Goal: Task Accomplishment & Management: Manage account settings

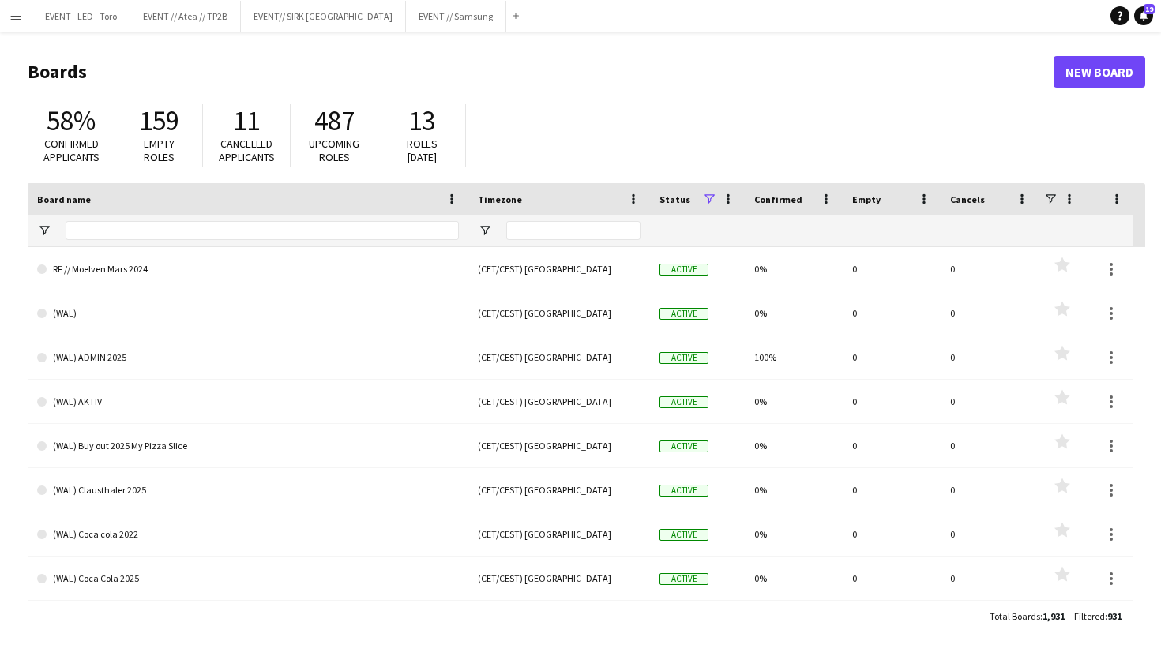
click at [16, 10] on app-icon "Menu" at bounding box center [15, 15] width 13 height 13
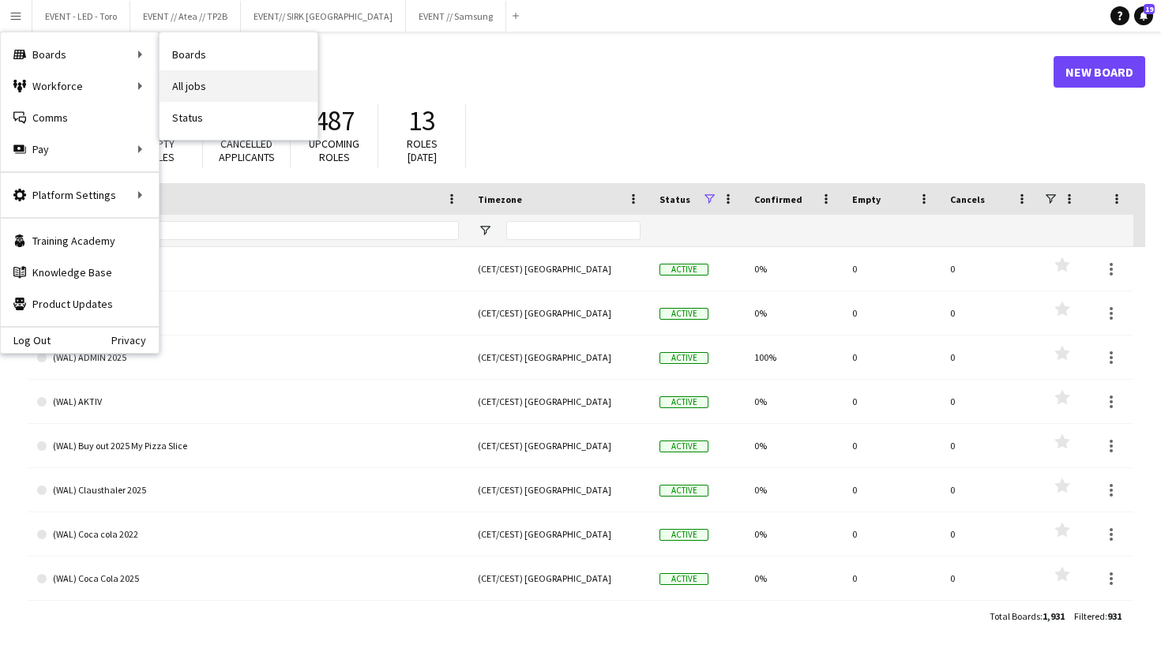
click at [201, 79] on link "All jobs" at bounding box center [238, 86] width 158 height 32
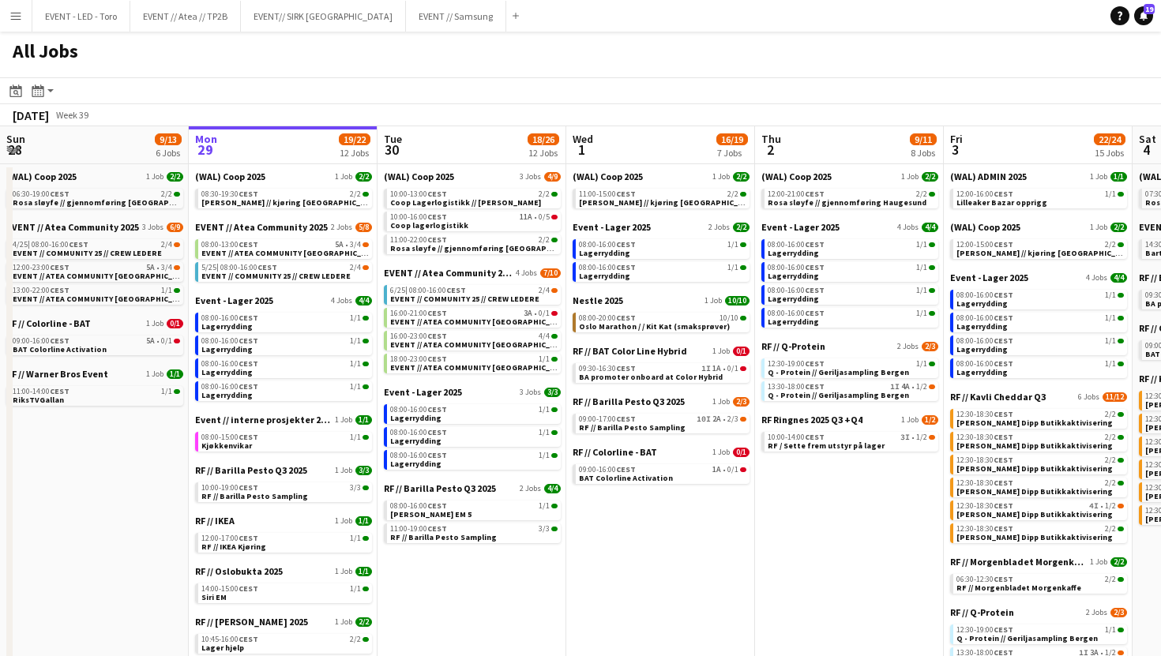
scroll to position [0, 426]
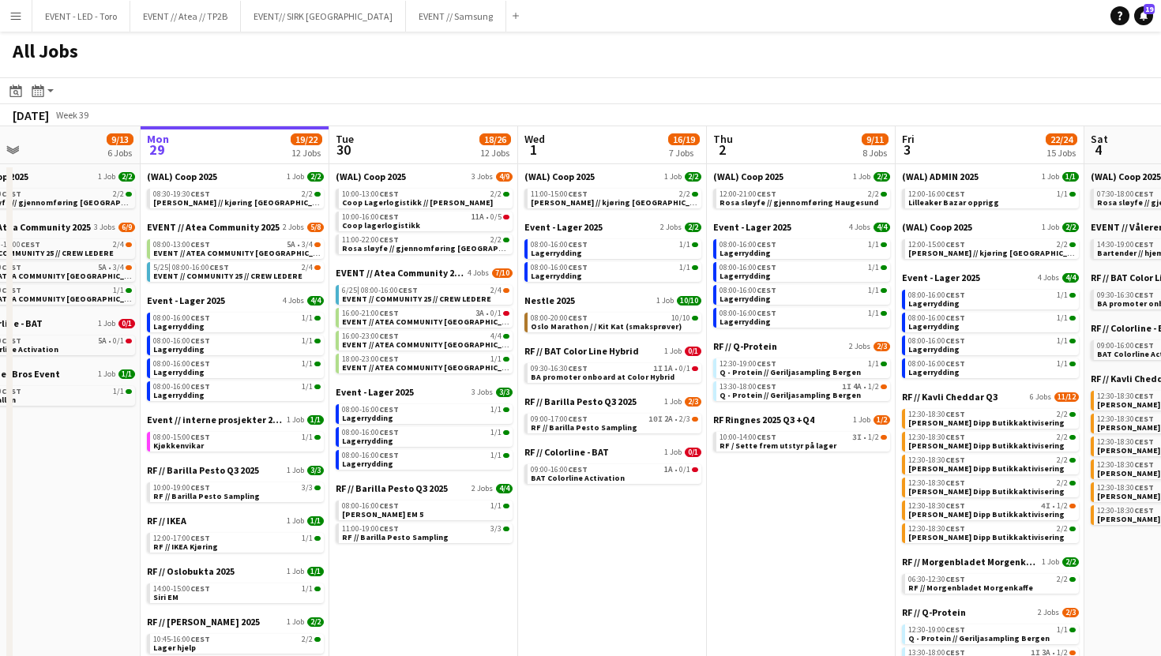
click at [23, 10] on button "Menu" at bounding box center [16, 16] width 32 height 32
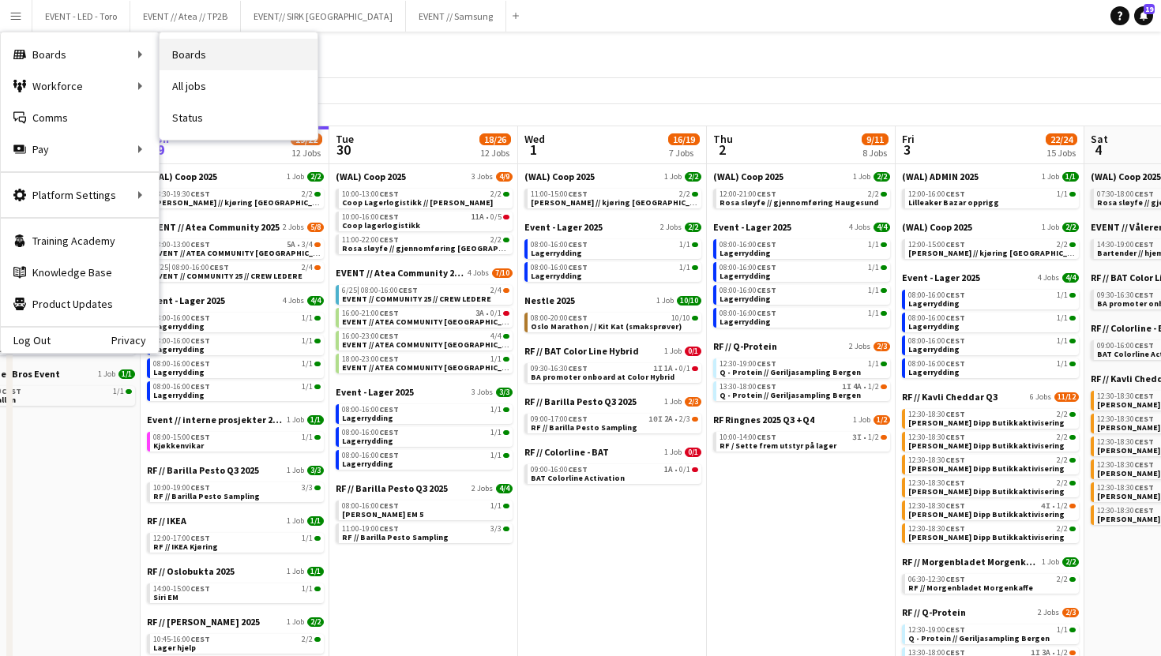
click at [211, 58] on link "Boards" at bounding box center [238, 55] width 158 height 32
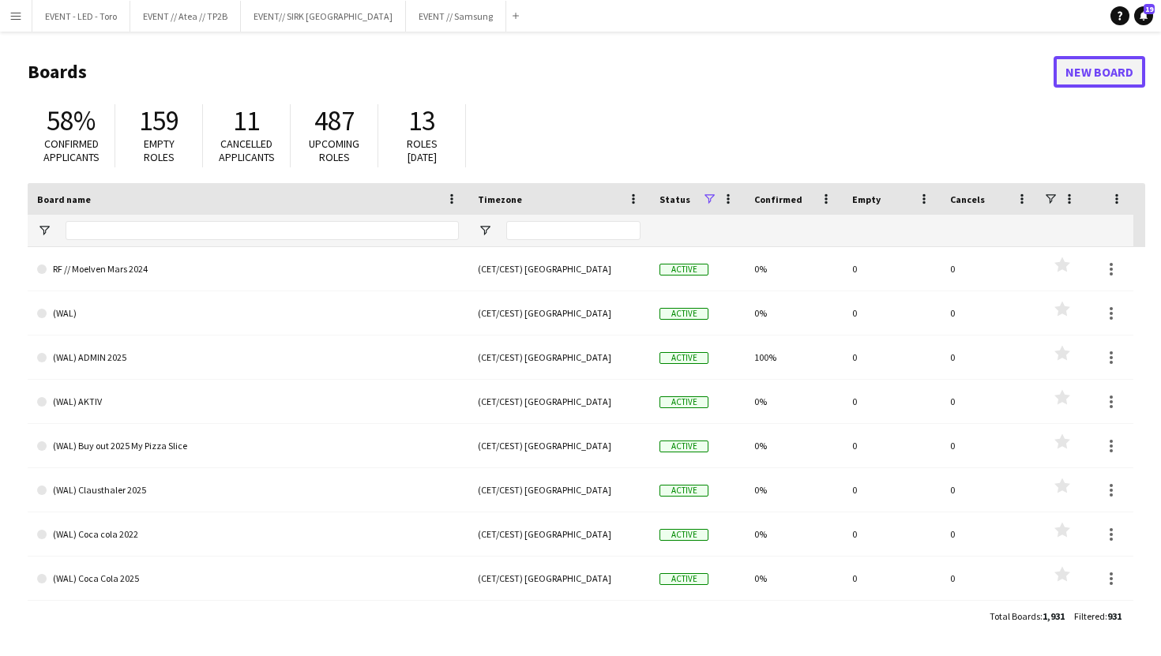
click at [1110, 86] on link "New Board" at bounding box center [1099, 72] width 92 height 32
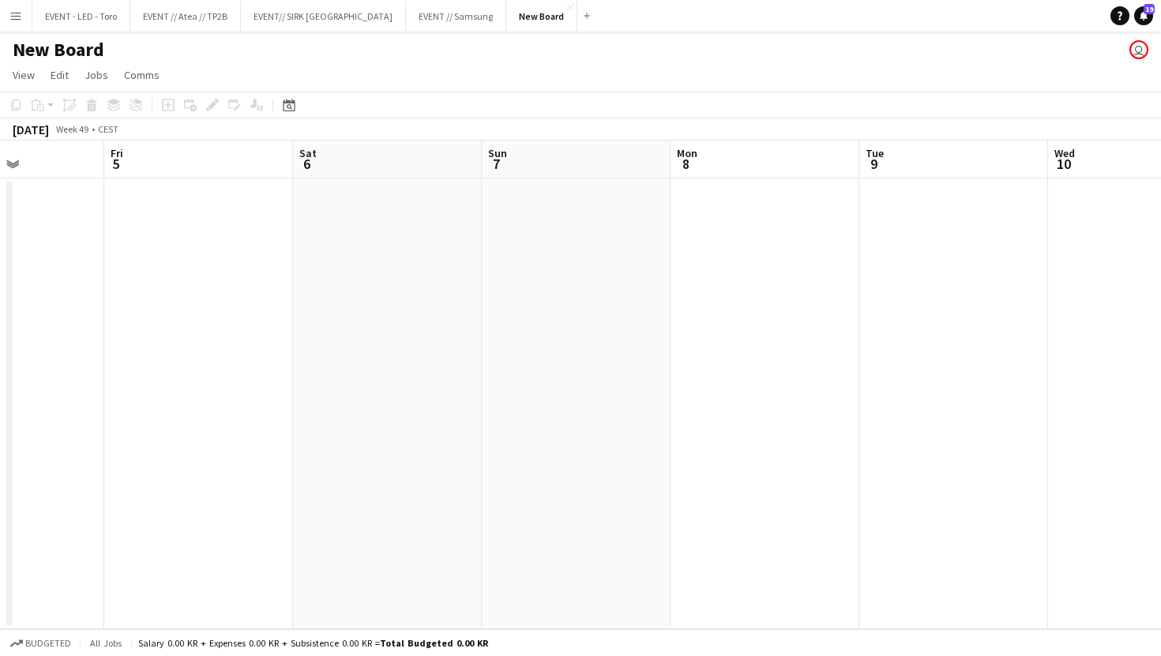
scroll to position [0, 393]
click at [261, 276] on app-date-cell at bounding box center [267, 403] width 189 height 451
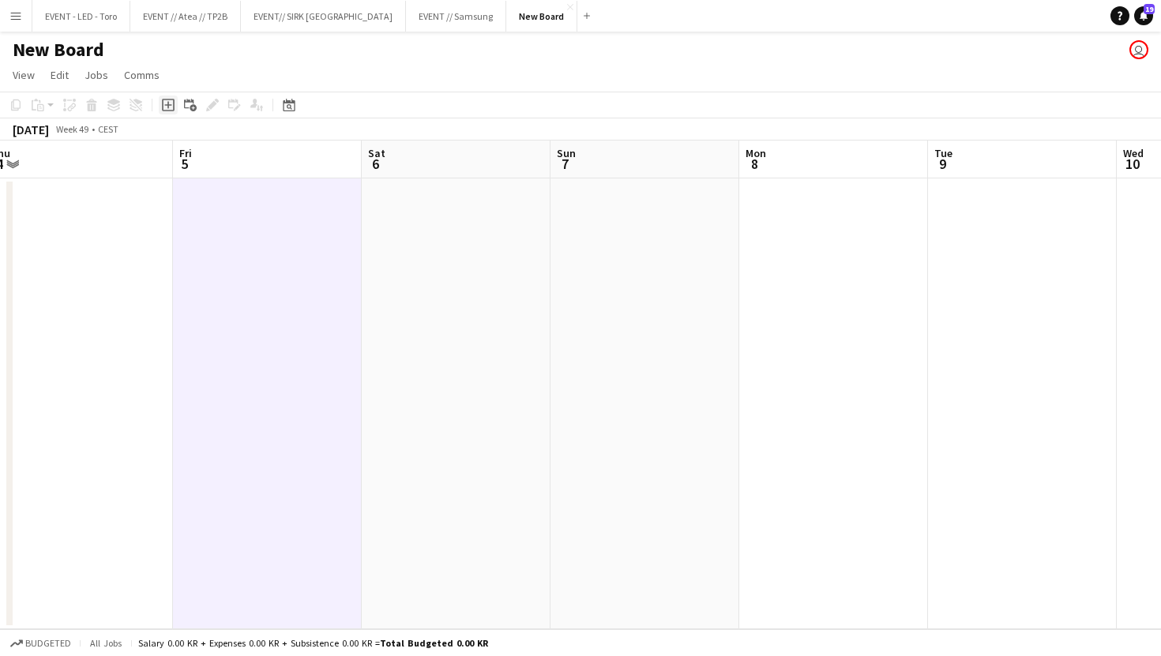
click at [174, 105] on icon at bounding box center [168, 105] width 13 height 13
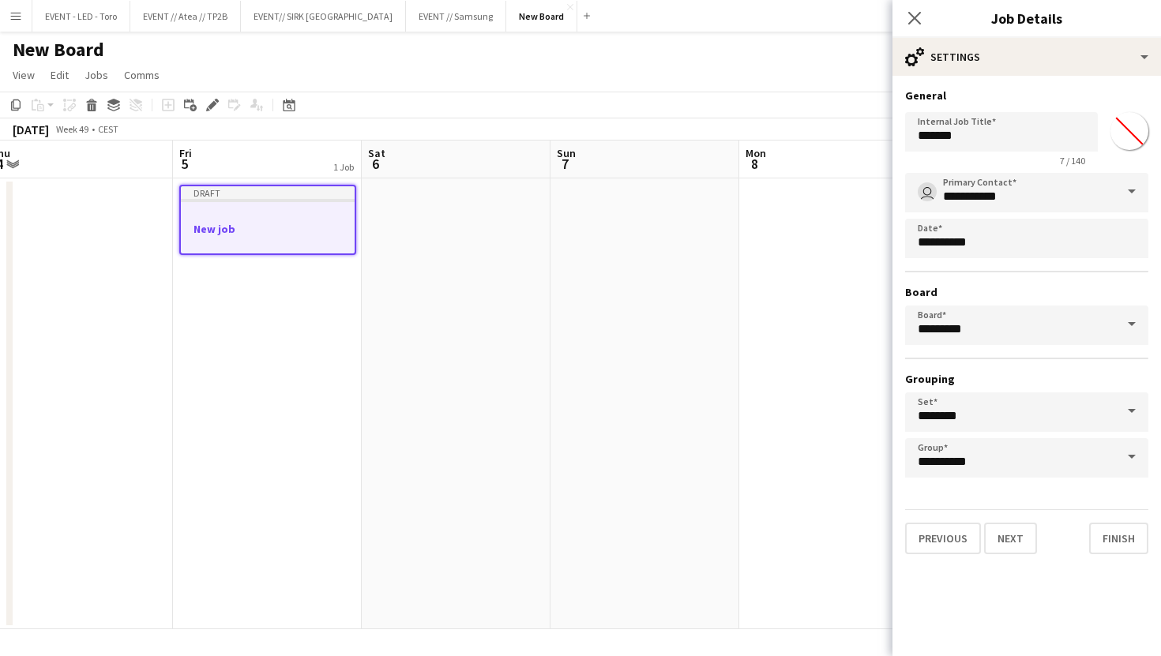
click at [979, 153] on app-form-group "Internal Job Title ******* 7 / 140" at bounding box center [1001, 139] width 193 height 54
click at [981, 142] on input "*******" at bounding box center [1001, 131] width 193 height 39
type input "**********"
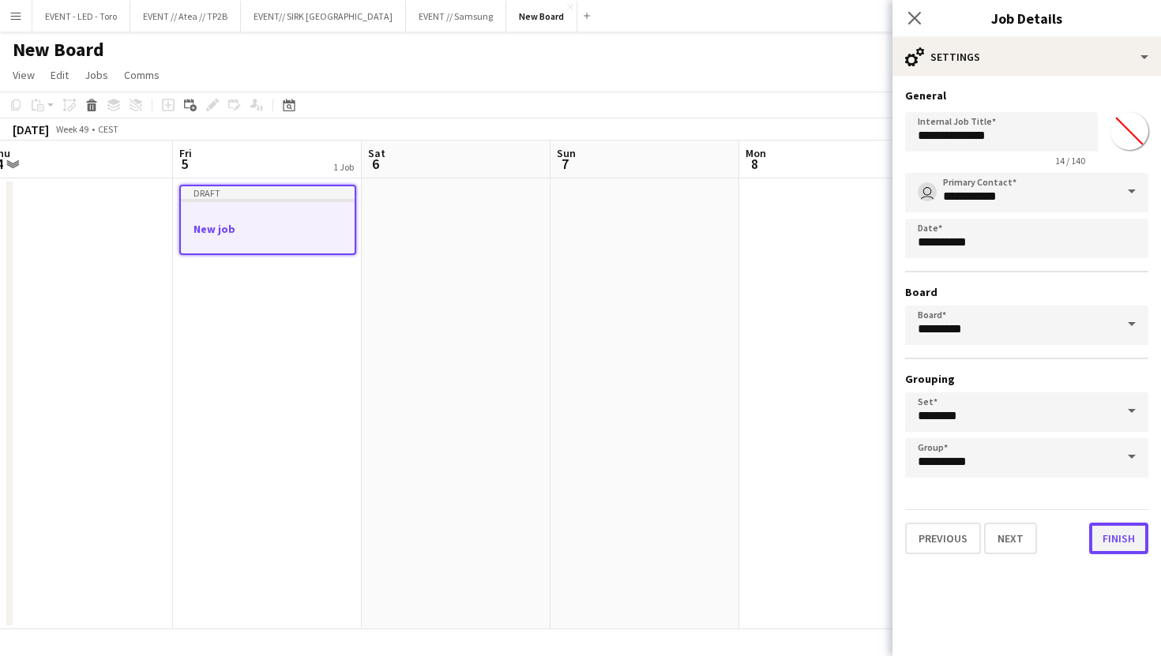
click at [1117, 542] on button "Finish" at bounding box center [1118, 539] width 59 height 32
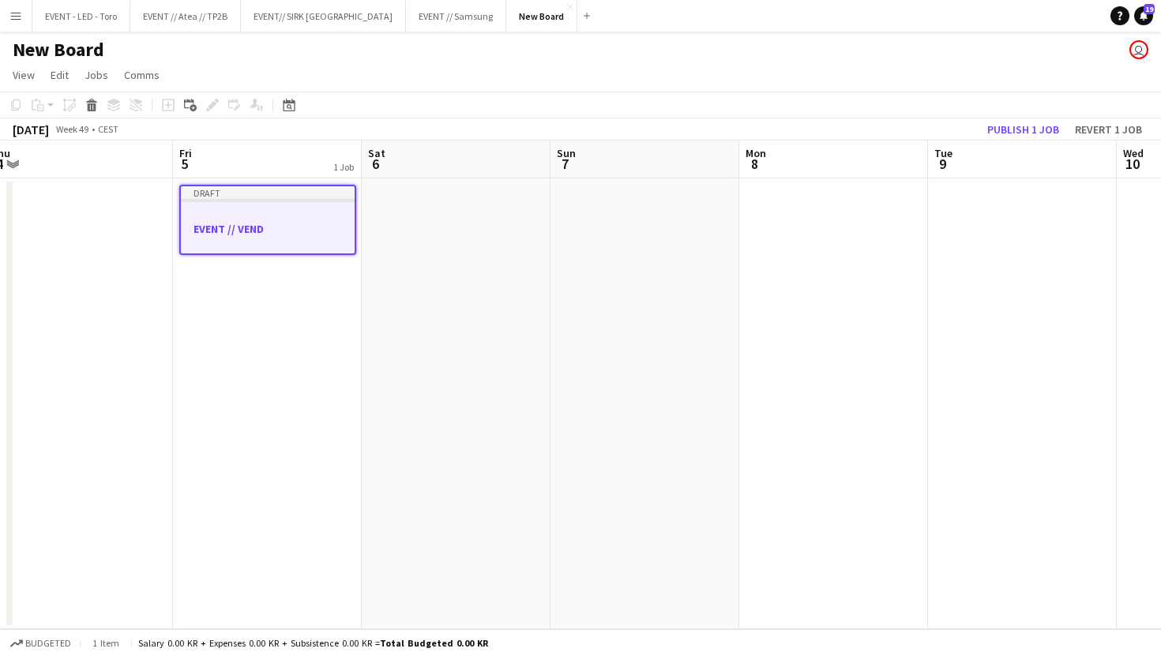
click at [210, 211] on div at bounding box center [268, 214] width 174 height 12
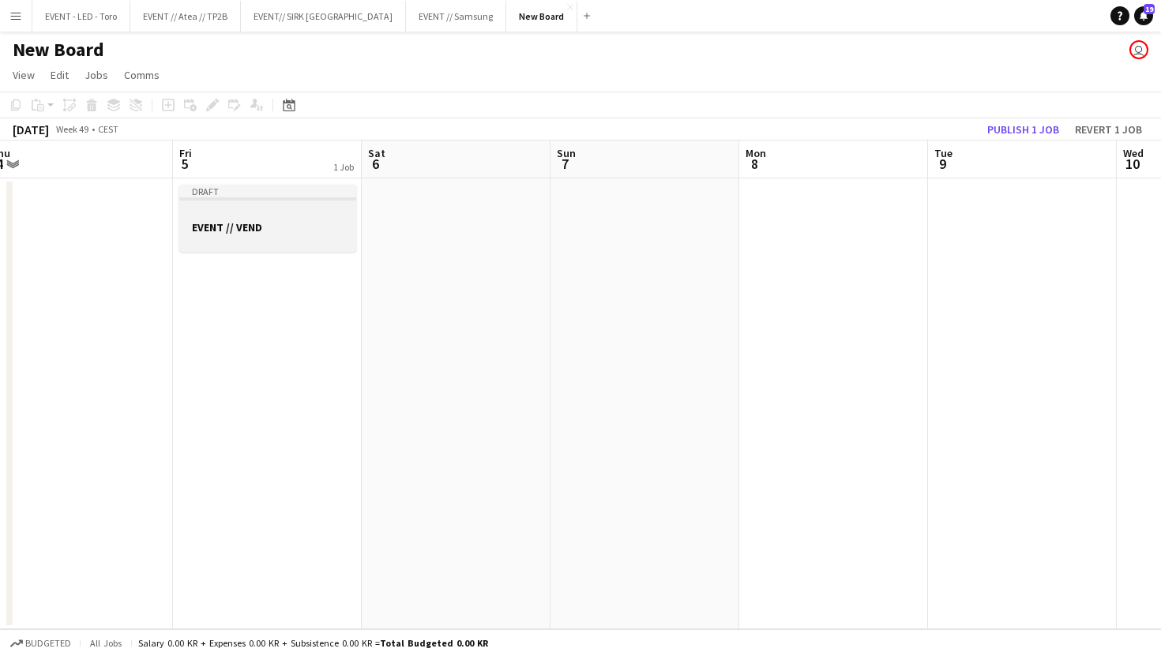
click at [221, 194] on div "Draft" at bounding box center [267, 191] width 177 height 13
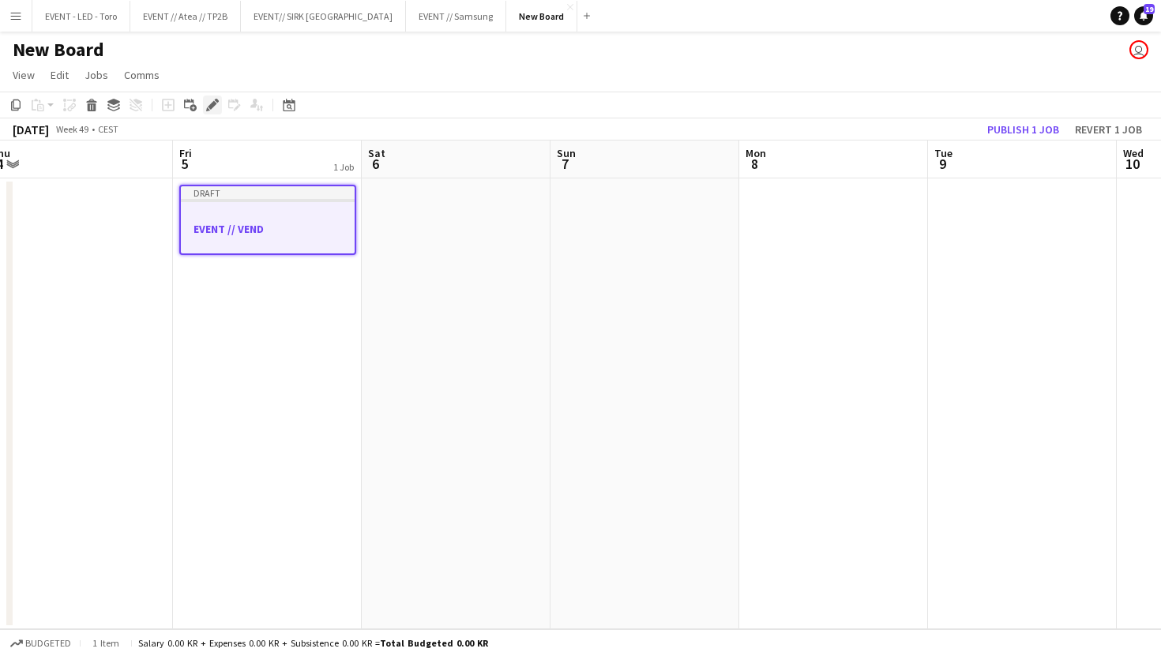
click at [208, 106] on icon at bounding box center [212, 105] width 9 height 9
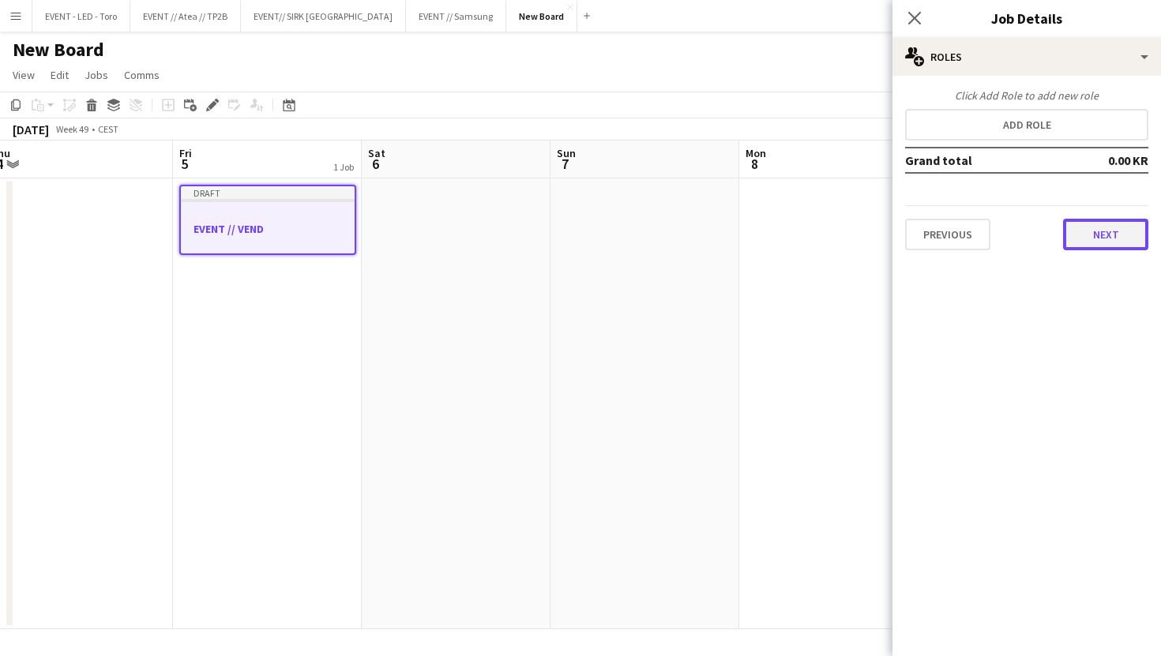
click at [1120, 230] on button "Next" at bounding box center [1105, 235] width 85 height 32
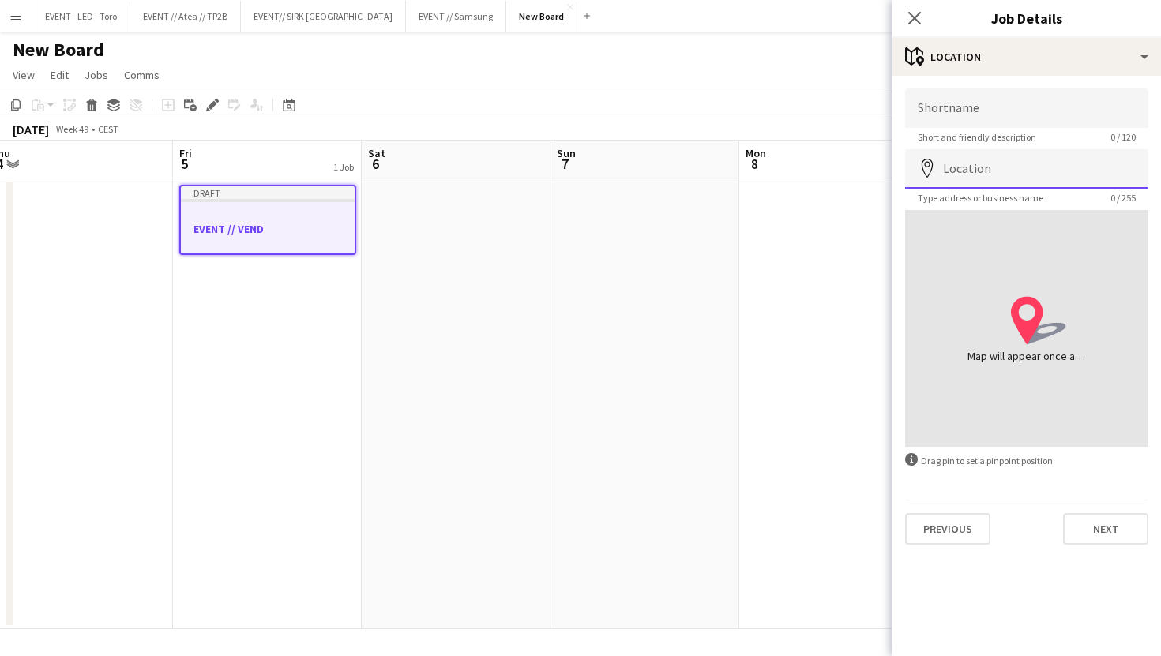
click at [1022, 168] on input "Location" at bounding box center [1026, 168] width 243 height 39
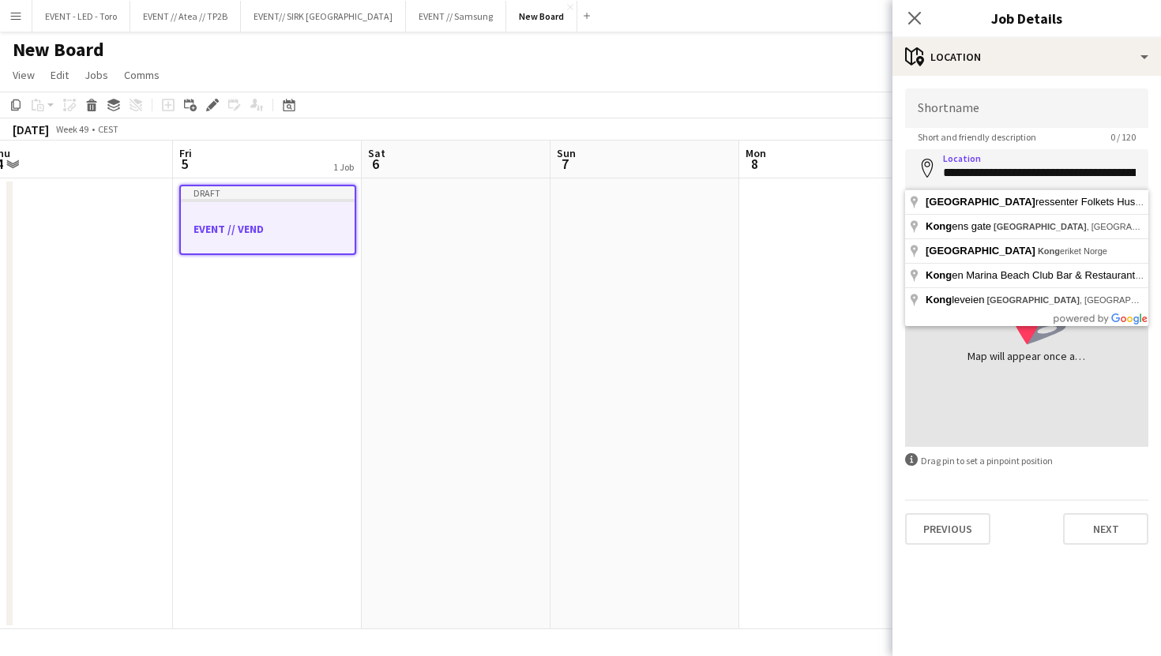
type input "**********"
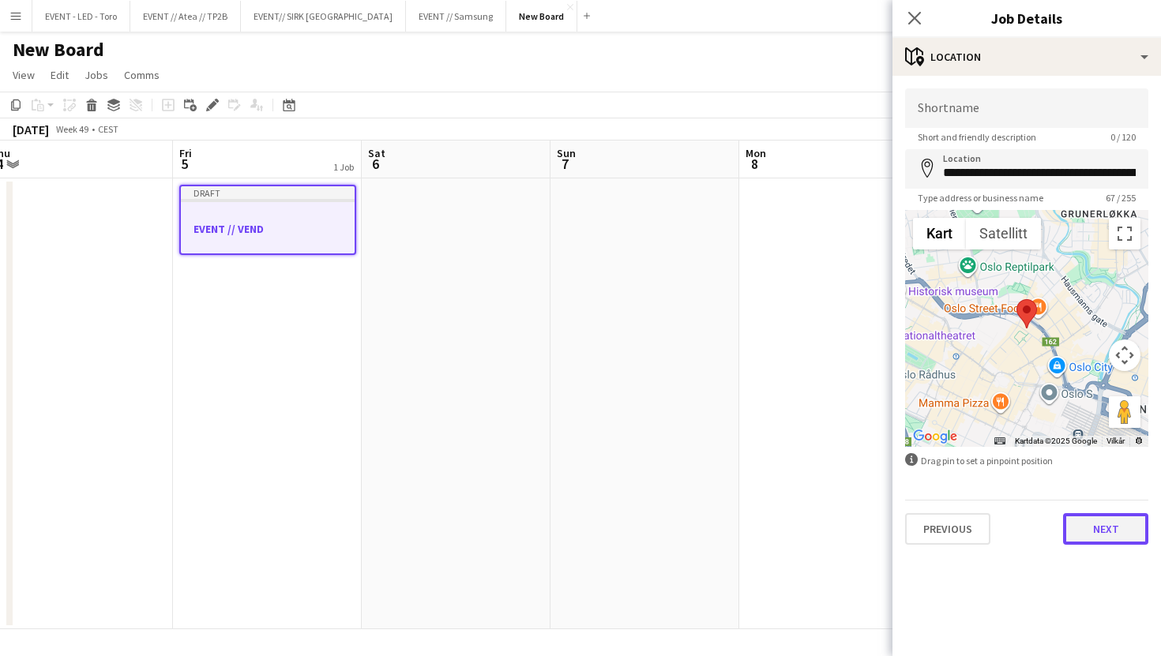
click at [1097, 531] on button "Next" at bounding box center [1105, 529] width 85 height 32
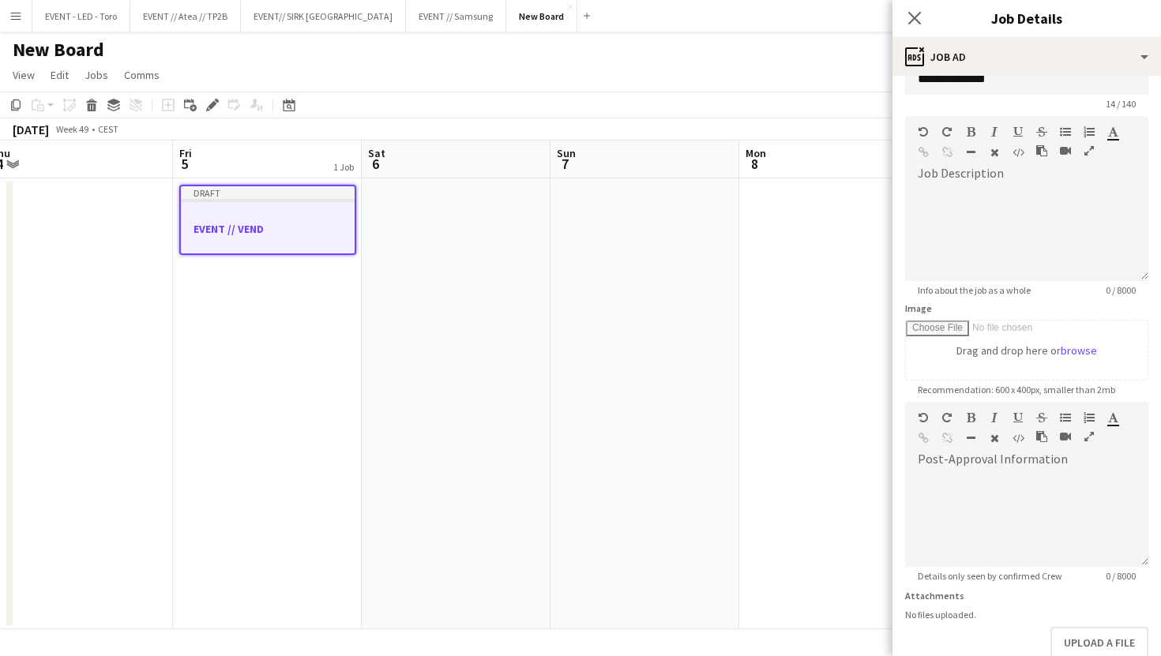
scroll to position [0, 0]
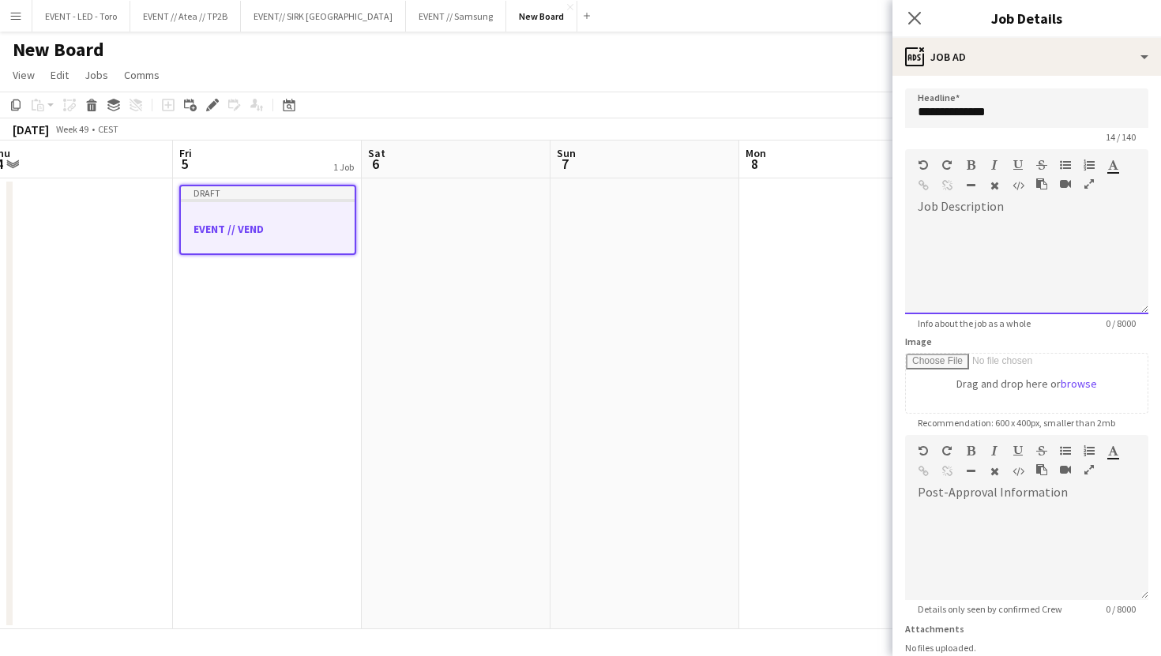
click at [1045, 235] on div at bounding box center [1026, 266] width 243 height 95
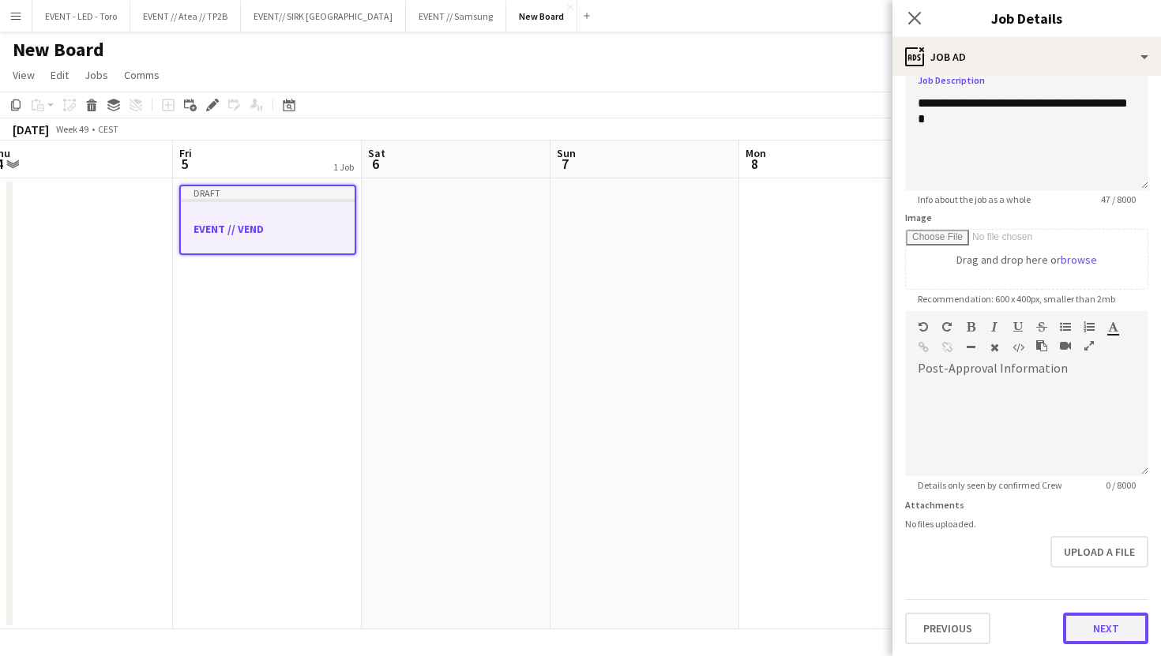
click at [1121, 637] on button "Next" at bounding box center [1105, 629] width 85 height 32
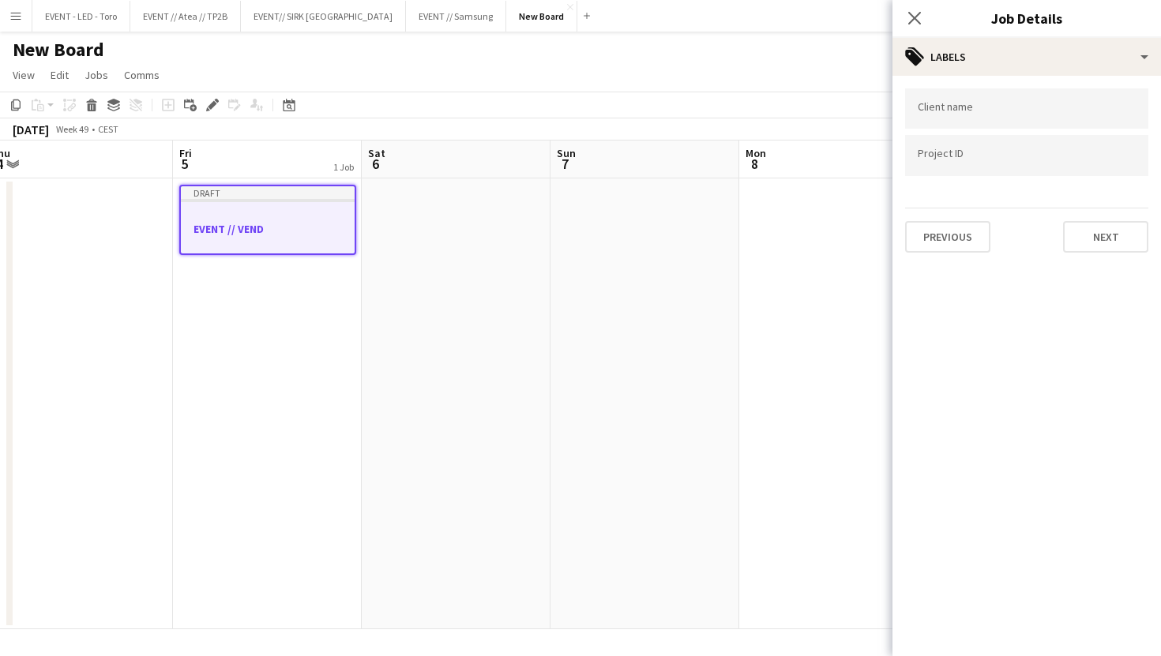
scroll to position [0, 0]
click at [1066, 122] on div at bounding box center [1026, 108] width 243 height 40
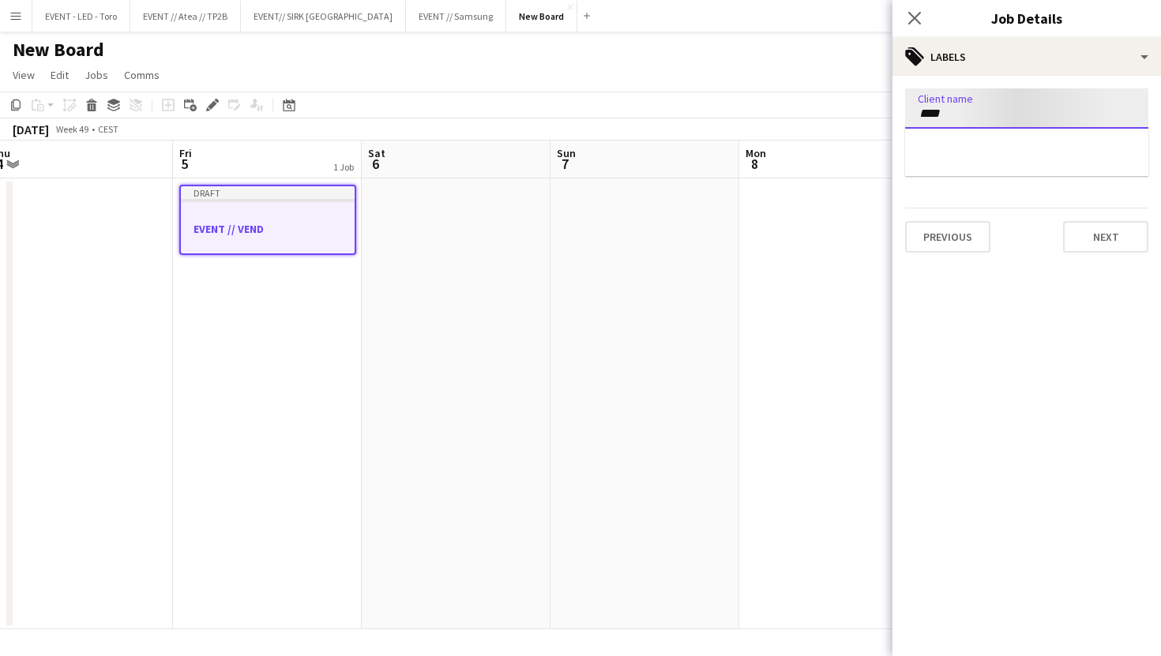
type input "****"
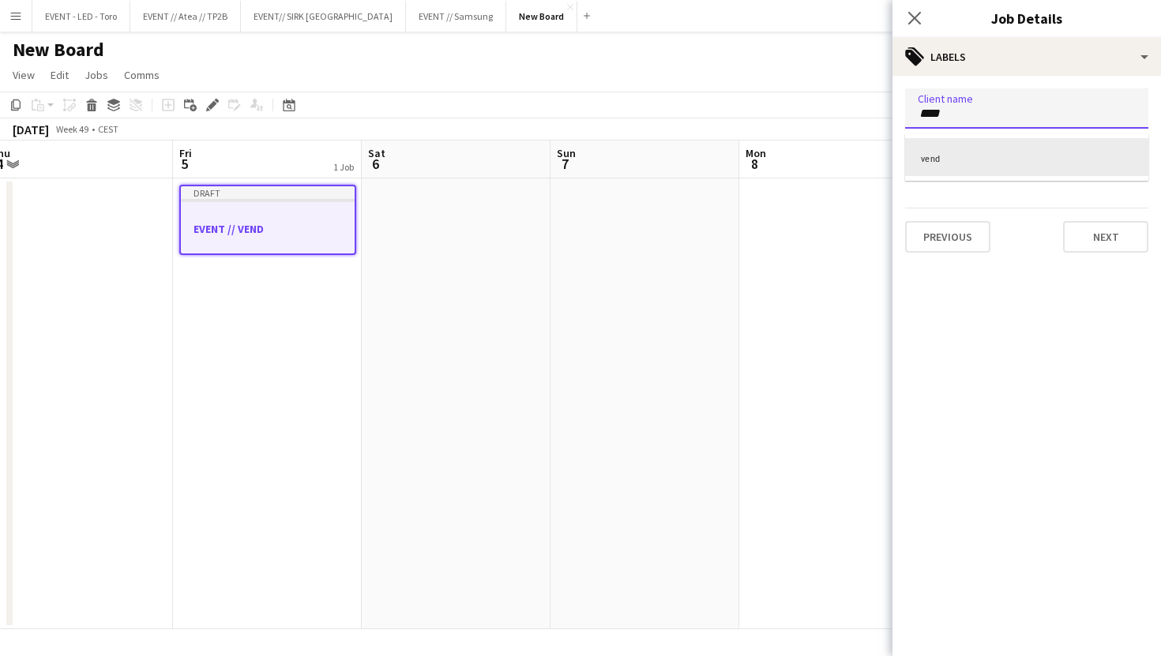
click at [1032, 154] on div "vend" at bounding box center [1026, 157] width 243 height 38
click at [1109, 250] on button "Next" at bounding box center [1105, 237] width 85 height 32
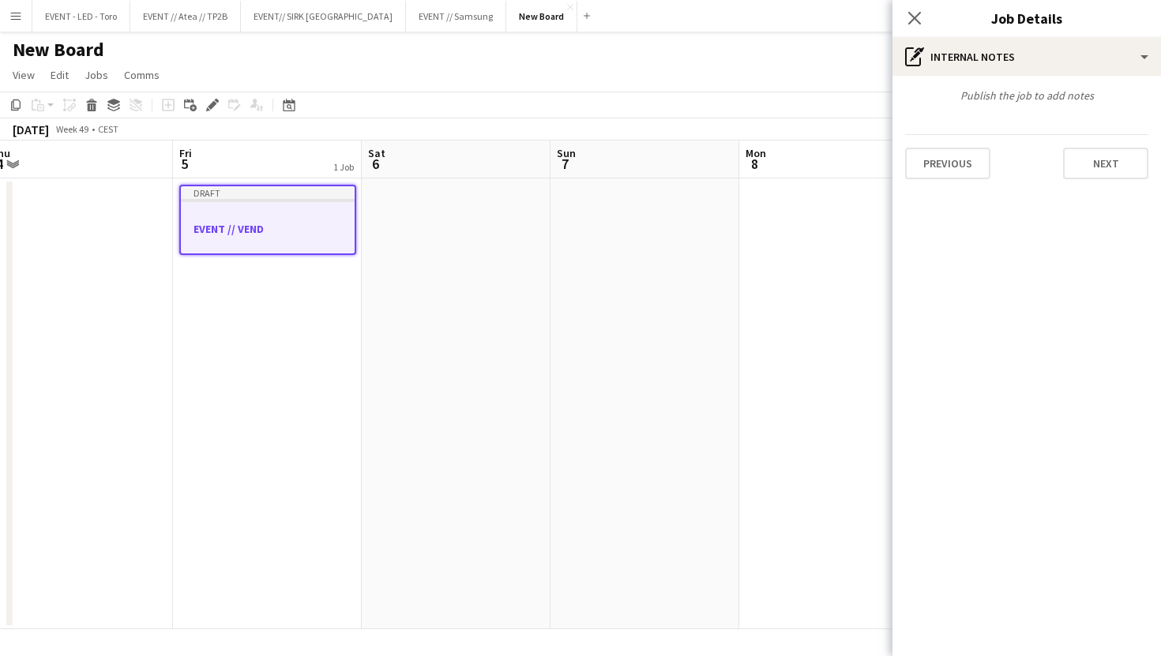
type input "*******"
click at [1120, 165] on button "Next" at bounding box center [1105, 164] width 85 height 32
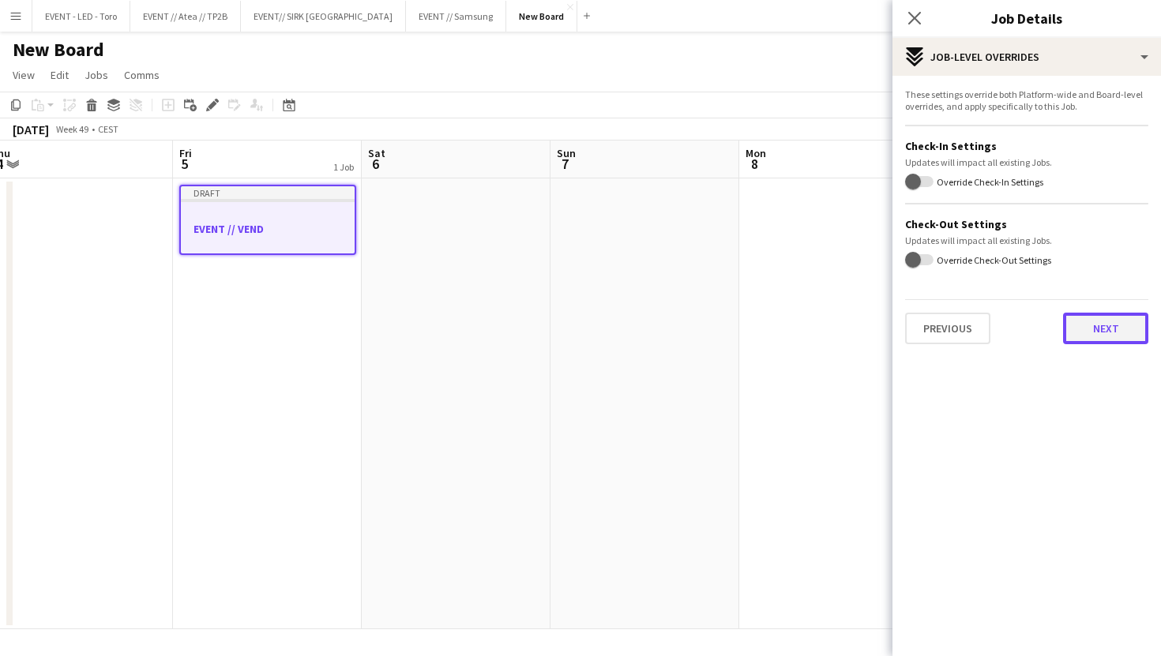
click at [1100, 336] on button "Next" at bounding box center [1105, 329] width 85 height 32
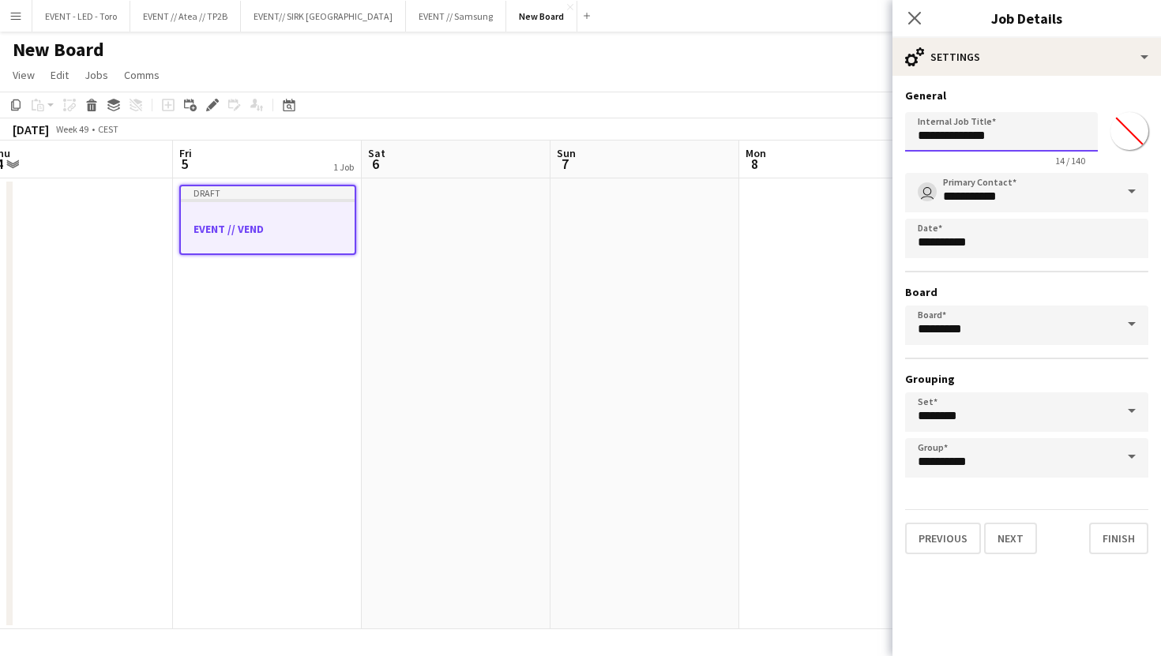
click at [1056, 144] on input "**********" at bounding box center [1001, 131] width 193 height 39
type input "**********"
click at [1144, 551] on button "Finish" at bounding box center [1118, 539] width 59 height 32
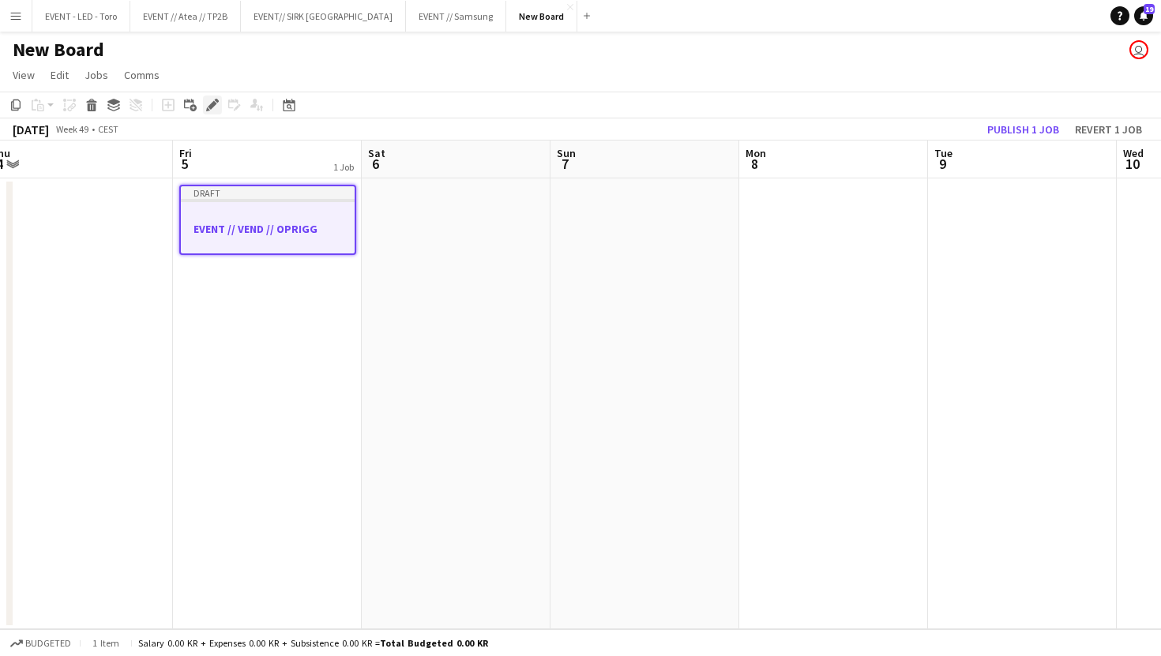
click at [207, 106] on icon "Edit" at bounding box center [212, 105] width 13 height 13
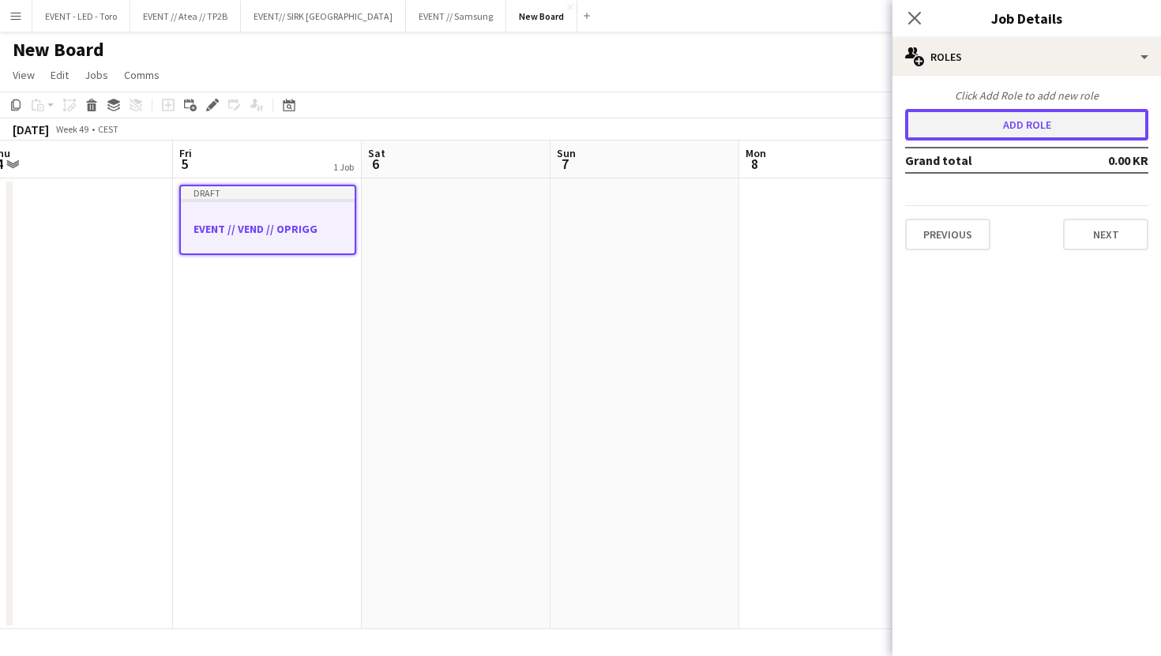
click at [1053, 112] on button "Add role" at bounding box center [1026, 125] width 243 height 32
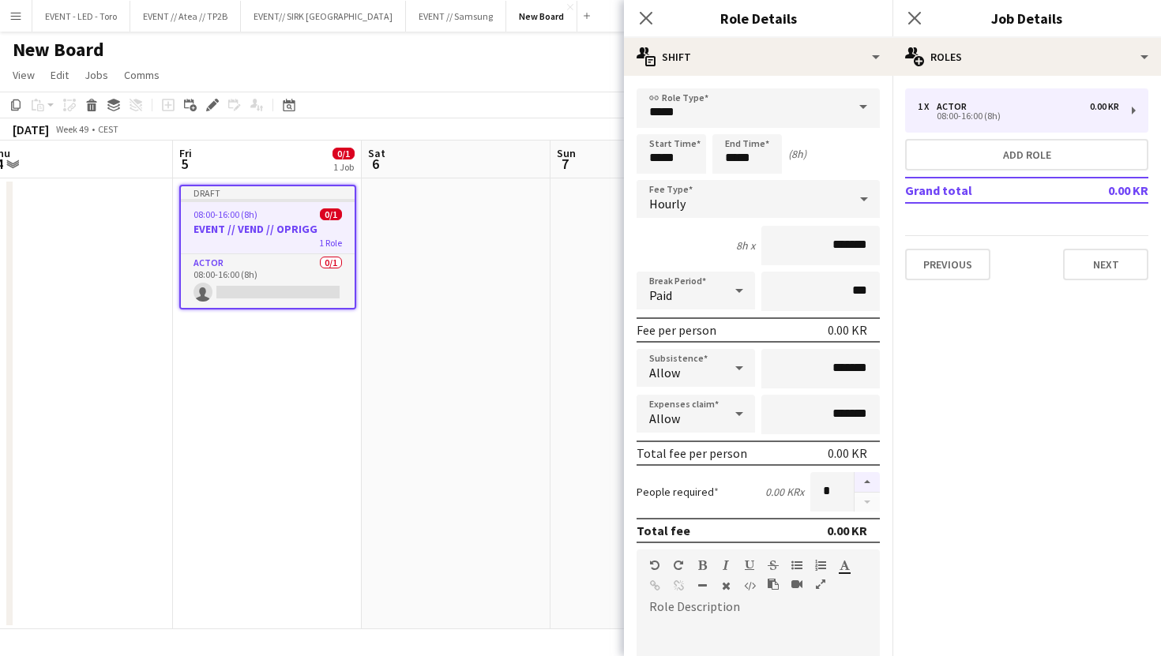
click at [869, 482] on button "button" at bounding box center [866, 482] width 25 height 21
type input "*"
click at [833, 246] on input "*******" at bounding box center [820, 245] width 118 height 39
click at [831, 246] on input "*******" at bounding box center [820, 245] width 118 height 39
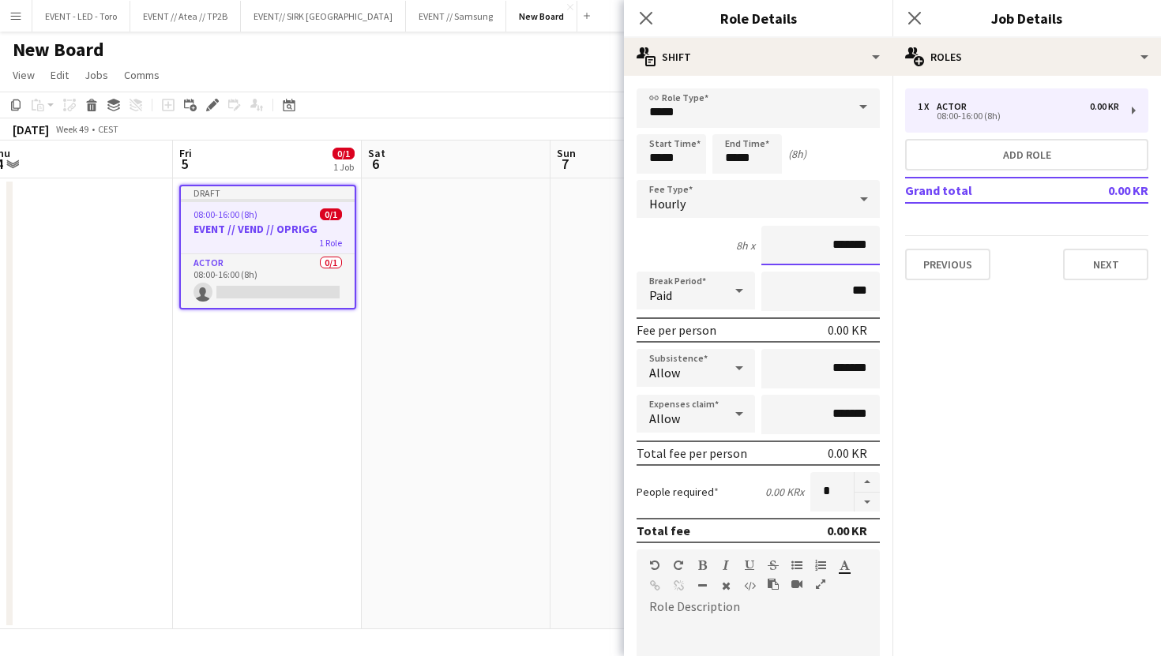
click at [830, 246] on input "*******" at bounding box center [820, 245] width 118 height 39
click at [831, 246] on input "*******" at bounding box center [820, 245] width 118 height 39
type input "****"
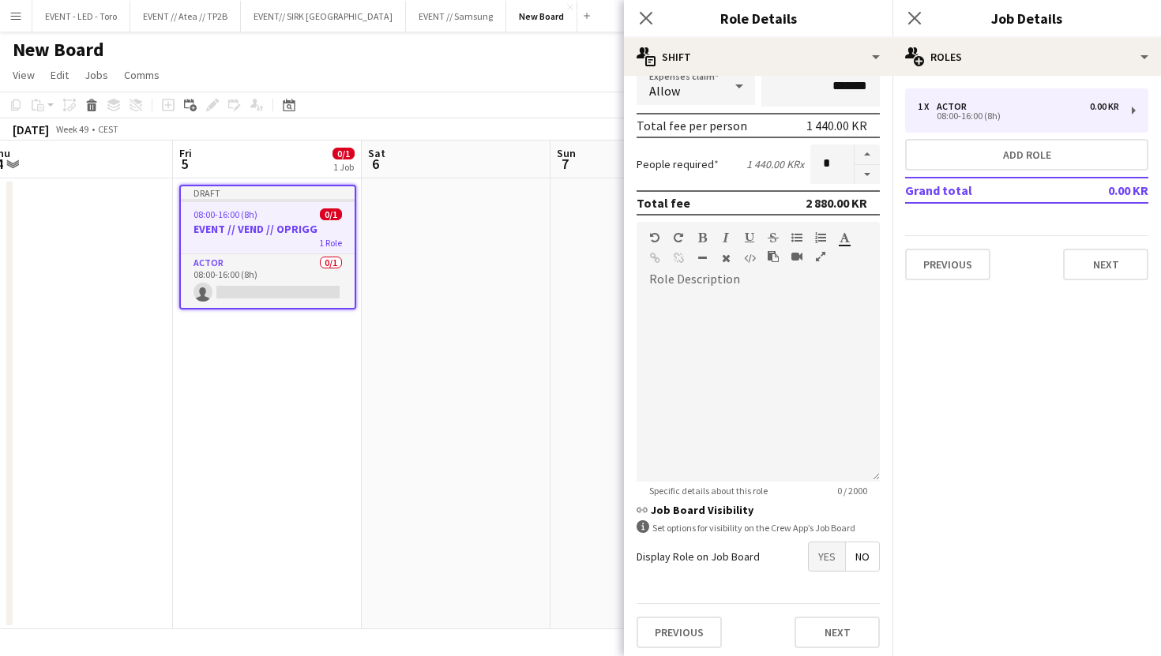
scroll to position [332, 0]
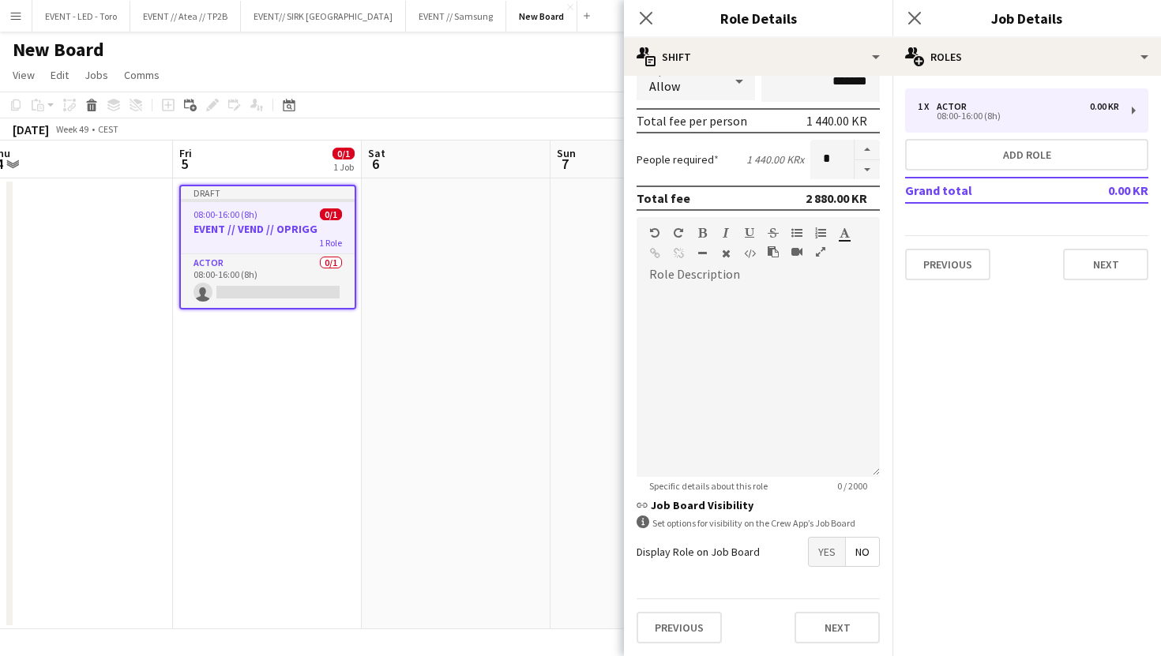
type input "******"
click at [756, 254] on div at bounding box center [756, 256] width 24 height 19
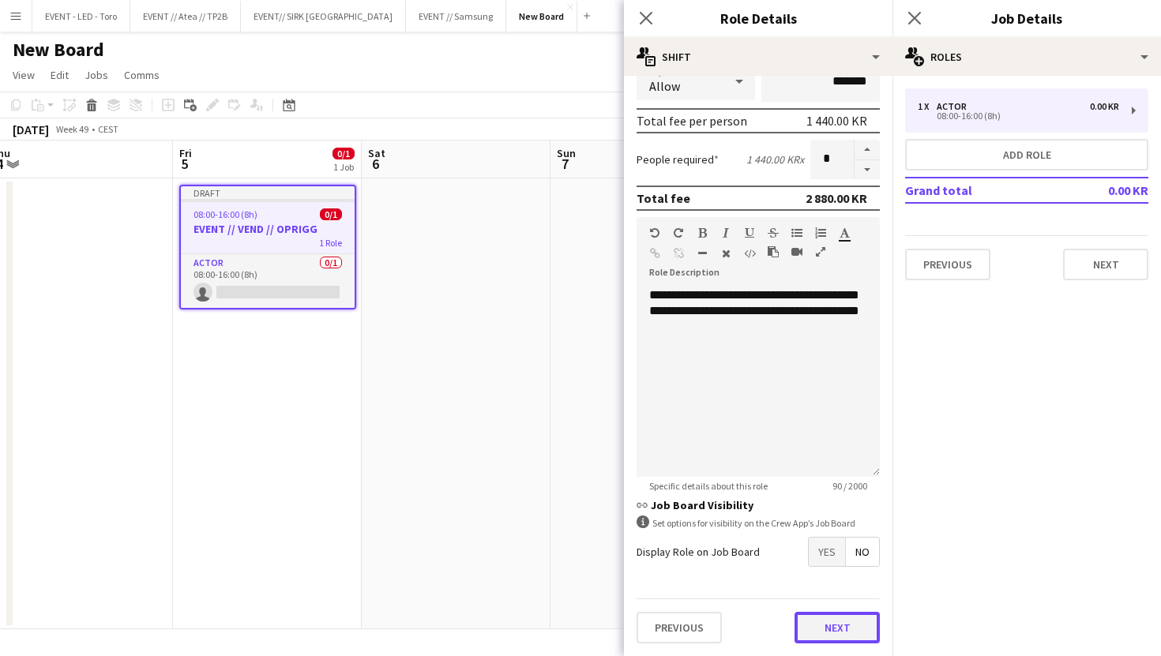
click at [835, 621] on button "Next" at bounding box center [836, 628] width 85 height 32
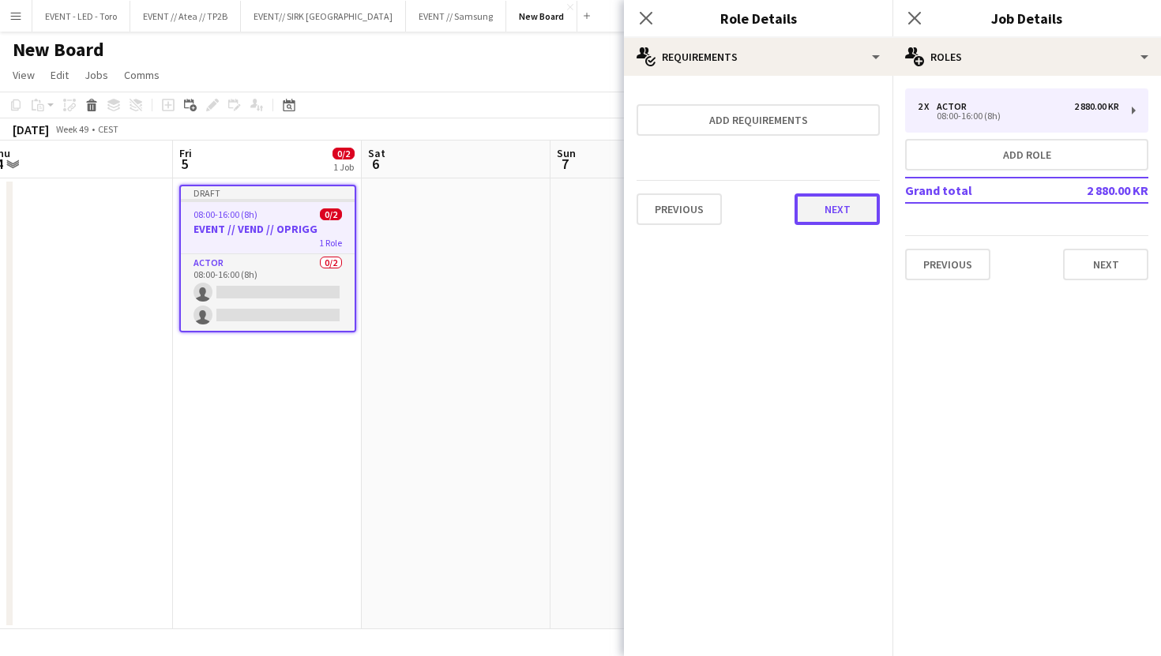
click at [866, 218] on button "Next" at bounding box center [836, 209] width 85 height 32
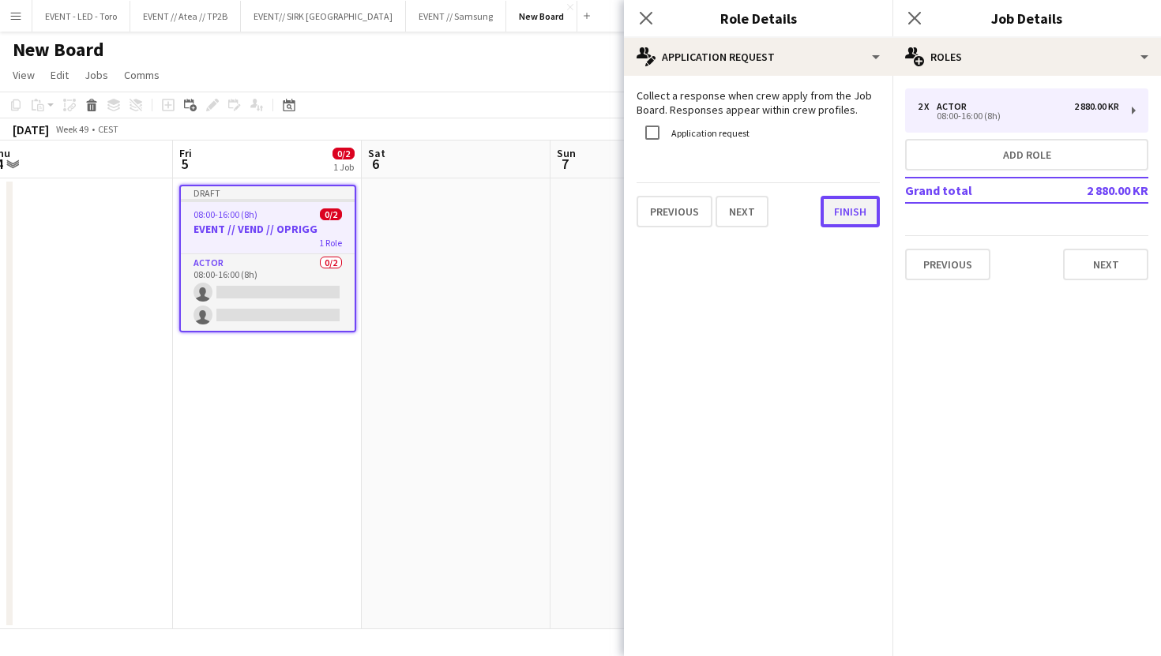
click at [860, 201] on button "Finish" at bounding box center [849, 212] width 59 height 32
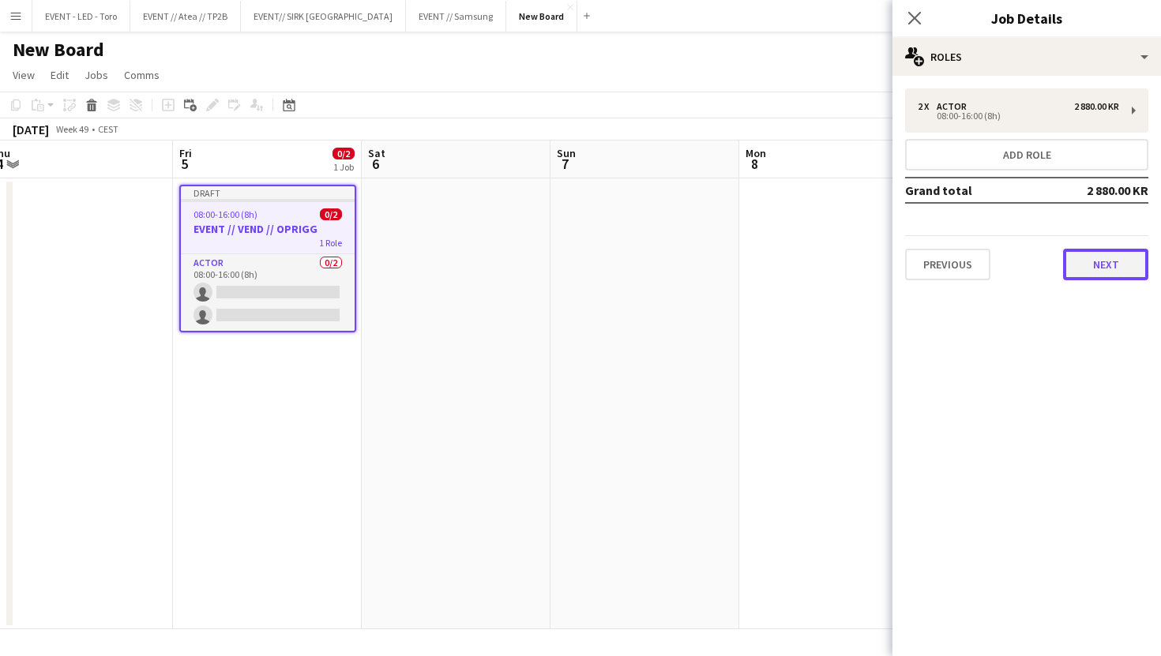
click at [1102, 265] on button "Next" at bounding box center [1105, 265] width 85 height 32
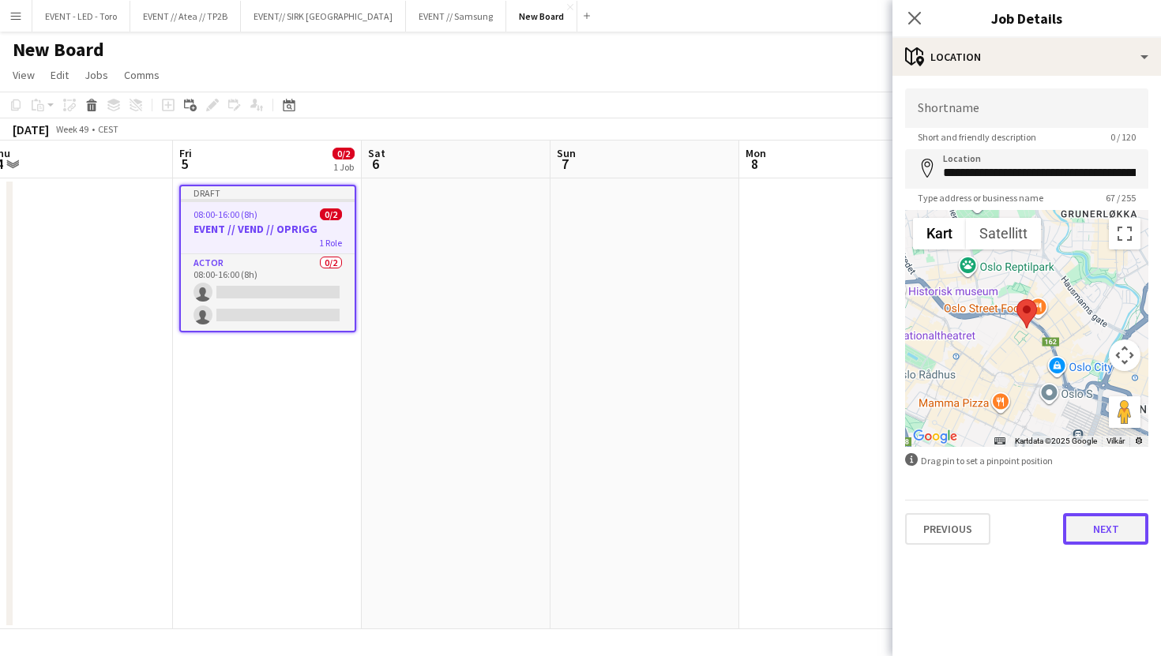
click at [1093, 535] on button "Next" at bounding box center [1105, 529] width 85 height 32
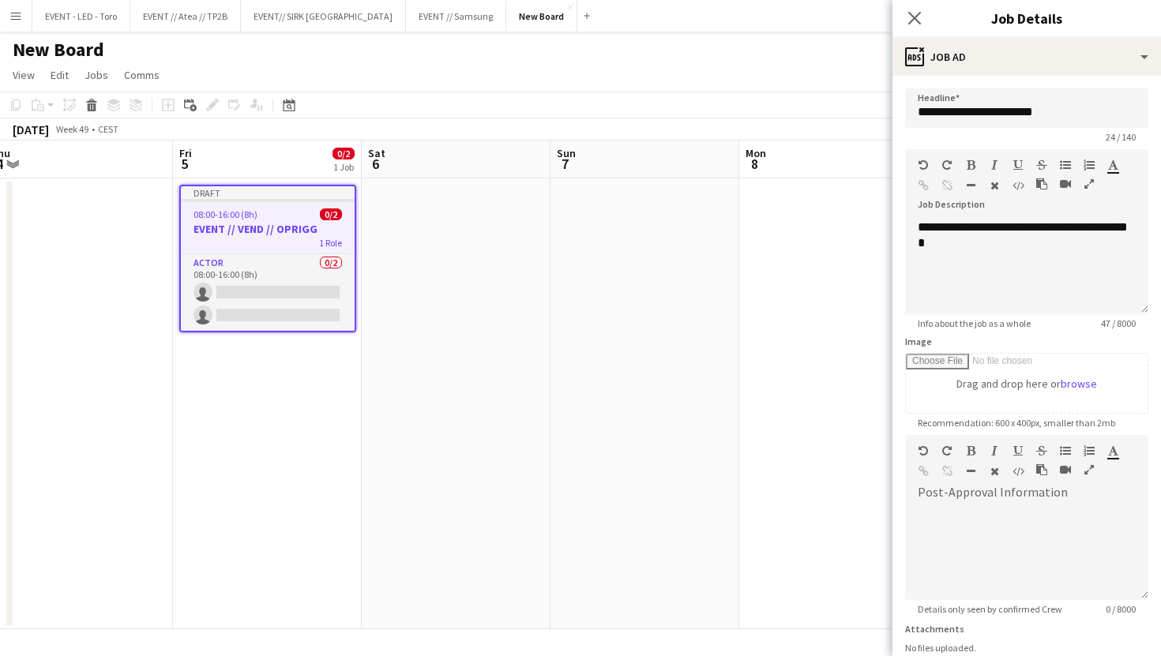
scroll to position [124, 0]
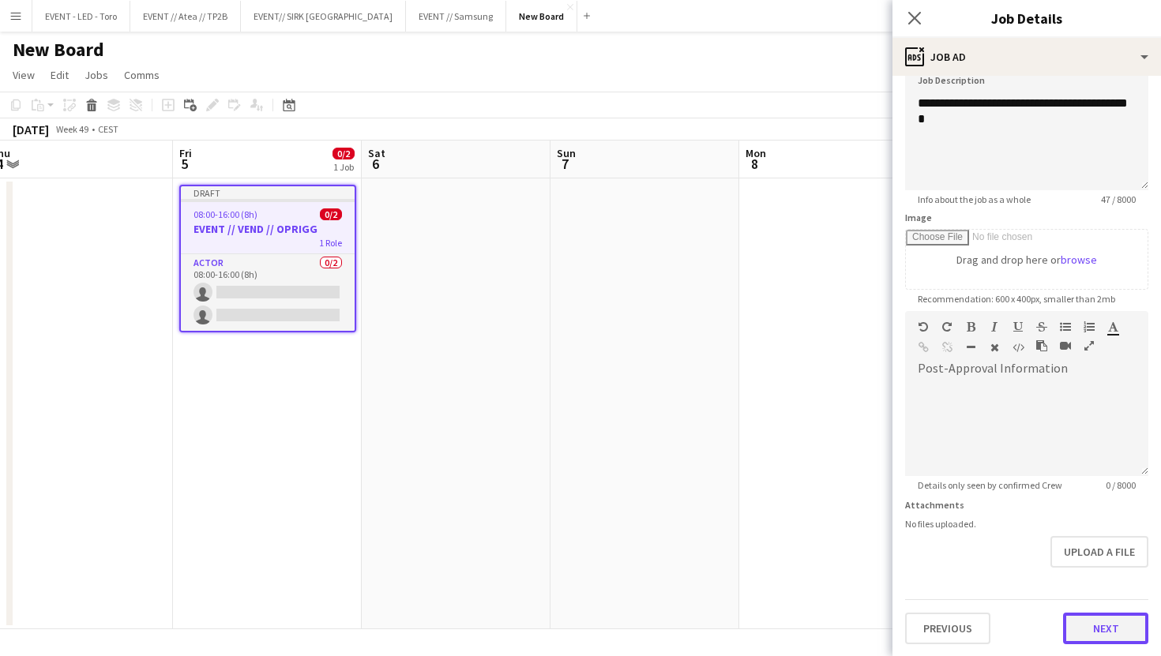
click at [1097, 640] on button "Next" at bounding box center [1105, 629] width 85 height 32
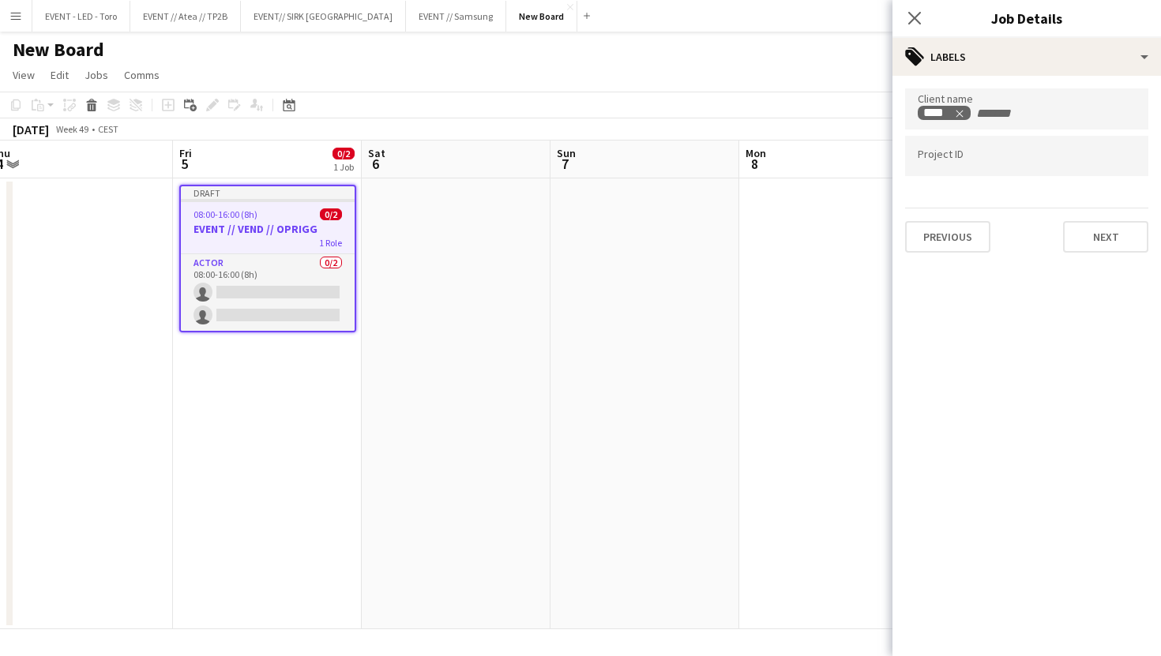
scroll to position [0, 0]
click at [1112, 246] on button "Next" at bounding box center [1105, 237] width 85 height 32
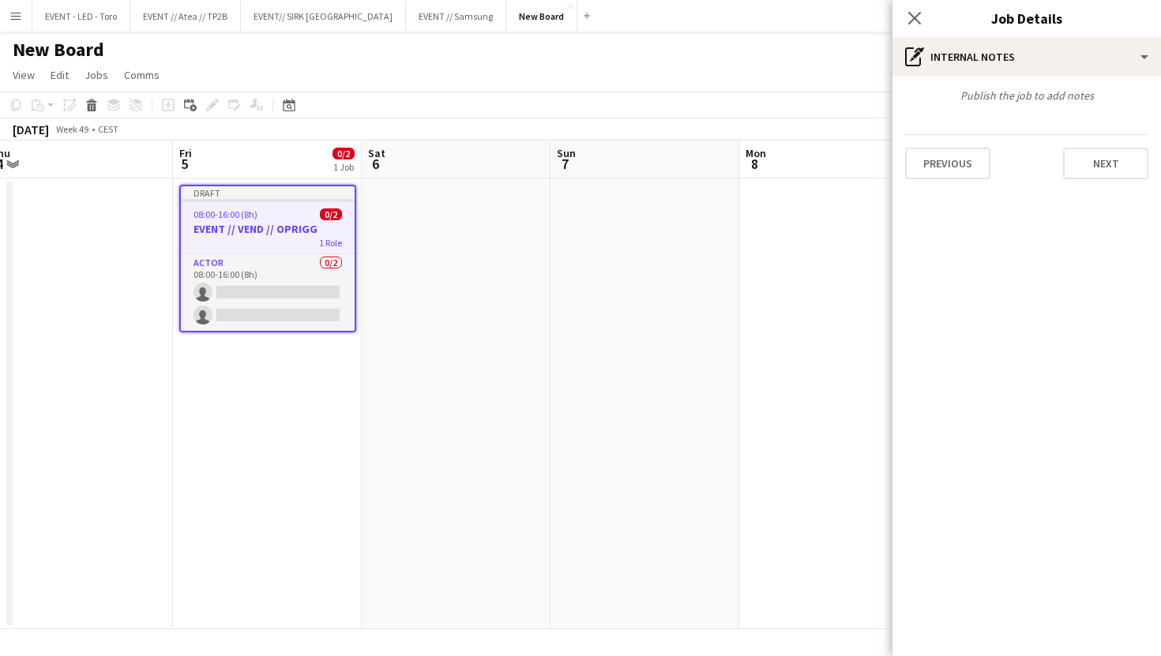
click at [730, 281] on app-date-cell at bounding box center [644, 403] width 189 height 451
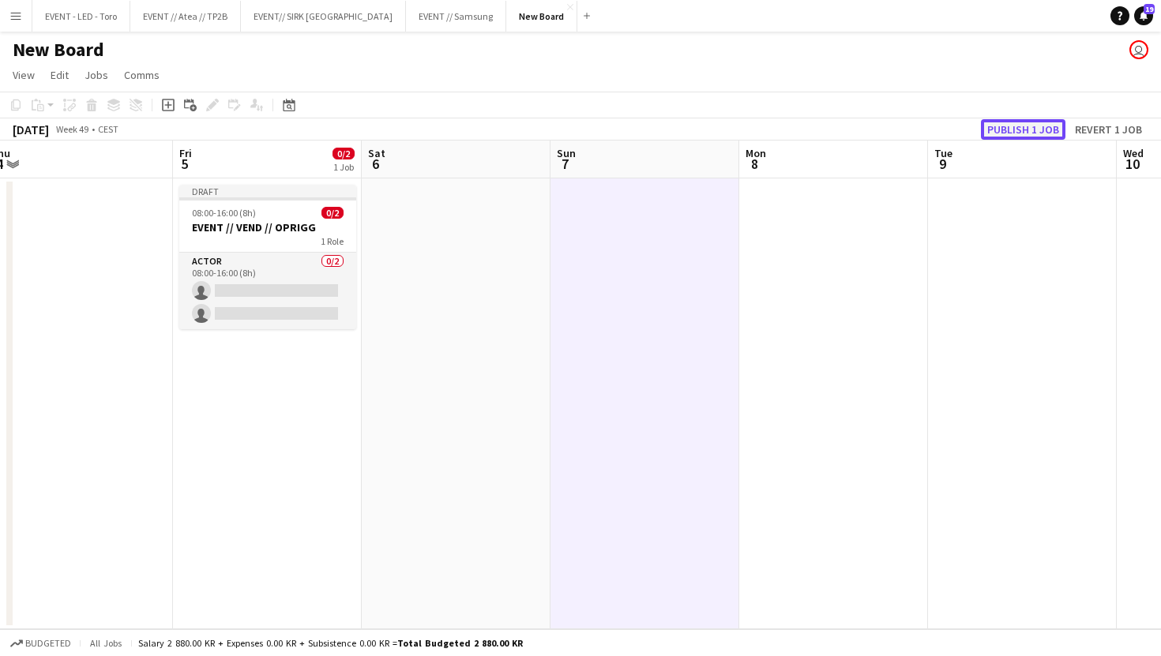
click at [1015, 128] on button "Publish 1 job" at bounding box center [1023, 129] width 84 height 21
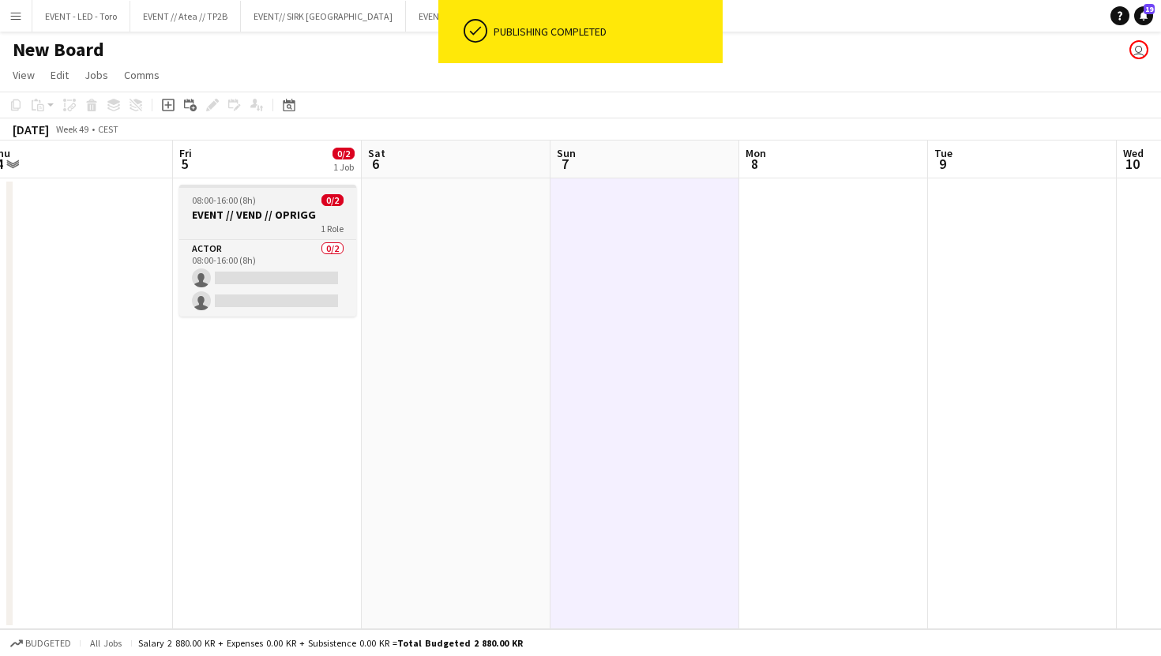
click at [288, 216] on h3 "EVENT // VEND // OPRIGG" at bounding box center [267, 215] width 177 height 14
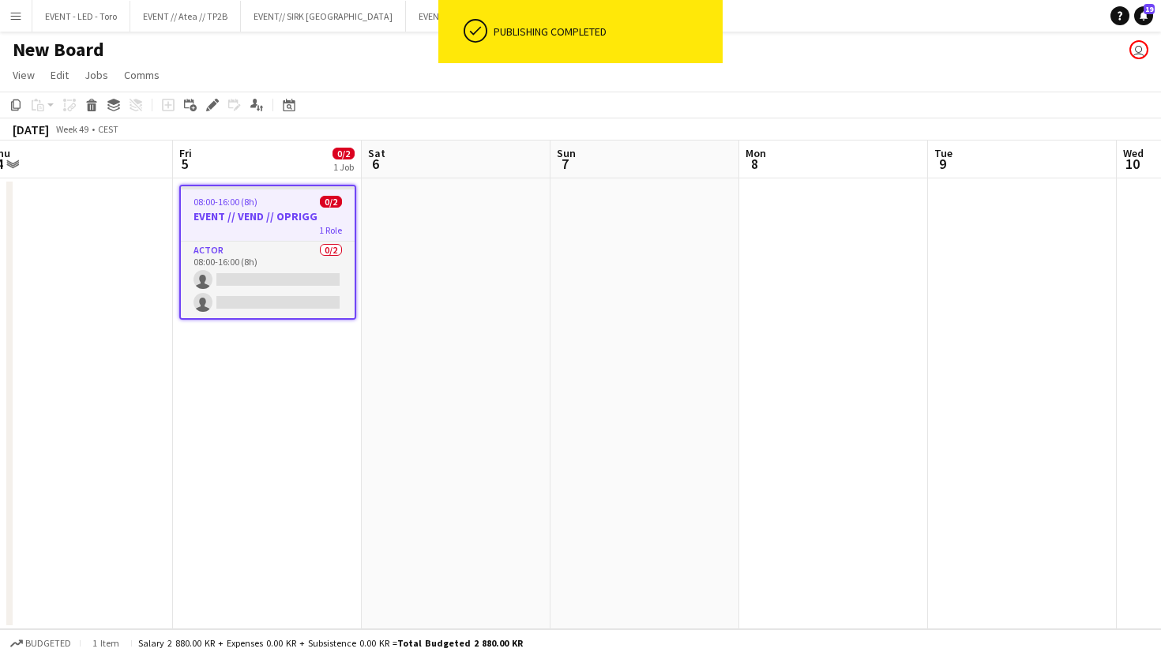
click at [268, 363] on app-date-cell "08:00-16:00 (8h) 0/2 EVENT // VEND // OPRIGG 1 Role Actor 0/2 08:00-16:00 (8h) …" at bounding box center [267, 403] width 189 height 451
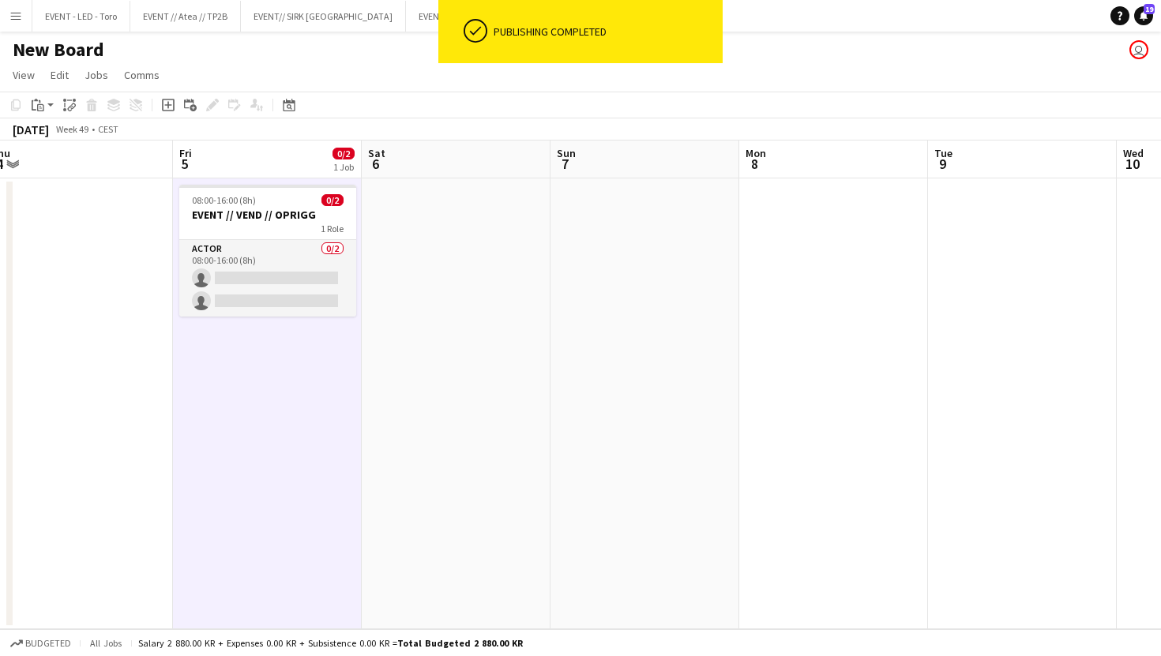
scroll to position [0, 392]
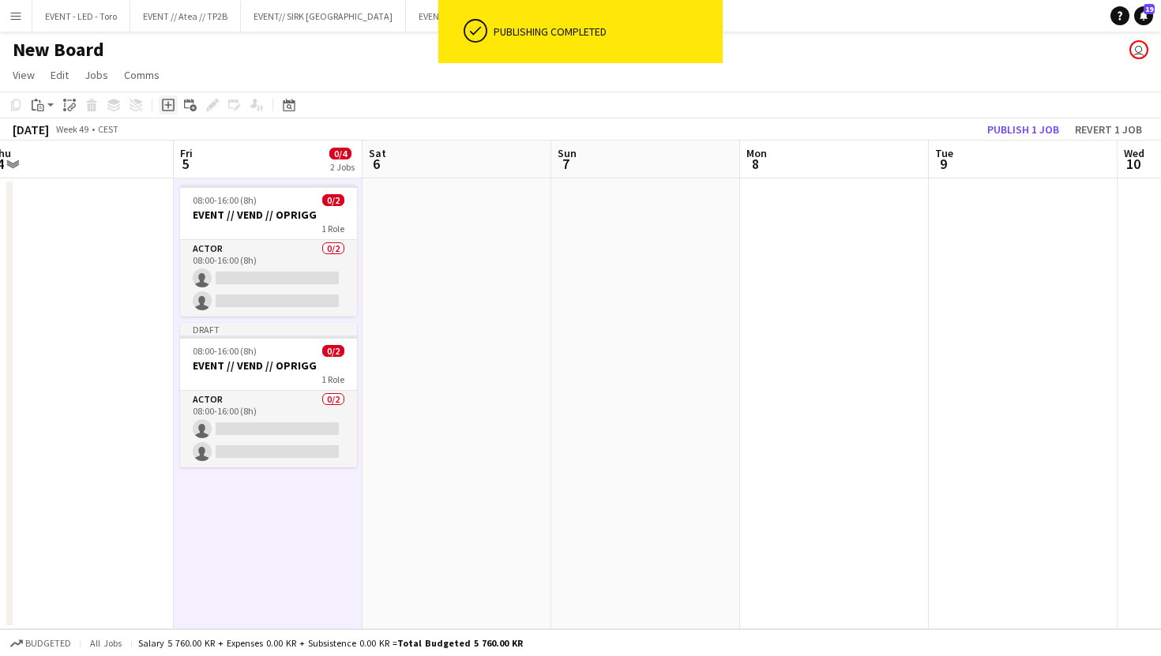
click at [171, 105] on icon at bounding box center [167, 105] width 7 height 7
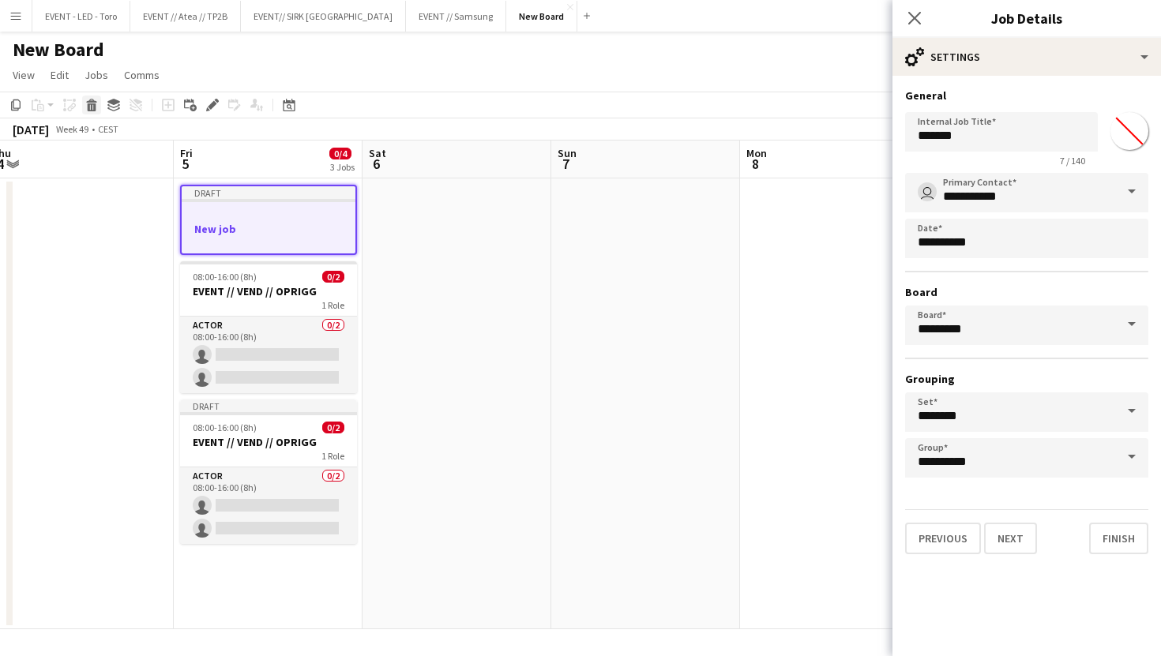
click at [88, 110] on icon at bounding box center [92, 107] width 9 height 8
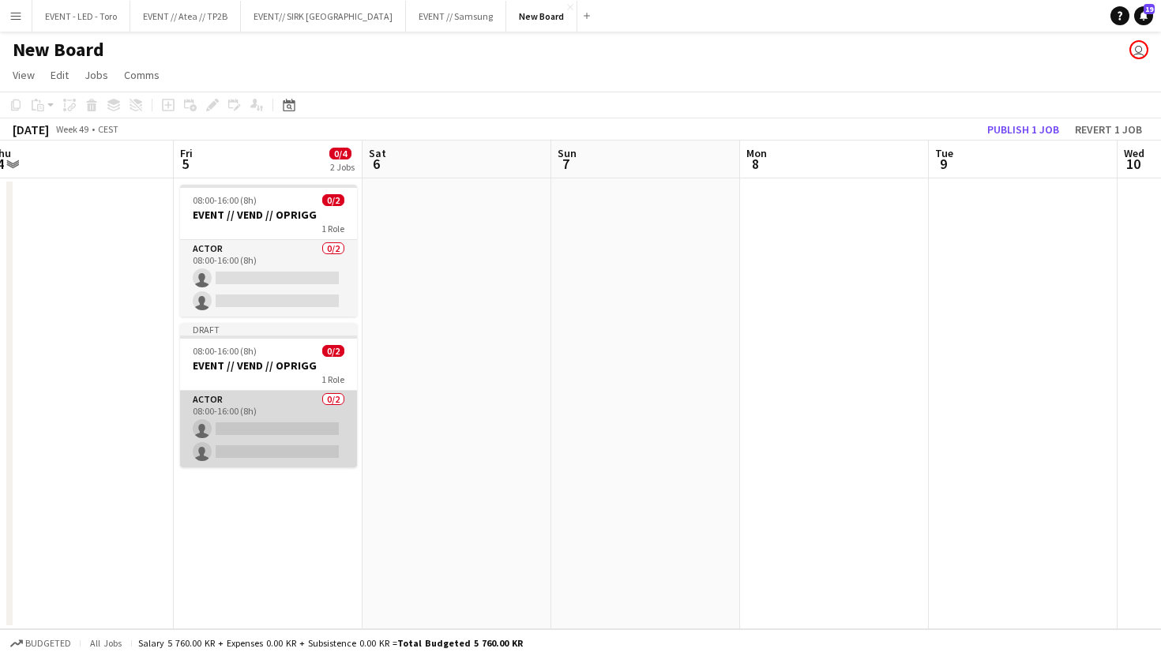
click at [277, 458] on app-card-role "Actor 0/2 08:00-16:00 (8h) single-neutral-actions single-neutral-actions" at bounding box center [268, 429] width 177 height 77
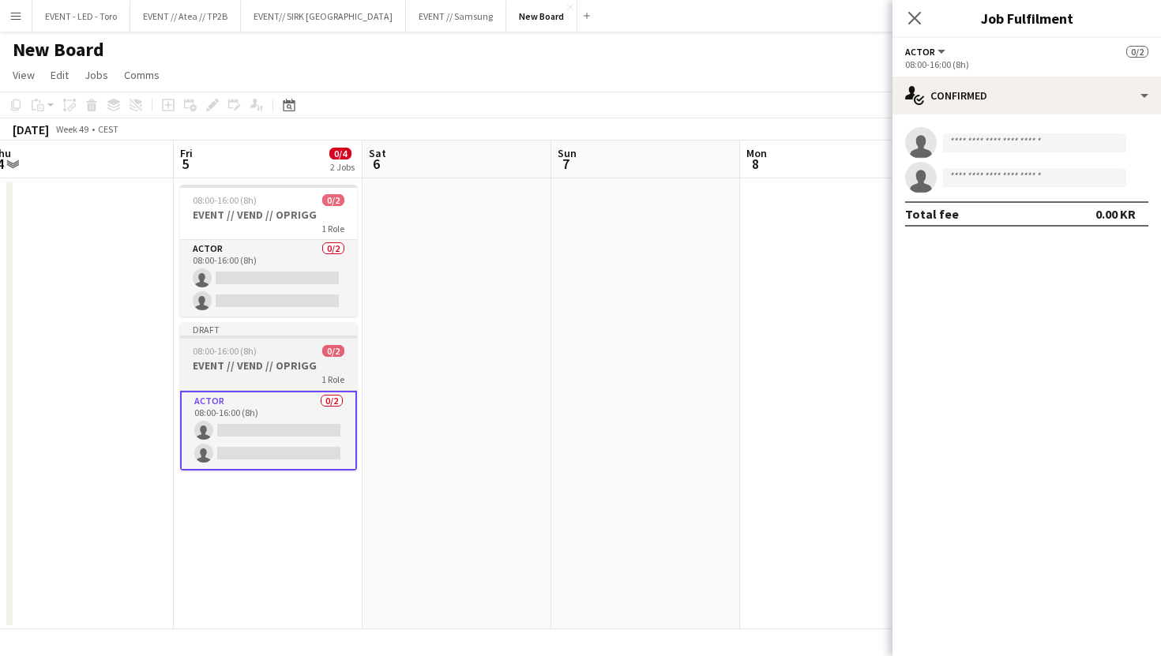
click at [275, 362] on h3 "EVENT // VEND // OPRIGG" at bounding box center [268, 365] width 177 height 14
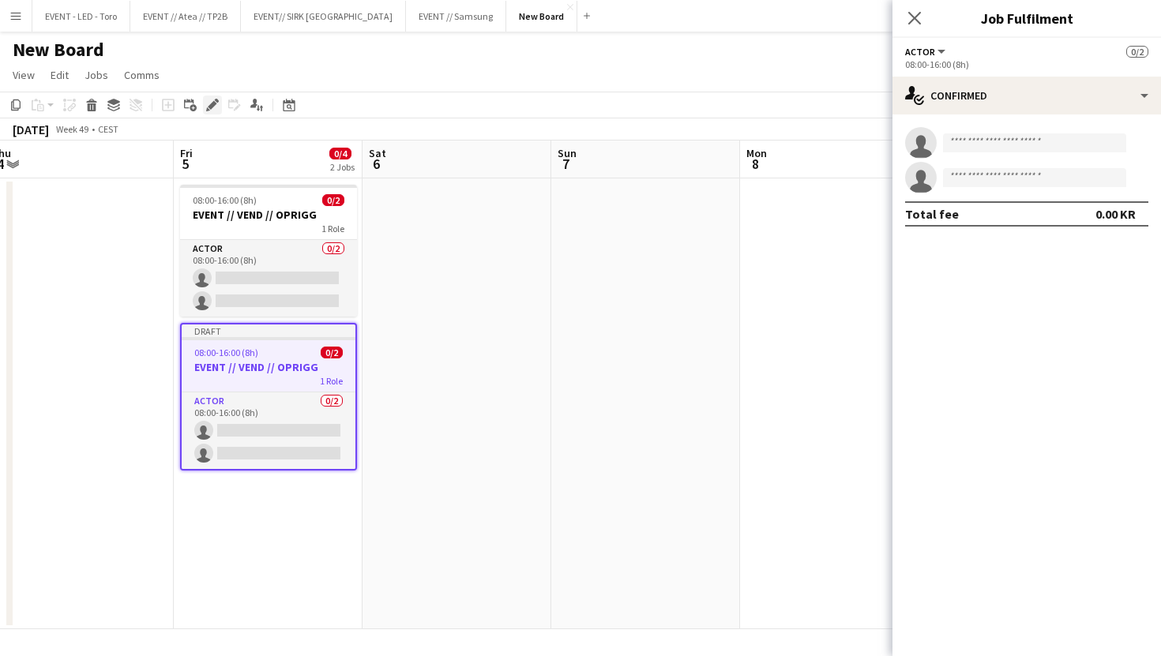
click at [212, 102] on icon "Edit" at bounding box center [212, 105] width 13 height 13
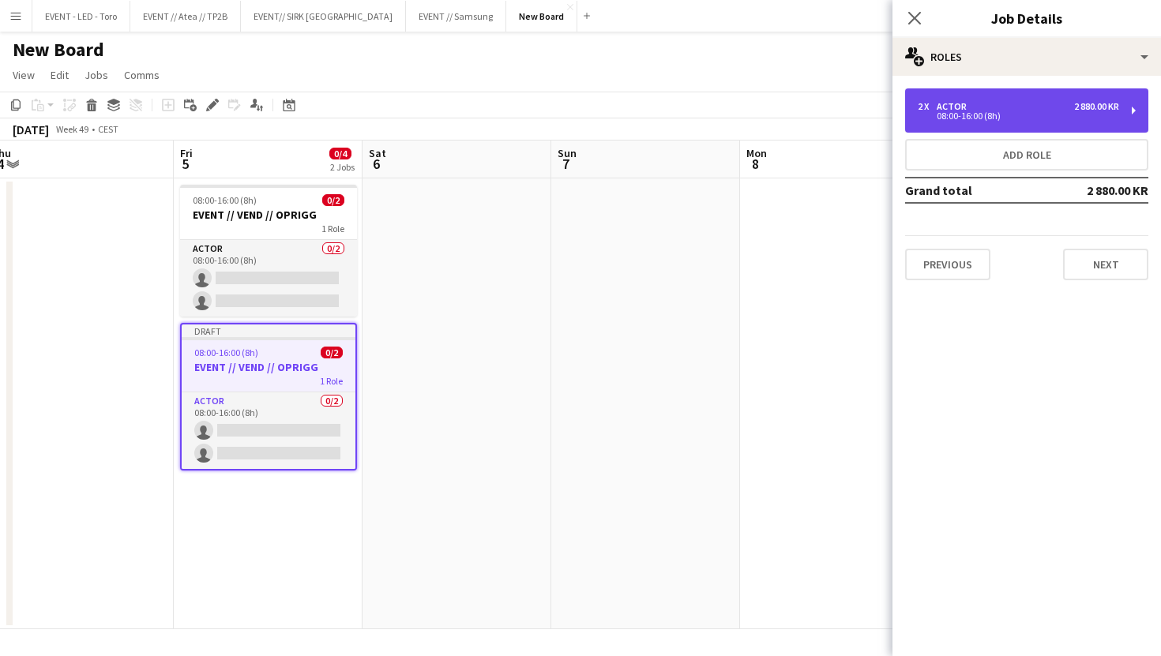
click at [995, 124] on div "2 x Actor 2 880.00 KR 08:00-16:00 (8h)" at bounding box center [1026, 110] width 243 height 44
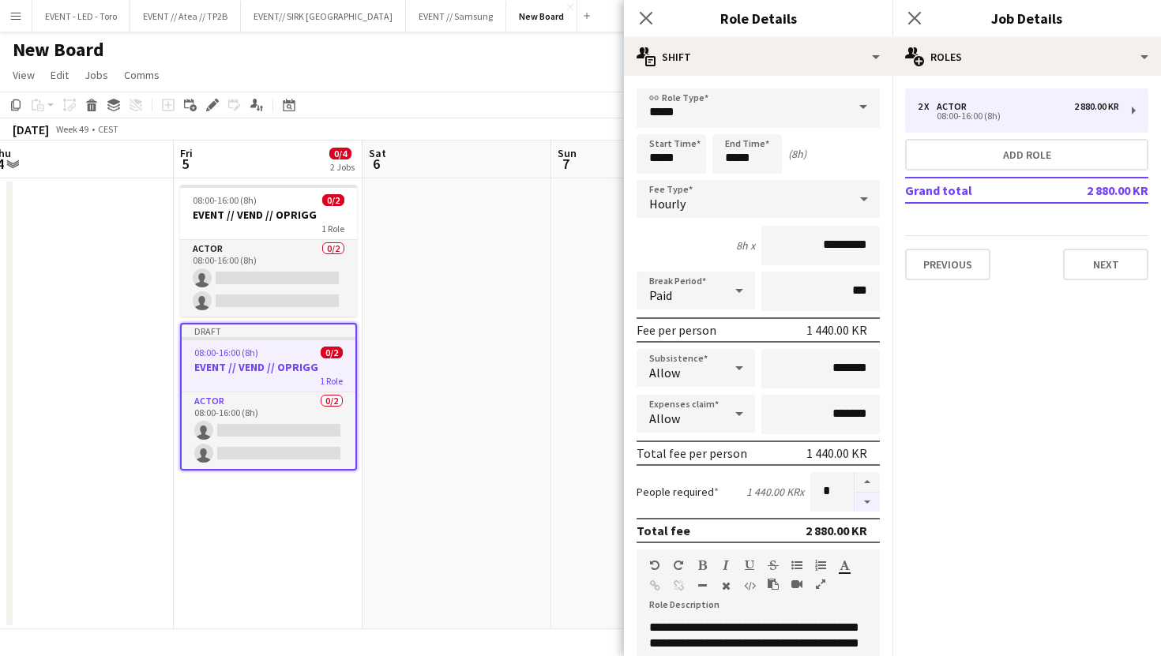
click at [864, 497] on button "button" at bounding box center [866, 503] width 25 height 20
type input "*"
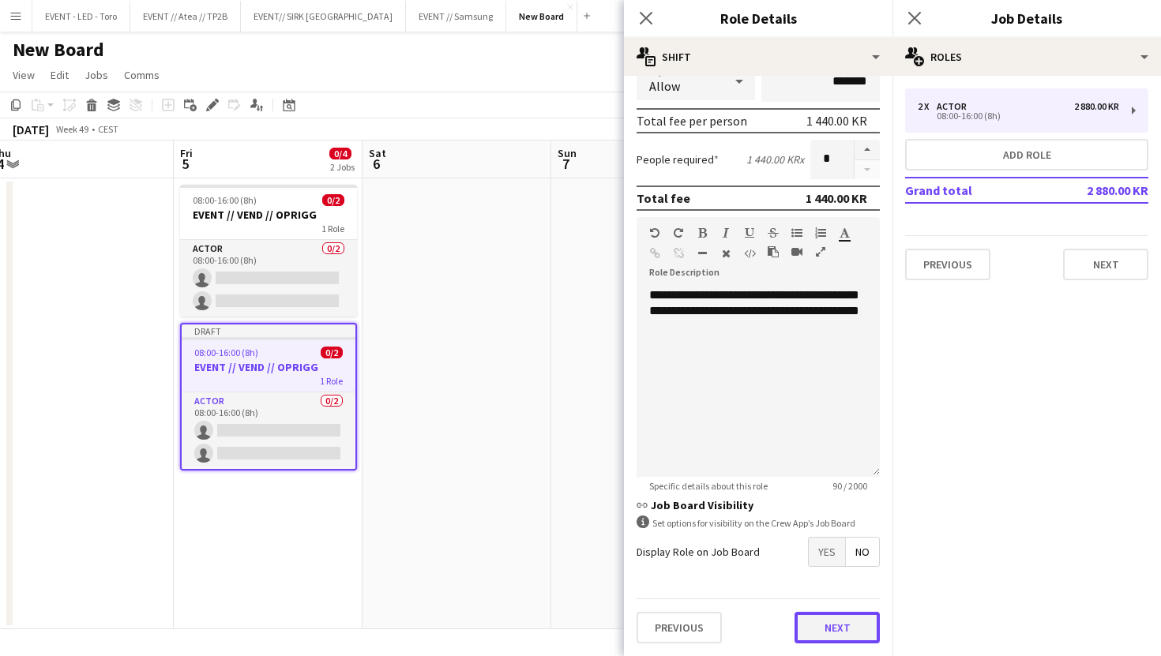
click at [831, 626] on button "Next" at bounding box center [836, 628] width 85 height 32
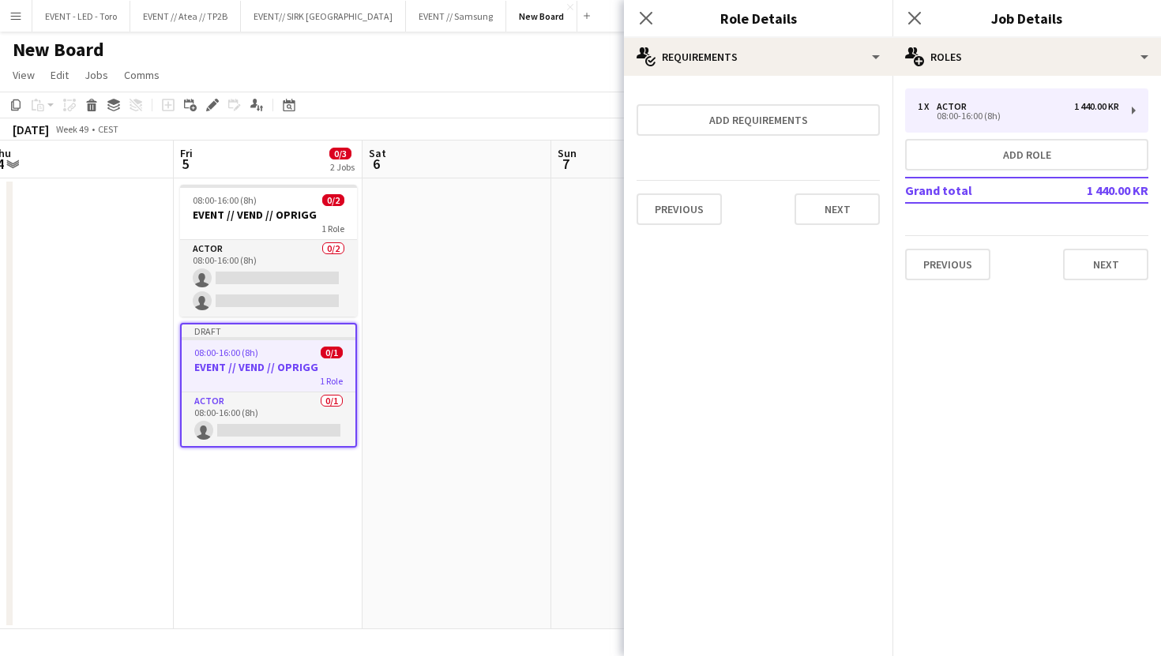
click at [841, 192] on div "Previous Next" at bounding box center [757, 209] width 243 height 58
click at [951, 261] on button "Previous" at bounding box center [947, 265] width 85 height 32
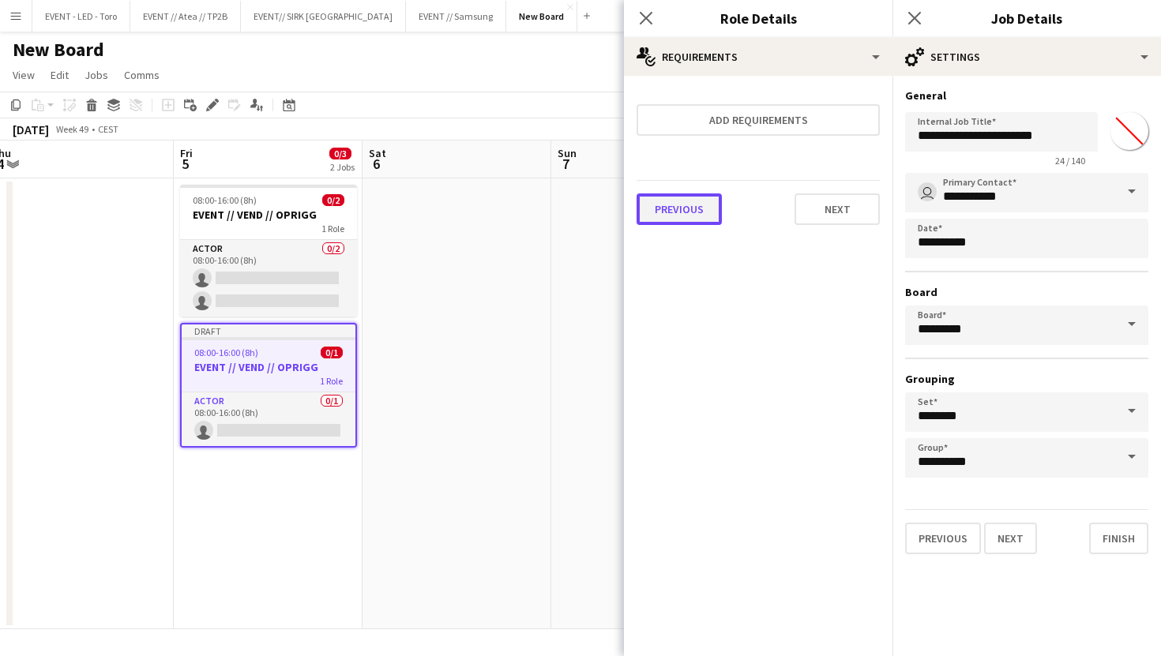
click at [685, 215] on button "Previous" at bounding box center [678, 209] width 85 height 32
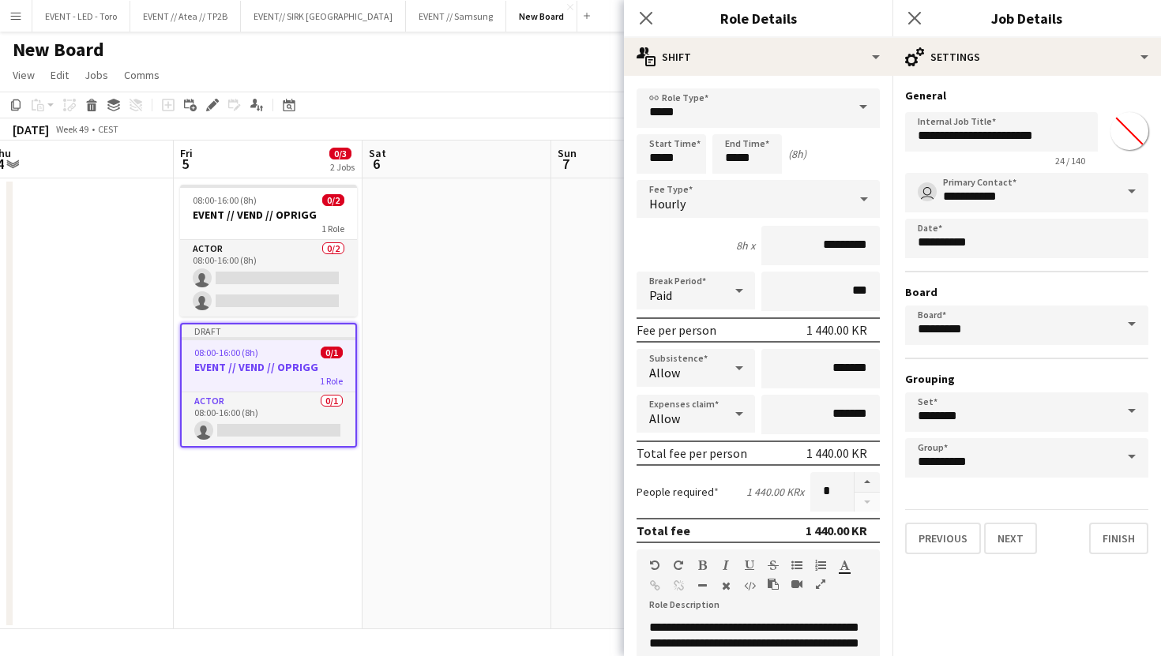
scroll to position [332, 0]
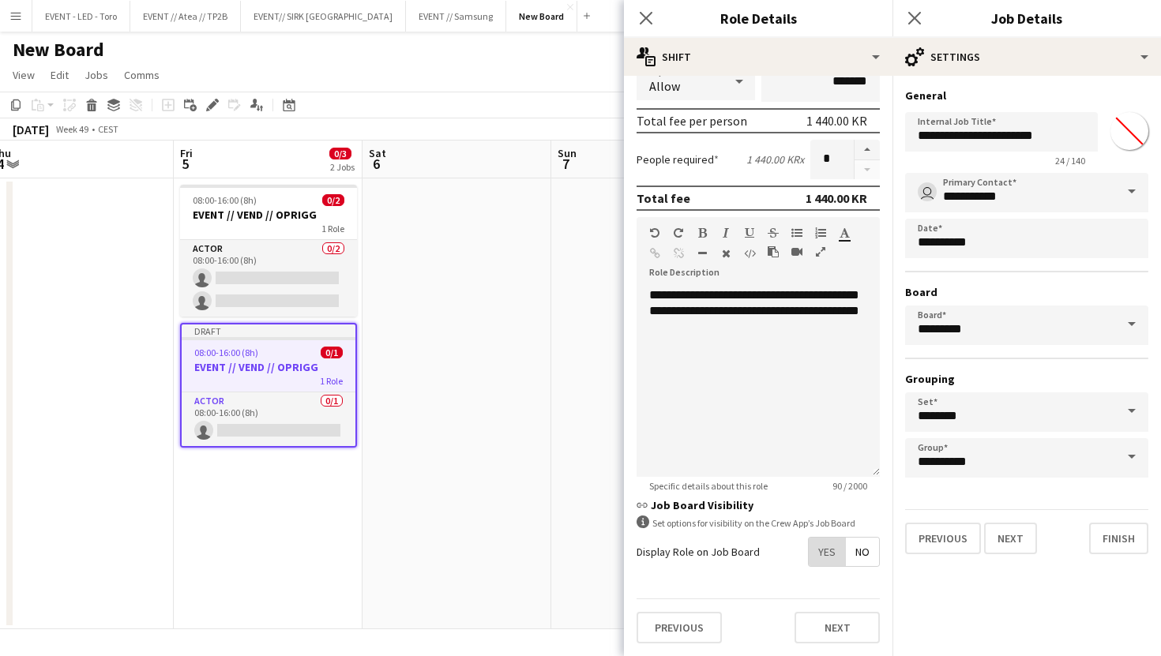
click at [828, 561] on span "Yes" at bounding box center [826, 552] width 36 height 28
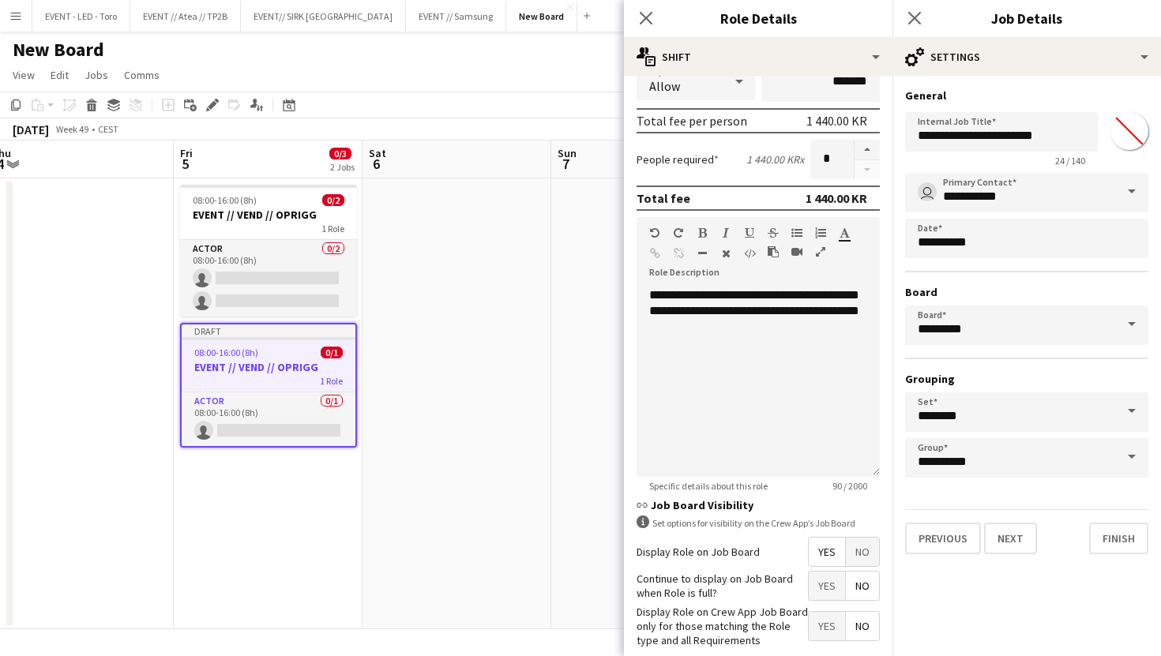
click at [827, 591] on span "Yes" at bounding box center [826, 586] width 36 height 28
click at [827, 627] on span "Yes" at bounding box center [826, 626] width 36 height 28
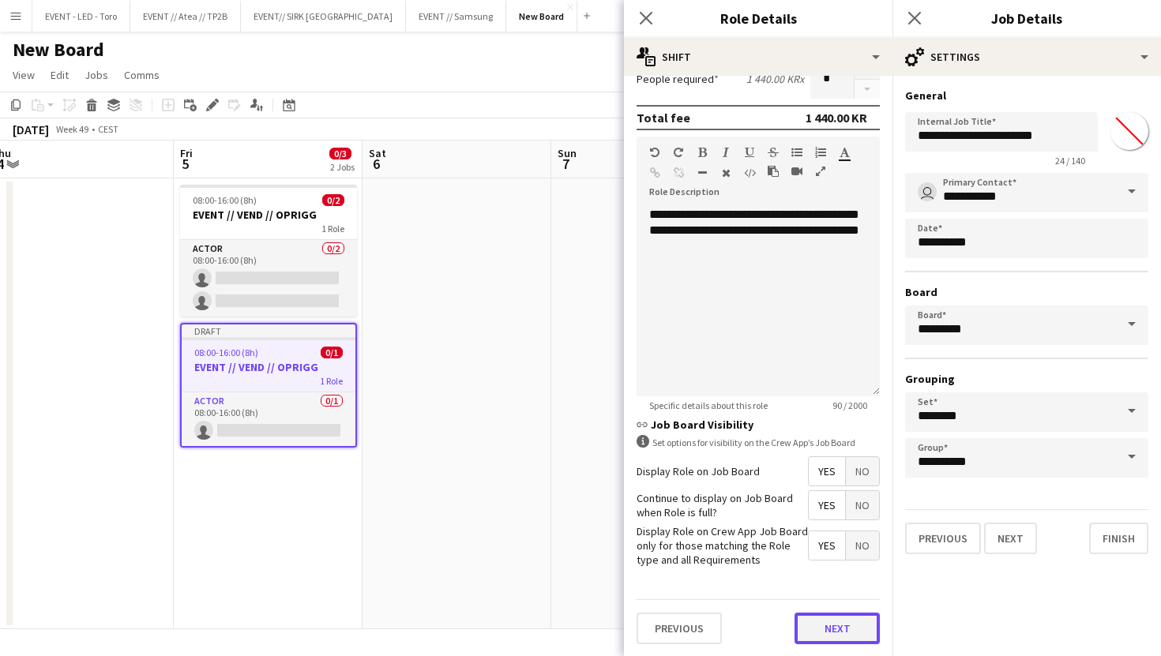
click at [838, 628] on button "Next" at bounding box center [836, 629] width 85 height 32
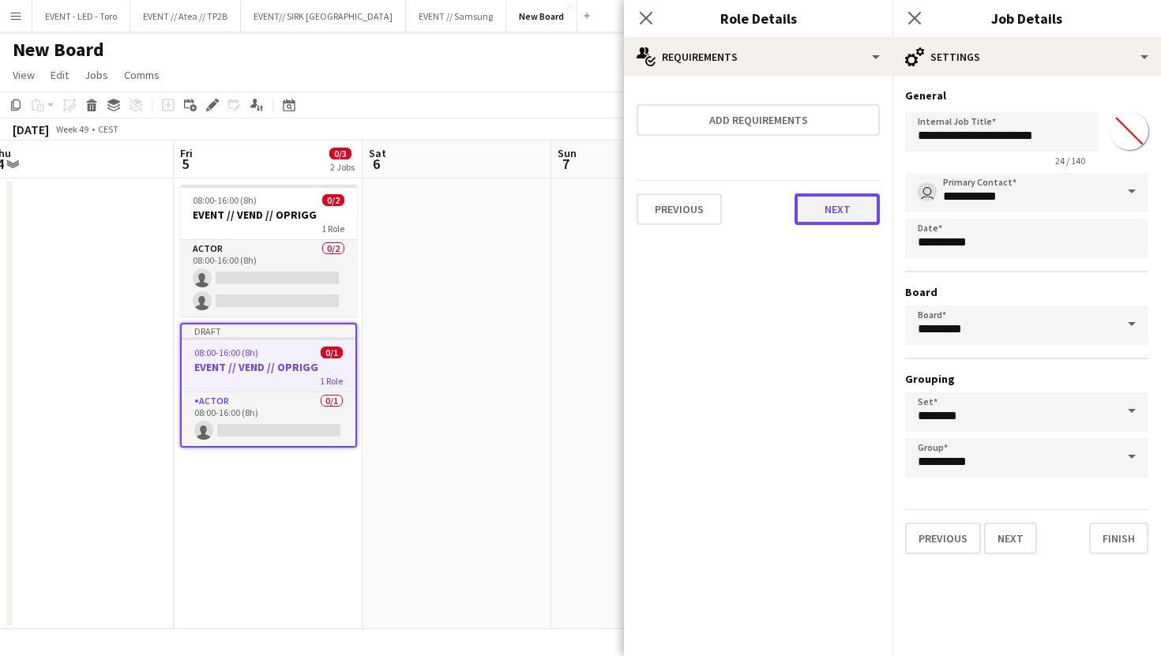
click at [852, 210] on button "Next" at bounding box center [836, 209] width 85 height 32
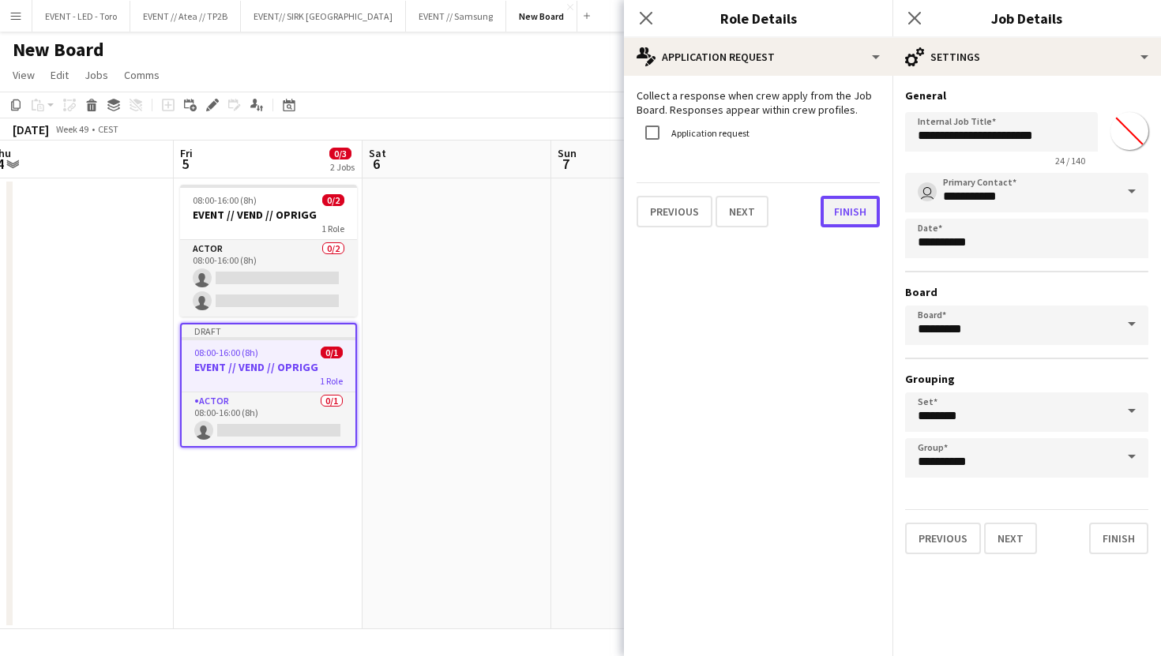
click at [852, 210] on button "Finish" at bounding box center [849, 212] width 59 height 32
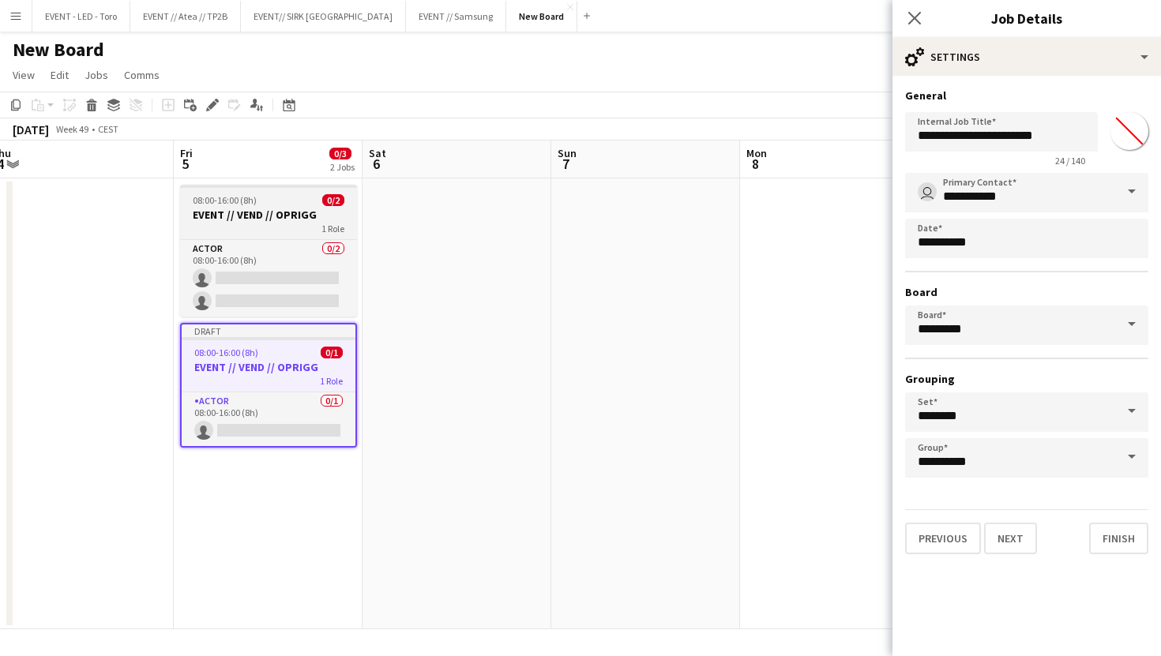
click at [282, 226] on div "1 Role" at bounding box center [268, 228] width 177 height 13
type input "*******"
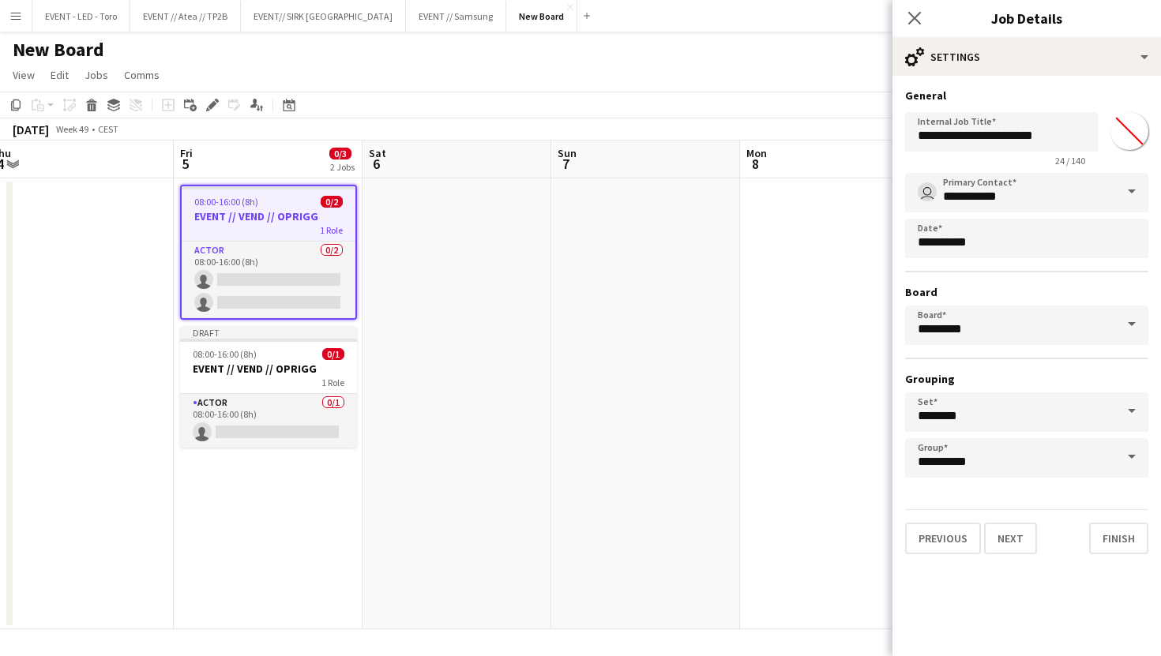
click at [243, 227] on div "1 Role" at bounding box center [269, 229] width 174 height 13
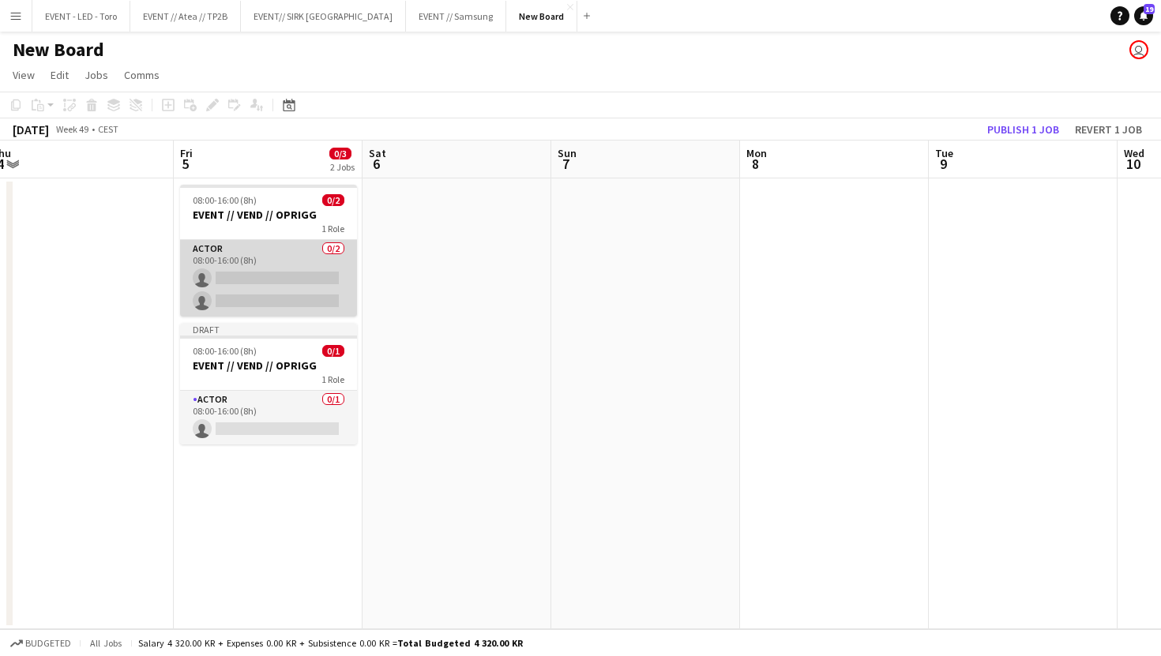
click at [245, 277] on app-card-role "Actor 0/2 08:00-16:00 (8h) single-neutral-actions single-neutral-actions" at bounding box center [268, 278] width 177 height 77
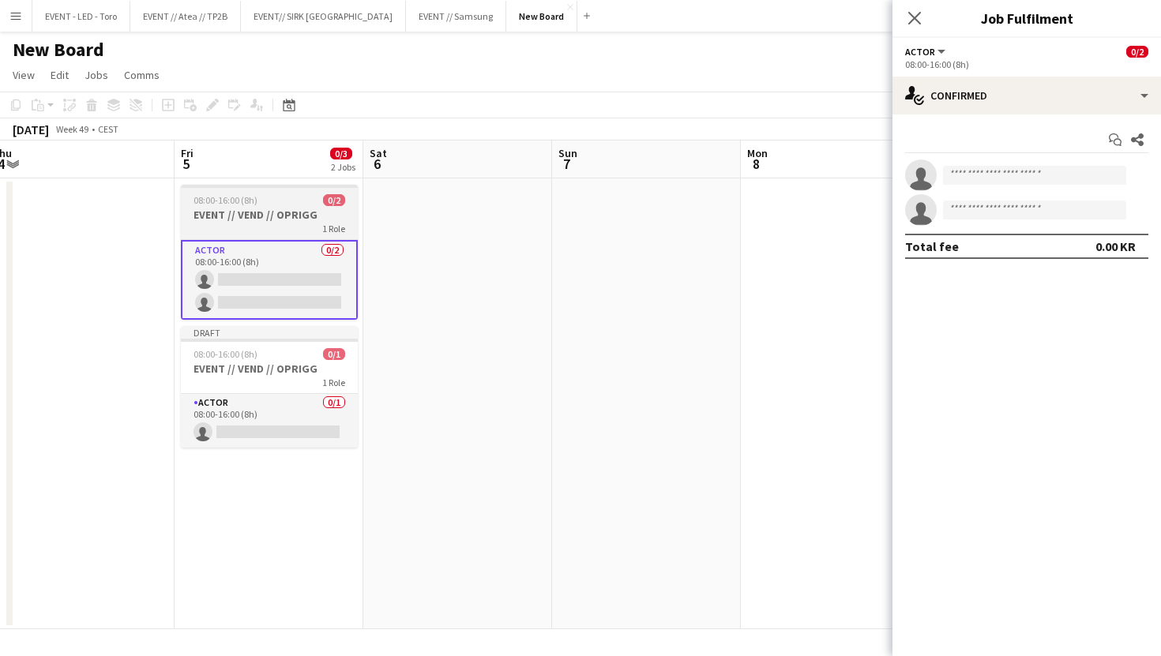
click at [247, 212] on h3 "EVENT // VEND // OPRIGG" at bounding box center [269, 215] width 177 height 14
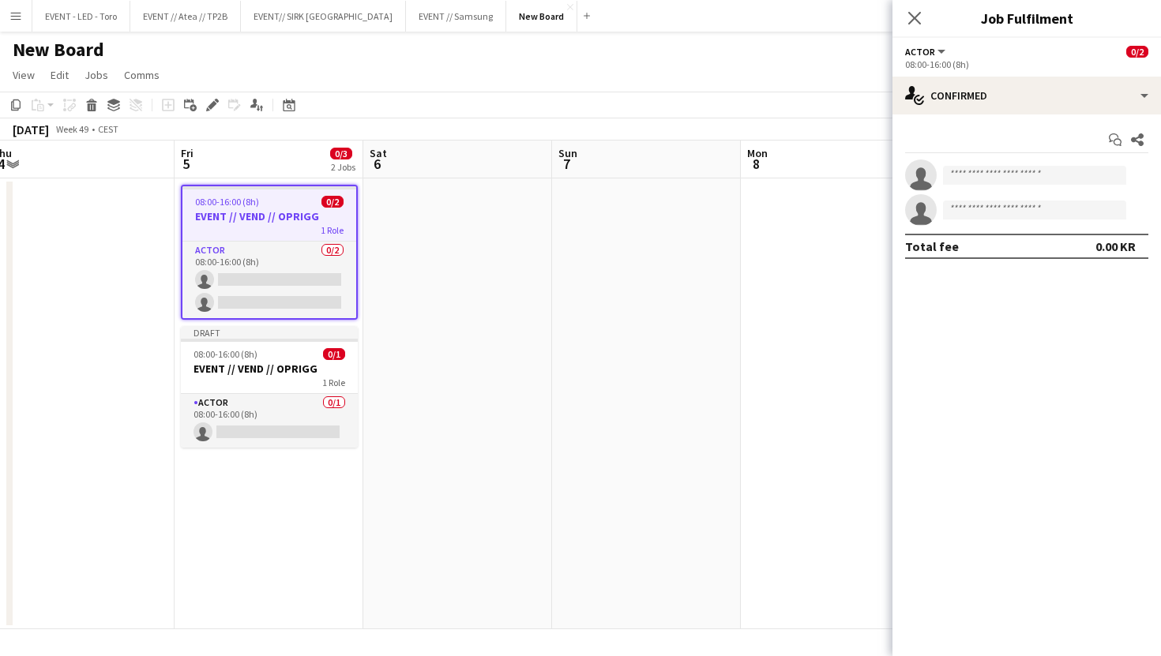
click at [214, 114] on app-toolbar "Copy Paste Paste Command V Paste with crew Command Shift V Paste linked Job Del…" at bounding box center [580, 105] width 1161 height 27
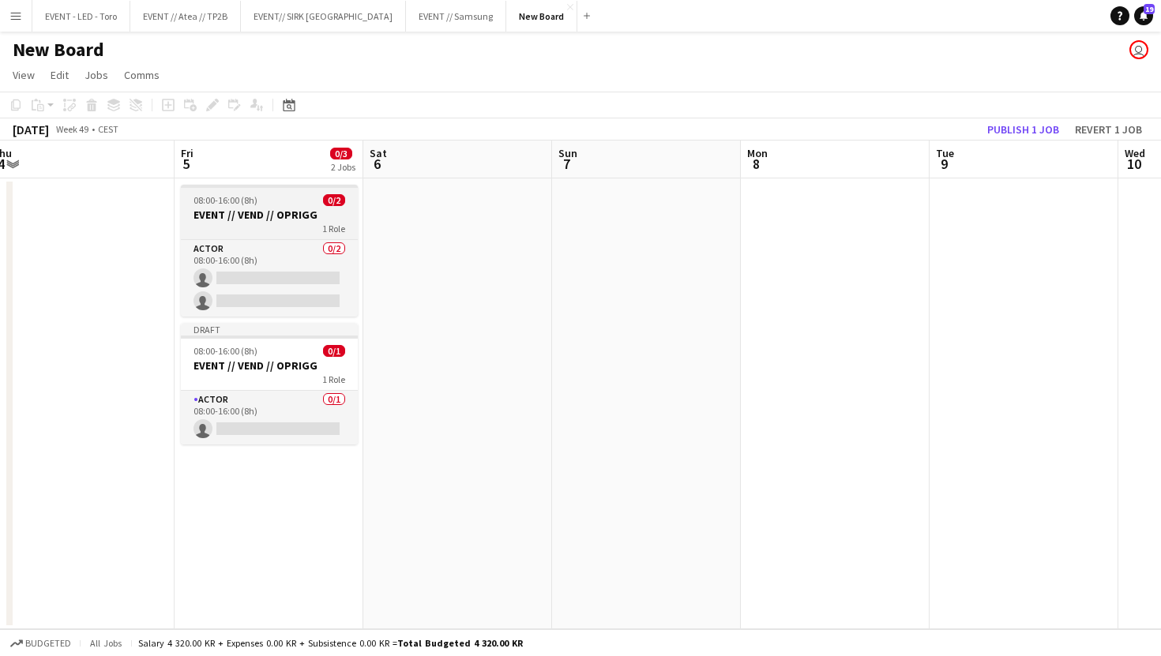
click at [265, 234] on div "1 Role" at bounding box center [269, 228] width 177 height 13
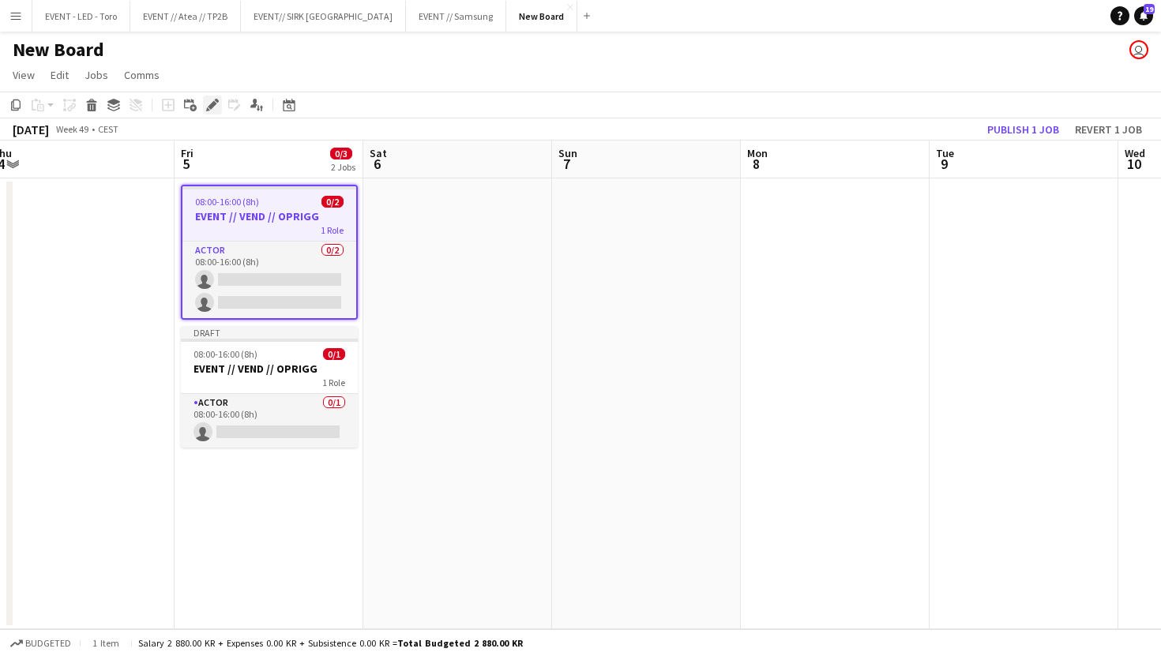
click at [208, 107] on icon "Edit" at bounding box center [212, 105] width 13 height 13
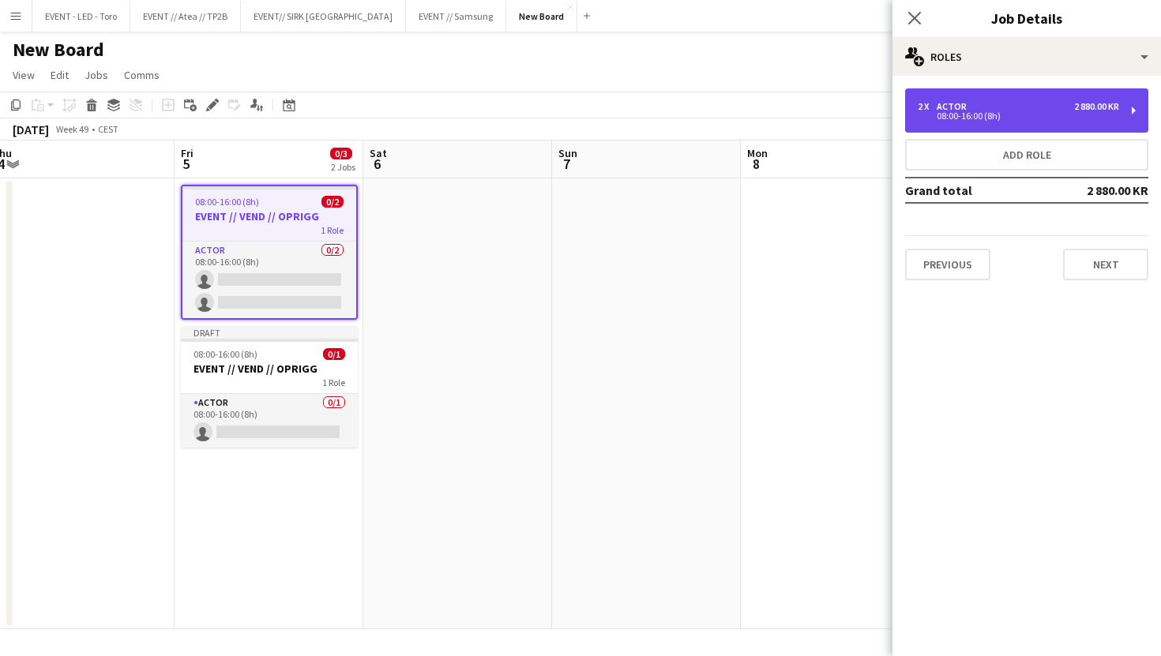
click at [970, 112] on div "08:00-16:00 (8h)" at bounding box center [1017, 116] width 201 height 8
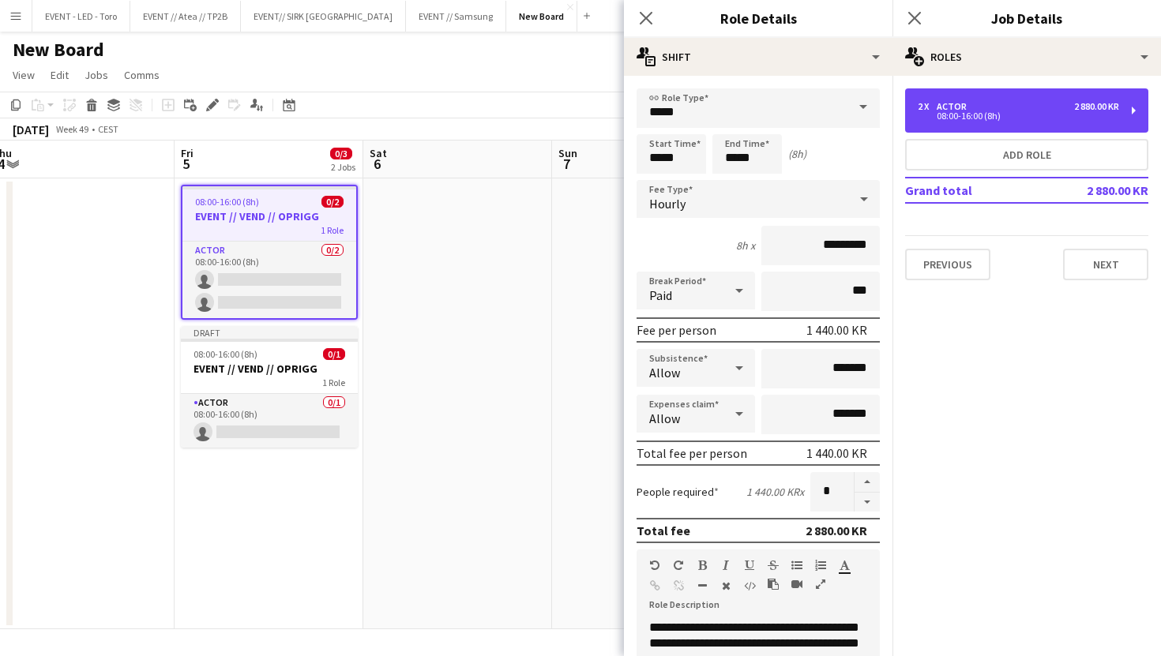
scroll to position [332, 0]
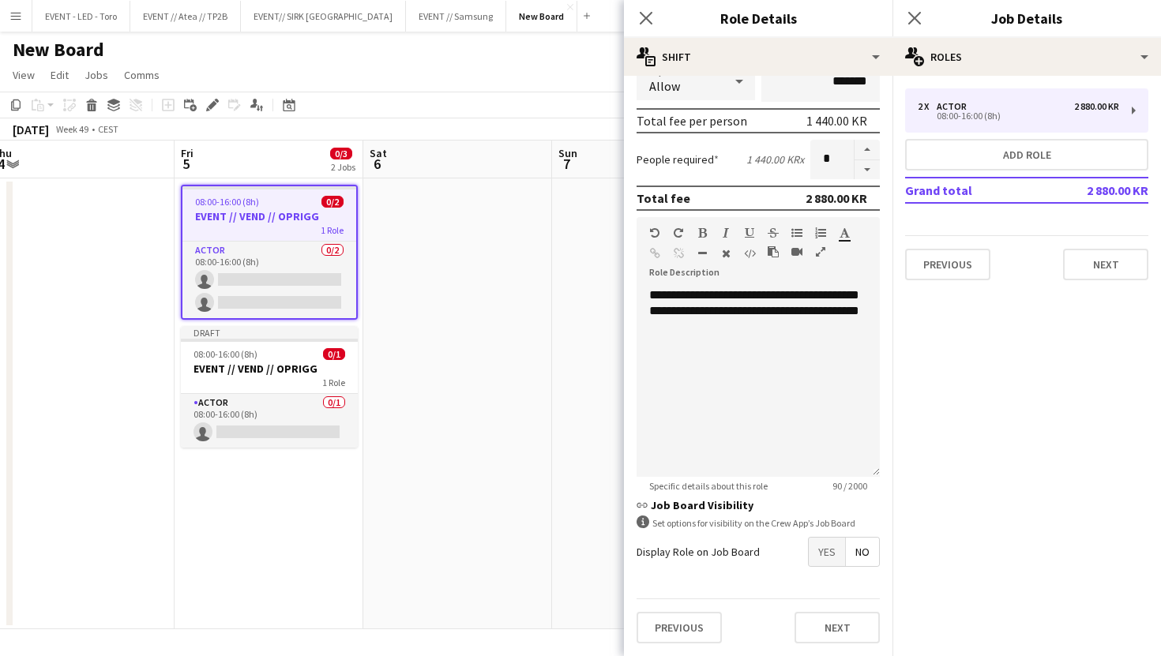
click at [818, 549] on span "Yes" at bounding box center [826, 552] width 36 height 28
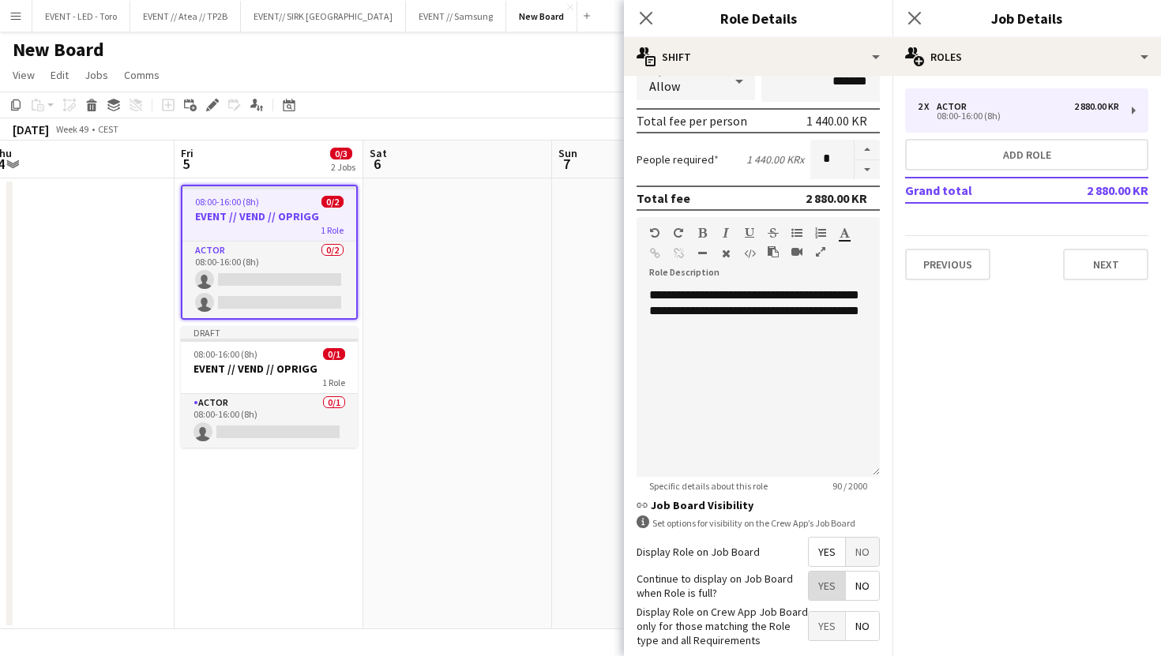
click at [828, 580] on span "Yes" at bounding box center [826, 586] width 36 height 28
click at [825, 619] on span "Yes" at bounding box center [826, 626] width 36 height 28
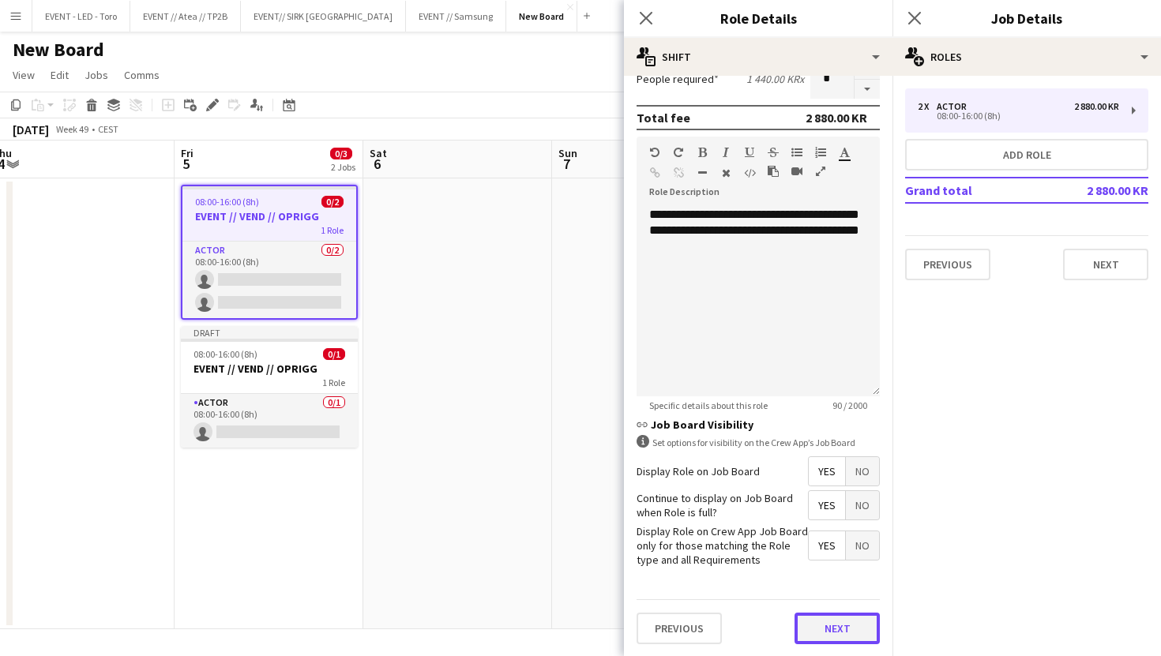
click at [841, 620] on button "Next" at bounding box center [836, 629] width 85 height 32
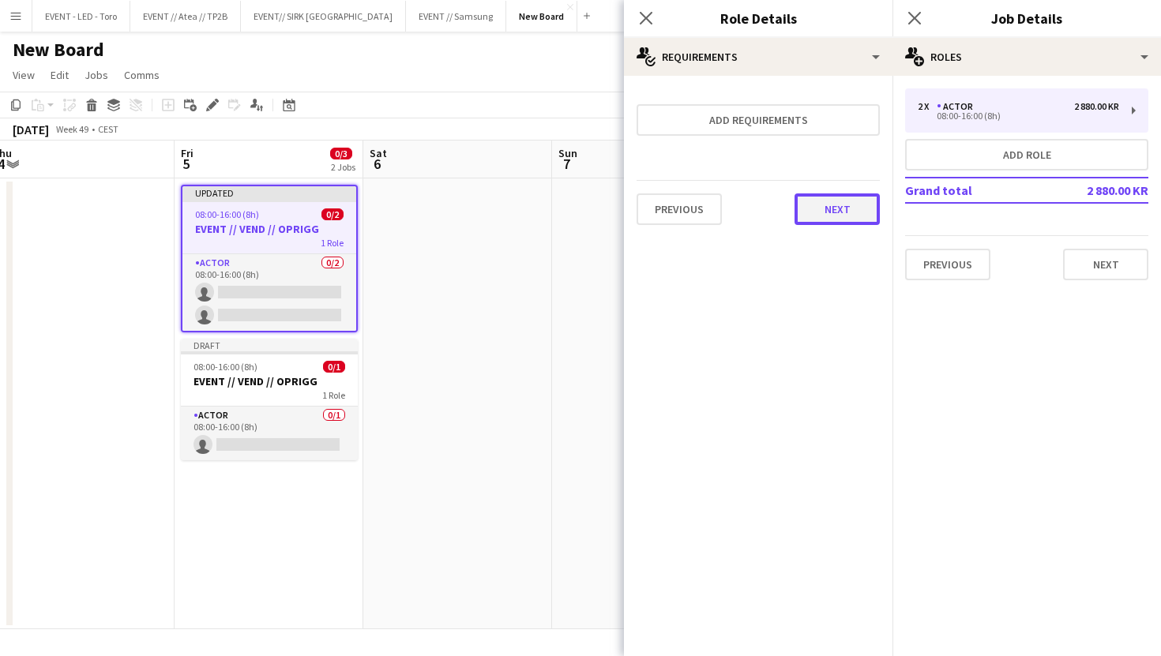
click at [853, 212] on button "Next" at bounding box center [836, 209] width 85 height 32
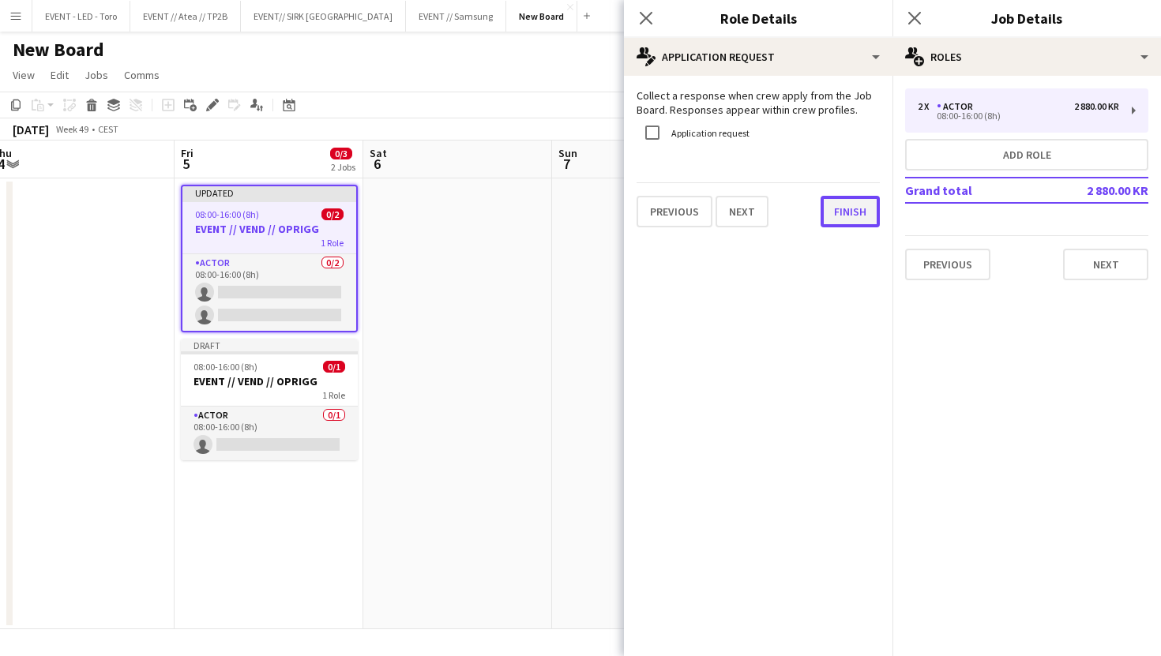
click at [853, 224] on button "Finish" at bounding box center [849, 212] width 59 height 32
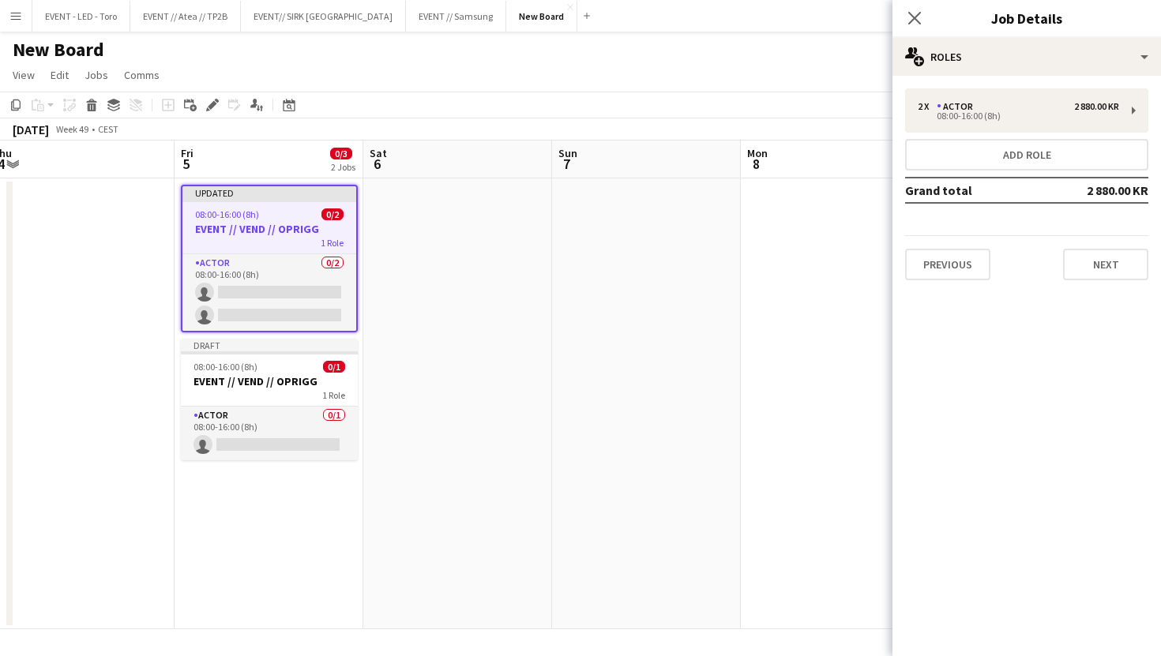
click at [767, 320] on app-date-cell at bounding box center [835, 403] width 189 height 451
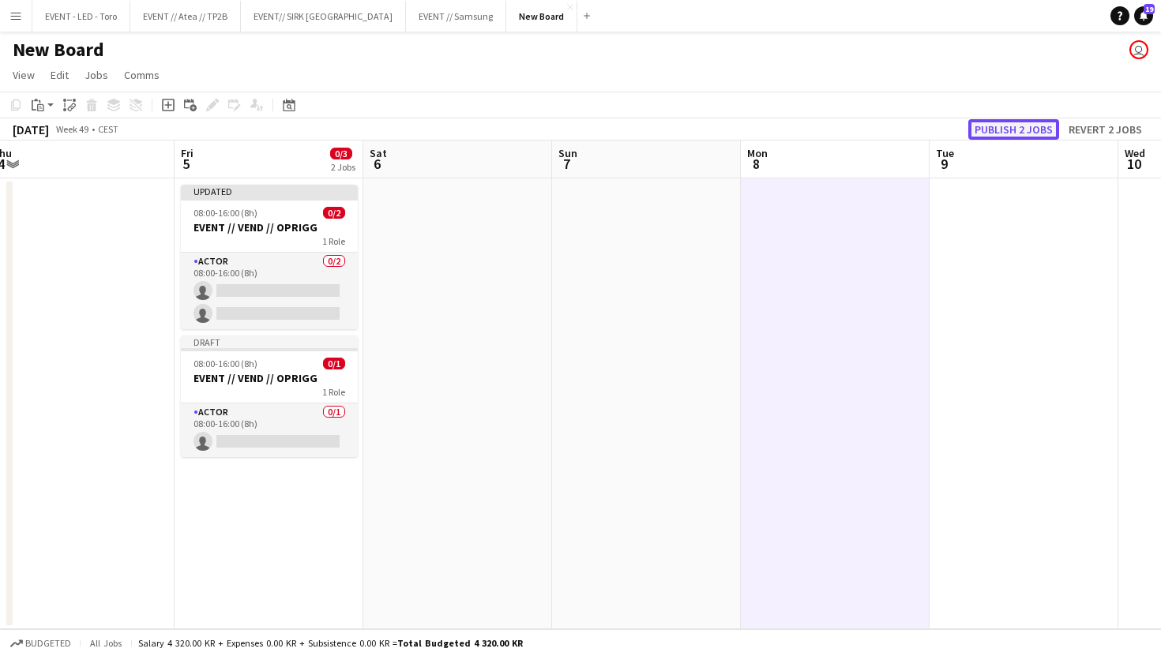
click at [1020, 130] on button "Publish 2 jobs" at bounding box center [1013, 129] width 91 height 21
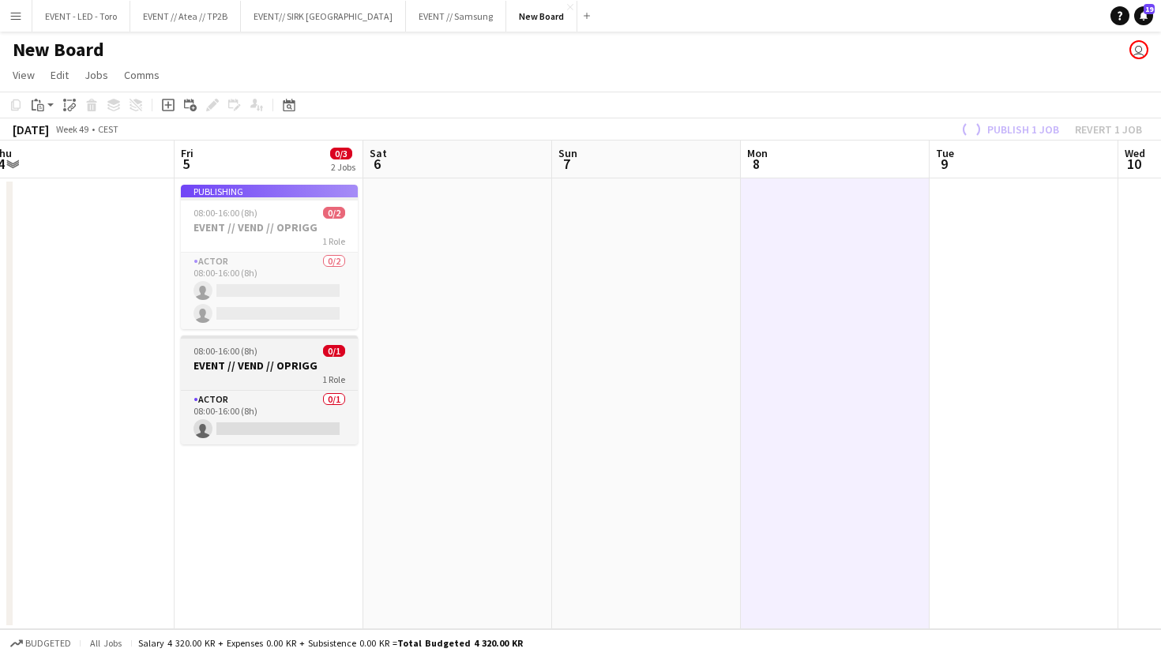
click at [269, 364] on h3 "EVENT // VEND // OPRIGG" at bounding box center [269, 365] width 177 height 14
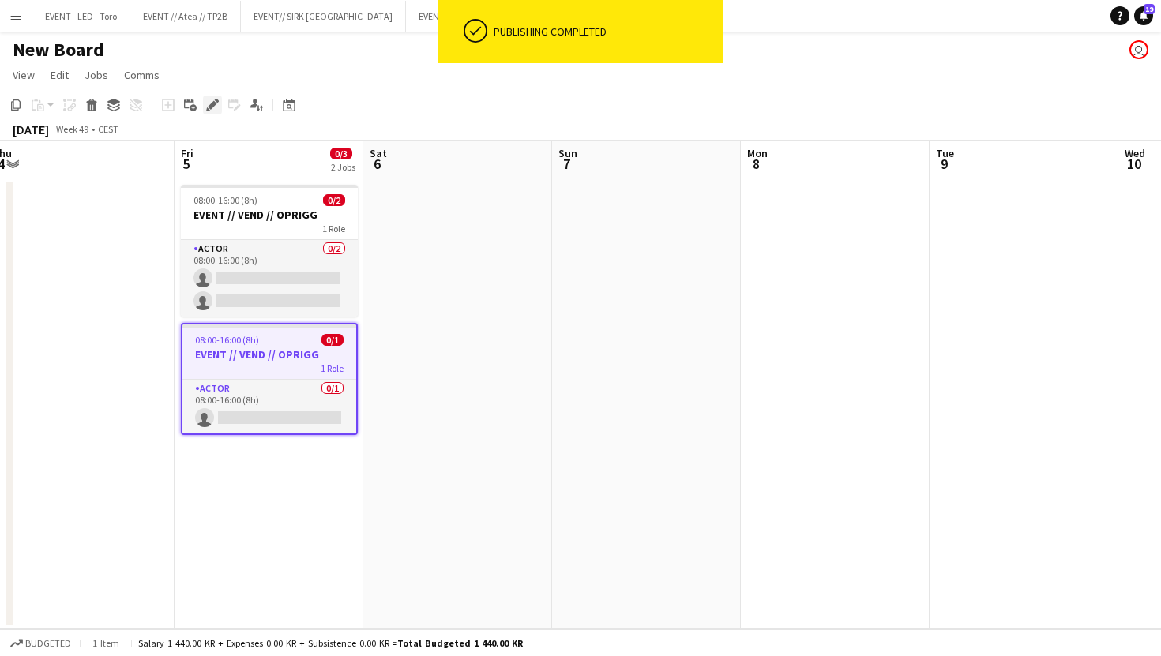
click at [217, 99] on icon "Edit" at bounding box center [212, 105] width 13 height 13
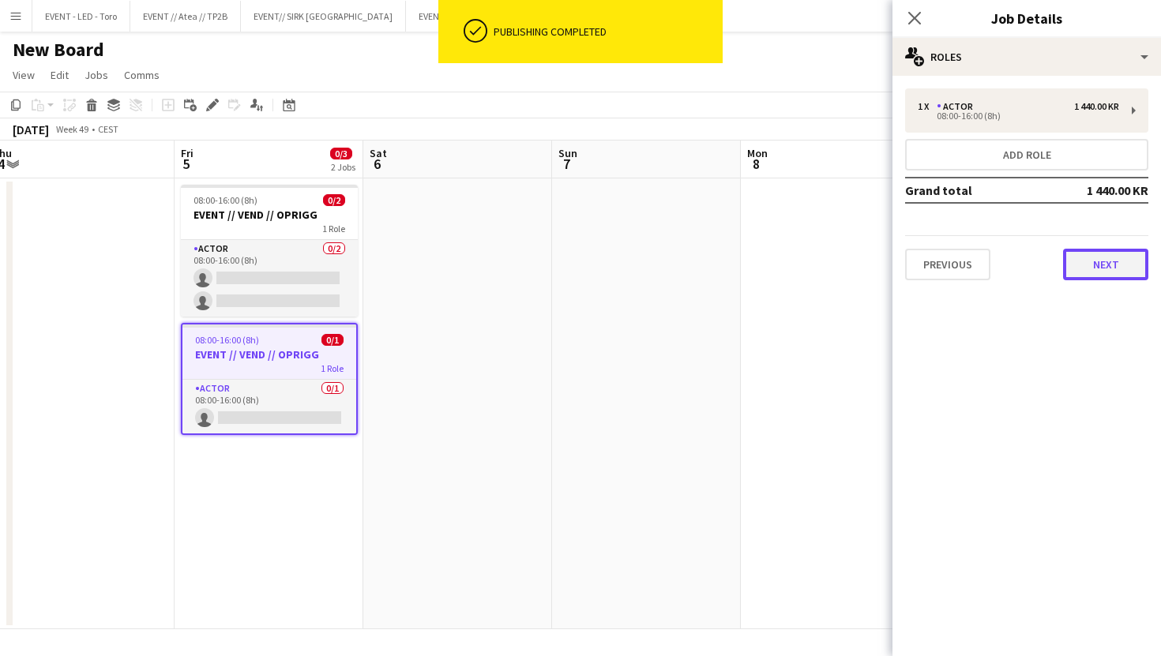
click at [1081, 261] on button "Next" at bounding box center [1105, 265] width 85 height 32
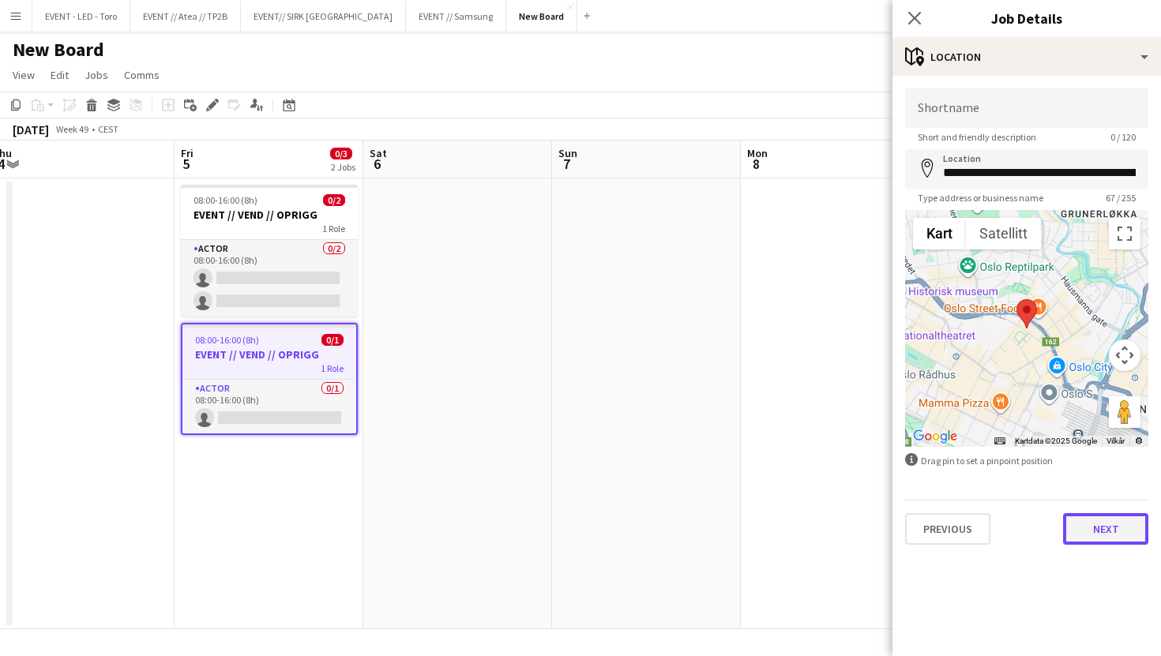
click at [1101, 523] on button "Next" at bounding box center [1105, 529] width 85 height 32
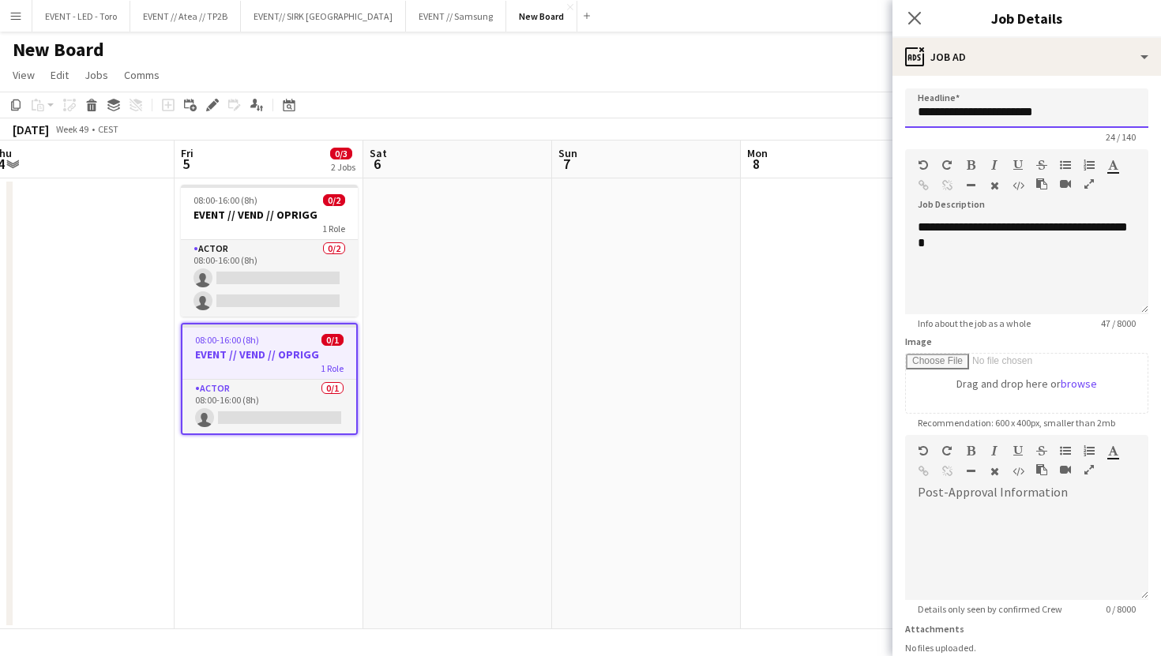
click at [1064, 121] on input "**********" at bounding box center [1026, 107] width 243 height 39
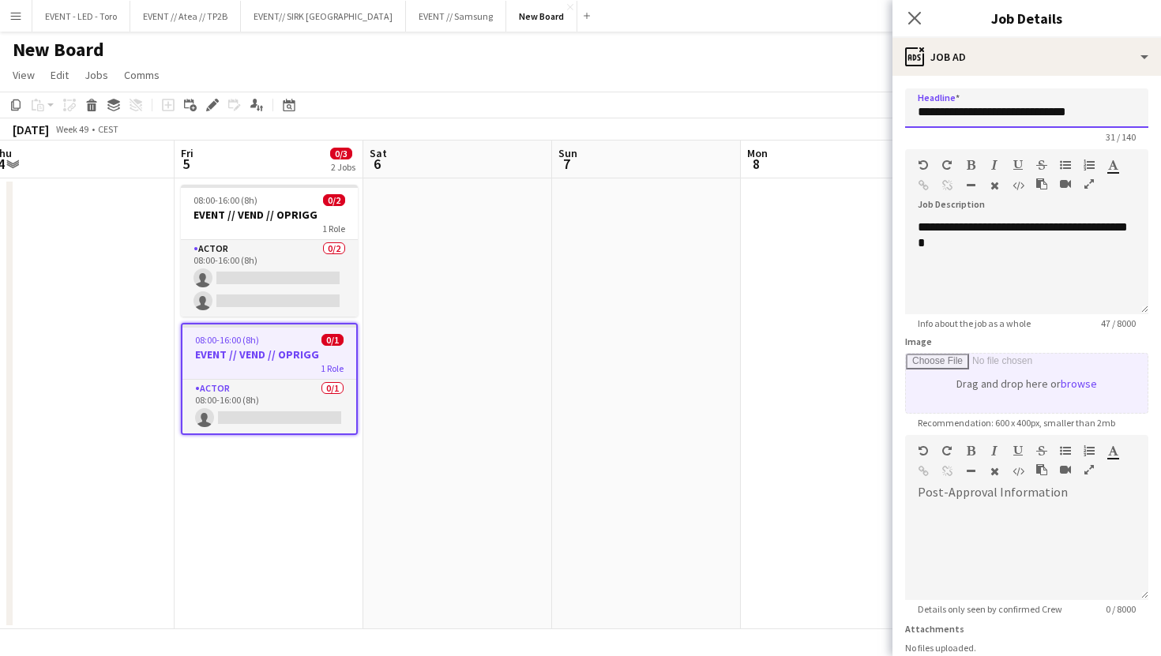
scroll to position [124, 0]
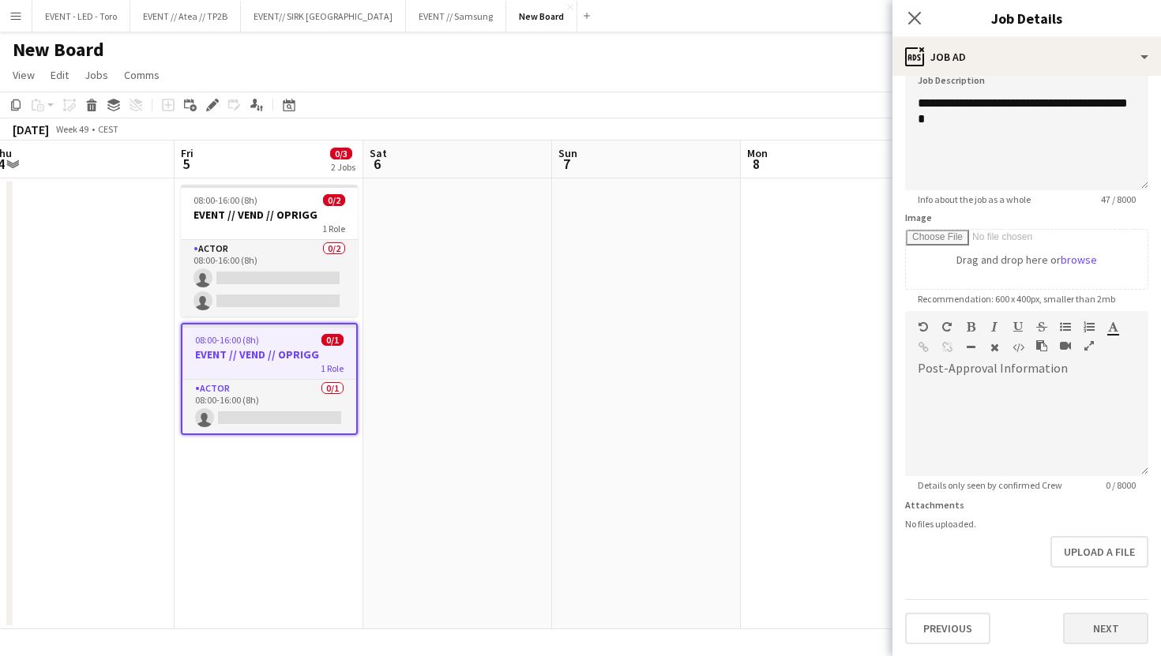
type input "**********"
click at [1095, 628] on button "Next" at bounding box center [1105, 629] width 85 height 32
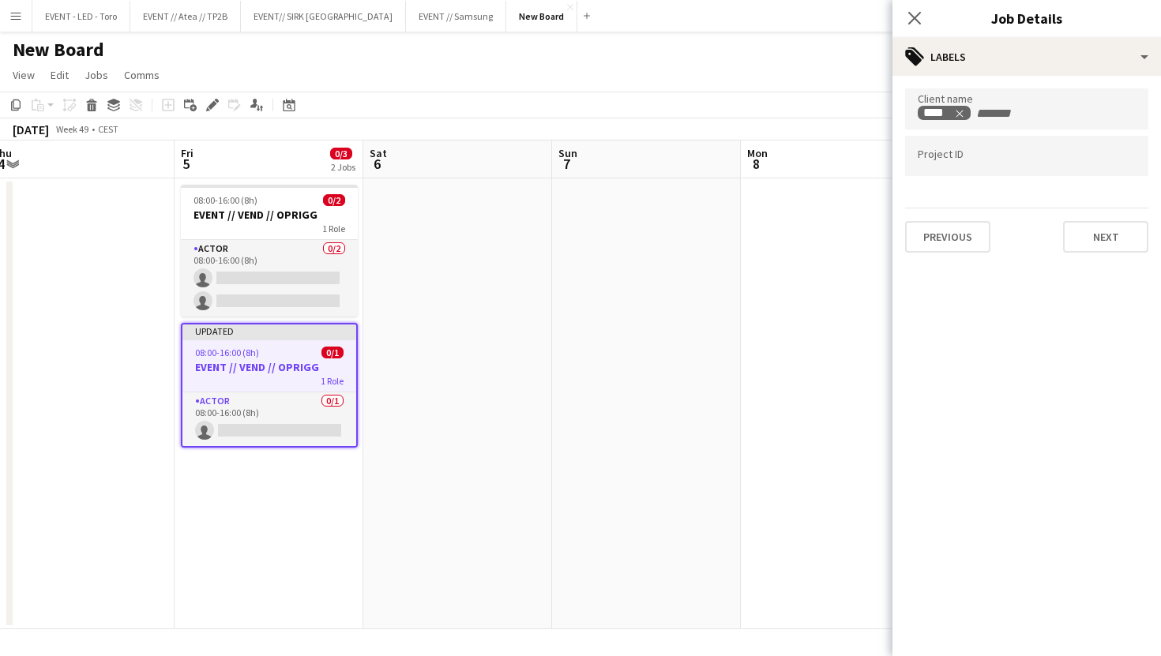
scroll to position [0, 0]
click at [1101, 259] on div "Client name **** Project ID Previous Next" at bounding box center [1026, 170] width 268 height 189
click at [1109, 246] on button "Next" at bounding box center [1105, 237] width 85 height 32
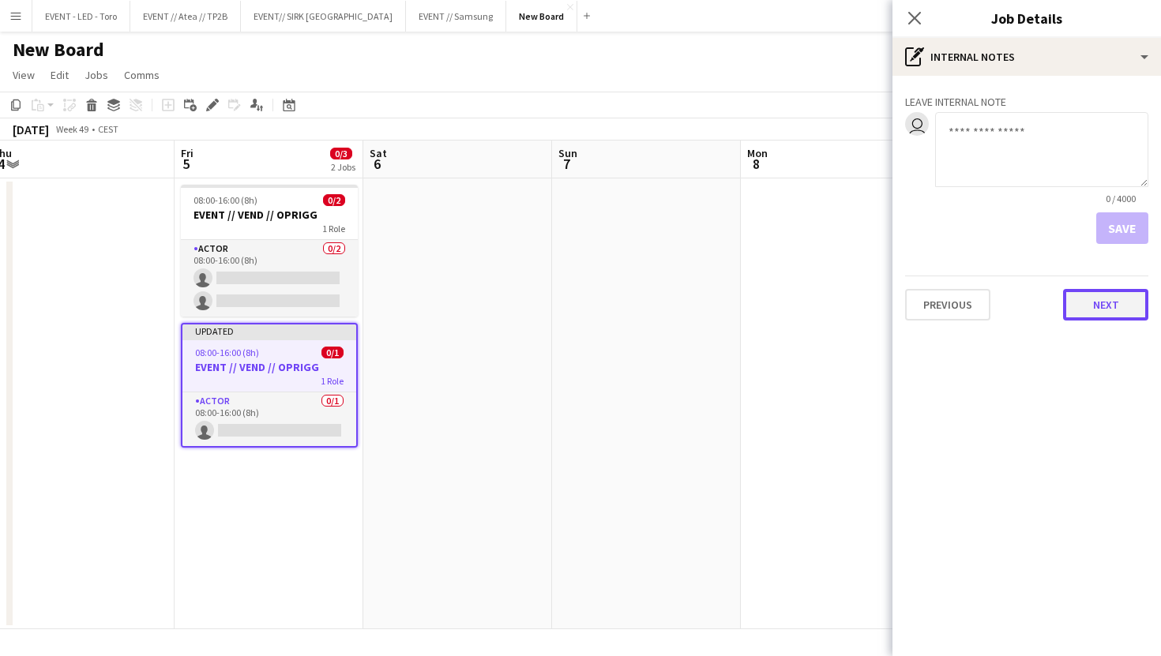
click at [1110, 302] on button "Next" at bounding box center [1105, 305] width 85 height 32
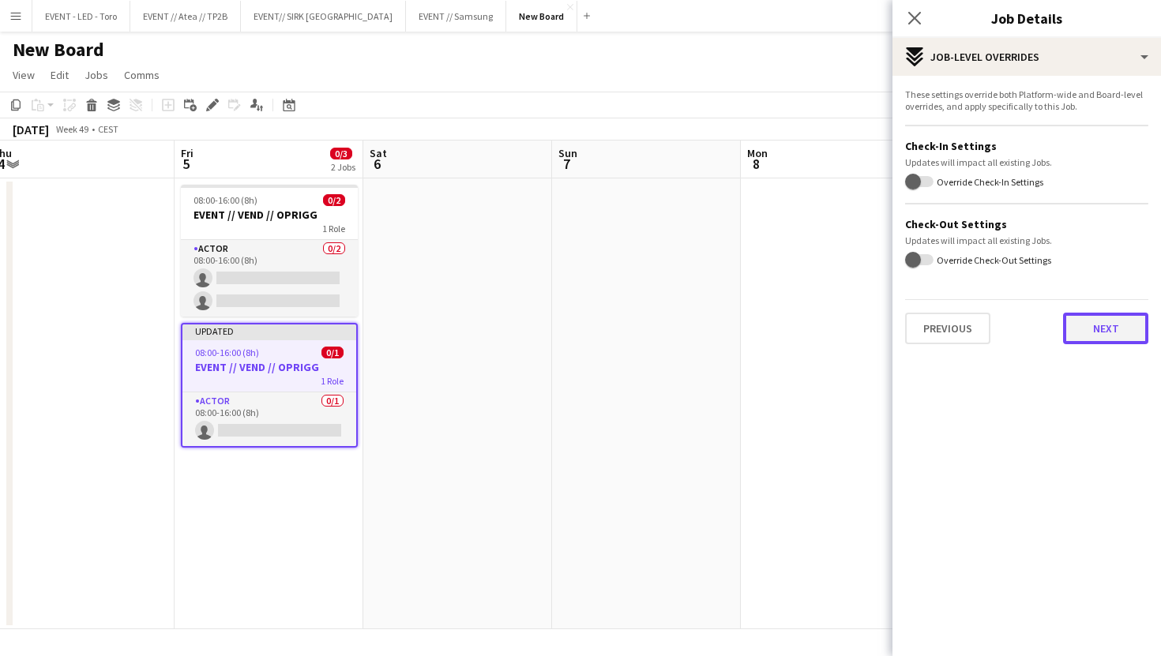
click at [1116, 330] on button "Next" at bounding box center [1105, 329] width 85 height 32
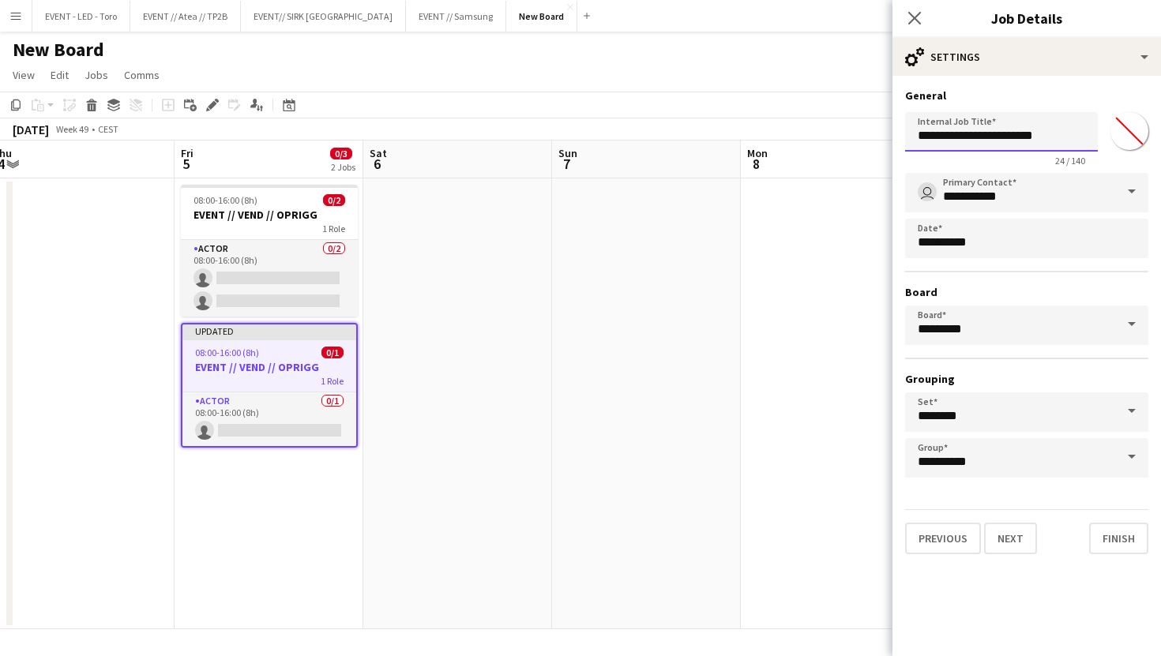
click at [1064, 144] on input "**********" at bounding box center [1001, 131] width 193 height 39
type input "**********"
click at [1117, 531] on button "Finish" at bounding box center [1118, 539] width 59 height 32
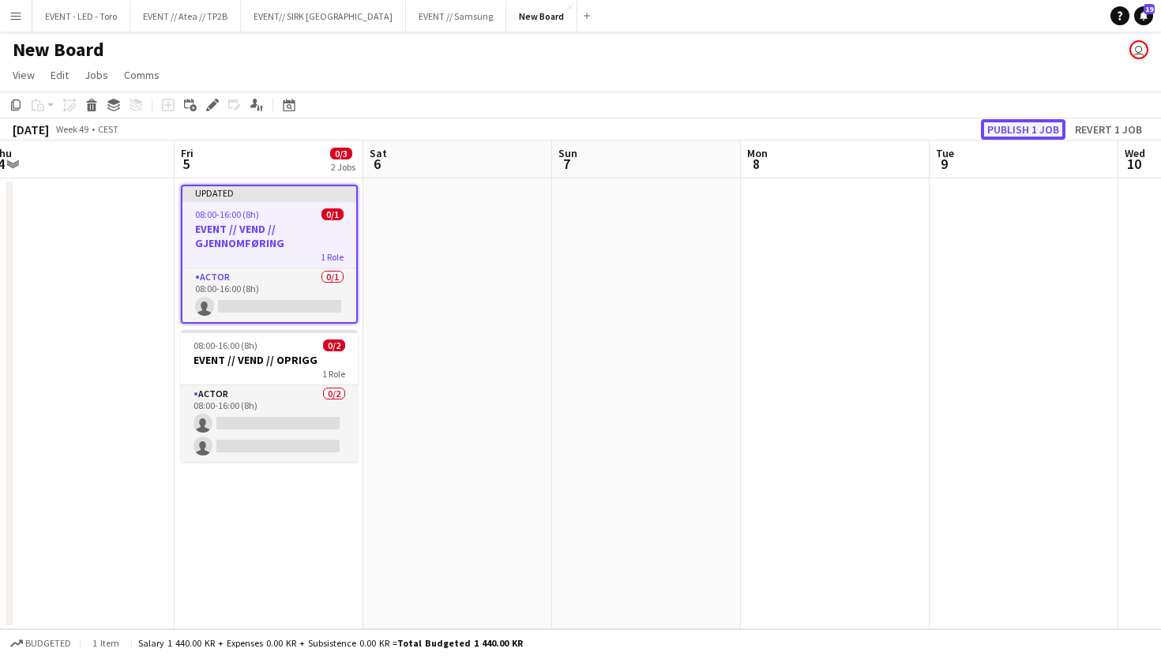
click at [1049, 119] on button "Publish 1 job" at bounding box center [1023, 129] width 84 height 21
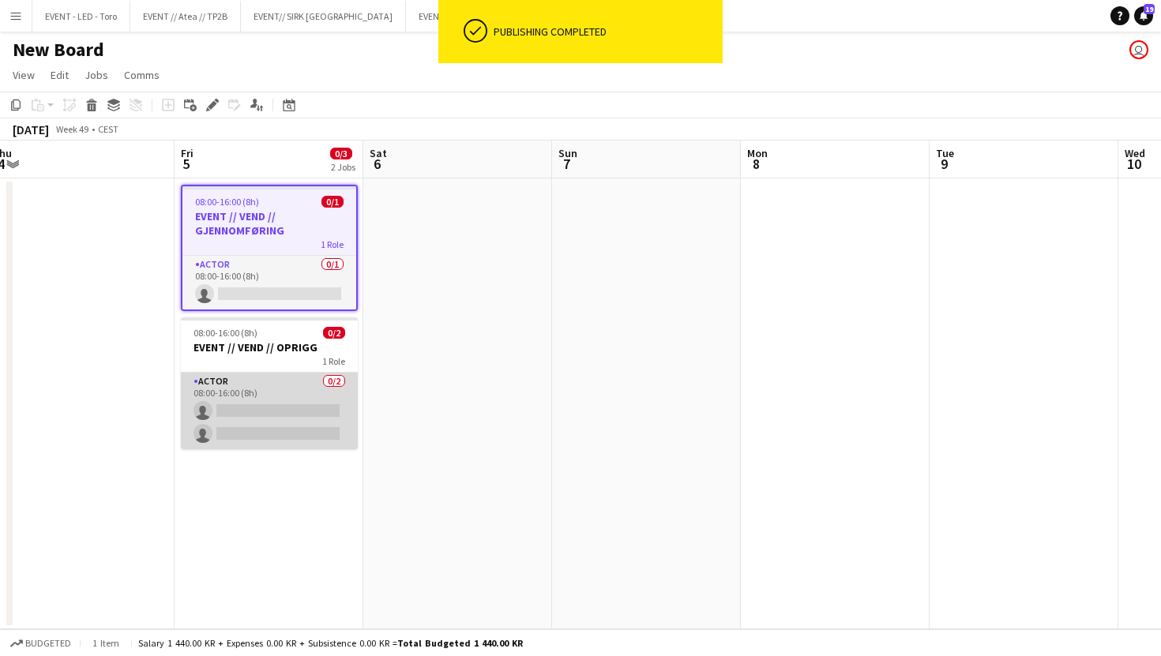
click at [262, 380] on app-card-role "Actor 0/2 08:00-16:00 (8h) single-neutral-actions single-neutral-actions" at bounding box center [269, 411] width 177 height 77
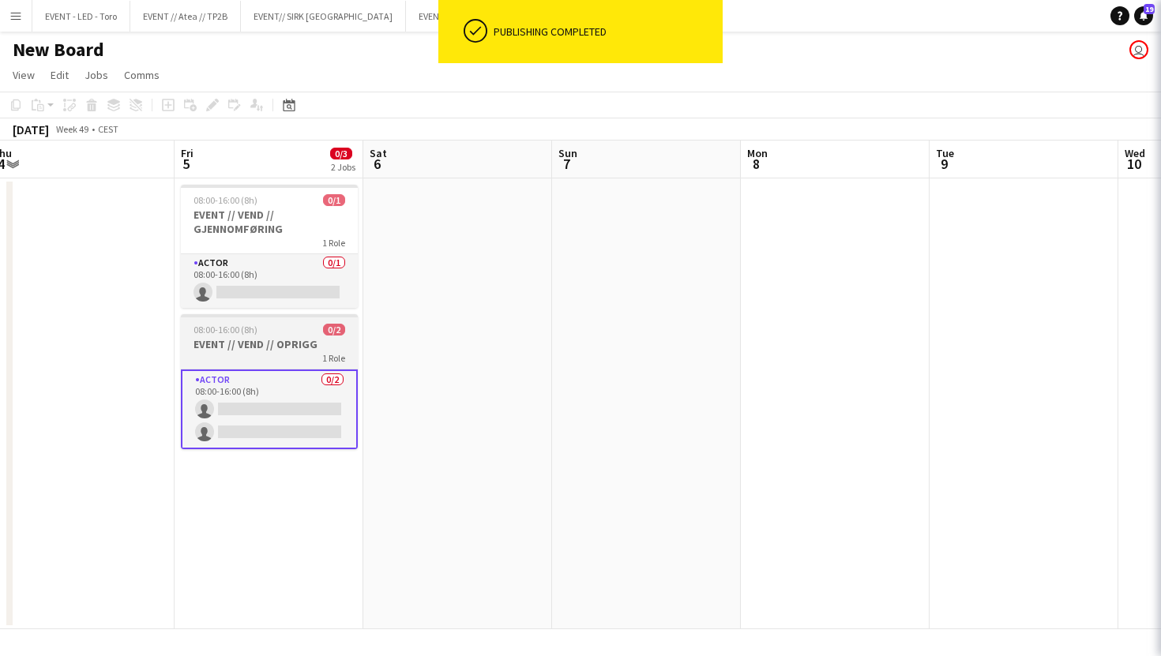
click at [279, 337] on h3 "EVENT // VEND // OPRIGG" at bounding box center [269, 344] width 177 height 14
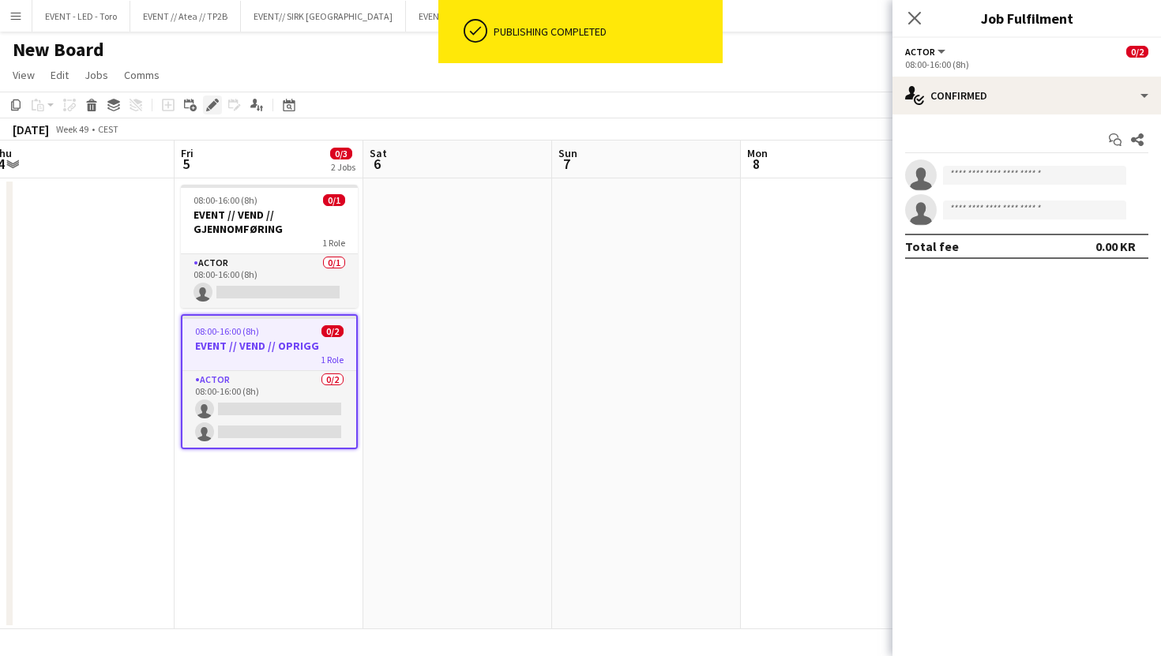
click at [214, 107] on icon "Edit" at bounding box center [212, 105] width 13 height 13
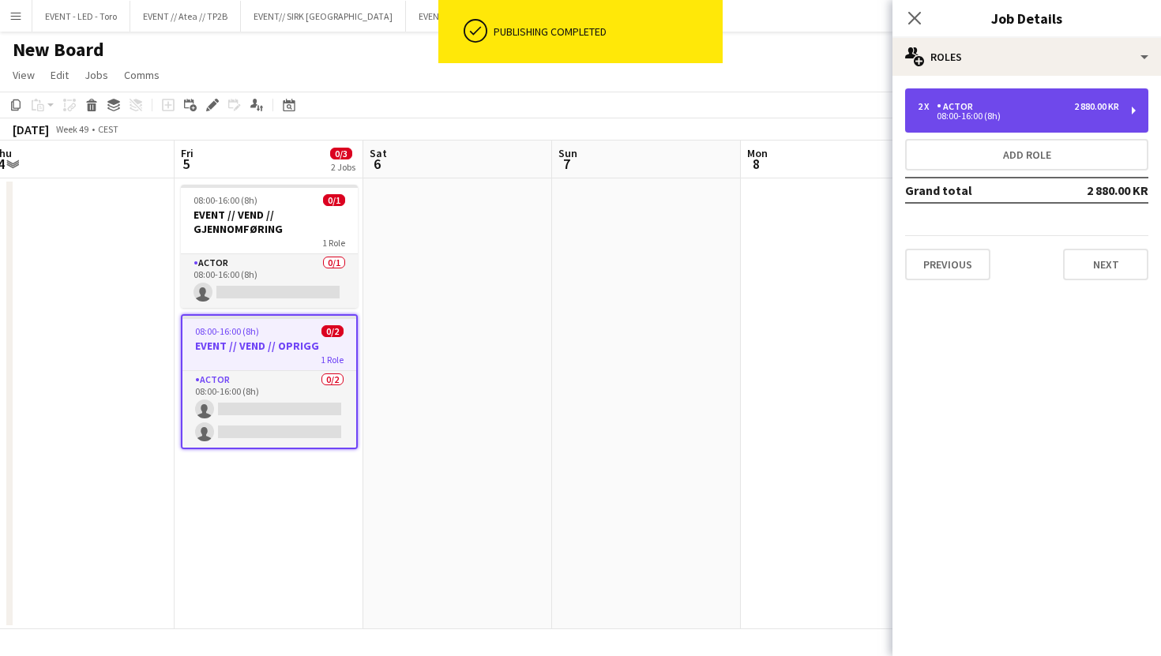
click at [996, 120] on div "08:00-16:00 (8h)" at bounding box center [1017, 116] width 201 height 8
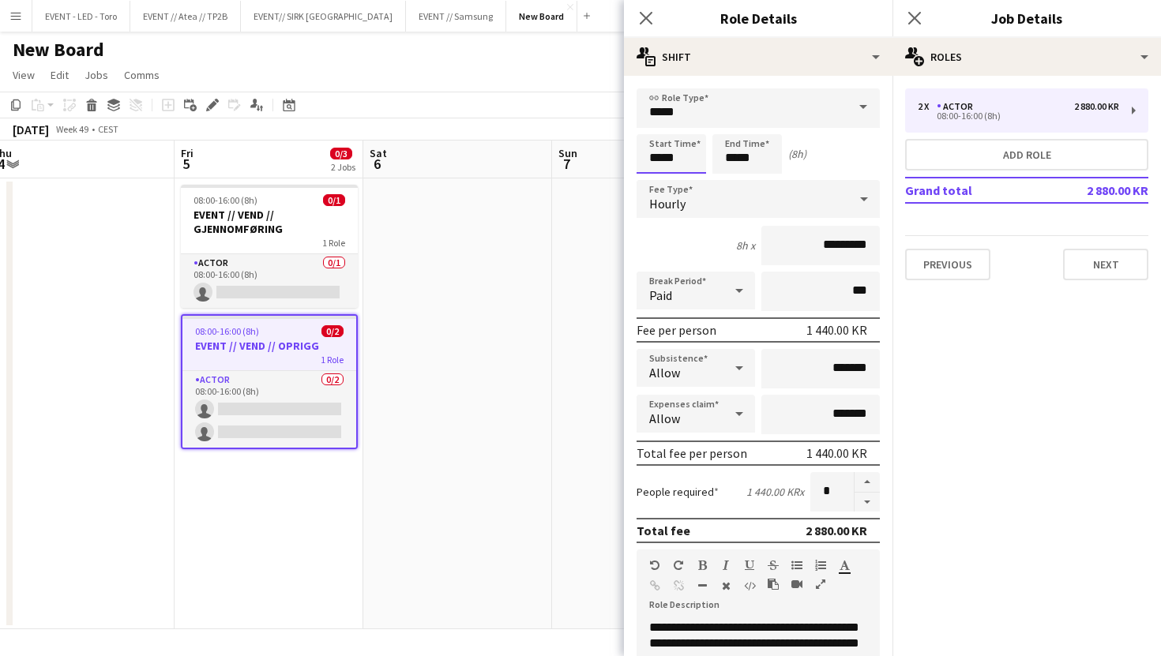
click at [653, 154] on input "*****" at bounding box center [670, 153] width 69 height 39
type input "*****"
click at [732, 158] on input "*****" at bounding box center [746, 153] width 69 height 39
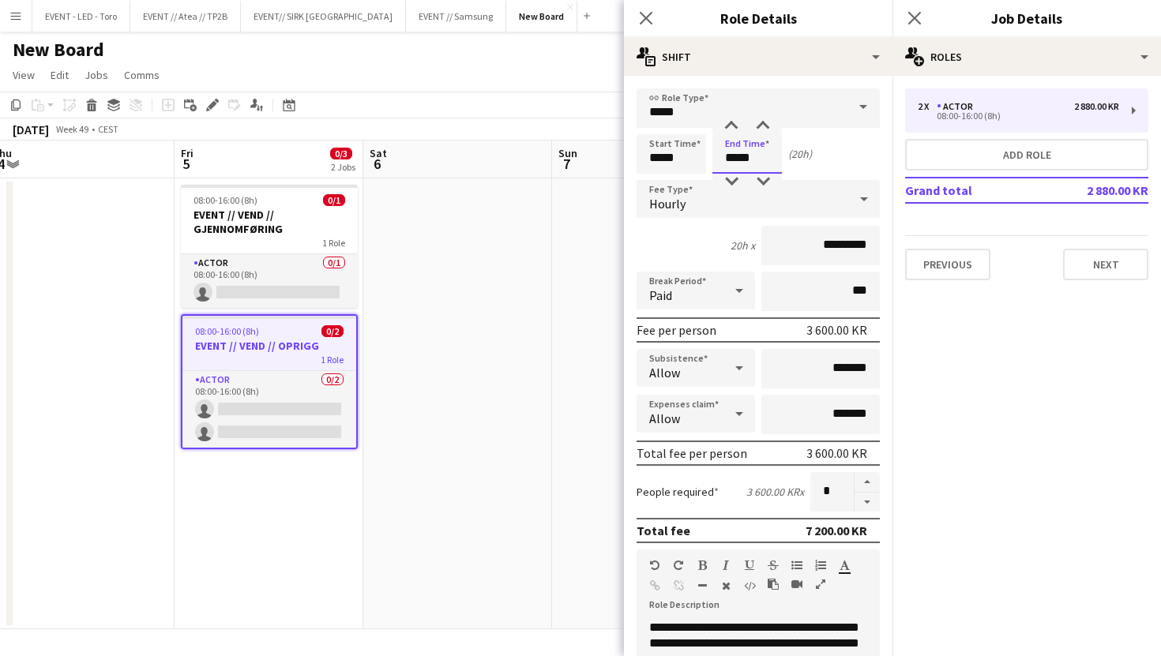
type input "*****"
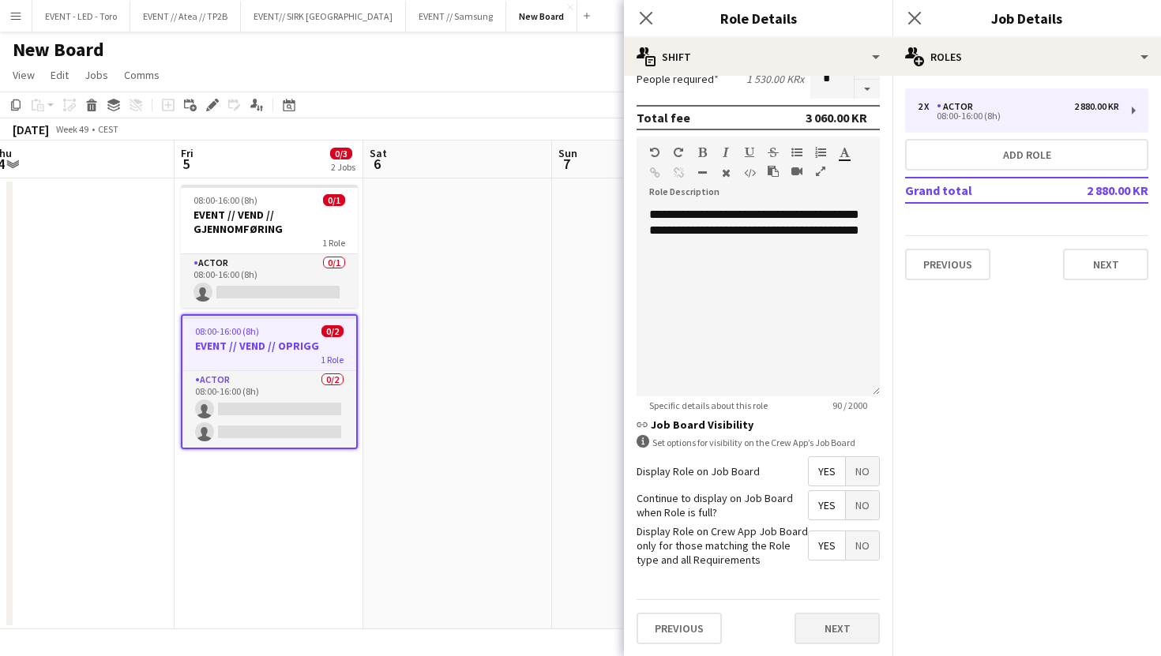
type input "*****"
click at [829, 615] on button "Next" at bounding box center [836, 629] width 85 height 32
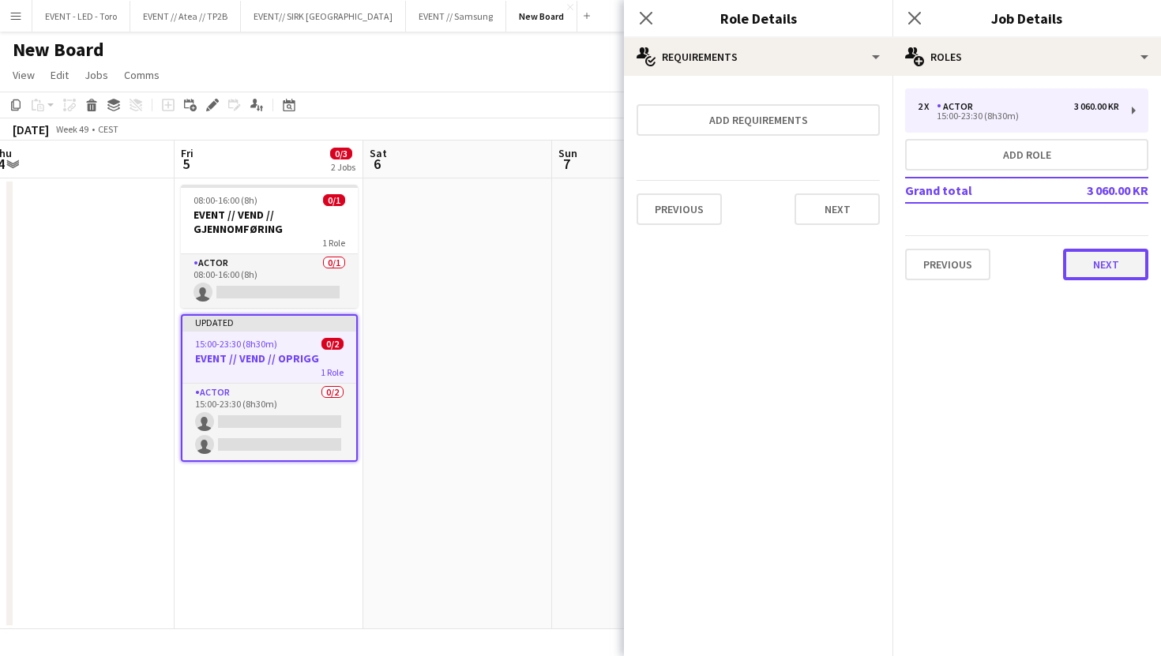
click at [1120, 252] on button "Next" at bounding box center [1105, 265] width 85 height 32
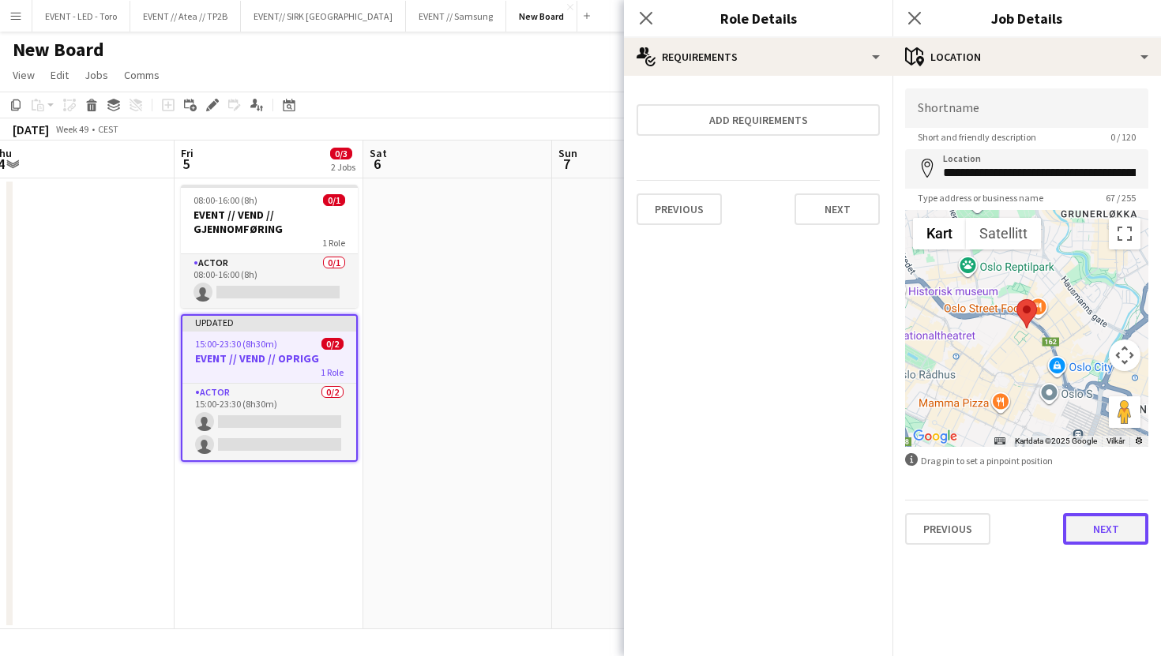
click at [1103, 539] on button "Next" at bounding box center [1105, 529] width 85 height 32
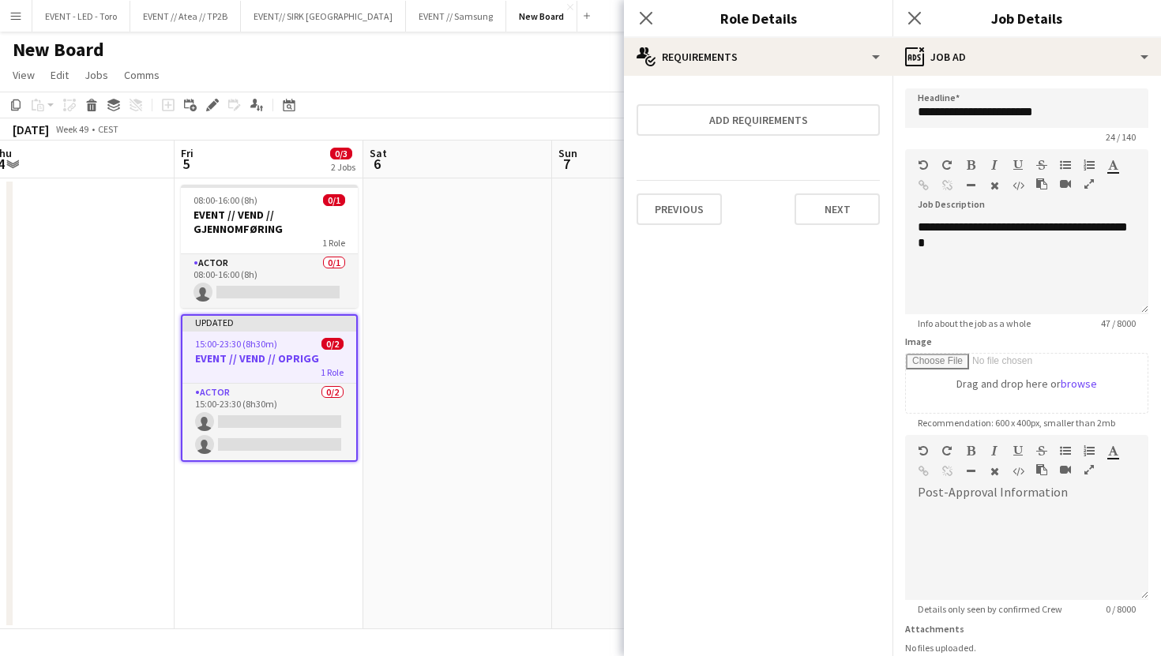
scroll to position [124, 0]
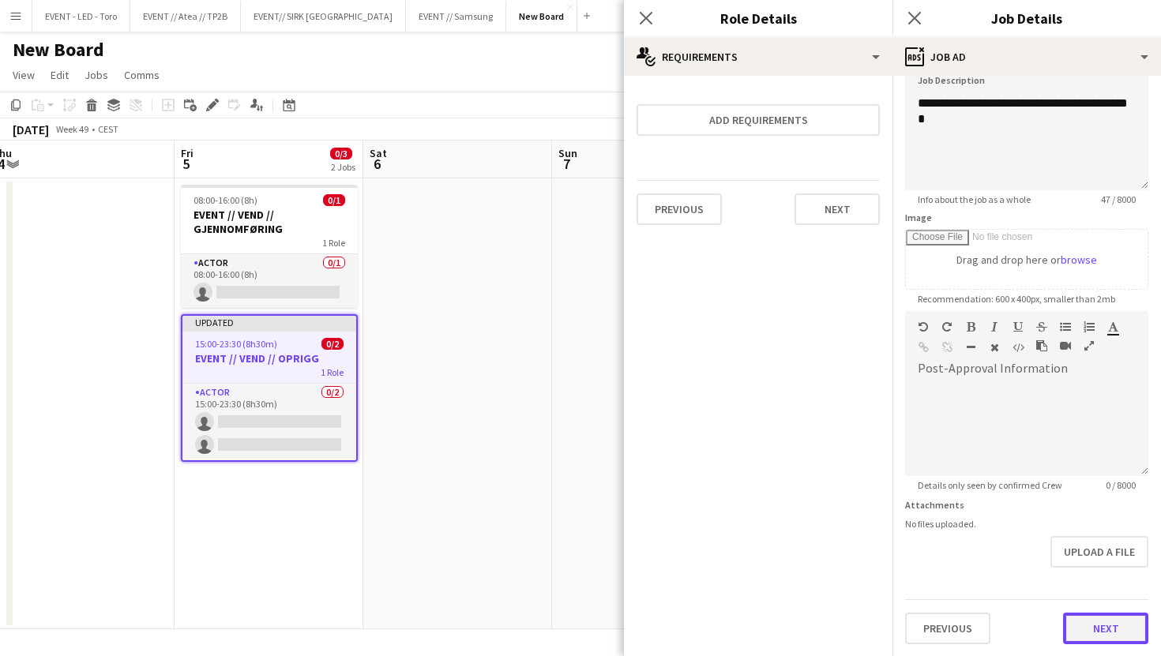
click at [1099, 632] on button "Next" at bounding box center [1105, 629] width 85 height 32
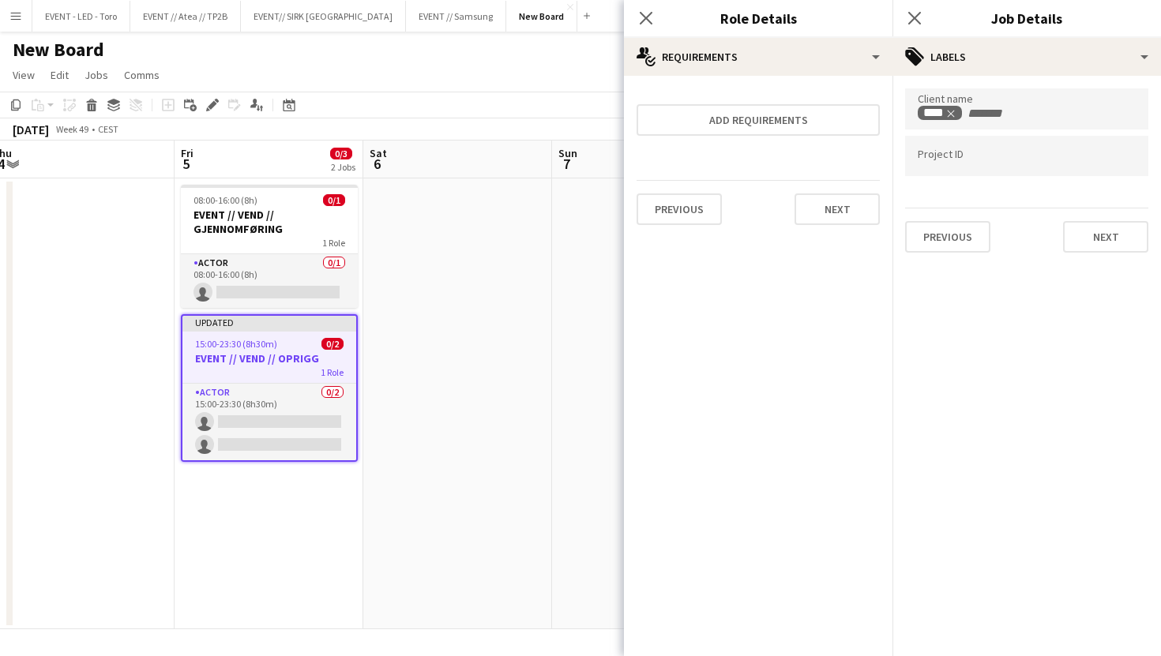
scroll to position [0, 0]
click at [1123, 253] on div "Client name **** Project ID Previous Next" at bounding box center [1026, 170] width 268 height 189
click at [1124, 240] on button "Next" at bounding box center [1105, 237] width 85 height 32
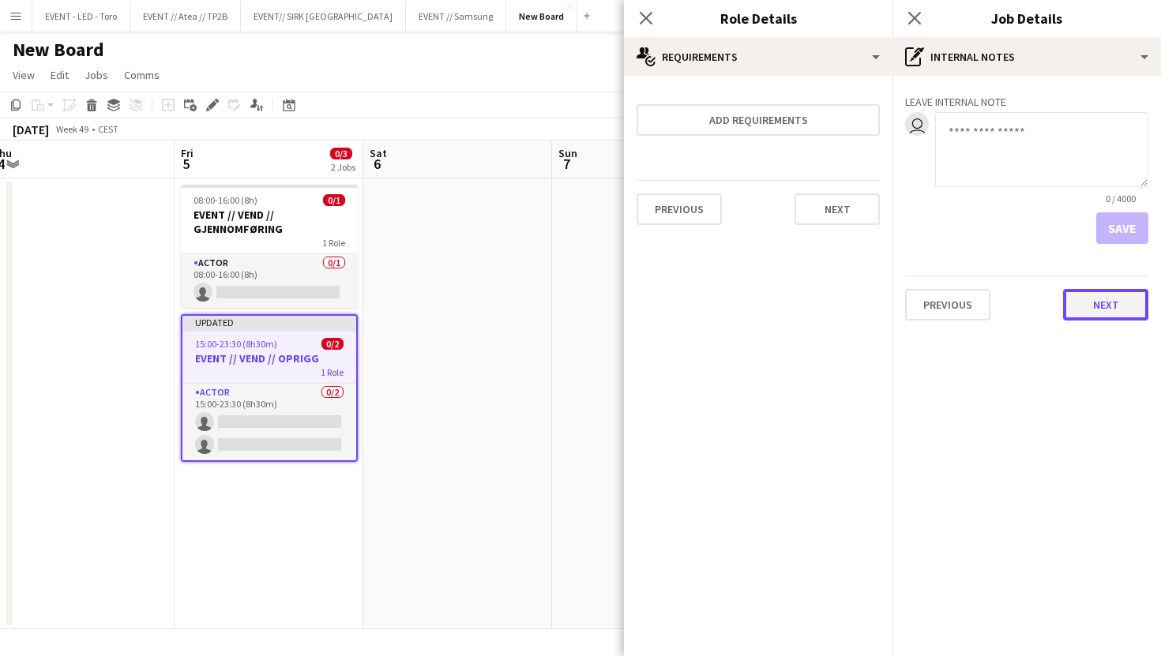
click at [1094, 314] on button "Next" at bounding box center [1105, 305] width 85 height 32
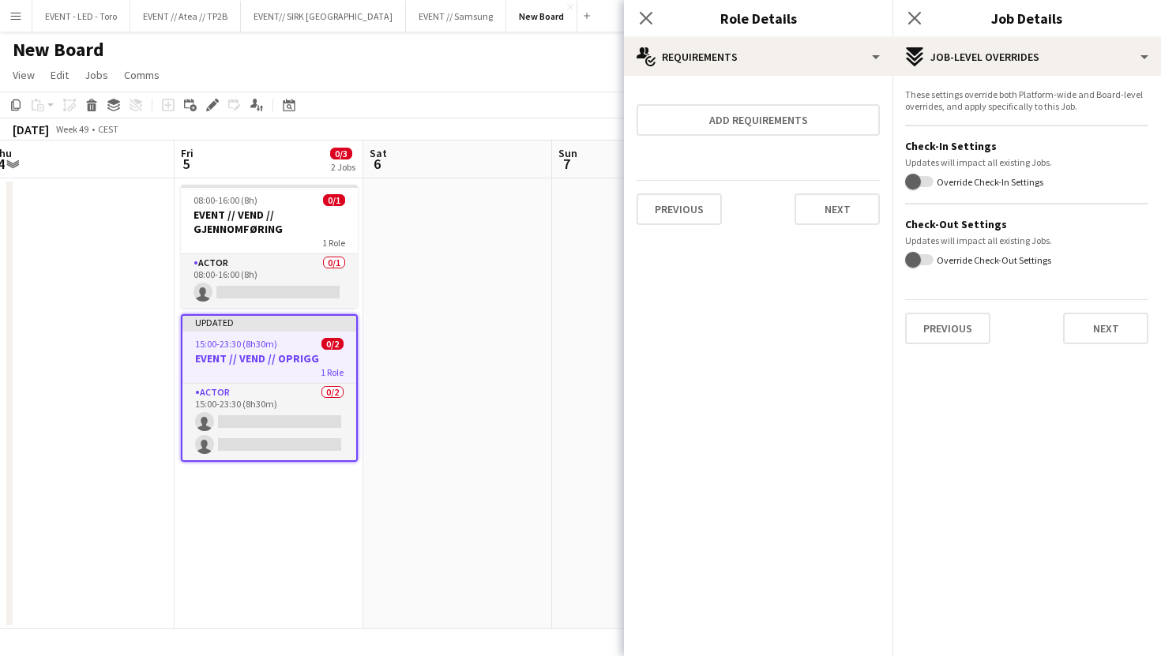
click at [492, 284] on app-date-cell at bounding box center [457, 403] width 189 height 451
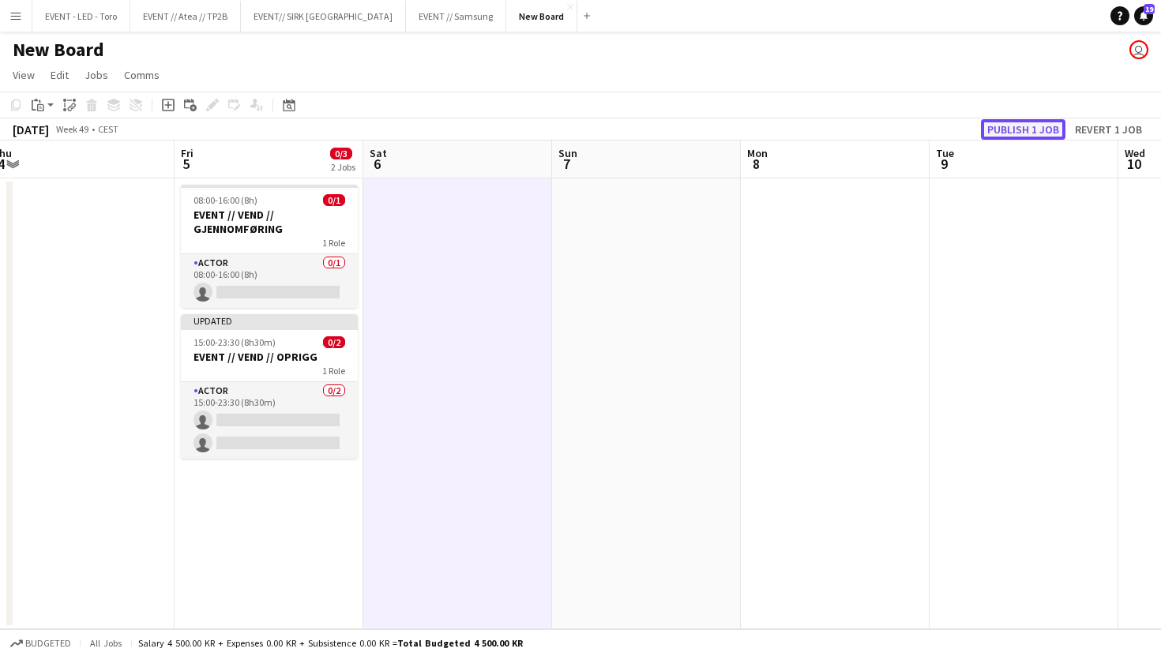
click at [1049, 133] on button "Publish 1 job" at bounding box center [1023, 129] width 84 height 21
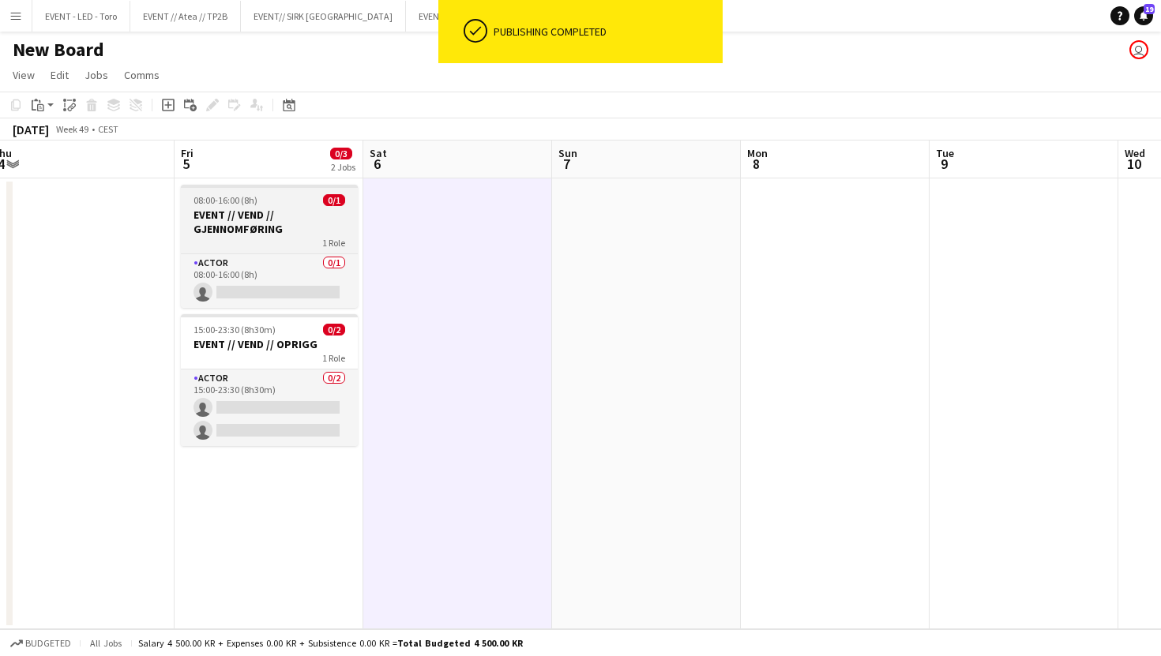
click at [257, 206] on app-job-card "08:00-16:00 (8h) 0/1 EVENT // VEND // GJENNOMFØRING 1 Role Actor 0/1 08:00-16:0…" at bounding box center [269, 246] width 177 height 123
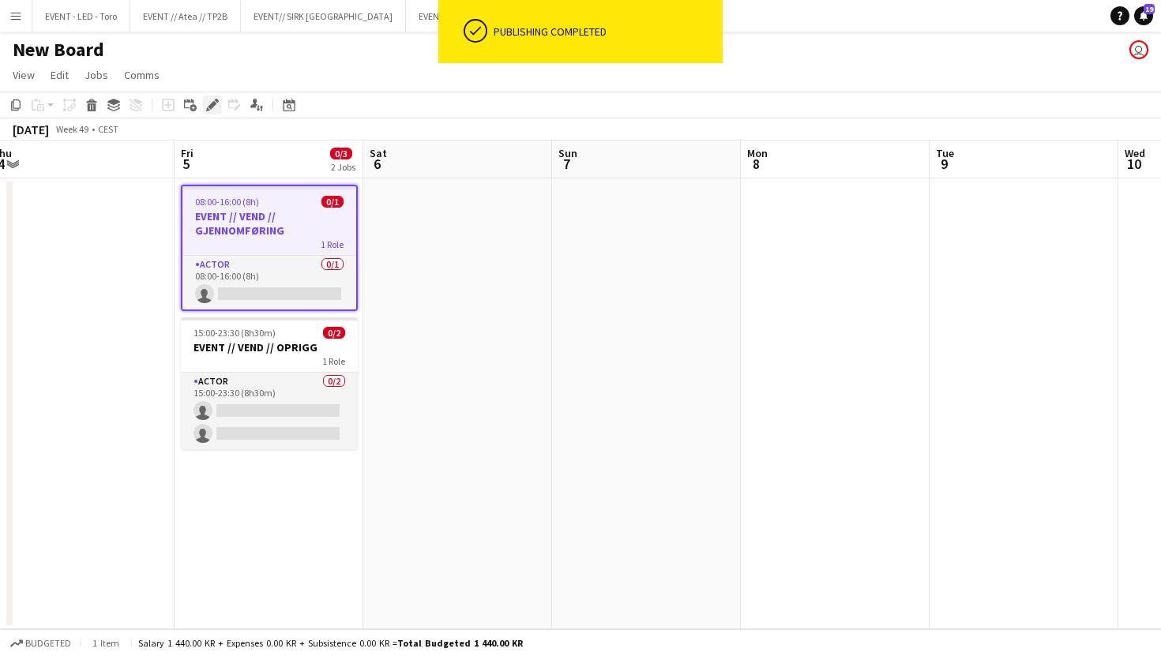
click at [215, 101] on icon "Edit" at bounding box center [212, 105] width 13 height 13
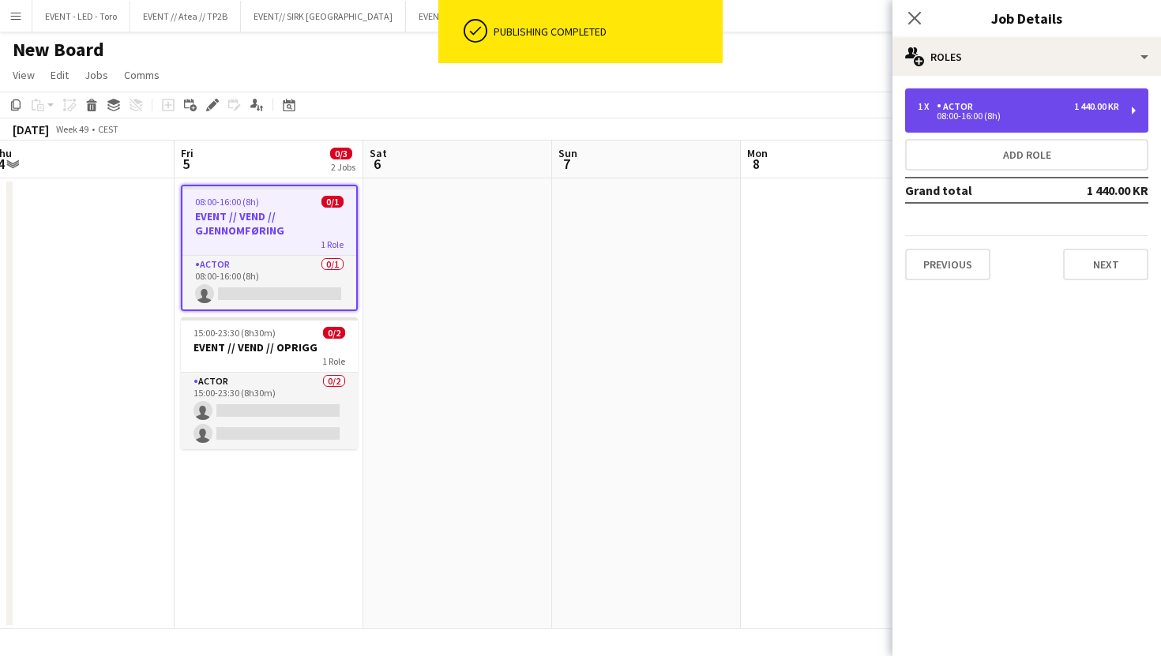
click at [1012, 117] on div "08:00-16:00 (8h)" at bounding box center [1017, 116] width 201 height 8
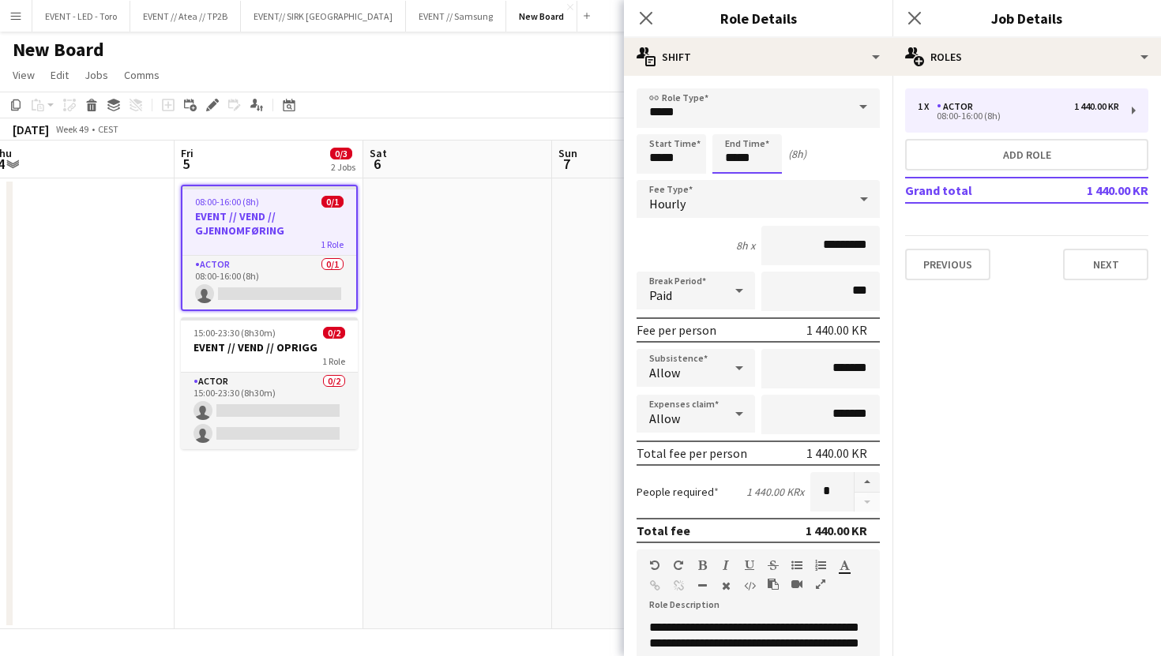
click at [735, 152] on input "*****" at bounding box center [746, 153] width 69 height 39
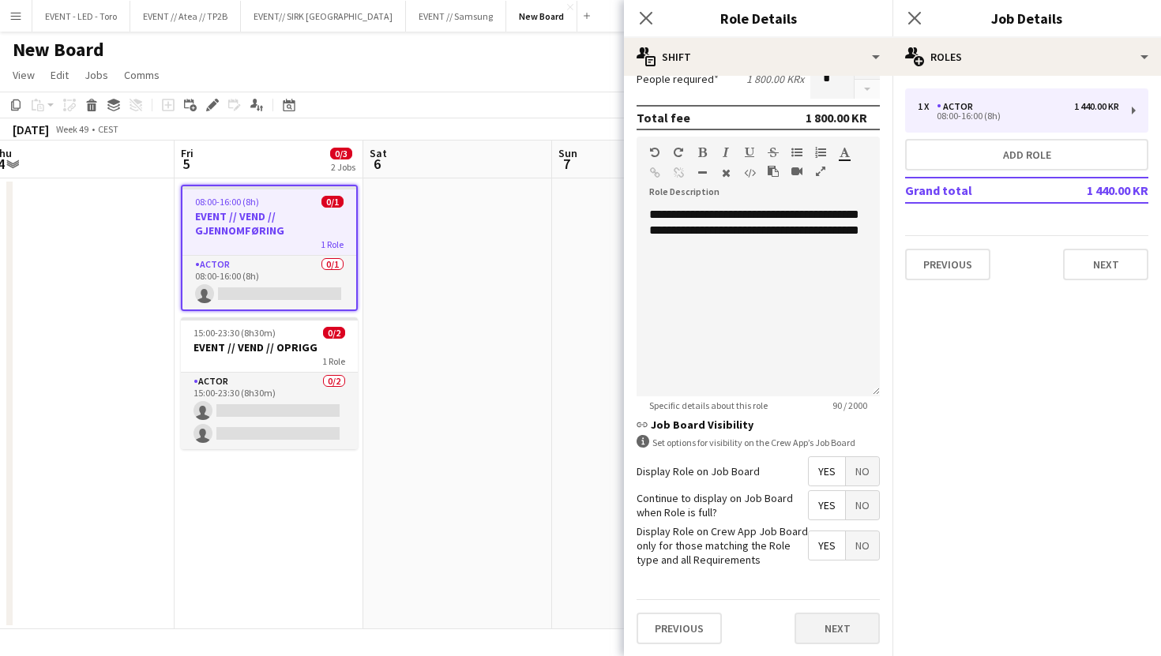
type input "*****"
click at [831, 621] on button "Next" at bounding box center [836, 629] width 85 height 32
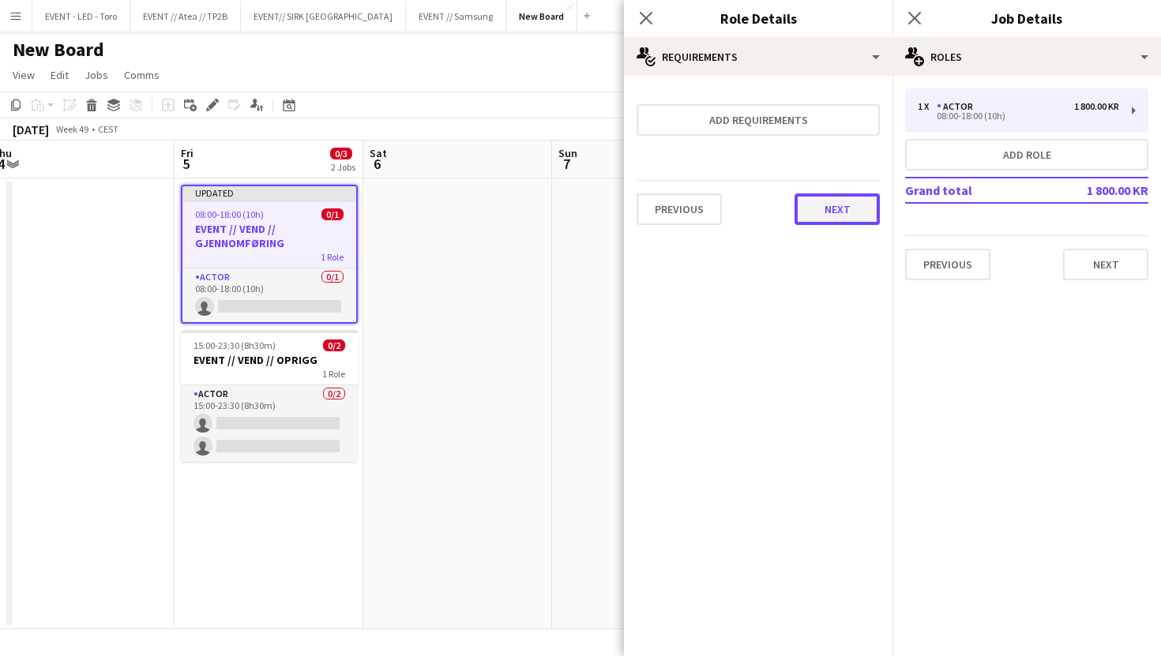
click at [843, 208] on button "Next" at bounding box center [836, 209] width 85 height 32
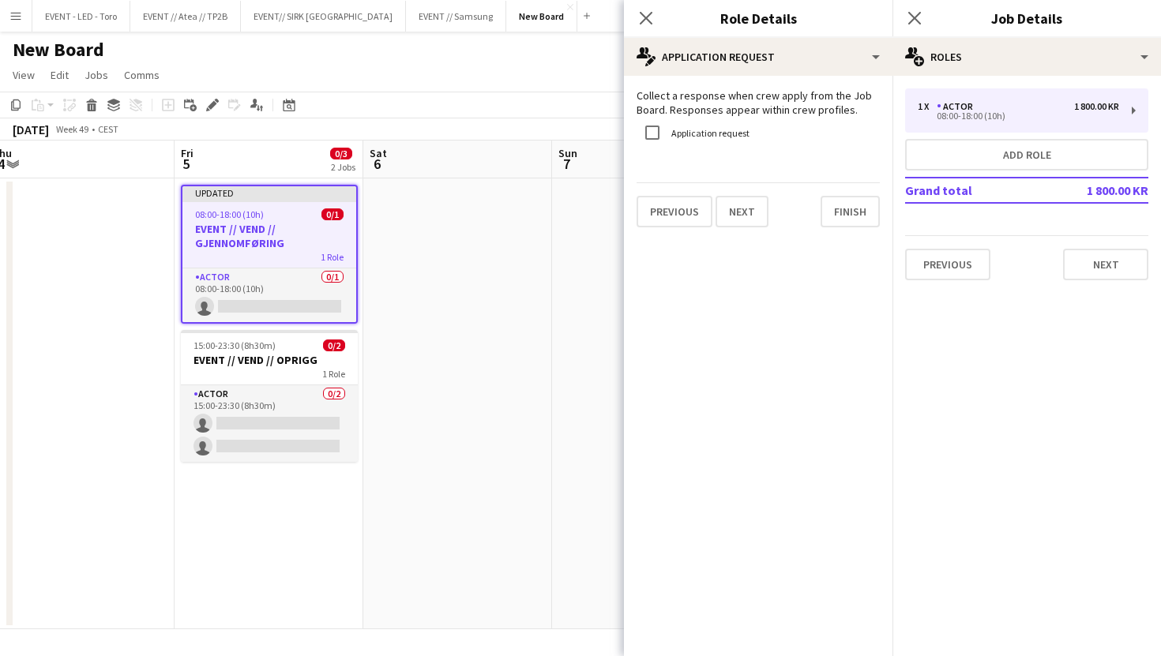
click at [850, 234] on div "Collect a response when crew apply from the Job Board. Responses appear within …" at bounding box center [758, 158] width 268 height 164
click at [853, 222] on button "Finish" at bounding box center [849, 212] width 59 height 32
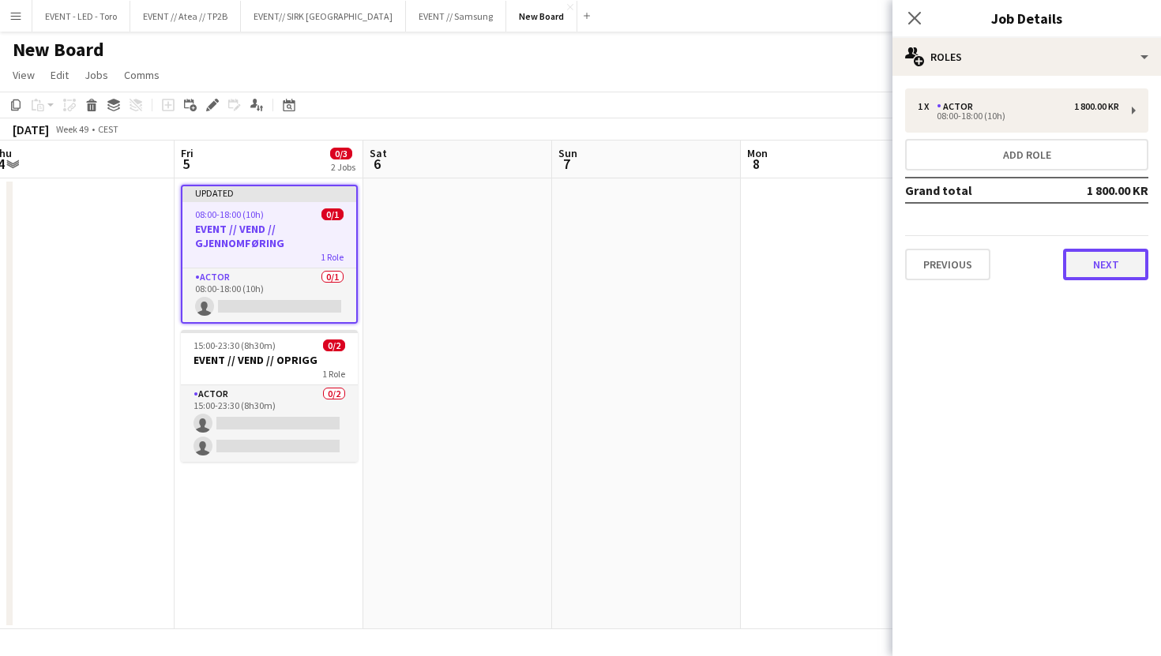
click at [1140, 266] on button "Next" at bounding box center [1105, 265] width 85 height 32
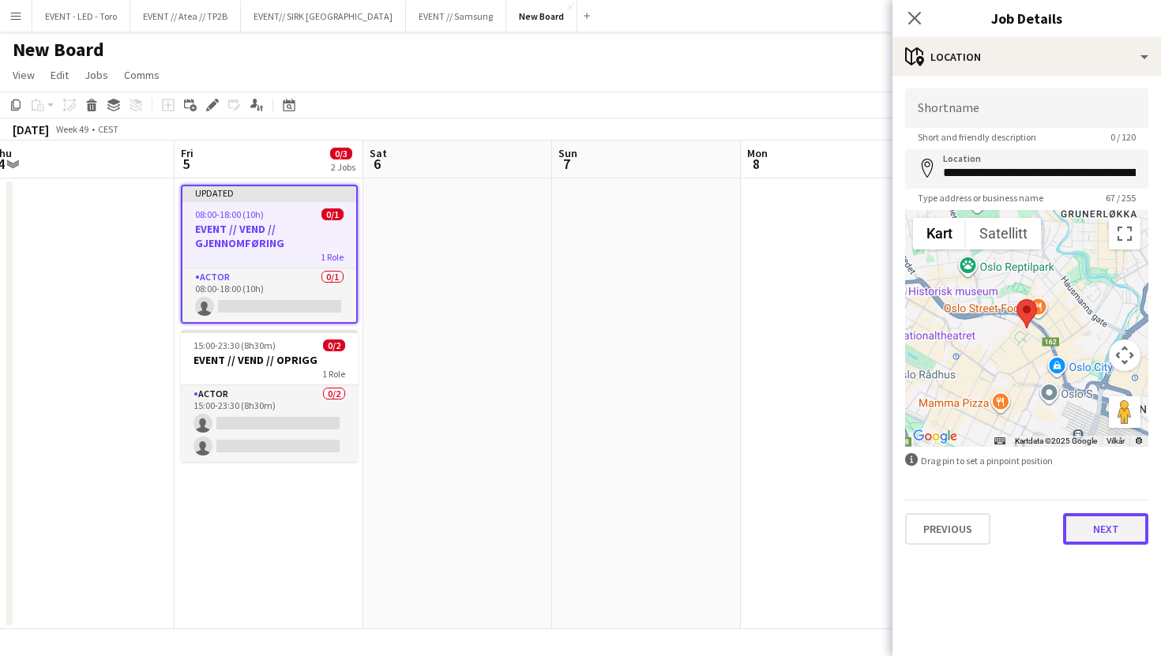
click at [1102, 537] on button "Next" at bounding box center [1105, 529] width 85 height 32
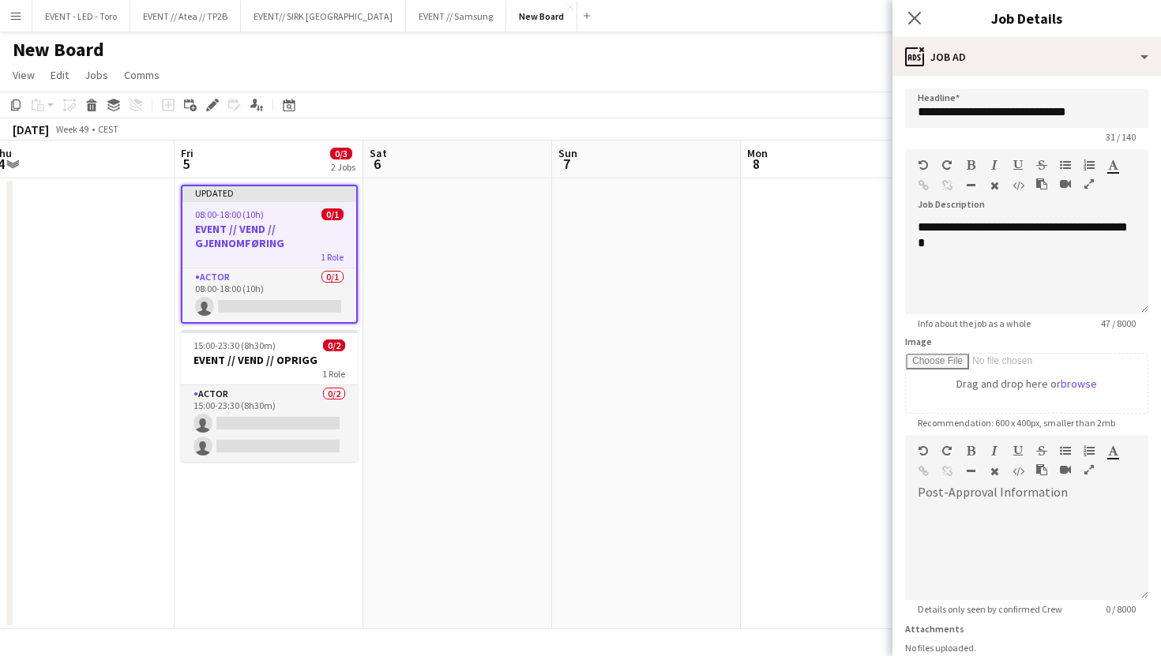
scroll to position [124, 0]
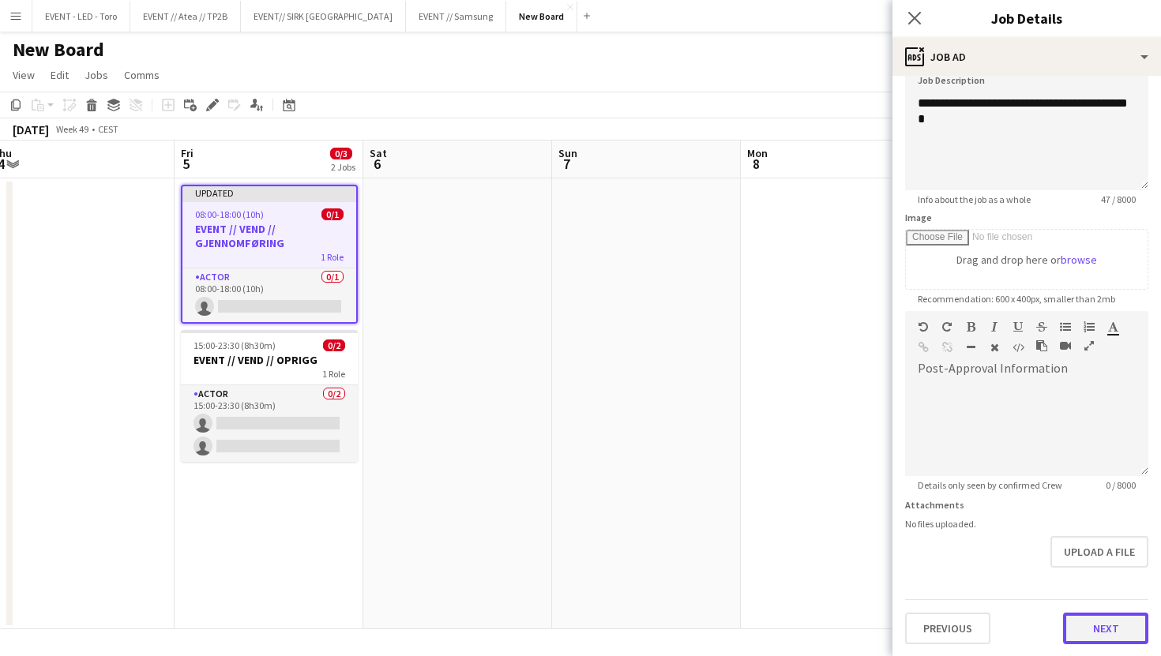
click at [1109, 629] on button "Next" at bounding box center [1105, 629] width 85 height 32
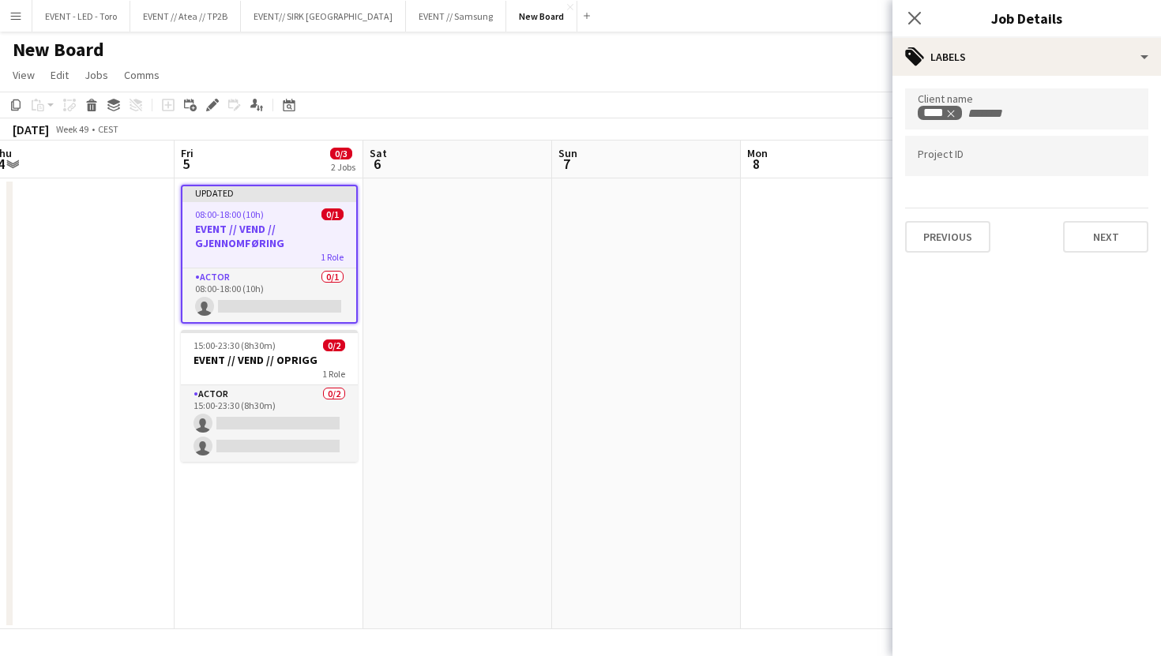
scroll to position [0, 0]
click at [1109, 217] on div "Previous Next" at bounding box center [1026, 230] width 243 height 45
click at [1111, 237] on button "Next" at bounding box center [1105, 237] width 85 height 32
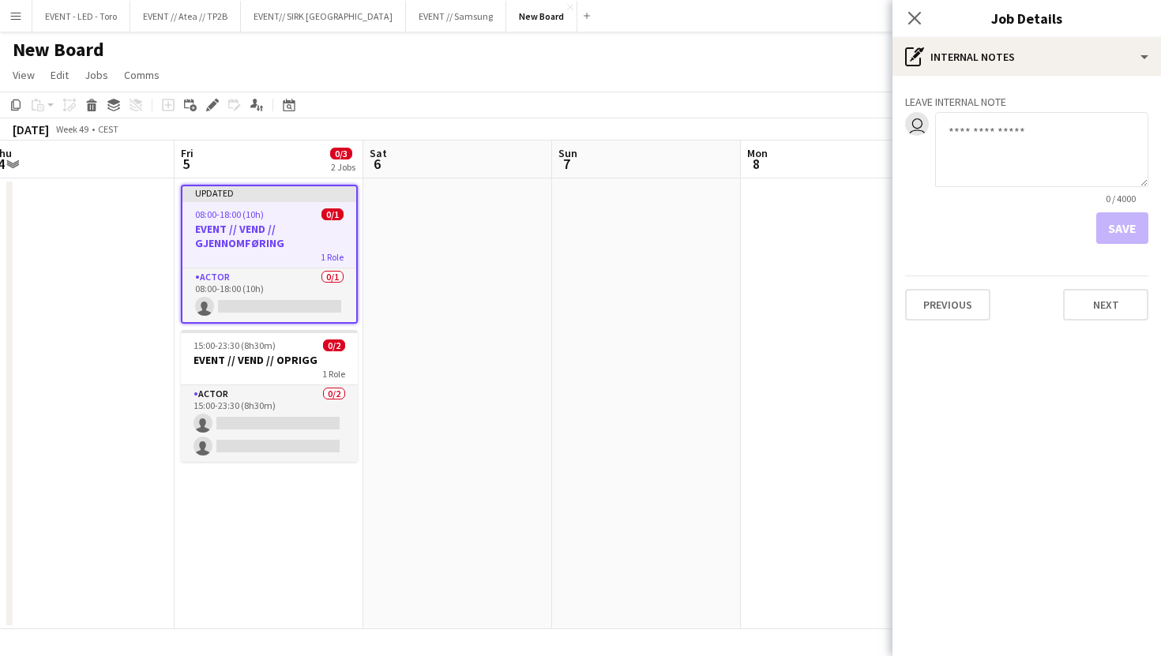
click at [783, 353] on app-date-cell at bounding box center [835, 403] width 189 height 451
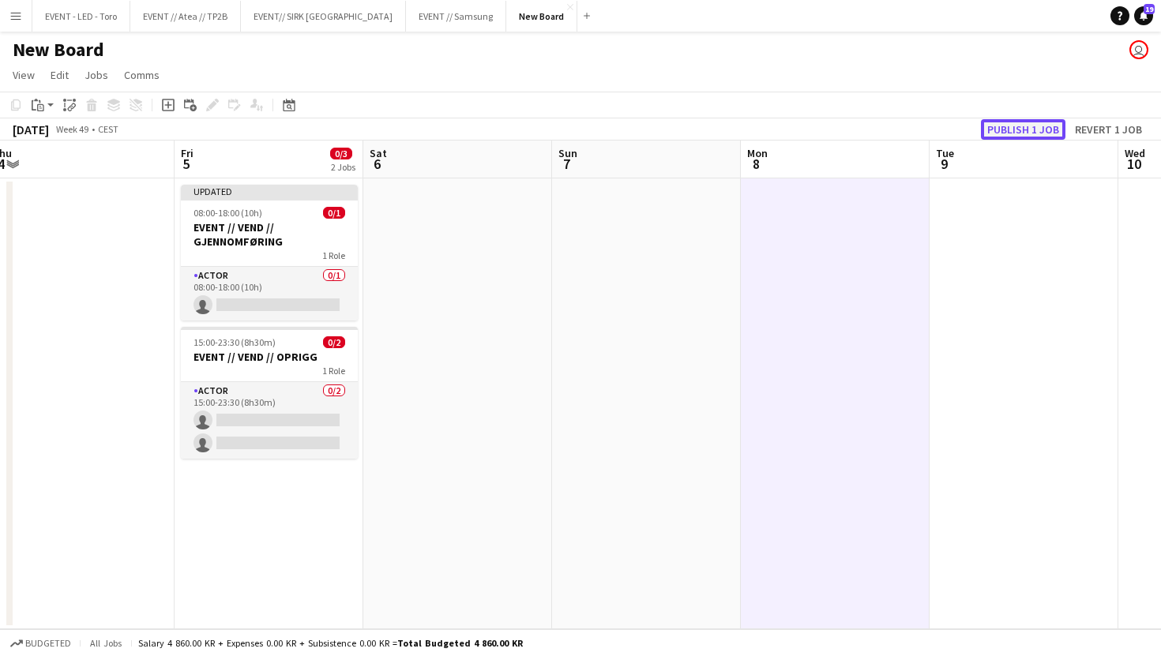
click at [1015, 119] on button "Publish 1 job" at bounding box center [1023, 129] width 84 height 21
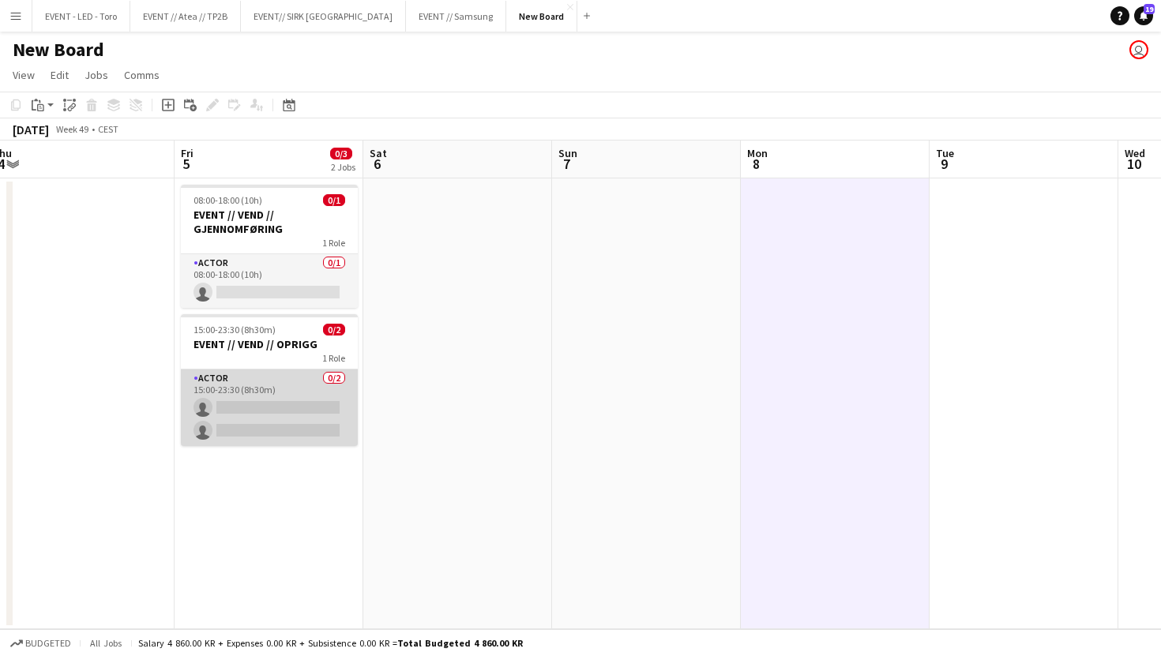
click at [272, 404] on app-card-role "Actor 0/2 15:00-23:30 (8h30m) single-neutral-actions single-neutral-actions" at bounding box center [269, 408] width 177 height 77
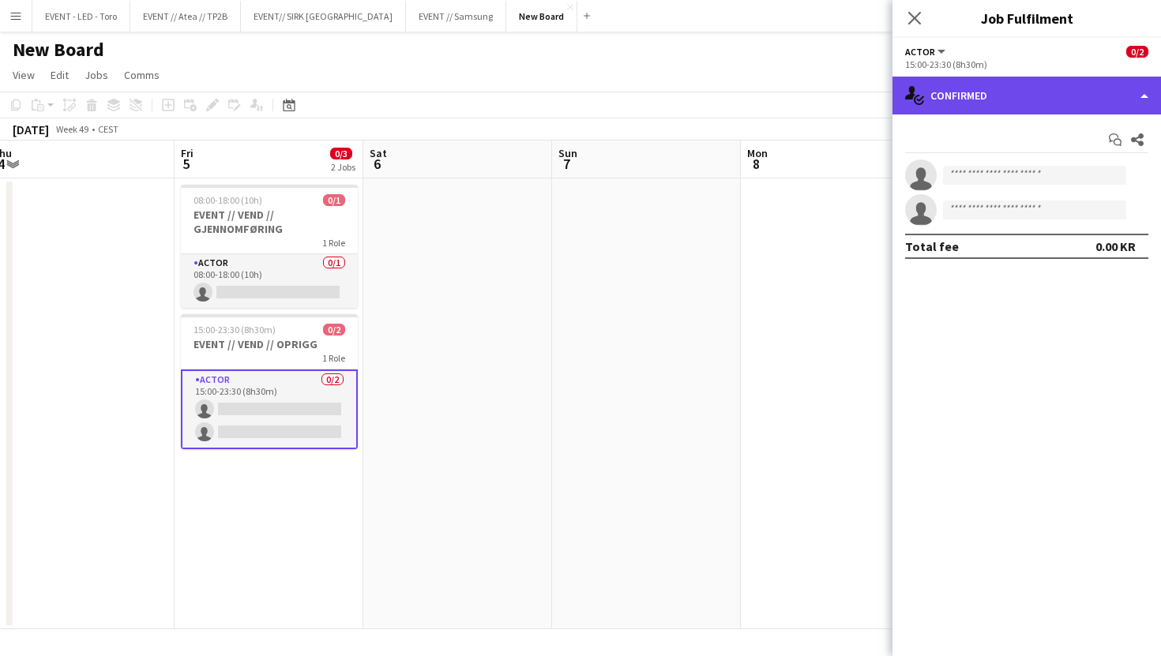
click at [958, 94] on div "single-neutral-actions-check-2 Confirmed" at bounding box center [1026, 96] width 268 height 38
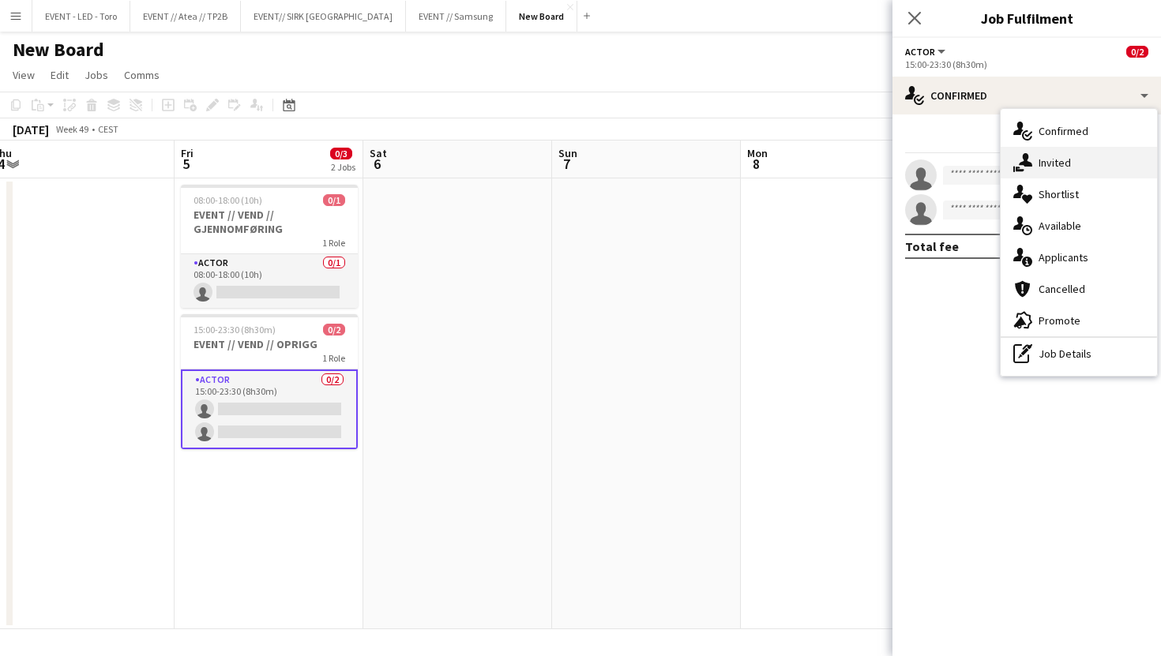
click at [1083, 172] on div "single-neutral-actions-share-1 Invited" at bounding box center [1078, 163] width 156 height 32
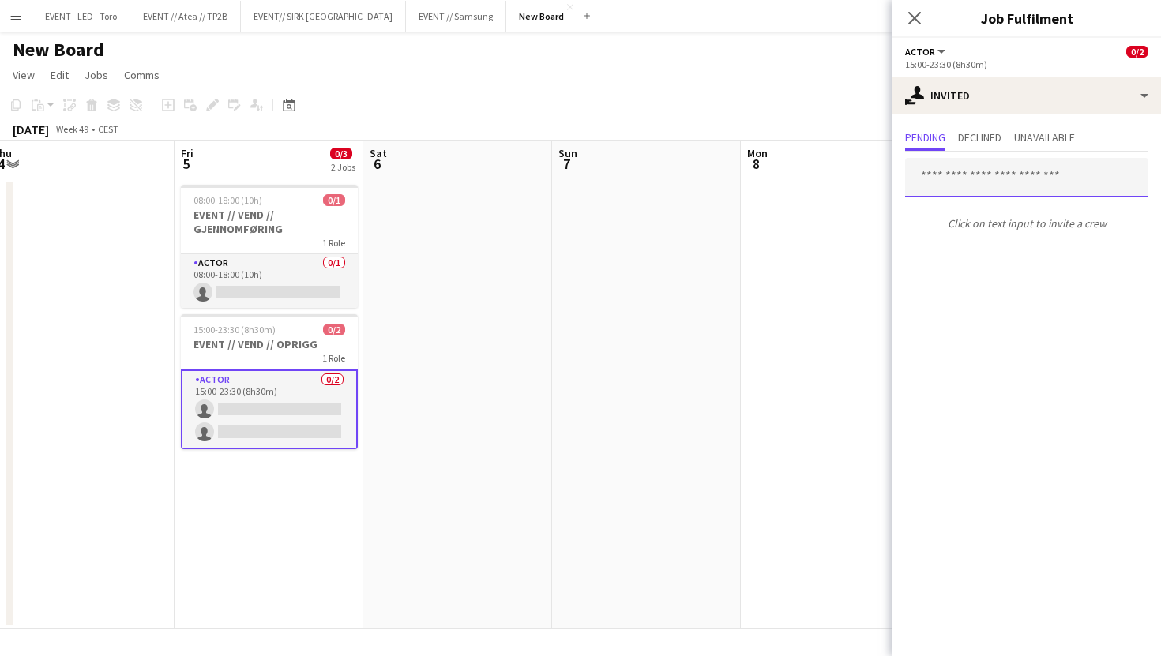
click at [977, 163] on input "text" at bounding box center [1026, 177] width 243 height 39
click at [263, 344] on h3 "EVENT // VEND // OPRIGG" at bounding box center [269, 344] width 177 height 14
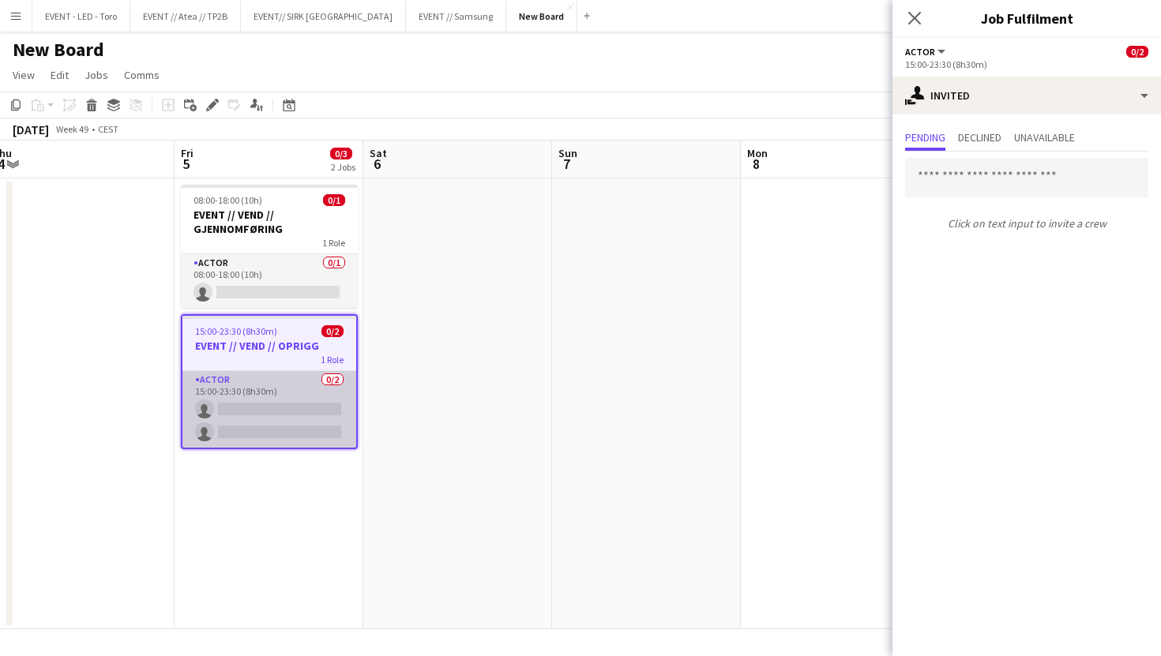
click at [263, 388] on app-card-role "Actor 0/2 15:00-23:30 (8h30m) single-neutral-actions single-neutral-actions" at bounding box center [269, 409] width 174 height 77
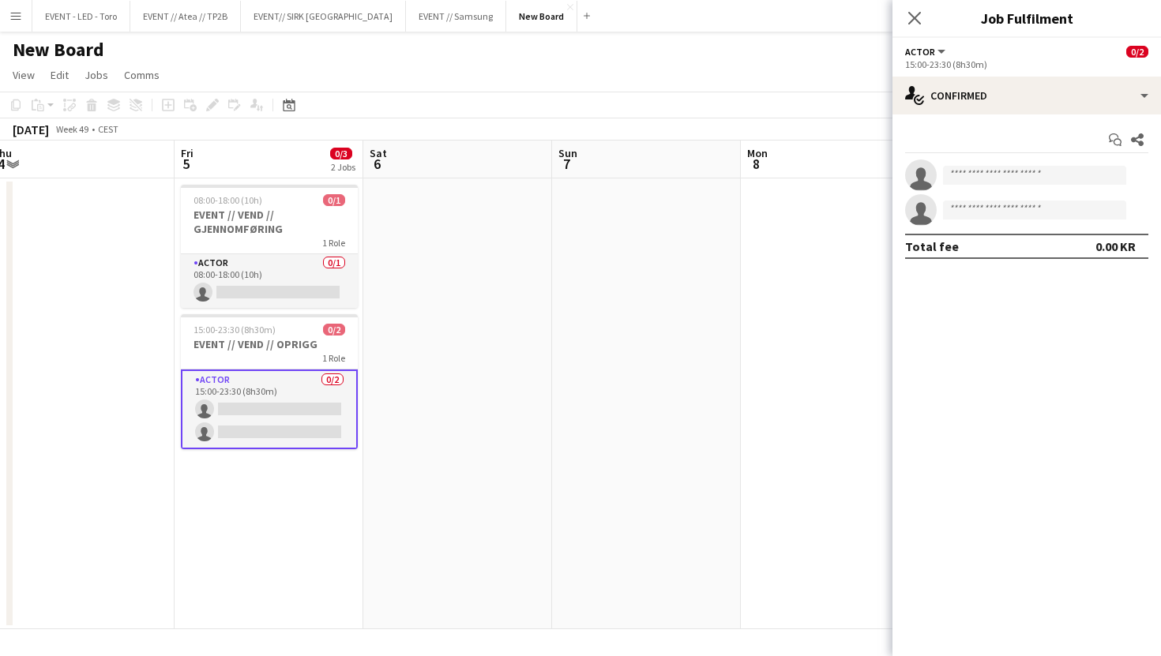
click at [259, 370] on app-card-role "Actor 0/2 15:00-23:30 (8h30m) single-neutral-actions single-neutral-actions" at bounding box center [269, 410] width 177 height 80
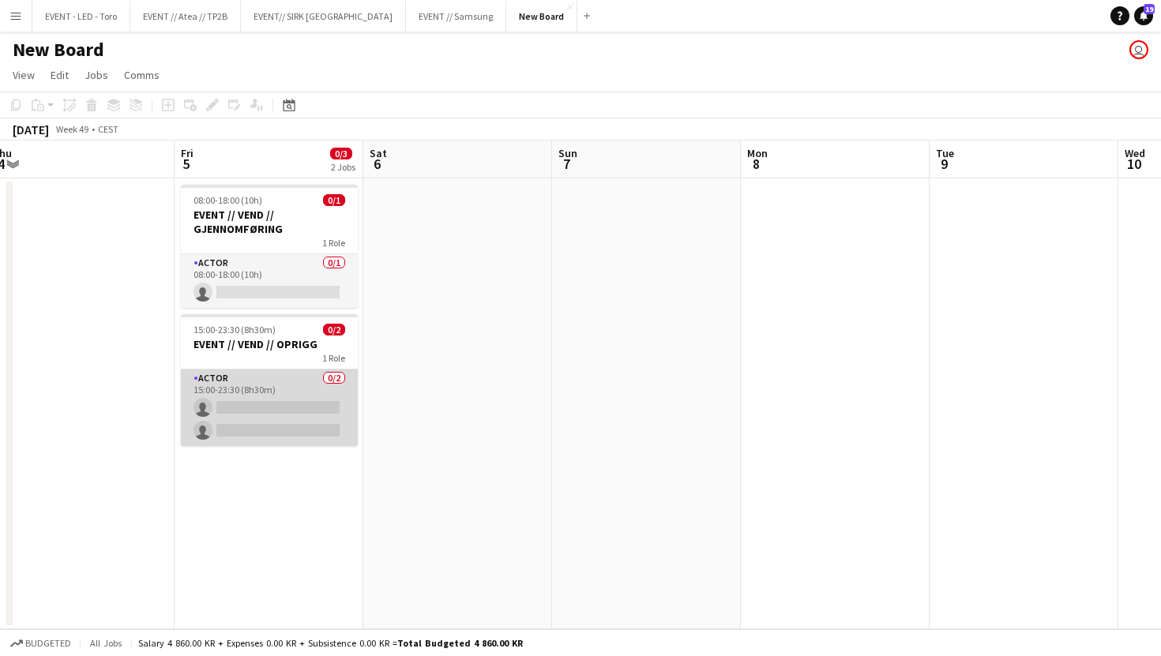
scroll to position [0, 391]
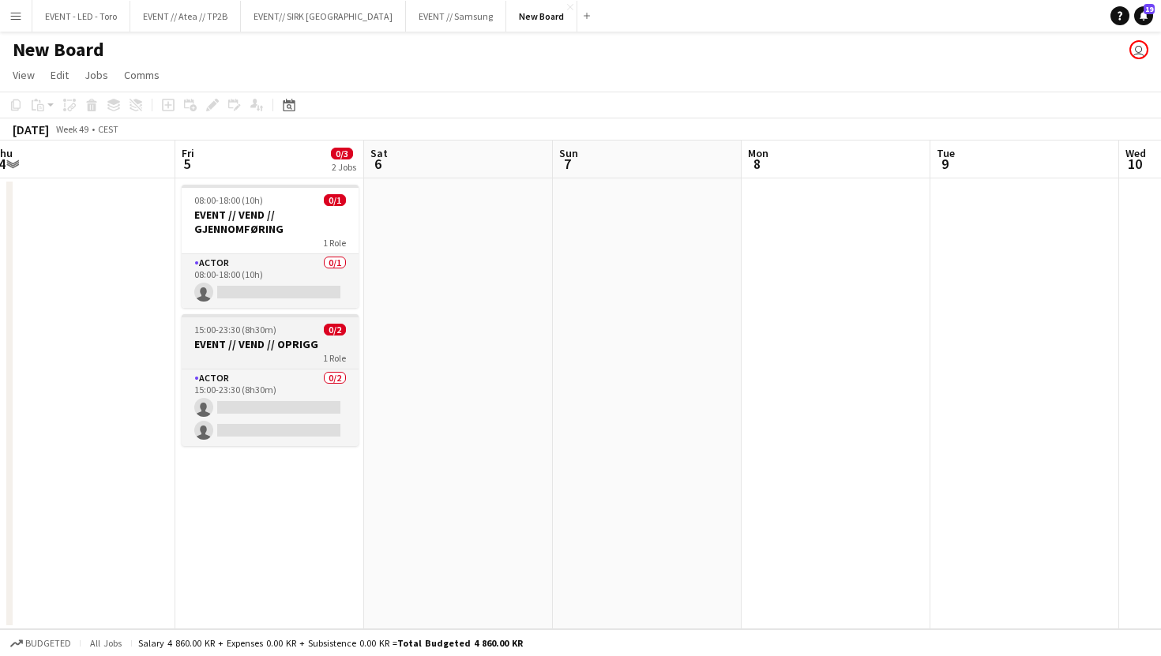
click at [262, 348] on h3 "EVENT // VEND // OPRIGG" at bounding box center [270, 344] width 177 height 14
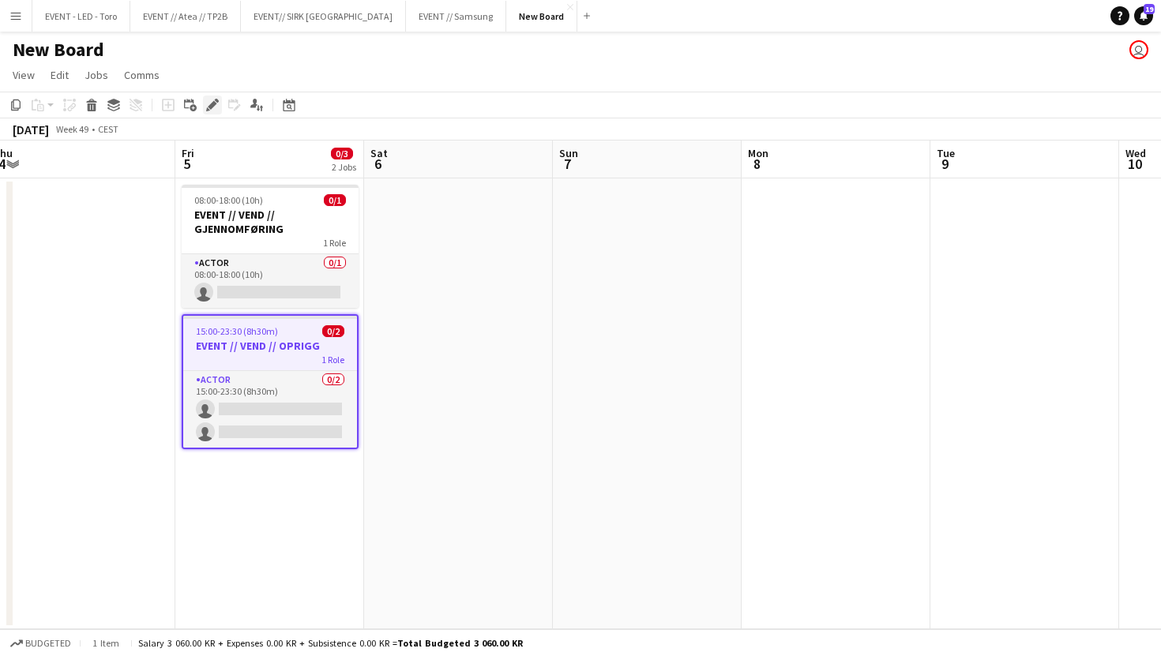
click at [214, 108] on icon "Edit" at bounding box center [212, 105] width 13 height 13
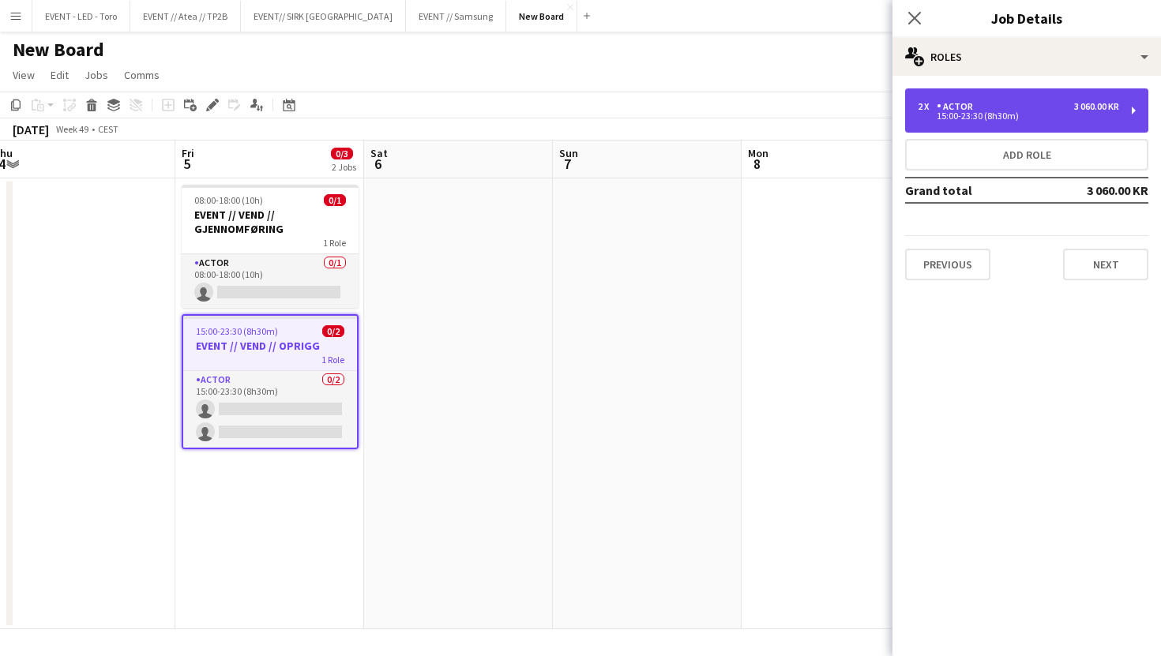
click at [1111, 89] on div "2 x Actor 3 060.00 KR 15:00-23:30 (8h30m)" at bounding box center [1026, 110] width 243 height 44
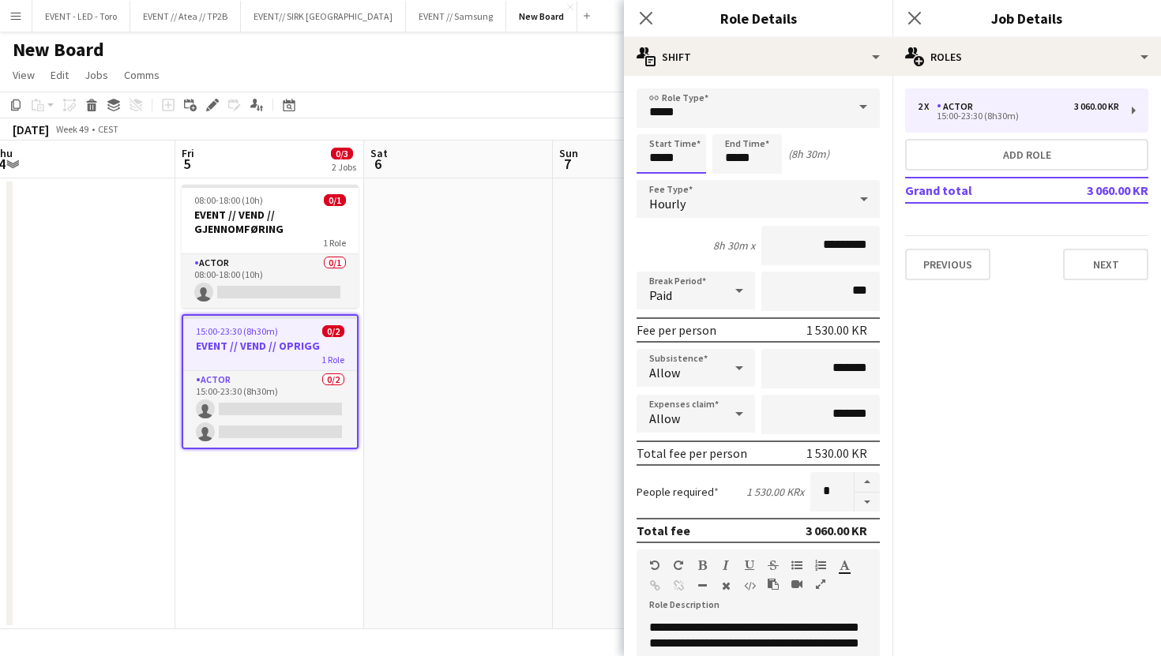
click at [657, 157] on input "*****" at bounding box center [670, 153] width 69 height 39
type input "*****"
click at [738, 152] on input "*****" at bounding box center [746, 153] width 69 height 39
type input "*****"
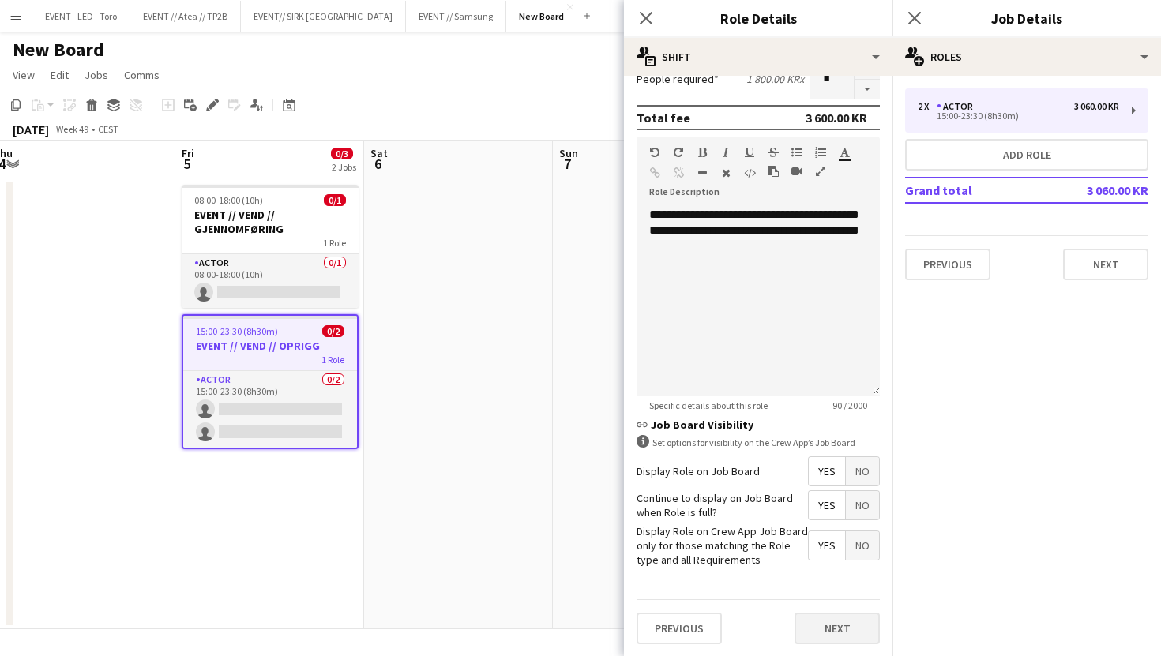
type input "*****"
click at [834, 635] on button "Next" at bounding box center [836, 629] width 85 height 32
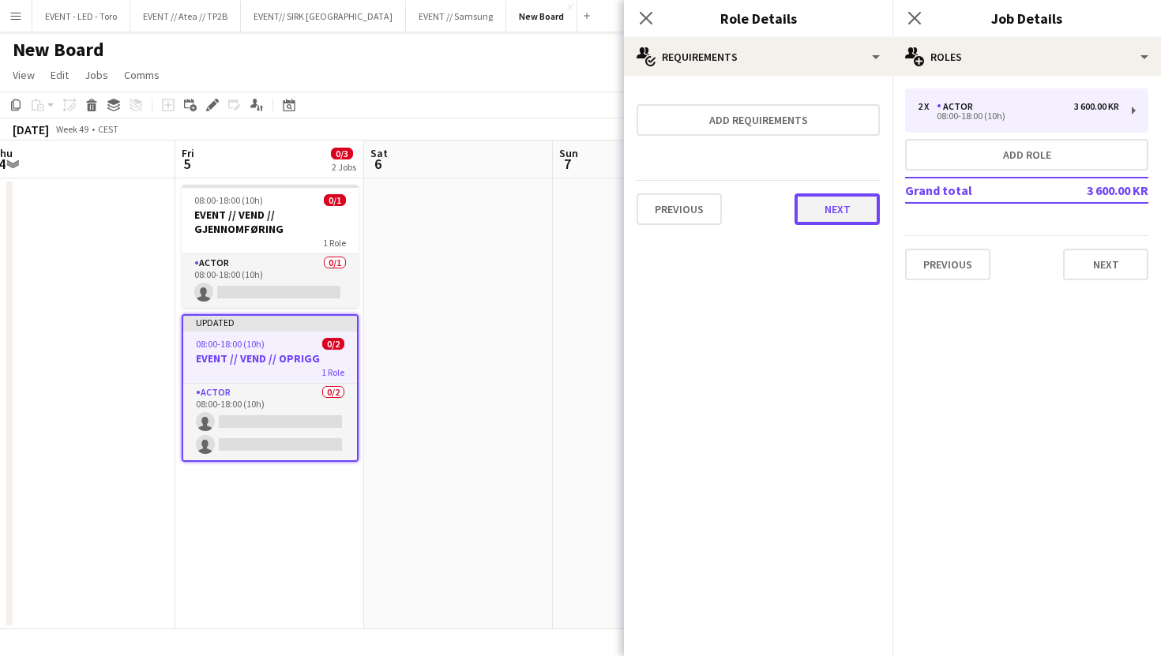
click at [857, 220] on button "Next" at bounding box center [836, 209] width 85 height 32
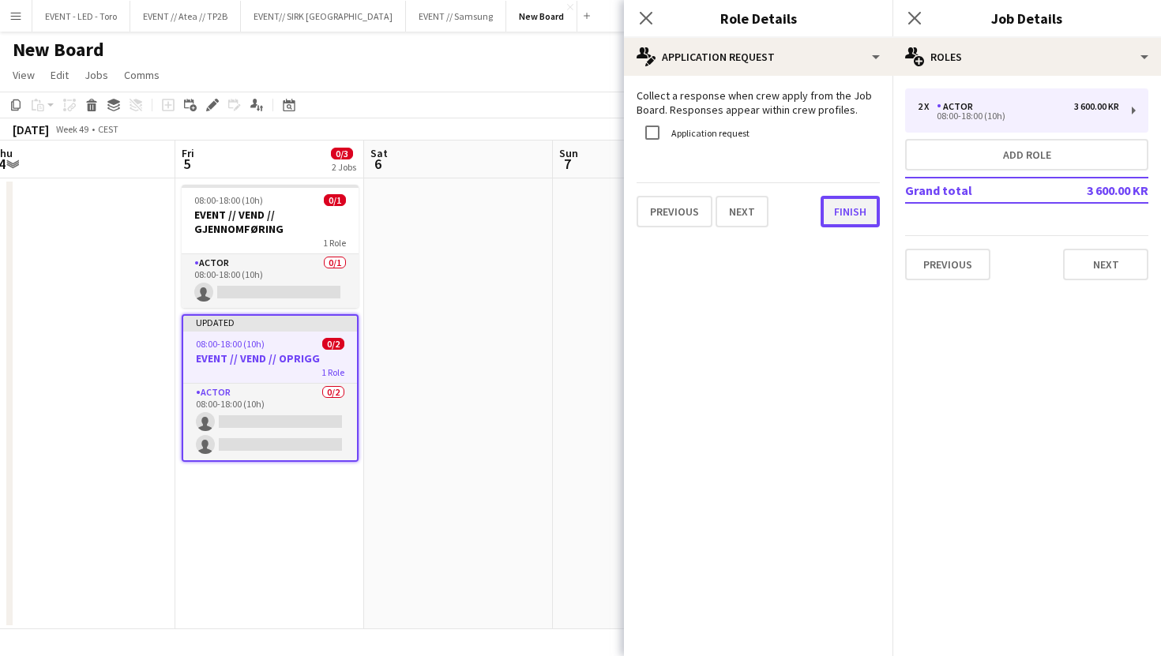
click at [860, 221] on button "Finish" at bounding box center [849, 212] width 59 height 32
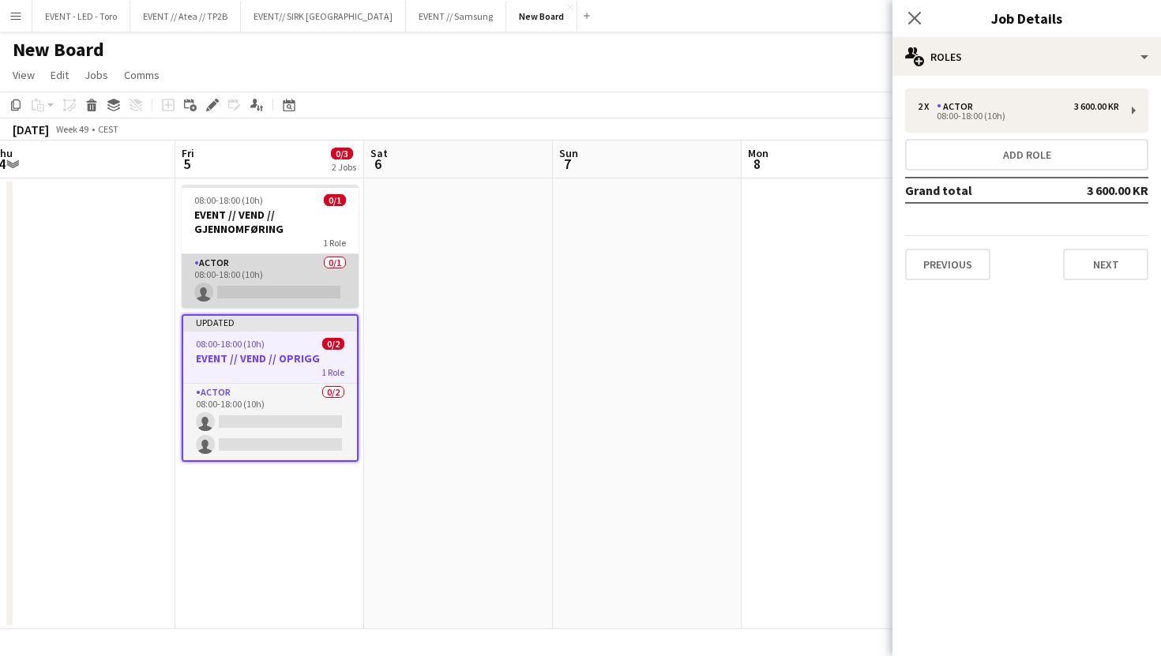
click at [307, 280] on app-card-role "Actor 0/1 08:00-18:00 (10h) single-neutral-actions" at bounding box center [270, 281] width 177 height 54
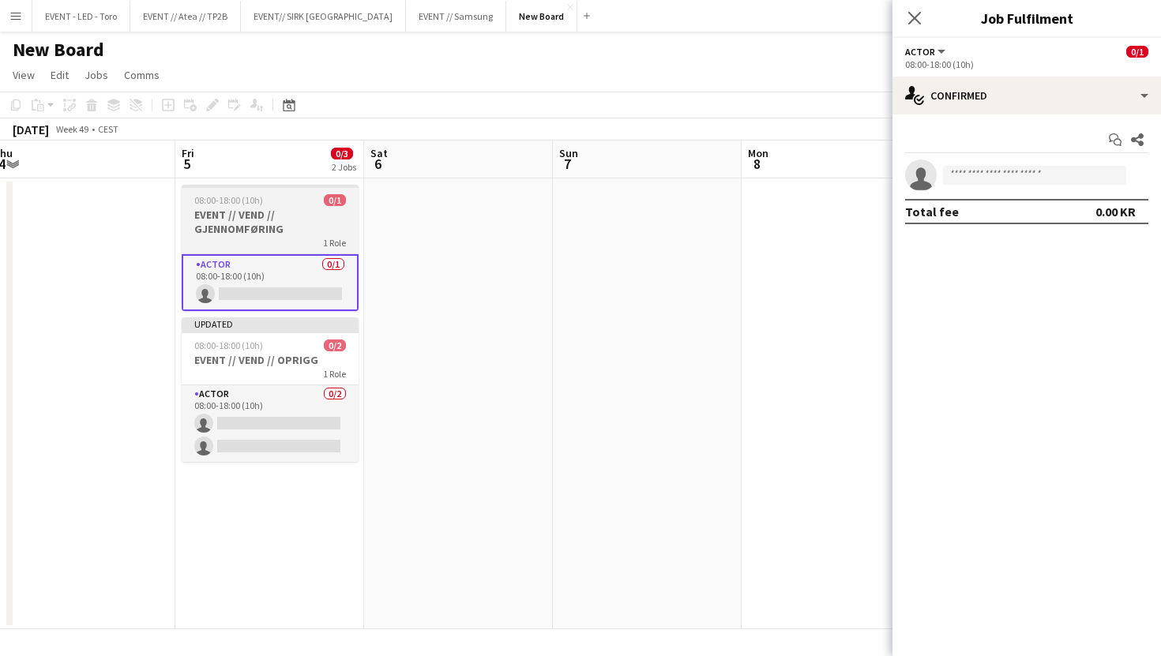
click at [236, 247] on div "1 Role" at bounding box center [270, 242] width 177 height 13
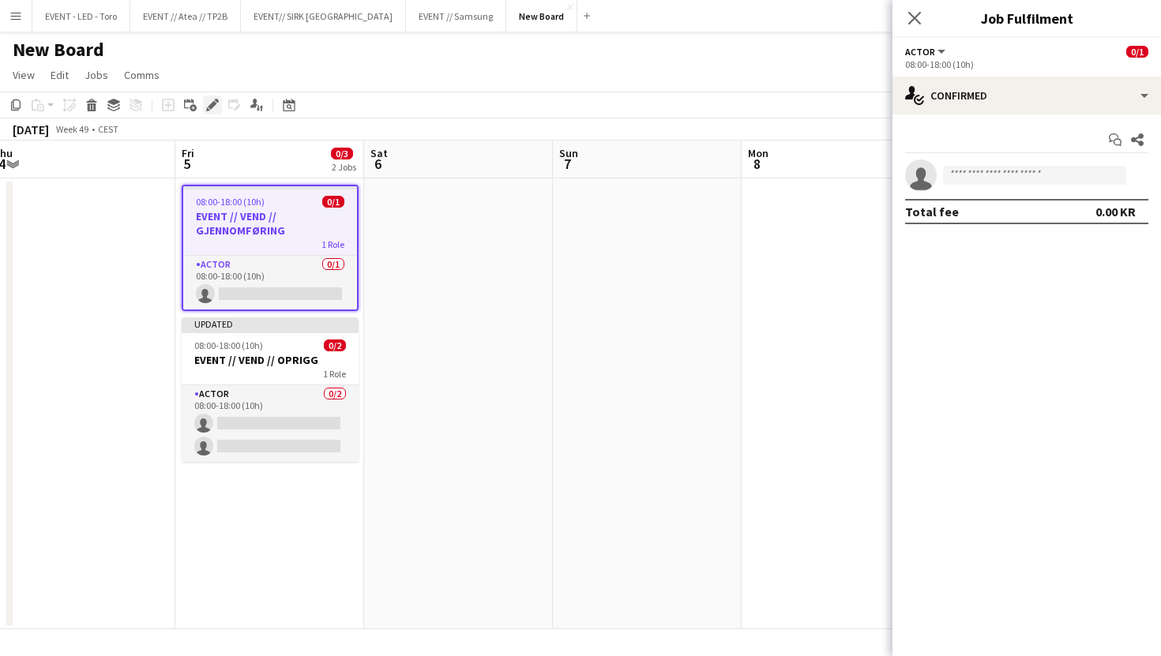
click at [208, 109] on icon at bounding box center [208, 109] width 4 height 4
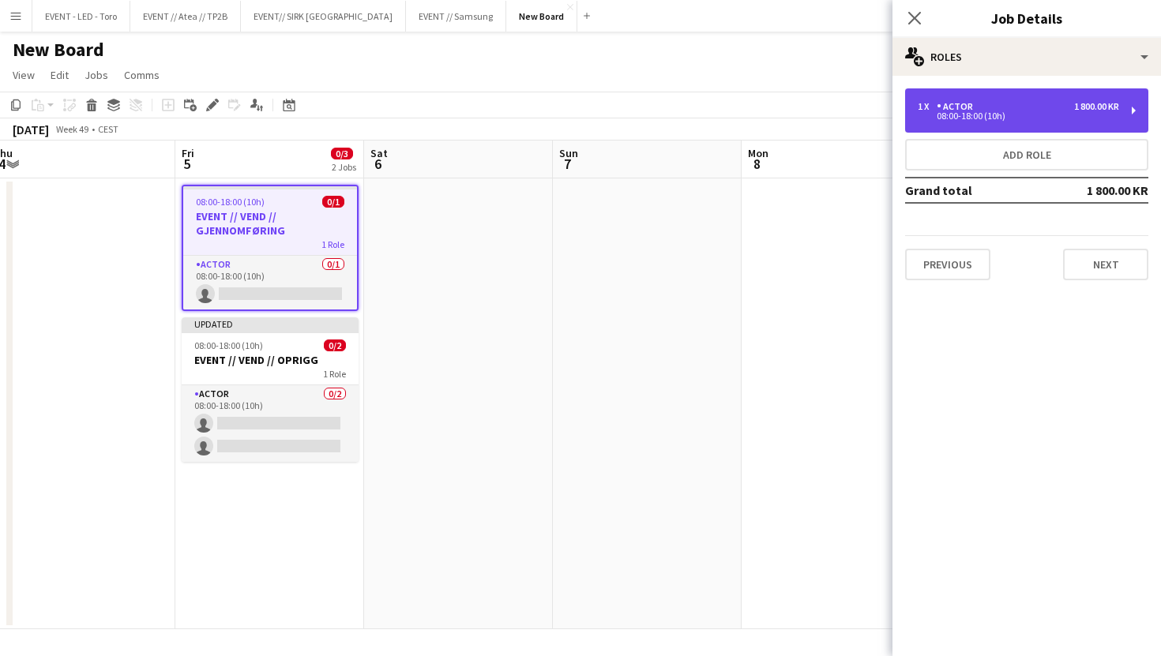
click at [1010, 108] on div "1 x Actor 1 800.00 KR" at bounding box center [1017, 106] width 201 height 11
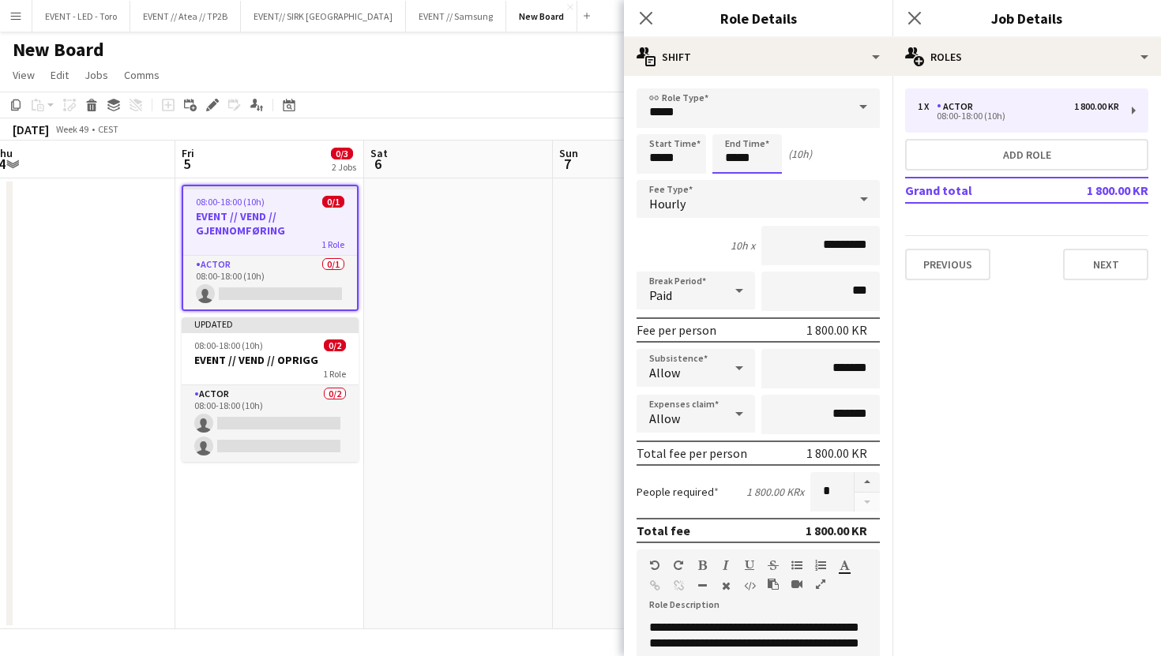
click at [733, 158] on input "*****" at bounding box center [746, 153] width 69 height 39
type input "****"
click at [681, 151] on input "*****" at bounding box center [670, 153] width 69 height 39
click at [662, 158] on input "*****" at bounding box center [670, 153] width 69 height 39
type input "*****"
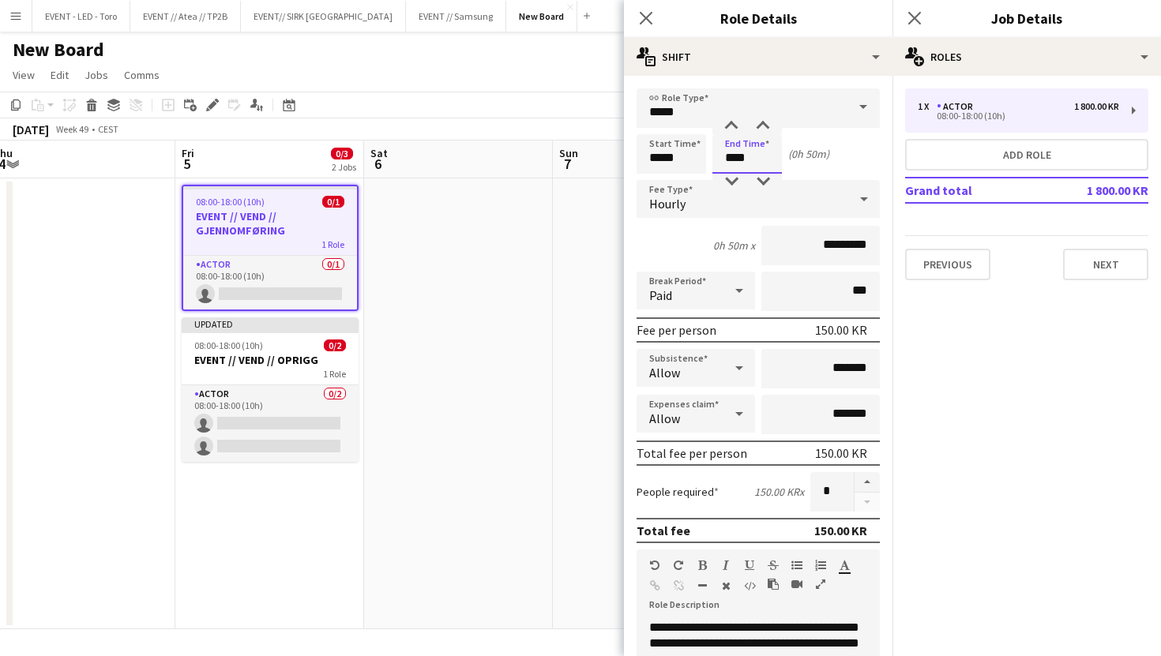
click at [729, 156] on input "****" at bounding box center [746, 153] width 69 height 39
type input "*****"
click at [812, 156] on div "(0h 50m)" at bounding box center [808, 154] width 41 height 14
click at [737, 157] on input "****" at bounding box center [746, 153] width 69 height 39
click at [726, 128] on div at bounding box center [731, 126] width 32 height 16
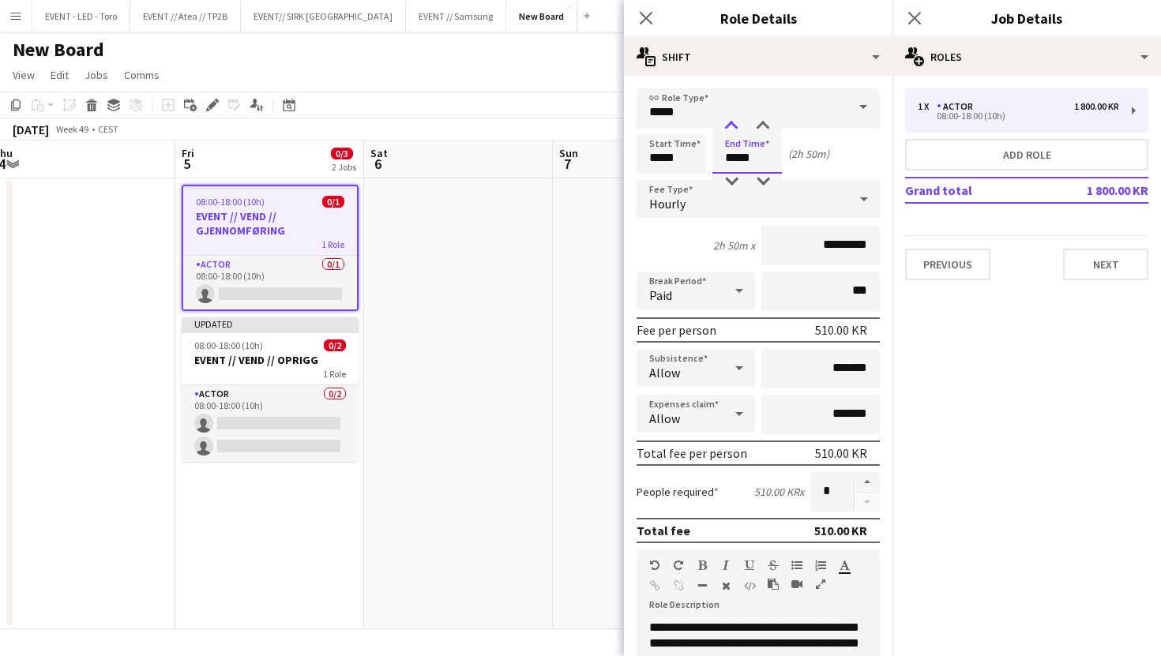
click at [726, 128] on div at bounding box center [731, 126] width 32 height 16
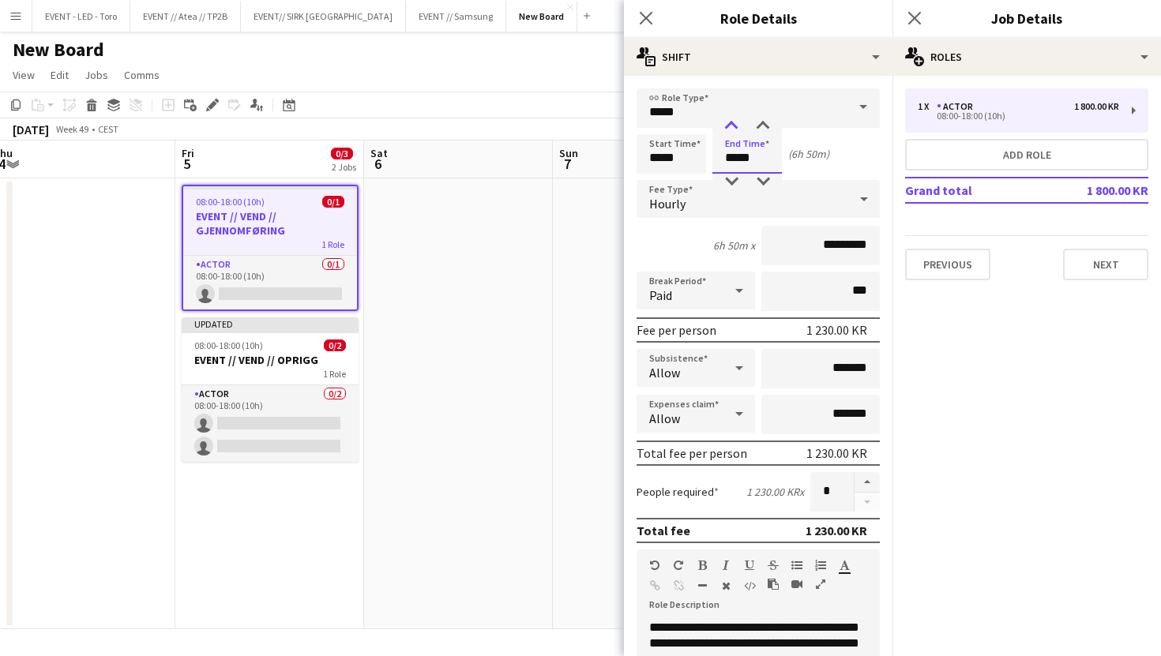
click at [726, 128] on div at bounding box center [731, 126] width 32 height 16
click at [726, 126] on div at bounding box center [731, 126] width 32 height 16
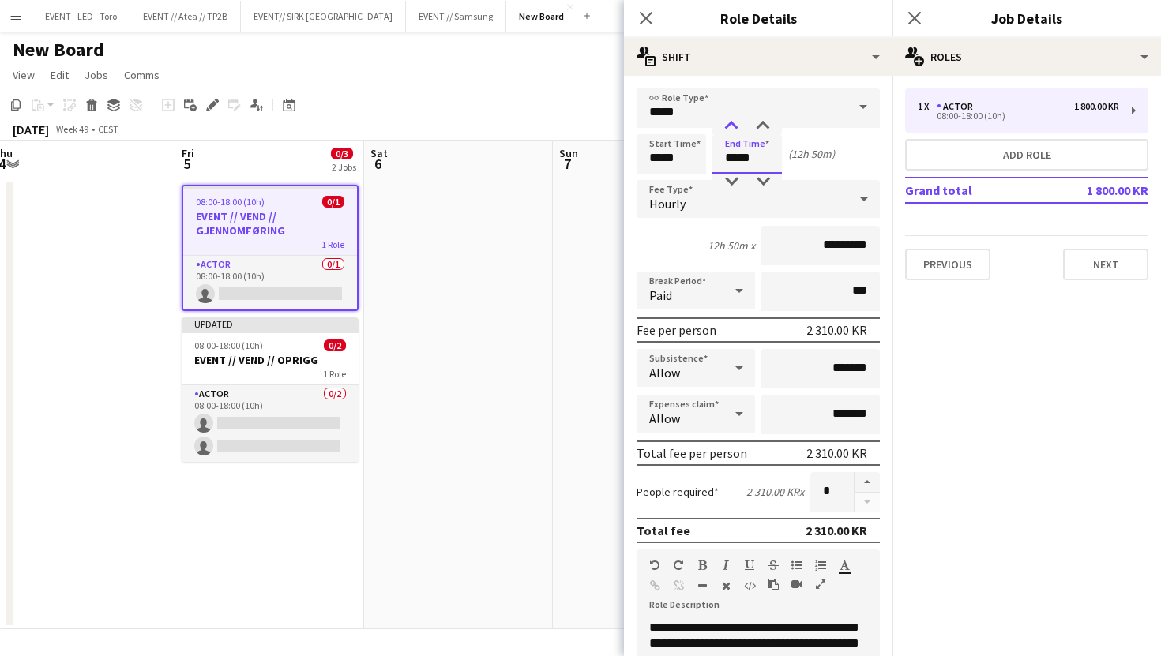
click at [726, 126] on div at bounding box center [731, 126] width 32 height 16
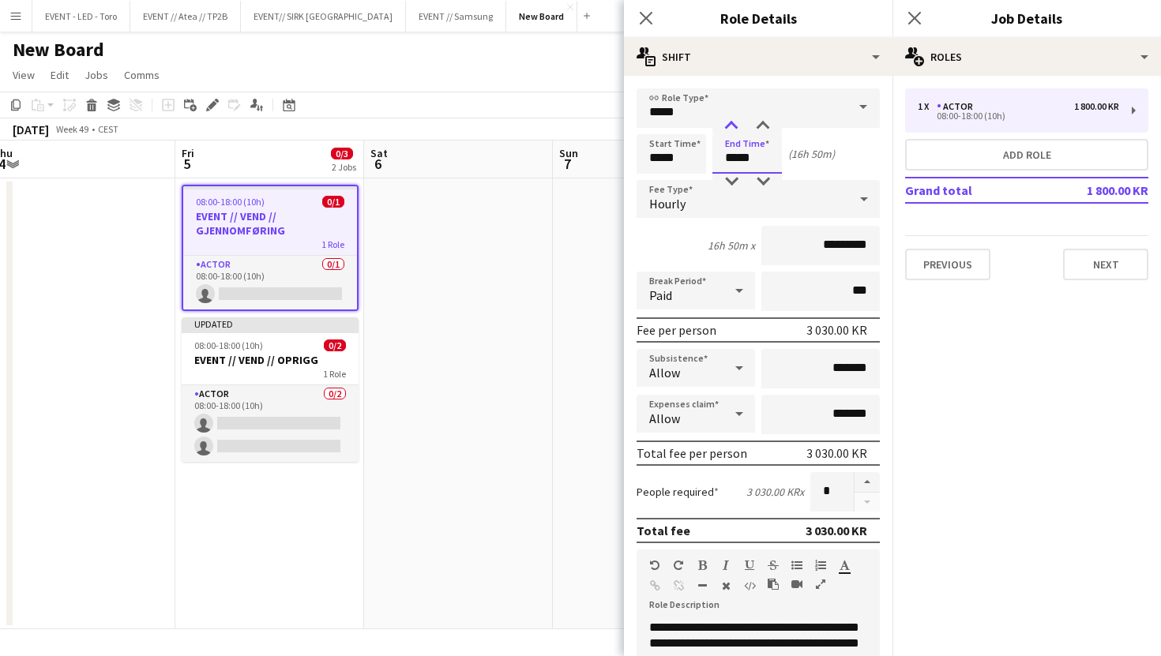
click at [726, 126] on div at bounding box center [731, 126] width 32 height 16
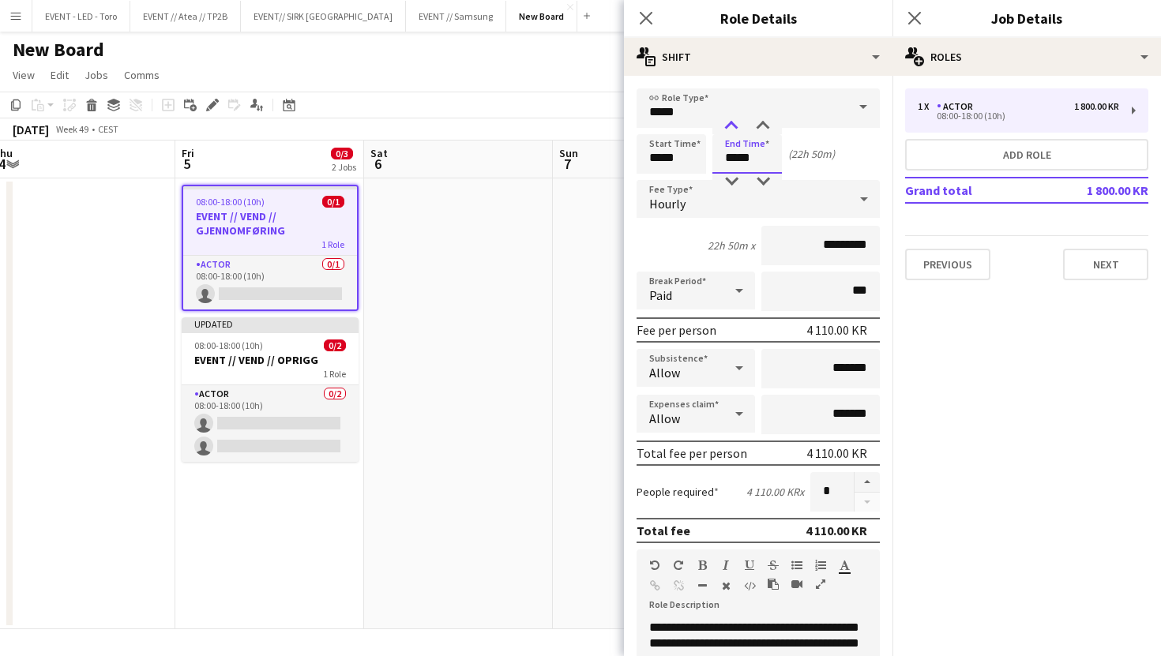
click at [726, 126] on div at bounding box center [731, 126] width 32 height 16
click at [750, 167] on input "*****" at bounding box center [746, 153] width 69 height 39
click at [755, 167] on input "*****" at bounding box center [746, 153] width 69 height 39
click at [762, 171] on input "*****" at bounding box center [746, 153] width 69 height 39
click at [762, 174] on div at bounding box center [763, 182] width 32 height 16
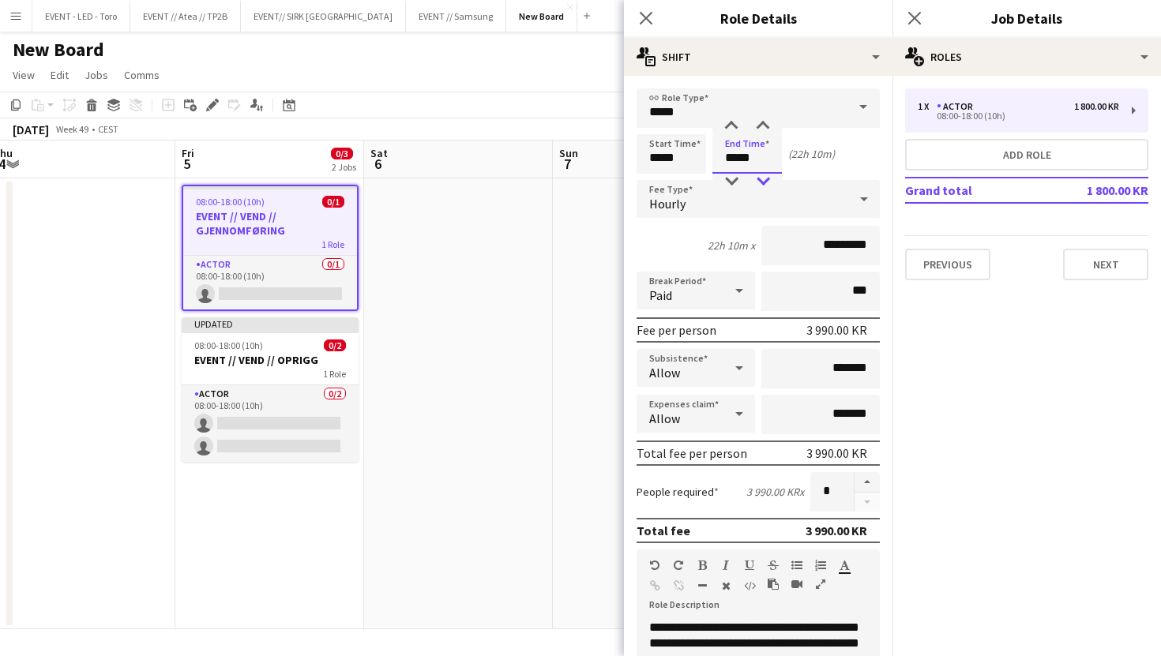
click at [762, 174] on div at bounding box center [763, 182] width 32 height 16
click at [760, 131] on div at bounding box center [763, 126] width 32 height 16
type input "*****"
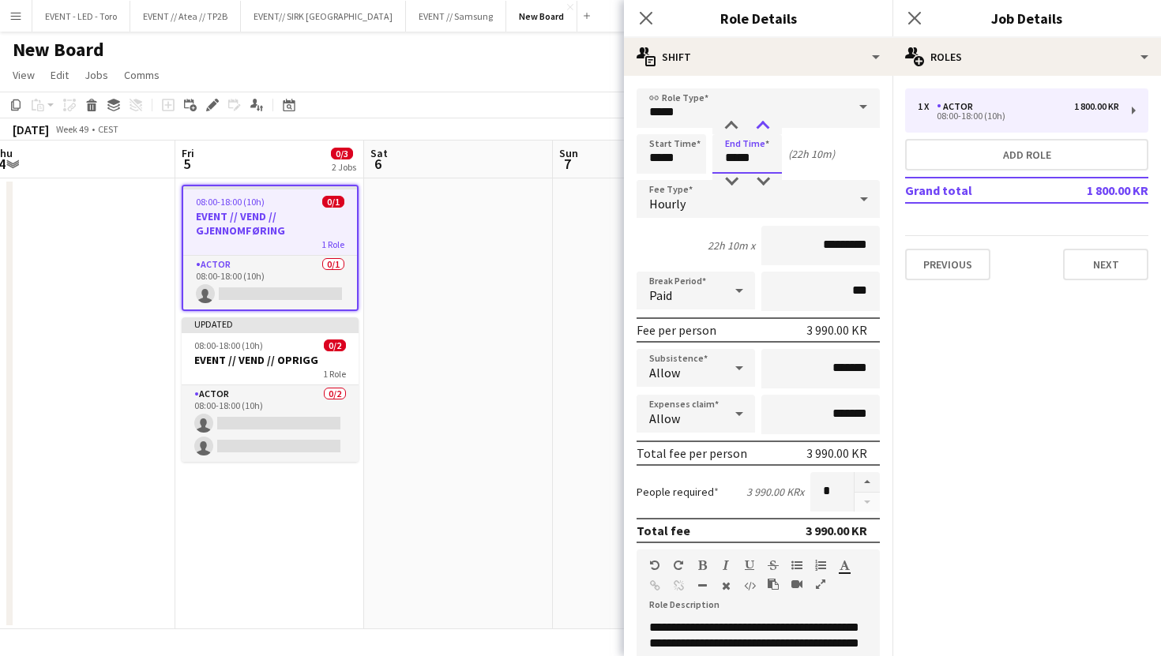
click at [760, 131] on div at bounding box center [763, 126] width 32 height 16
click at [651, 159] on input "*****" at bounding box center [670, 153] width 69 height 39
click at [656, 158] on input "*****" at bounding box center [670, 153] width 69 height 39
type input "*****"
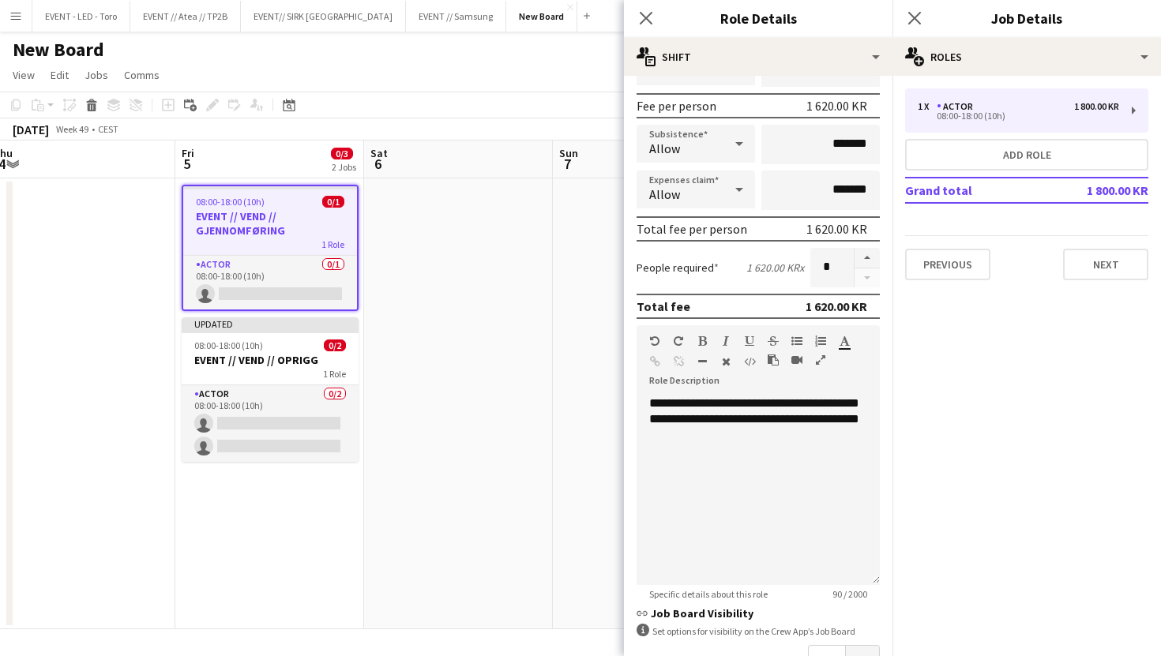
scroll to position [102, 0]
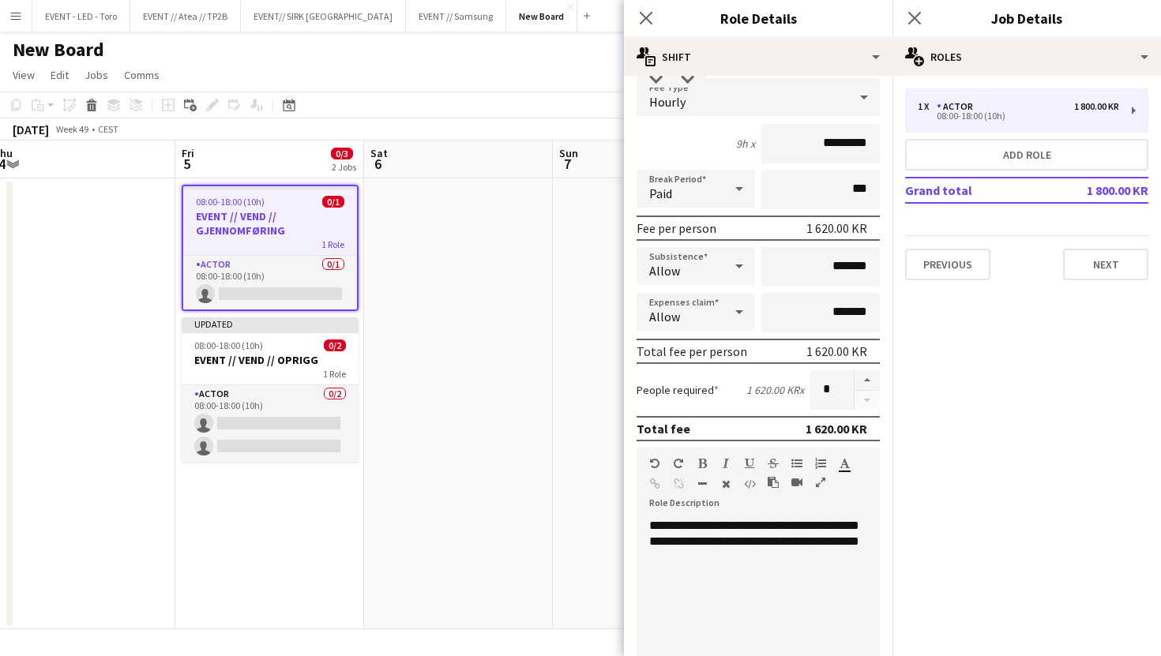
type input "*****"
click at [828, 265] on input "*******" at bounding box center [820, 266] width 118 height 39
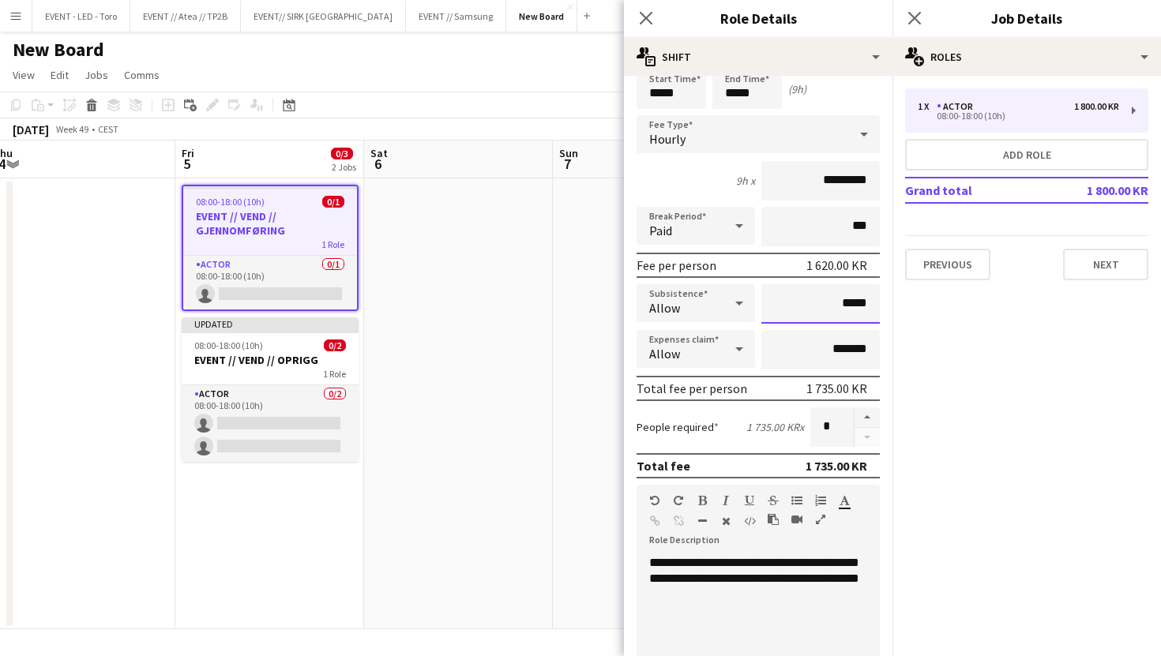
type input "****"
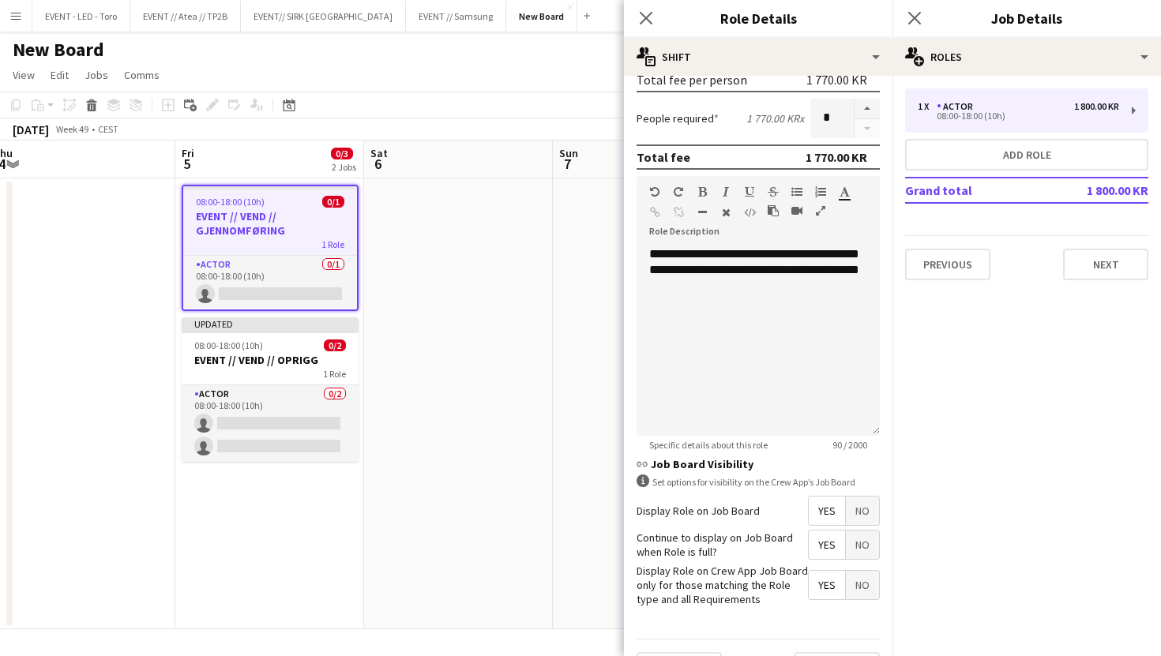
scroll to position [413, 0]
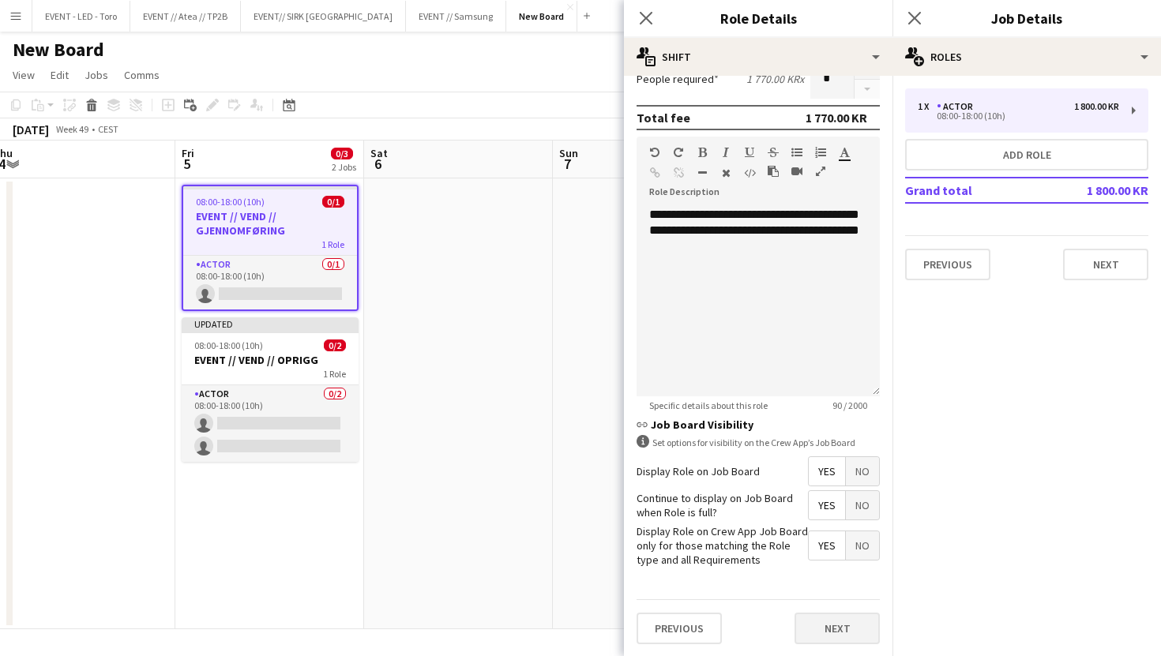
type input "******"
click at [835, 629] on button "Next" at bounding box center [836, 629] width 85 height 32
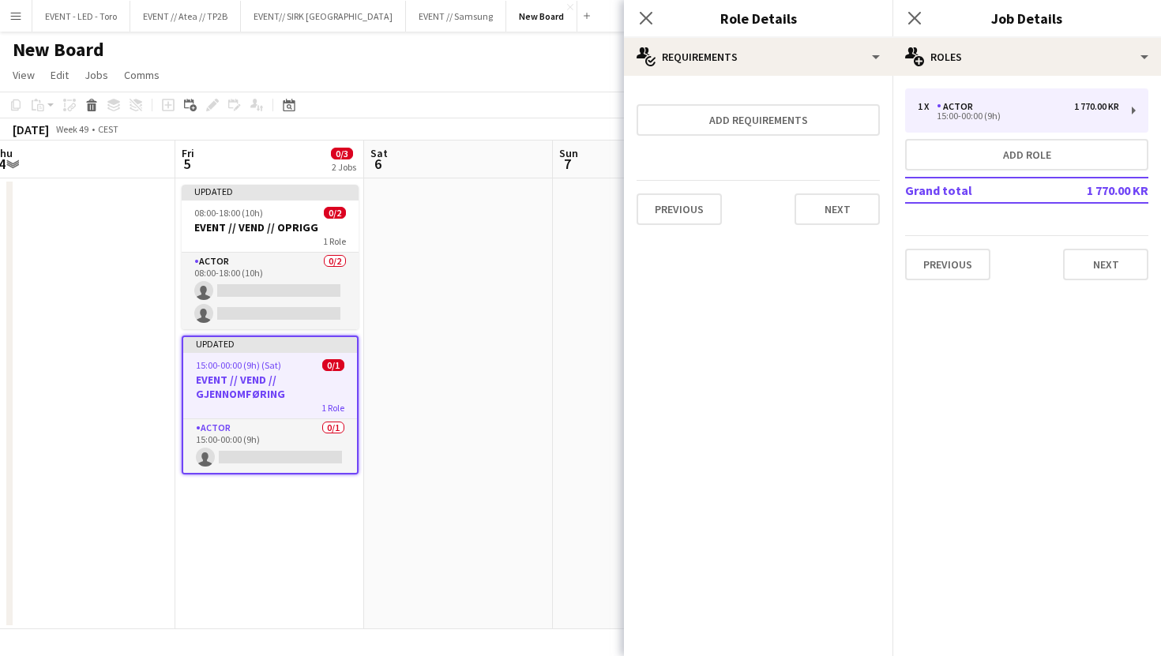
scroll to position [0, 0]
click at [835, 201] on button "Next" at bounding box center [836, 209] width 85 height 32
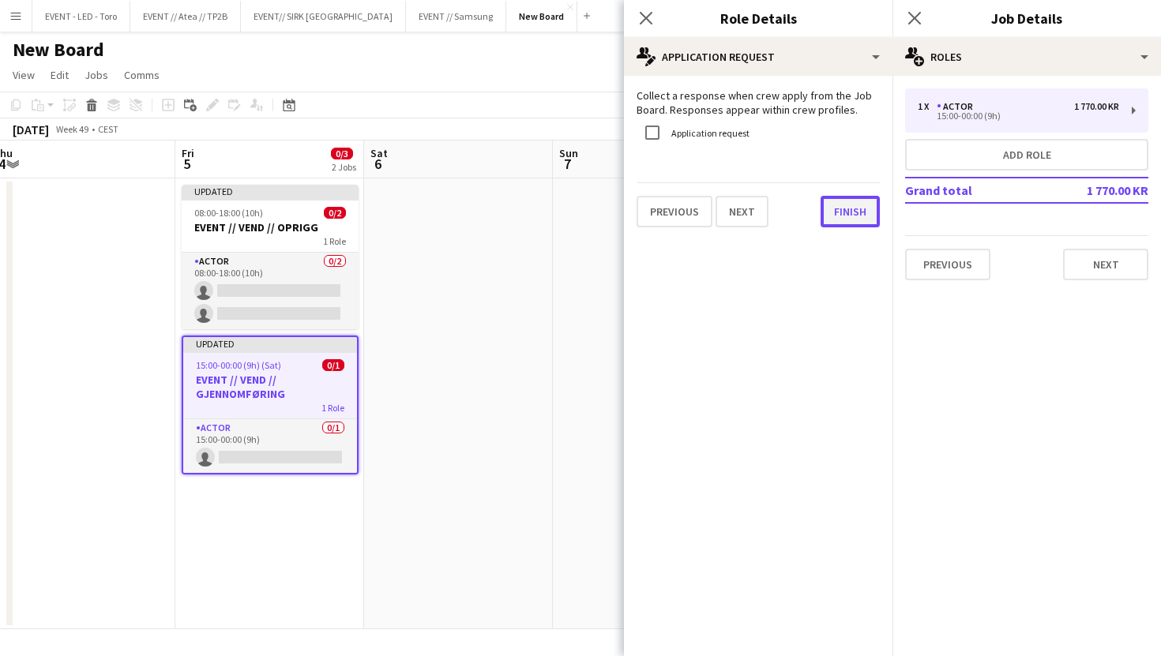
click at [838, 223] on button "Finish" at bounding box center [849, 212] width 59 height 32
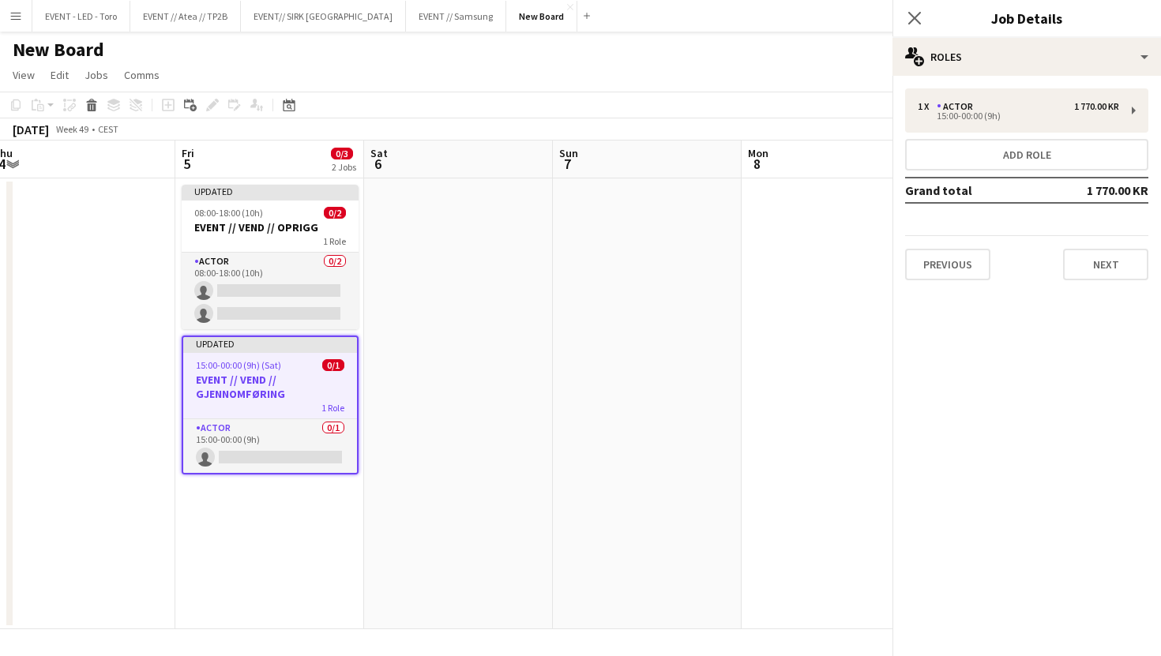
click at [548, 313] on app-date-cell at bounding box center [458, 403] width 189 height 451
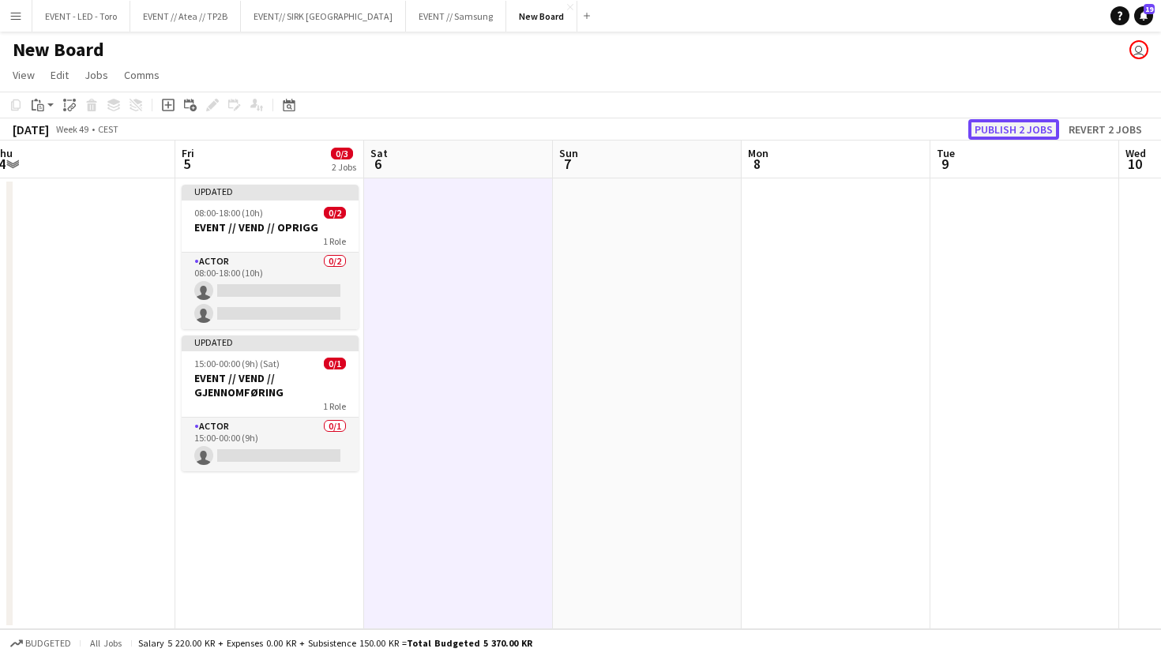
click at [1034, 129] on button "Publish 2 jobs" at bounding box center [1013, 129] width 91 height 21
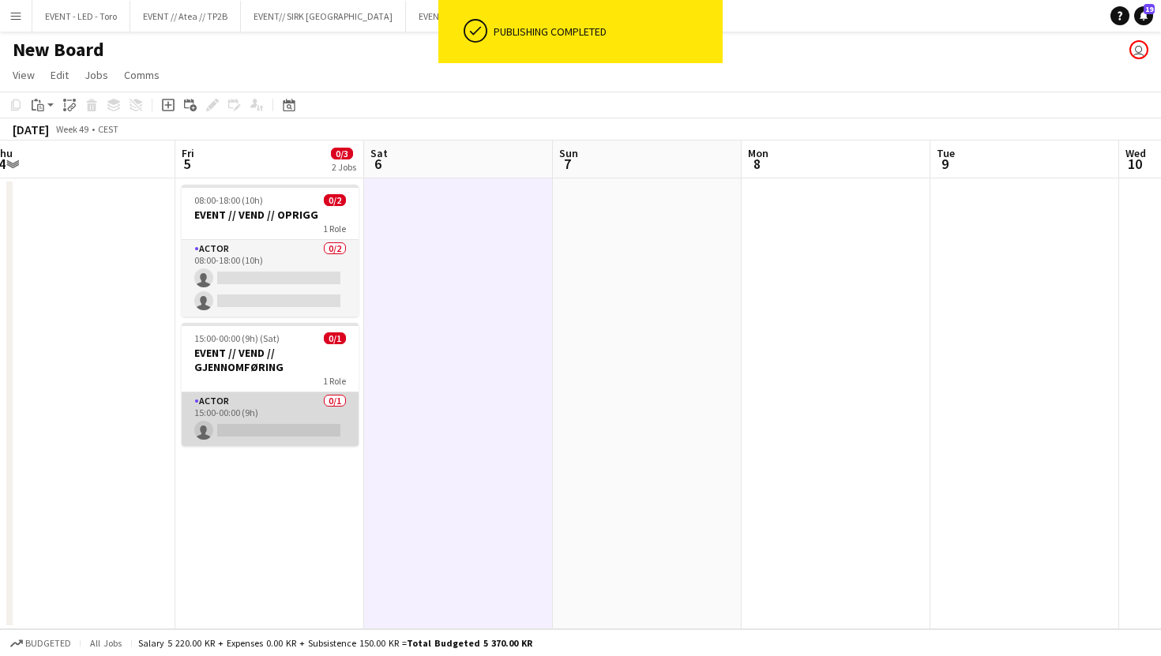
click at [261, 428] on app-card-role "Actor 0/1 15:00-00:00 (9h) single-neutral-actions" at bounding box center [270, 419] width 177 height 54
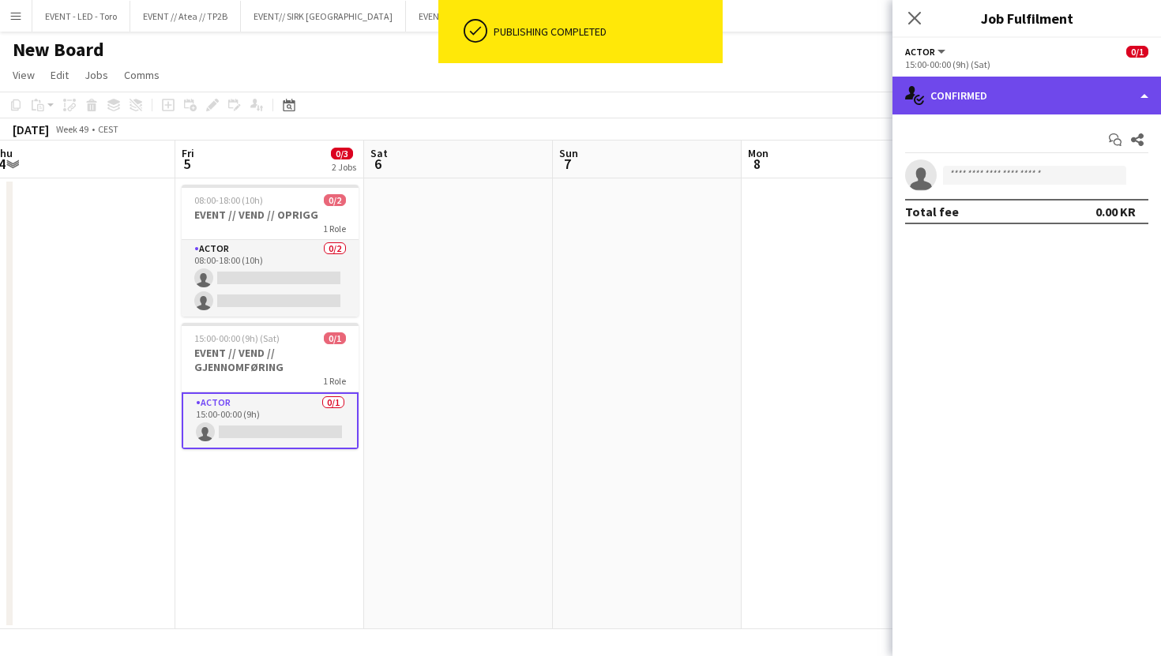
click at [991, 100] on div "single-neutral-actions-check-2 Confirmed" at bounding box center [1026, 96] width 268 height 38
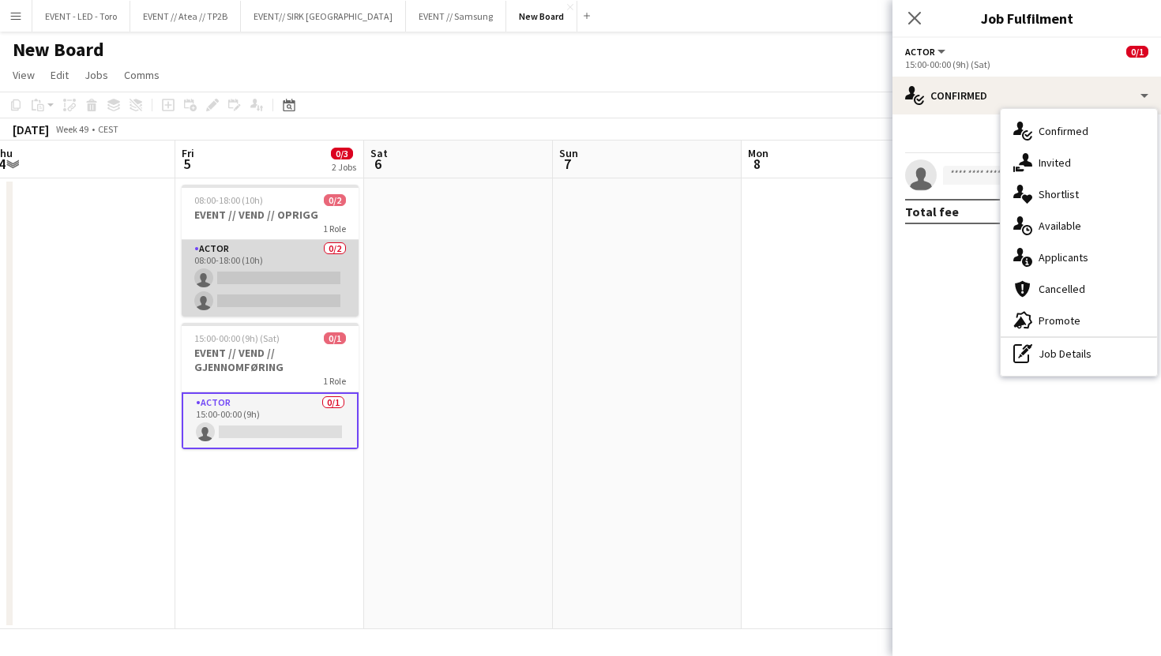
click at [291, 290] on app-card-role "Actor 0/2 08:00-18:00 (10h) single-neutral-actions single-neutral-actions" at bounding box center [270, 278] width 177 height 77
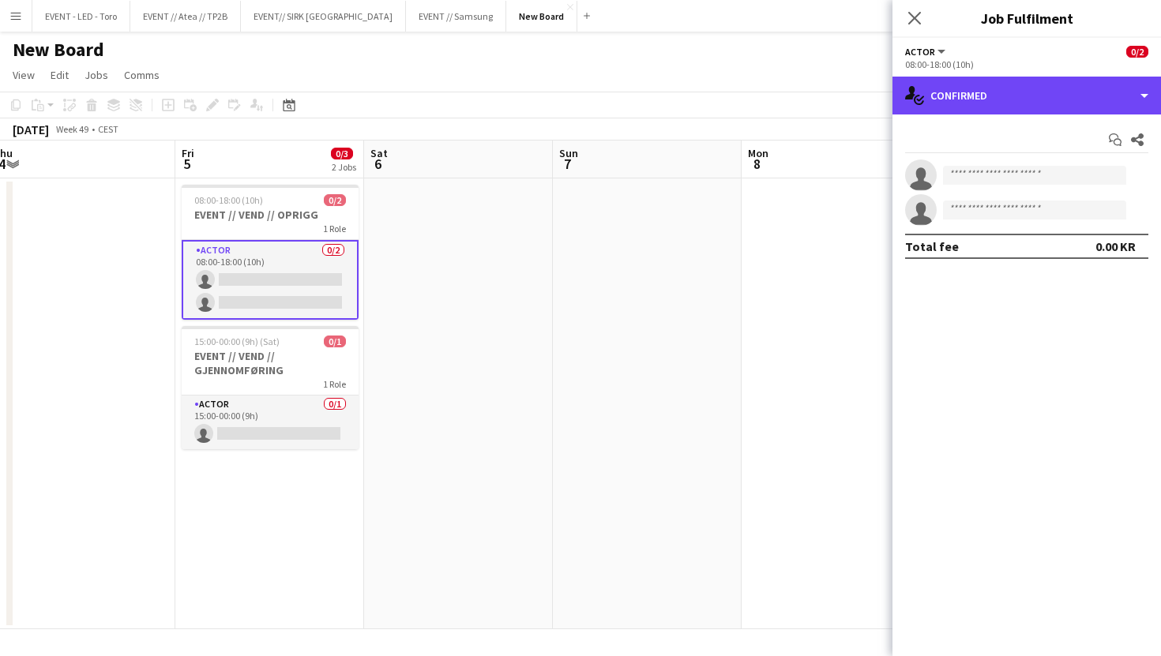
click at [1030, 105] on div "single-neutral-actions-check-2 Confirmed" at bounding box center [1026, 96] width 268 height 38
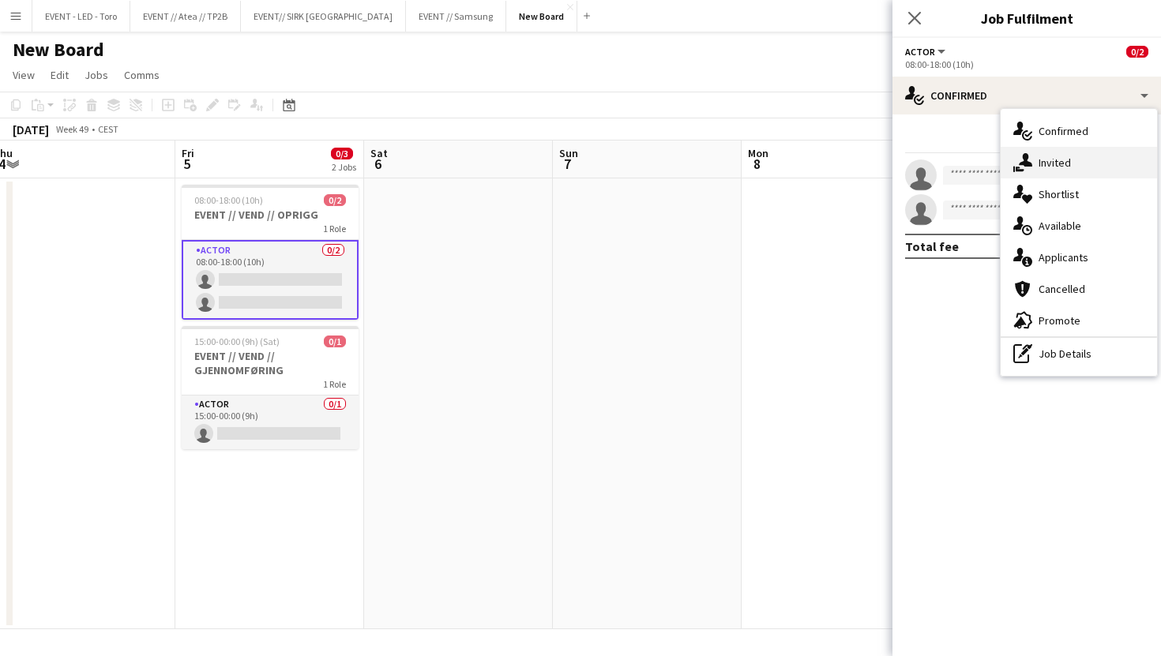
click at [1061, 148] on div "single-neutral-actions-share-1 Invited" at bounding box center [1078, 163] width 156 height 32
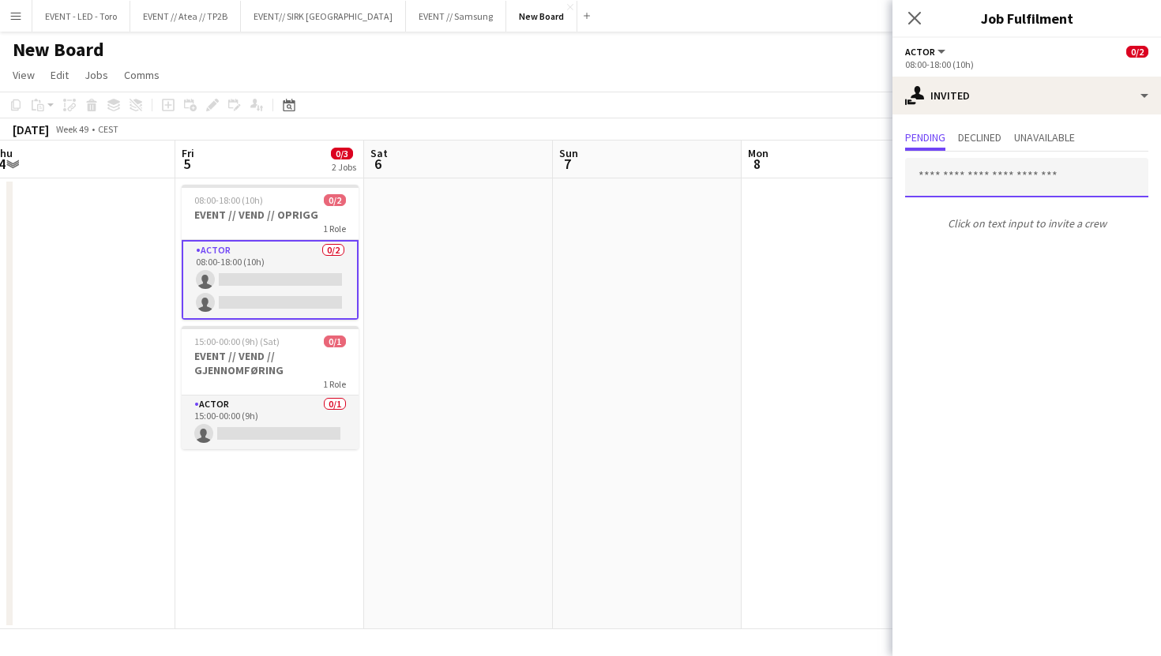
click at [991, 174] on input "text" at bounding box center [1026, 177] width 243 height 39
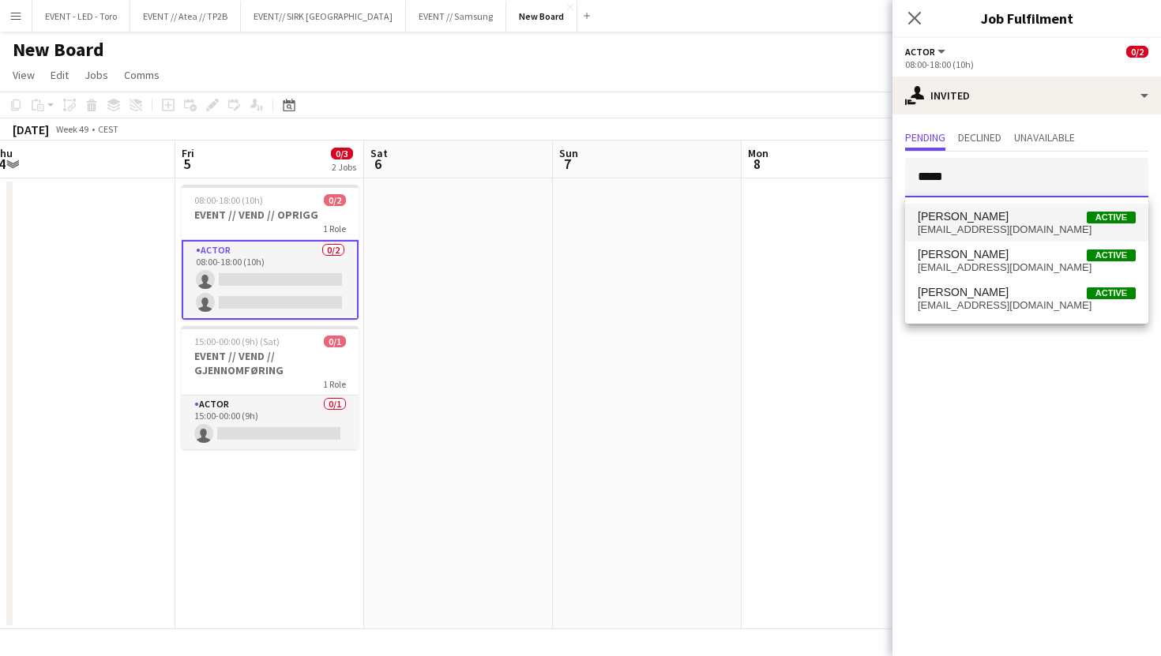
type input "*****"
click at [1049, 223] on span "juliaholme@hotmail.no" at bounding box center [1026, 229] width 218 height 13
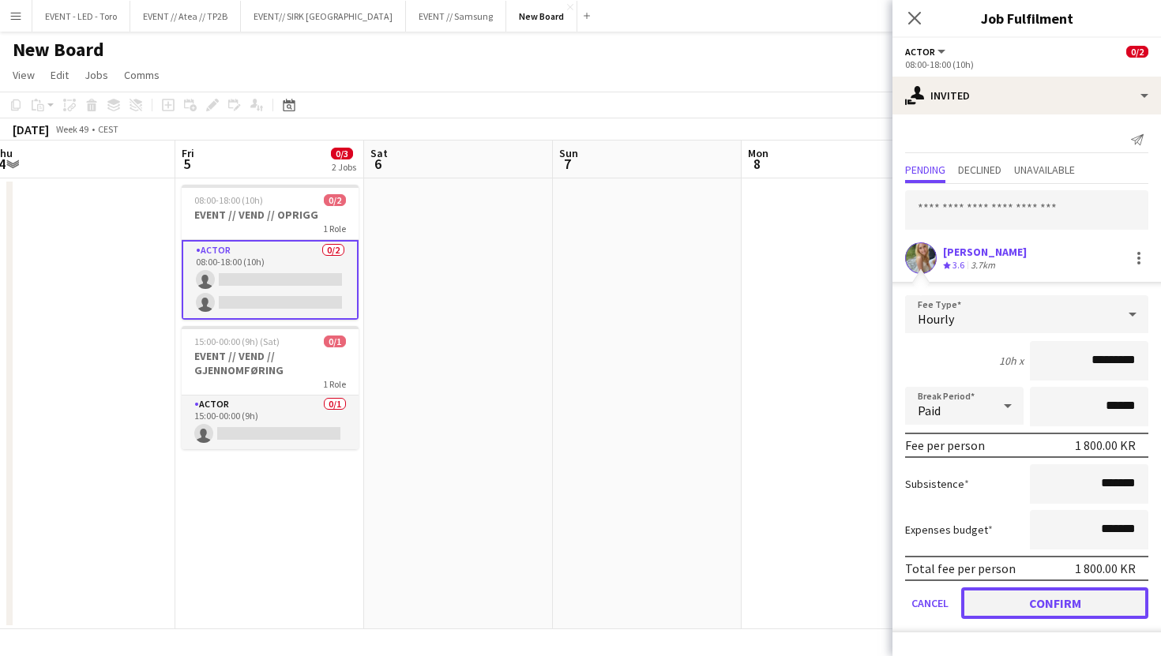
click at [1043, 607] on button "Confirm" at bounding box center [1054, 603] width 187 height 32
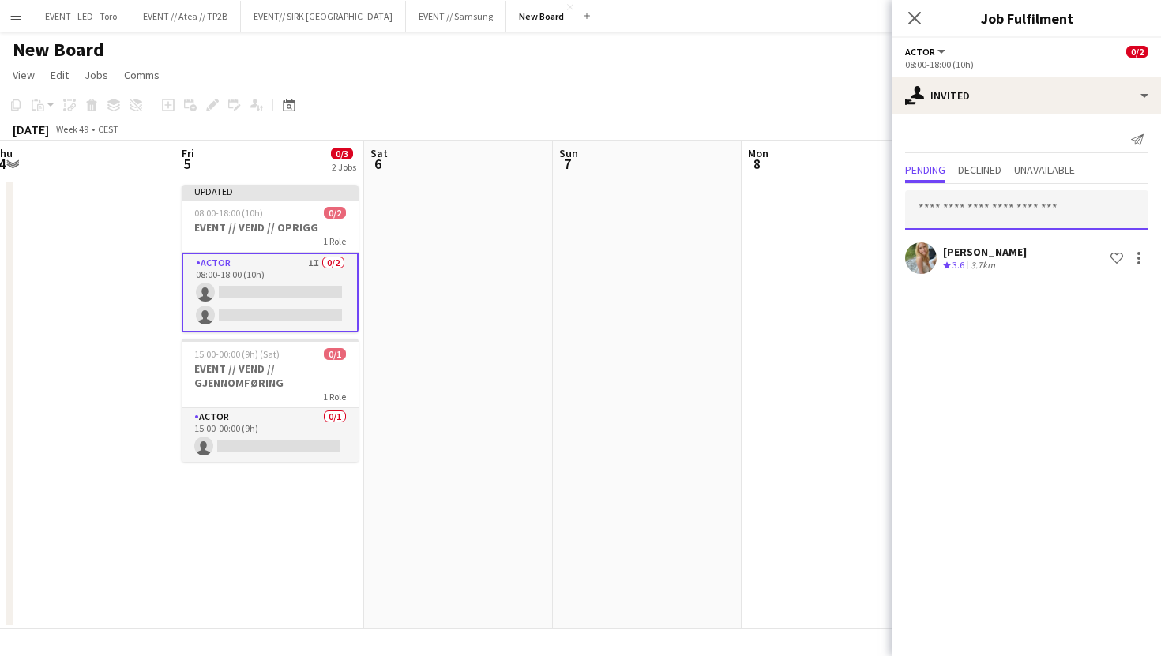
click at [988, 228] on input "text" at bounding box center [1026, 209] width 243 height 39
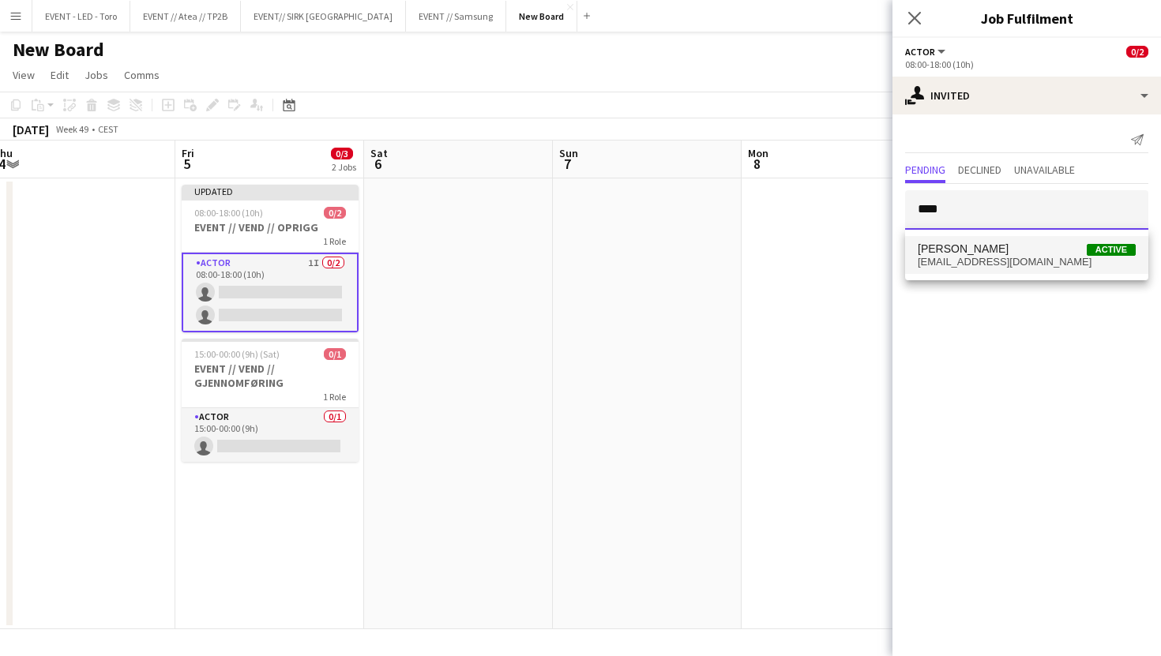
type input "****"
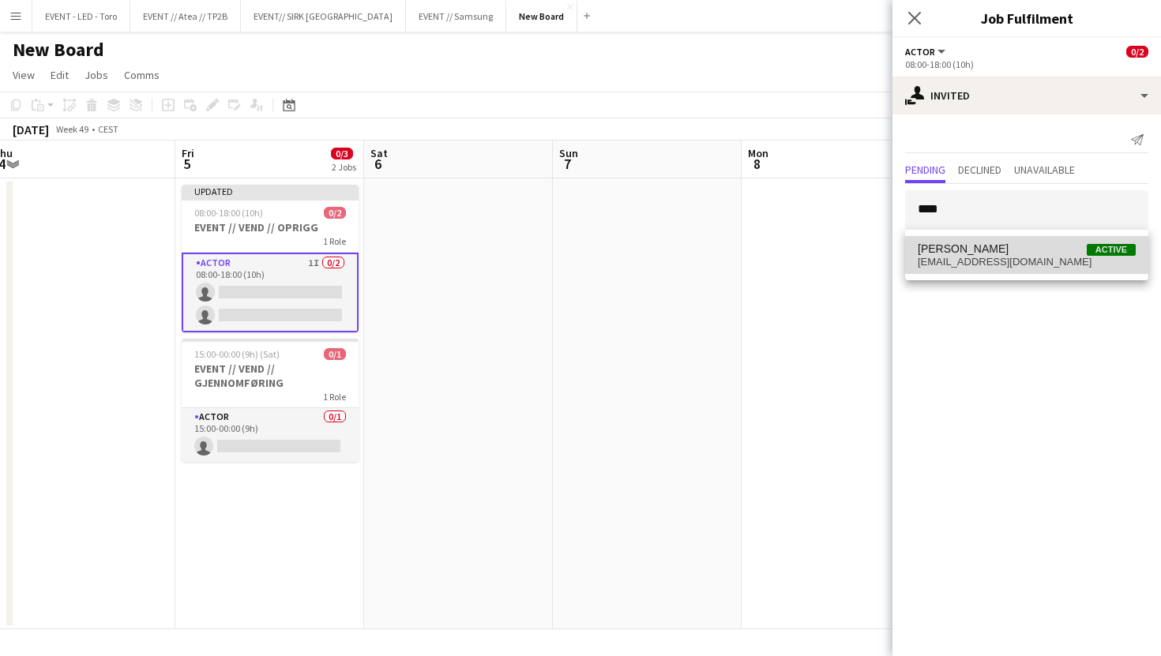
click at [992, 261] on span "christiansmelhus@gmail.com" at bounding box center [1026, 262] width 218 height 13
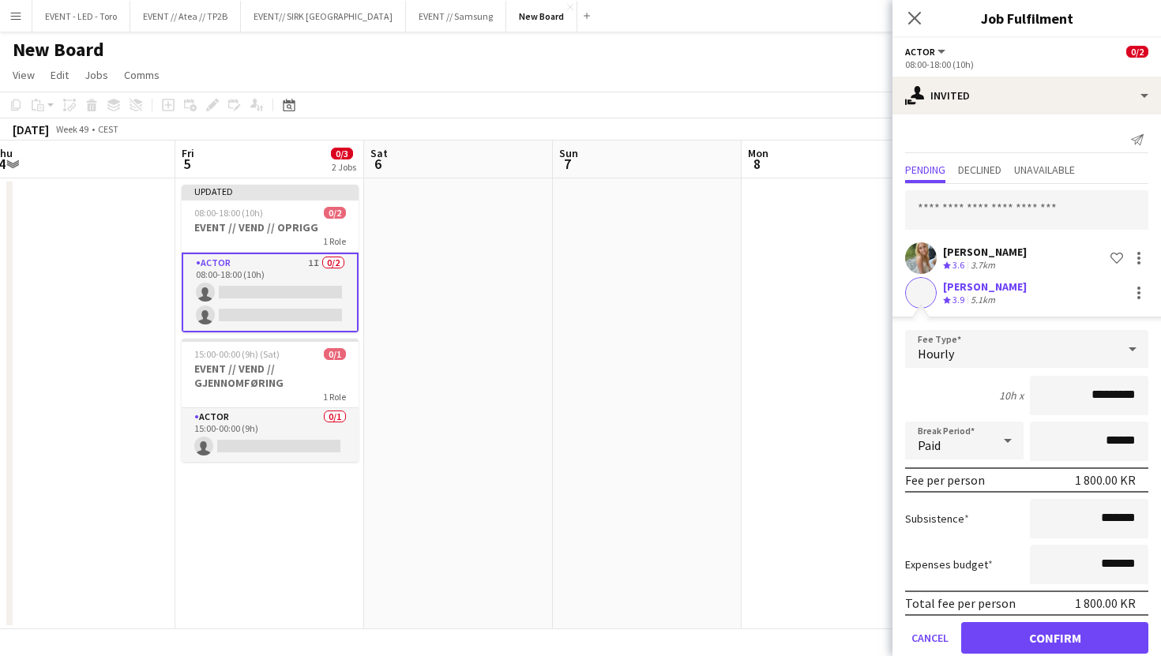
scroll to position [27, 0]
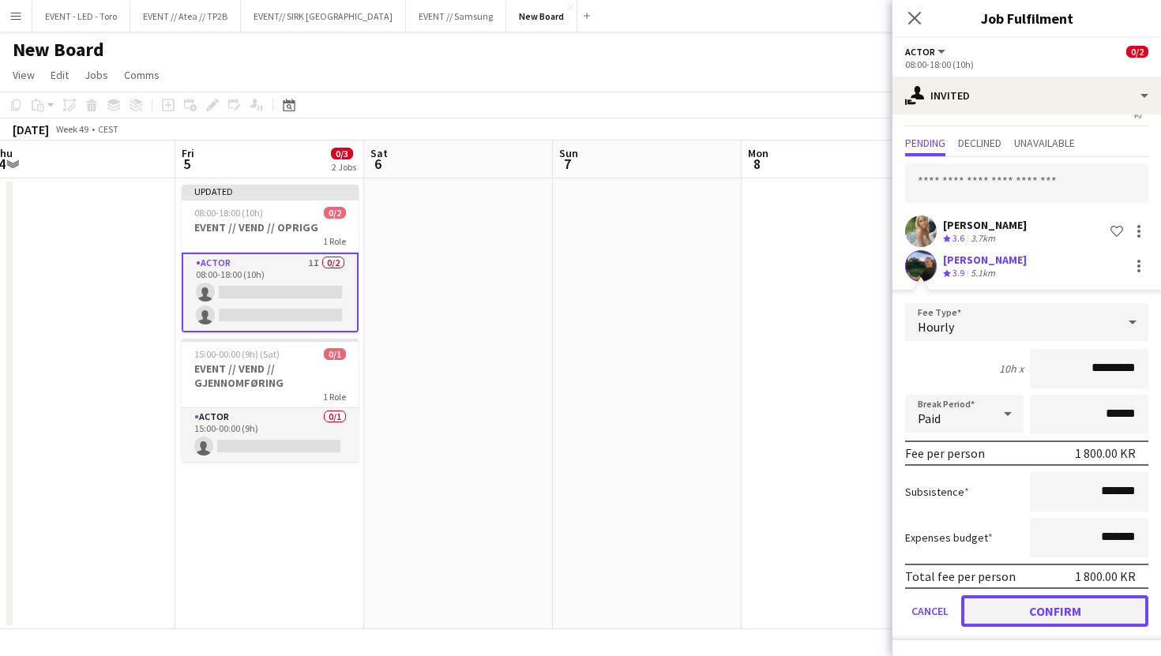
click at [1030, 617] on button "Confirm" at bounding box center [1054, 611] width 187 height 32
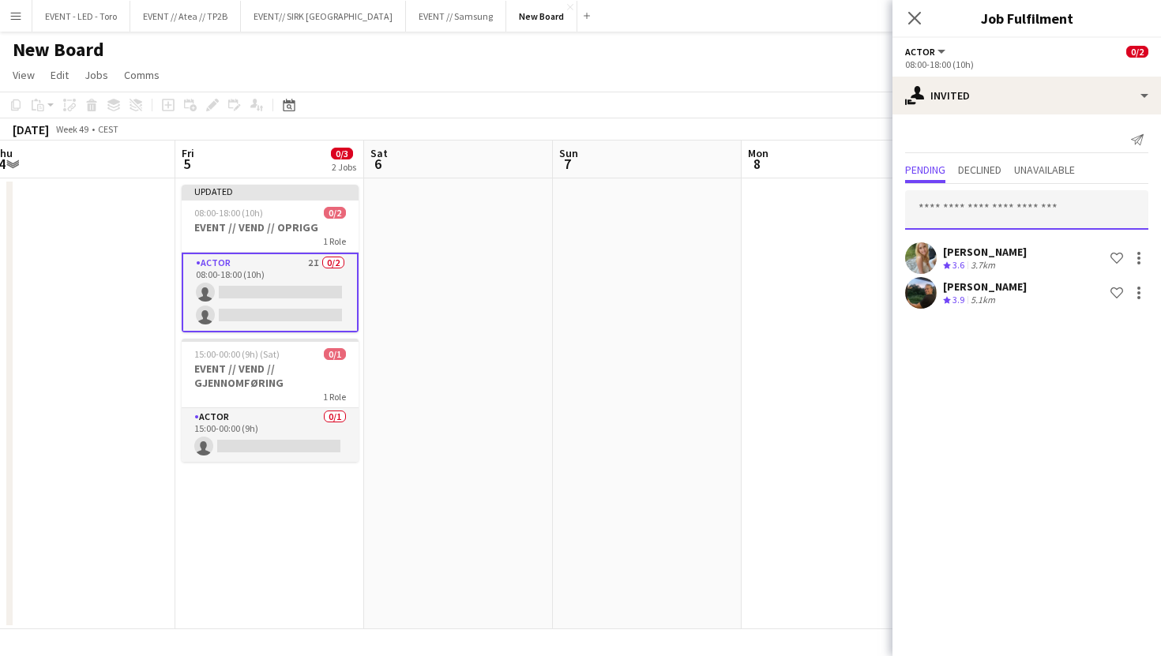
click at [1017, 202] on input "text" at bounding box center [1026, 209] width 243 height 39
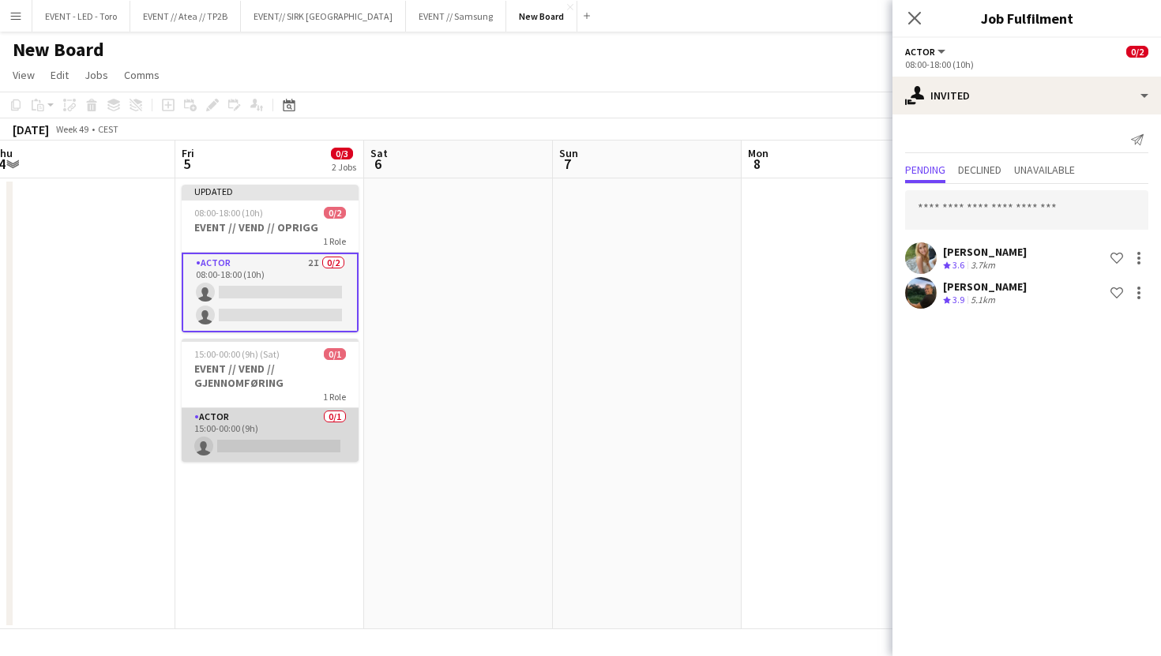
click at [281, 433] on app-card-role "Actor 0/1 15:00-00:00 (9h) single-neutral-actions" at bounding box center [270, 435] width 177 height 54
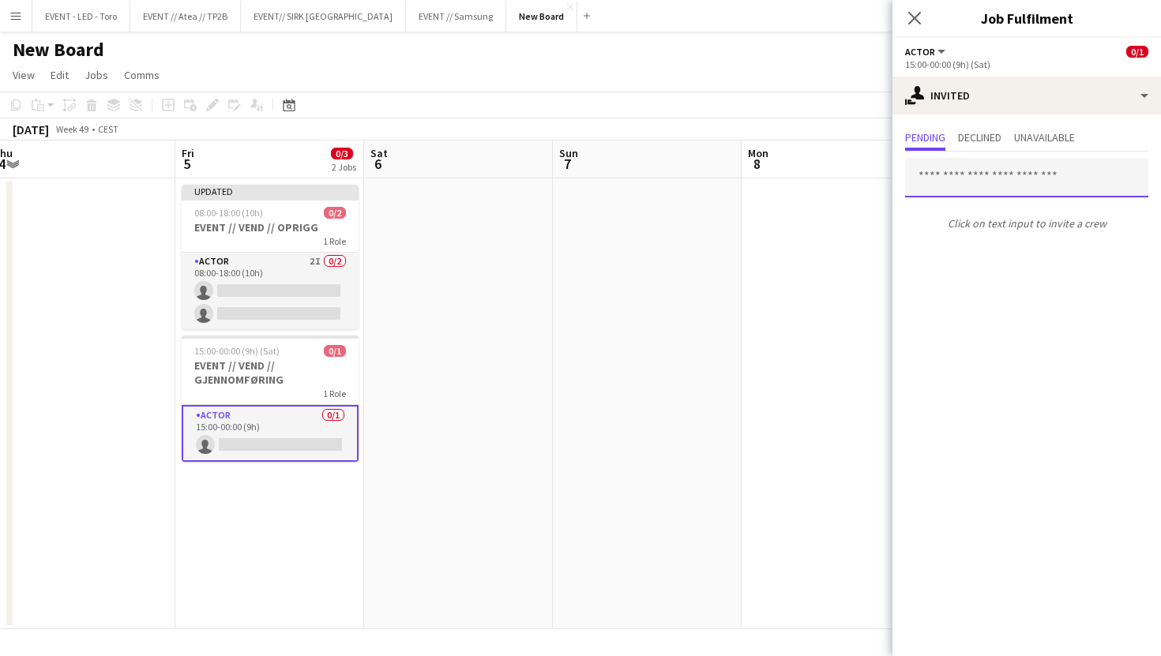
click at [1027, 163] on input "text" at bounding box center [1026, 177] width 243 height 39
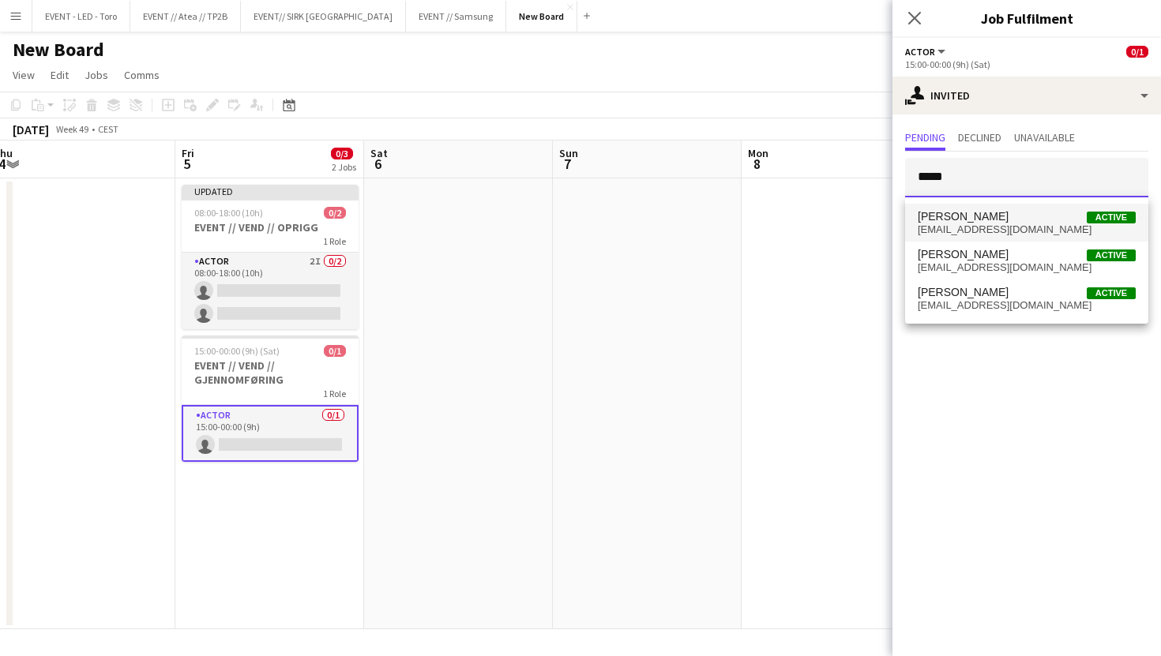
type input "*****"
click at [1075, 225] on span "juliaholme@hotmail.no" at bounding box center [1026, 229] width 218 height 13
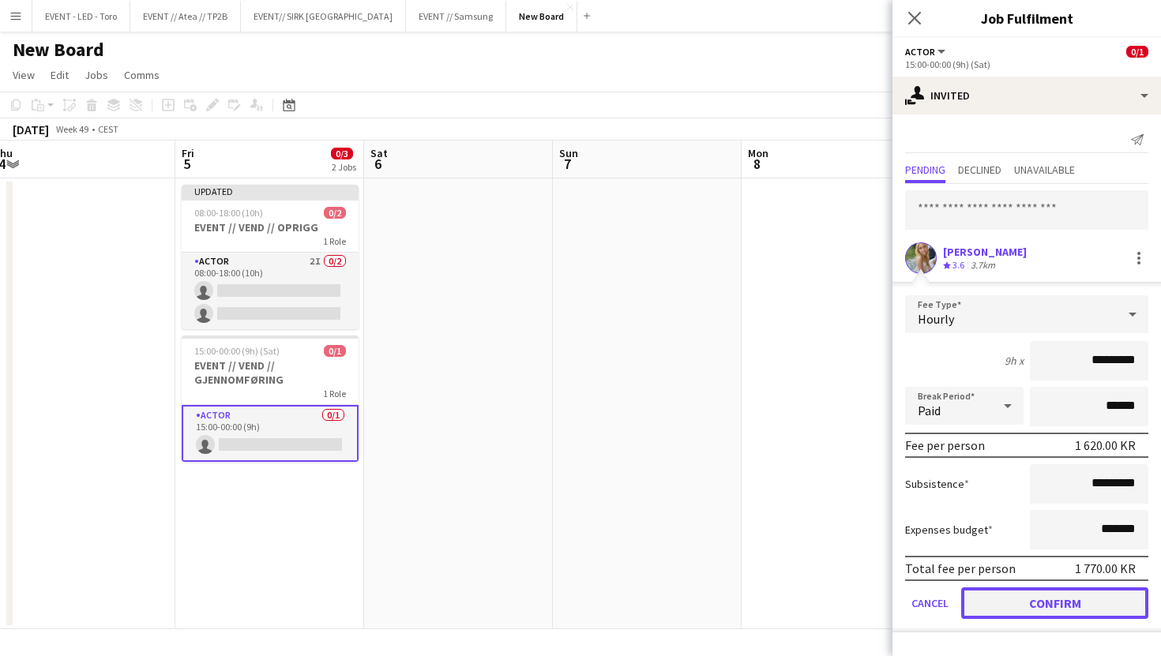
click at [1035, 605] on button "Confirm" at bounding box center [1054, 603] width 187 height 32
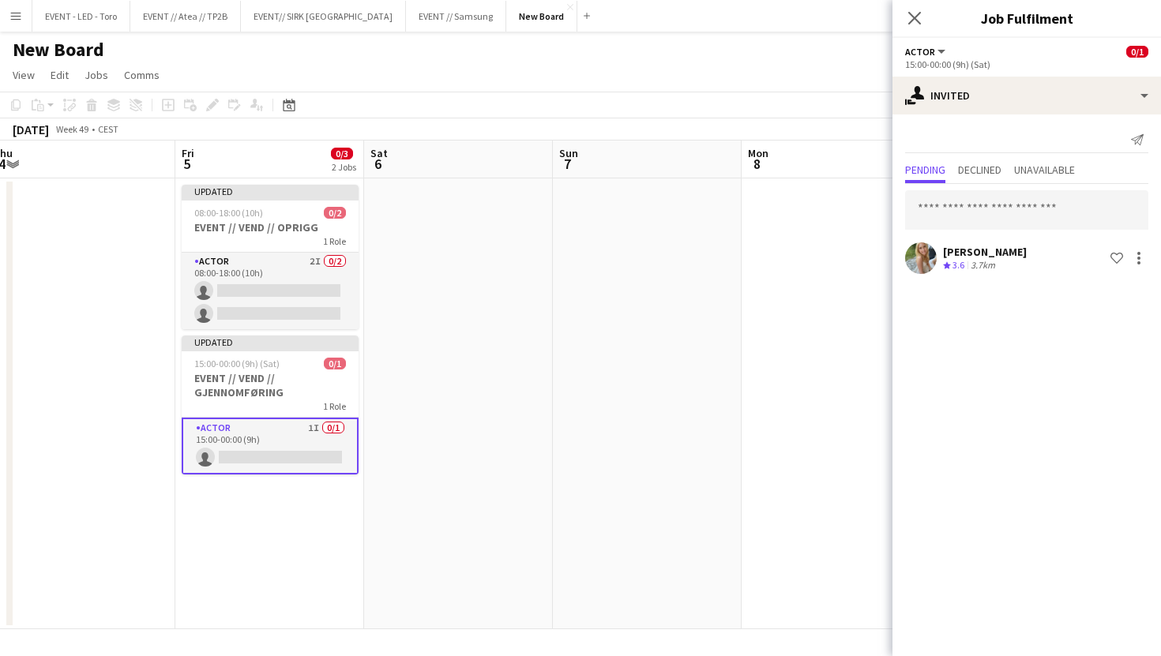
click at [839, 400] on app-date-cell at bounding box center [835, 403] width 189 height 451
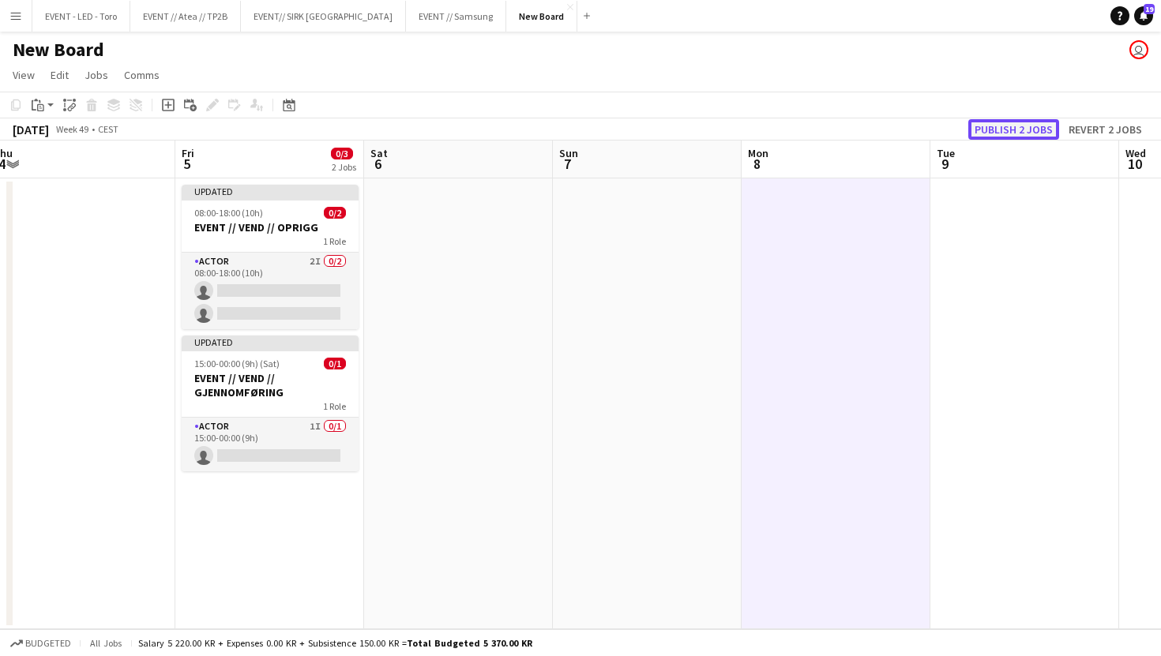
click at [1047, 128] on button "Publish 2 jobs" at bounding box center [1013, 129] width 91 height 21
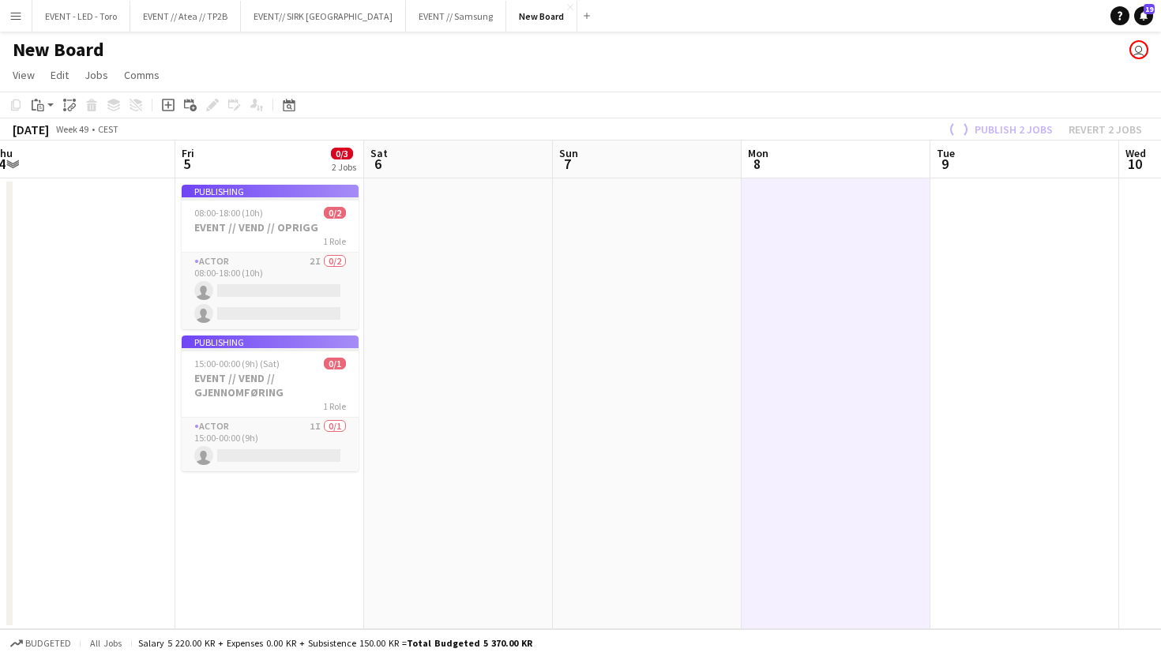
click at [257, 286] on app-job-card "Publishing 08:00-18:00 (10h) 0/2 EVENT // VEND // OPRIGG 1 Role Actor 2I 0/2 08…" at bounding box center [270, 257] width 177 height 144
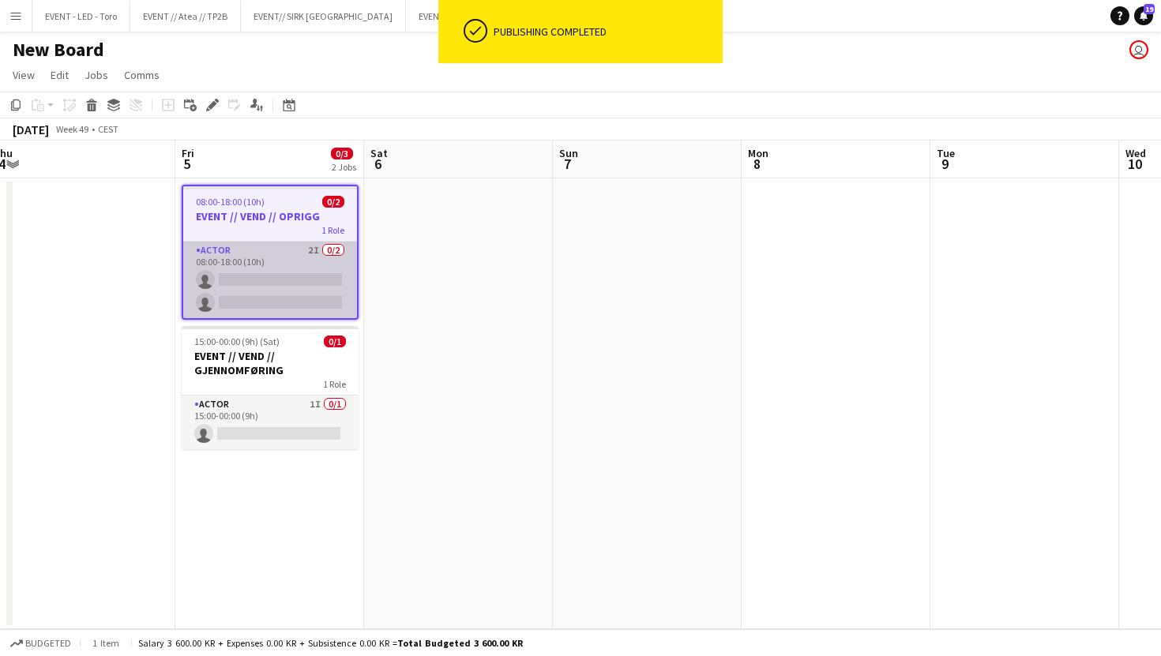
drag, startPoint x: 307, startPoint y: 297, endPoint x: 317, endPoint y: 295, distance: 10.4
click at [307, 297] on app-card-role "Actor 2I 0/2 08:00-18:00 (10h) single-neutral-actions single-neutral-actions" at bounding box center [270, 280] width 174 height 77
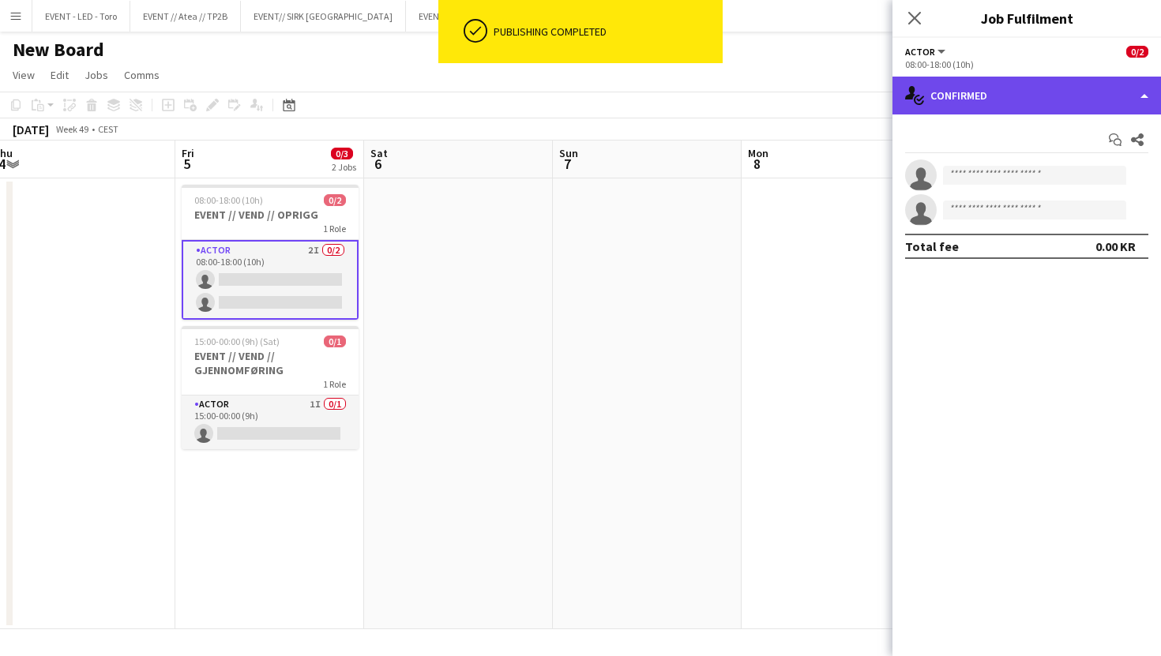
click at [1026, 94] on div "single-neutral-actions-check-2 Confirmed" at bounding box center [1026, 96] width 268 height 38
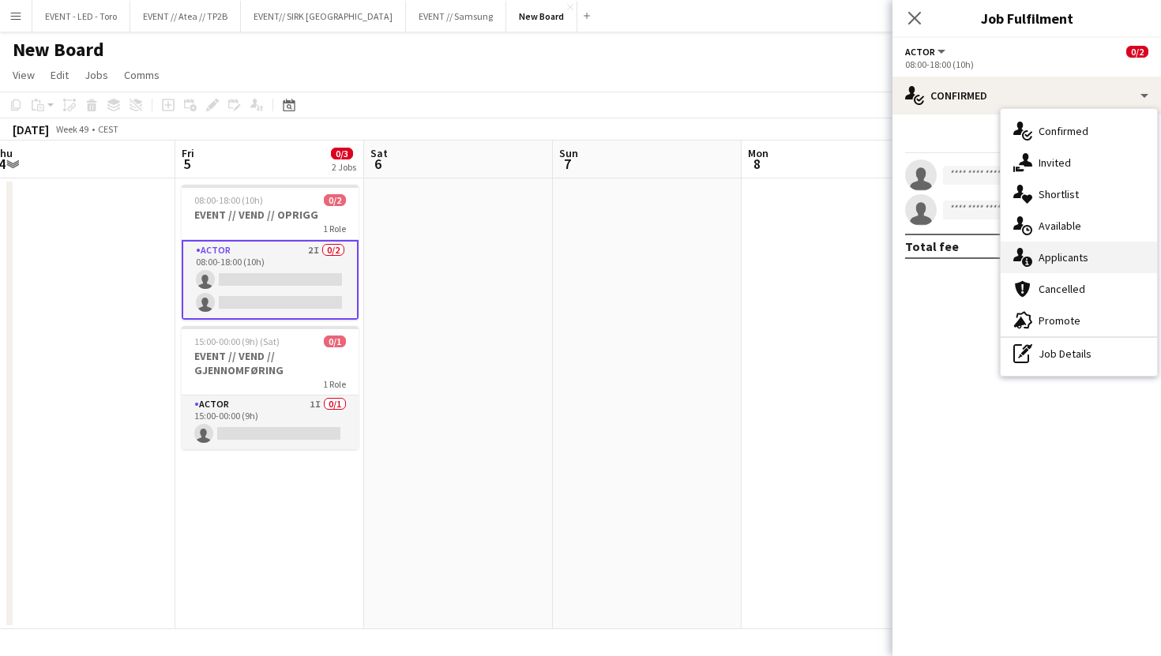
click at [1105, 253] on div "single-neutral-actions-information Applicants" at bounding box center [1078, 258] width 156 height 32
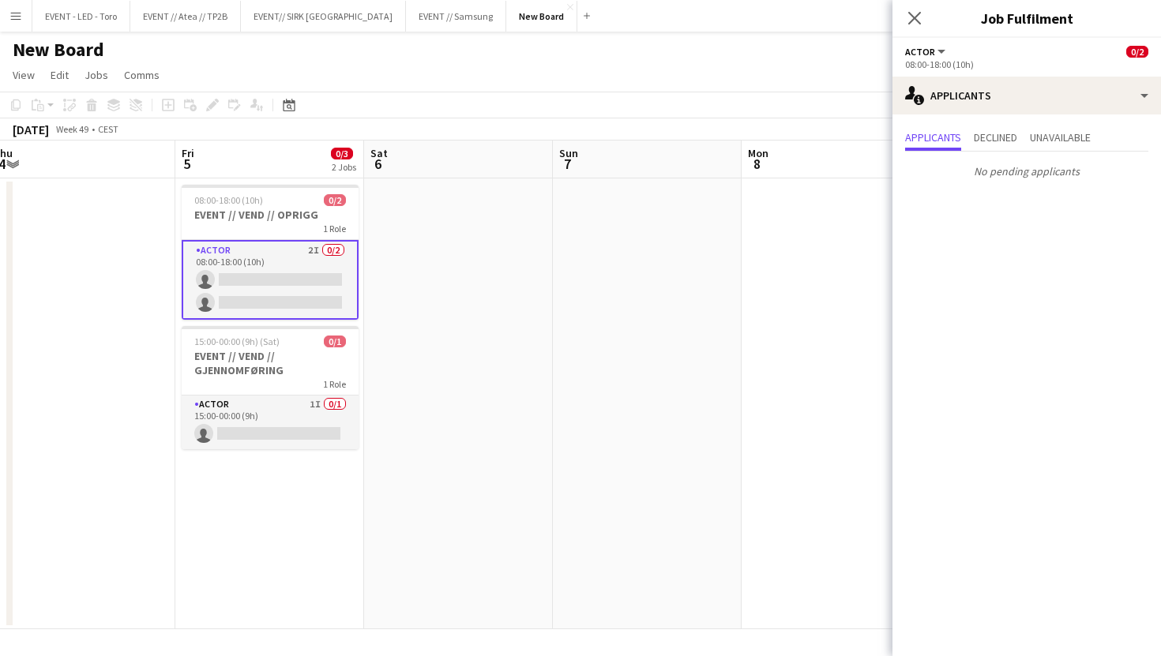
click at [785, 225] on app-date-cell at bounding box center [835, 403] width 189 height 451
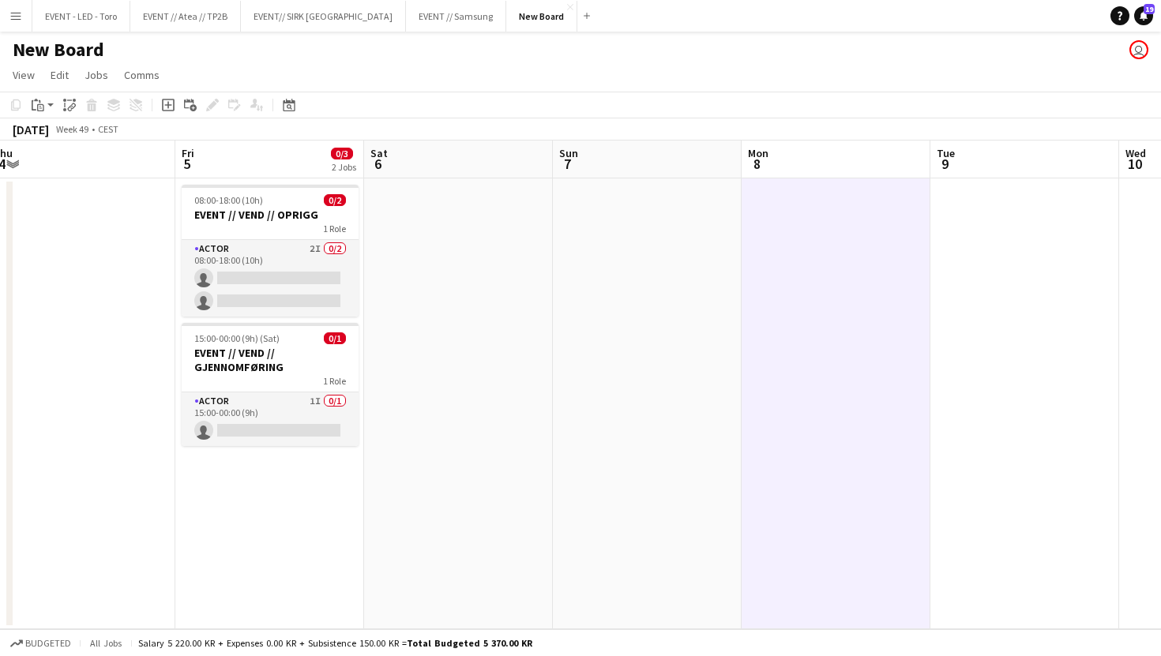
click at [20, 21] on app-icon "Menu" at bounding box center [15, 15] width 13 height 13
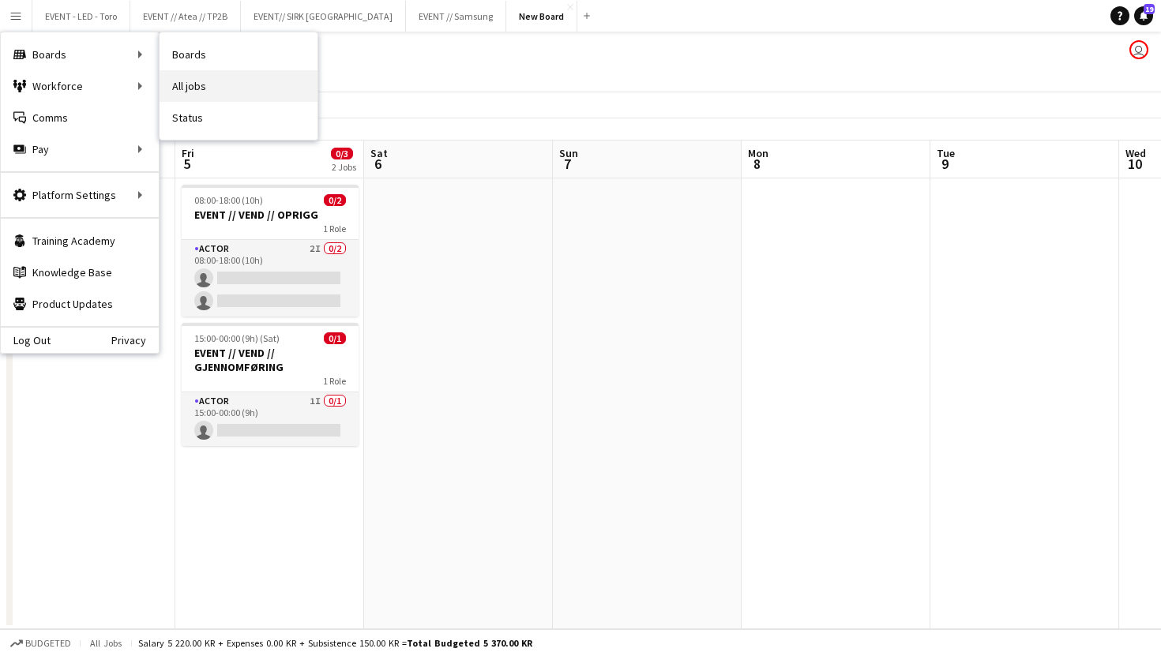
click at [197, 82] on link "All jobs" at bounding box center [238, 86] width 158 height 32
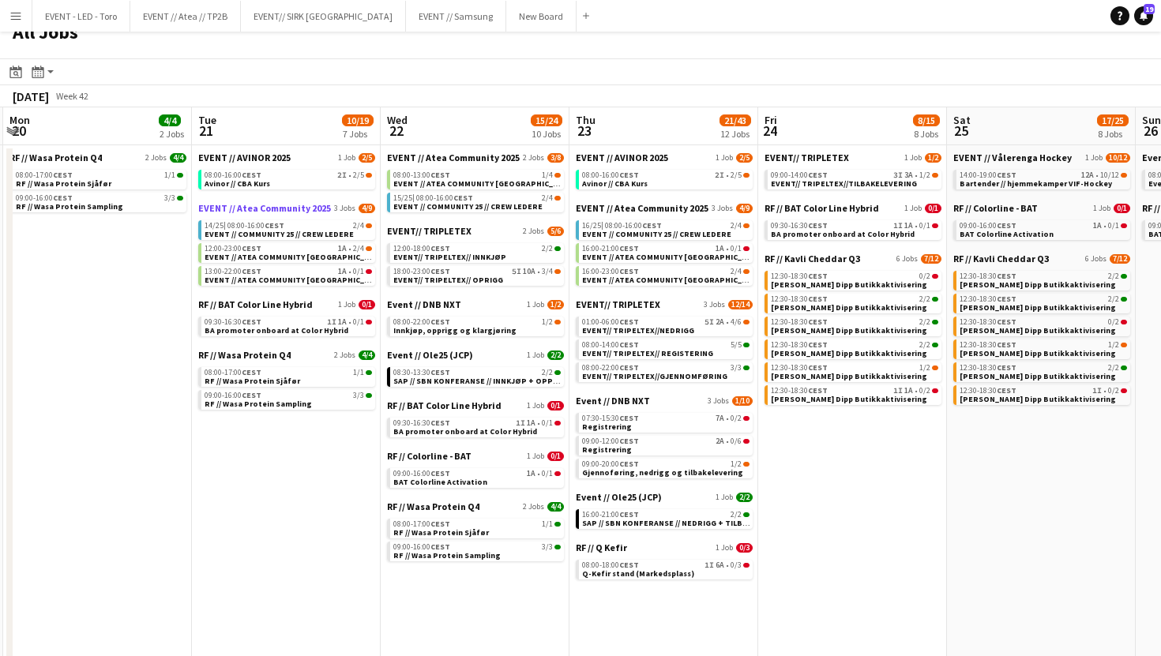
scroll to position [0, 573]
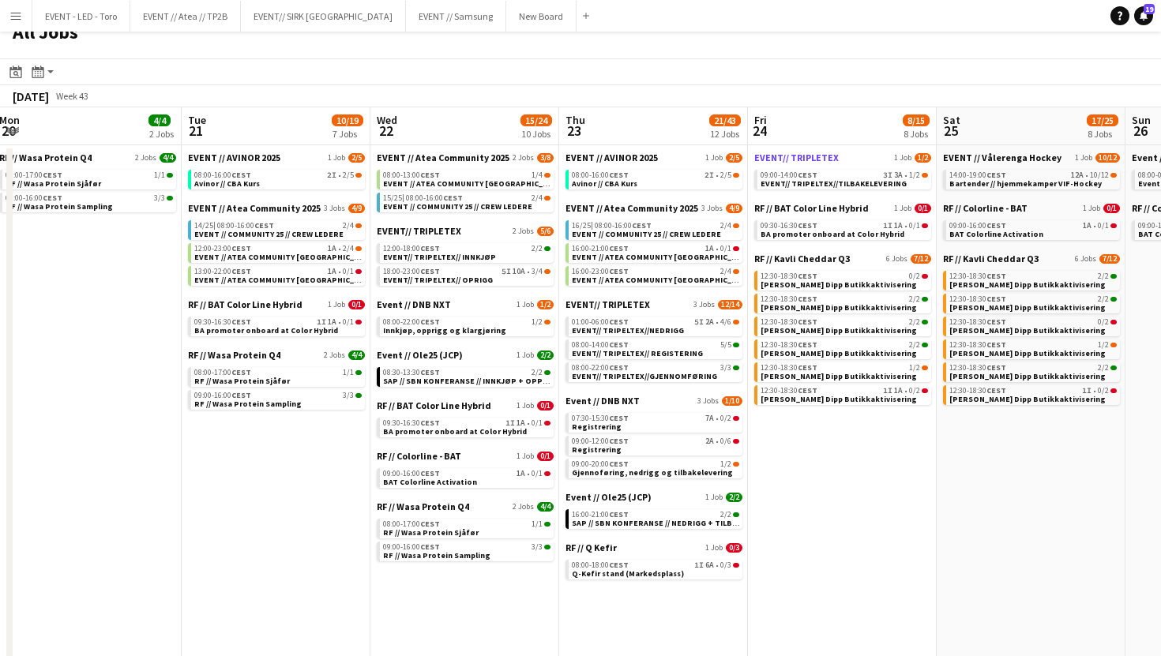
click at [809, 156] on span "EVENT// TRIPLETEX" at bounding box center [796, 158] width 84 height 12
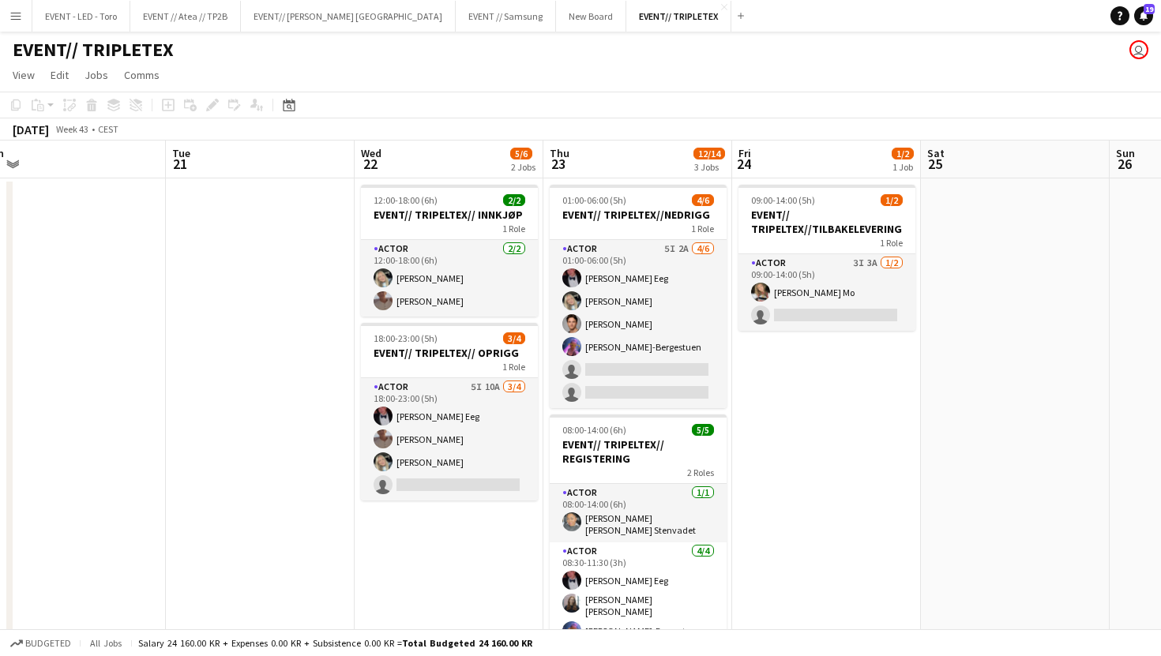
scroll to position [0, 491]
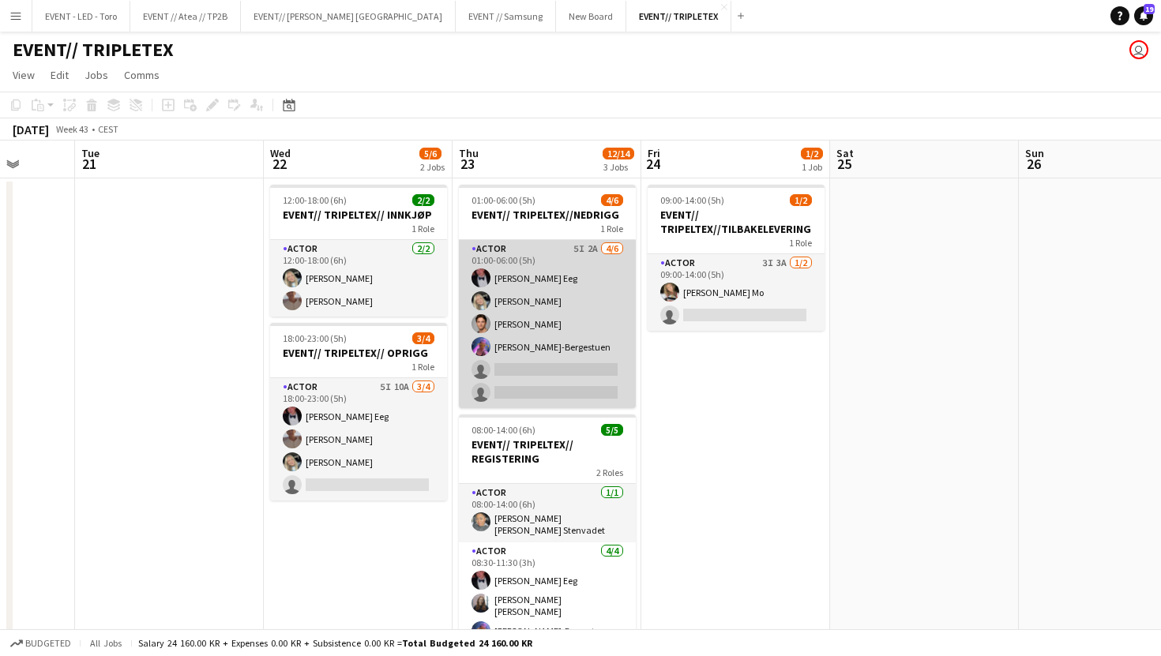
click at [528, 319] on app-card-role "Actor 5I 2A 4/6 01:00-06:00 (5h) Birk Eeg Oda Hansson Ulrik Eeg Fredrikke Tynni…" at bounding box center [547, 324] width 177 height 168
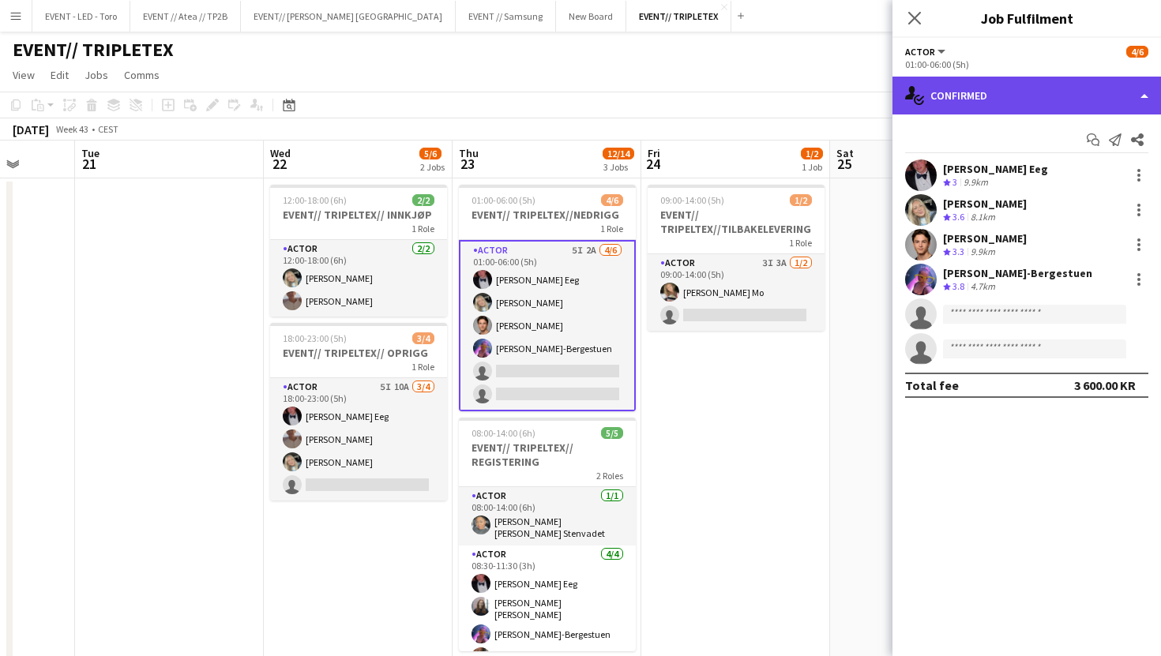
click at [1034, 90] on div "single-neutral-actions-check-2 Confirmed" at bounding box center [1026, 96] width 268 height 38
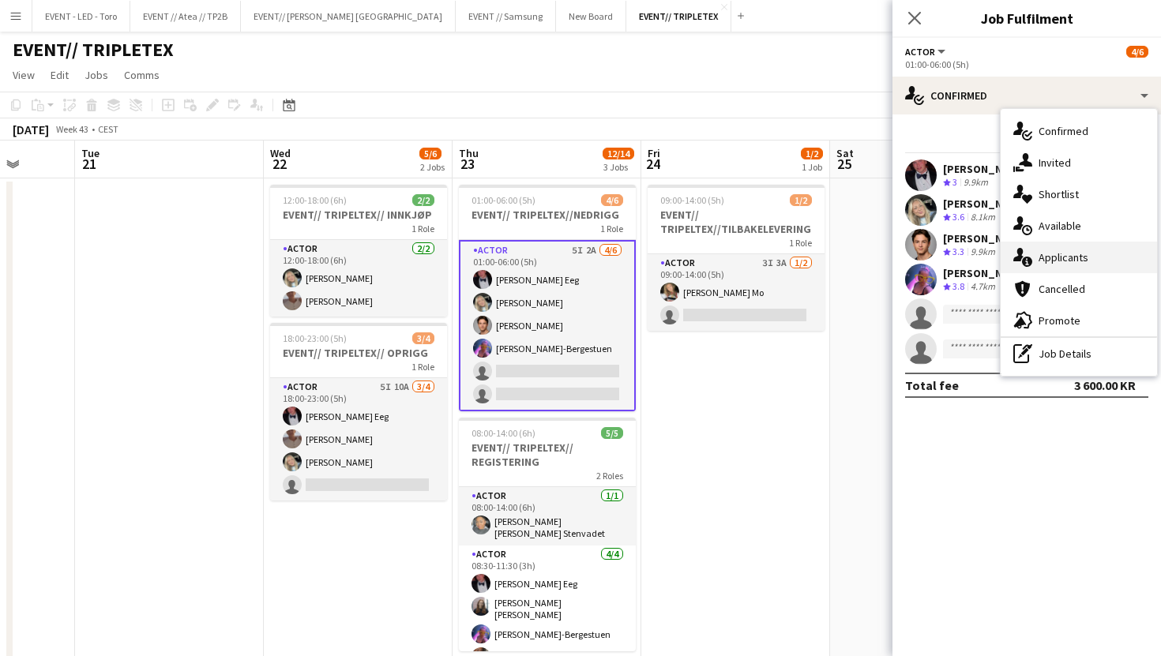
click at [1056, 253] on span "Applicants" at bounding box center [1063, 257] width 50 height 14
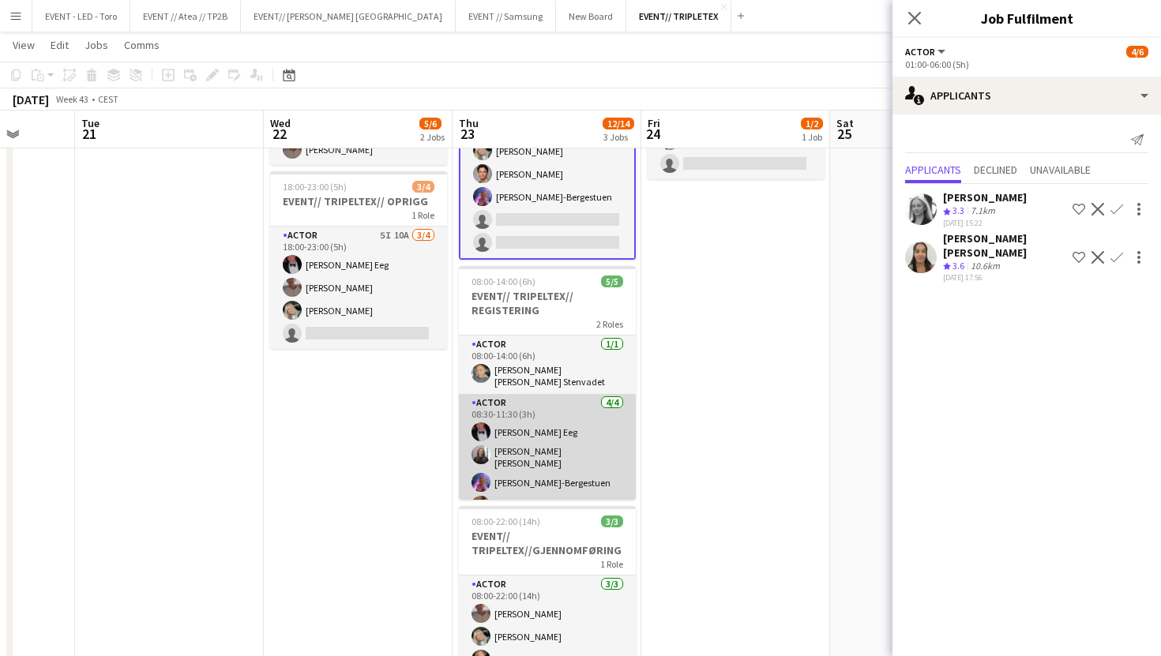
scroll to position [17, 0]
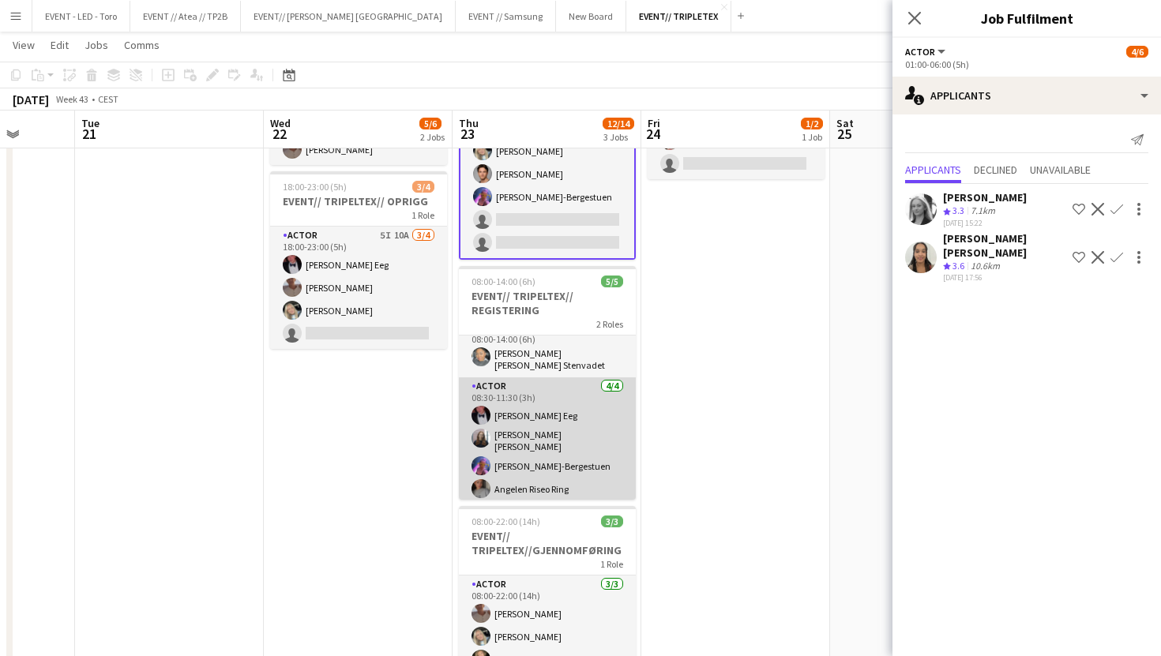
click at [553, 446] on app-card-role "Actor 4/4 08:30-11:30 (3h) Birk Eeg Helene Sofie Braaten Fredrikke Tynning-Berg…" at bounding box center [547, 440] width 177 height 127
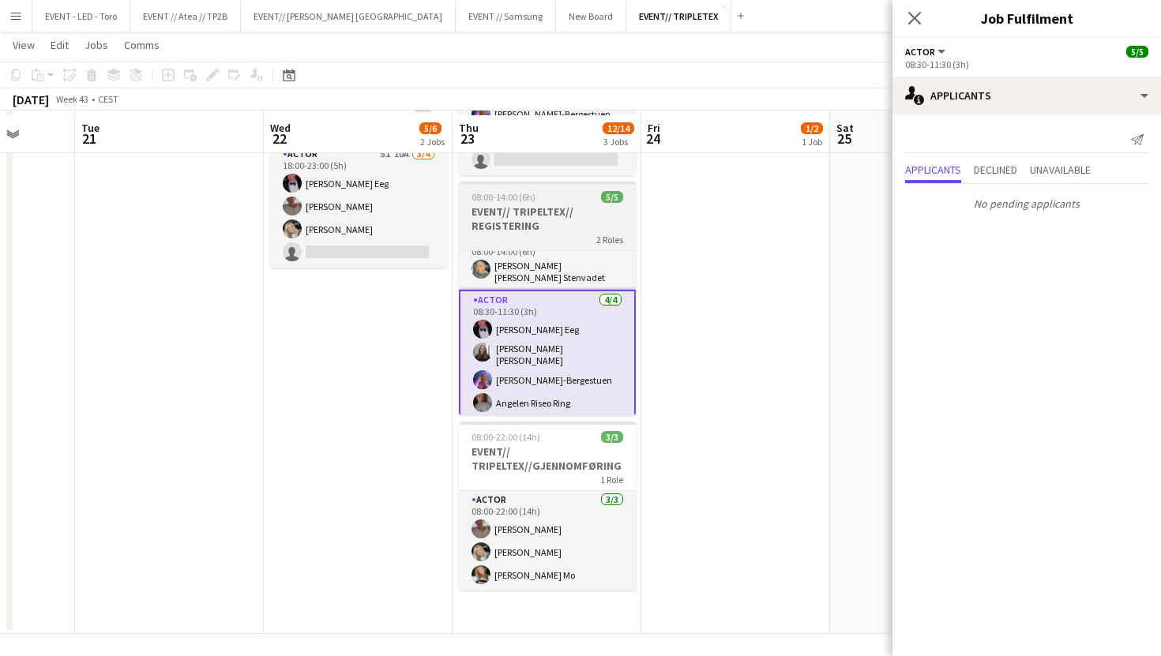
scroll to position [235, 0]
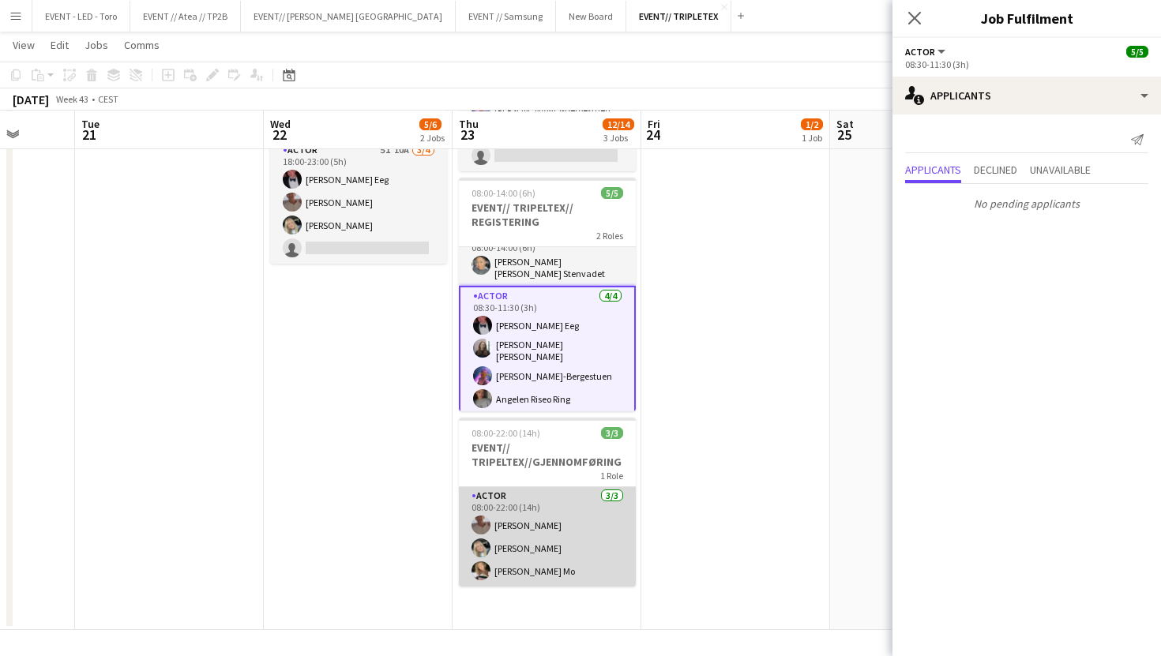
click at [536, 508] on app-card-role "Actor 3/3 08:00-22:00 (14h) Charlie Thomassen Oda Hansson Marte Jensen Mo" at bounding box center [547, 536] width 177 height 99
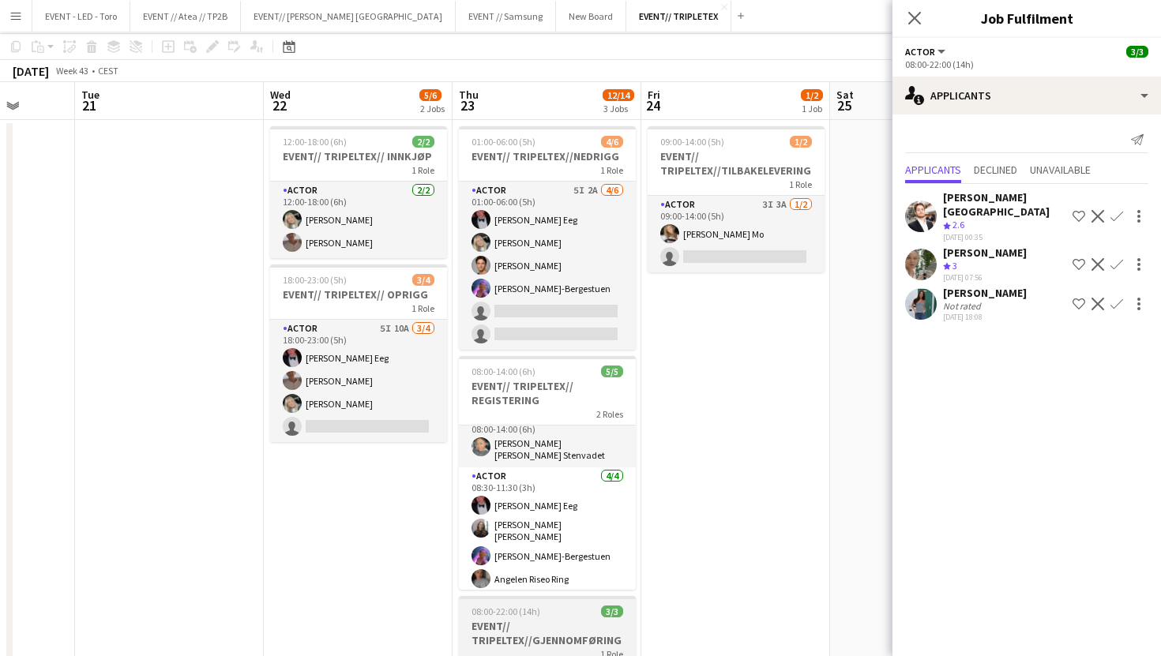
scroll to position [0, 0]
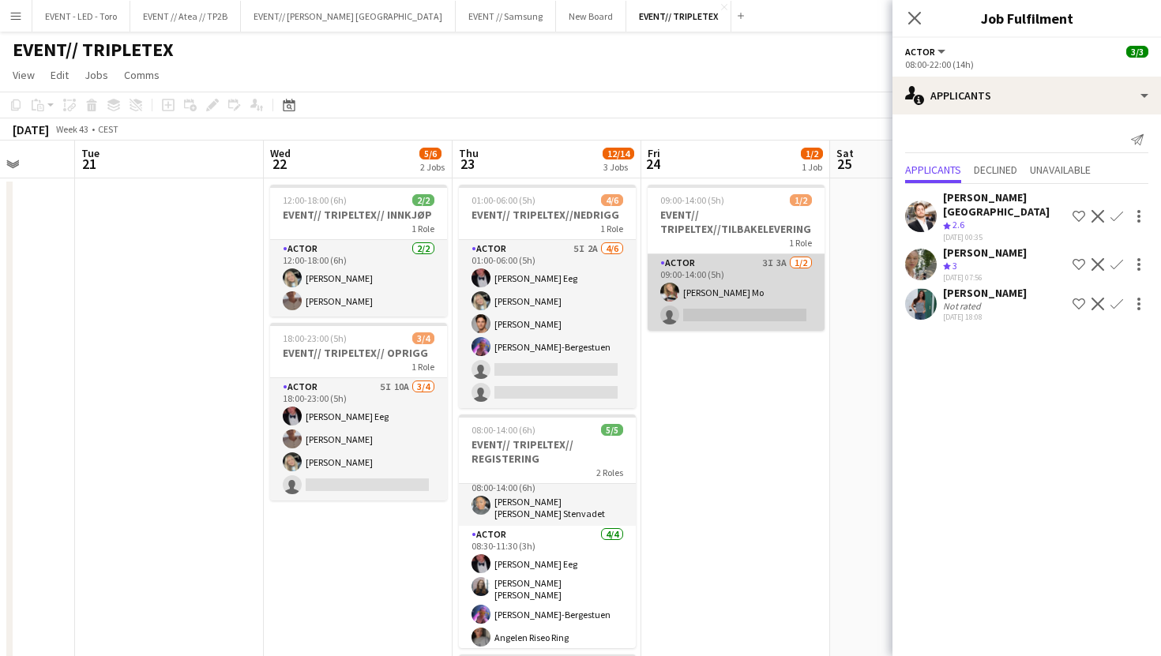
click at [741, 265] on app-card-role "Actor 3I 3A 1/2 09:00-14:00 (5h) Marte Jensen Mo single-neutral-actions" at bounding box center [735, 292] width 177 height 77
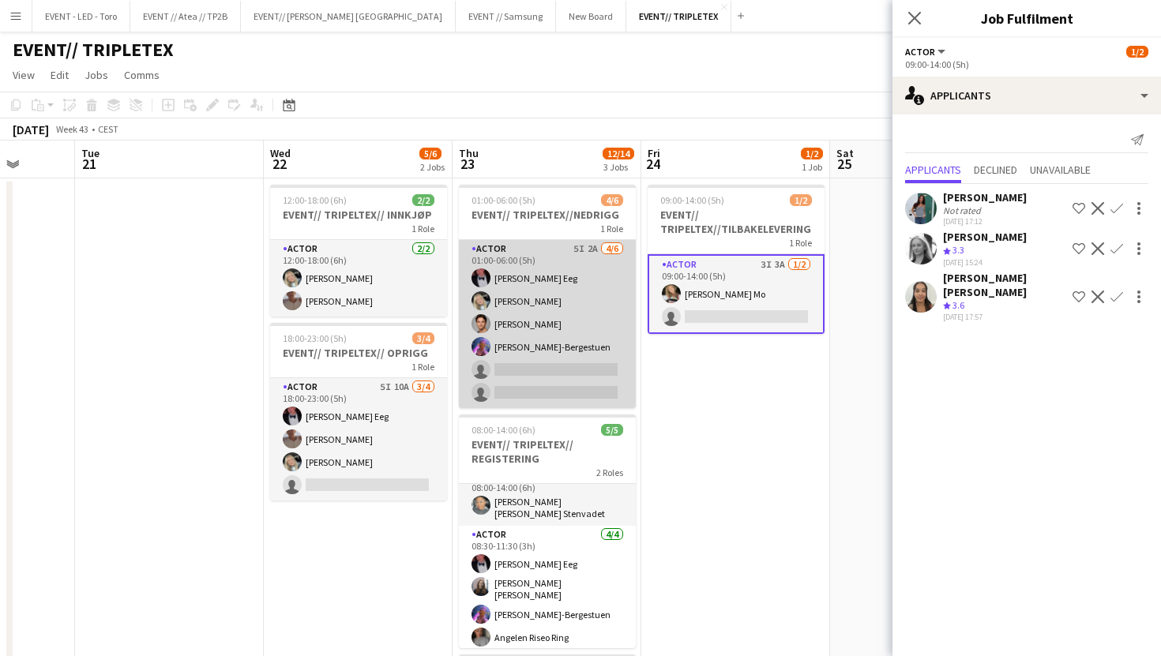
click at [581, 366] on app-card-role "Actor 5I 2A 4/6 01:00-06:00 (5h) Birk Eeg Oda Hansson Ulrik Eeg Fredrikke Tynni…" at bounding box center [547, 324] width 177 height 168
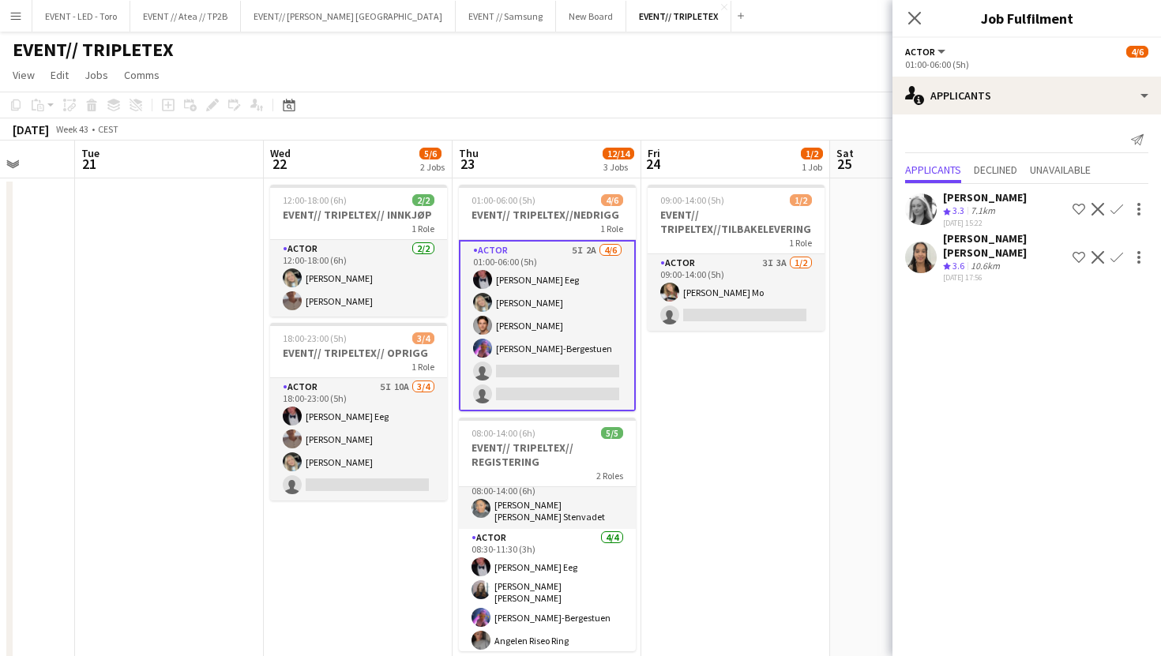
click at [928, 259] on app-user-avatar at bounding box center [921, 258] width 32 height 32
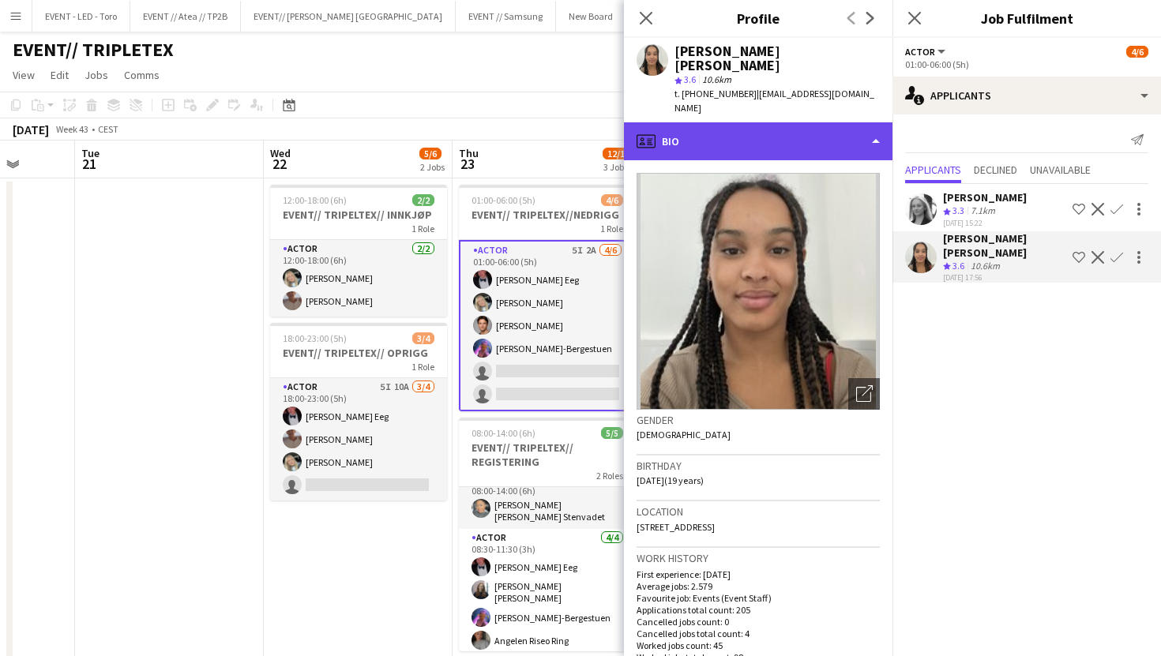
click at [804, 125] on div "profile Bio" at bounding box center [758, 141] width 268 height 38
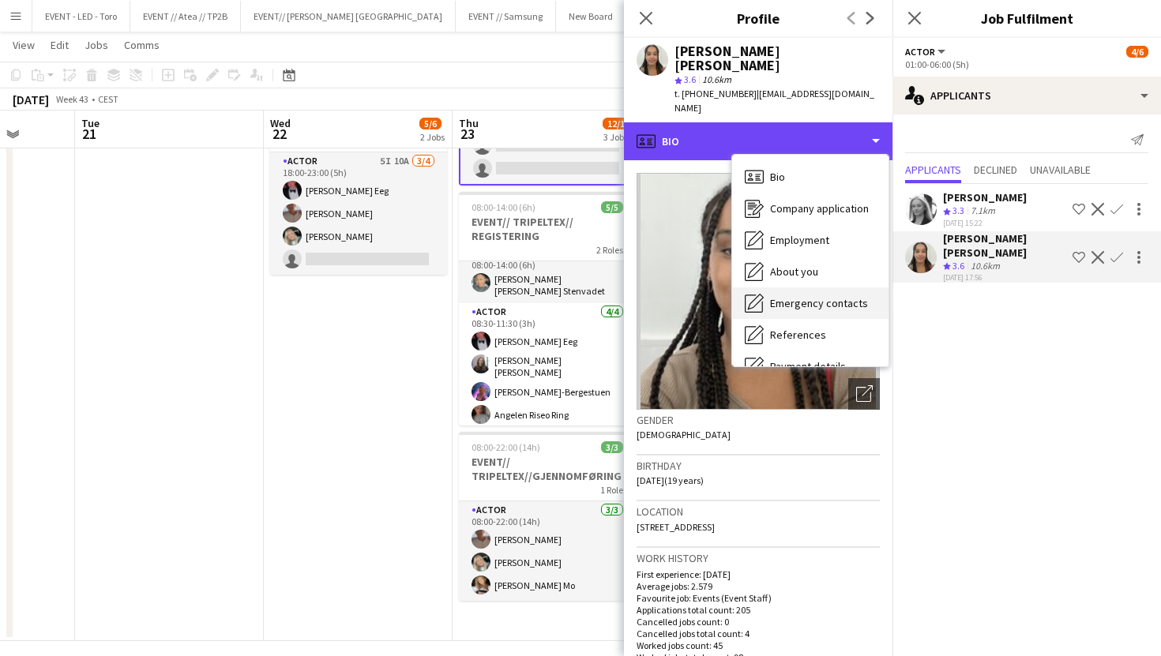
scroll to position [148, 0]
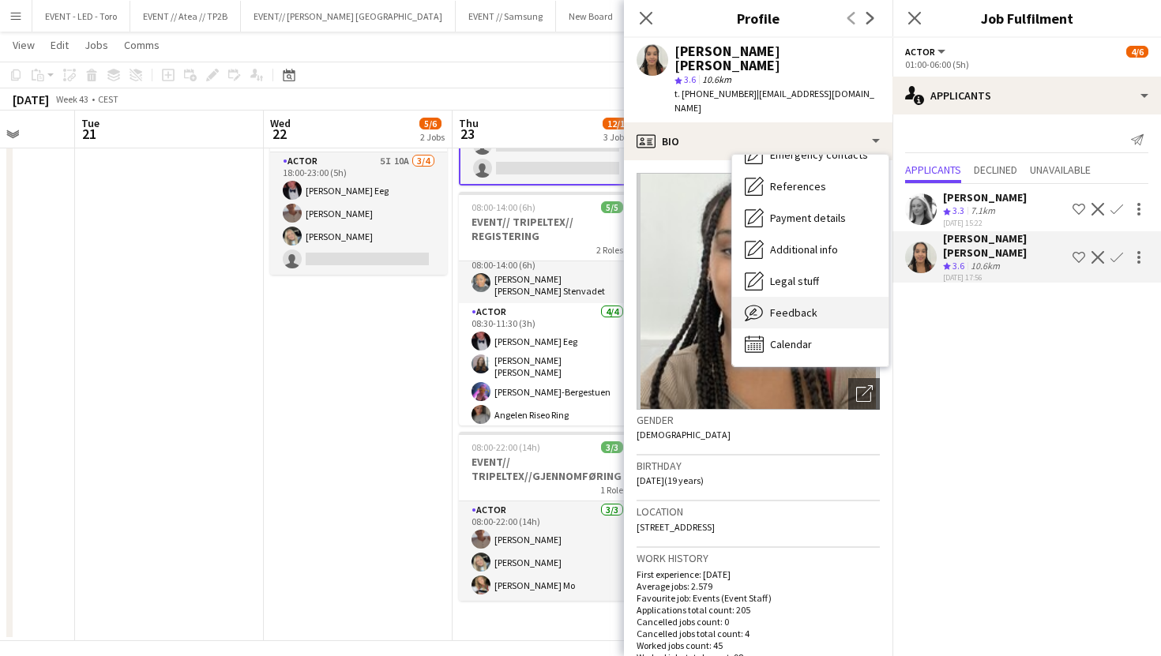
click at [803, 297] on div "Feedback Feedback" at bounding box center [810, 313] width 156 height 32
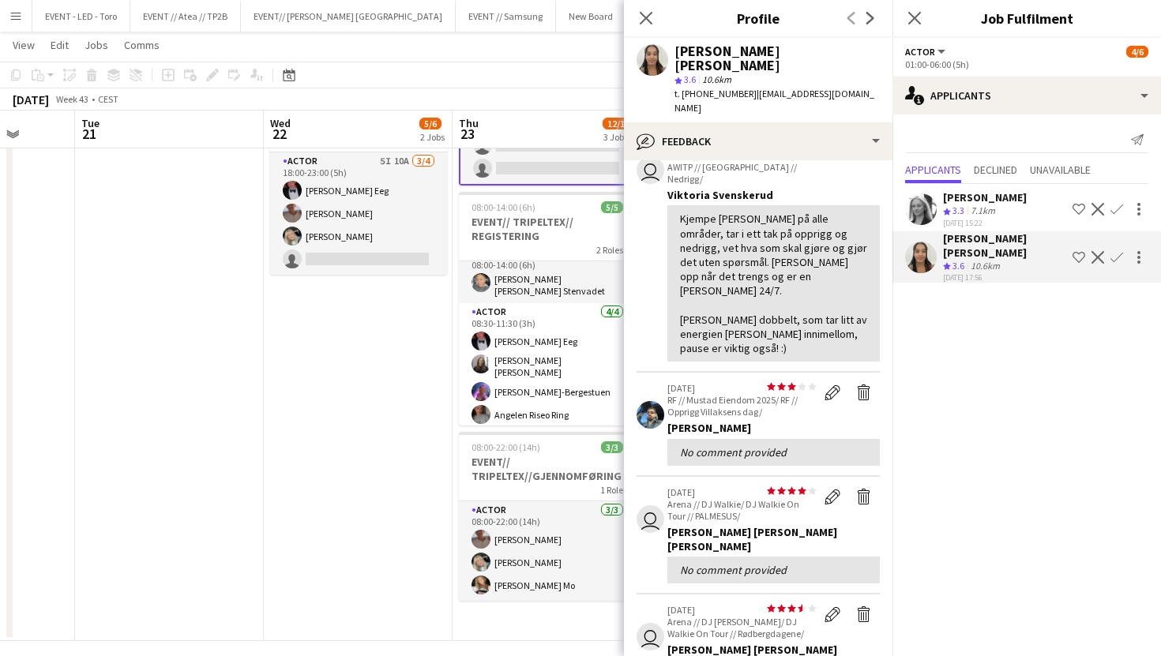
scroll to position [227, 0]
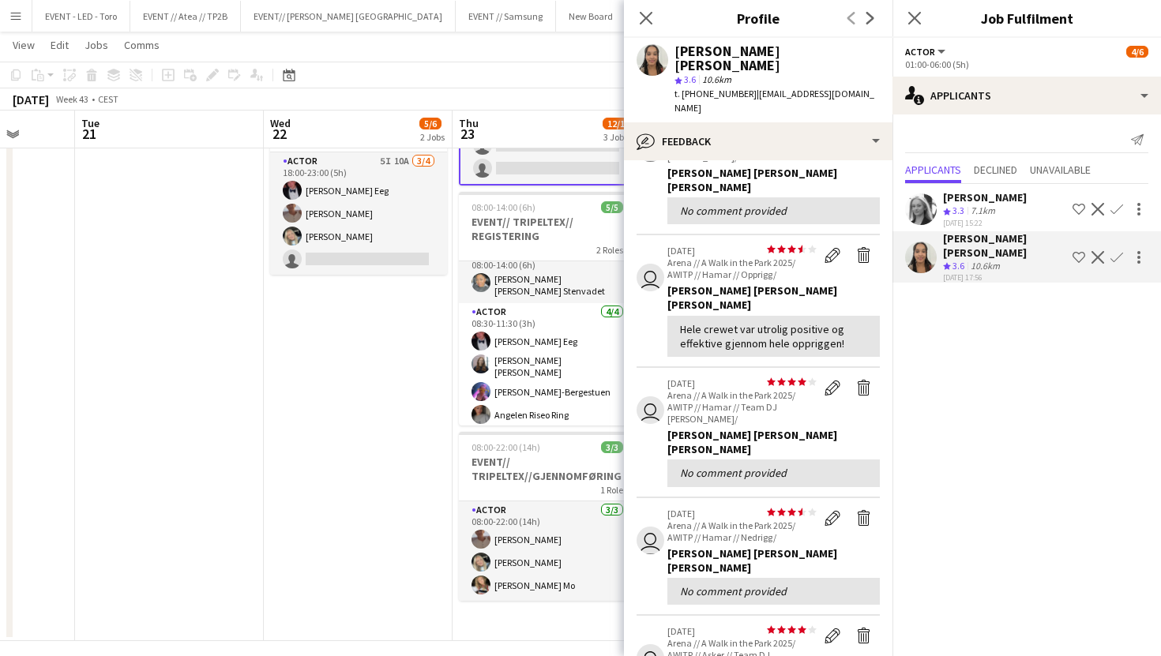
scroll to position [165, 0]
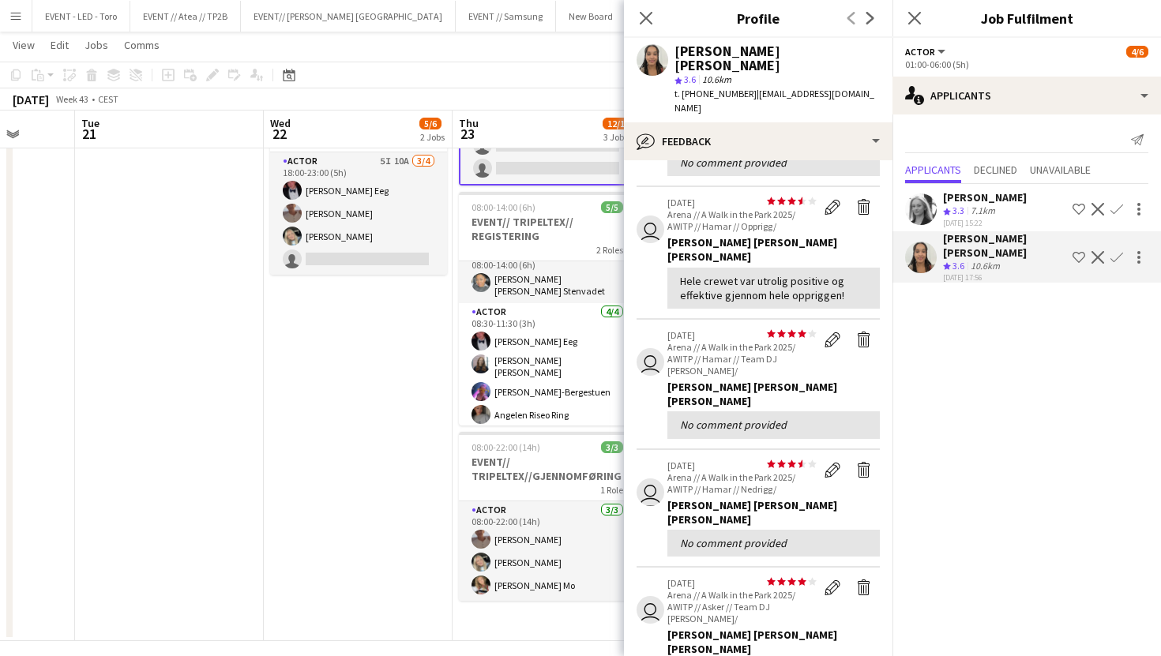
click at [370, 467] on app-date-cell "12:00-18:00 (6h) 2/2 EVENT// TRIPELTEX// INNKJØP 1 Role Actor 2/2 12:00-18:00 (…" at bounding box center [358, 297] width 189 height 688
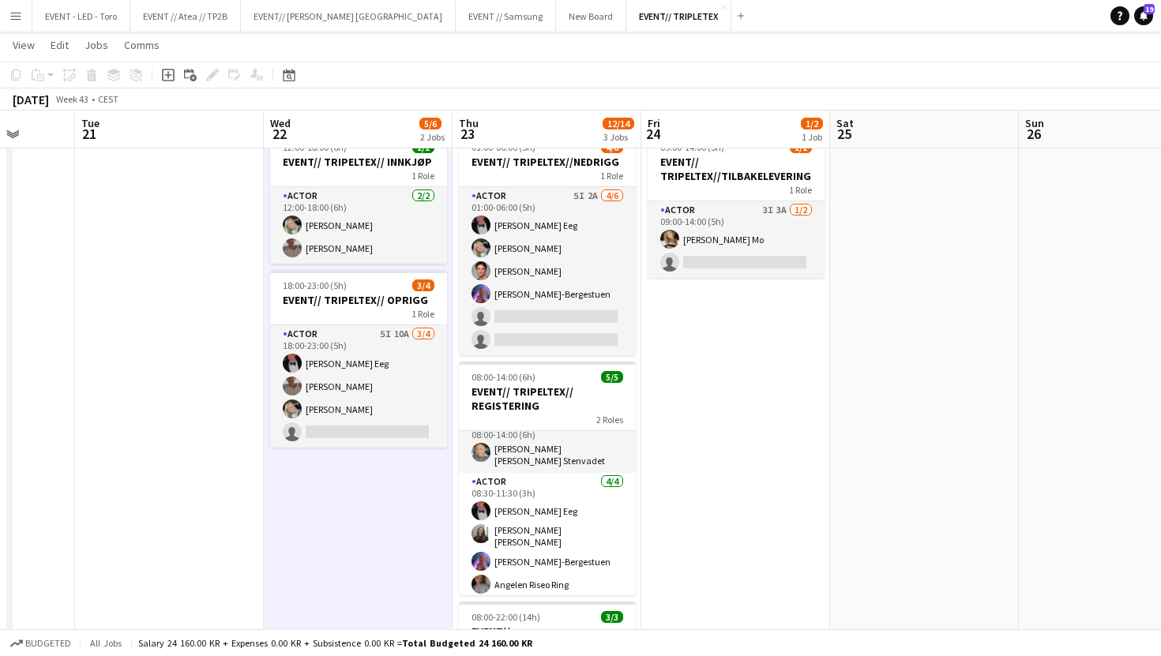
scroll to position [43, 0]
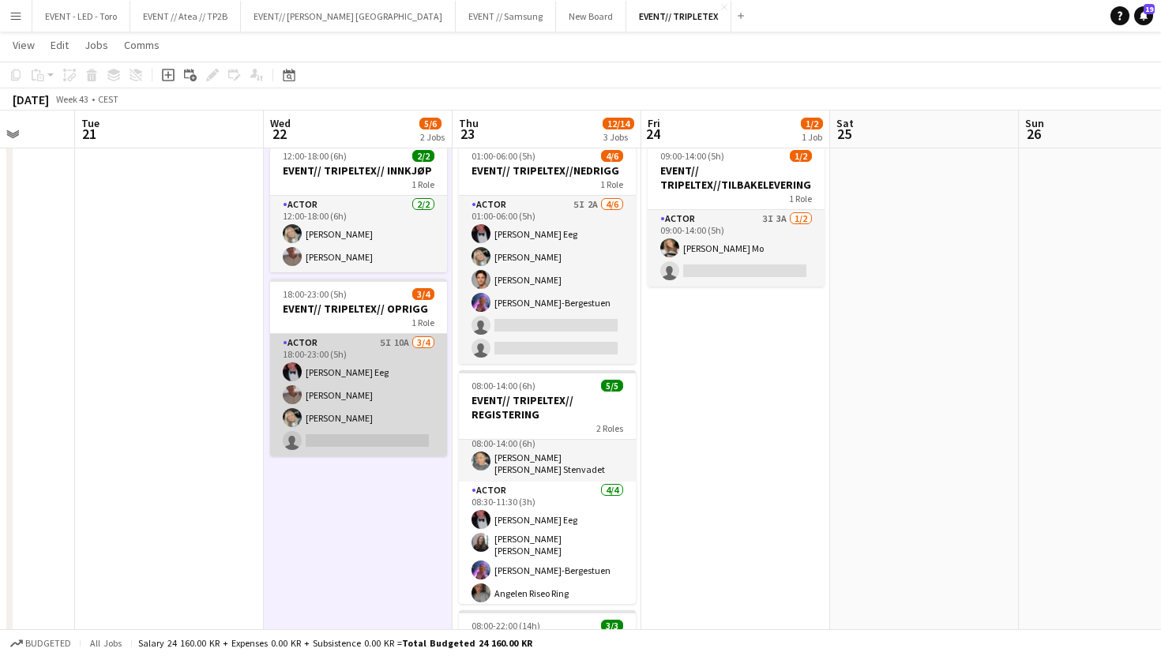
click at [380, 400] on app-card-role "Actor 5I 10A [DATE] 18:00-23:00 (5h) [PERSON_NAME] Eeg [PERSON_NAME] [PERSON_NA…" at bounding box center [358, 395] width 177 height 122
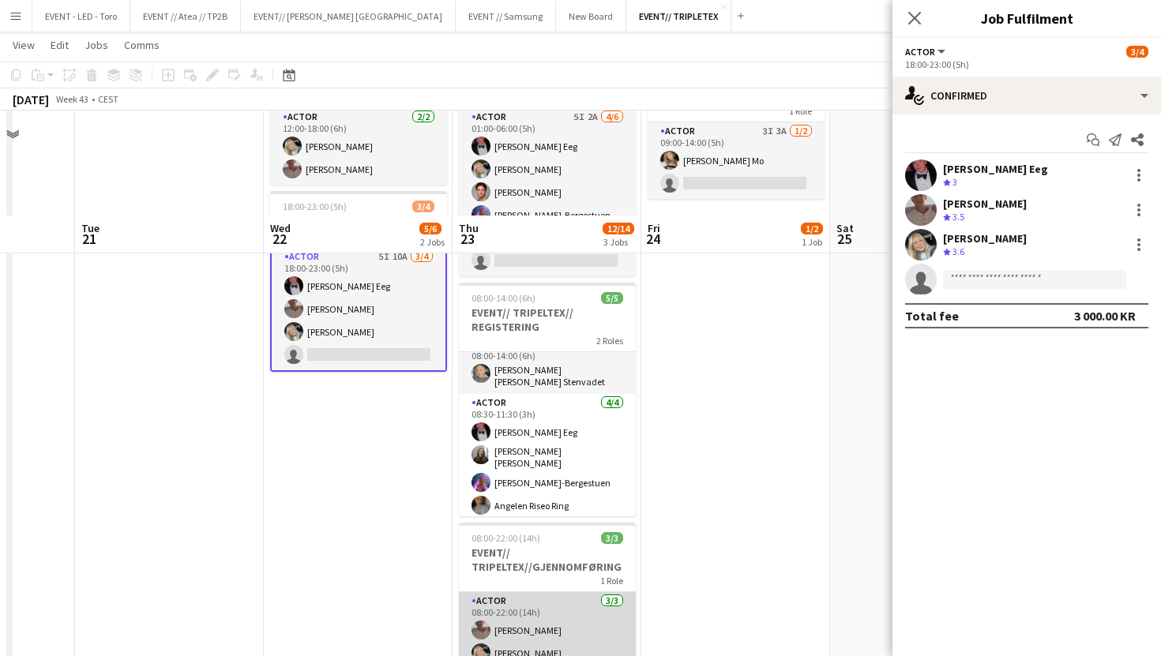
scroll to position [0, 0]
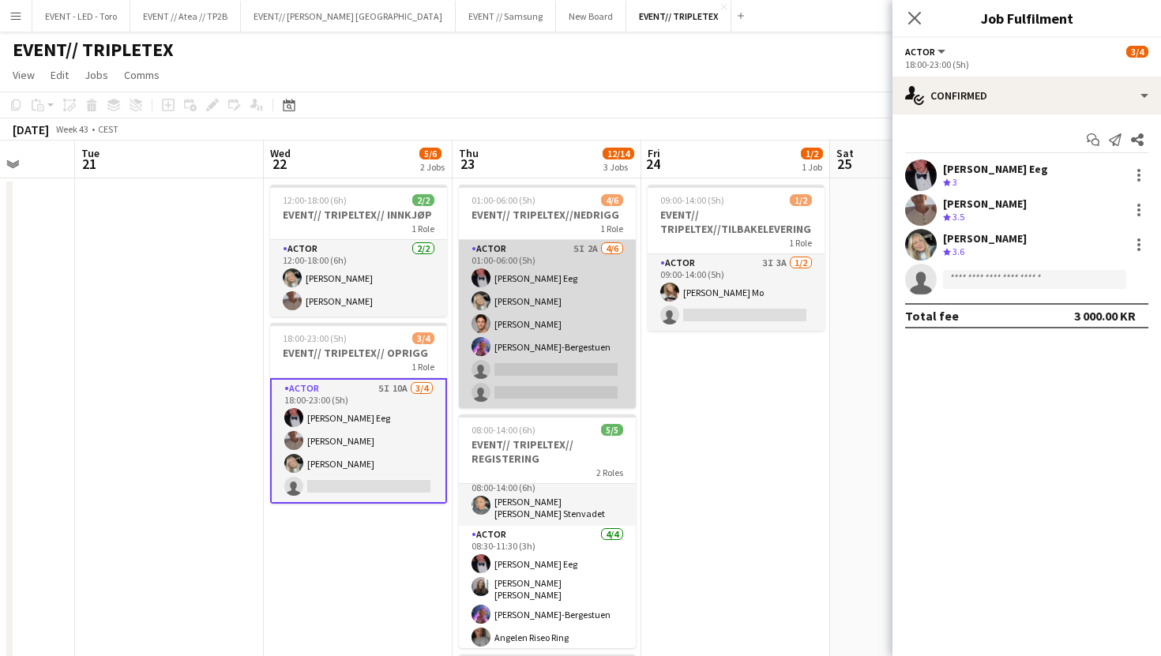
click at [561, 362] on app-card-role "Actor 5I 2A [DATE] 01:00-06:00 (5h) [PERSON_NAME] Eeg [PERSON_NAME] [PERSON_NAM…" at bounding box center [547, 324] width 177 height 168
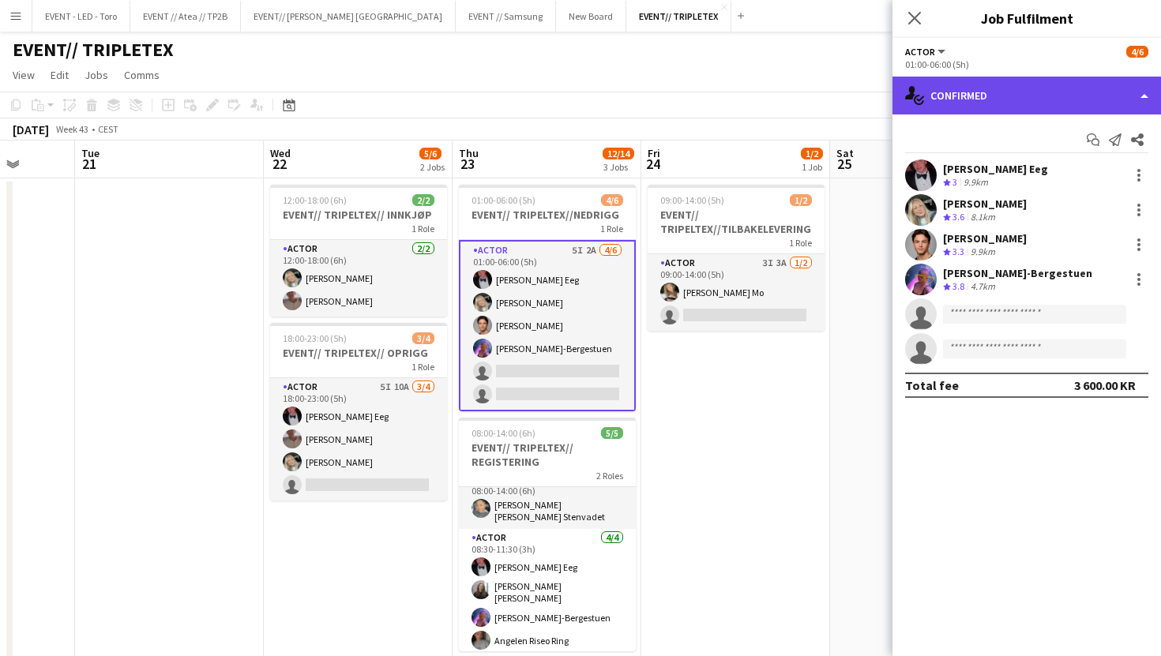
click at [1019, 96] on div "single-neutral-actions-check-2 Confirmed" at bounding box center [1026, 96] width 268 height 38
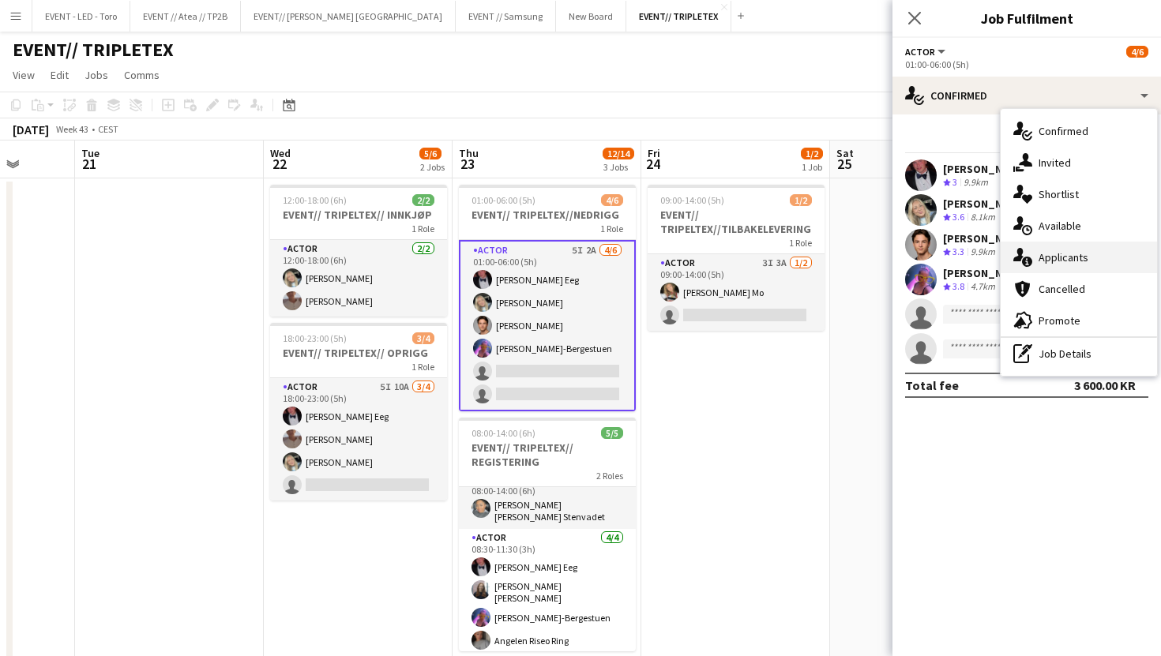
click at [1066, 257] on span "Applicants" at bounding box center [1063, 257] width 50 height 14
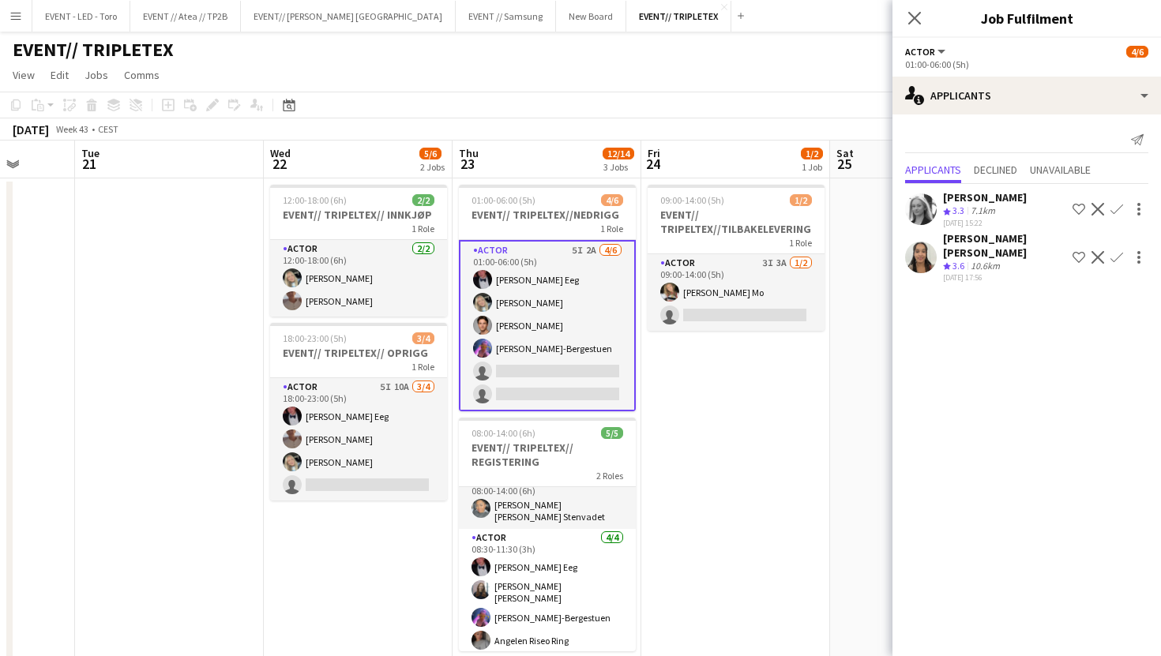
click at [1113, 206] on app-icon "Confirm" at bounding box center [1116, 209] width 13 height 13
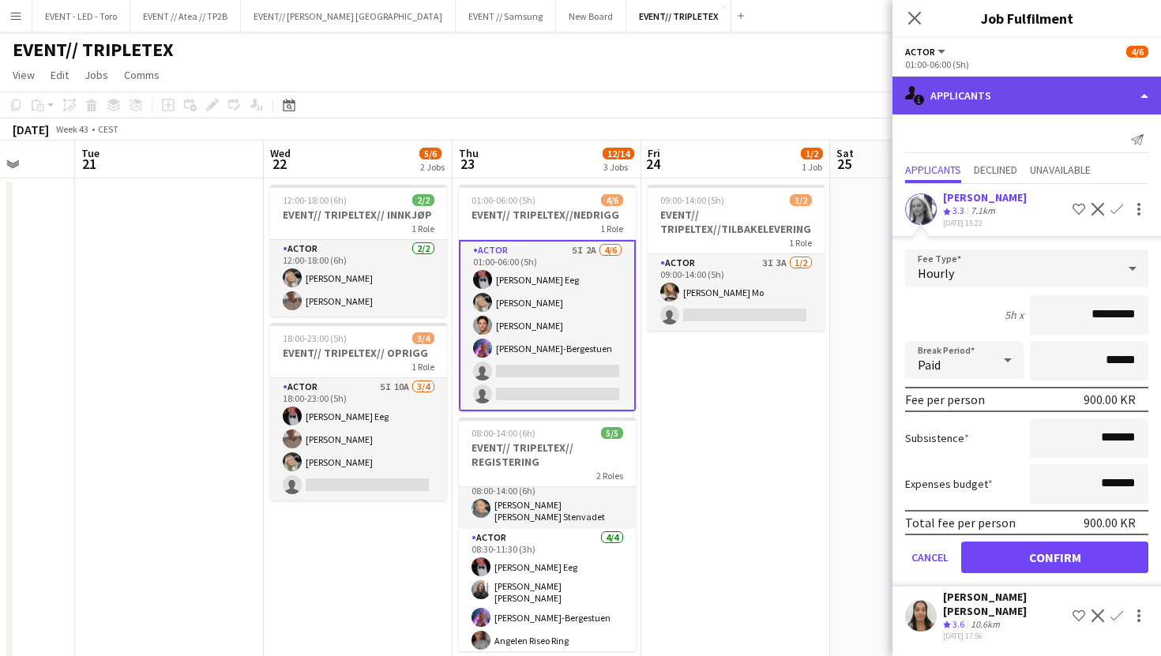
click at [1067, 96] on div "single-neutral-actions-information Applicants" at bounding box center [1026, 96] width 268 height 38
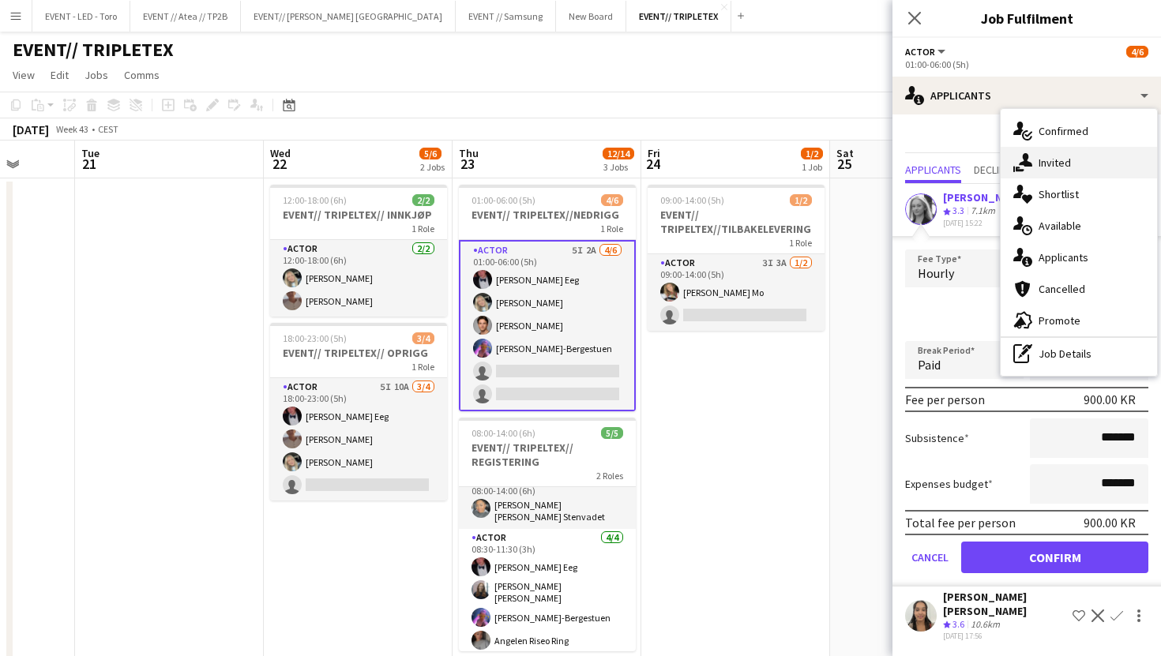
click at [1080, 170] on div "single-neutral-actions-share-1 Invited" at bounding box center [1078, 163] width 156 height 32
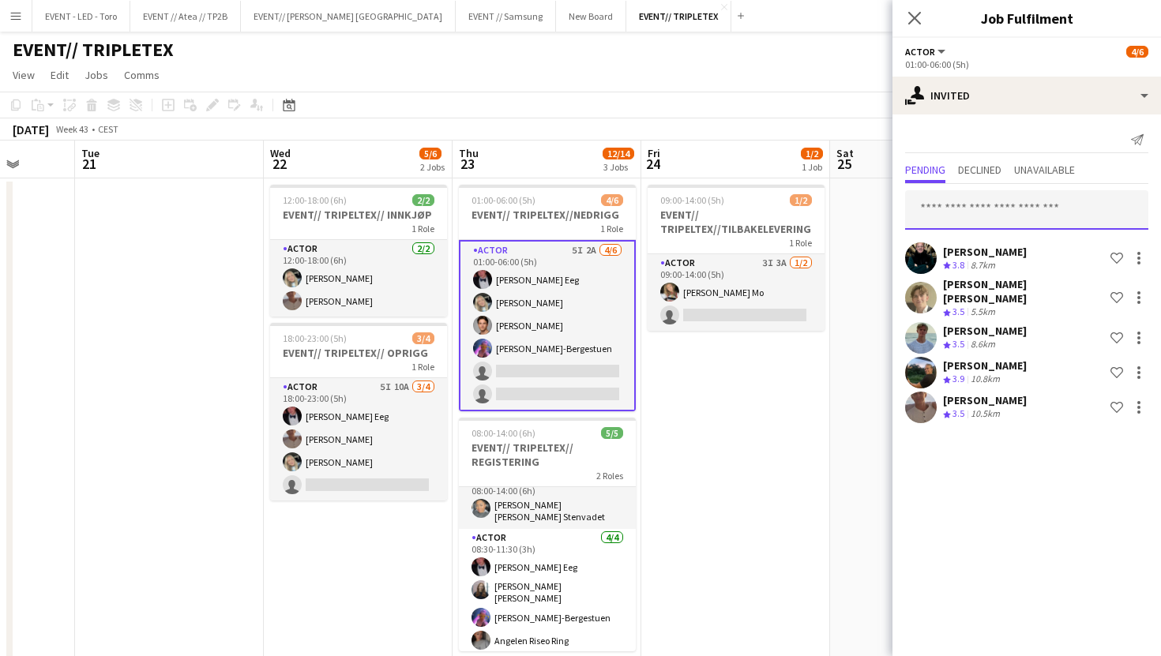
click at [1074, 203] on input "text" at bounding box center [1026, 209] width 243 height 39
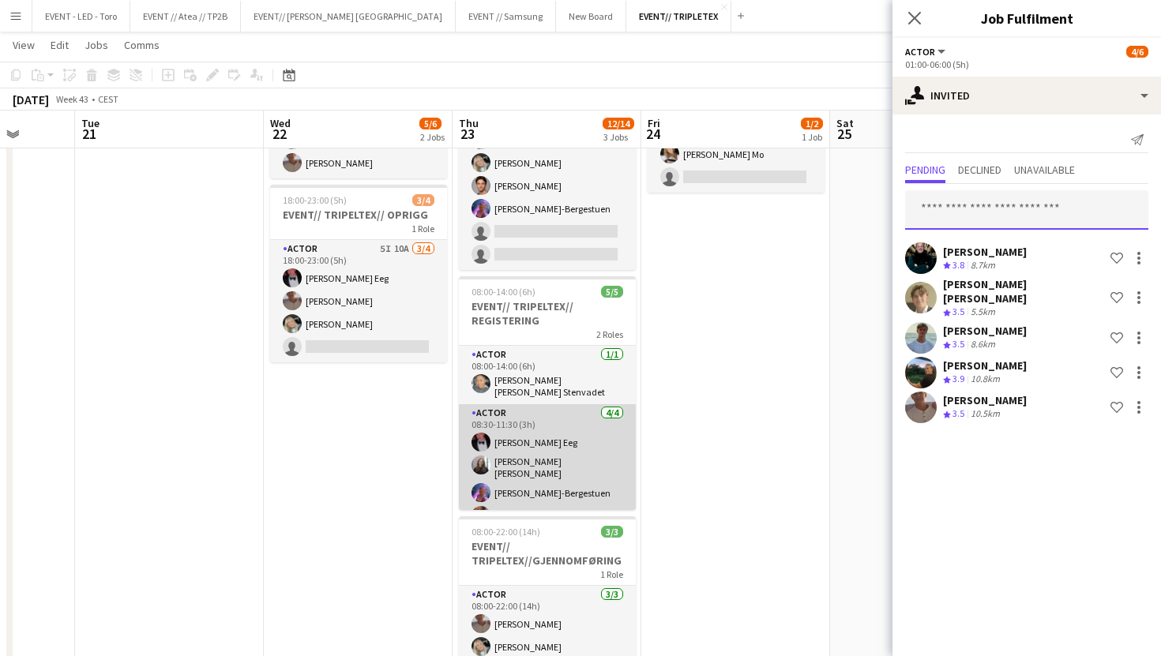
scroll to position [17, 0]
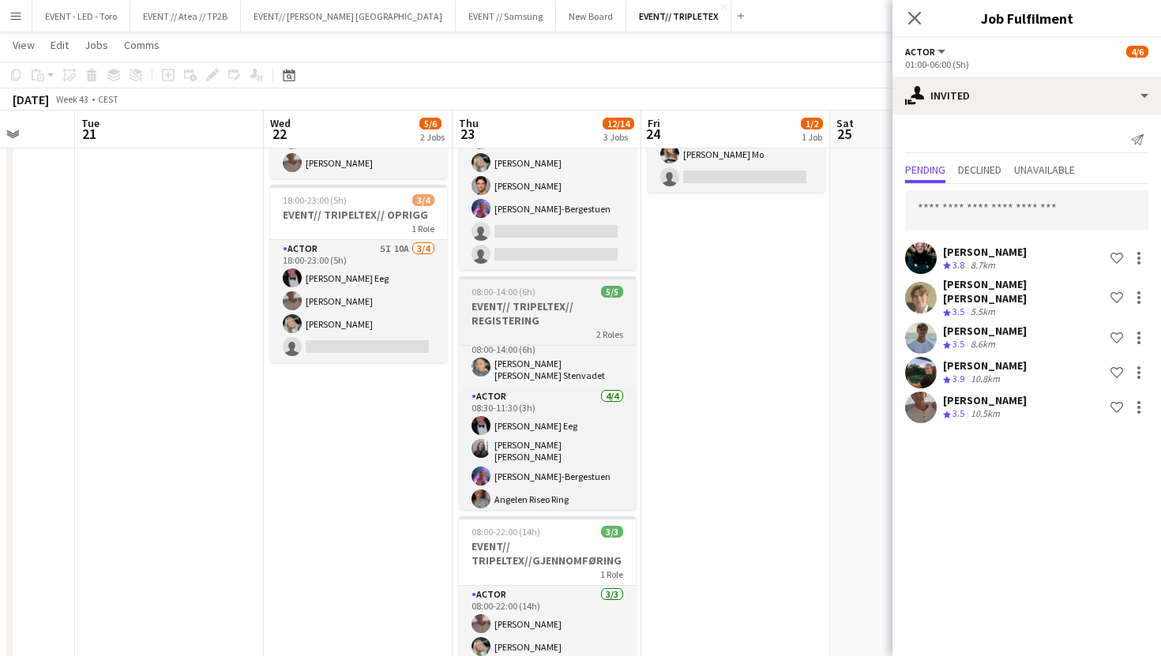
click at [567, 313] on h3 "EVENT// TRIPELTEX// REGISTERING" at bounding box center [547, 313] width 177 height 28
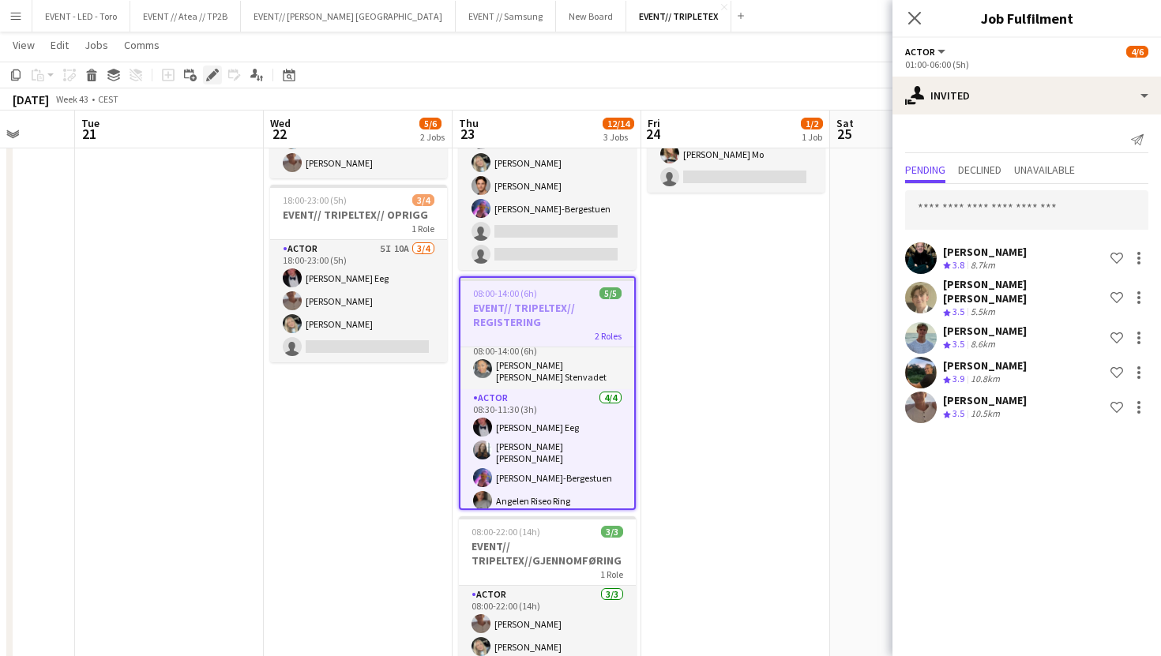
click at [212, 73] on icon at bounding box center [212, 75] width 9 height 9
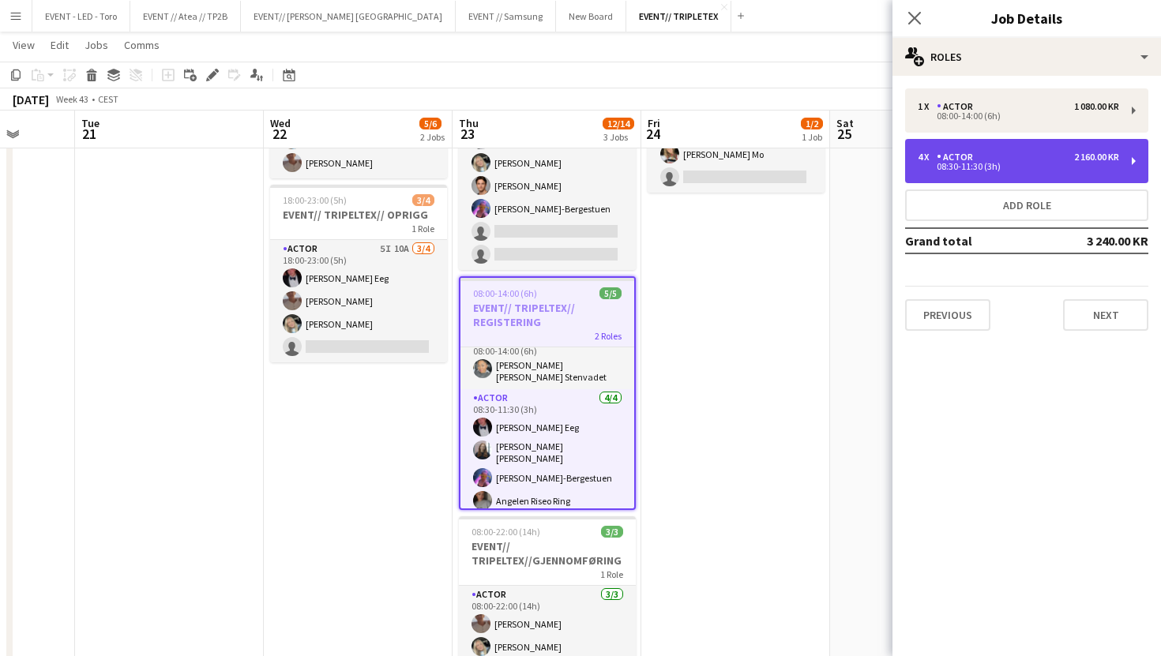
click at [993, 155] on div "4 x Actor 2 160.00 KR" at bounding box center [1017, 157] width 201 height 11
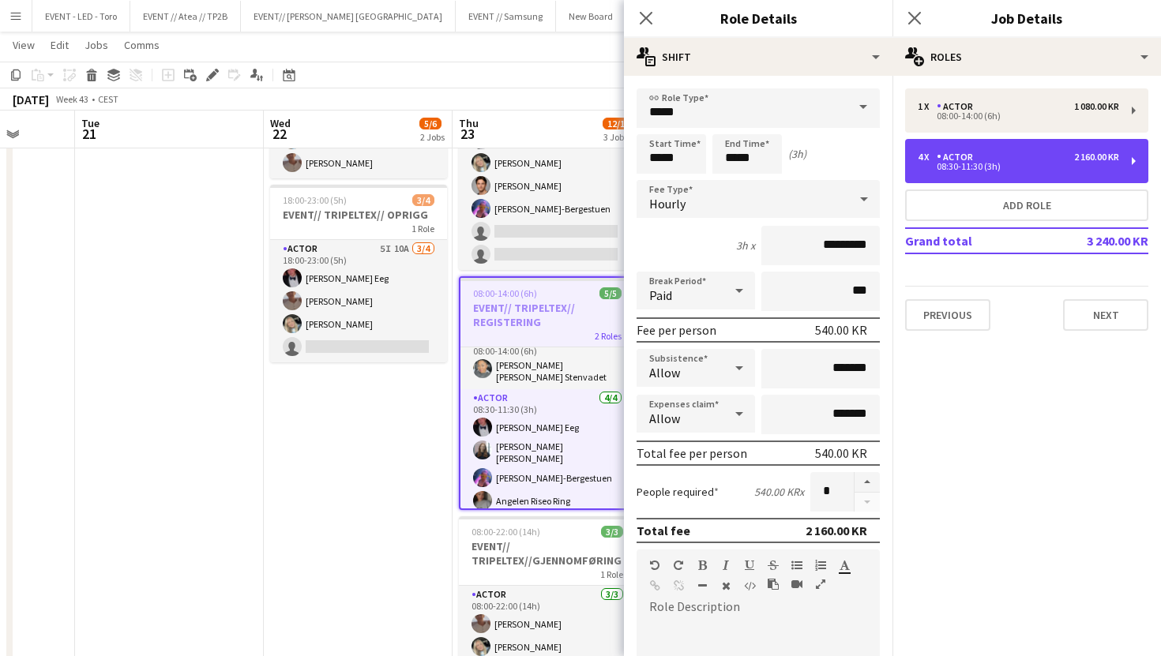
scroll to position [77, 0]
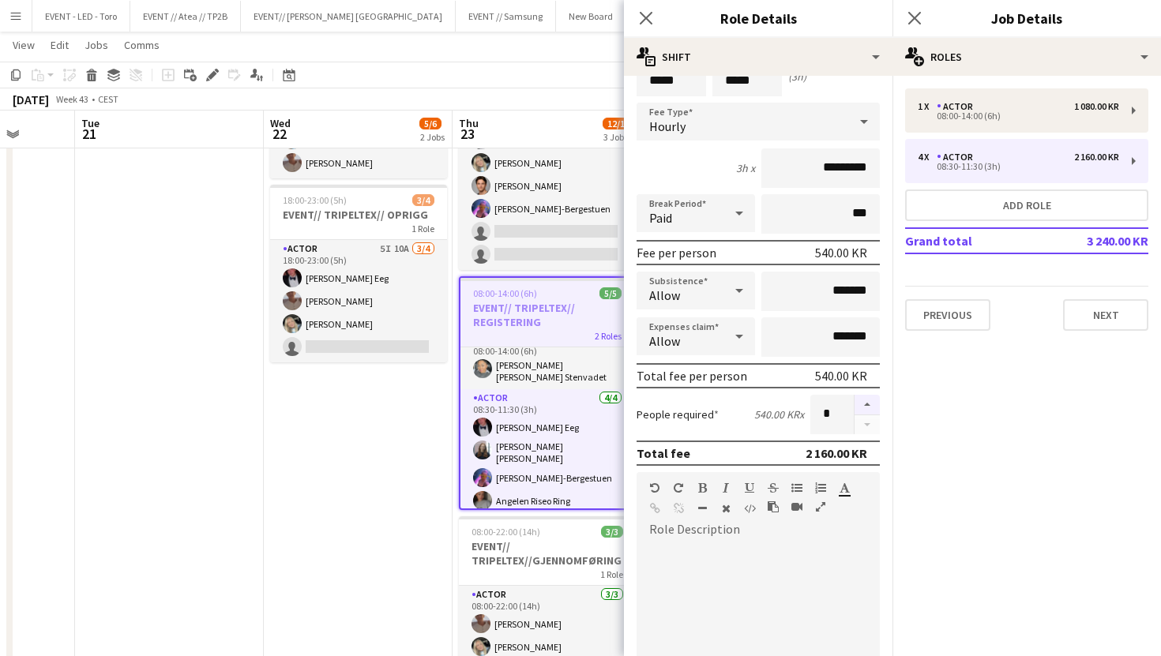
click at [873, 400] on button "button" at bounding box center [866, 405] width 25 height 21
type input "*"
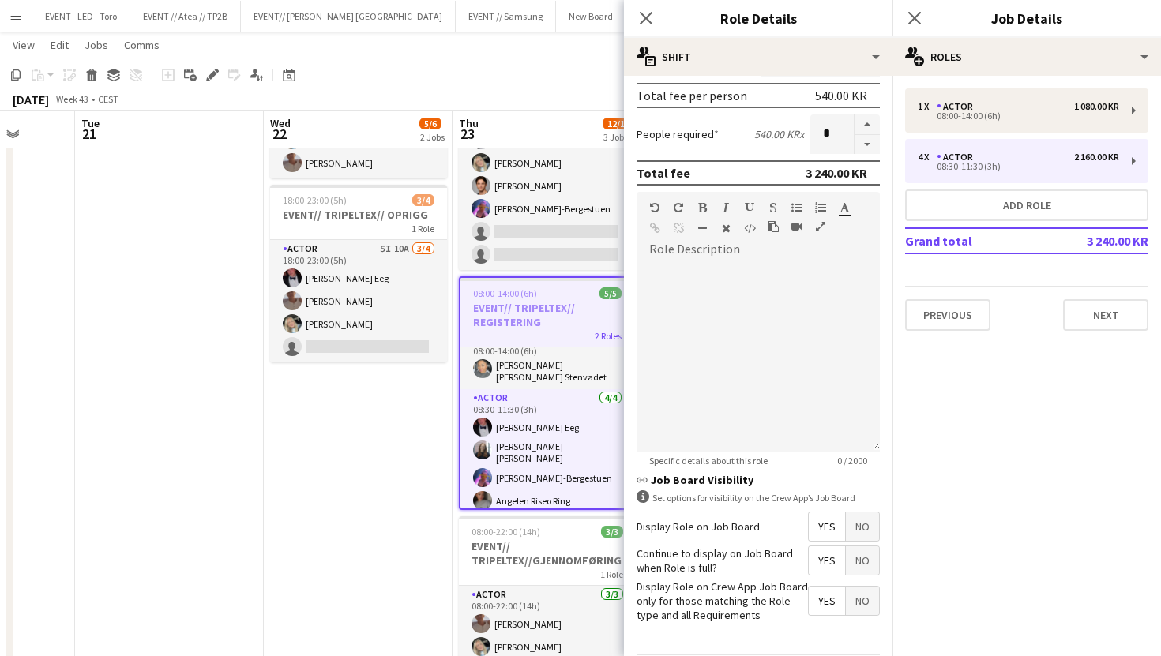
scroll to position [413, 0]
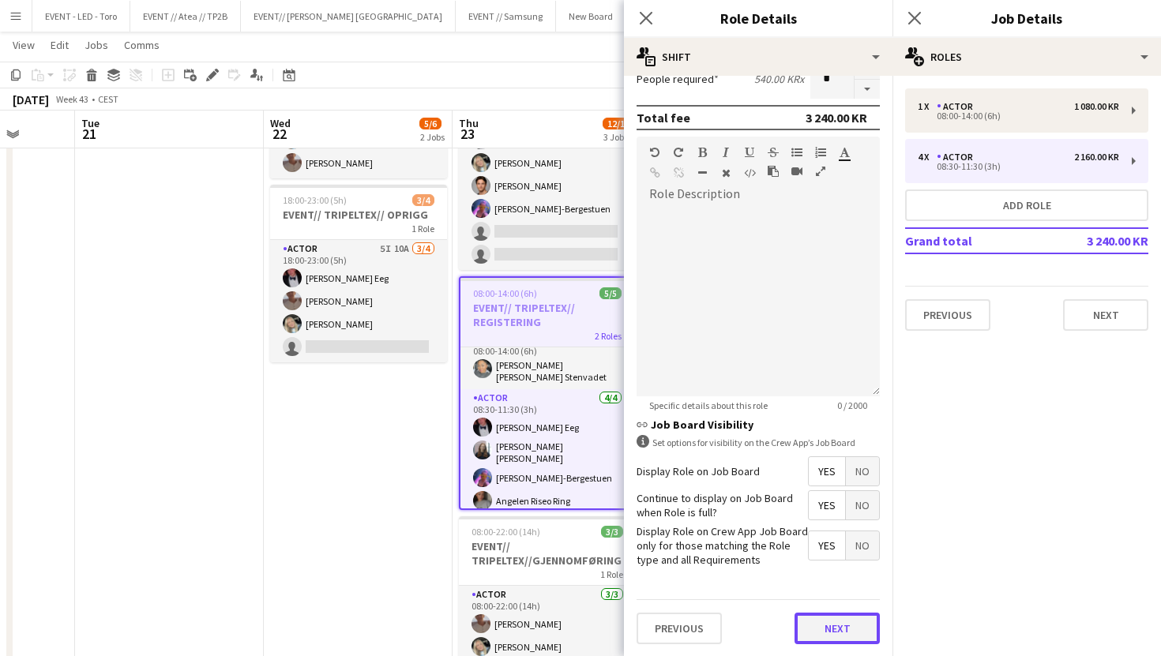
click at [832, 637] on button "Next" at bounding box center [836, 629] width 85 height 32
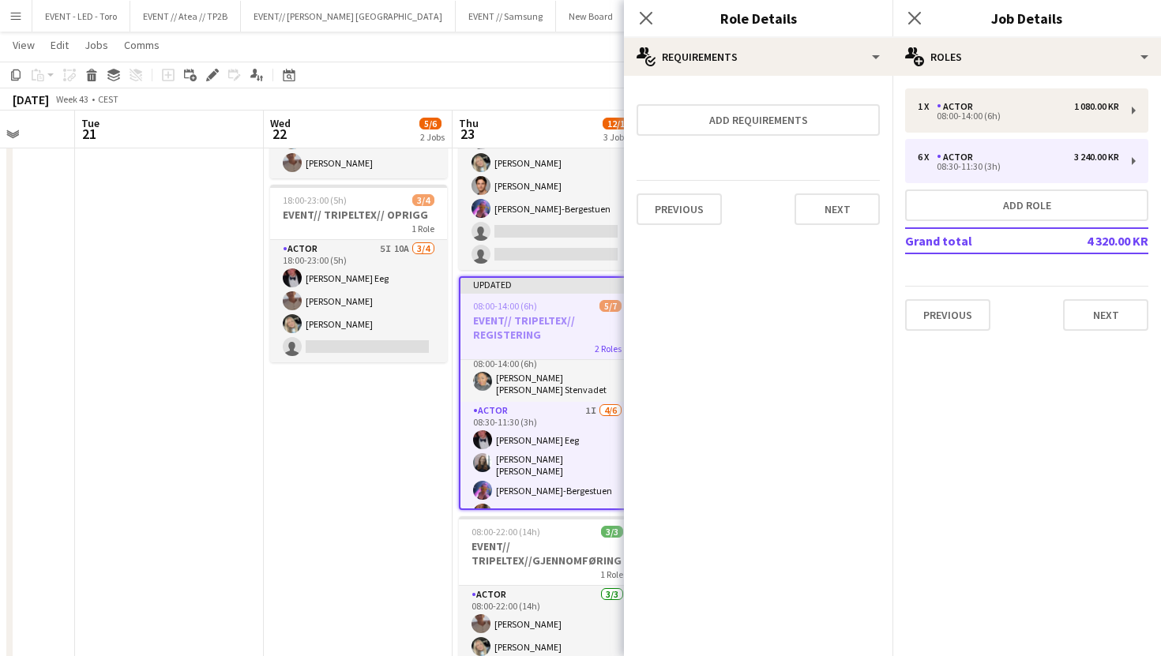
scroll to position [0, 0]
click at [820, 212] on button "Next" at bounding box center [836, 209] width 85 height 32
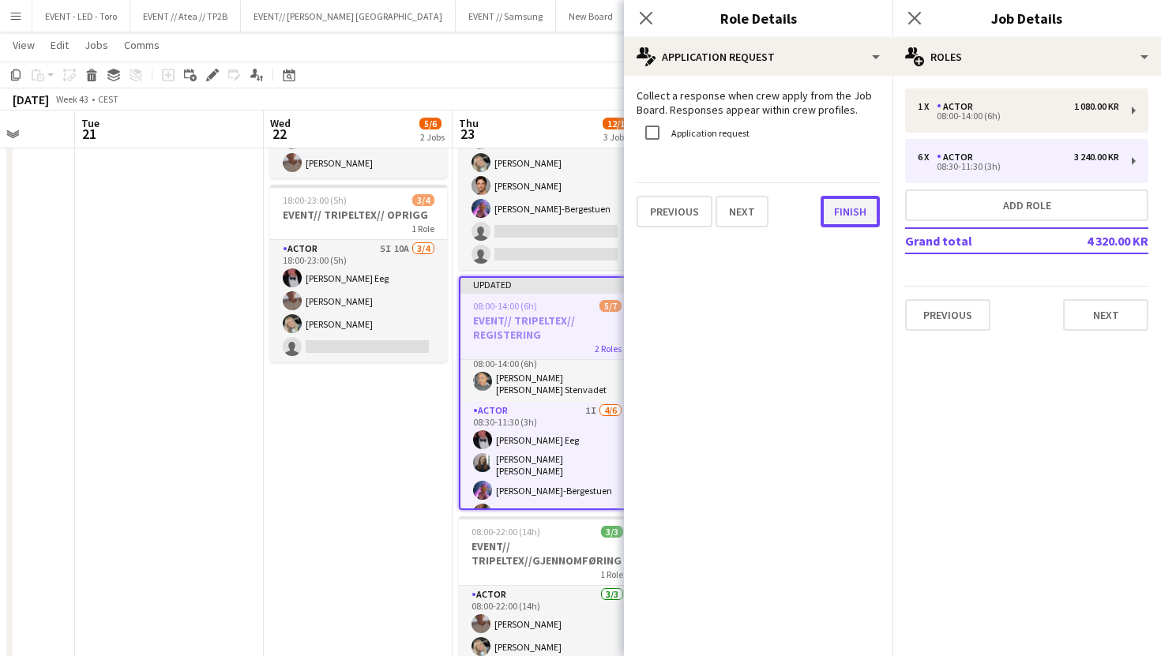
click at [847, 212] on button "Finish" at bounding box center [849, 212] width 59 height 32
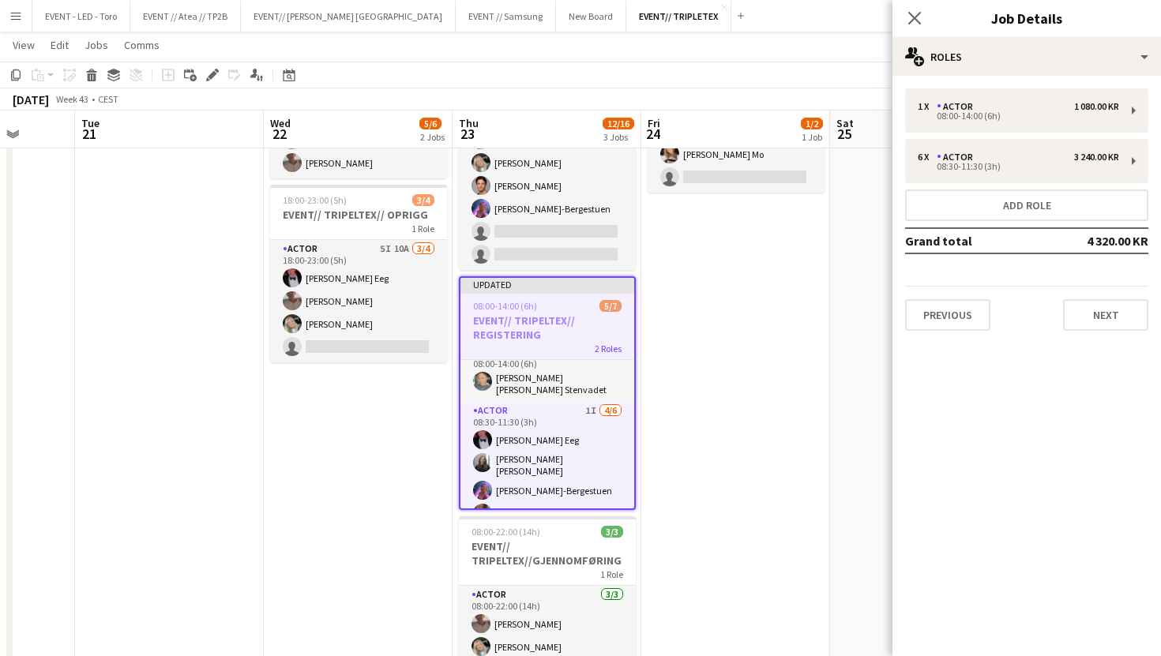
click at [283, 614] on app-date-cell "12:00-18:00 (6h) 2/2 EVENT// TRIPELTEX// INNKJØP 1 Role Actor 2/2 12:00-18:00 (…" at bounding box center [358, 384] width 189 height 688
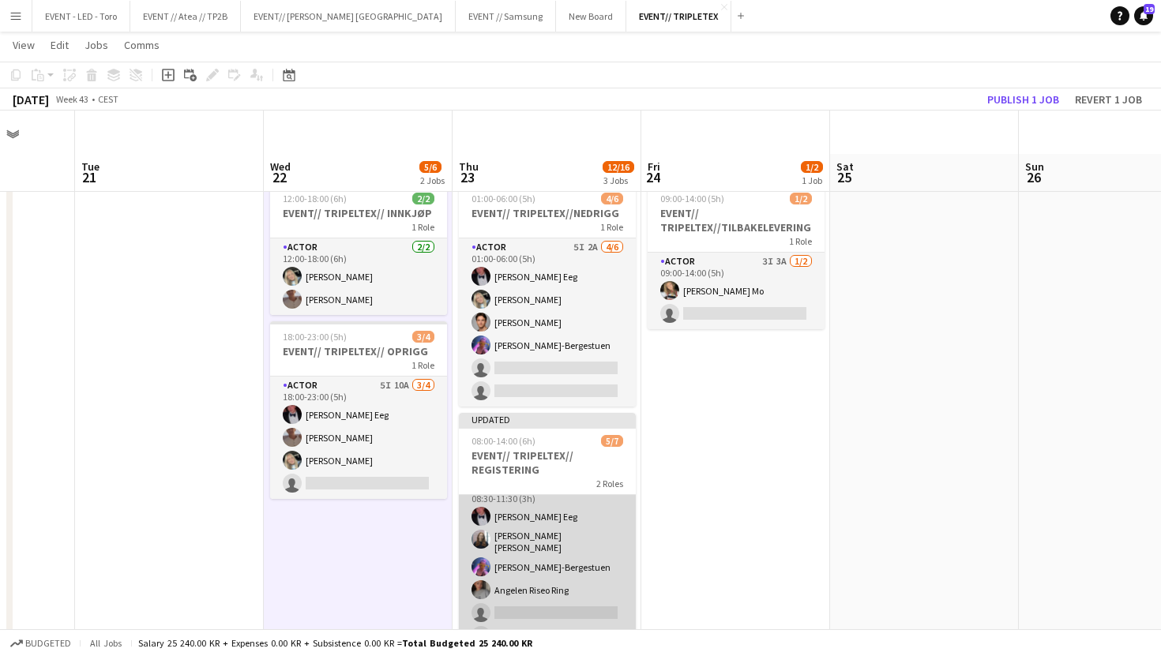
scroll to position [90, 0]
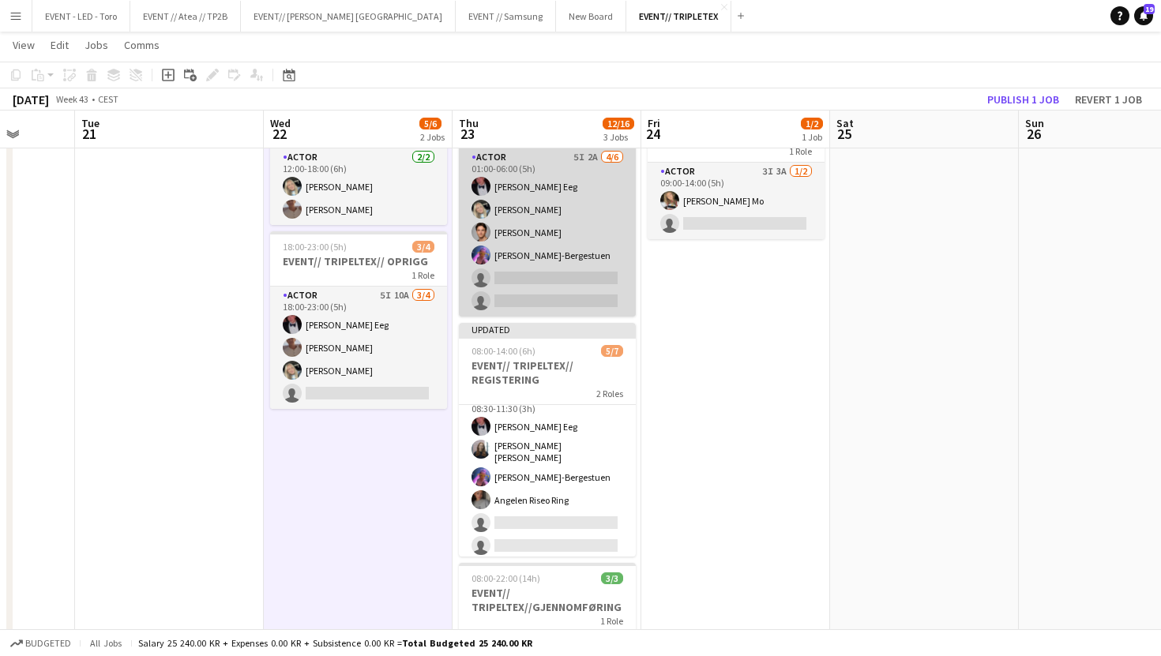
click at [590, 268] on app-card-role "Actor 5I 2A [DATE] 01:00-06:00 (5h) [PERSON_NAME] Eeg [PERSON_NAME] [PERSON_NAM…" at bounding box center [547, 232] width 177 height 168
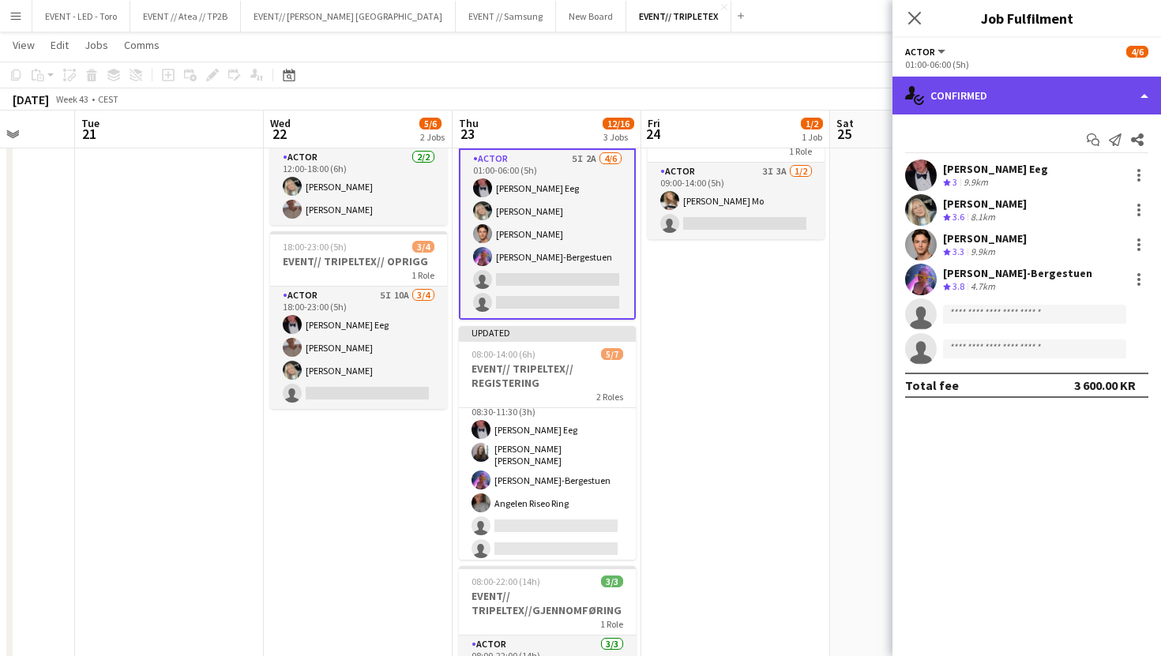
click at [1042, 92] on div "single-neutral-actions-check-2 Confirmed" at bounding box center [1026, 96] width 268 height 38
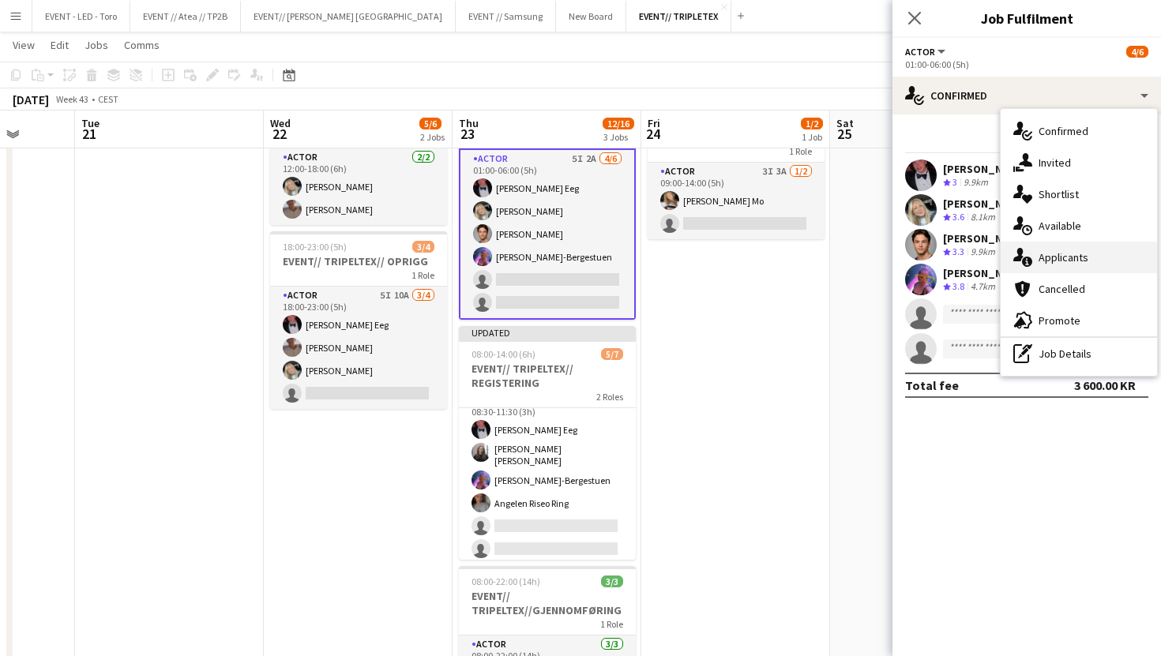
click at [1092, 262] on div "single-neutral-actions-information Applicants" at bounding box center [1078, 258] width 156 height 32
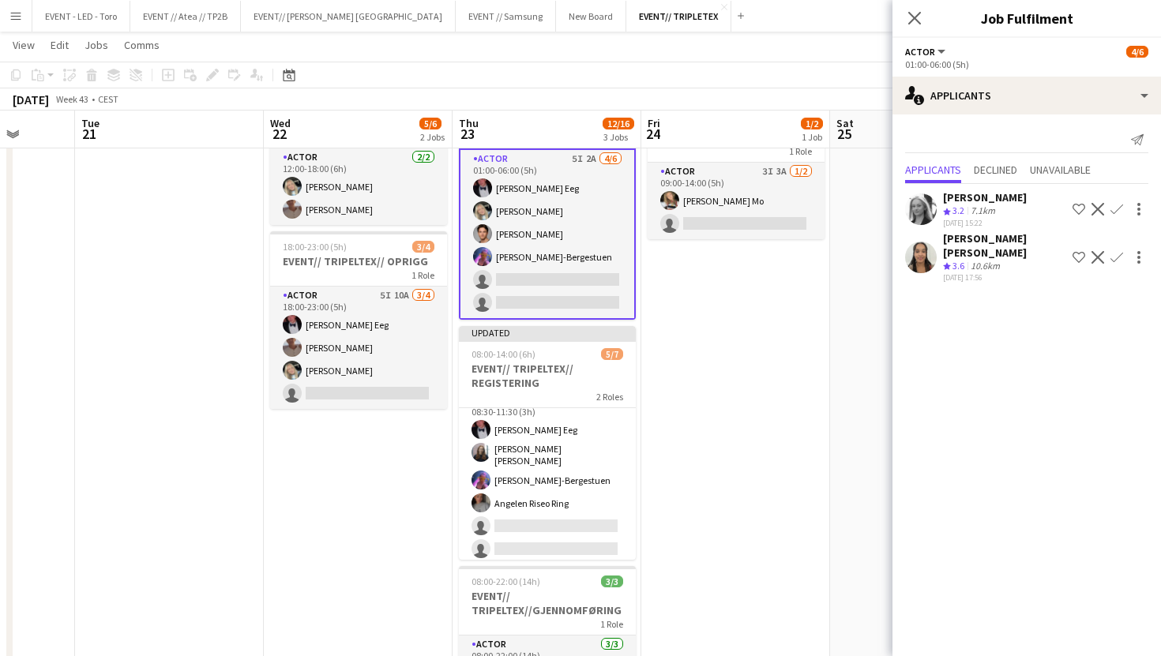
click at [820, 334] on app-date-cell "09:00-14:00 (5h) 1/2 EVENT// TRIPELTEX//TILBAKELEVERING 1 Role Actor 3I 3A 1/2 …" at bounding box center [735, 431] width 189 height 688
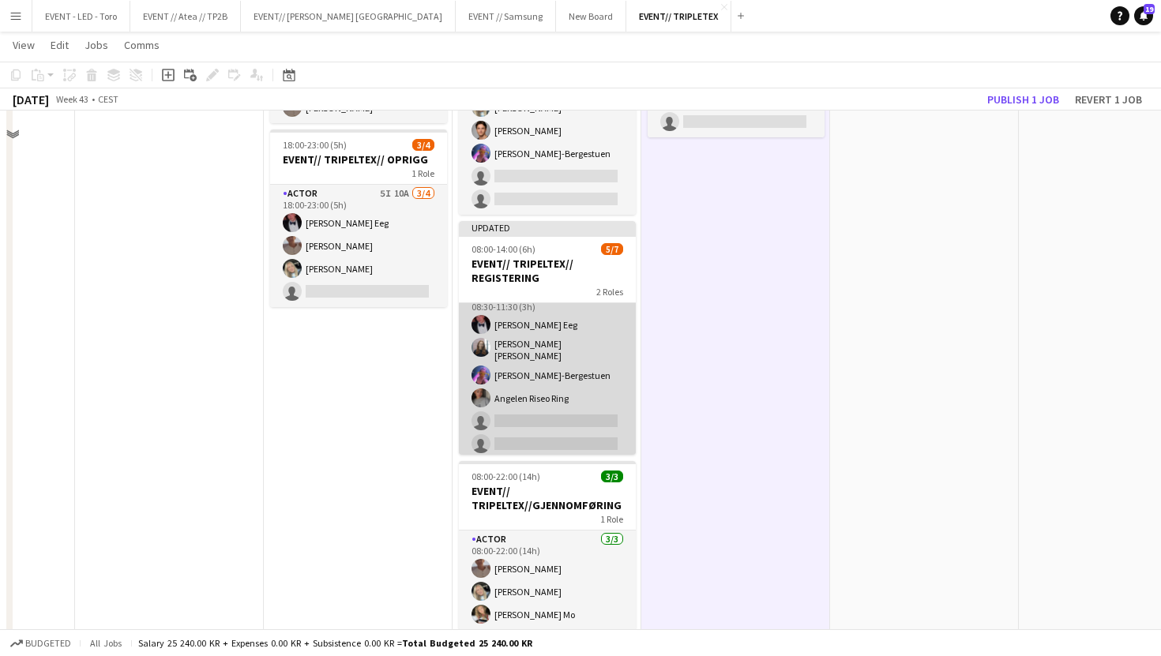
scroll to position [235, 0]
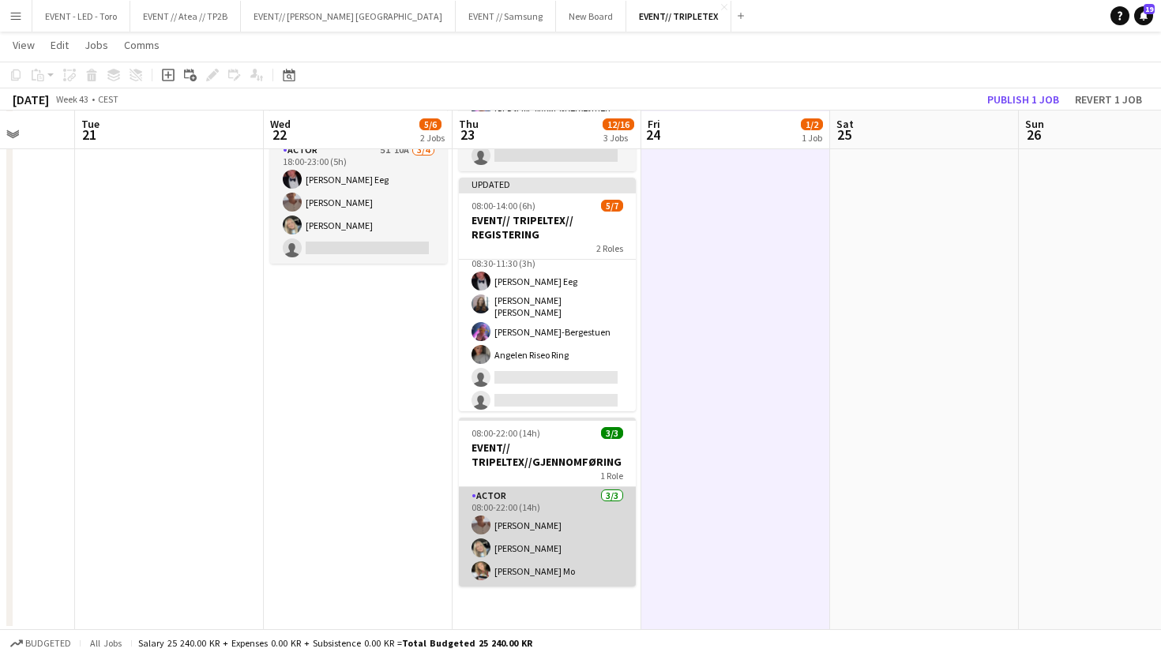
click at [538, 532] on app-card-role "Actor 3/3 08:00-22:00 (14h) Charlie Thomassen Oda Hansson Marte Jensen Mo" at bounding box center [547, 536] width 177 height 99
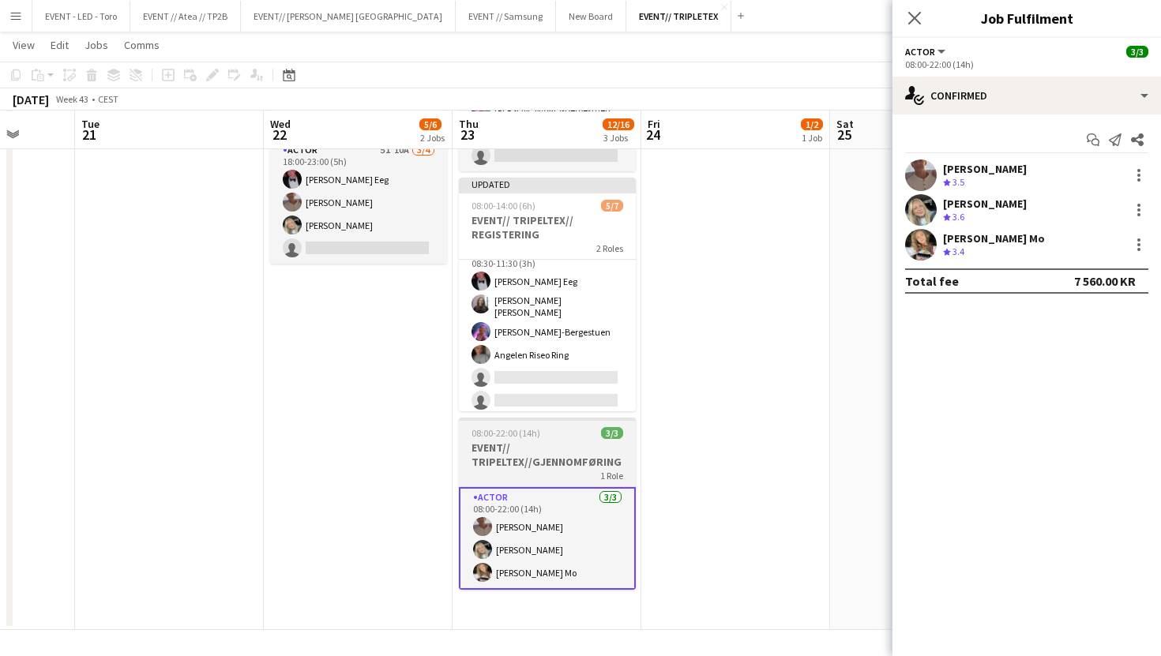
click at [565, 476] on div "1 Role" at bounding box center [547, 475] width 177 height 13
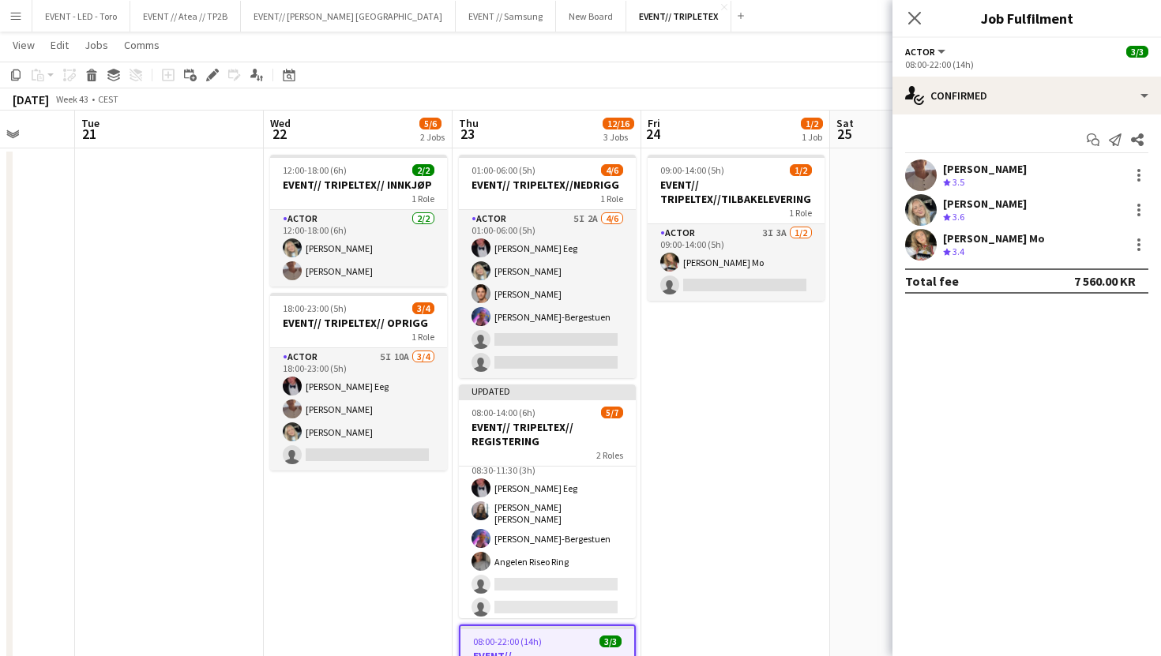
scroll to position [0, 0]
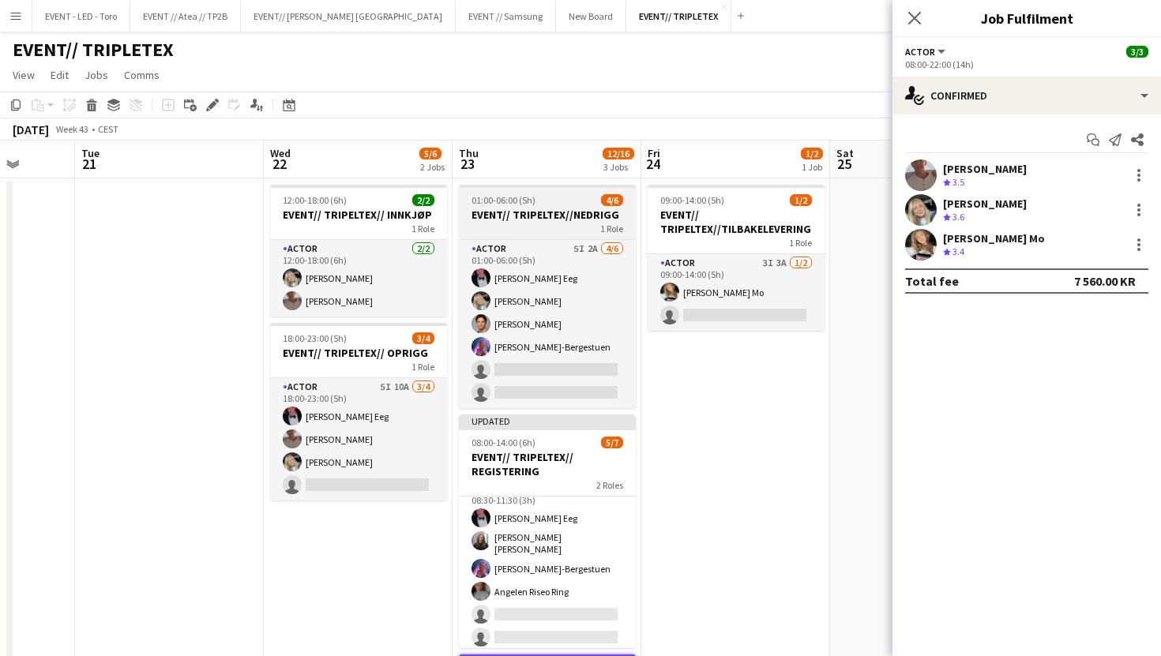
click at [560, 222] on div "1 Role" at bounding box center [547, 228] width 177 height 13
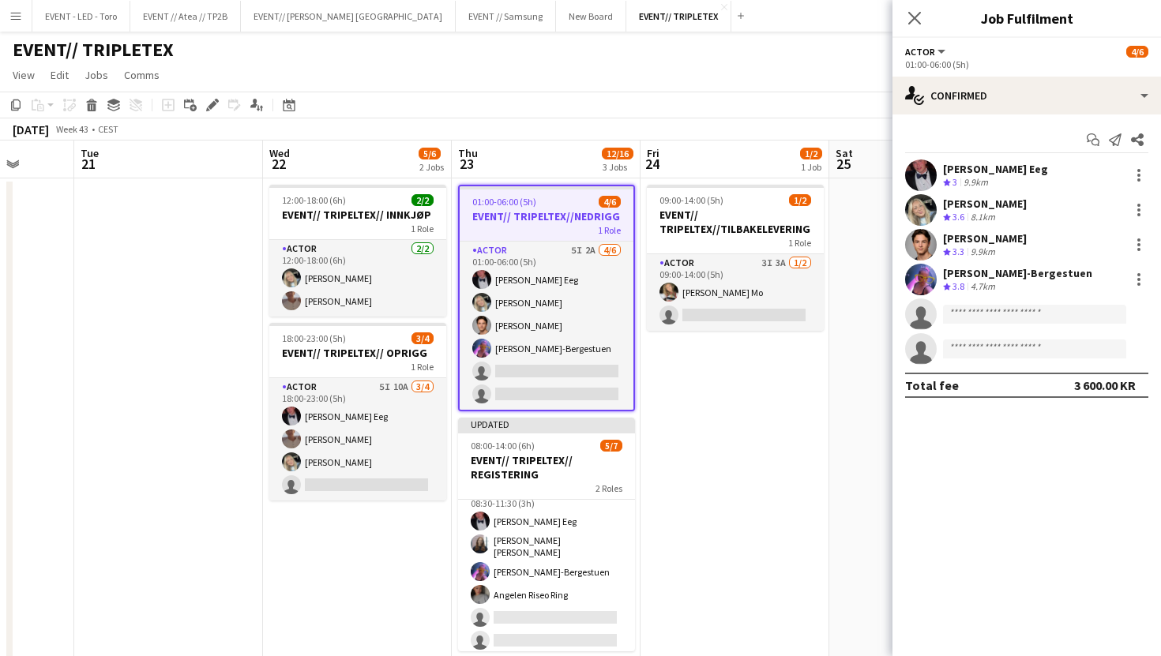
click at [658, 450] on app-date-cell "09:00-14:00 (5h) 1/2 EVENT// TRIPELTEX//TILBAKELEVERING 1 Role Actor 3I 3A 1/2 …" at bounding box center [734, 522] width 189 height 688
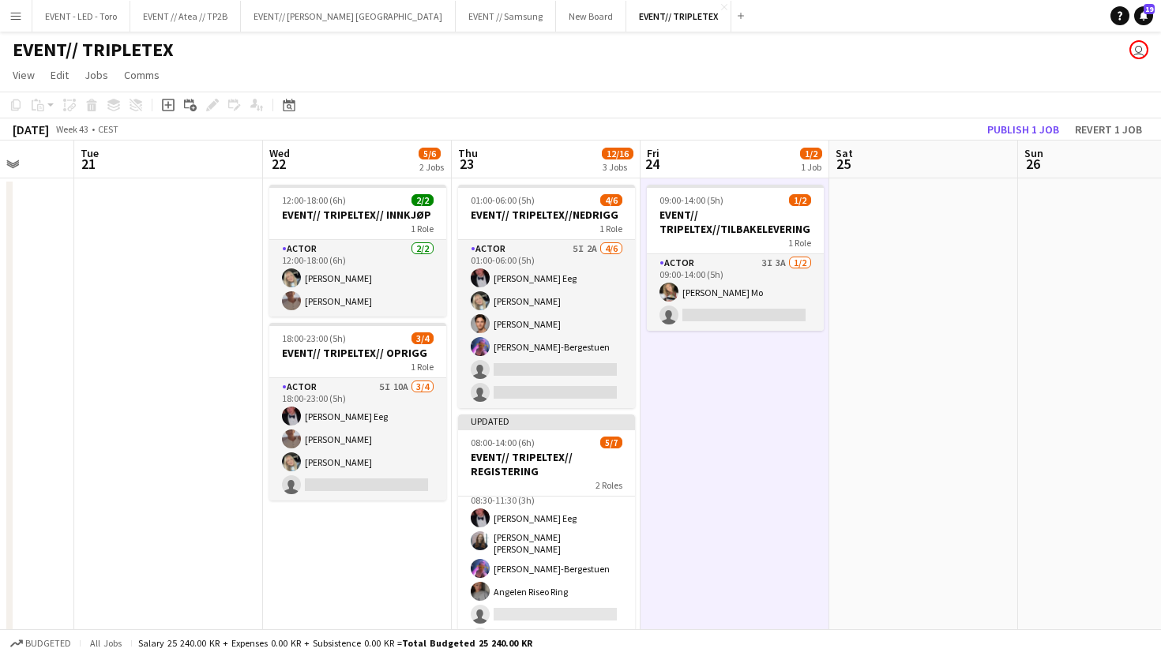
click at [20, 17] on app-icon "Menu" at bounding box center [15, 15] width 13 height 13
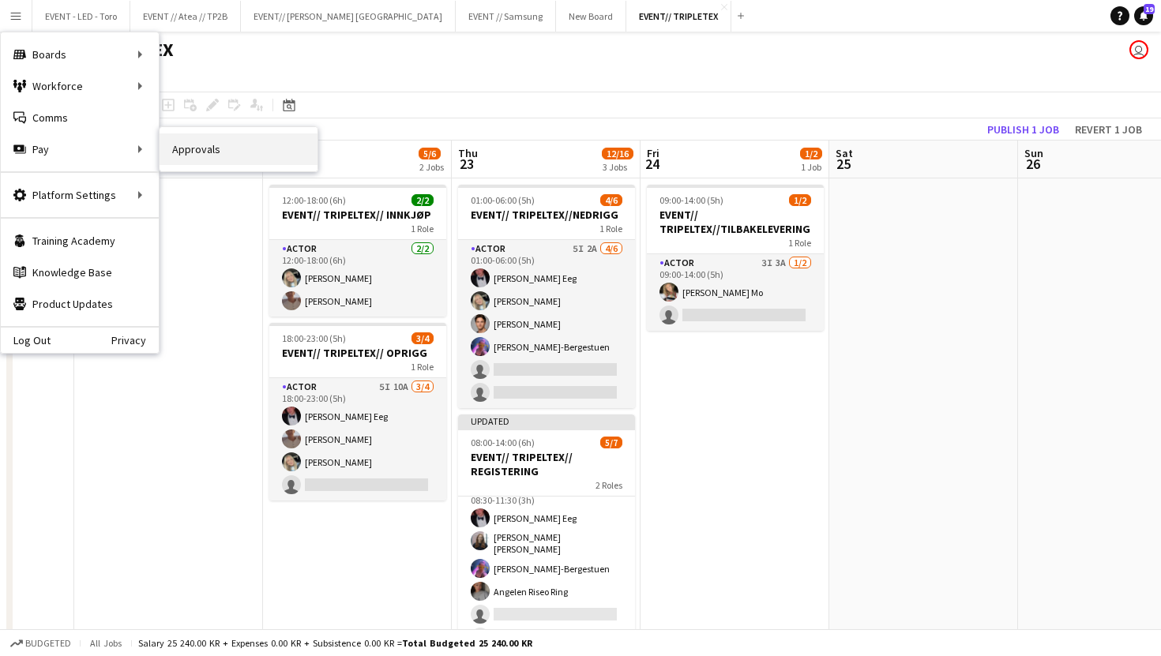
click at [181, 153] on link "Approvals" at bounding box center [238, 149] width 158 height 32
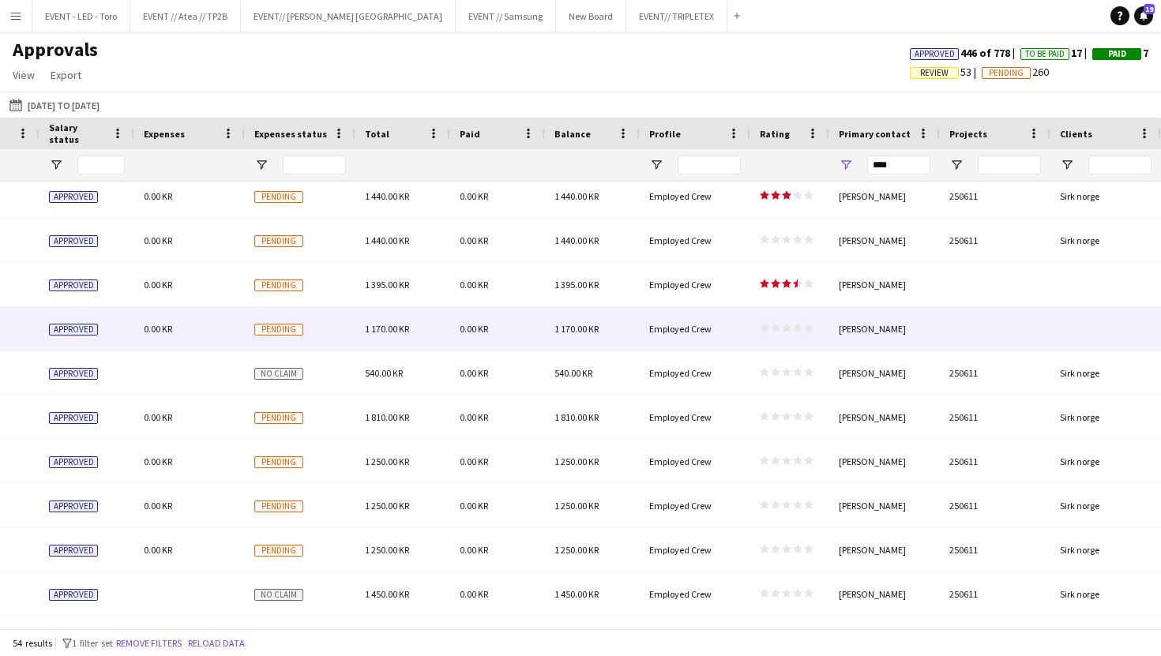
click at [997, 313] on div at bounding box center [995, 328] width 111 height 43
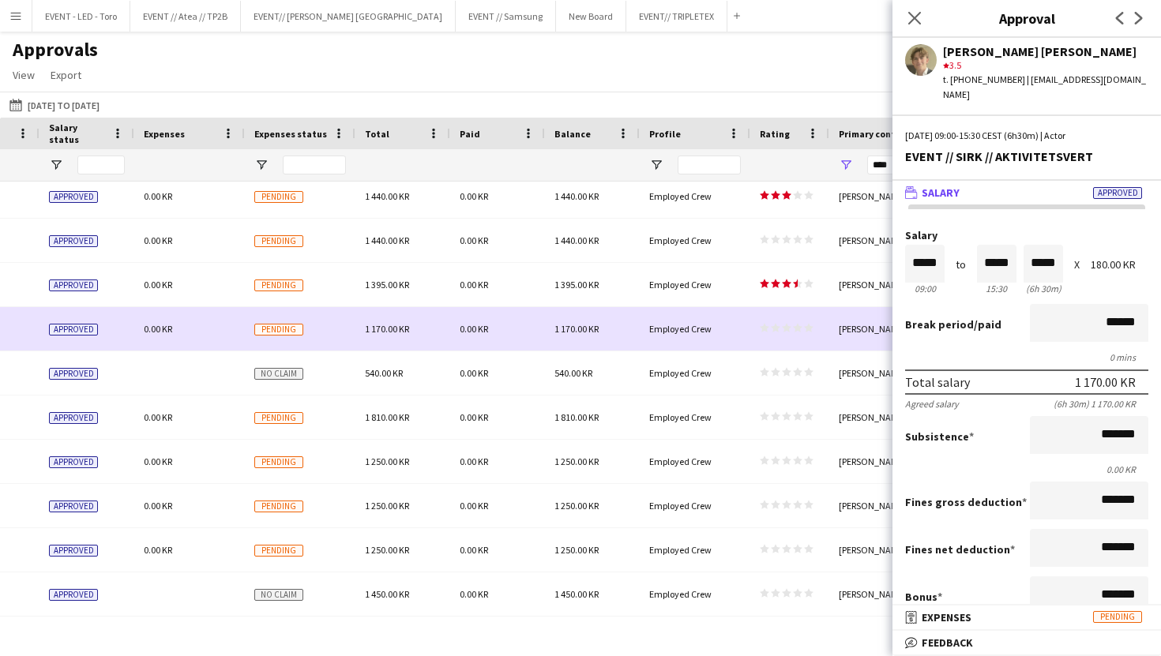
click at [805, 313] on div "star star star star star star star star star star" at bounding box center [789, 328] width 79 height 43
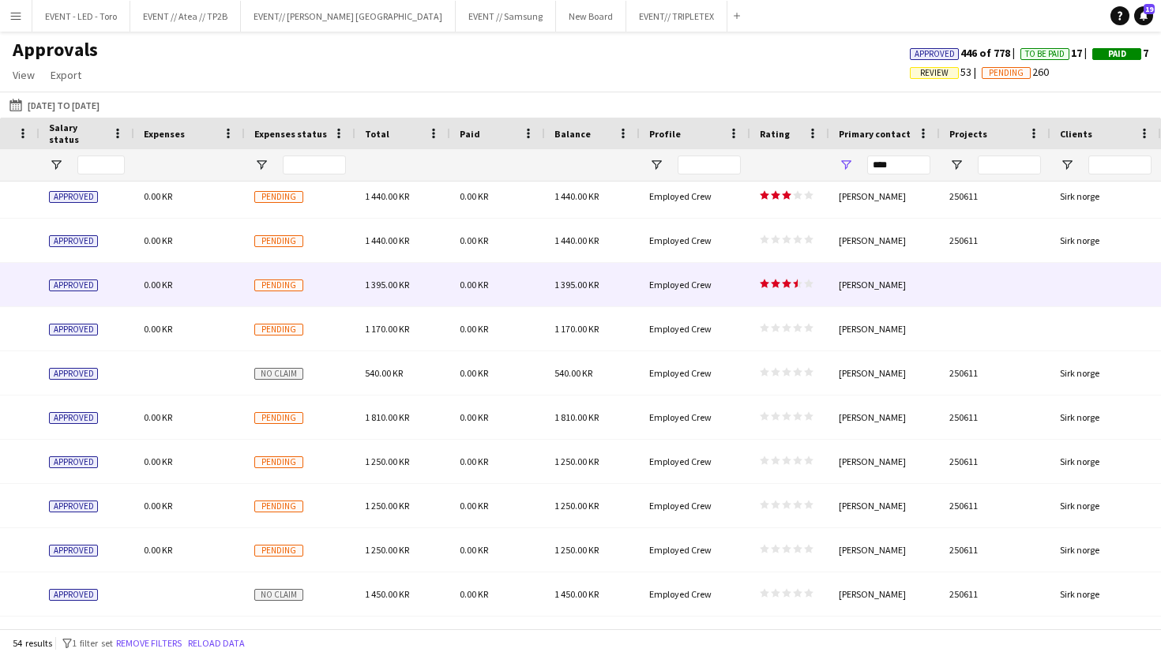
click at [972, 287] on div at bounding box center [995, 284] width 111 height 43
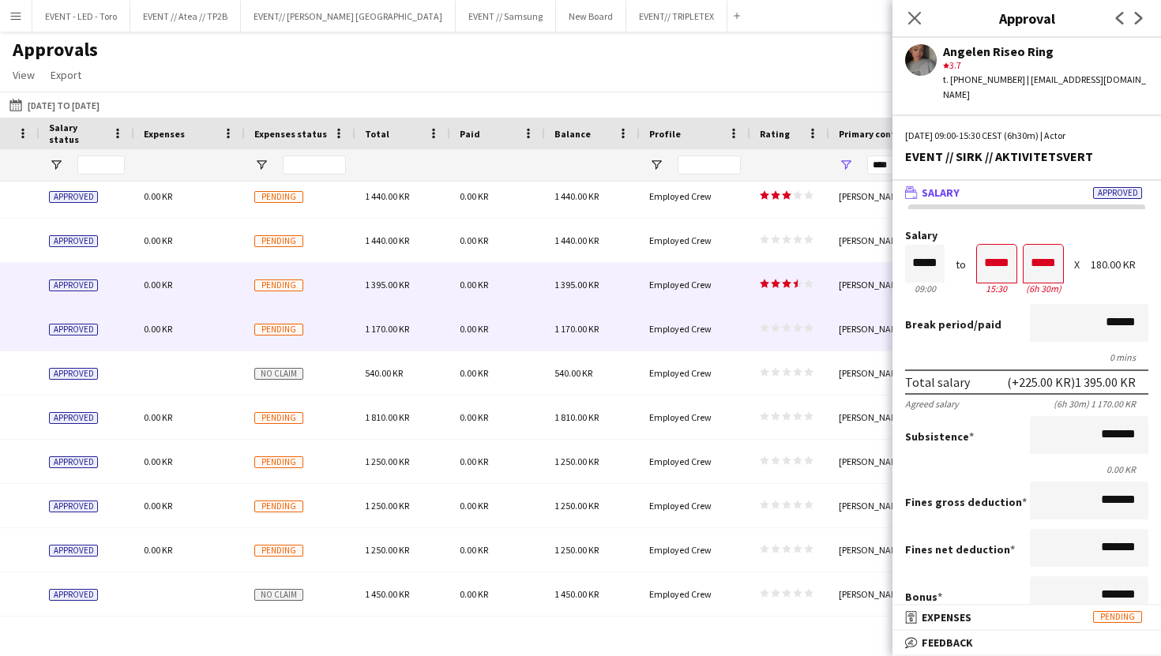
click at [861, 348] on div "[PERSON_NAME]" at bounding box center [884, 328] width 111 height 43
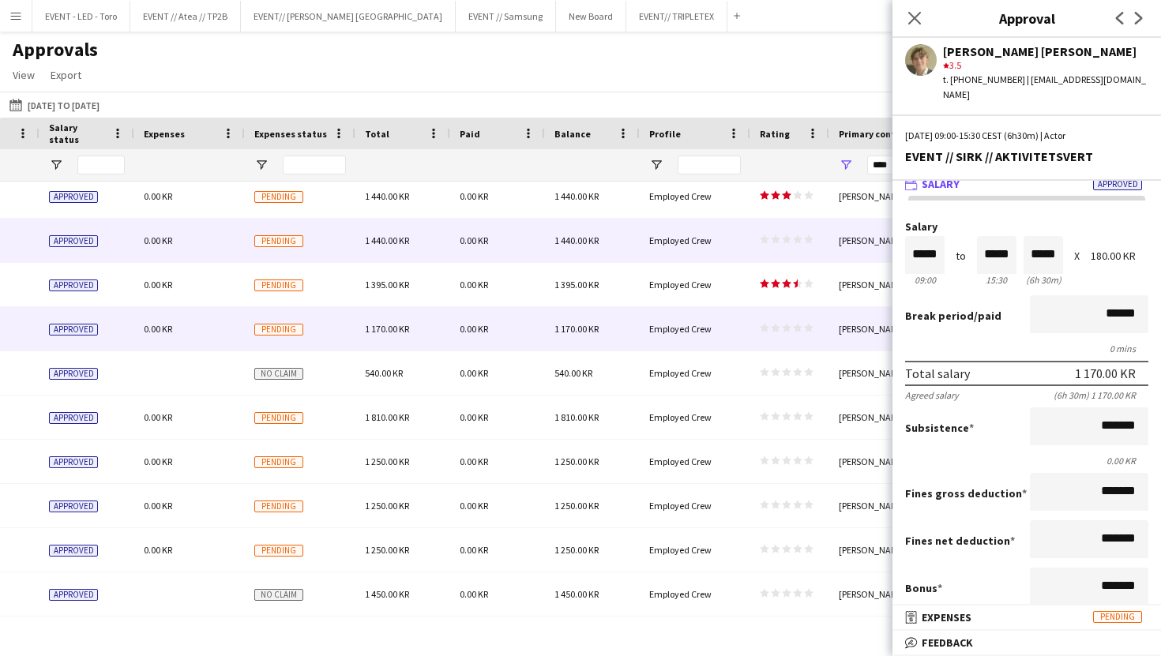
click at [730, 232] on div "Employed Crew" at bounding box center [695, 240] width 111 height 43
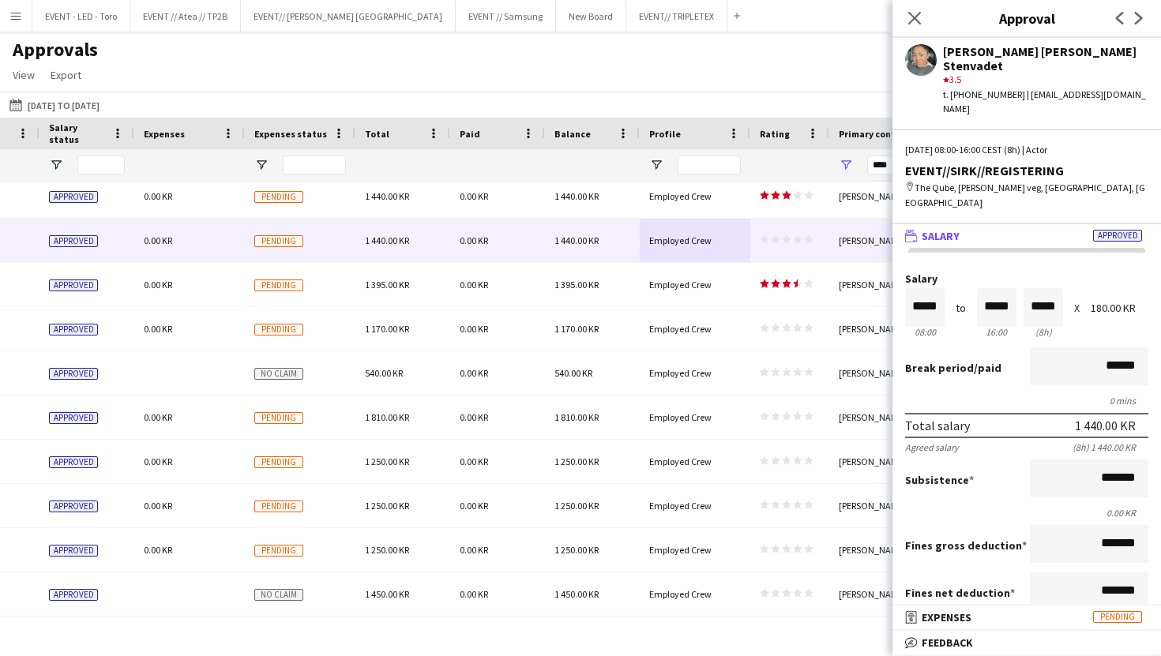
click at [787, 66] on div "Approvals View Customise view Customise filters Reset Filters Reset View Reset …" at bounding box center [580, 65] width 1161 height 54
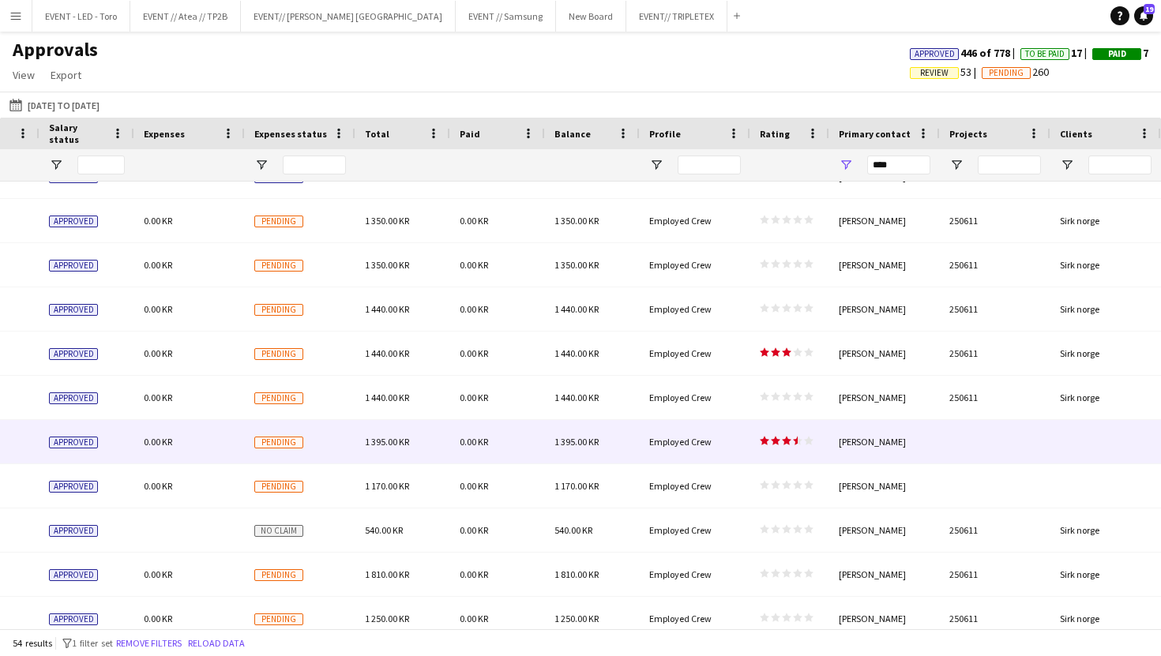
click at [1007, 436] on div at bounding box center [995, 441] width 111 height 43
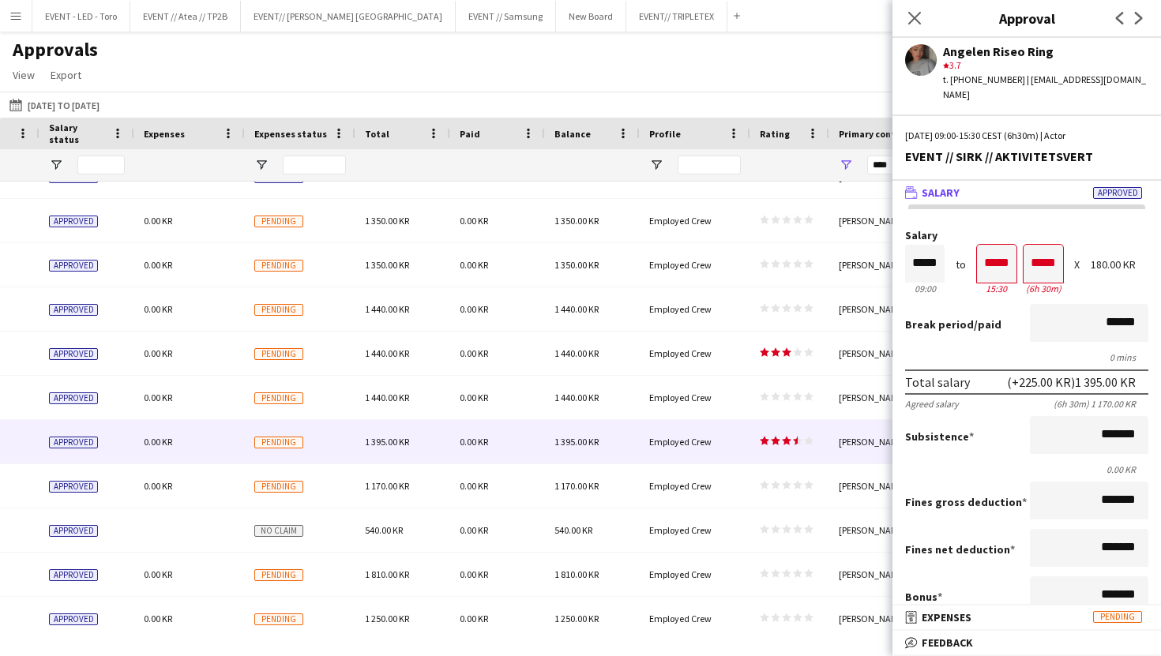
click at [13, 15] on app-icon "Menu" at bounding box center [15, 15] width 13 height 13
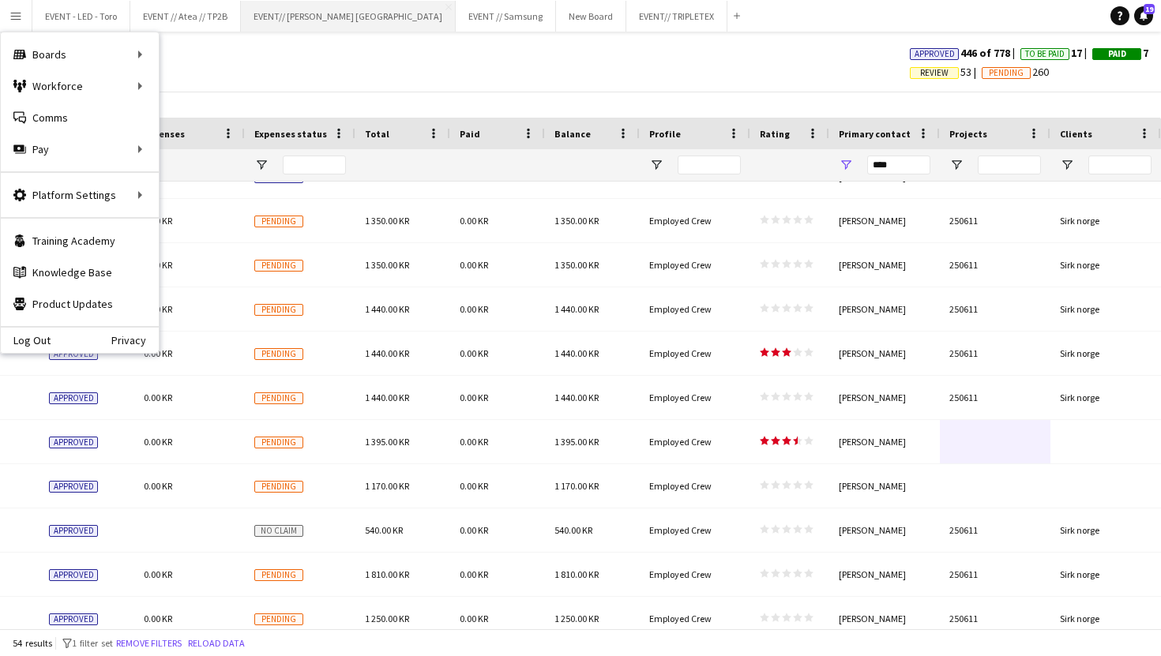
click at [308, 18] on button "EVENT// SIRK NORGE Close" at bounding box center [348, 16] width 215 height 31
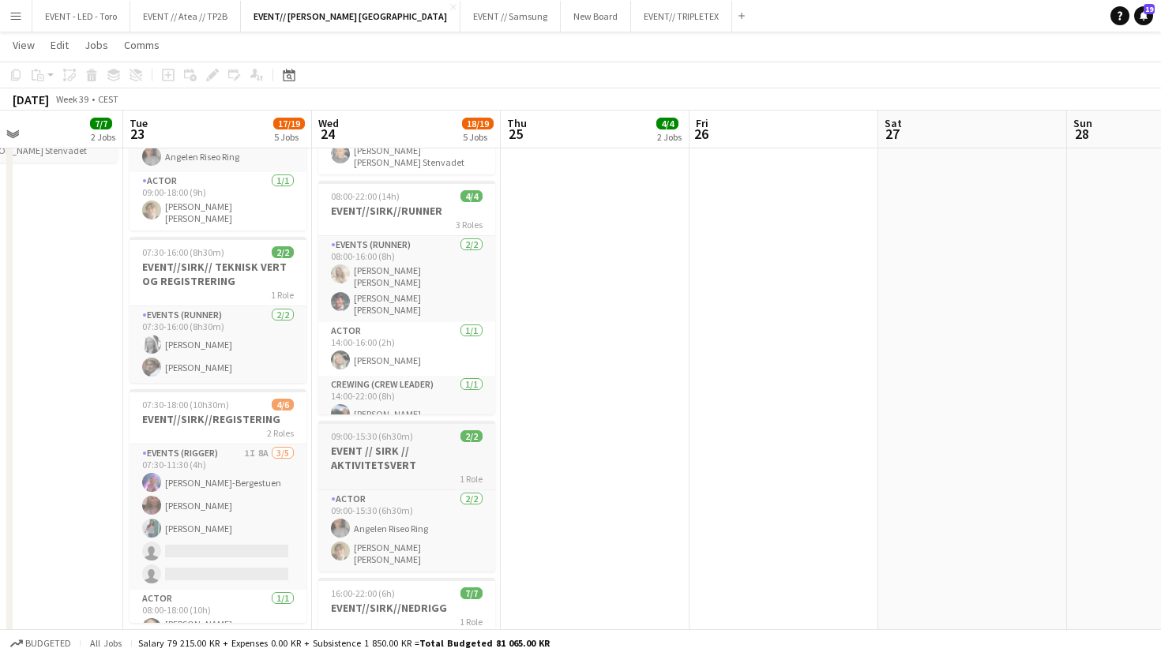
click at [410, 477] on div "1 Role" at bounding box center [406, 478] width 177 height 13
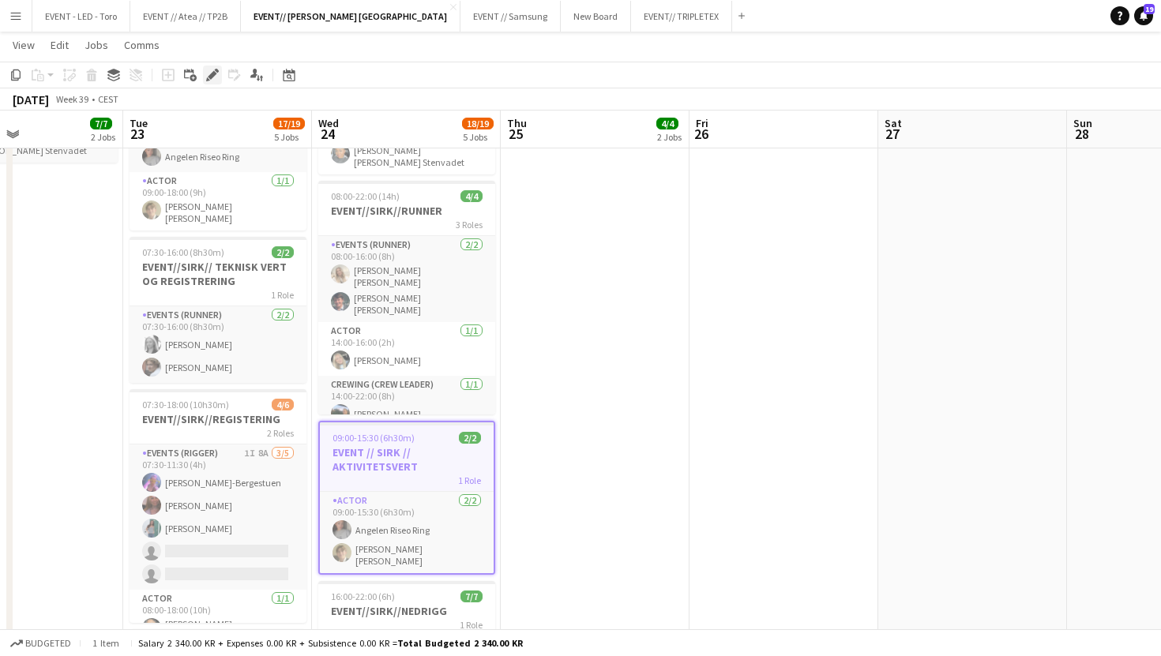
click at [212, 66] on div "Edit" at bounding box center [212, 75] width 19 height 19
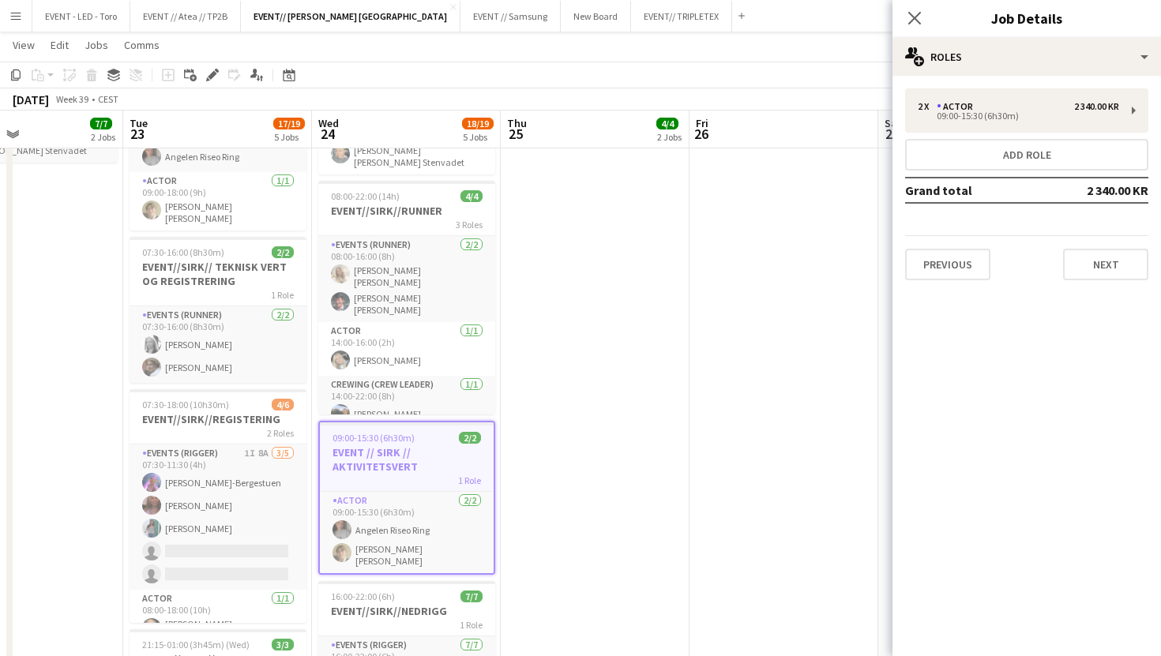
click at [1131, 246] on div "Previous Next" at bounding box center [1026, 257] width 243 height 45
click at [1126, 260] on button "Next" at bounding box center [1105, 265] width 85 height 32
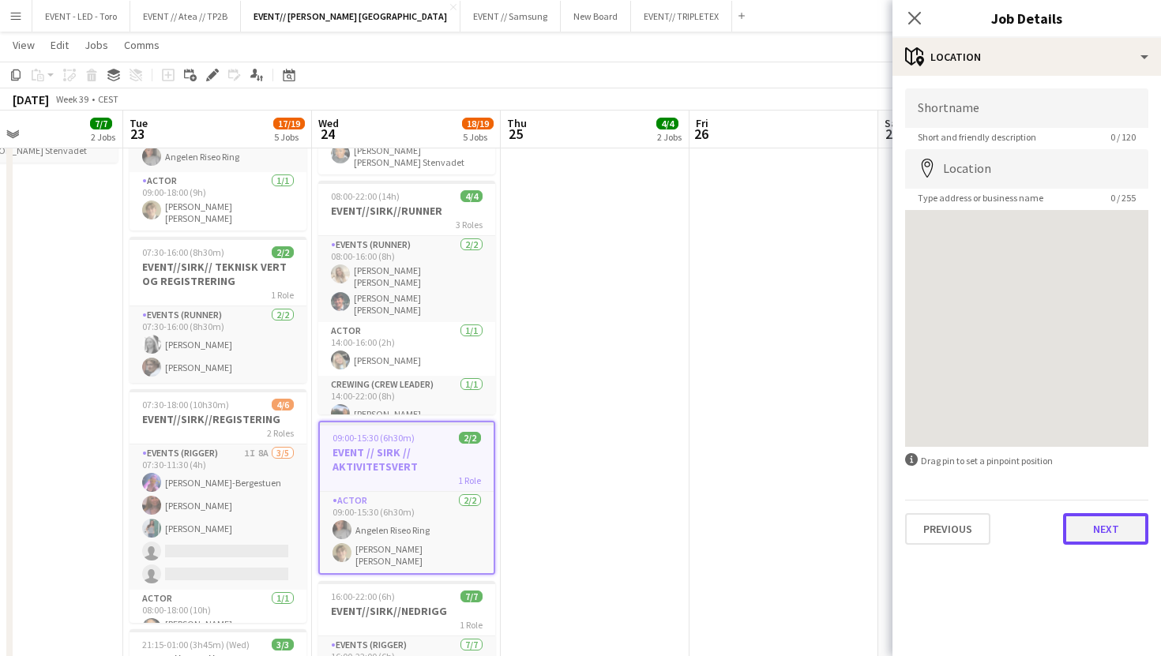
click at [1095, 538] on button "Next" at bounding box center [1105, 529] width 85 height 32
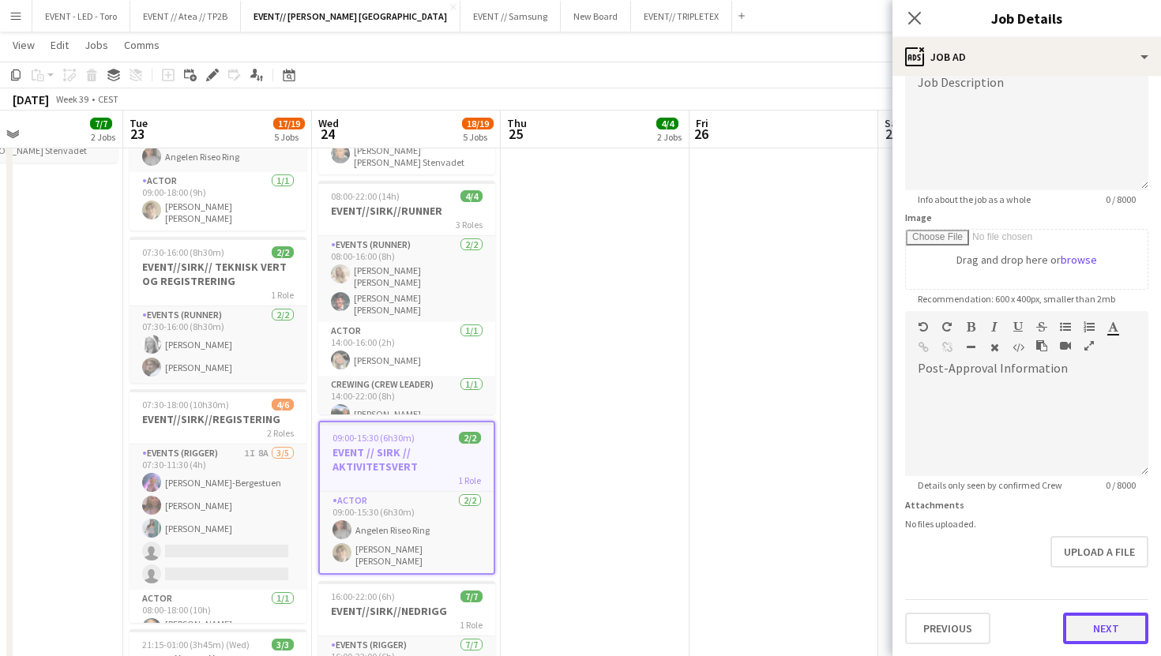
click at [1083, 639] on button "Next" at bounding box center [1105, 629] width 85 height 32
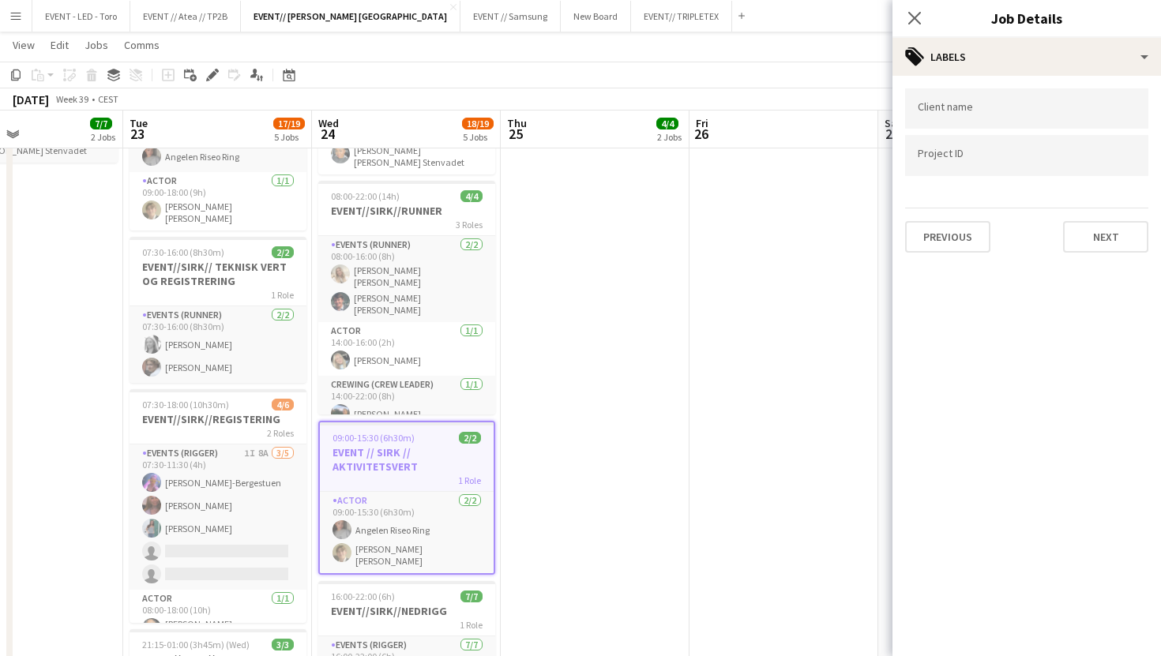
click at [1028, 117] on div at bounding box center [1026, 108] width 243 height 40
type input "****"
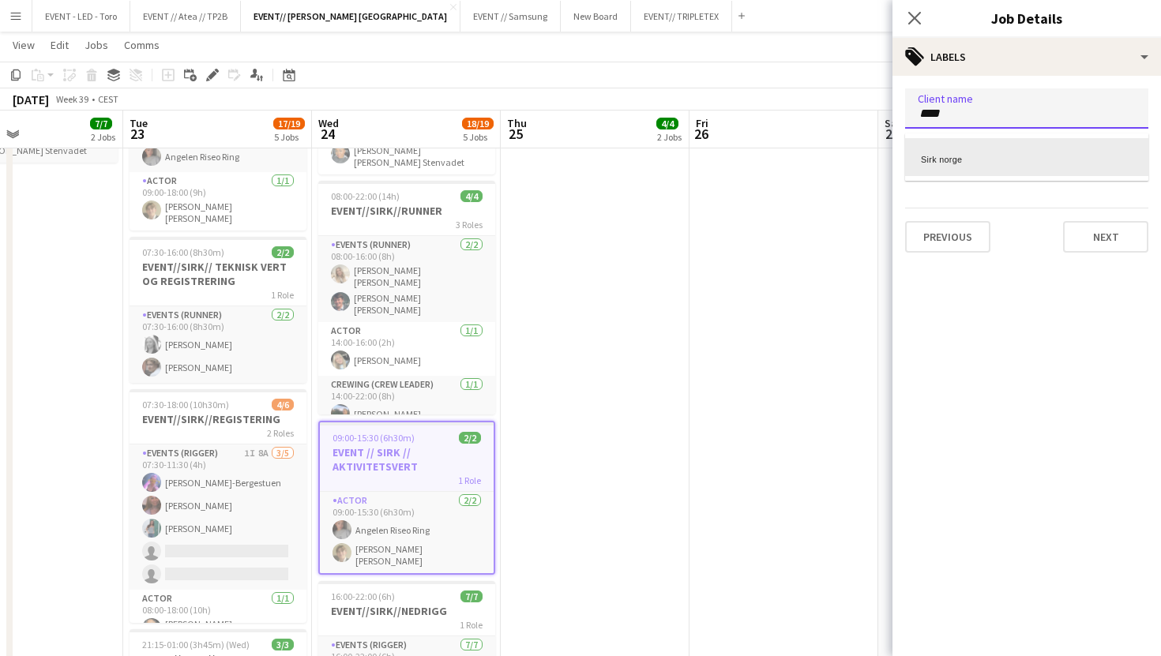
click at [1019, 155] on div "Sirk norge" at bounding box center [1026, 157] width 243 height 38
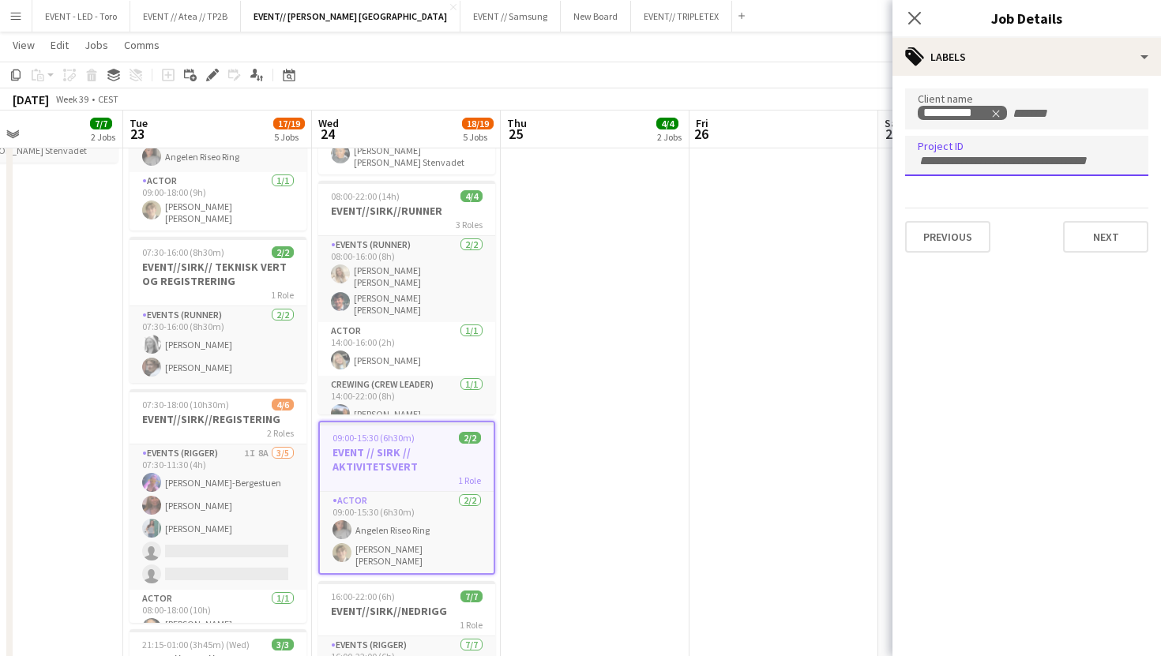
click at [1003, 165] on div at bounding box center [1026, 156] width 243 height 40
click at [419, 205] on h3 "EVENT//SIRK//RUNNER" at bounding box center [406, 211] width 177 height 14
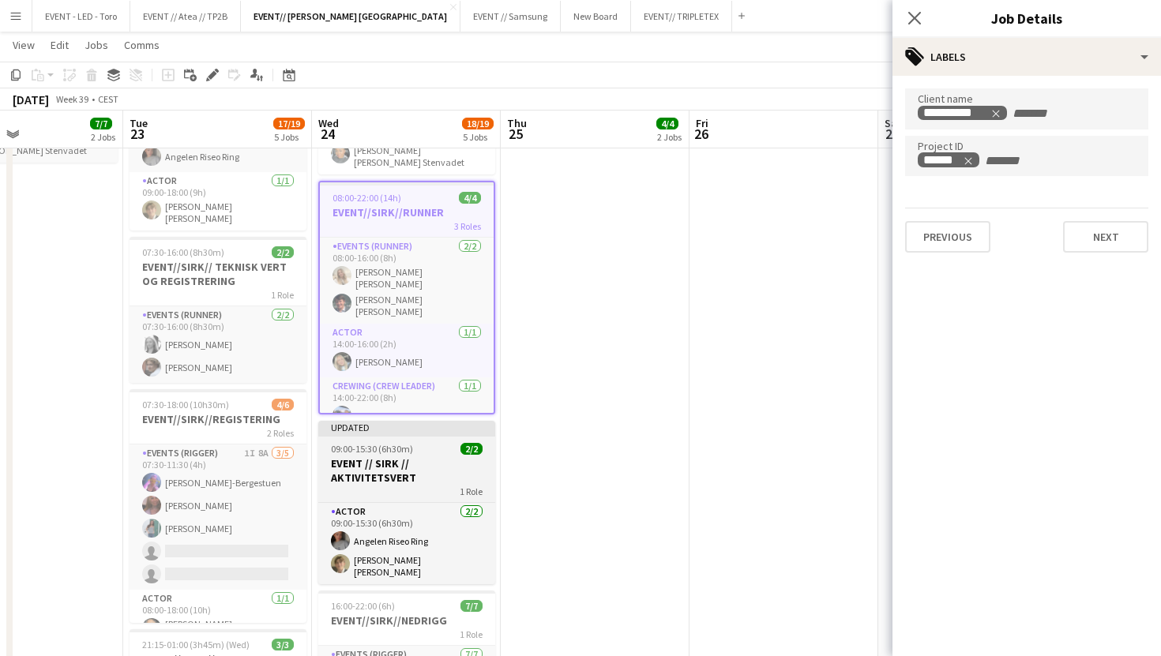
click at [388, 456] on h3 "EVENT // SIRK // AKTIVITETSVERT" at bounding box center [406, 470] width 177 height 28
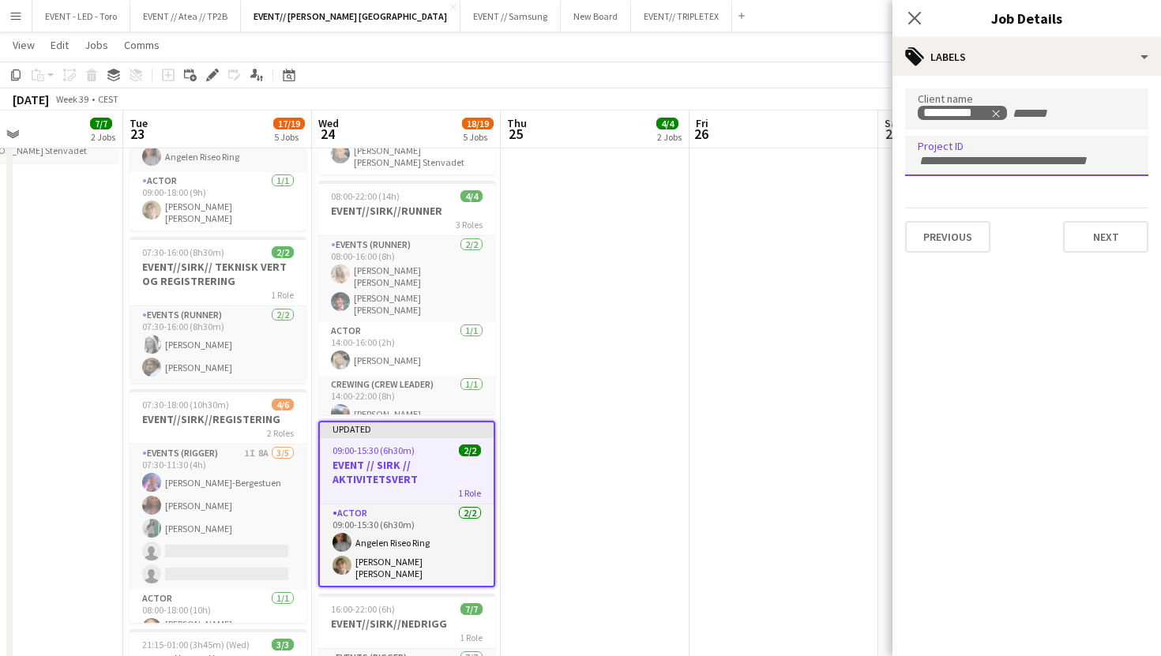
click at [1015, 167] on div at bounding box center [1026, 156] width 243 height 40
type input "*****"
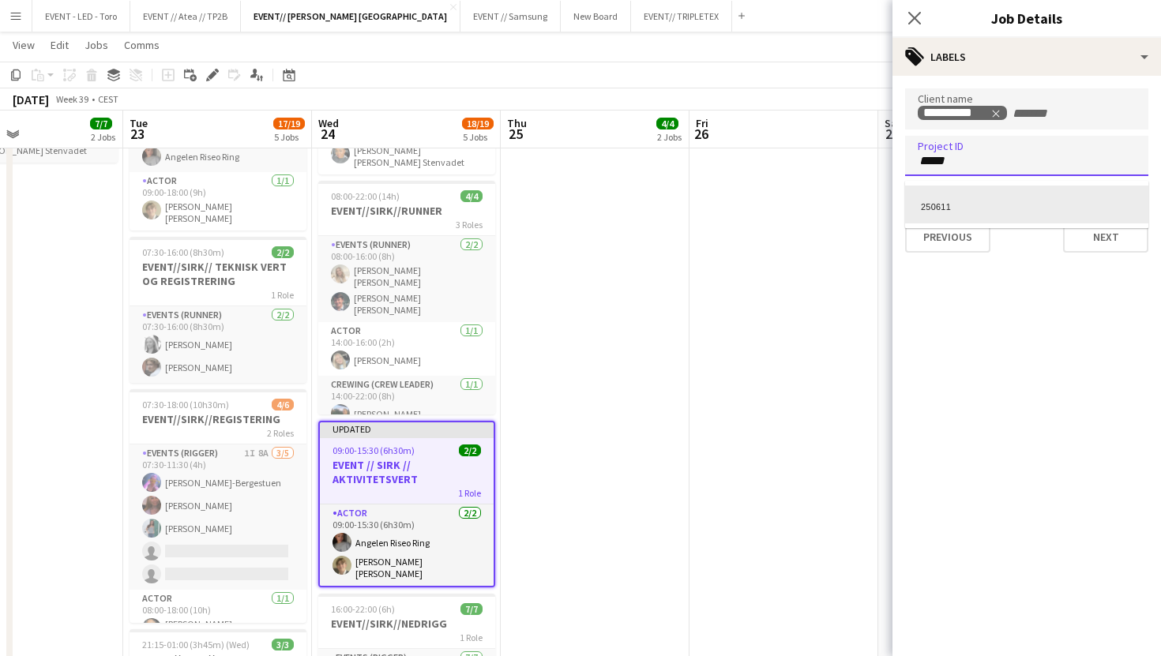
click at [1052, 208] on div "250611" at bounding box center [1026, 205] width 243 height 38
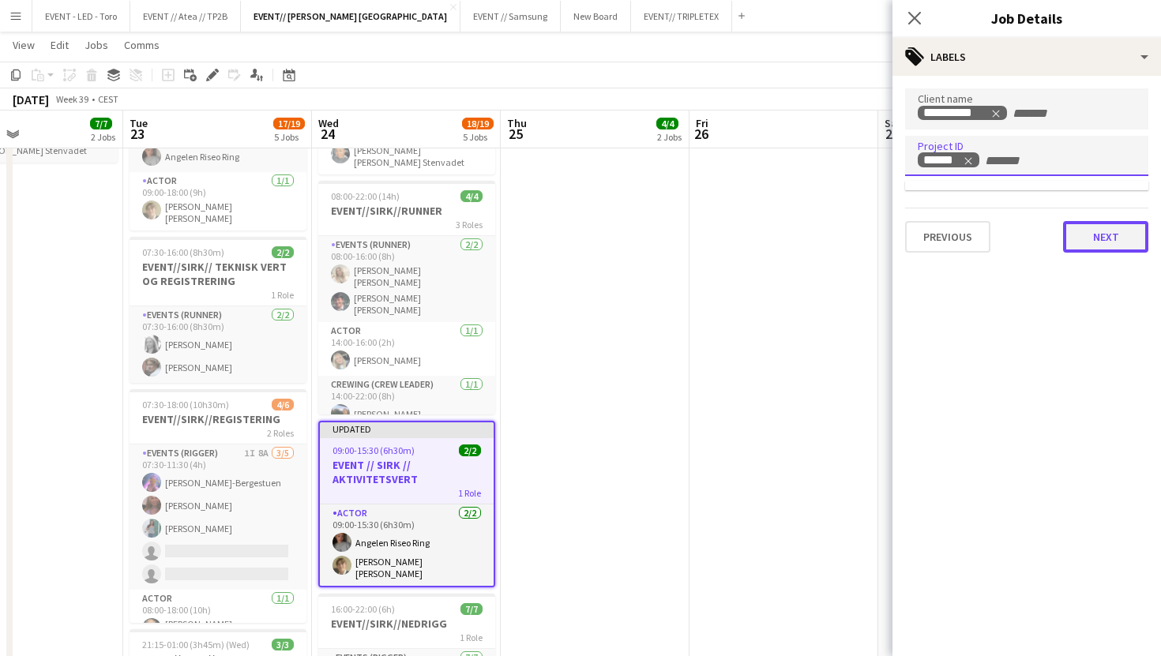
click at [1093, 236] on button "Next" at bounding box center [1105, 237] width 85 height 32
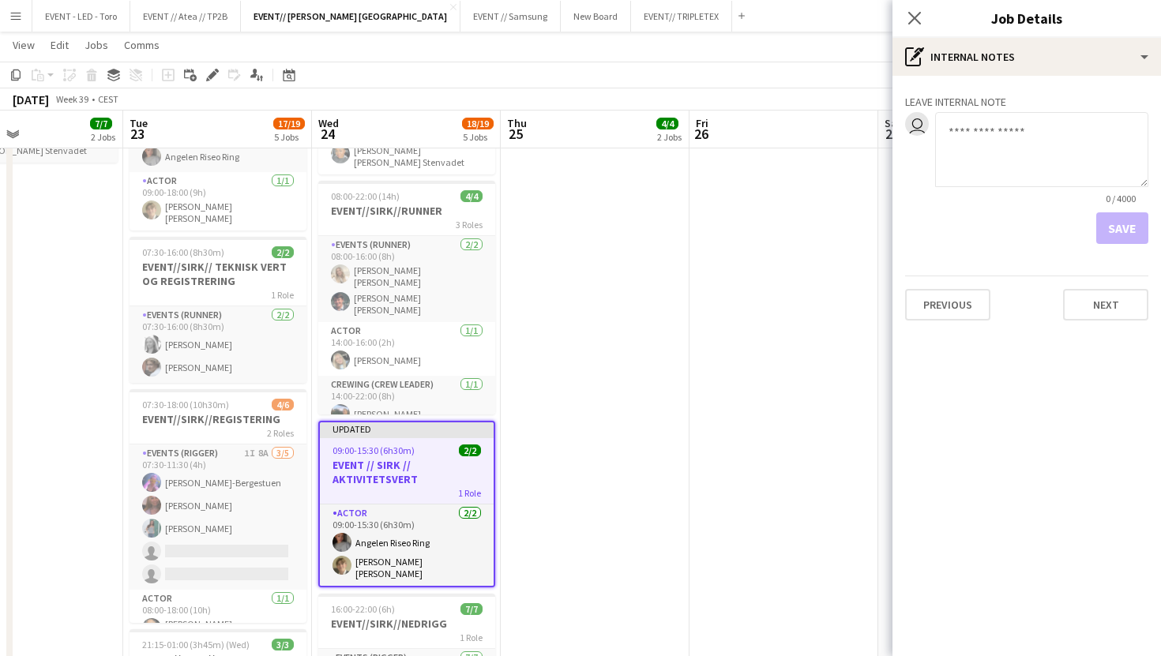
click at [1104, 249] on div "Leave internal note user 0 / 4000 Save Previous Next" at bounding box center [1026, 204] width 268 height 257
click at [1104, 308] on button "Next" at bounding box center [1105, 305] width 85 height 32
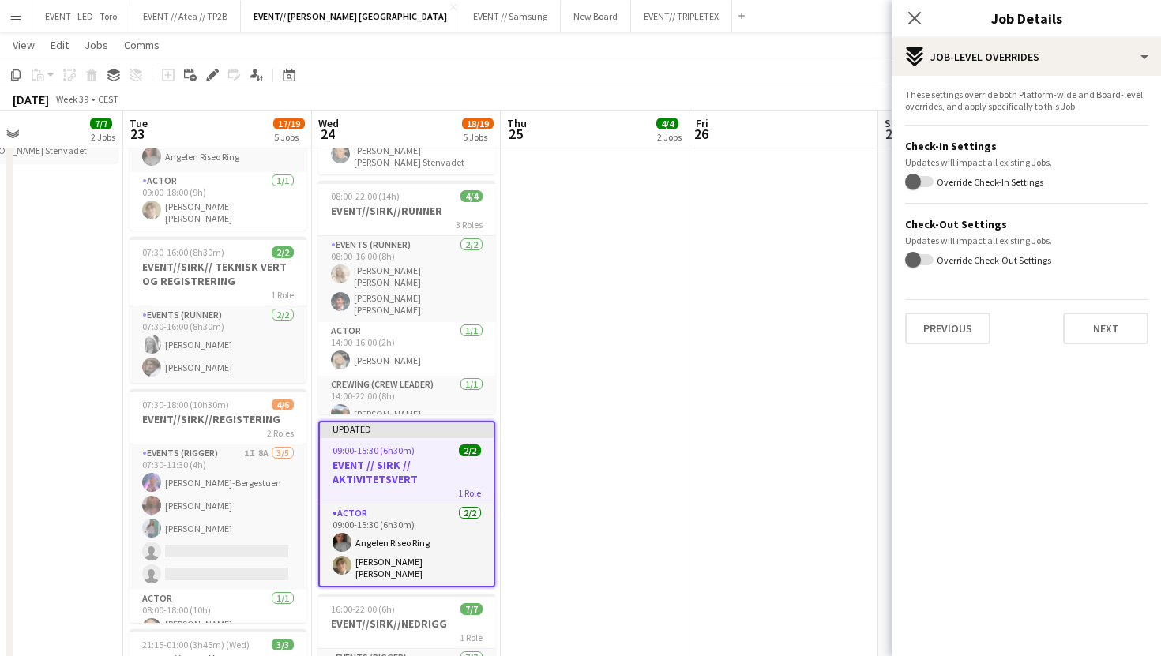
click at [1103, 354] on div "These settings override both Platform-wide and Board-level overrides, and apply…" at bounding box center [1026, 216] width 268 height 281
click at [1109, 338] on button "Next" at bounding box center [1105, 329] width 85 height 32
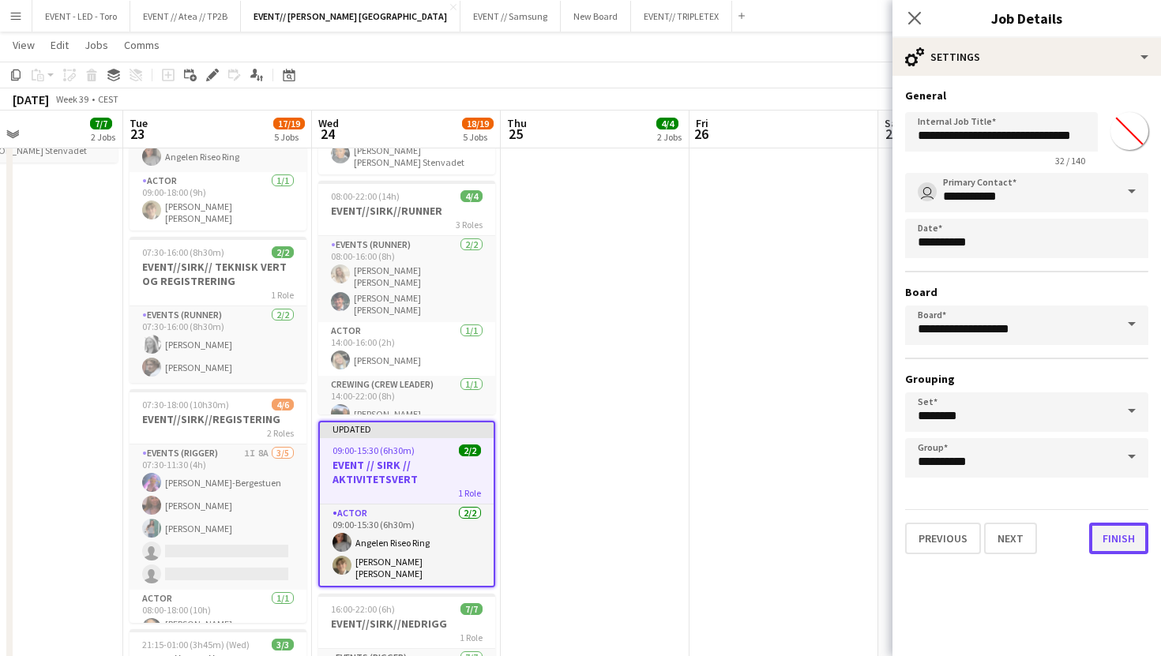
click at [1119, 533] on button "Finish" at bounding box center [1118, 539] width 59 height 32
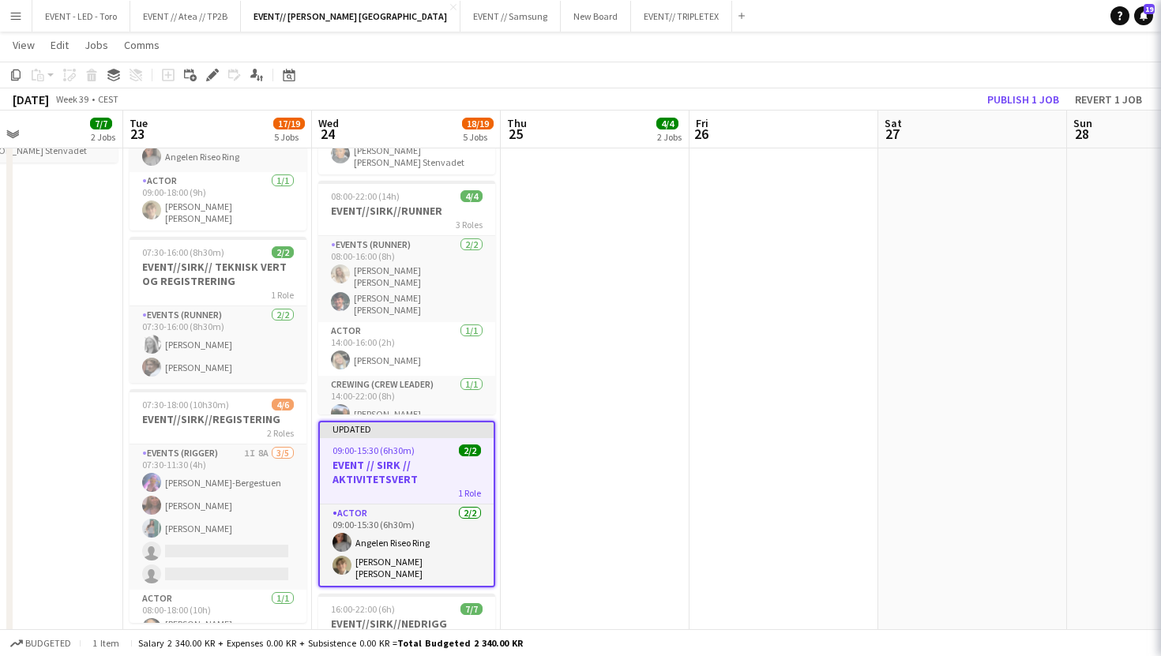
click at [865, 305] on app-date-cell at bounding box center [783, 334] width 189 height 1062
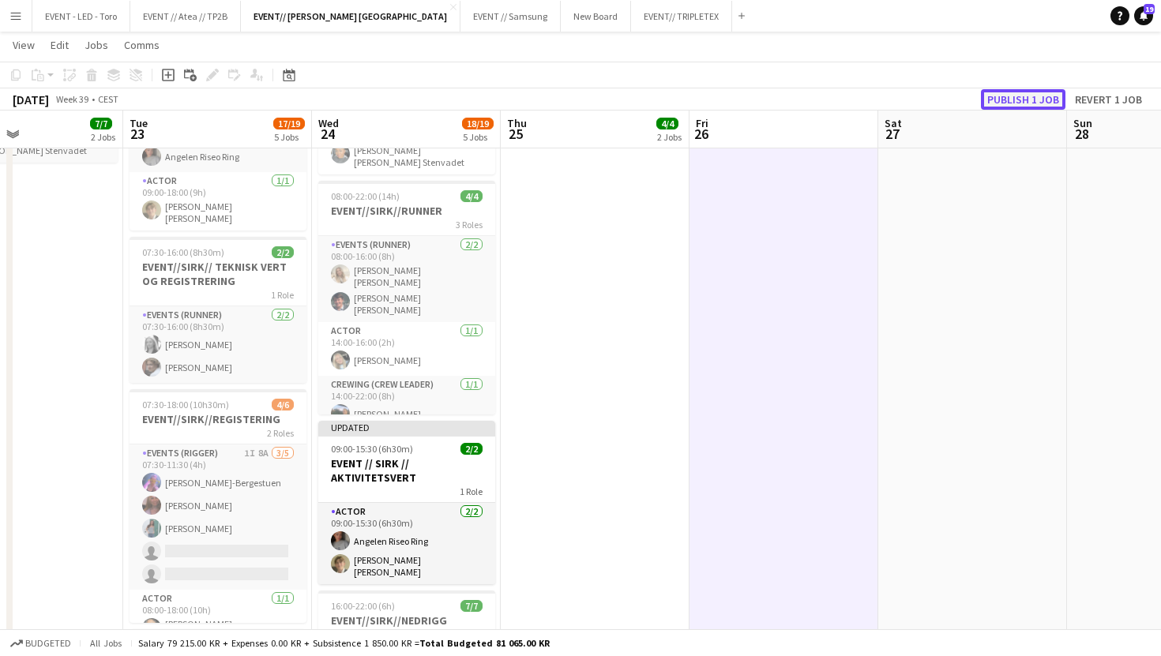
click at [1011, 101] on button "Publish 1 job" at bounding box center [1023, 99] width 84 height 21
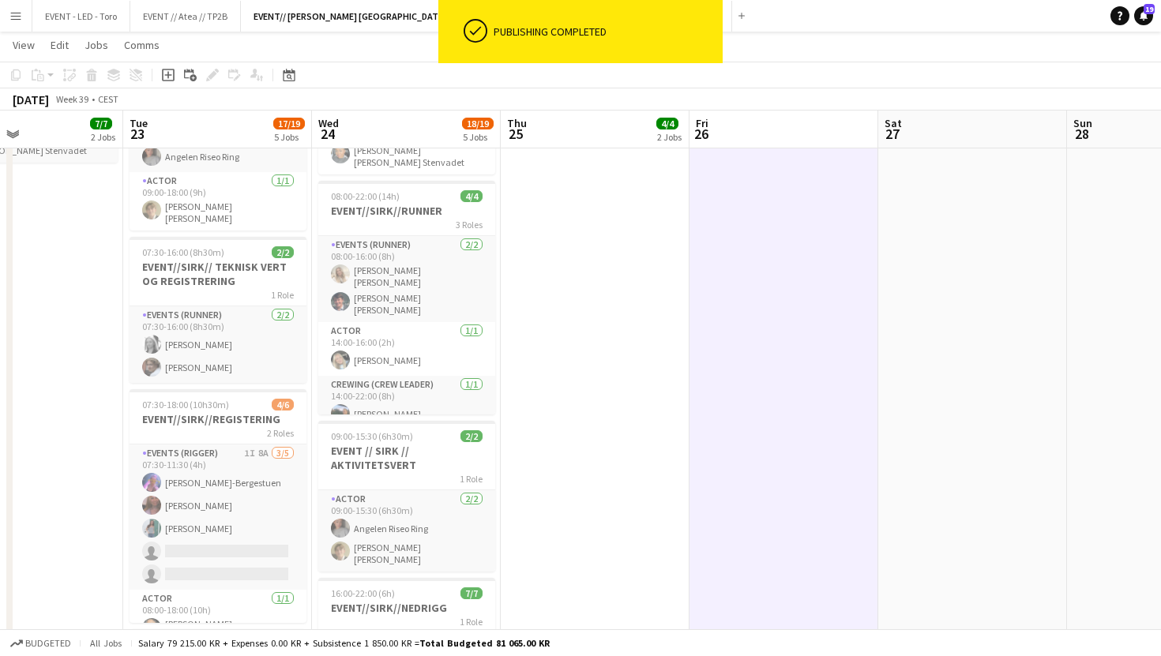
click at [573, 352] on app-date-cell "09:00-15:00 (6h) 2/2 EVENT//SIRK// LAGER RYDDING 1 Role Events (Driver) 2/2 09:…" at bounding box center [595, 334] width 189 height 1062
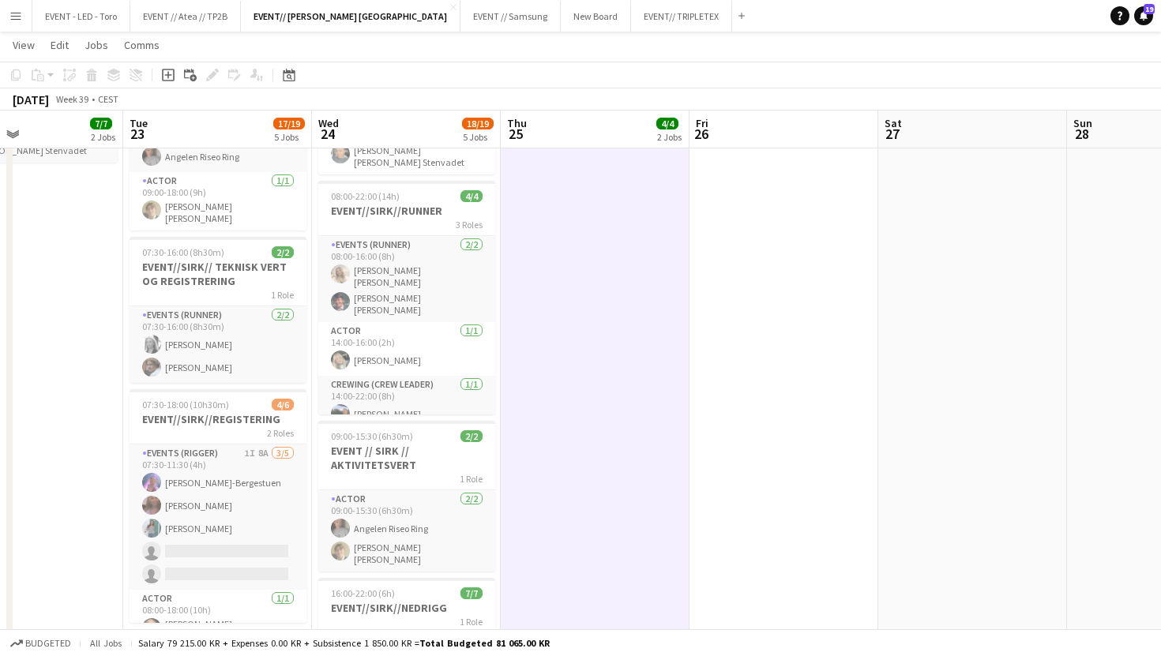
click at [12, 13] on app-icon "Menu" at bounding box center [15, 15] width 13 height 13
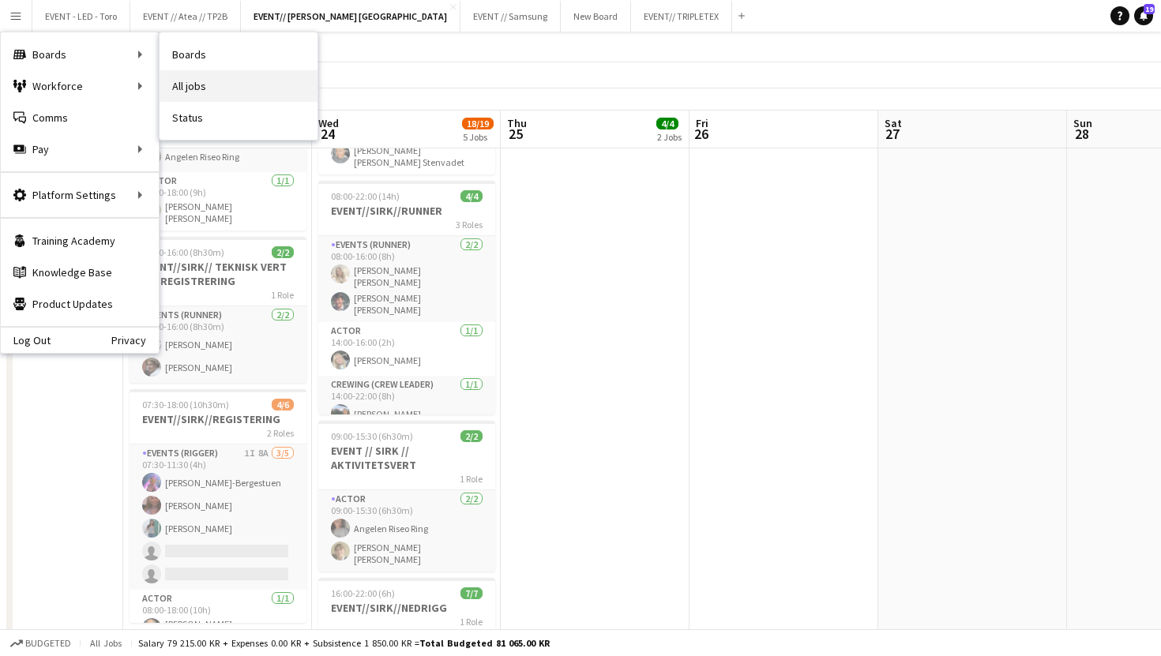
click at [184, 77] on link "All jobs" at bounding box center [238, 86] width 158 height 32
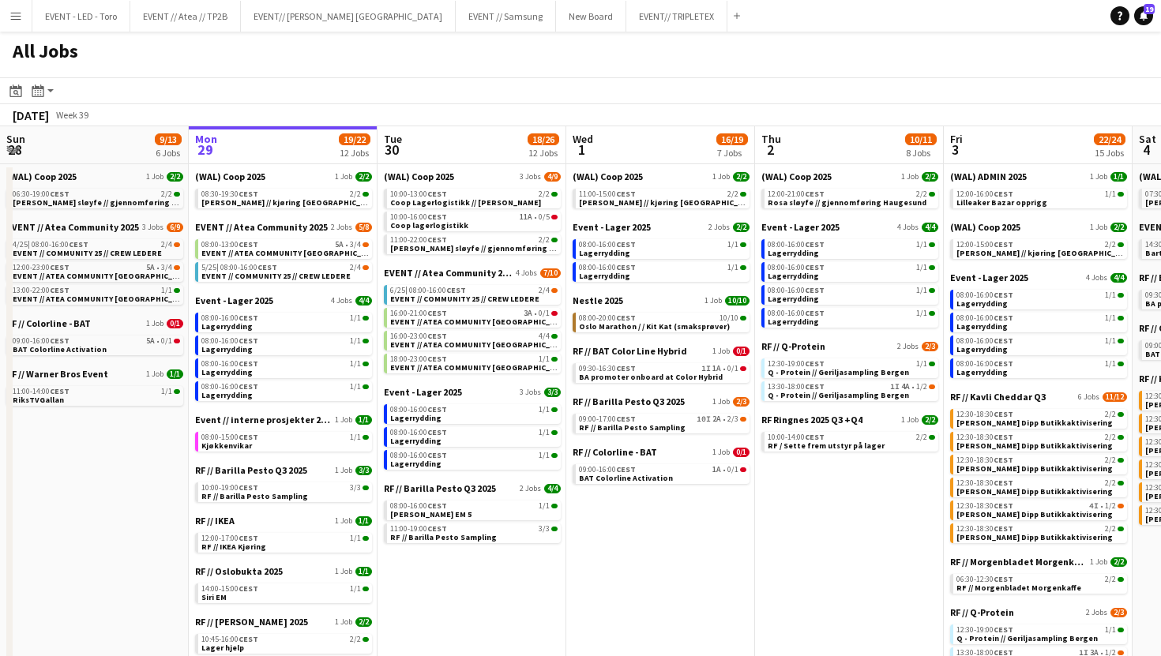
click at [9, 17] on app-icon "Menu" at bounding box center [15, 15] width 13 height 13
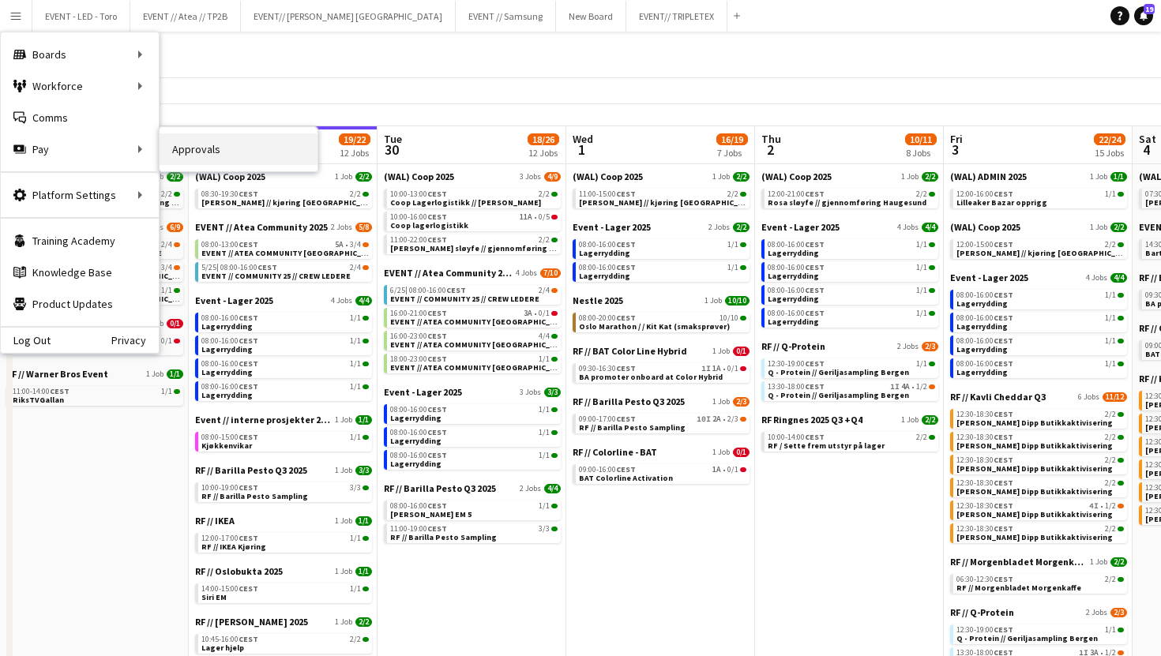
click at [196, 149] on link "Approvals" at bounding box center [238, 149] width 158 height 32
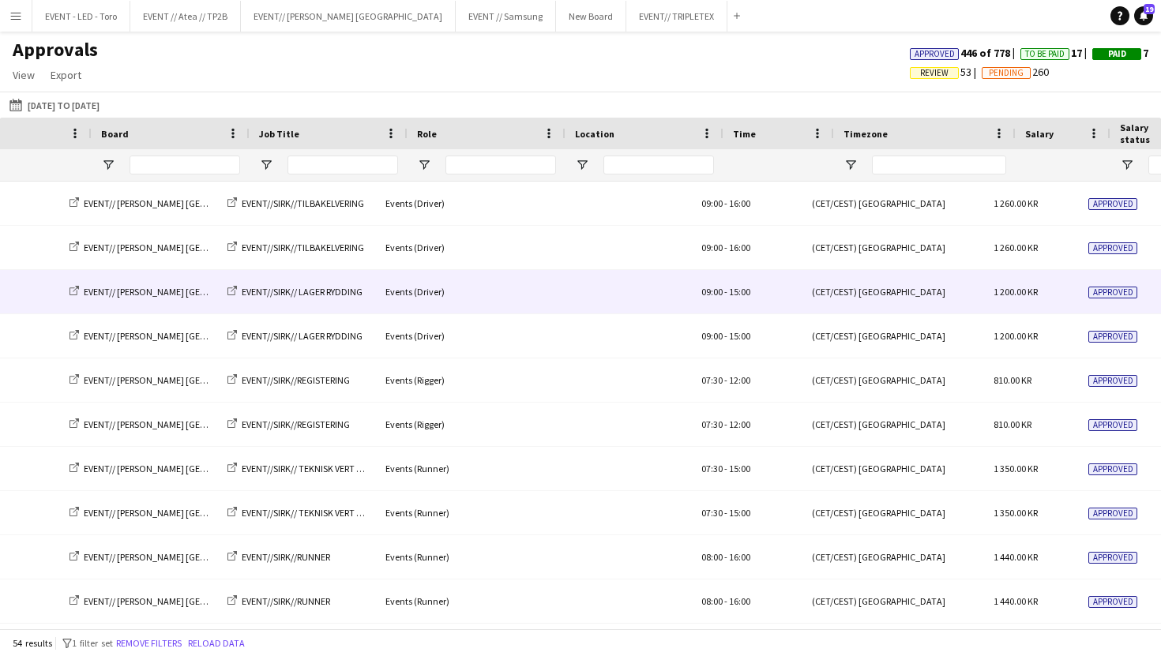
scroll to position [0, 666]
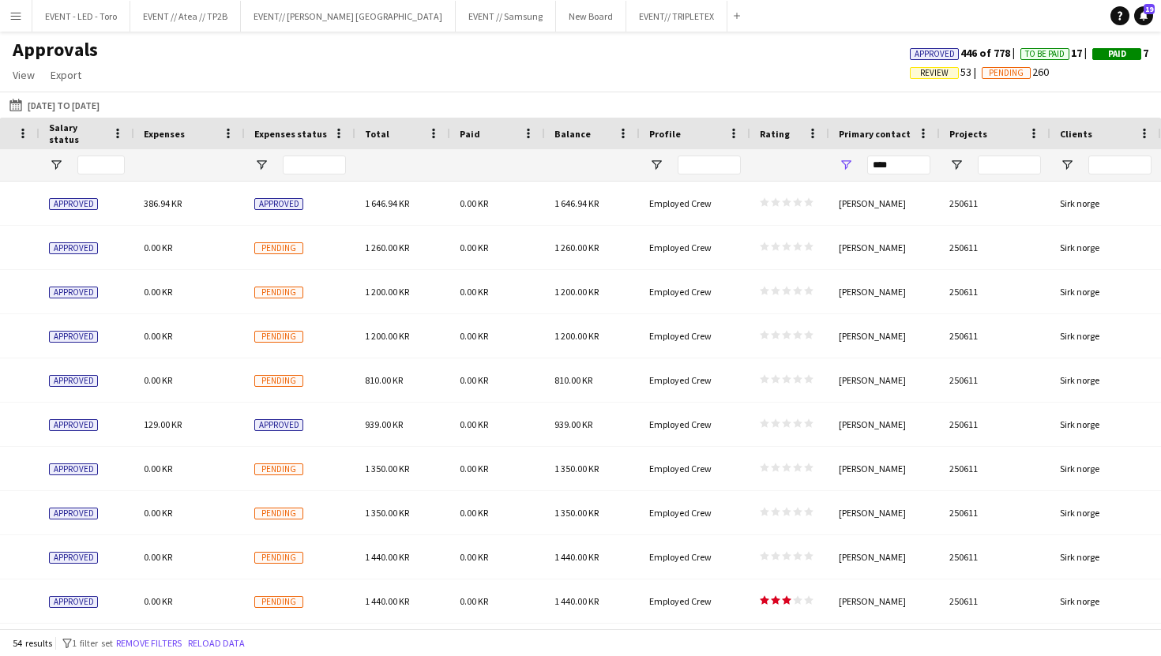
click at [10, 22] on button "Menu" at bounding box center [16, 16] width 32 height 32
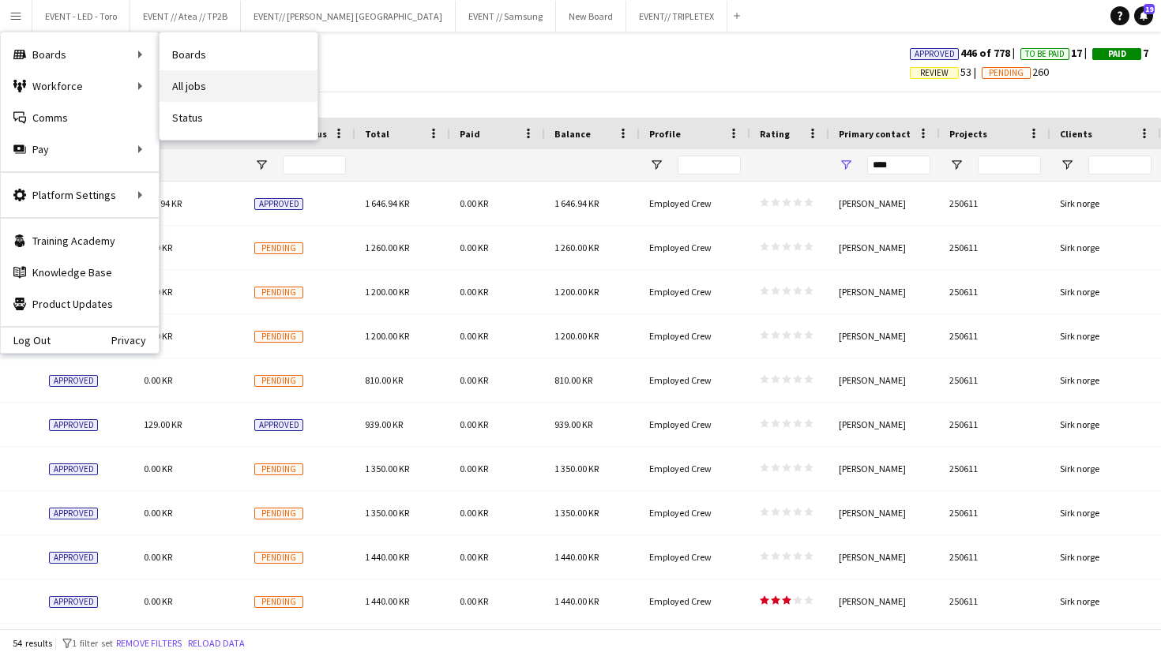
click at [222, 82] on link "All jobs" at bounding box center [238, 86] width 158 height 32
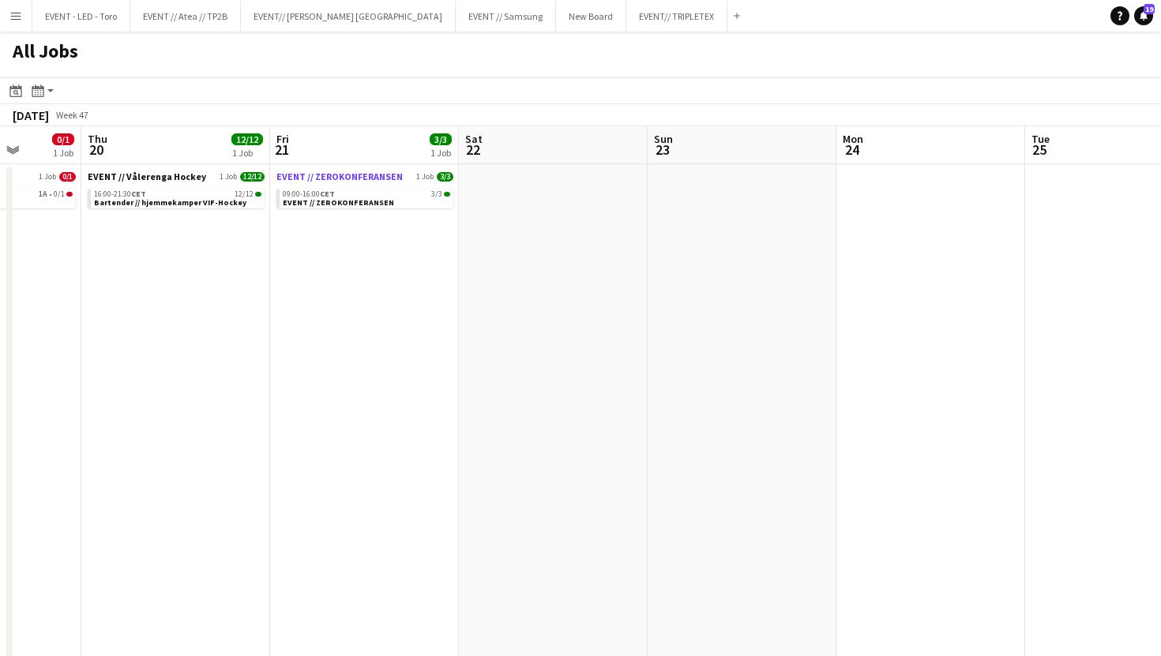
click at [372, 176] on span "EVENT // ZEROKONFERANSEN" at bounding box center [339, 177] width 126 height 12
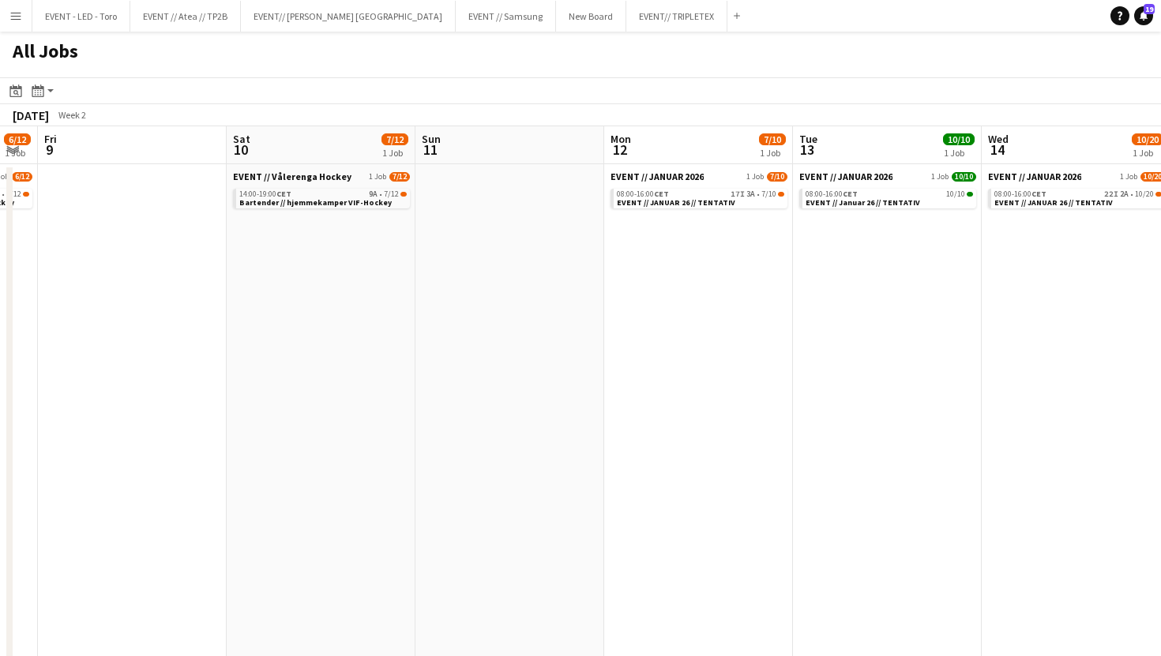
scroll to position [0, 463]
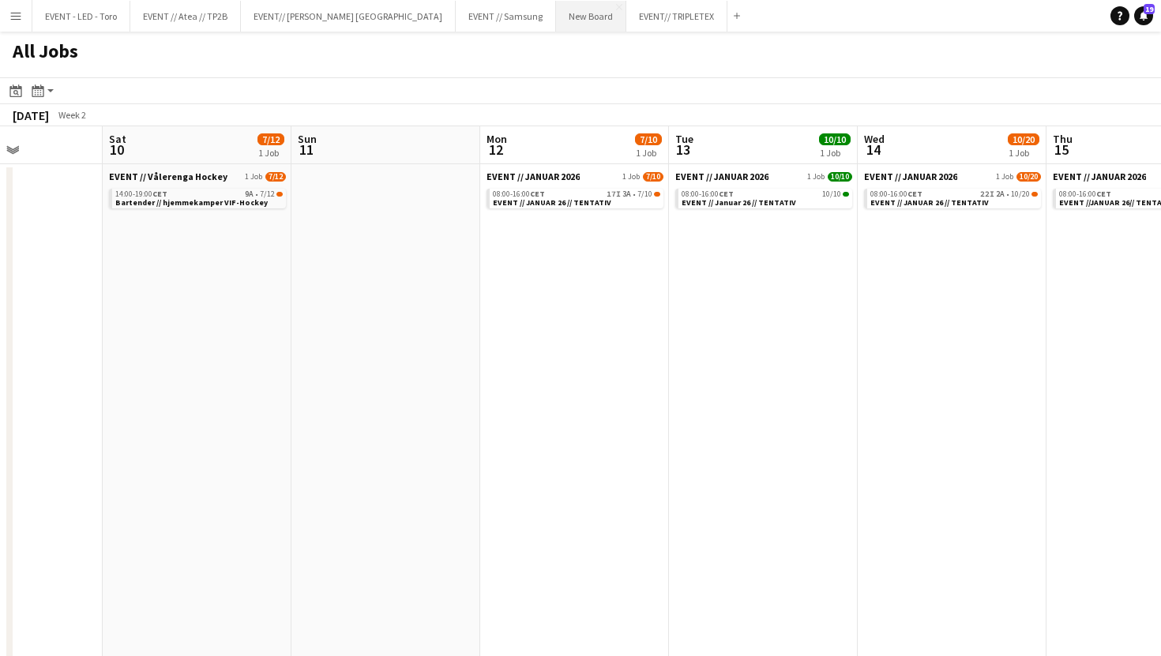
click at [556, 21] on button "New Board Close" at bounding box center [591, 16] width 70 height 31
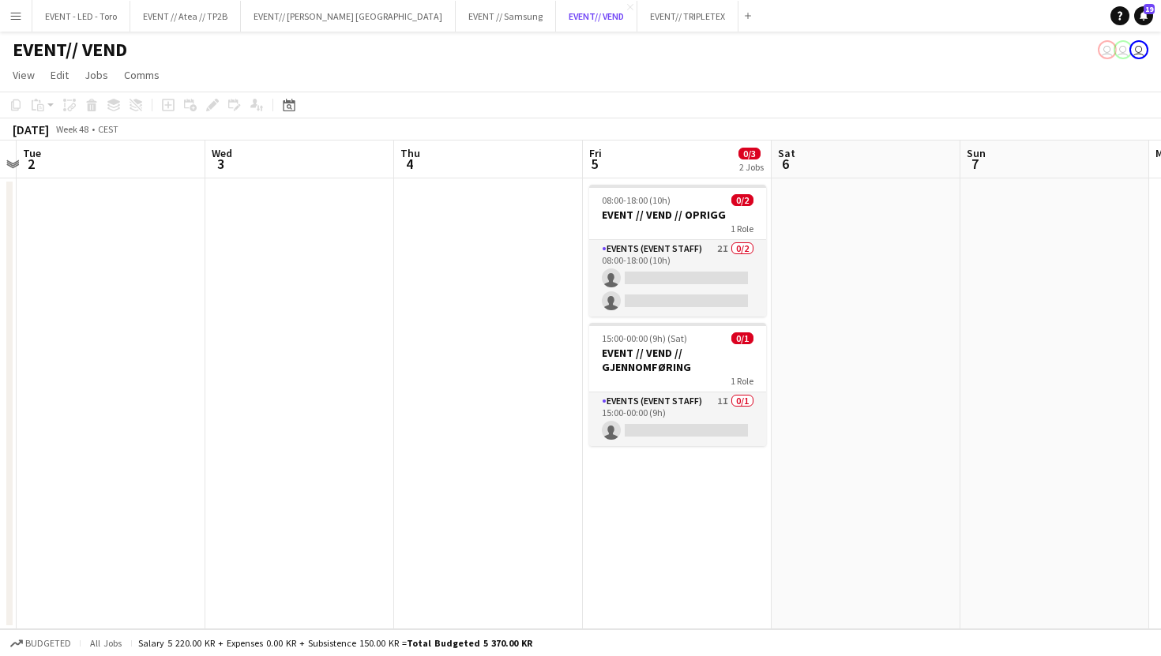
scroll to position [0, 546]
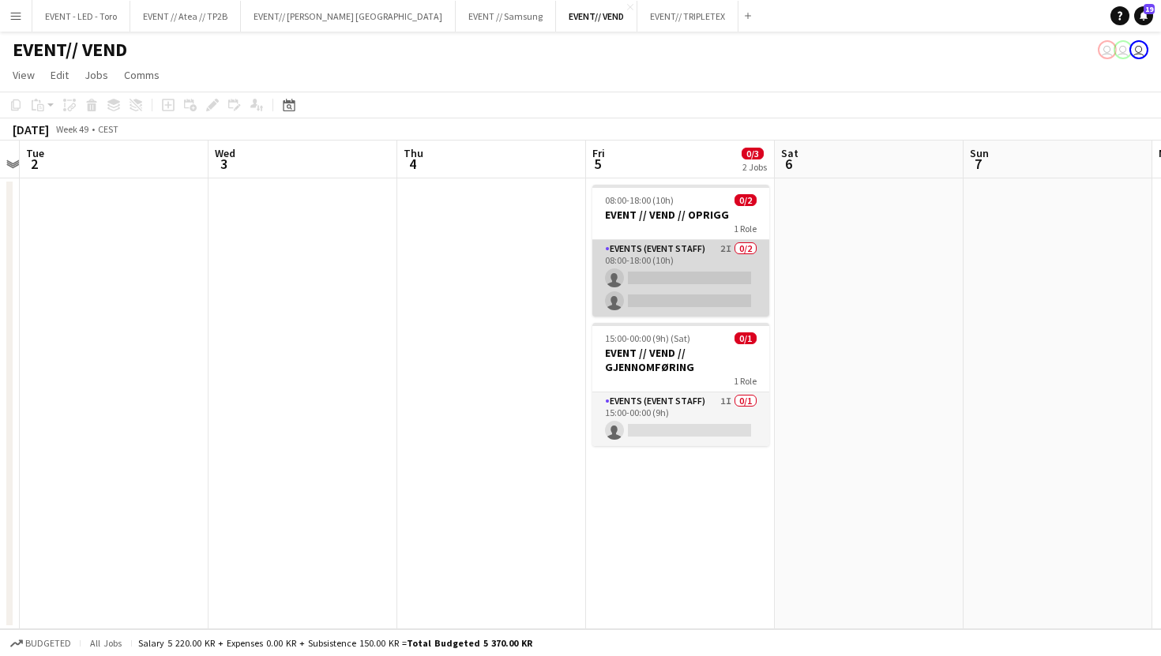
click at [716, 267] on app-card-role "Events (Event Staff) 2I 0/2 08:00-18:00 (10h) single-neutral-actions single-neu…" at bounding box center [680, 278] width 177 height 77
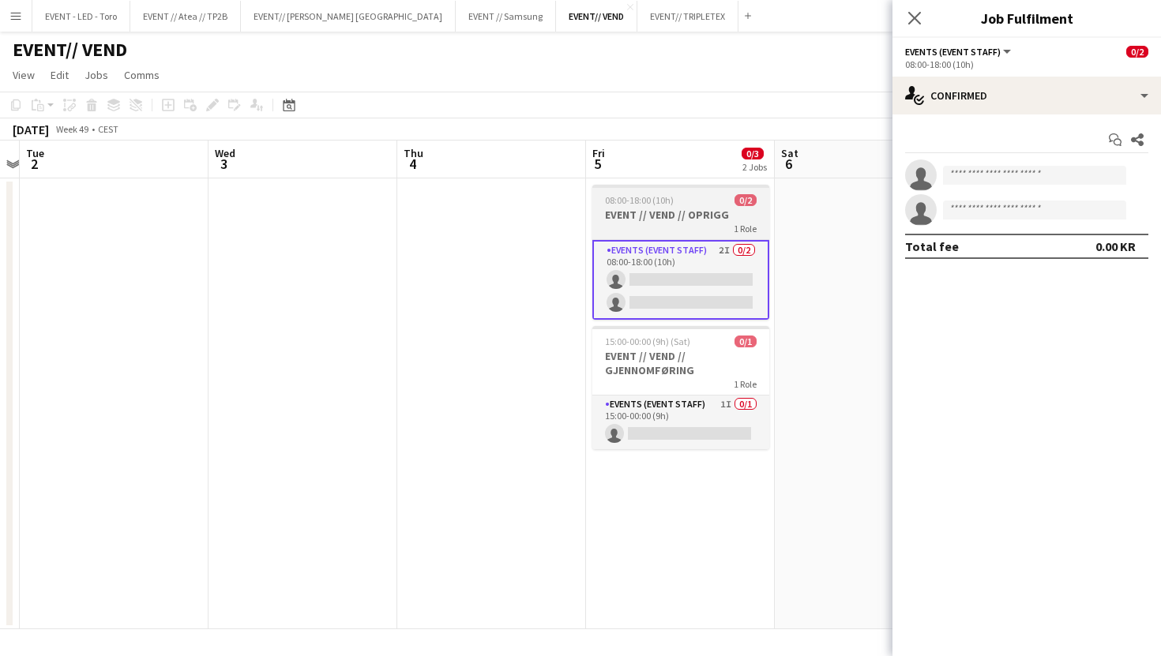
click at [670, 212] on h3 "EVENT // VEND // OPRIGG" at bounding box center [680, 215] width 177 height 14
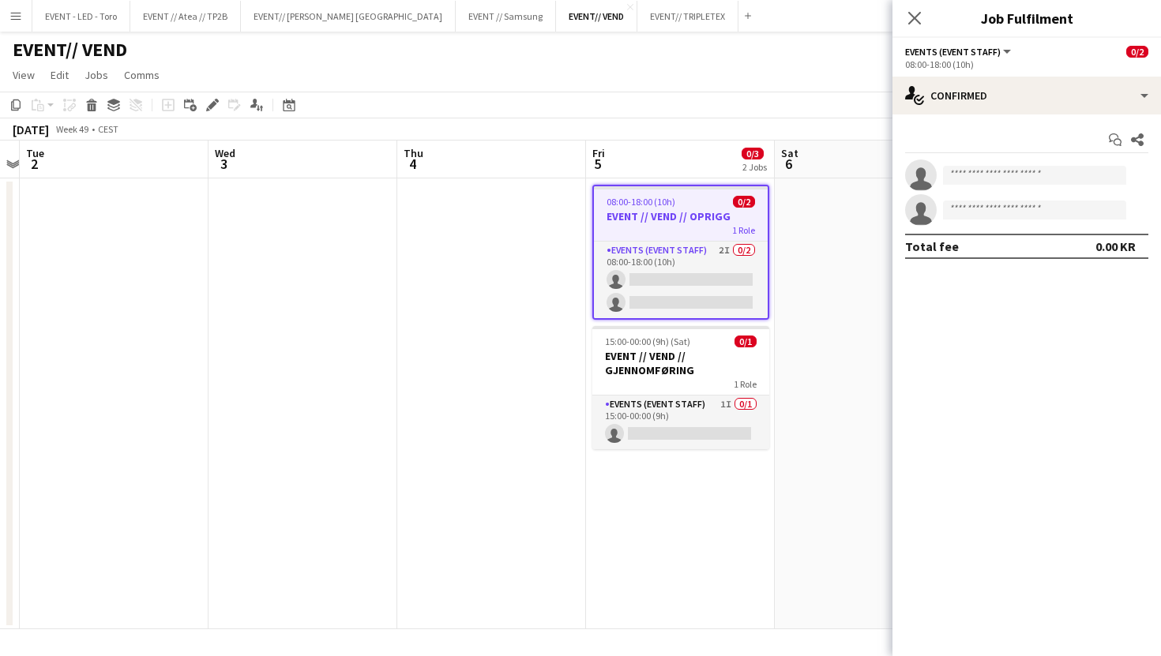
scroll to position [0, 547]
click at [217, 103] on icon "Edit" at bounding box center [212, 105] width 13 height 13
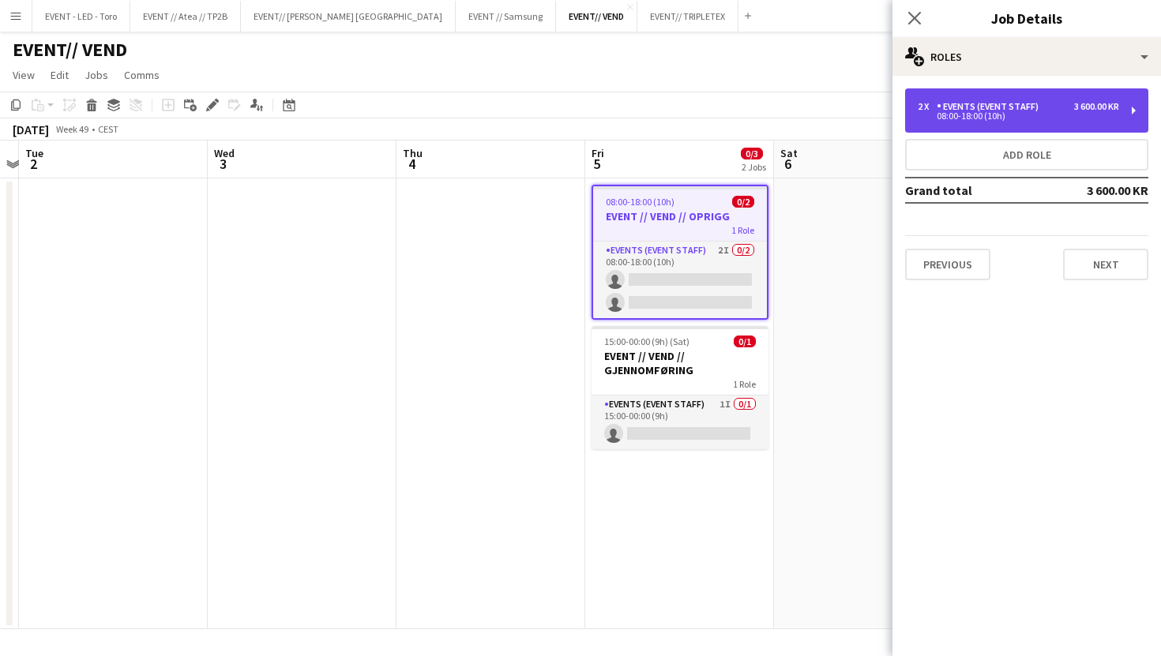
click at [1019, 113] on div "08:00-18:00 (10h)" at bounding box center [1017, 116] width 201 height 8
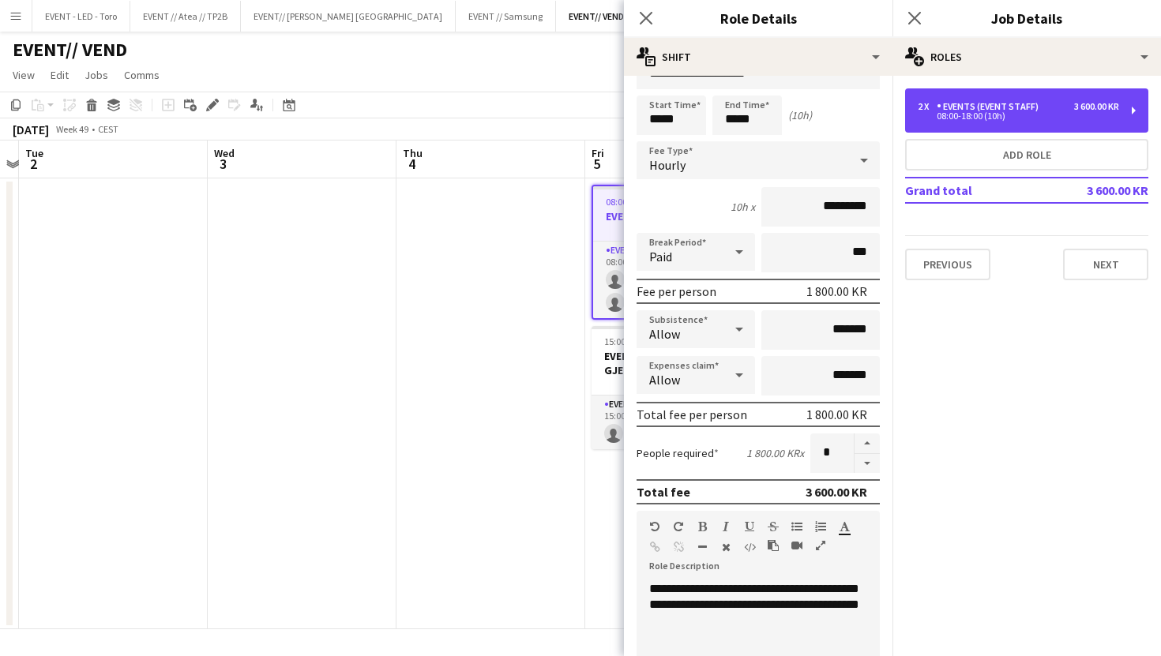
scroll to position [0, 0]
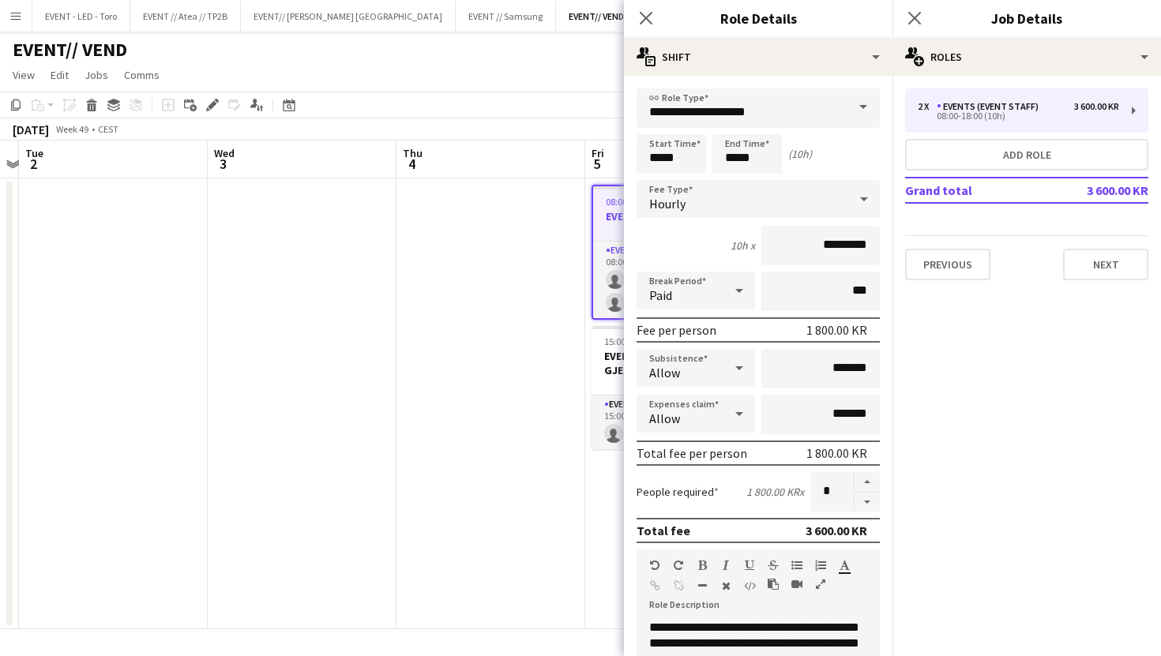
click at [561, 269] on app-date-cell at bounding box center [490, 403] width 189 height 451
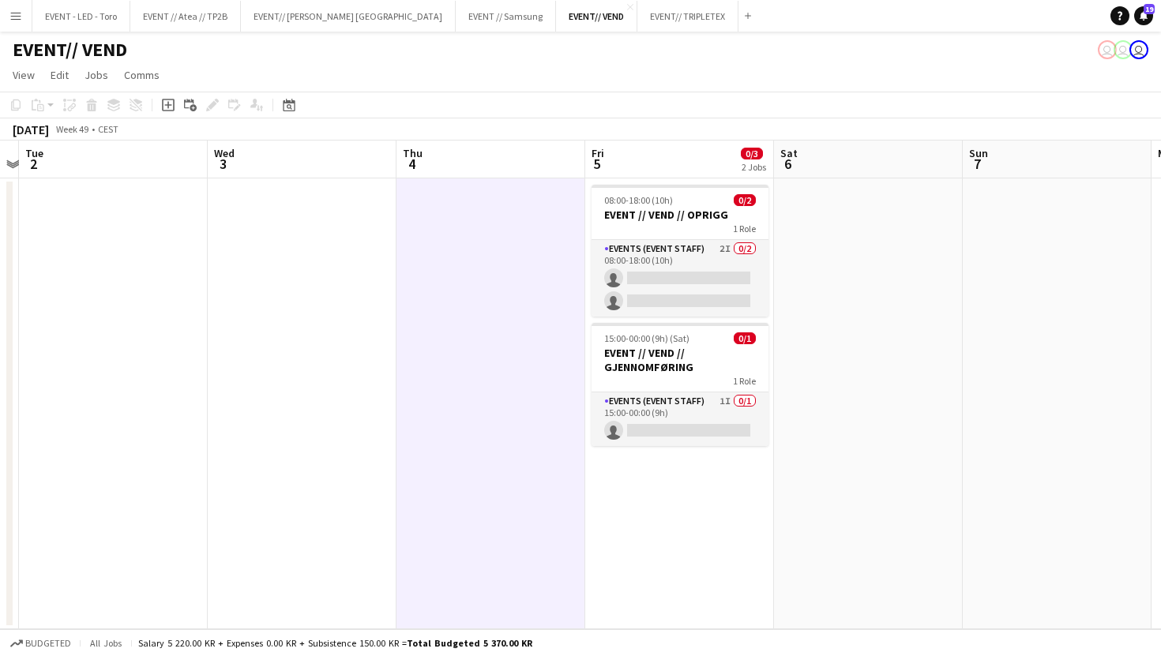
click at [1137, 46] on app-user-avatar "user" at bounding box center [1138, 49] width 19 height 19
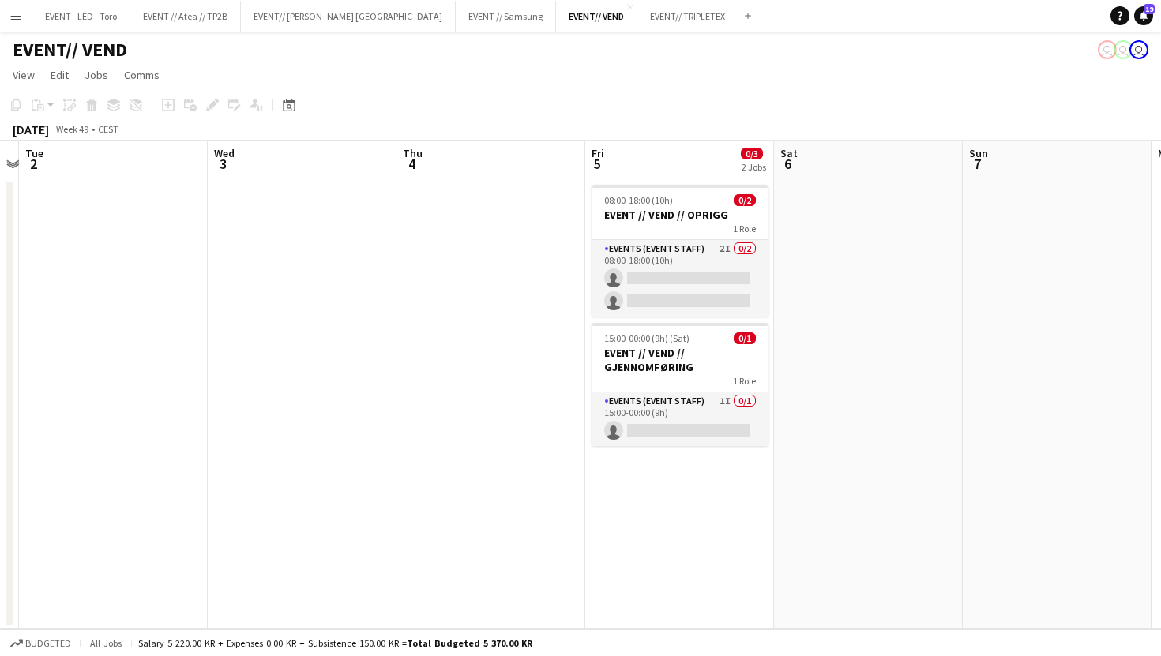
click at [1118, 43] on app-user-avatar "user" at bounding box center [1122, 49] width 19 height 19
click at [1143, 19] on icon "Notifications" at bounding box center [1143, 15] width 9 height 9
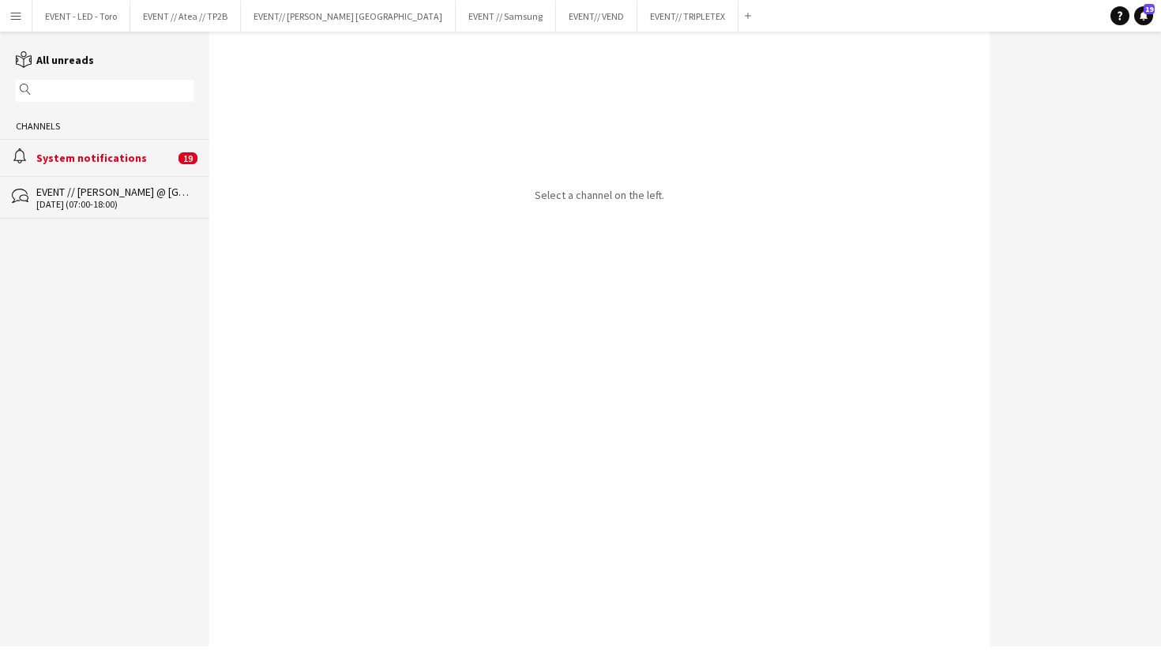
click at [153, 188] on div "EVENT // Kari Traa @ Oslo Runway" at bounding box center [114, 192] width 157 height 14
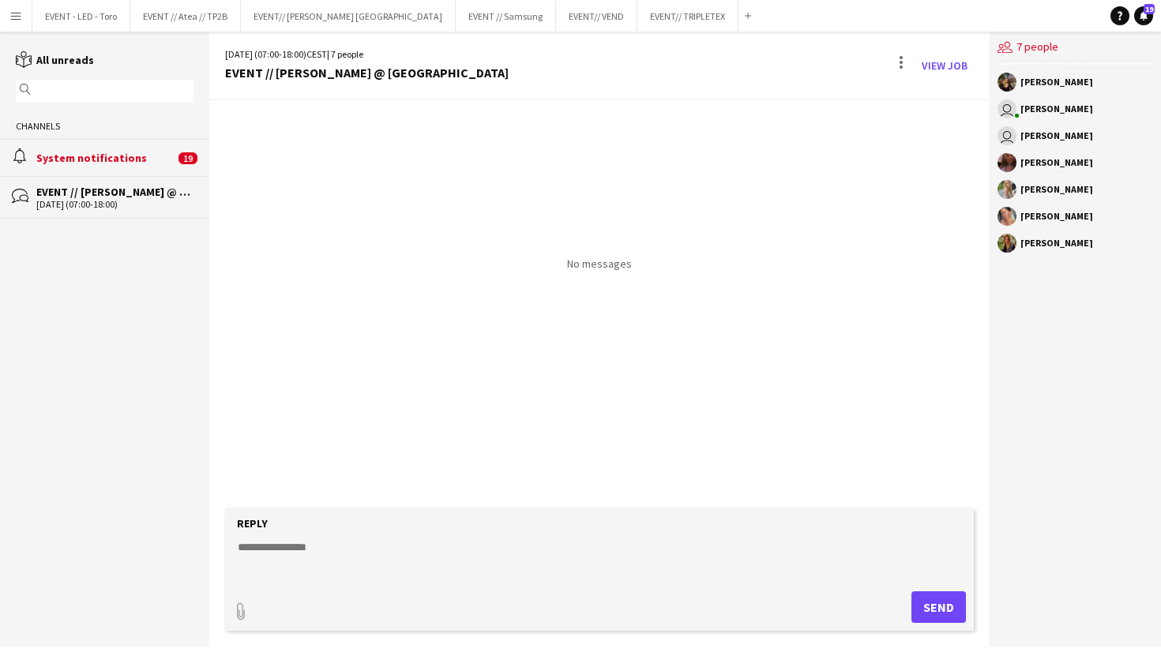
click at [151, 162] on div "System notifications" at bounding box center [105, 158] width 138 height 14
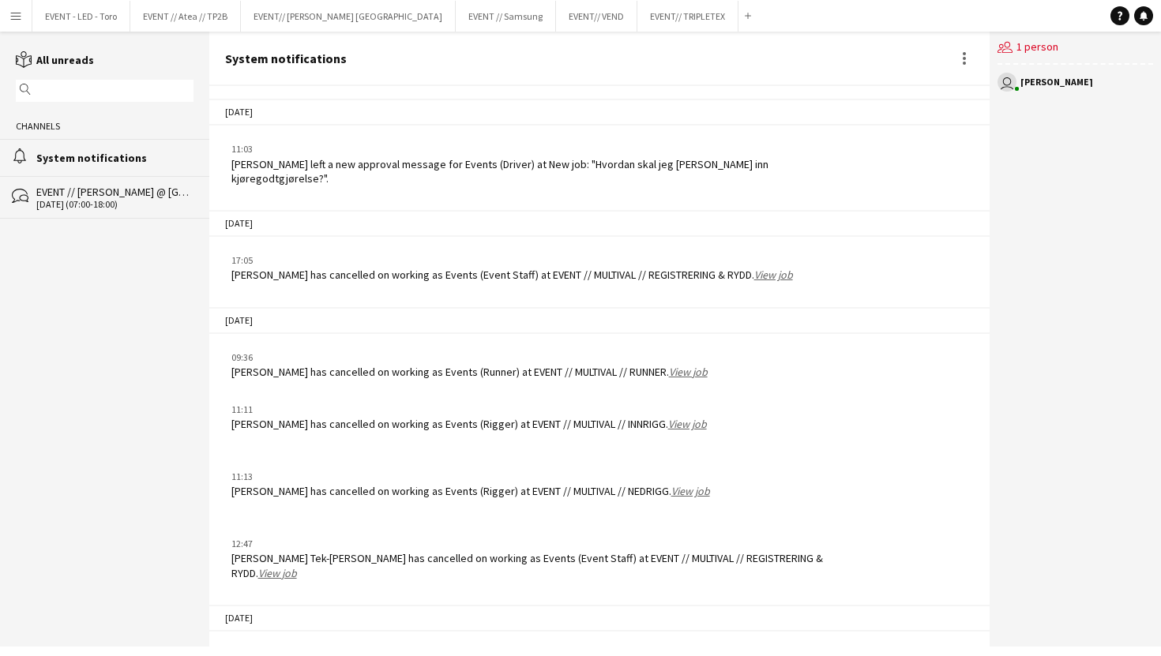
click at [107, 193] on div "EVENT // Kari Traa @ Oslo Runway" at bounding box center [114, 192] width 157 height 14
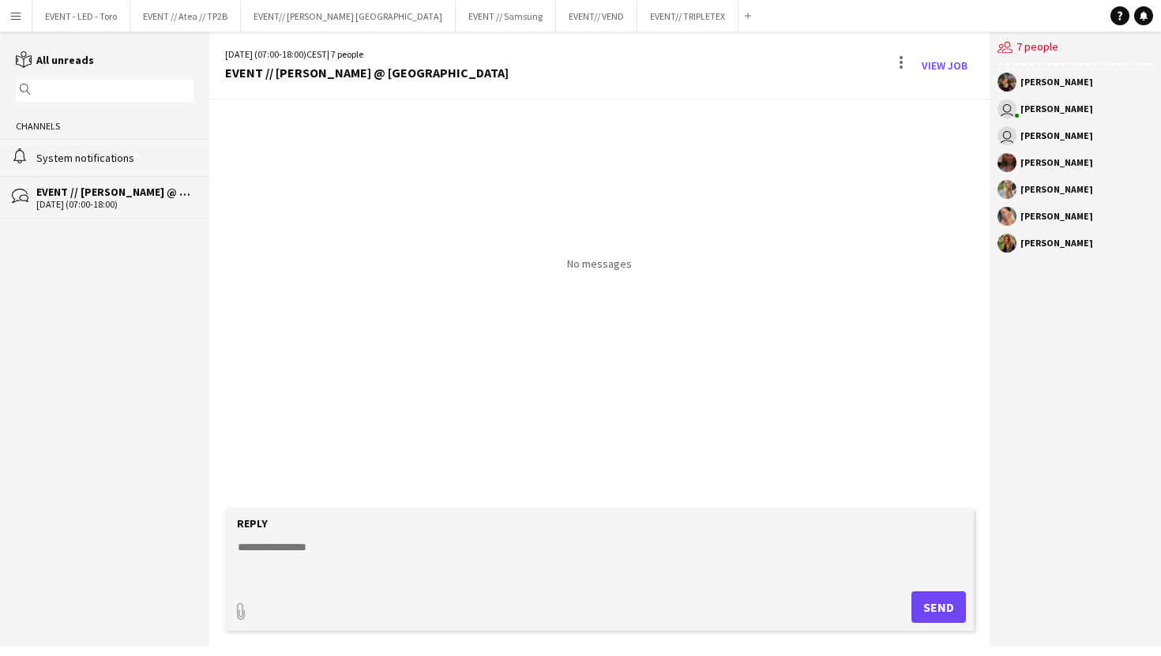
click at [319, 527] on div "Reply" at bounding box center [599, 523] width 733 height 14
click at [316, 546] on textarea at bounding box center [602, 559] width 733 height 41
drag, startPoint x: 279, startPoint y: 524, endPoint x: 413, endPoint y: 419, distance: 169.8
click at [279, 524] on div "Reply" at bounding box center [599, 523] width 733 height 14
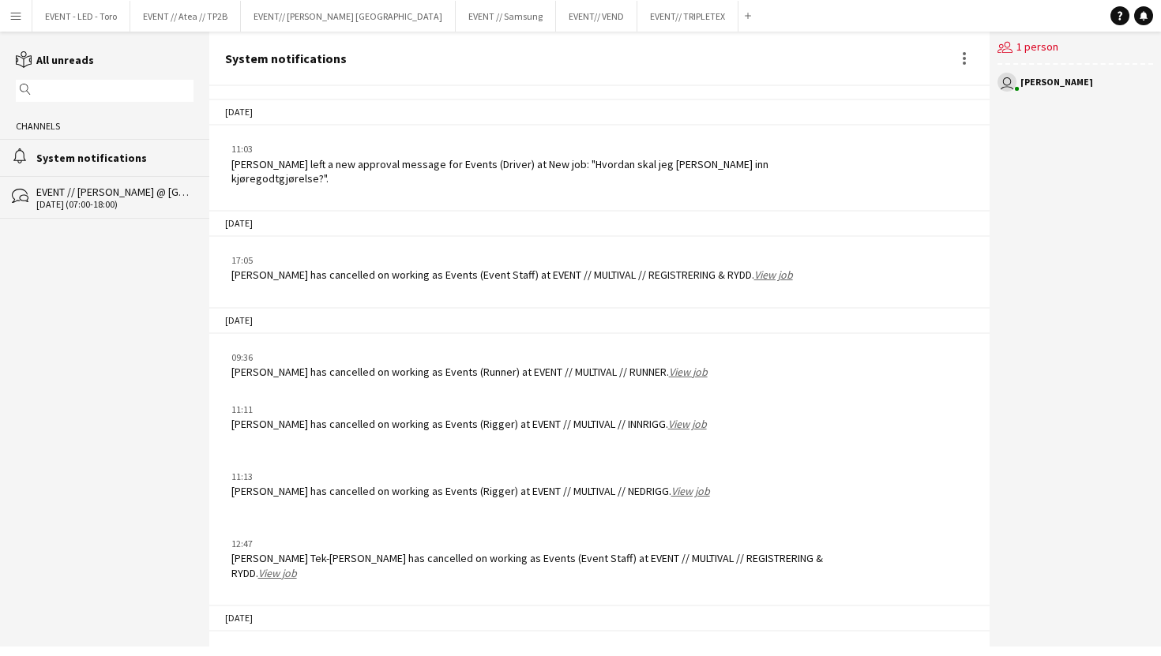
scroll to position [1137, 0]
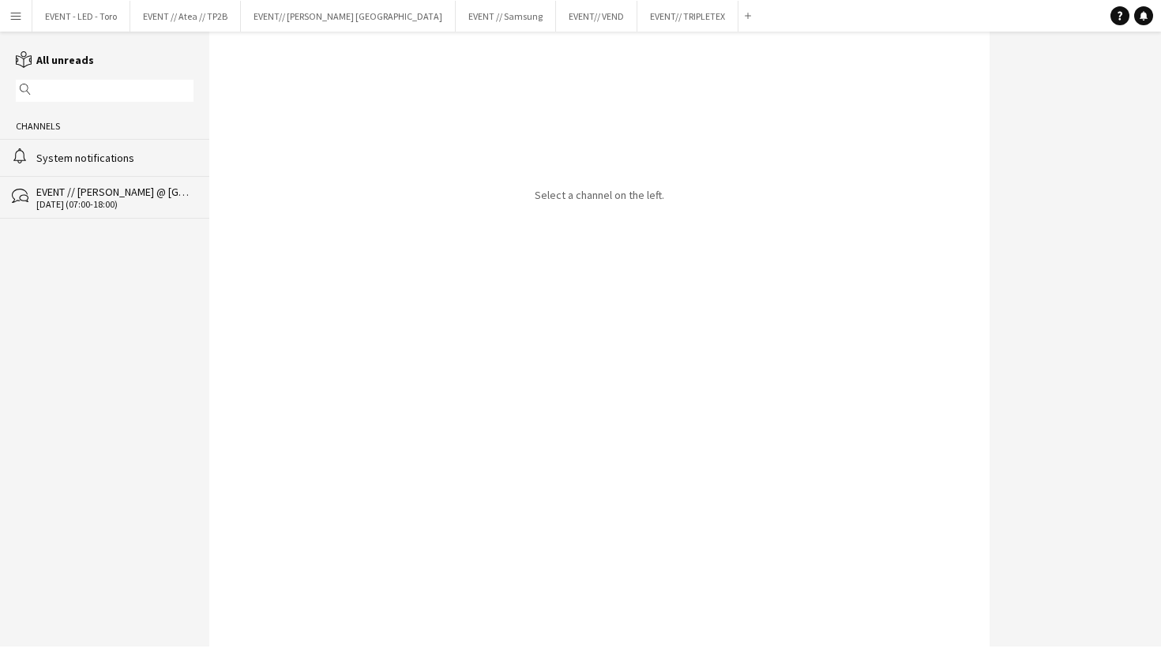
click at [23, 17] on button "Menu" at bounding box center [16, 16] width 32 height 32
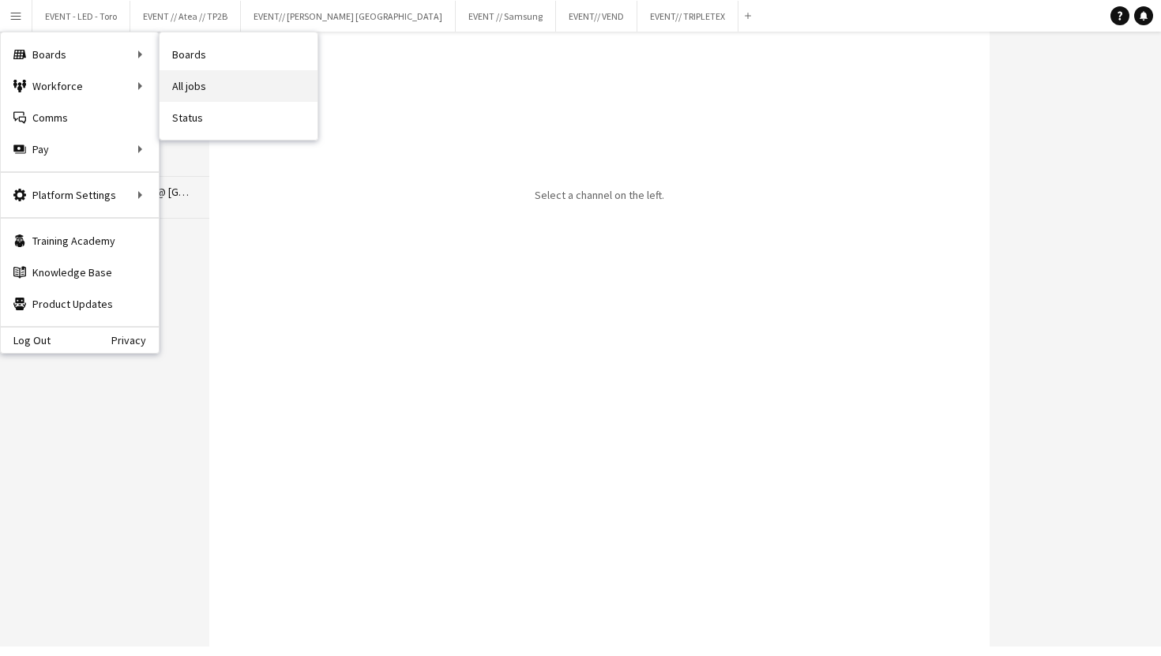
click at [185, 84] on link "All jobs" at bounding box center [238, 86] width 158 height 32
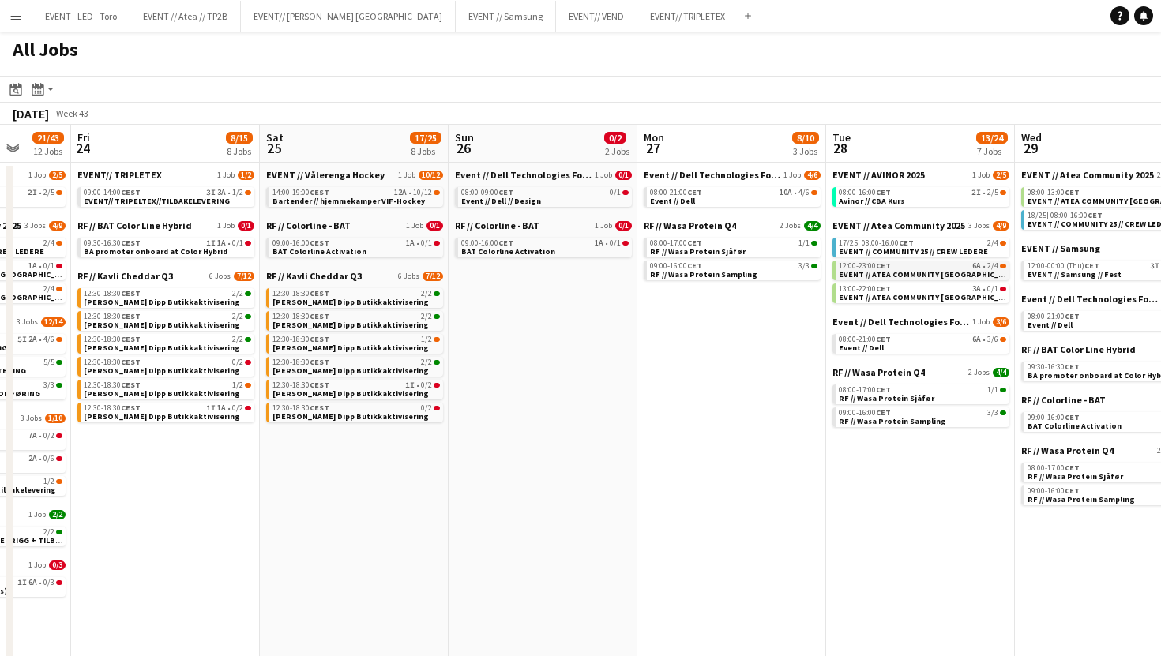
scroll to position [0, 375]
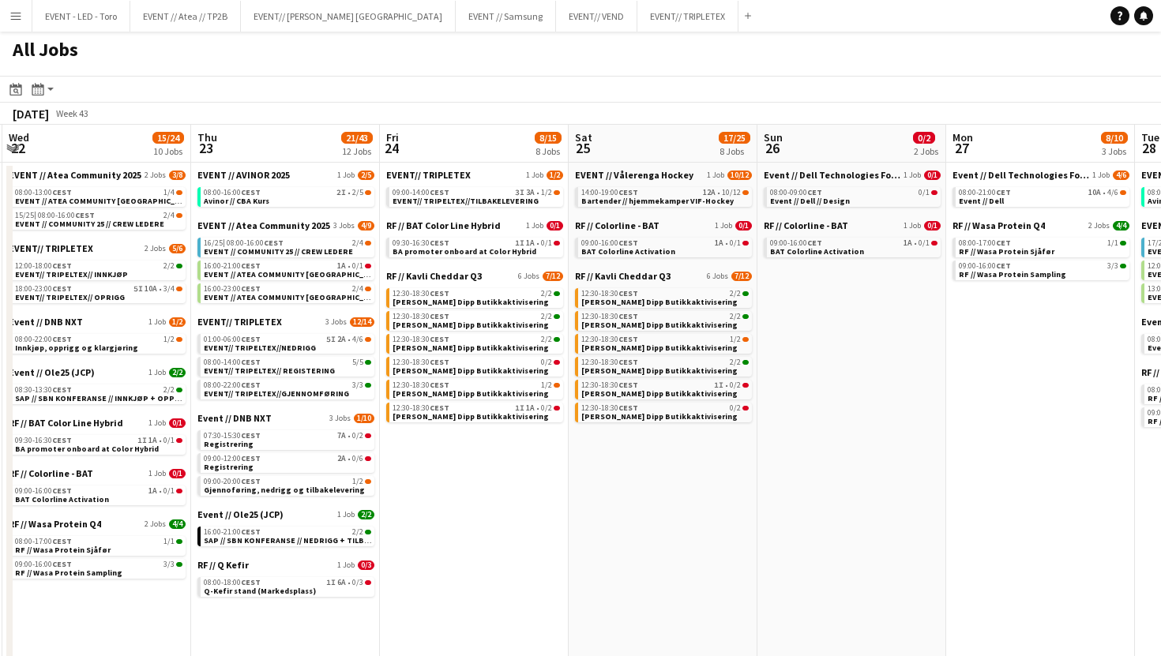
click at [261, 314] on div "EVENT // Atea Community 2025 3 Jobs 4/9 16/25 | 08:00-16:00 CEST 2/4 EVENT // C…" at bounding box center [285, 267] width 177 height 96
click at [261, 316] on span "EVENT// TRIPLETEX" at bounding box center [239, 322] width 84 height 12
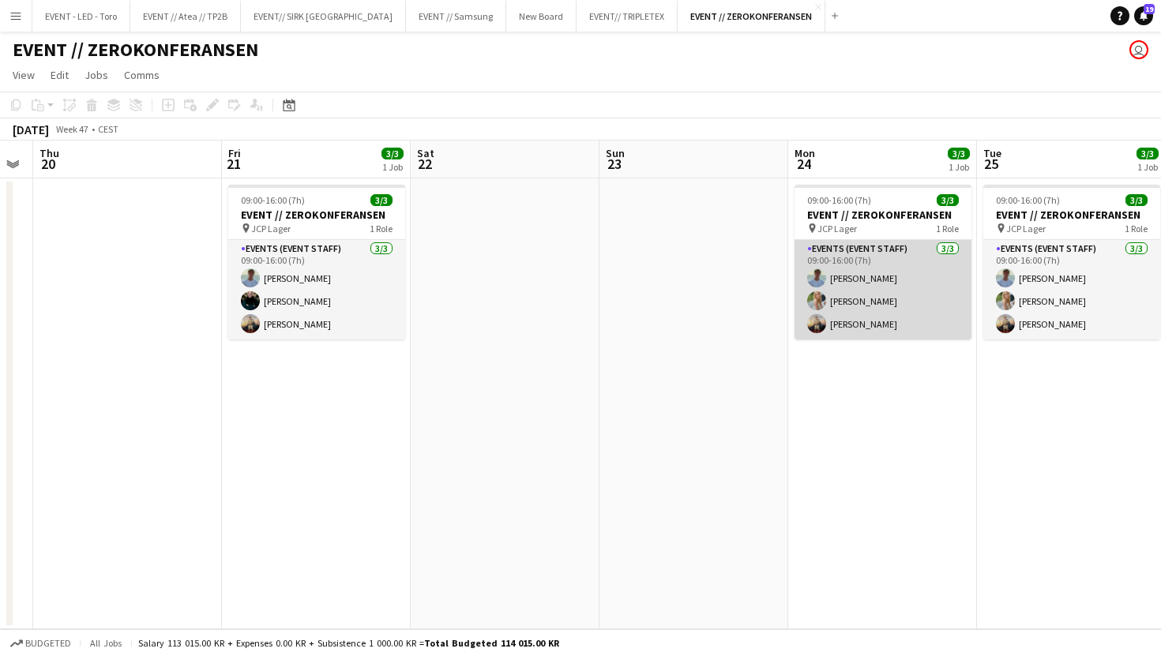
scroll to position [0, 434]
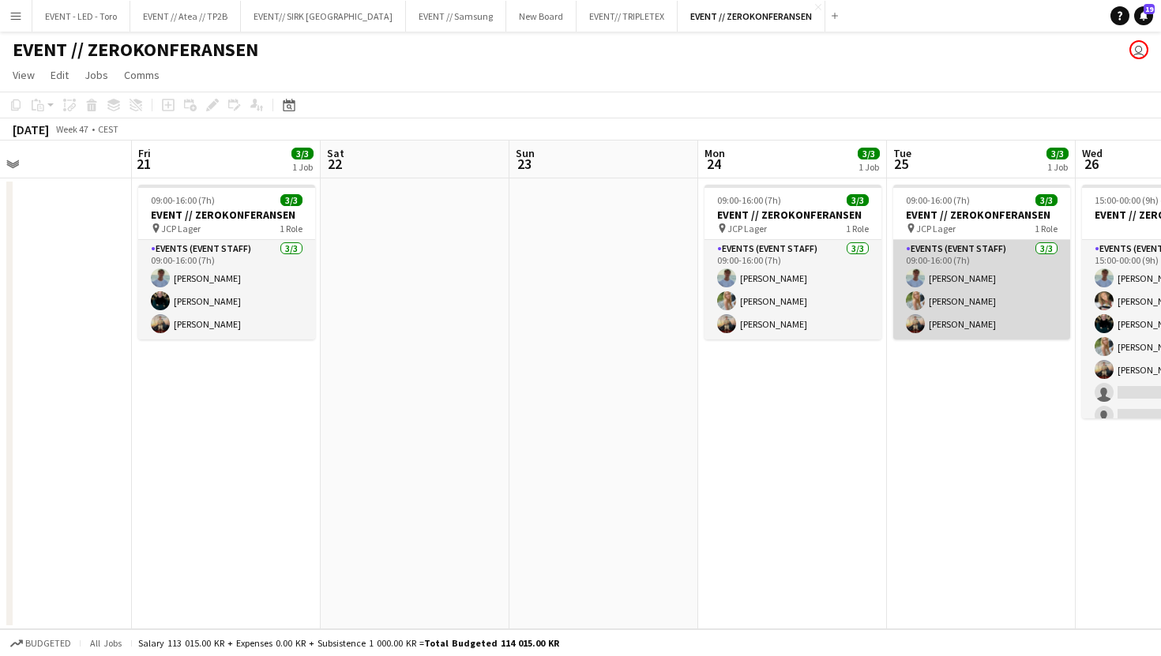
click at [967, 318] on app-card-role "Events (Event Staff) 3/3 09:00-16:00 (7h) Fredrik Bronken Næss Julia Holme Chri…" at bounding box center [981, 289] width 177 height 99
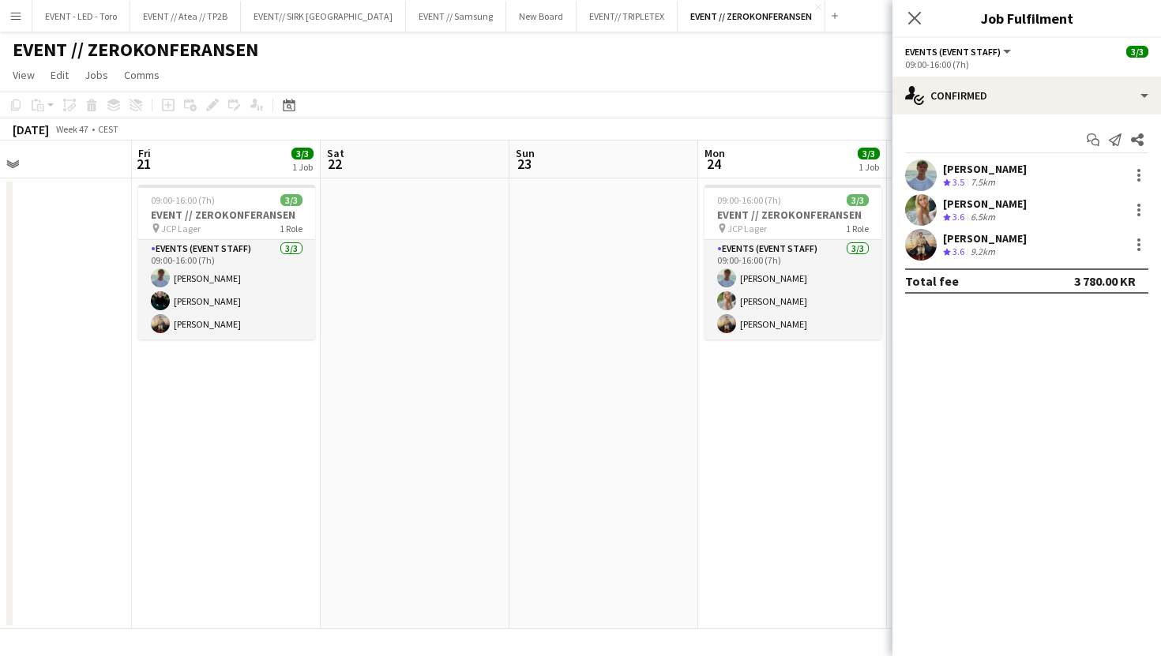
click at [906, 245] on app-user-avatar at bounding box center [921, 245] width 32 height 32
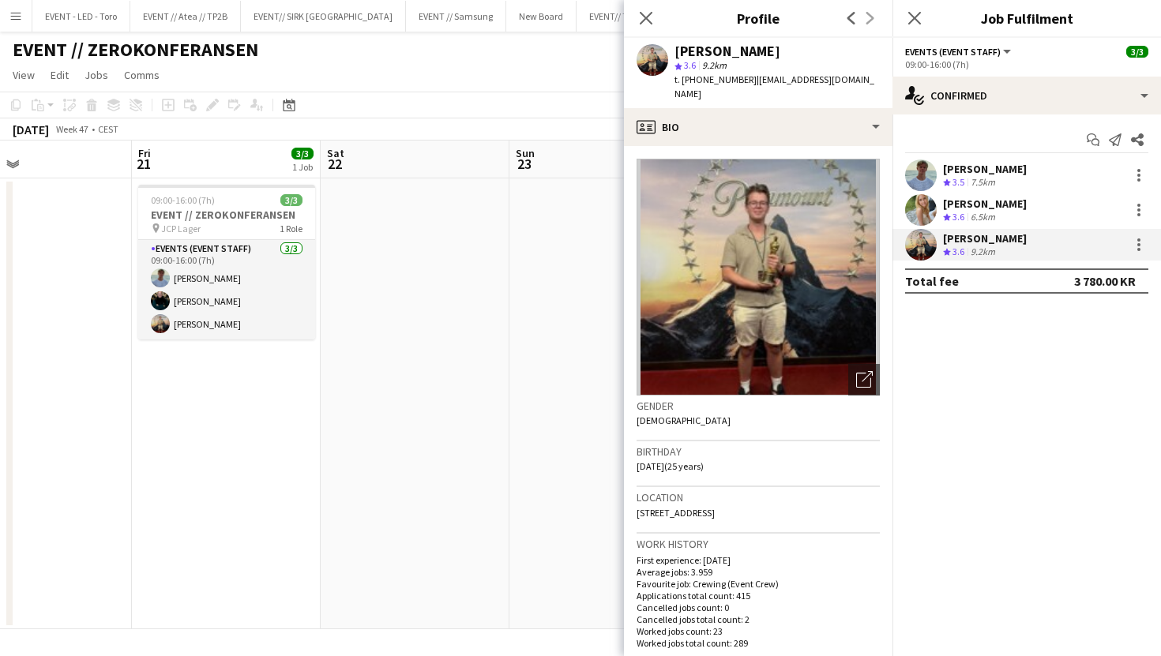
click at [915, 209] on app-user-avatar at bounding box center [921, 210] width 32 height 32
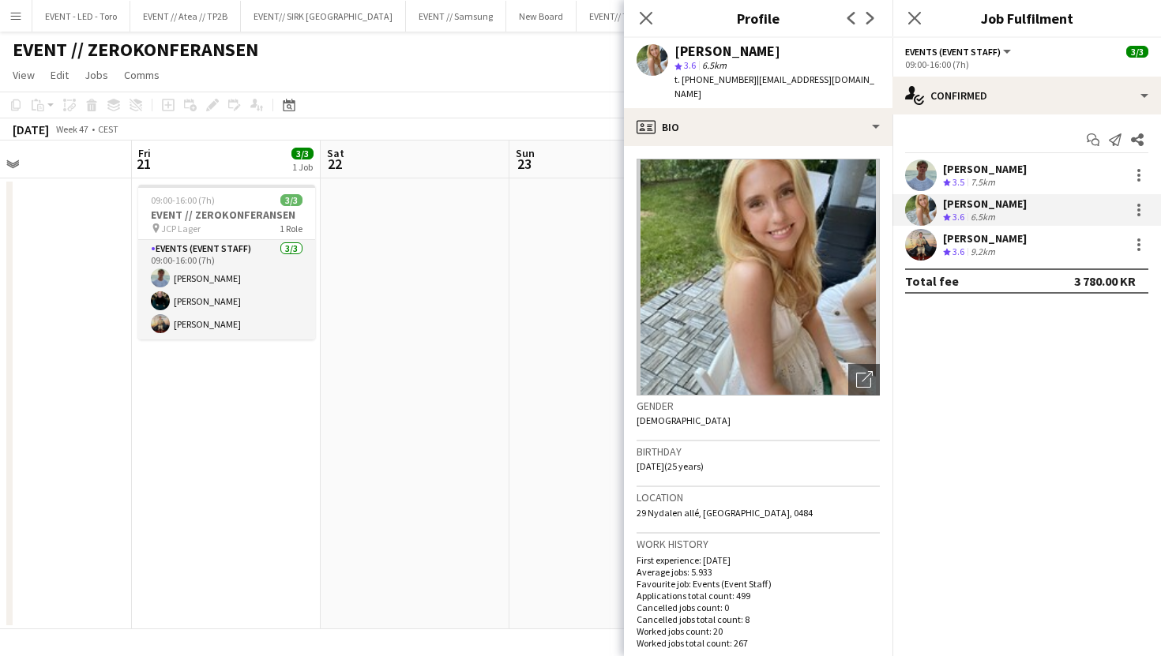
click at [475, 326] on app-date-cell at bounding box center [415, 403] width 189 height 451
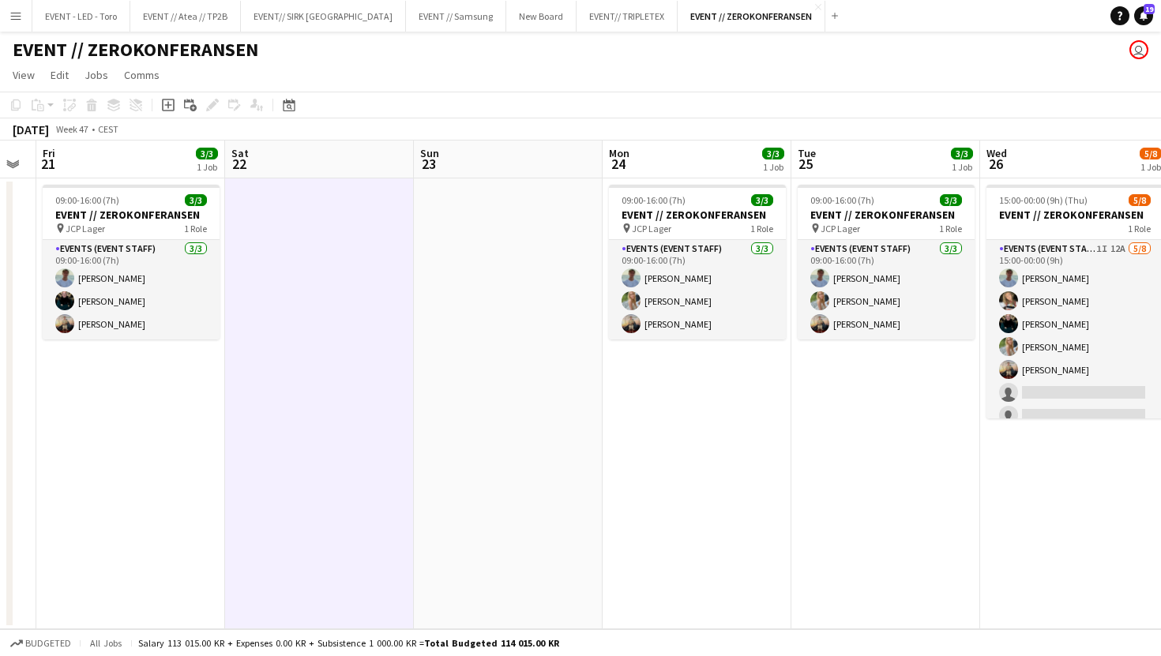
scroll to position [0, 631]
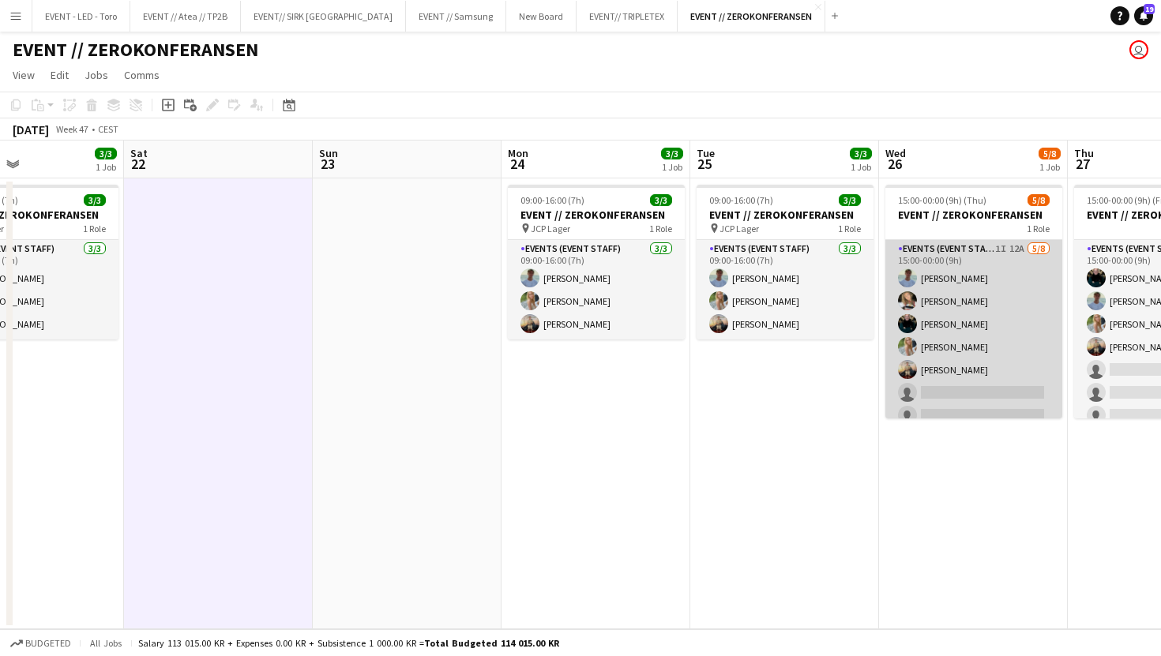
click at [969, 373] on app-card-role "Events (Event Staff) 1I 12A 5/8 15:00-00:00 (9h) Fredrik Bronken Næss Marte Jen…" at bounding box center [973, 347] width 177 height 214
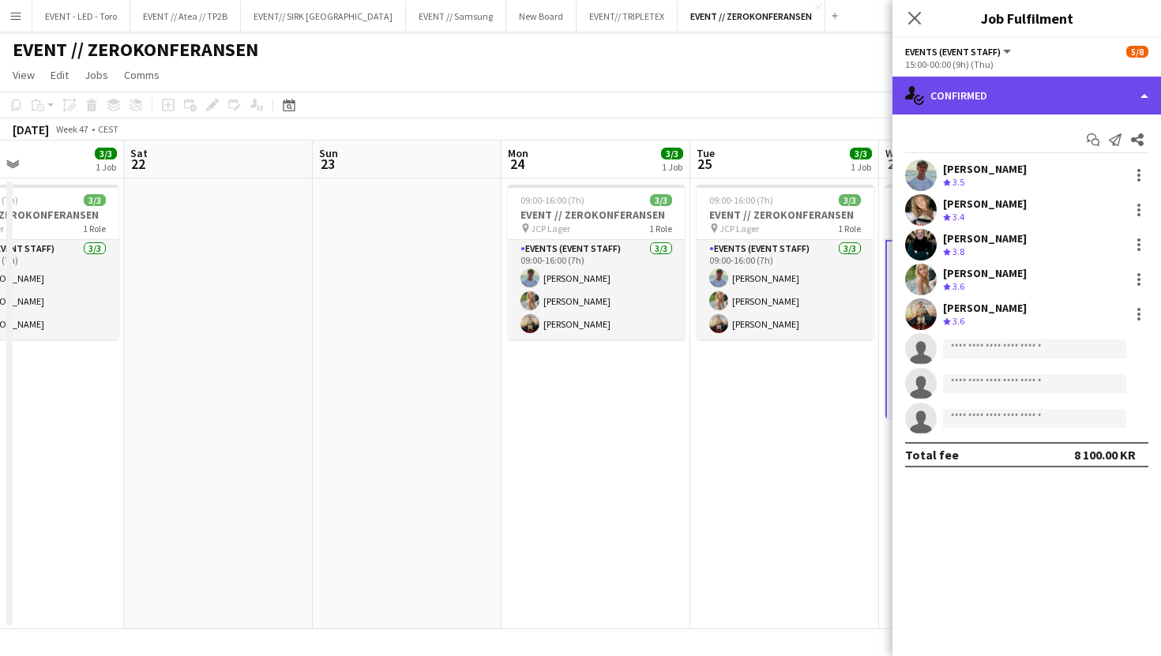
click at [1017, 100] on div "single-neutral-actions-check-2 Confirmed" at bounding box center [1026, 96] width 268 height 38
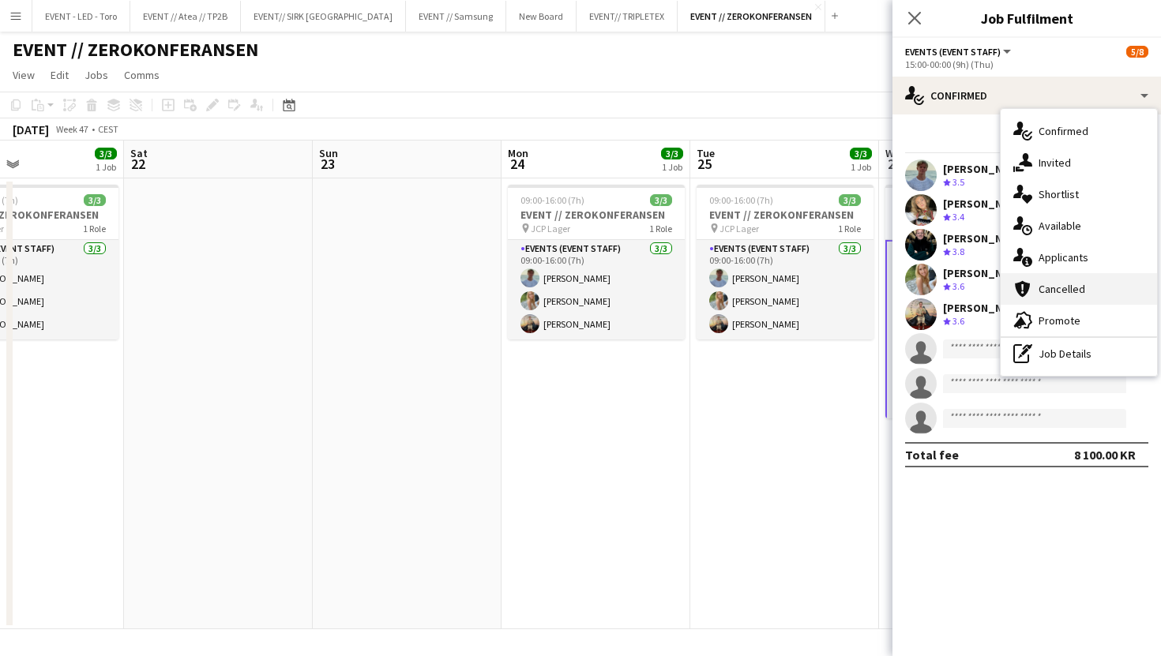
click at [1050, 288] on span "Cancelled" at bounding box center [1061, 289] width 47 height 14
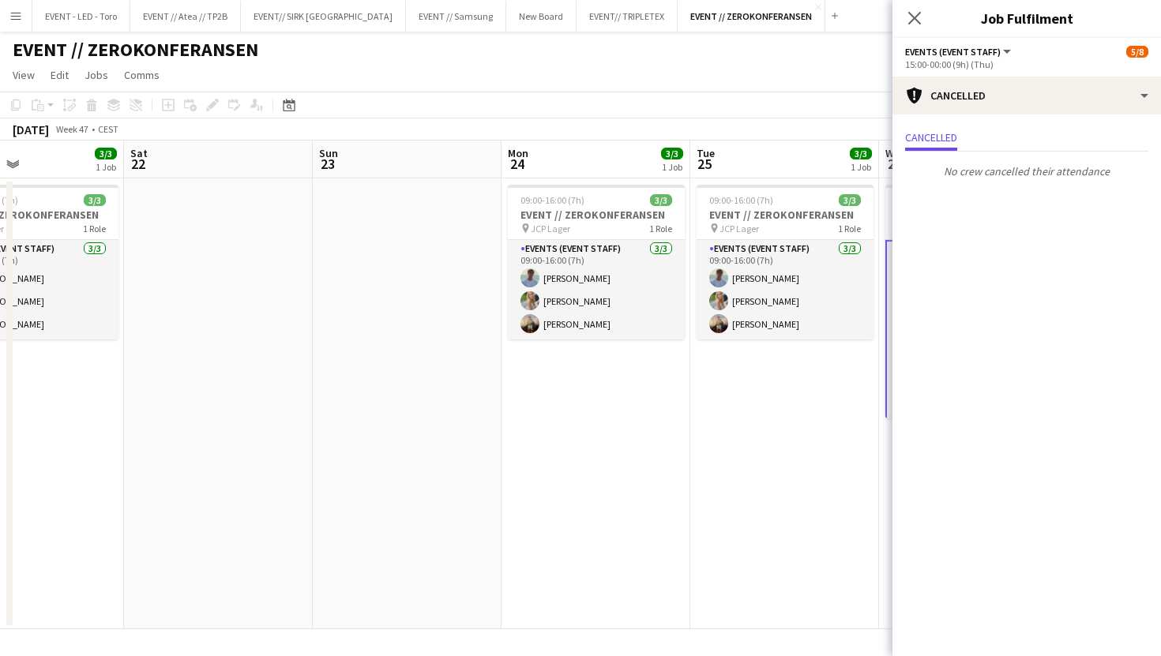
click at [699, 529] on app-date-cell "09:00-16:00 (7h) 3/3 EVENT // ZEROKONFERANSEN pin JCP Lager 1 Role Events (Even…" at bounding box center [784, 403] width 189 height 451
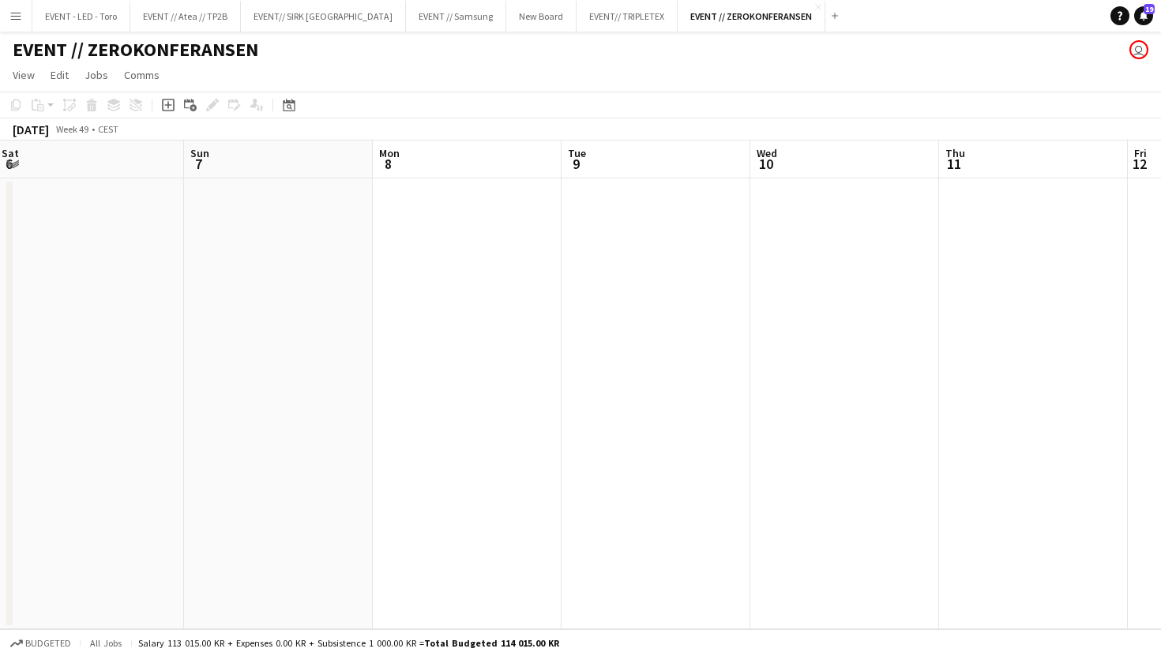
scroll to position [0, 490]
click at [16, 33] on div "EVENT // ZEROKONFERANSEN user" at bounding box center [580, 47] width 1161 height 30
click at [17, 21] on app-icon "Menu" at bounding box center [15, 15] width 13 height 13
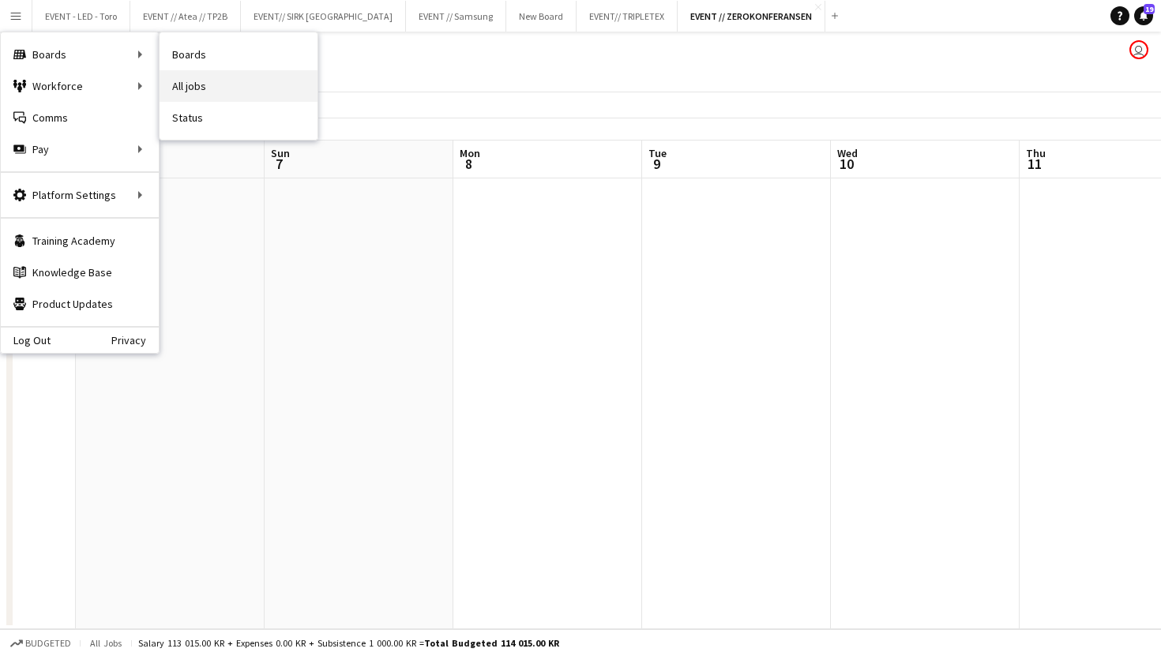
click at [194, 83] on link "All jobs" at bounding box center [238, 86] width 158 height 32
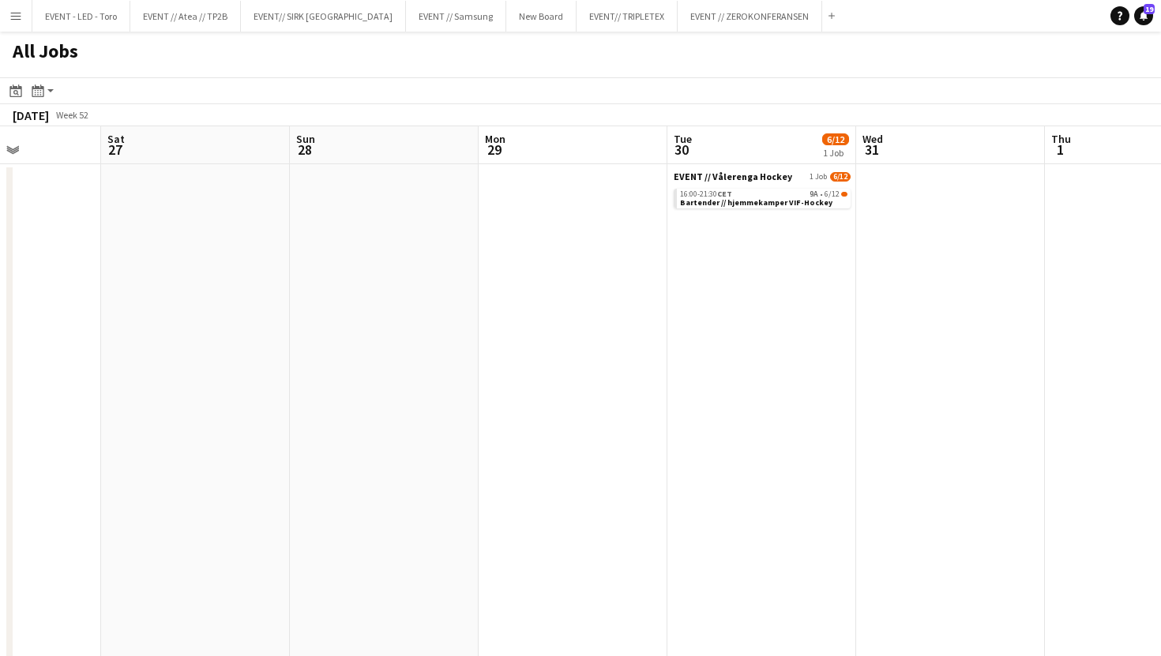
scroll to position [0, 484]
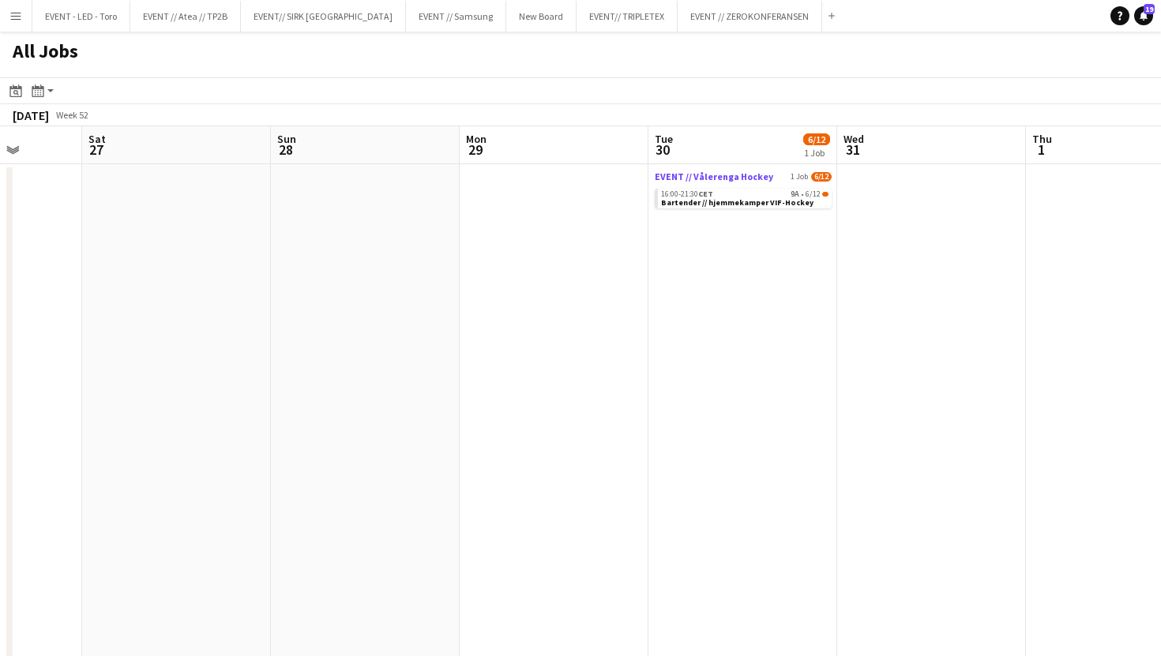
click at [735, 171] on span "EVENT // Vålerenga Hockey" at bounding box center [714, 177] width 118 height 12
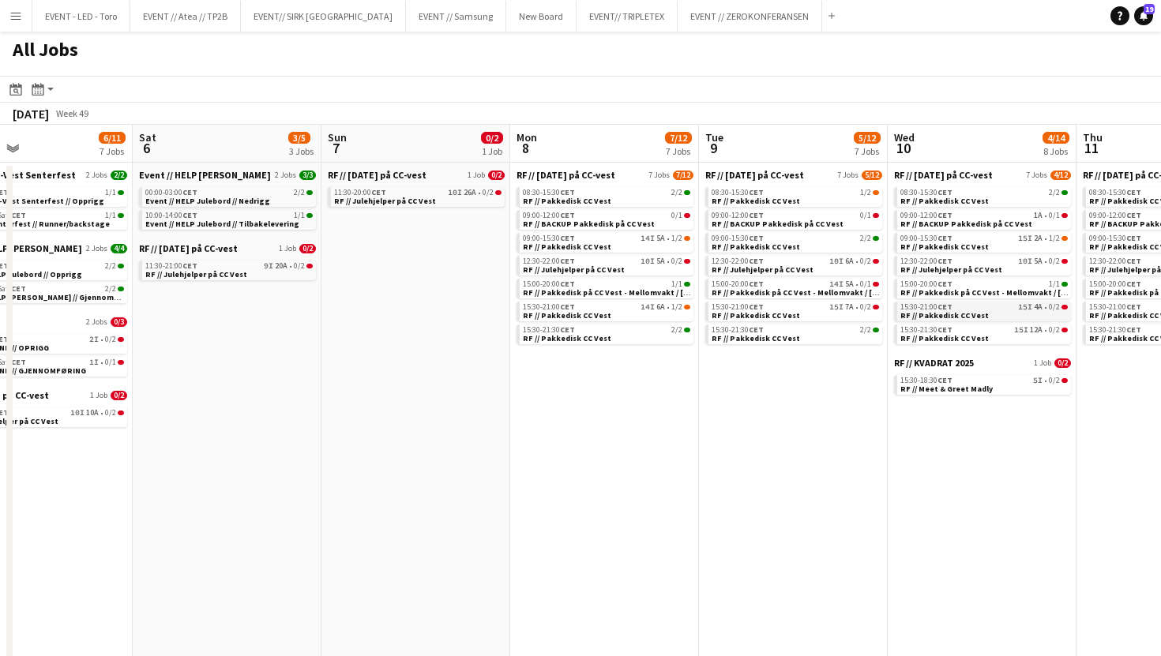
scroll to position [0, 496]
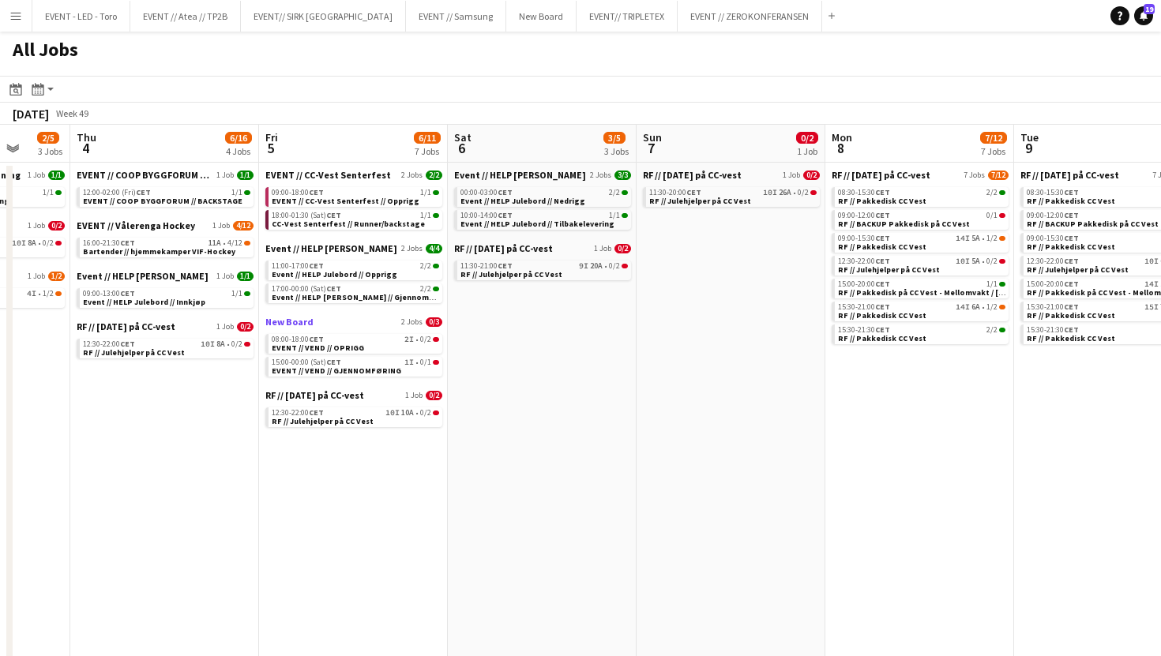
click at [296, 326] on span "New Board" at bounding box center [289, 322] width 48 height 12
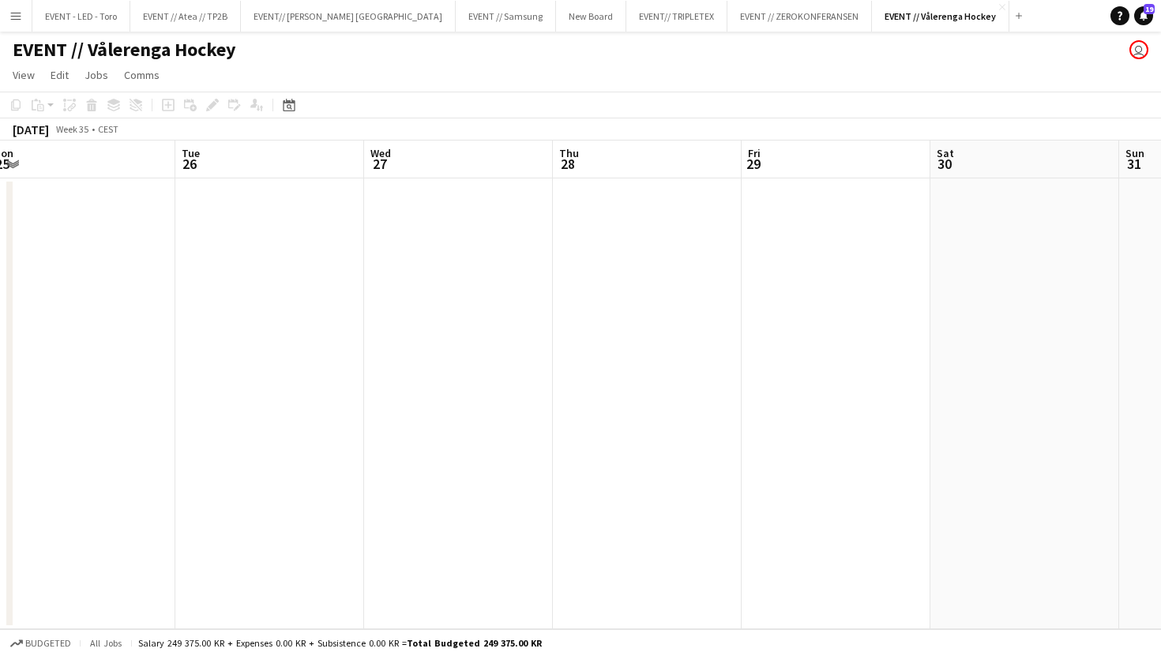
scroll to position [0, 402]
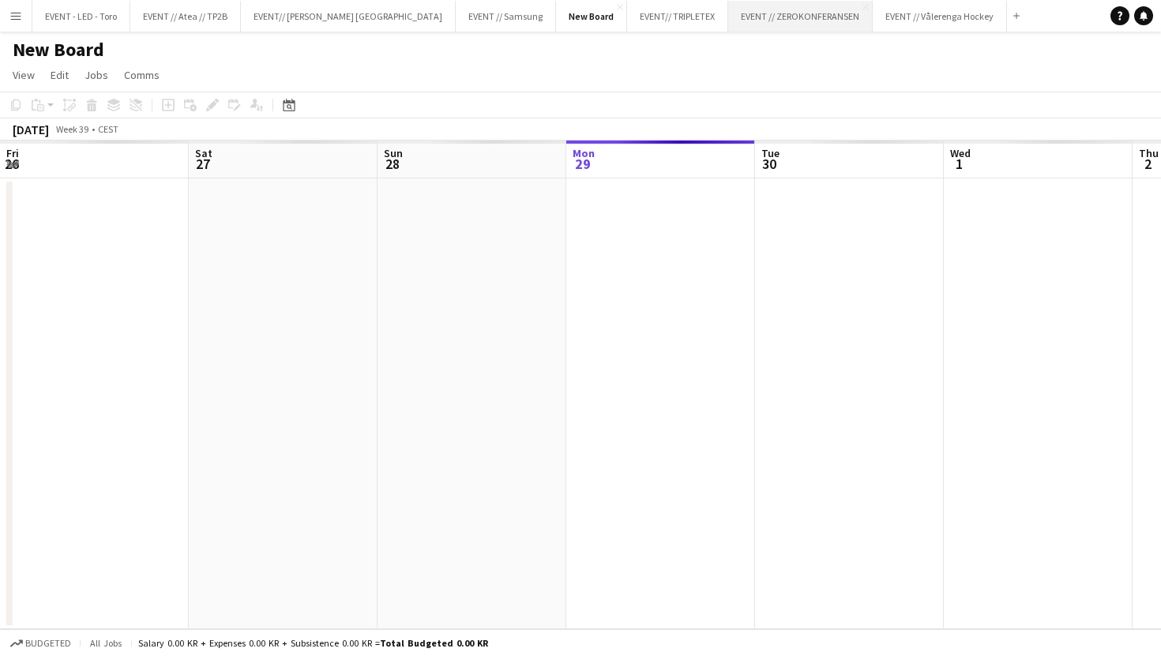
scroll to position [0, 377]
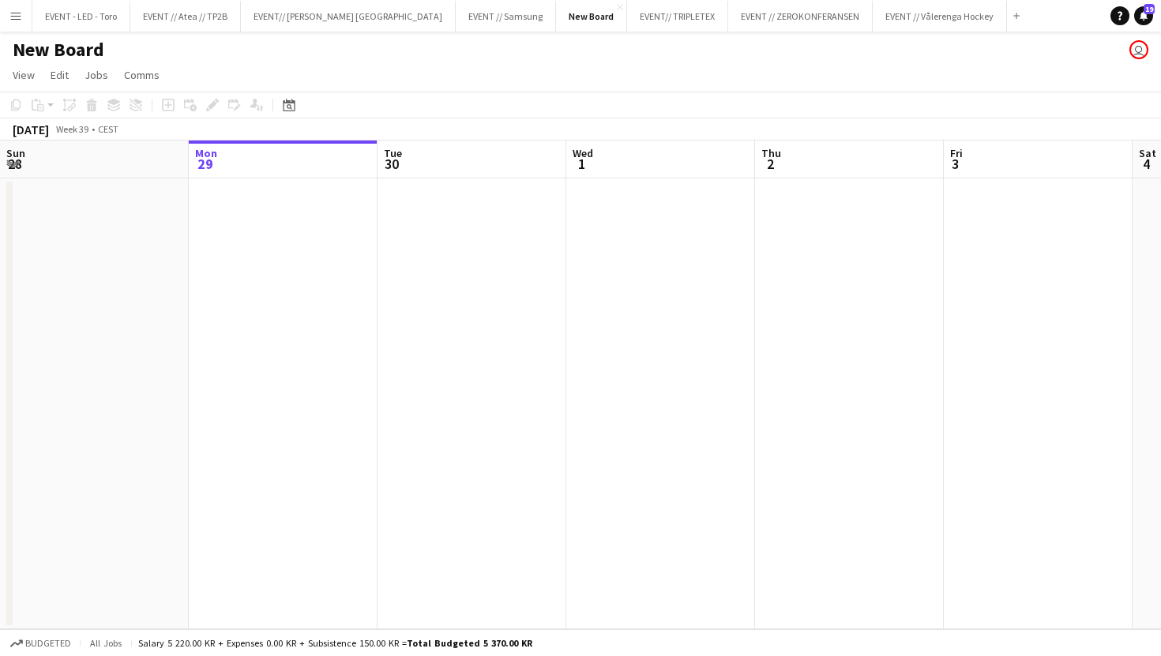
click at [57, 49] on h1 "New Board" at bounding box center [59, 50] width 92 height 24
click at [47, 56] on h1 "New Board" at bounding box center [59, 50] width 92 height 24
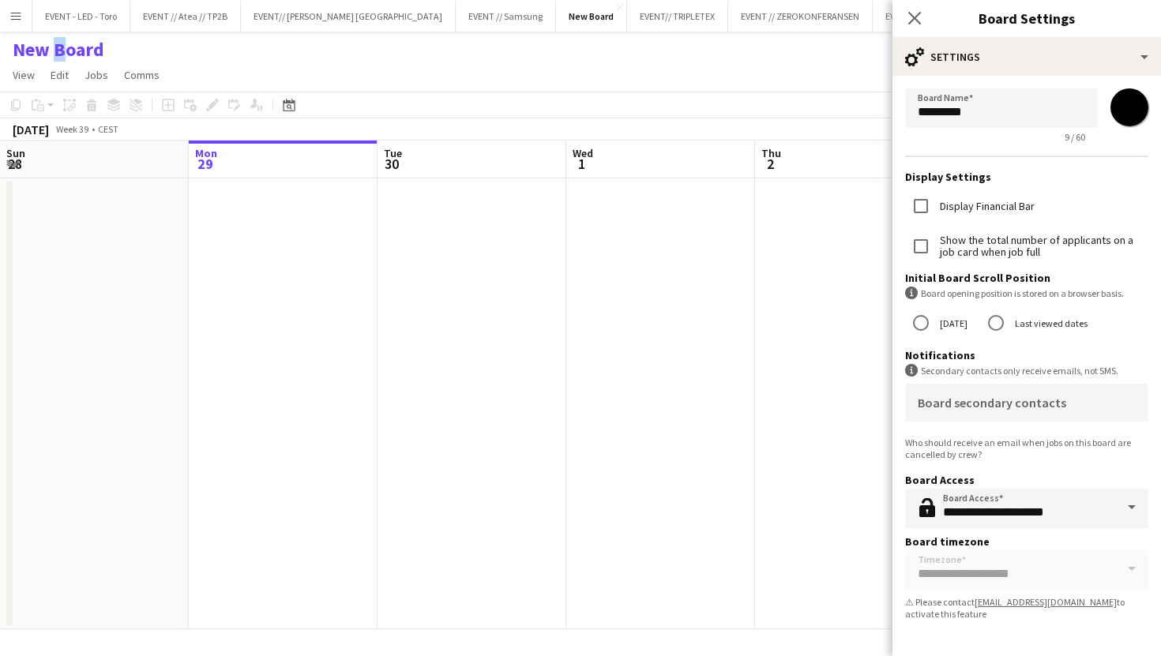
click at [47, 56] on h1 "New Board" at bounding box center [59, 50] width 92 height 24
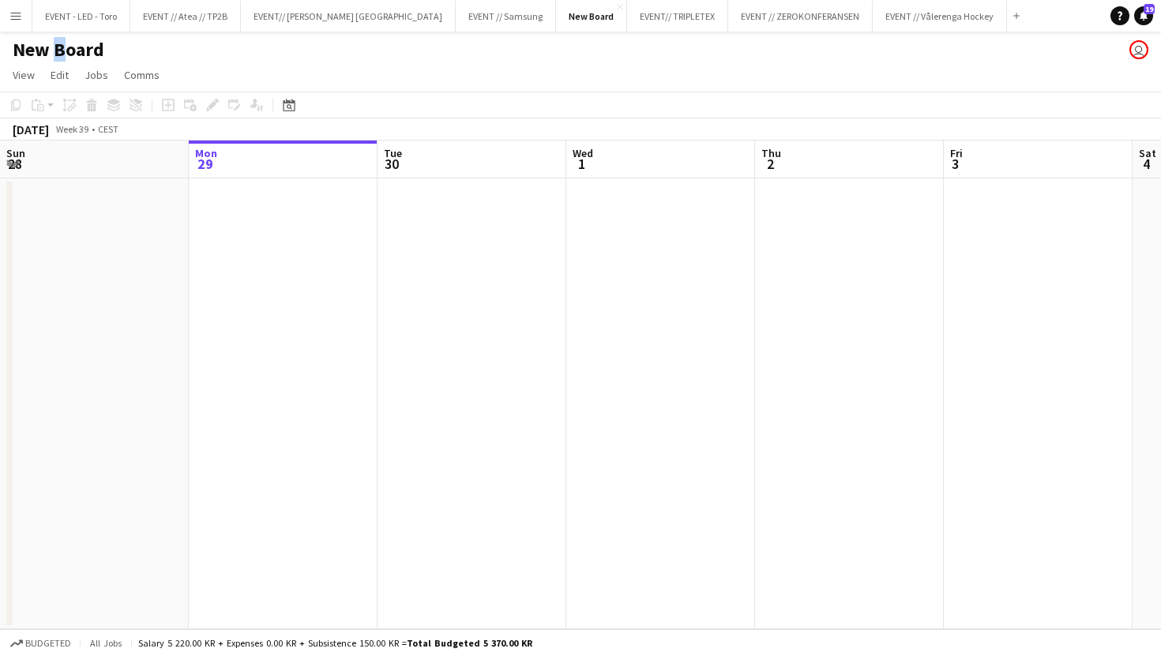
click at [57, 55] on h1 "New Board" at bounding box center [59, 50] width 92 height 24
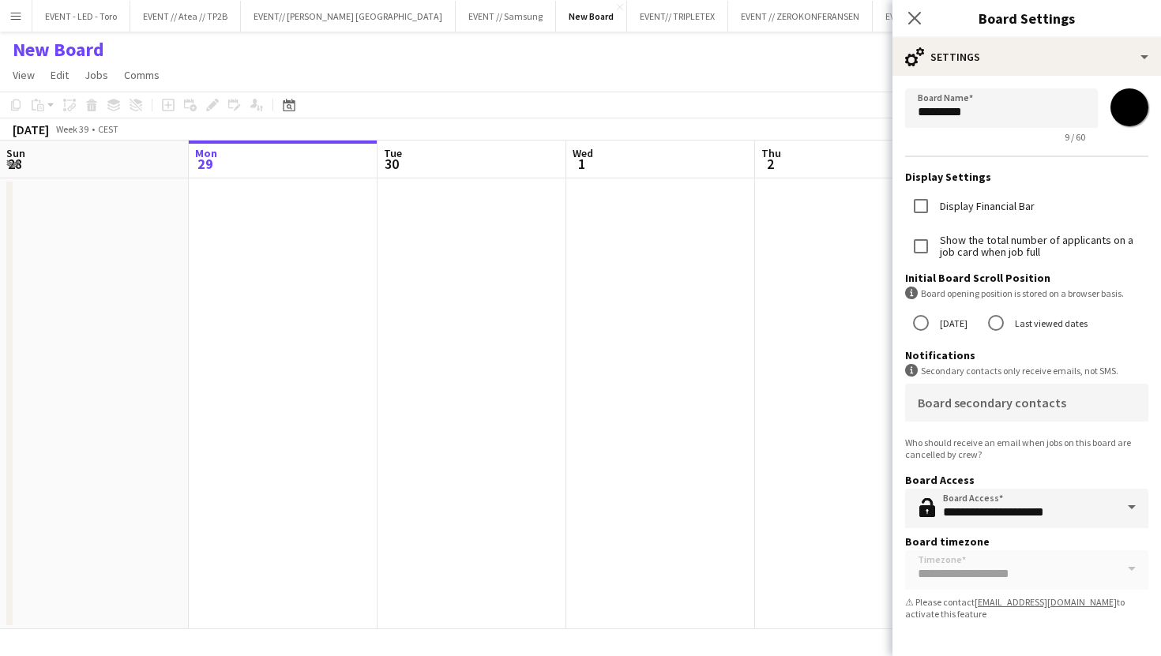
click at [57, 55] on h1 "New Board" at bounding box center [59, 50] width 92 height 24
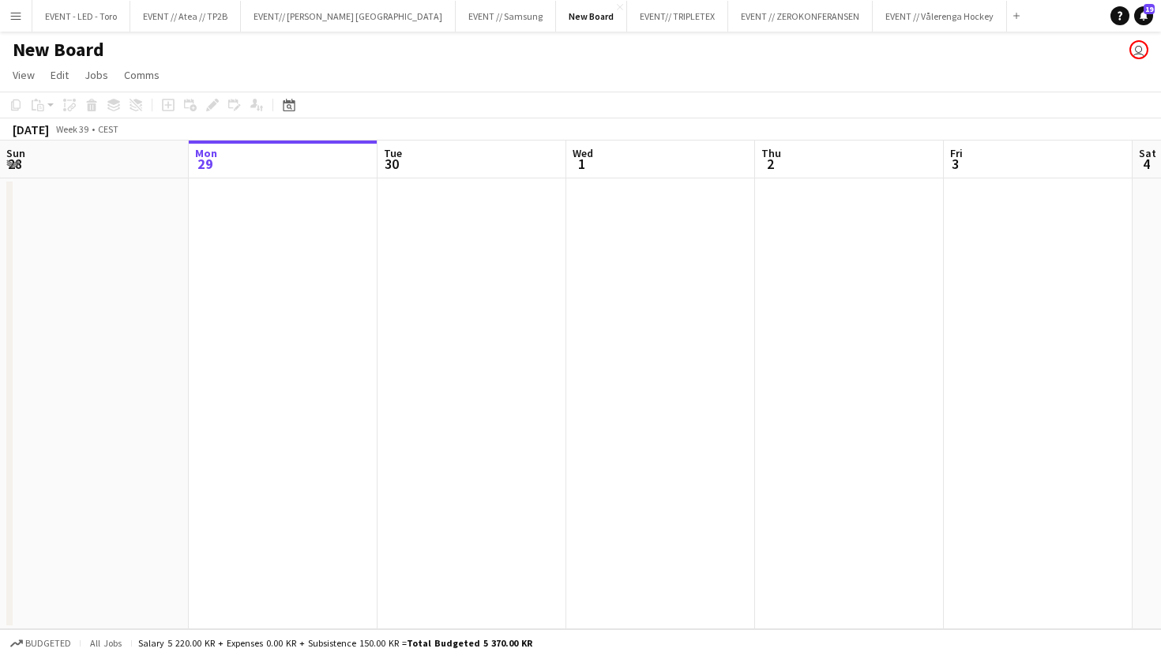
click at [57, 55] on h1 "New Board" at bounding box center [59, 50] width 92 height 24
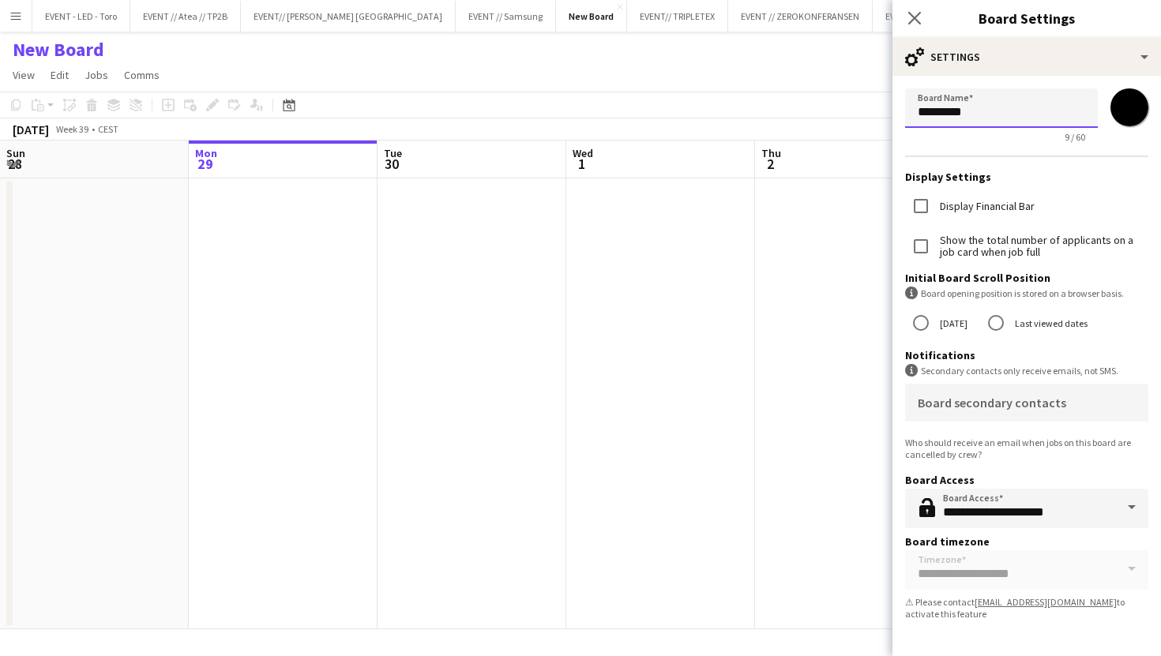
click at [955, 116] on input "*********" at bounding box center [1001, 107] width 193 height 39
type input "**********"
click at [791, 451] on app-date-cell at bounding box center [849, 403] width 189 height 451
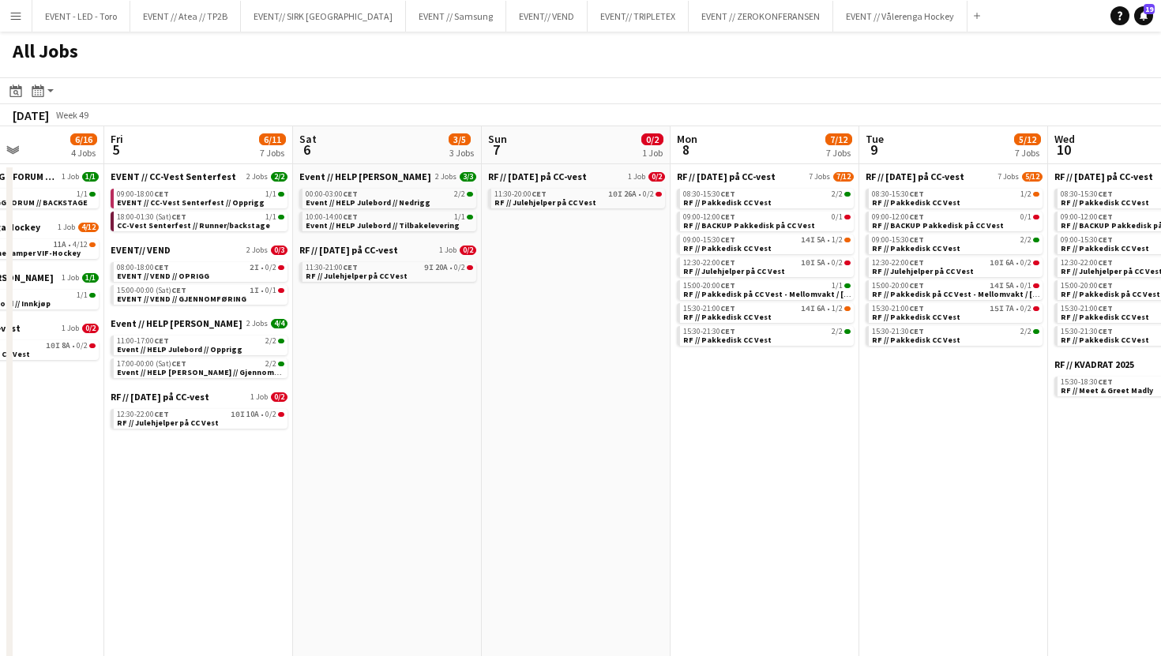
scroll to position [0, 648]
click at [163, 323] on span "Event // HELP [PERSON_NAME]" at bounding box center [179, 323] width 132 height 12
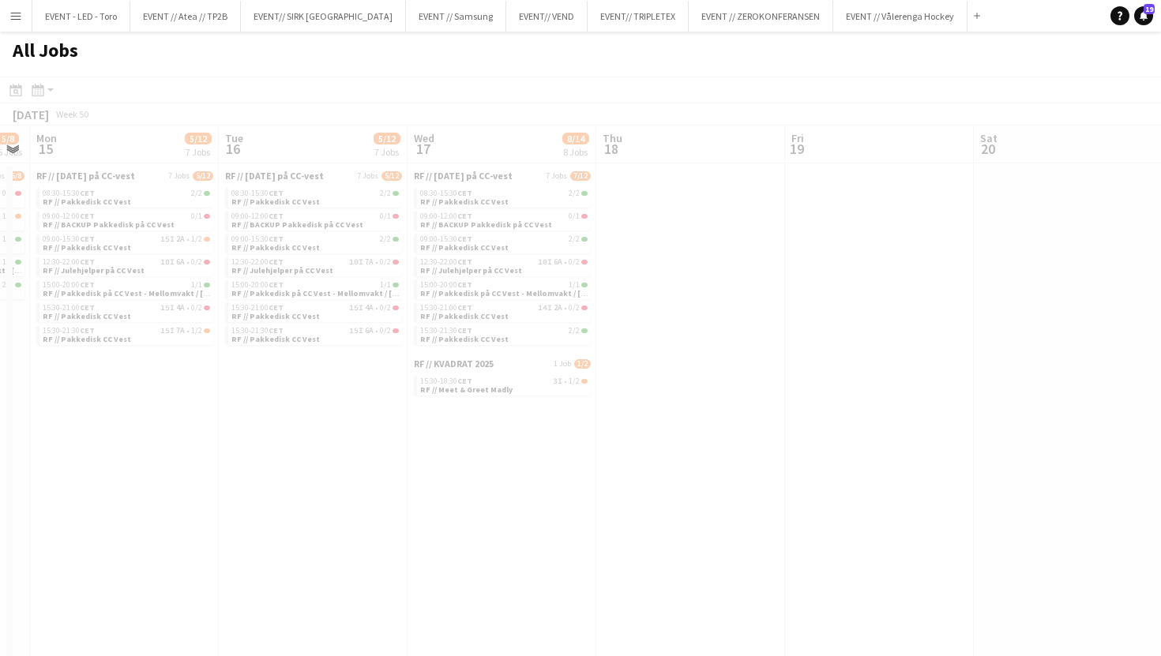
scroll to position [0, 421]
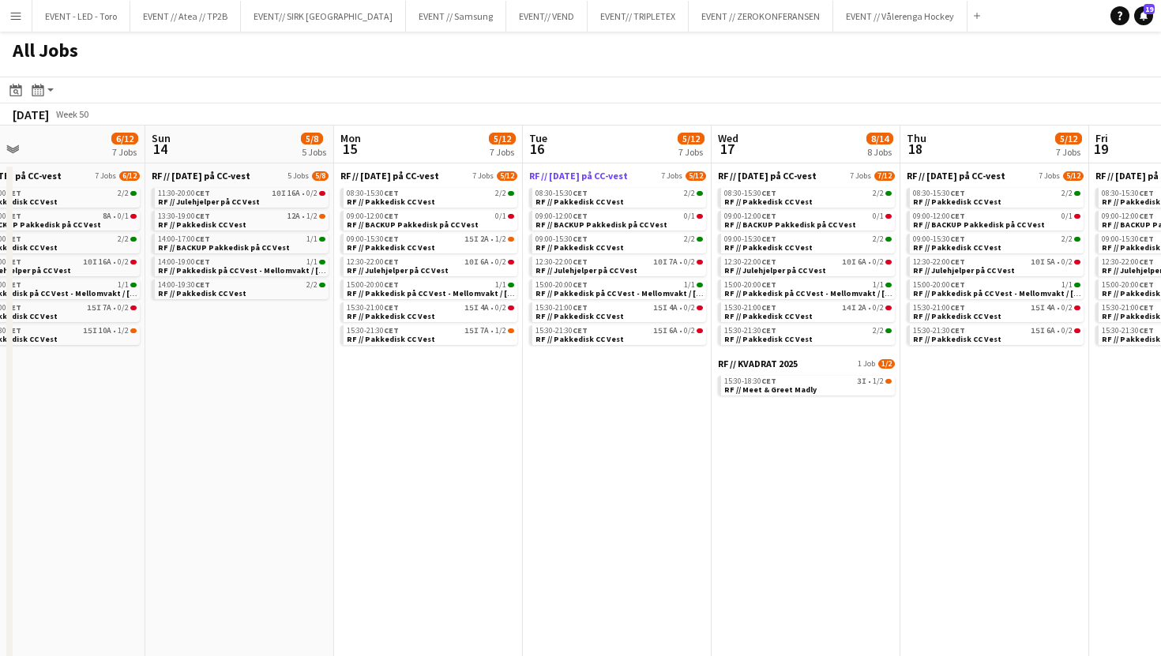
click at [574, 179] on span "RF // [DATE] på CC-vest" at bounding box center [578, 176] width 99 height 12
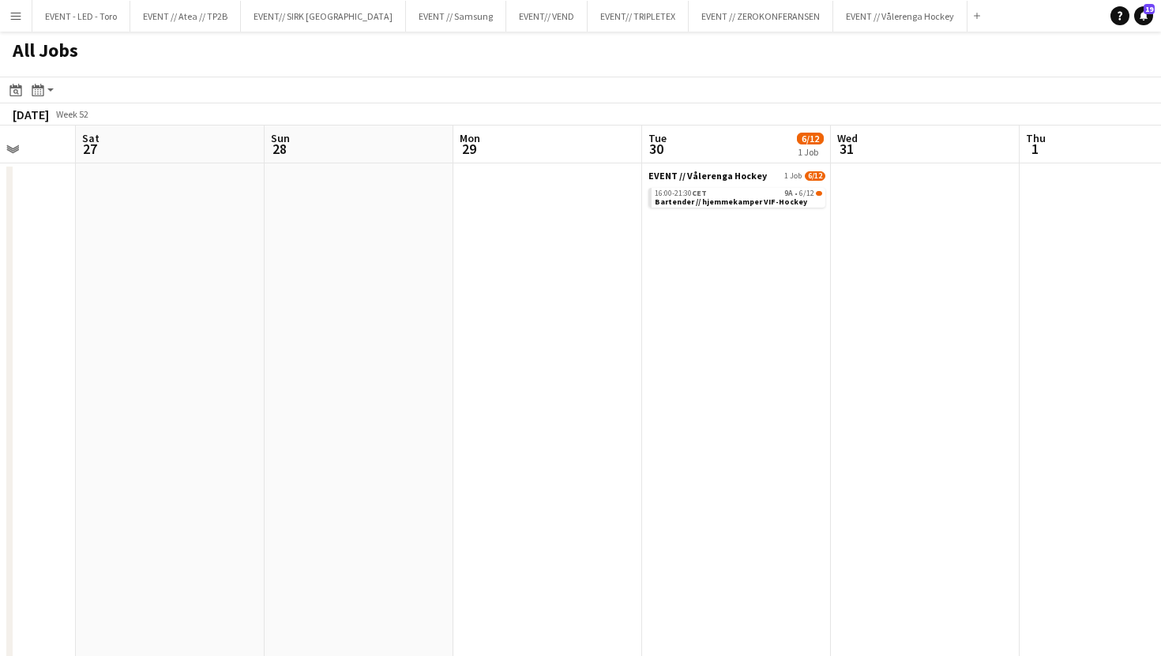
scroll to position [0, 681]
click at [506, 15] on button "EVENT// VEND Close" at bounding box center [546, 16] width 81 height 31
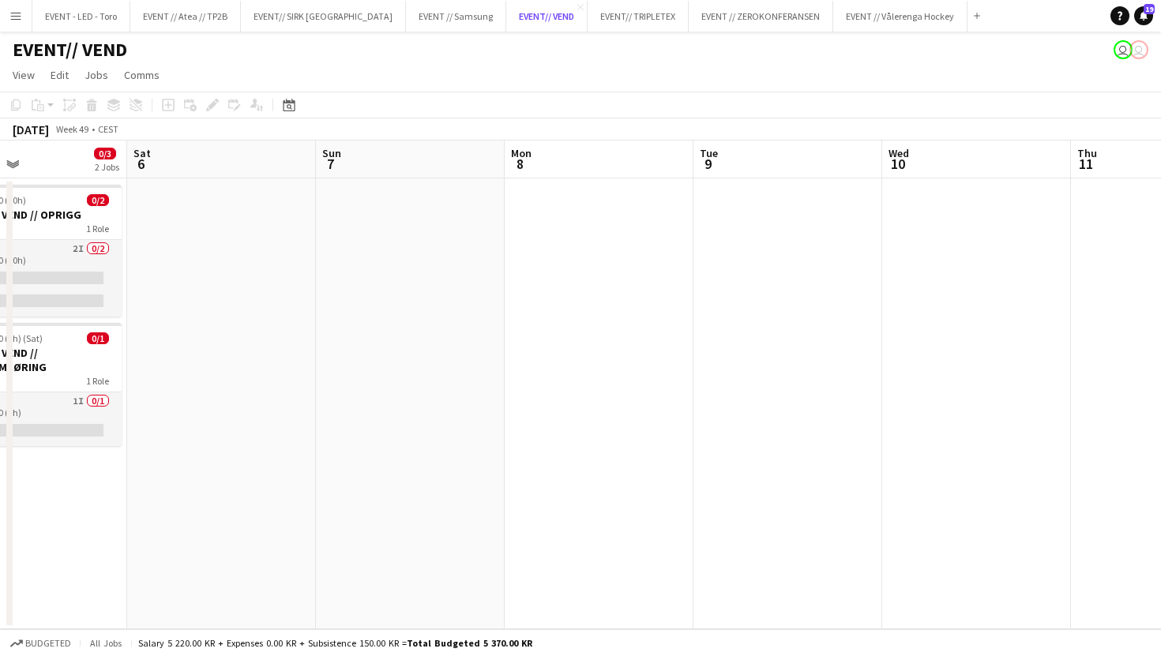
scroll to position [0, 426]
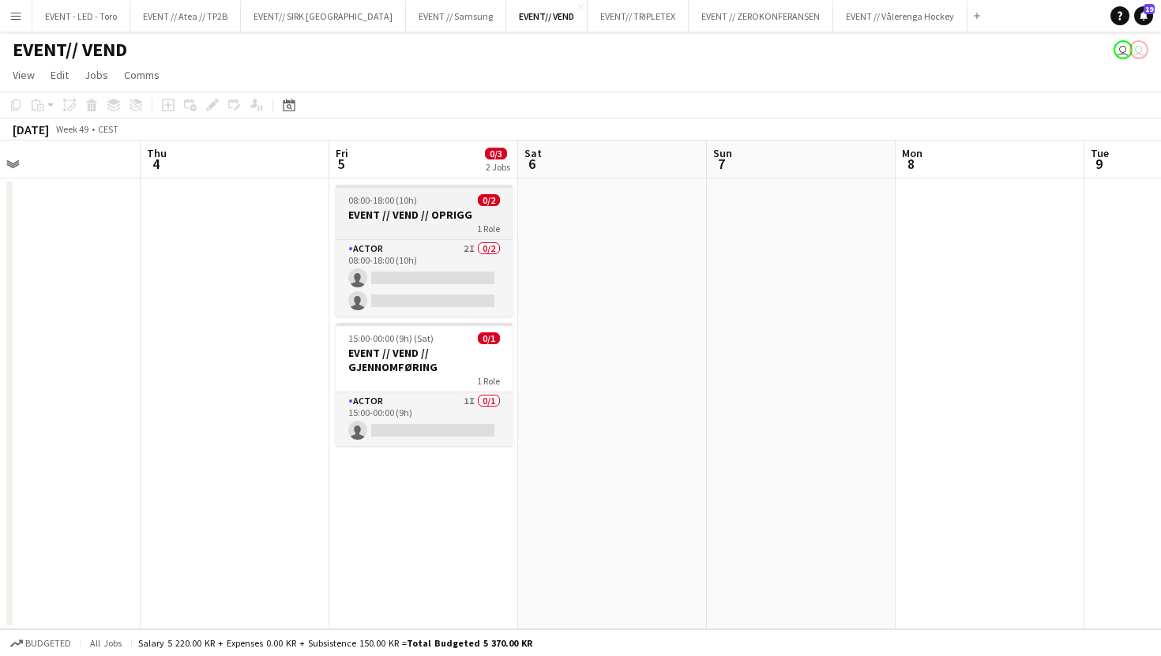
click at [412, 216] on h3 "EVENT // VEND // OPRIGG" at bounding box center [424, 215] width 177 height 14
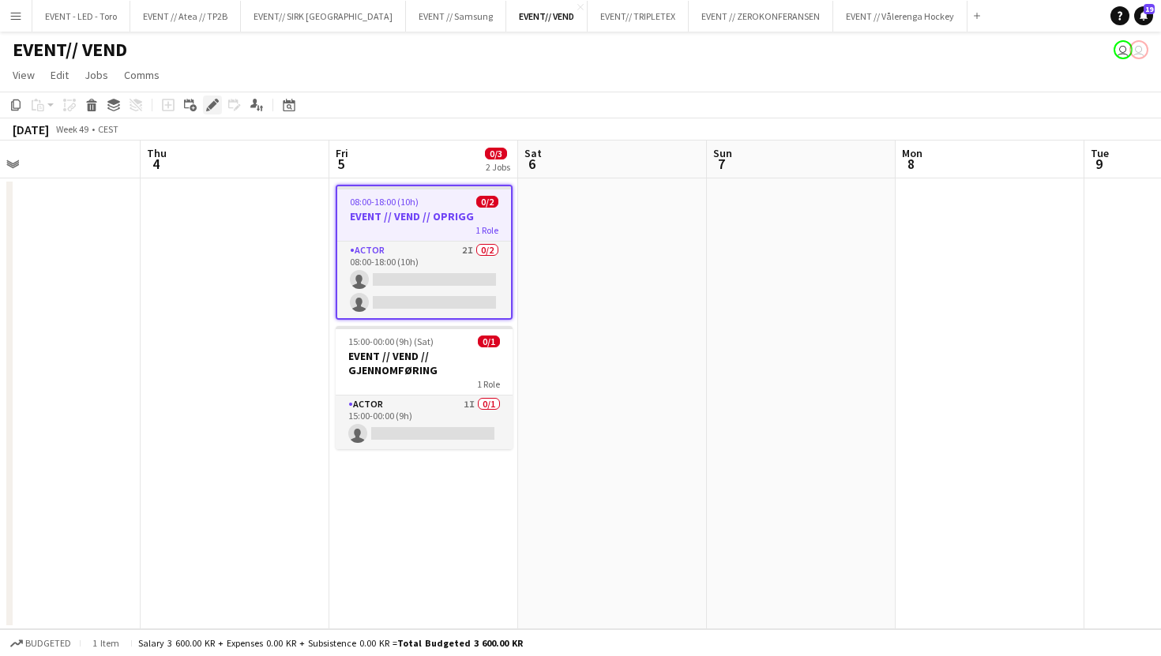
click at [215, 106] on icon "Edit" at bounding box center [212, 105] width 13 height 13
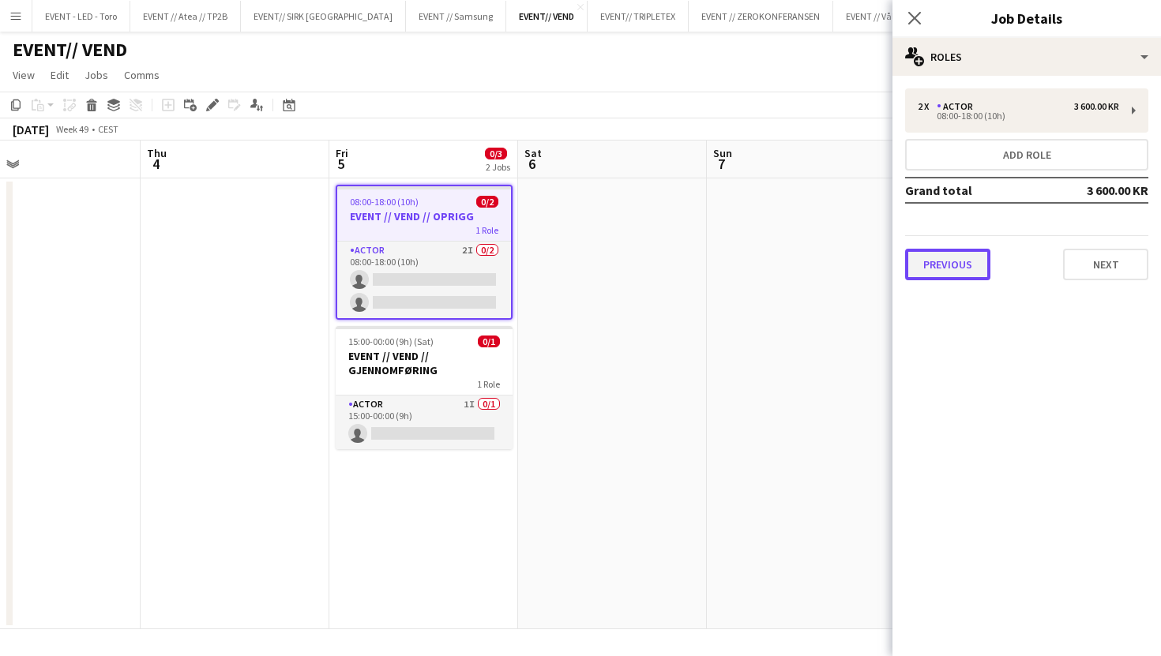
click at [980, 261] on button "Previous" at bounding box center [947, 265] width 85 height 32
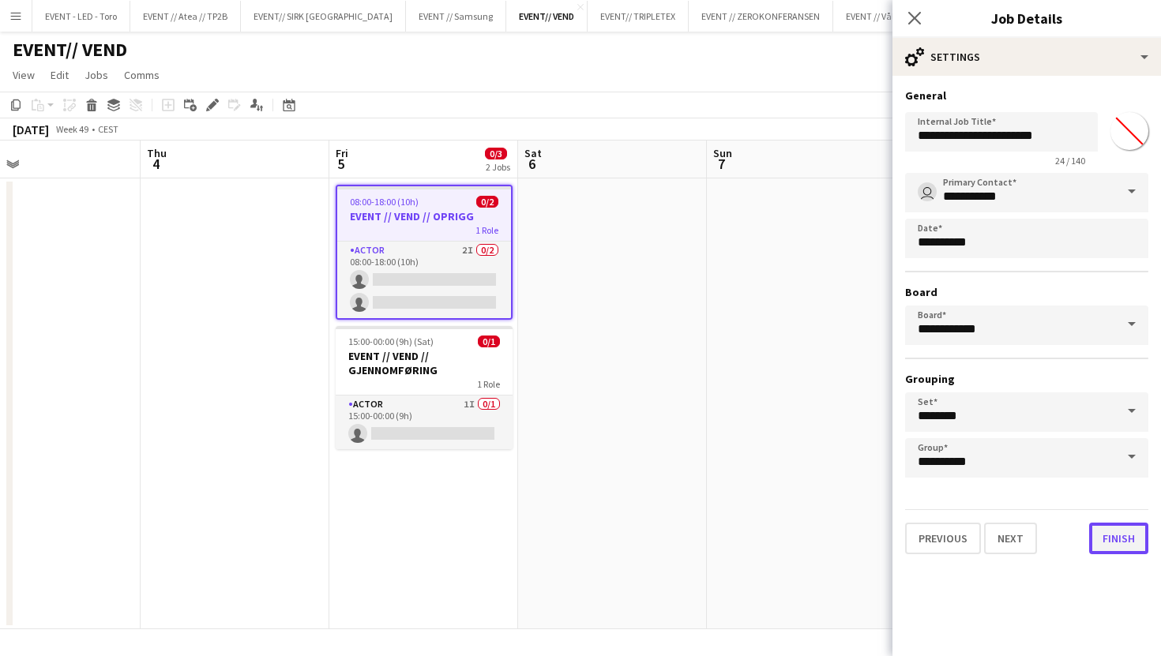
click at [1117, 538] on button "Finish" at bounding box center [1118, 539] width 59 height 32
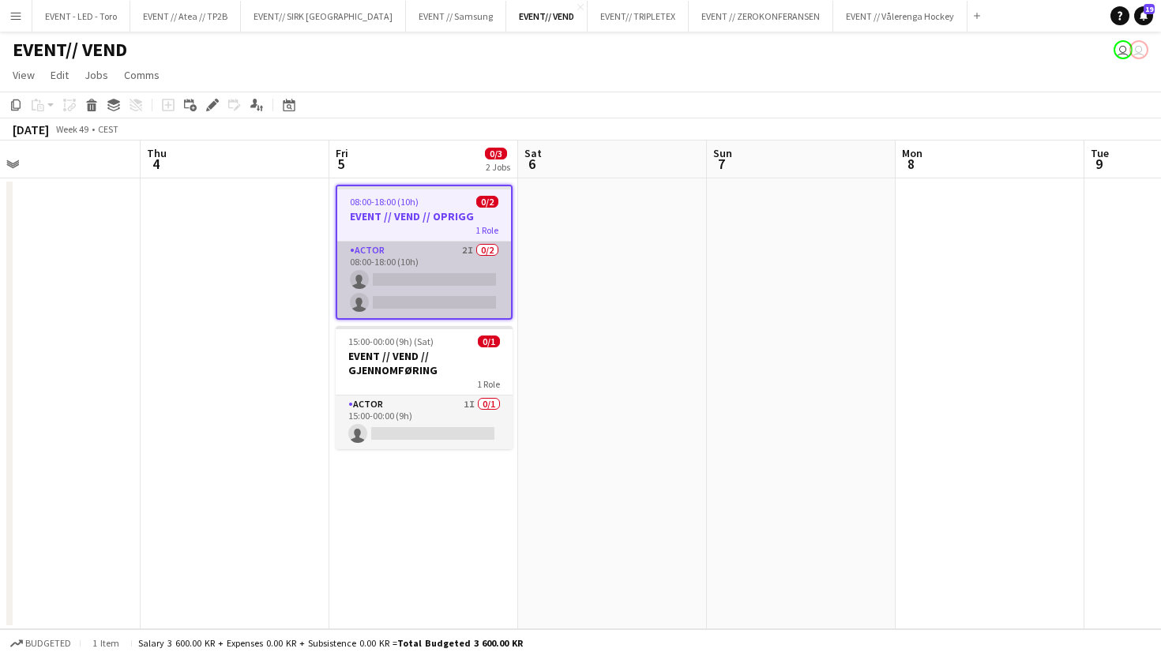
click at [431, 276] on app-card-role "Actor 2I 0/2 08:00-18:00 (10h) single-neutral-actions single-neutral-actions" at bounding box center [424, 280] width 174 height 77
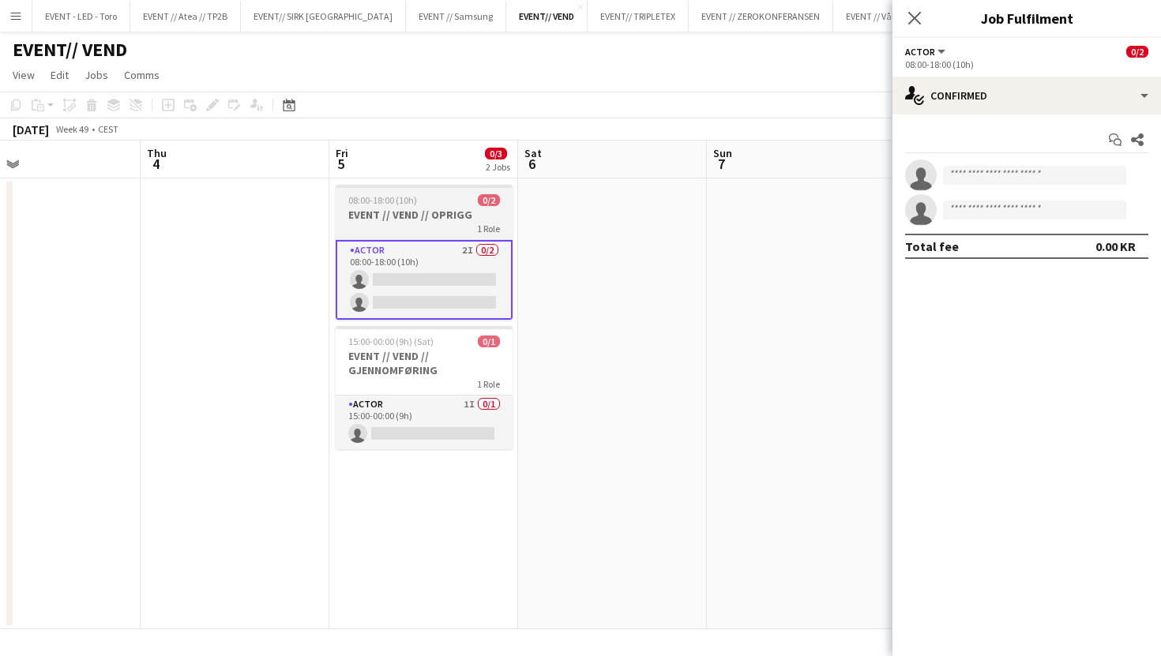
click at [412, 224] on div "1 Role" at bounding box center [424, 228] width 177 height 13
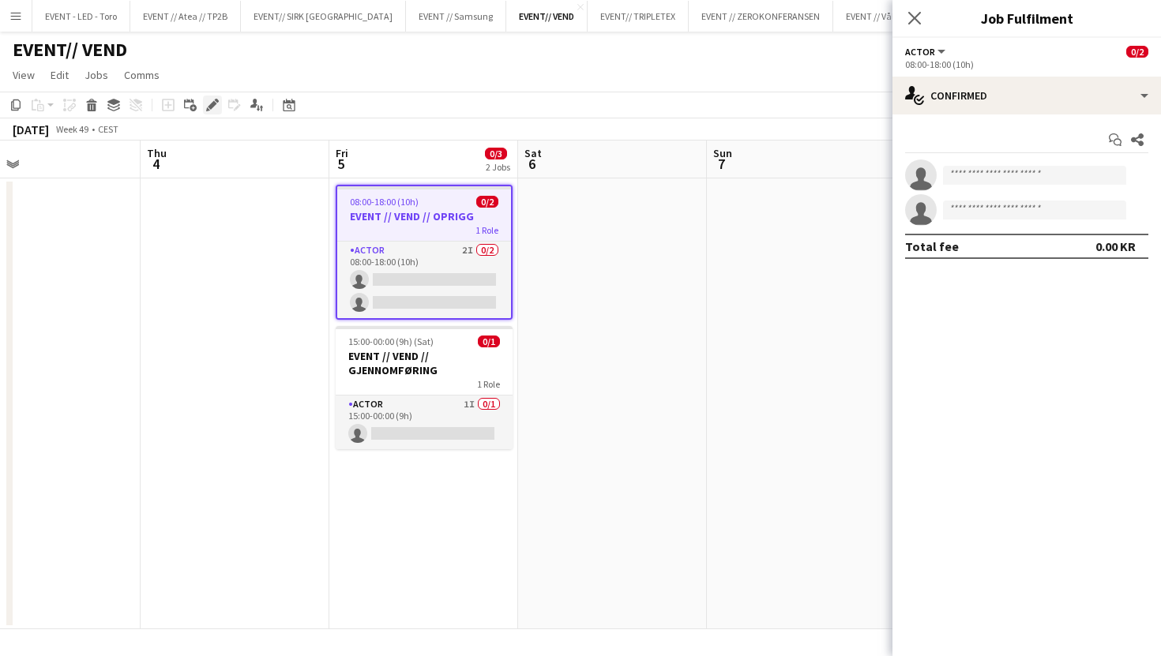
click at [216, 101] on icon at bounding box center [217, 101] width 4 height 4
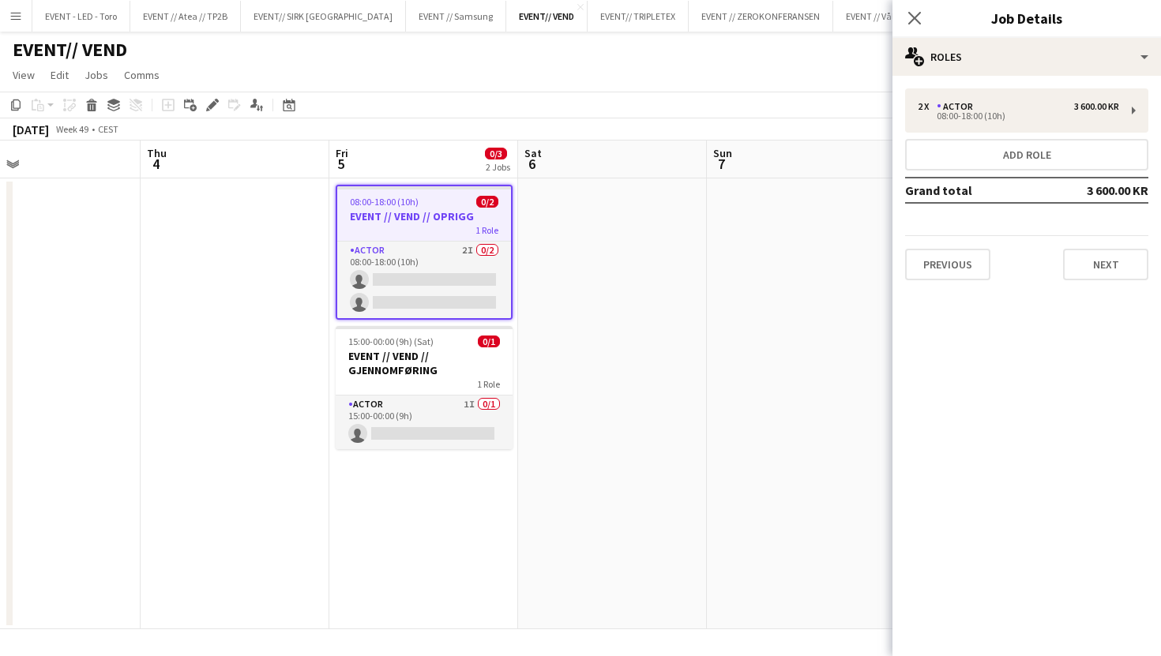
click at [1034, 85] on div "2 x Actor 3 600.00 KR 08:00-18:00 (10h) Add role Grand total 3 600.00 KR Previo…" at bounding box center [1026, 184] width 268 height 217
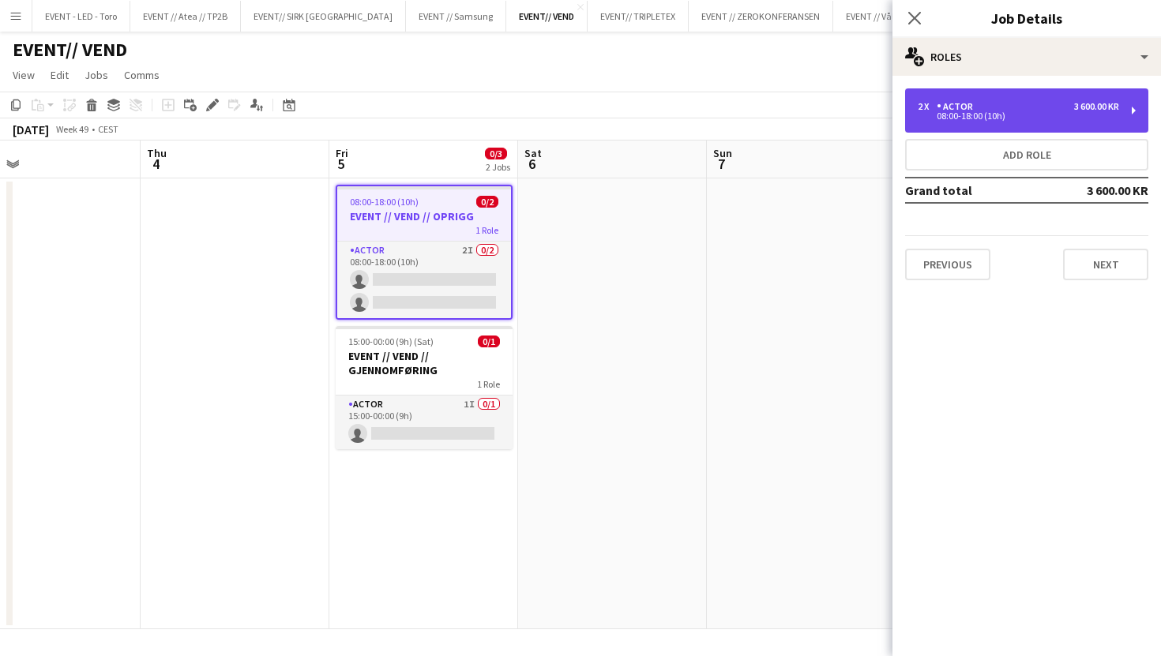
click at [1028, 107] on div "2 x Actor 3 600.00 KR" at bounding box center [1017, 106] width 201 height 11
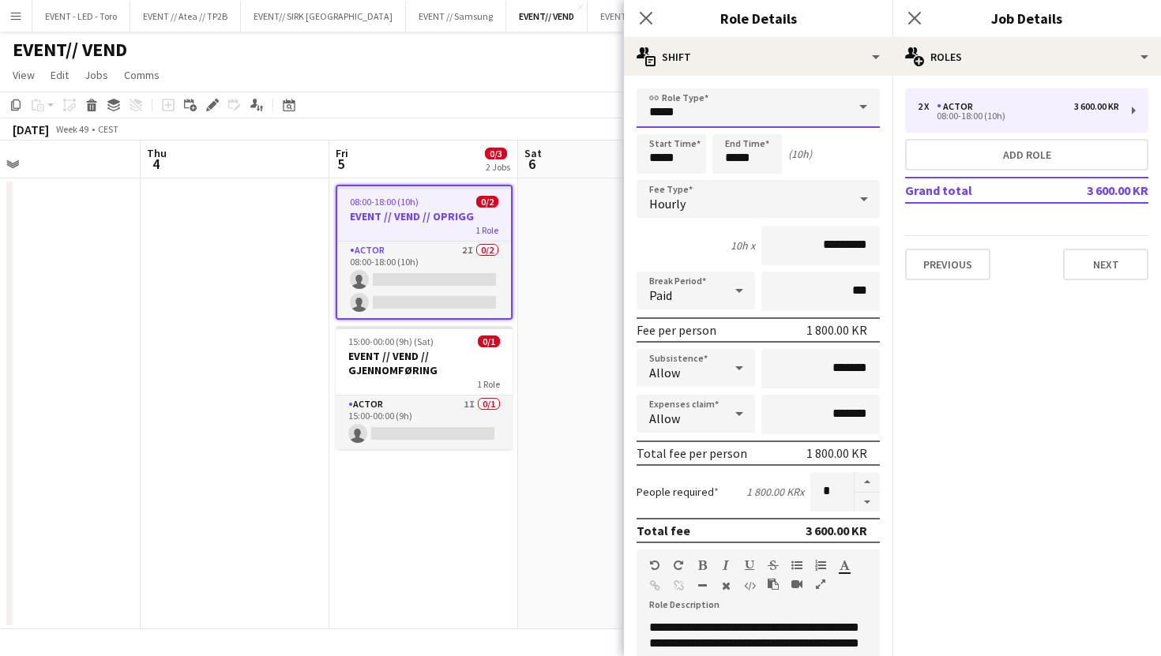
click at [722, 103] on input "*****" at bounding box center [757, 107] width 243 height 39
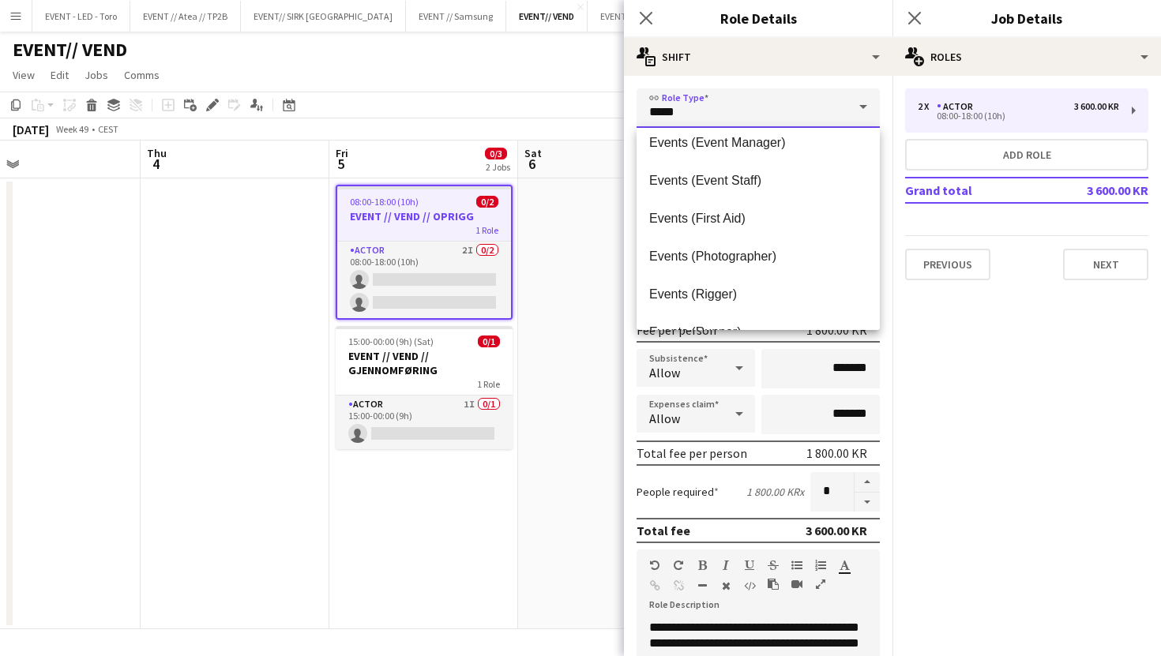
scroll to position [428, 0]
drag, startPoint x: 740, startPoint y: 186, endPoint x: 1040, endPoint y: 153, distance: 301.8
click at [740, 186] on span "Events (Event Staff)" at bounding box center [758, 179] width 218 height 15
type input "**********"
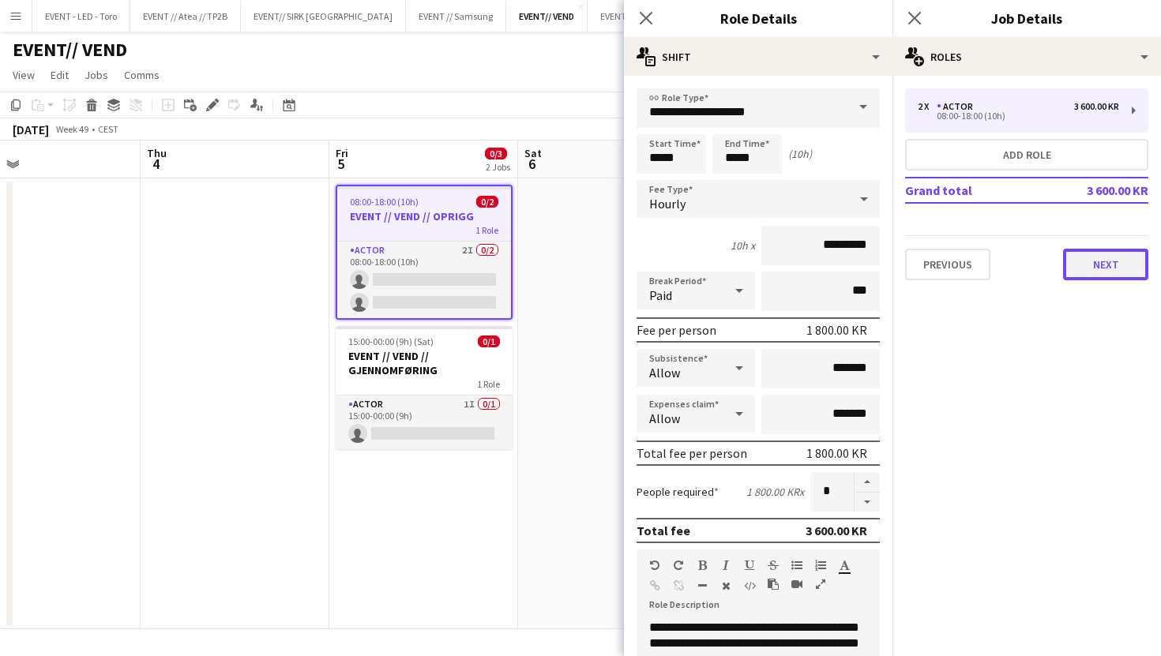
click at [1083, 261] on button "Next" at bounding box center [1105, 265] width 85 height 32
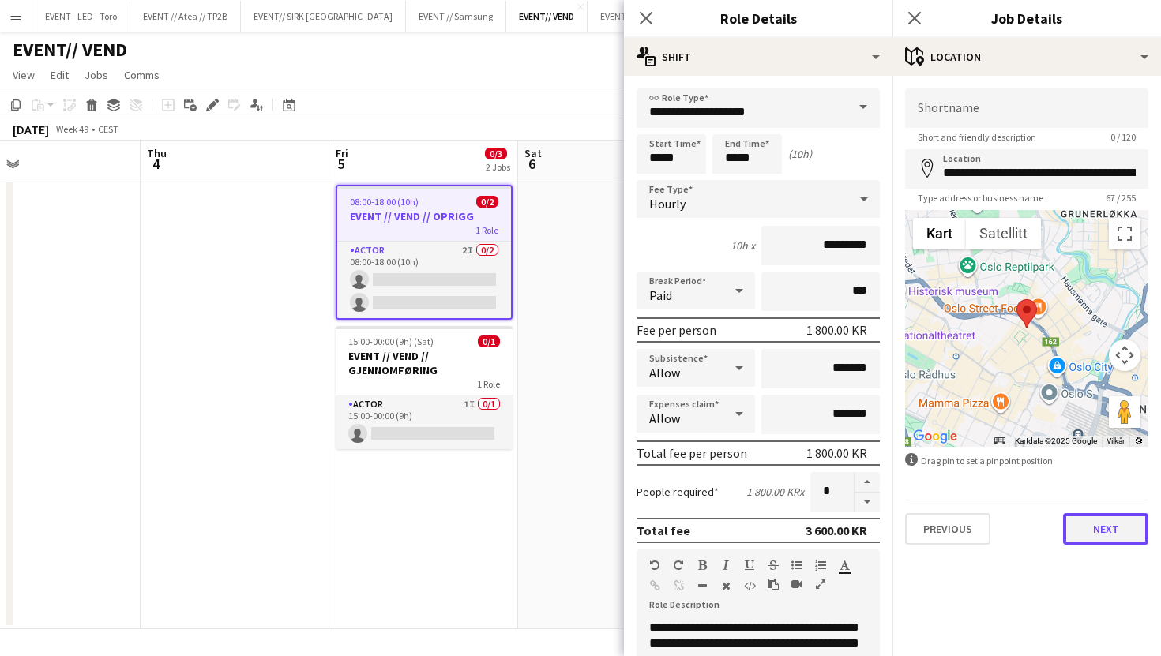
click at [1102, 525] on button "Next" at bounding box center [1105, 529] width 85 height 32
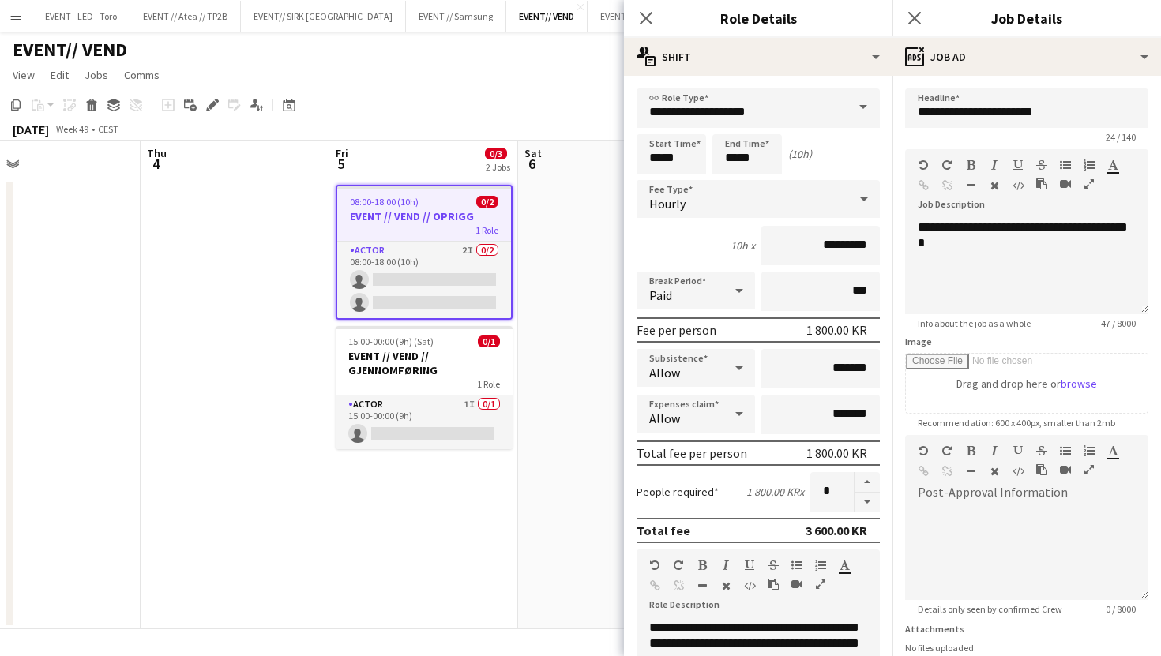
scroll to position [124, 0]
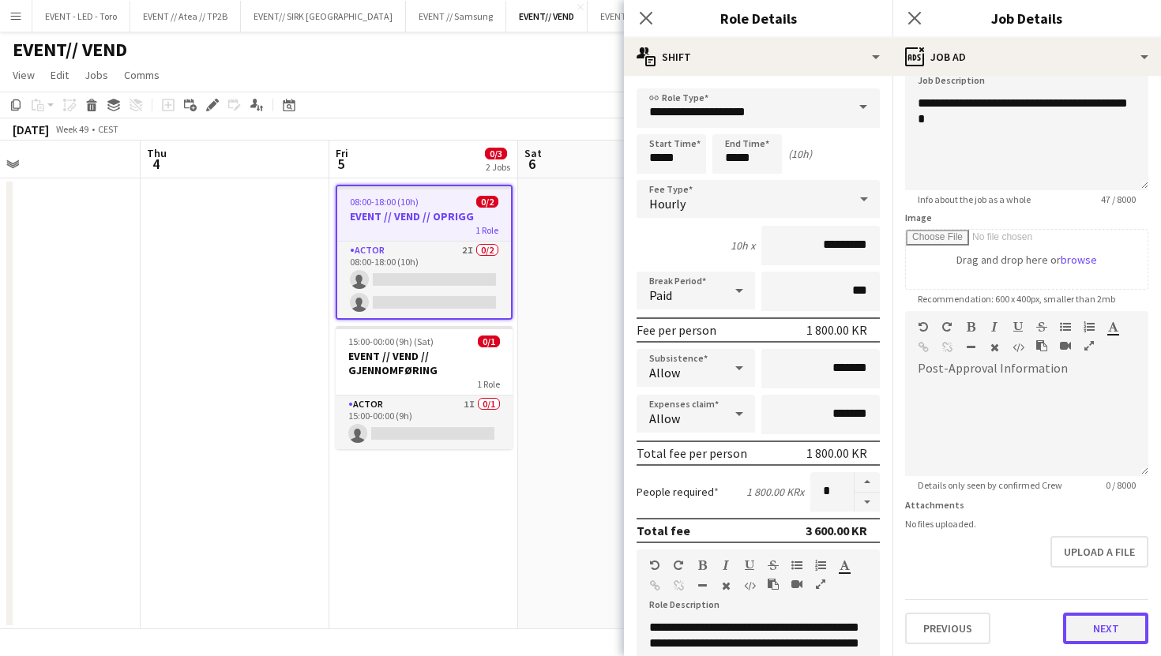
click at [1101, 642] on button "Next" at bounding box center [1105, 629] width 85 height 32
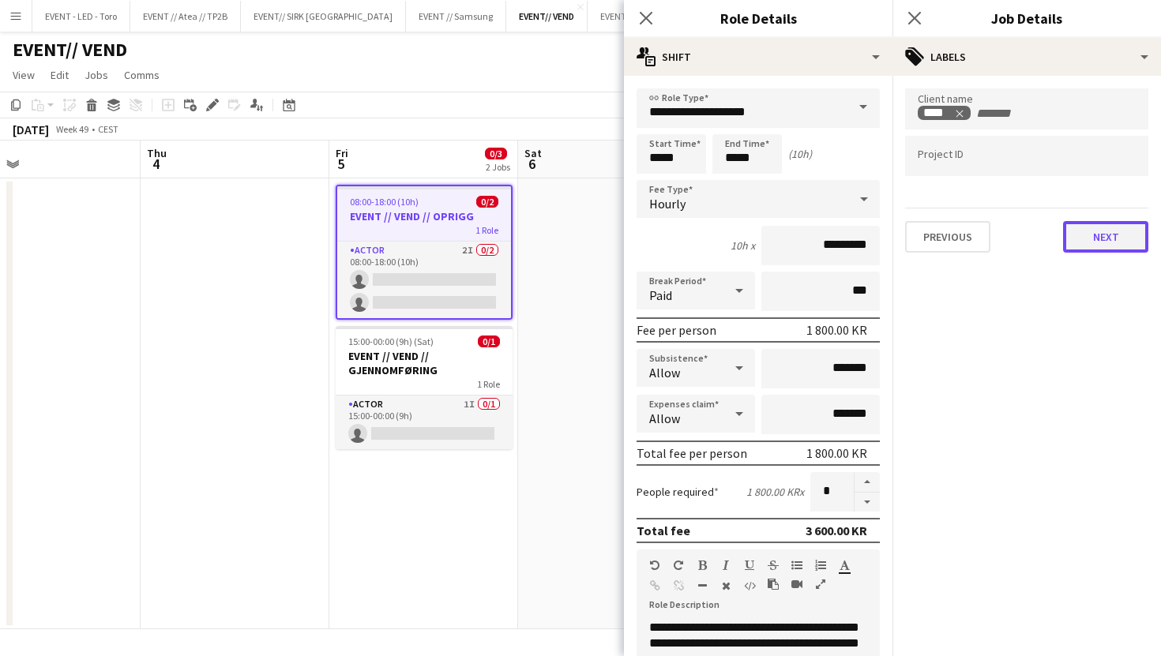
click at [1109, 232] on button "Next" at bounding box center [1105, 237] width 85 height 32
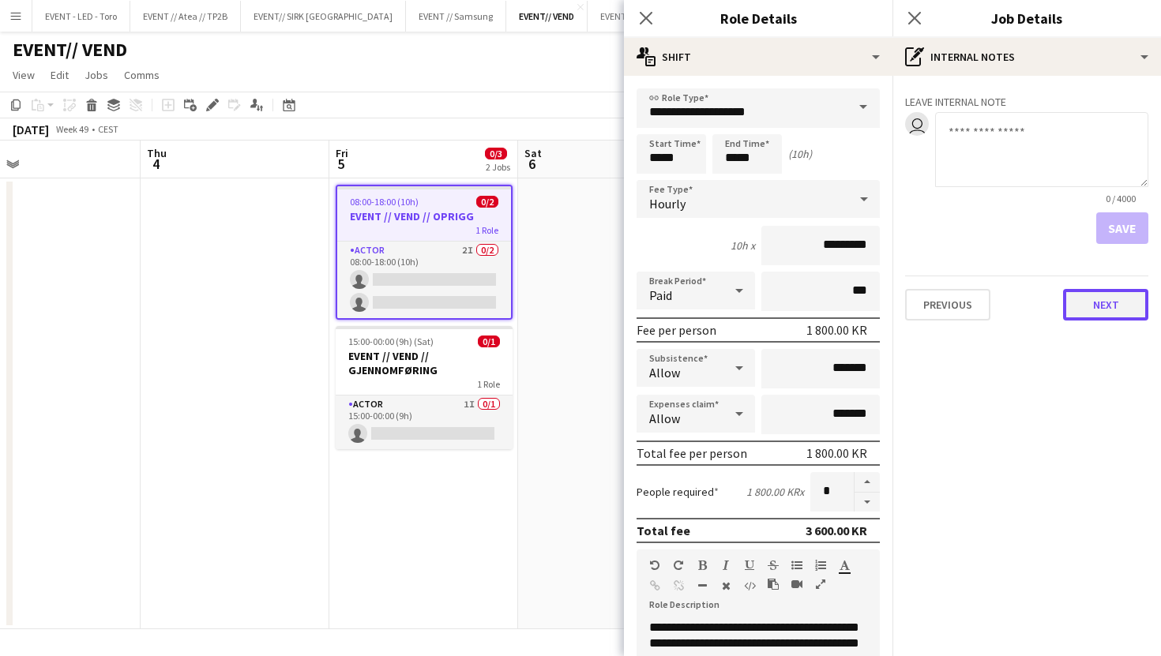
click at [1111, 297] on button "Next" at bounding box center [1105, 305] width 85 height 32
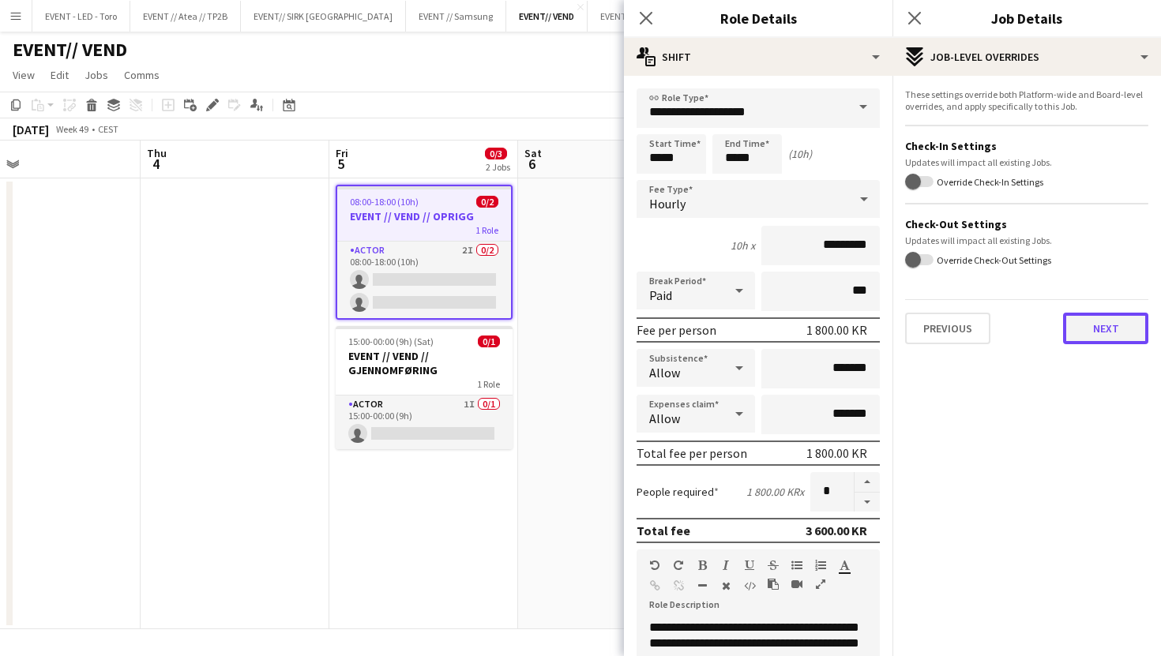
click at [1117, 326] on button "Next" at bounding box center [1105, 329] width 85 height 32
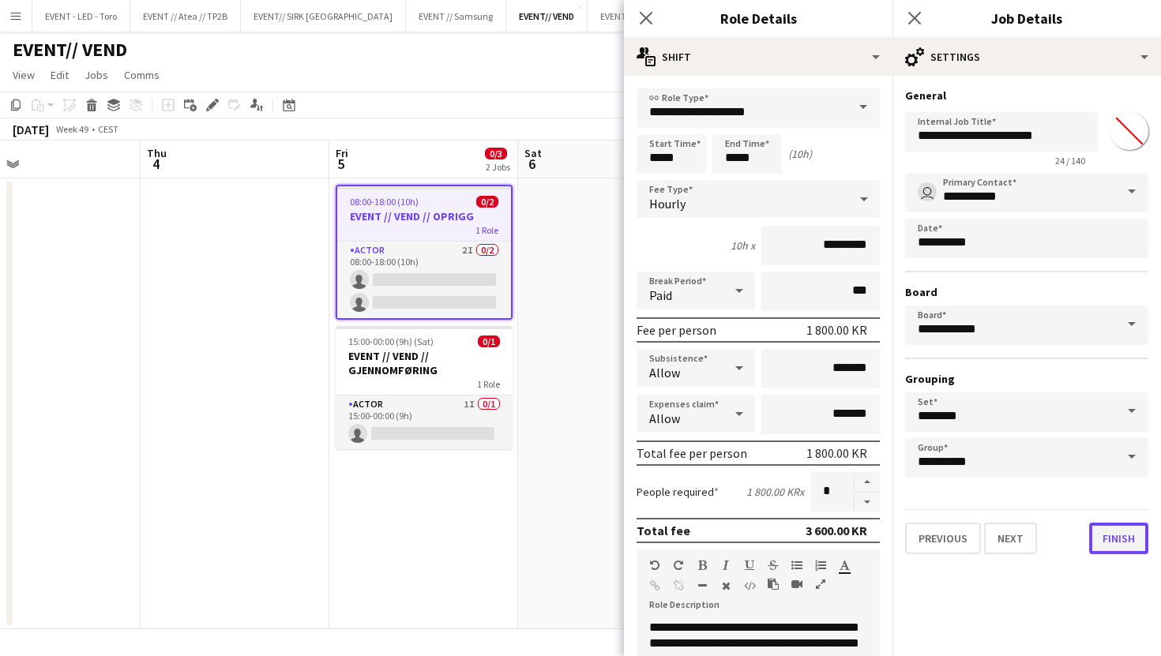
click at [1109, 534] on button "Finish" at bounding box center [1118, 539] width 59 height 32
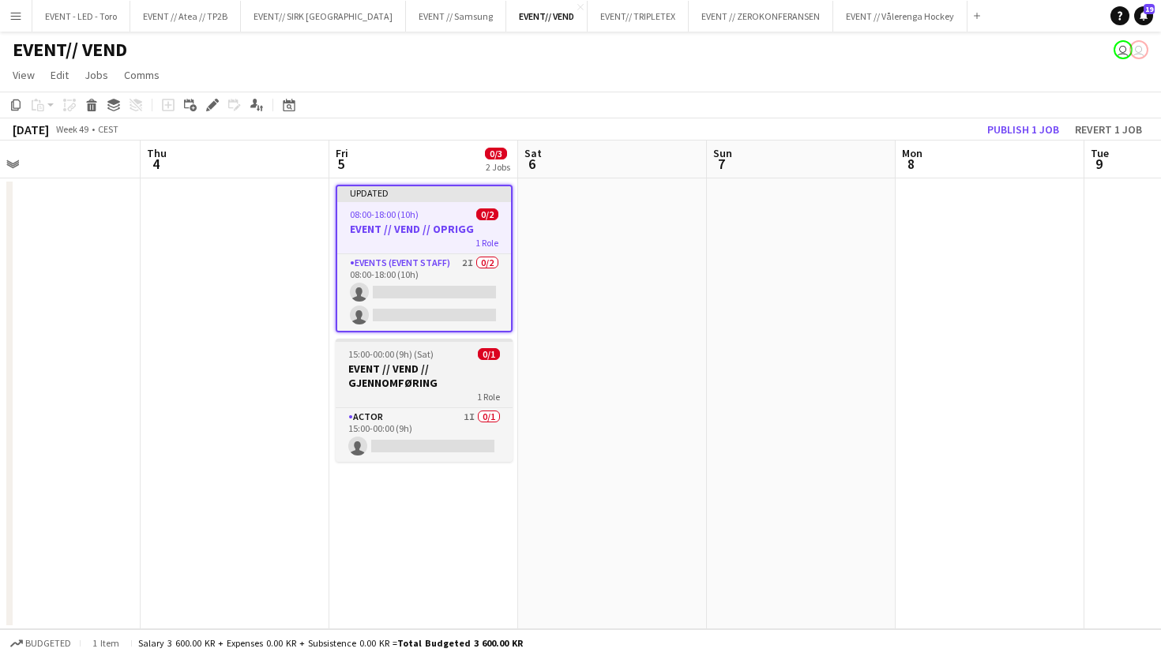
click at [442, 383] on h3 "EVENT // VEND // GJENNOMFØRING" at bounding box center [424, 376] width 177 height 28
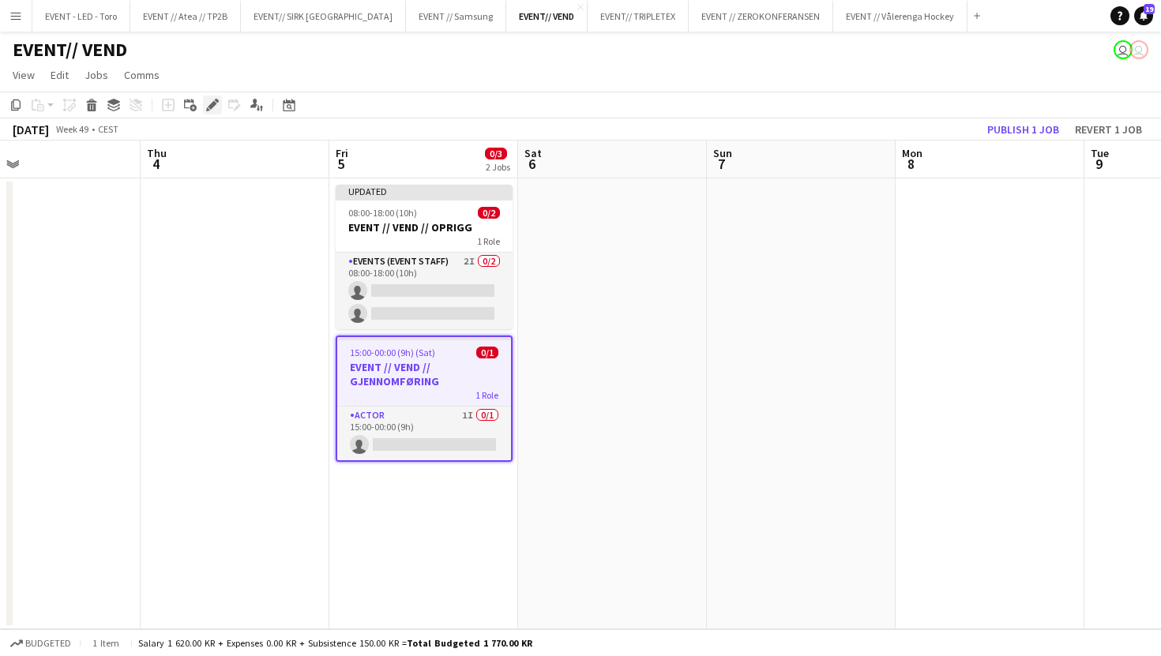
click at [217, 103] on icon "Edit" at bounding box center [212, 105] width 13 height 13
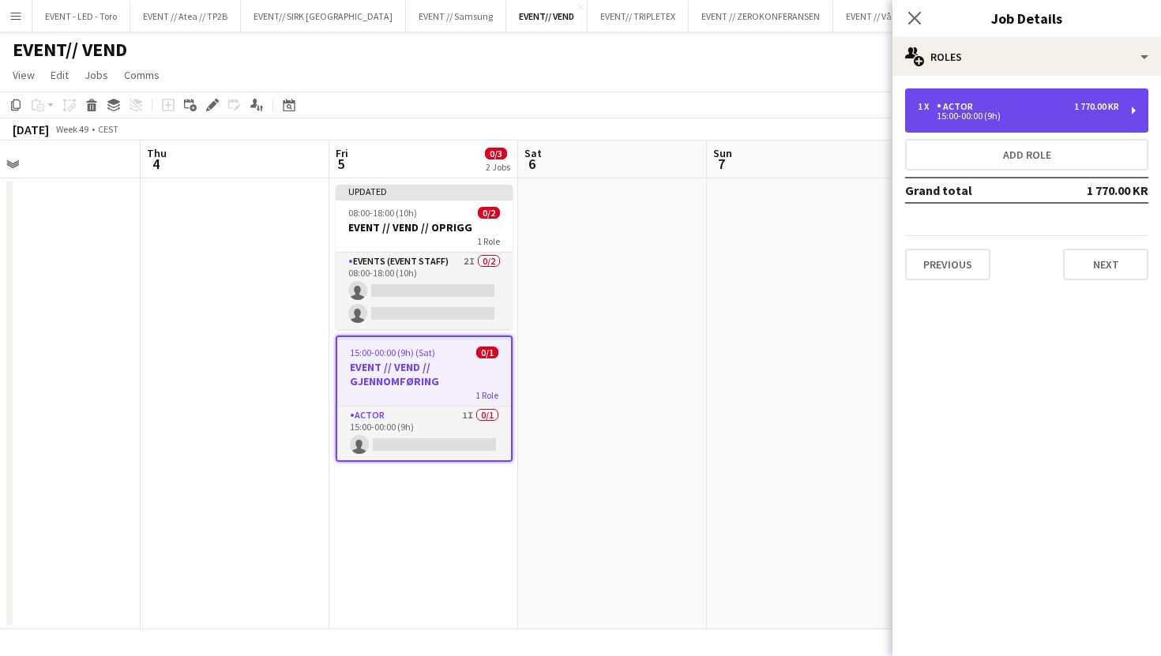
click at [983, 112] on div "15:00-00:00 (9h)" at bounding box center [1017, 116] width 201 height 8
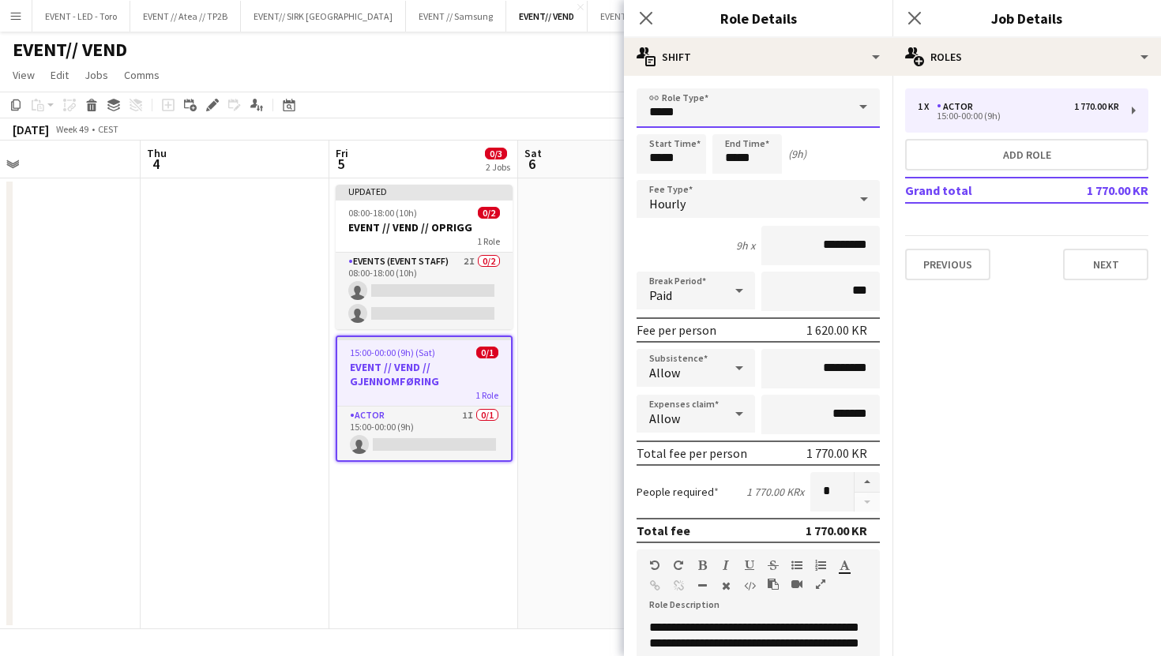
click at [760, 122] on input "*****" at bounding box center [757, 107] width 243 height 39
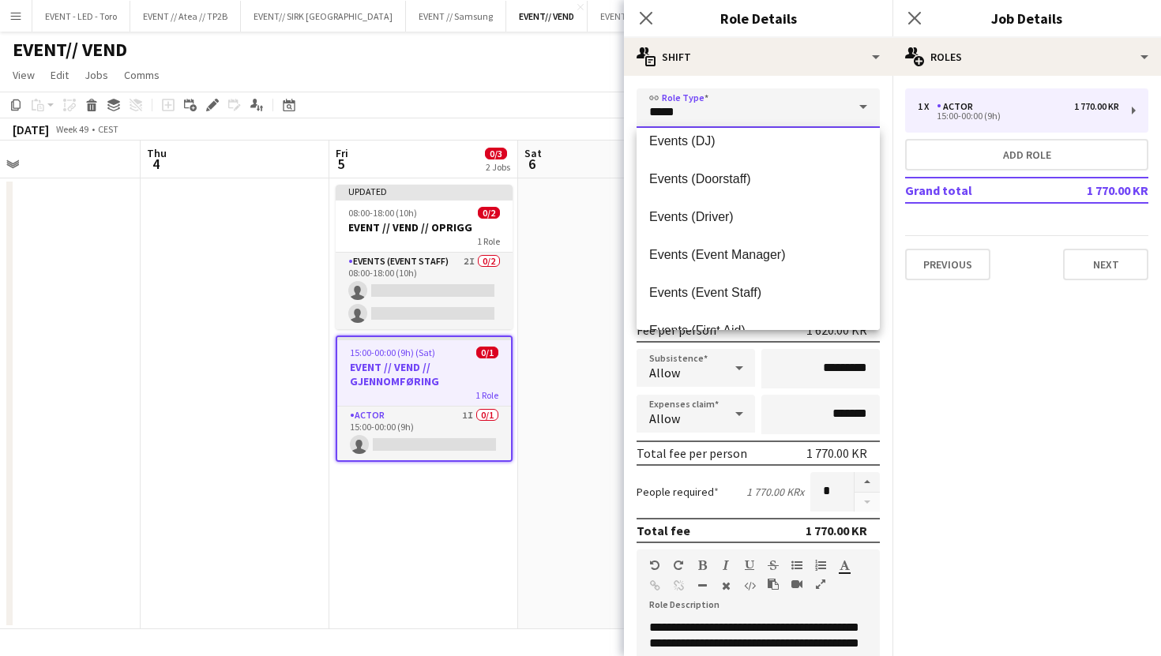
scroll to position [318, 0]
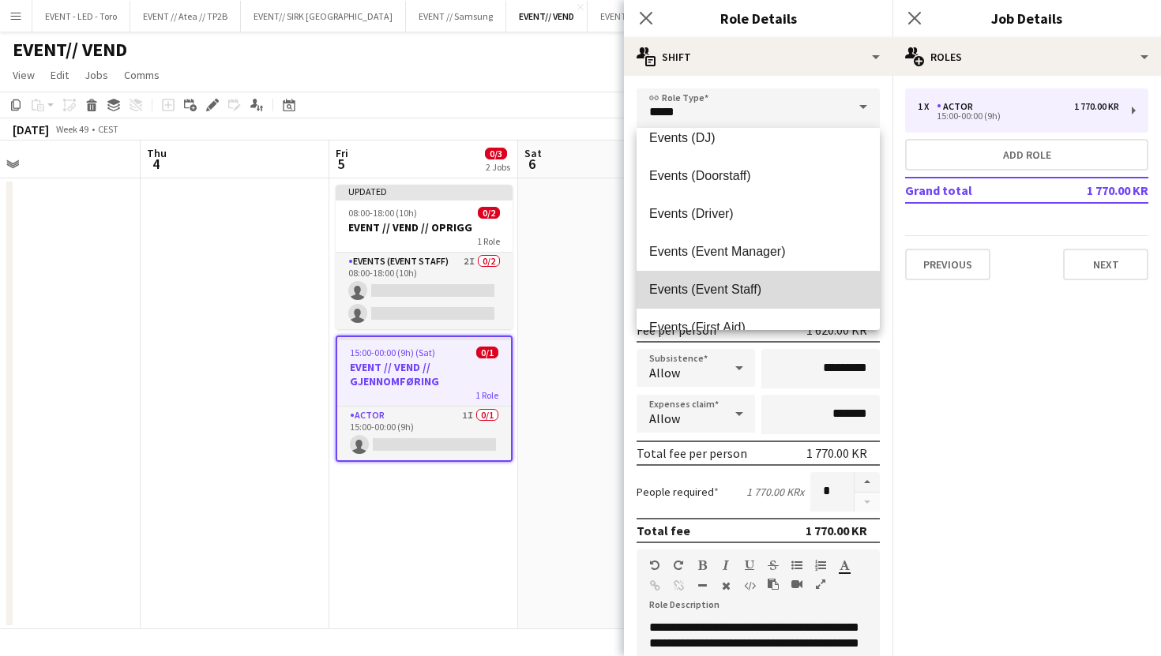
click at [757, 292] on span "Events (Event Staff)" at bounding box center [758, 289] width 218 height 15
type input "**********"
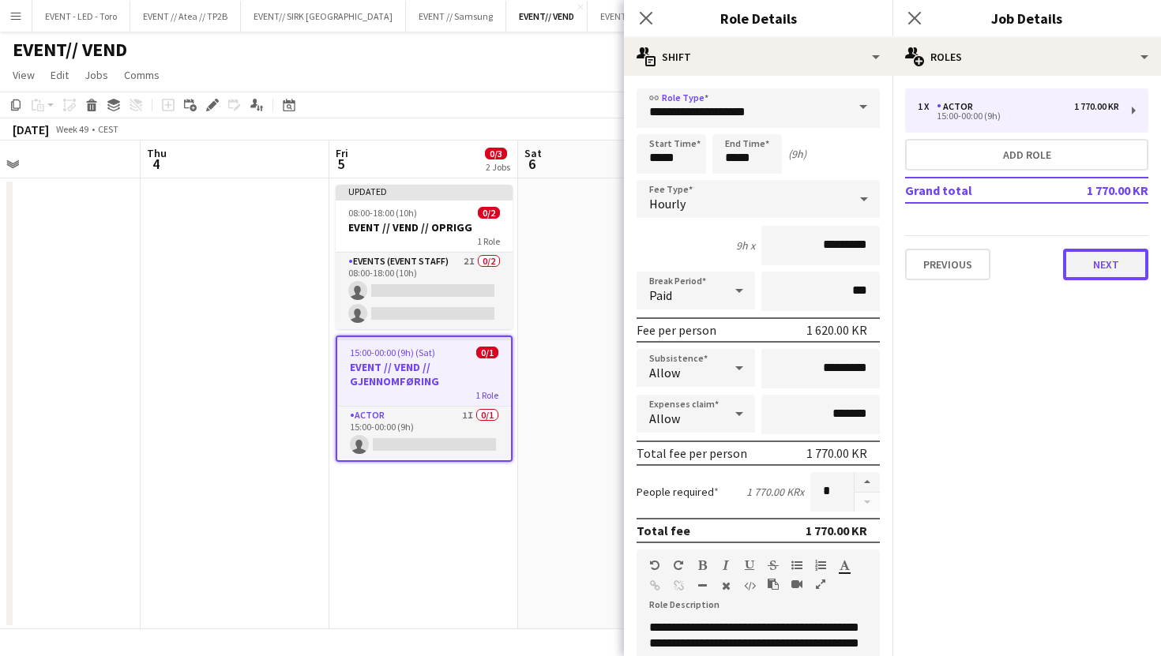
drag, startPoint x: 1095, startPoint y: 276, endPoint x: 929, endPoint y: 307, distance: 168.6
click at [1095, 276] on button "Next" at bounding box center [1105, 265] width 85 height 32
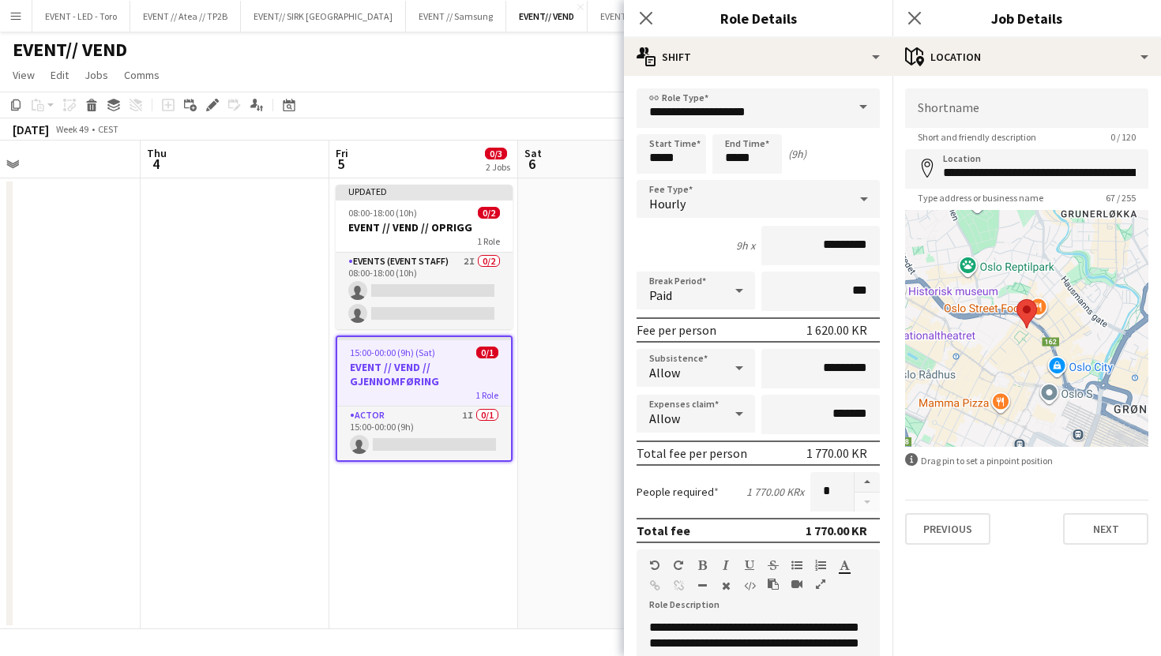
click at [525, 261] on app-date-cell at bounding box center [612, 403] width 189 height 451
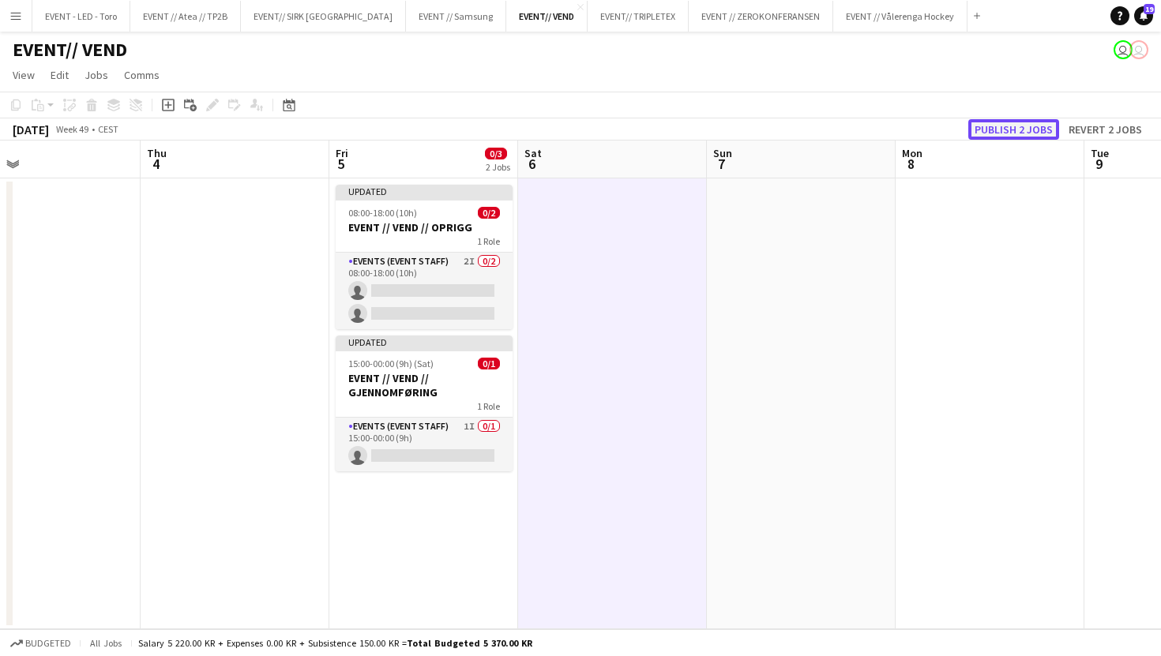
click at [1027, 128] on button "Publish 2 jobs" at bounding box center [1013, 129] width 91 height 21
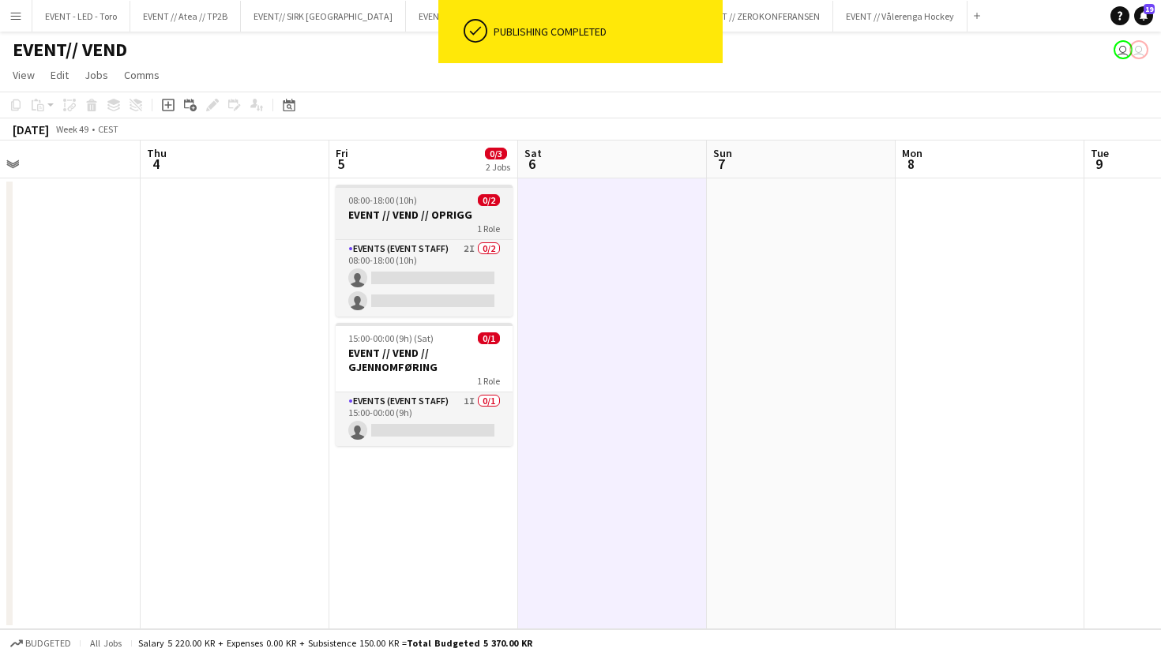
click at [429, 210] on h3 "EVENT // VEND // OPRIGG" at bounding box center [424, 215] width 177 height 14
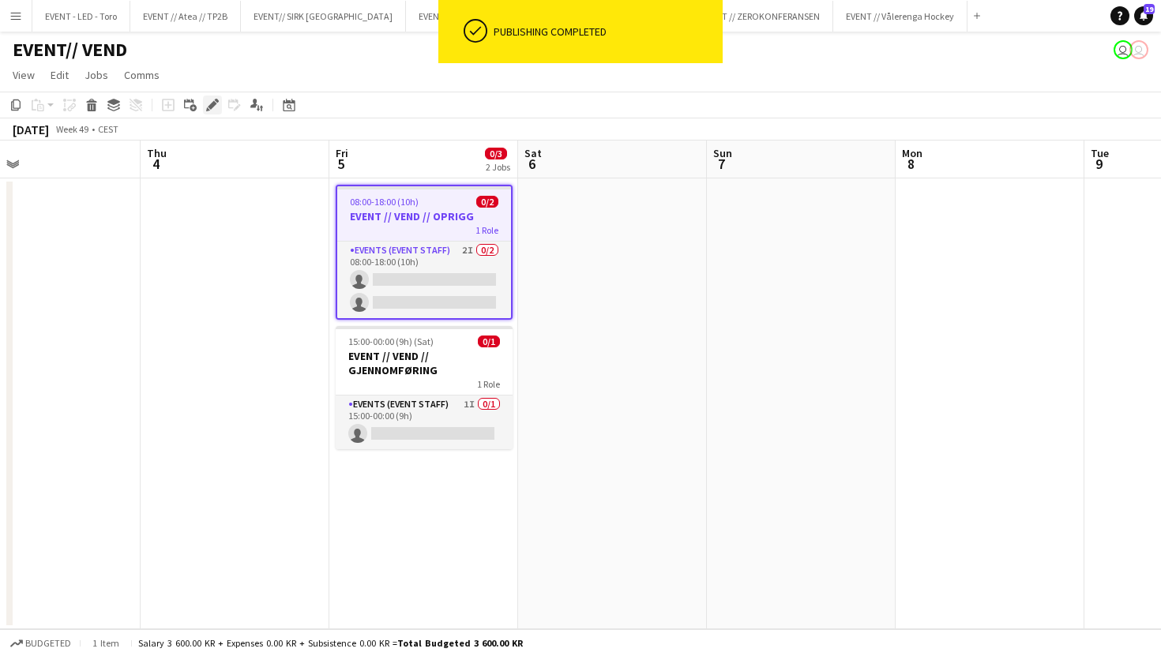
click at [211, 103] on icon at bounding box center [212, 105] width 9 height 9
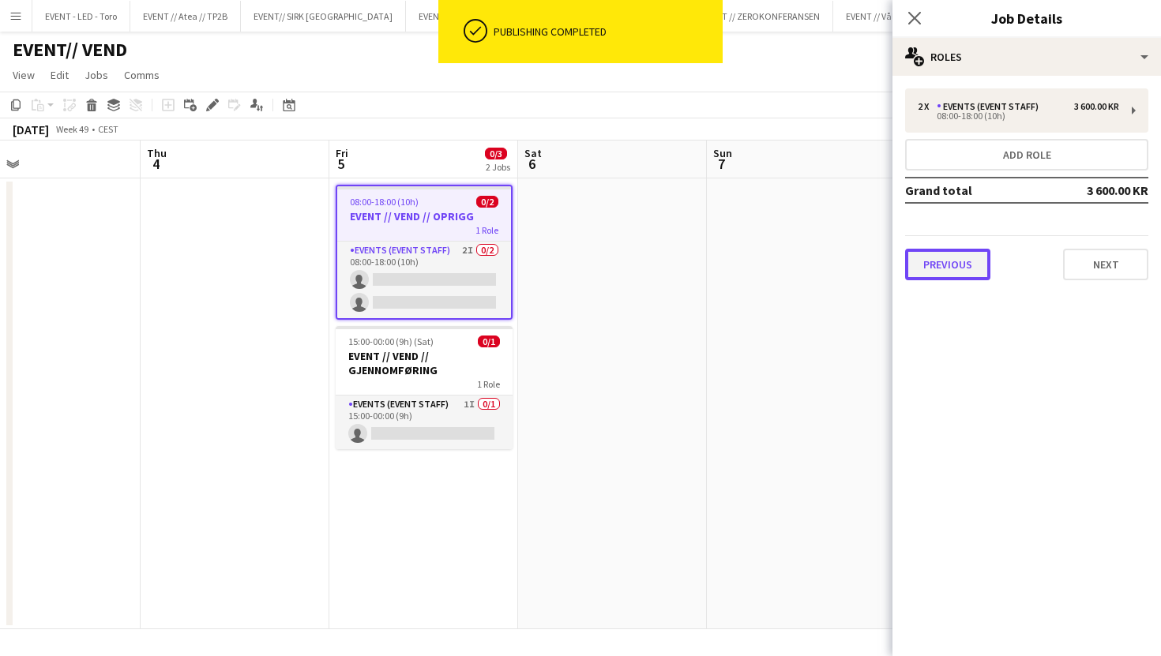
click at [936, 256] on button "Previous" at bounding box center [947, 265] width 85 height 32
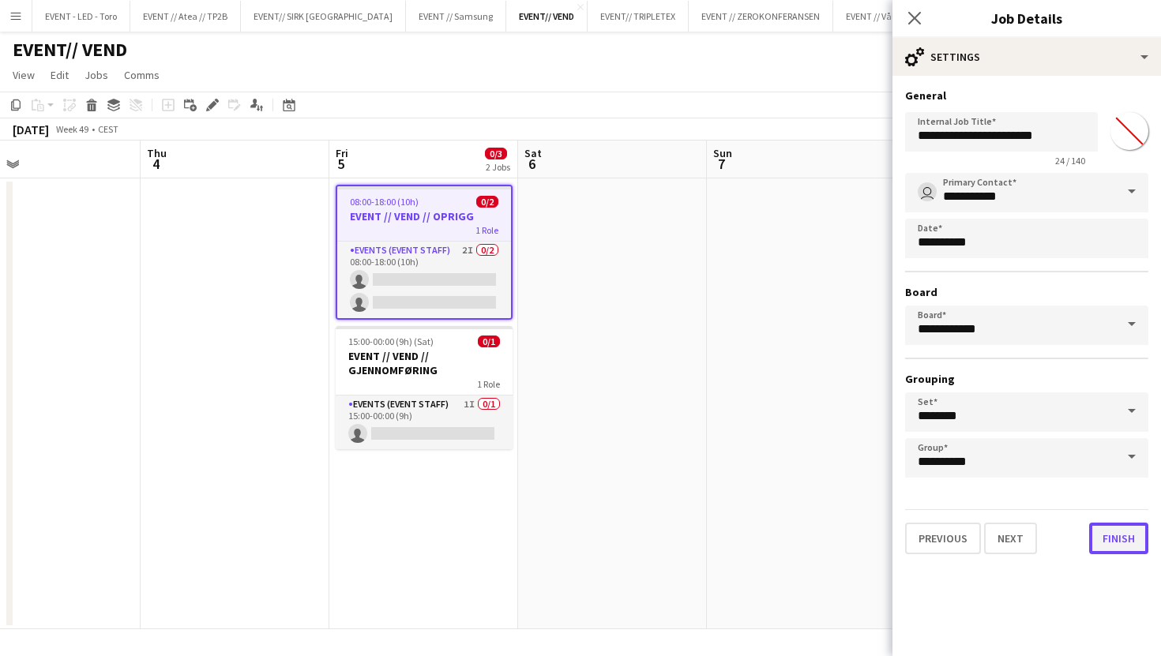
click at [1094, 539] on button "Finish" at bounding box center [1118, 539] width 59 height 32
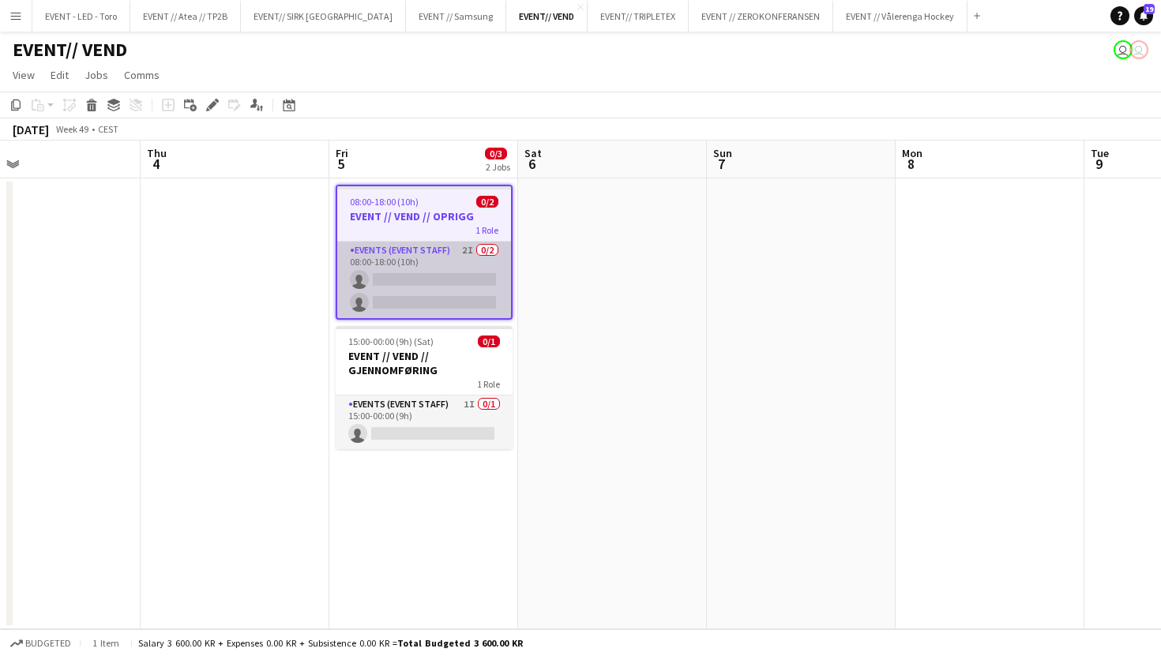
click at [414, 283] on app-card-role "Events (Event Staff) 2I 0/2 08:00-18:00 (10h) single-neutral-actions single-neu…" at bounding box center [424, 280] width 174 height 77
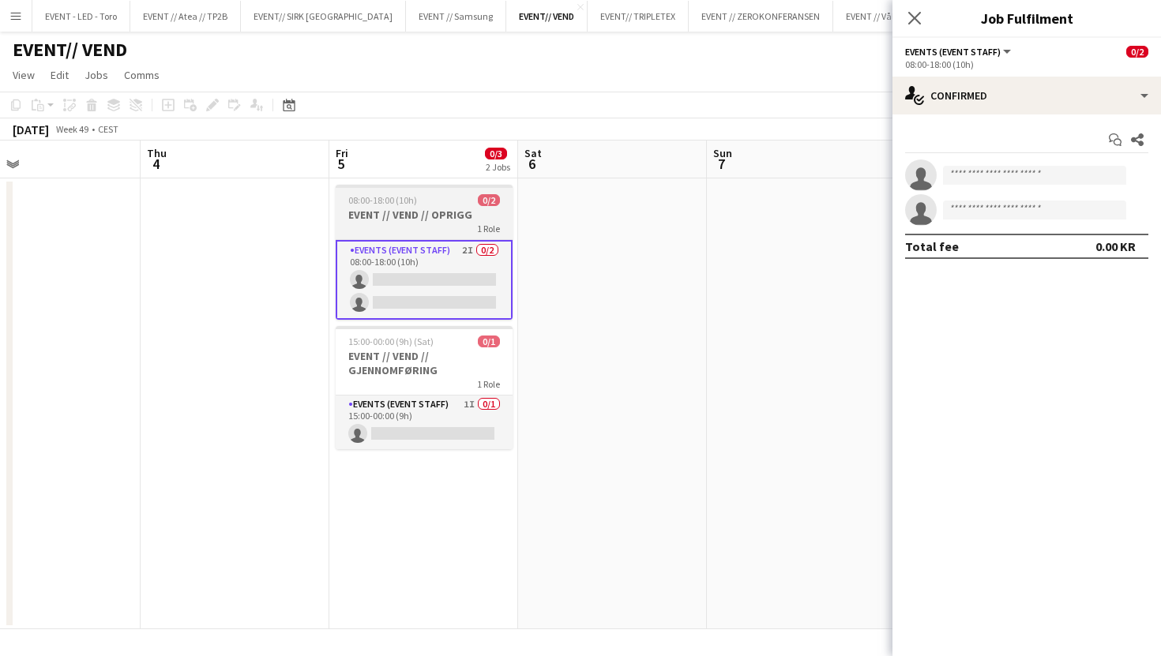
click at [478, 221] on h3 "EVENT // VEND // OPRIGG" at bounding box center [424, 215] width 177 height 14
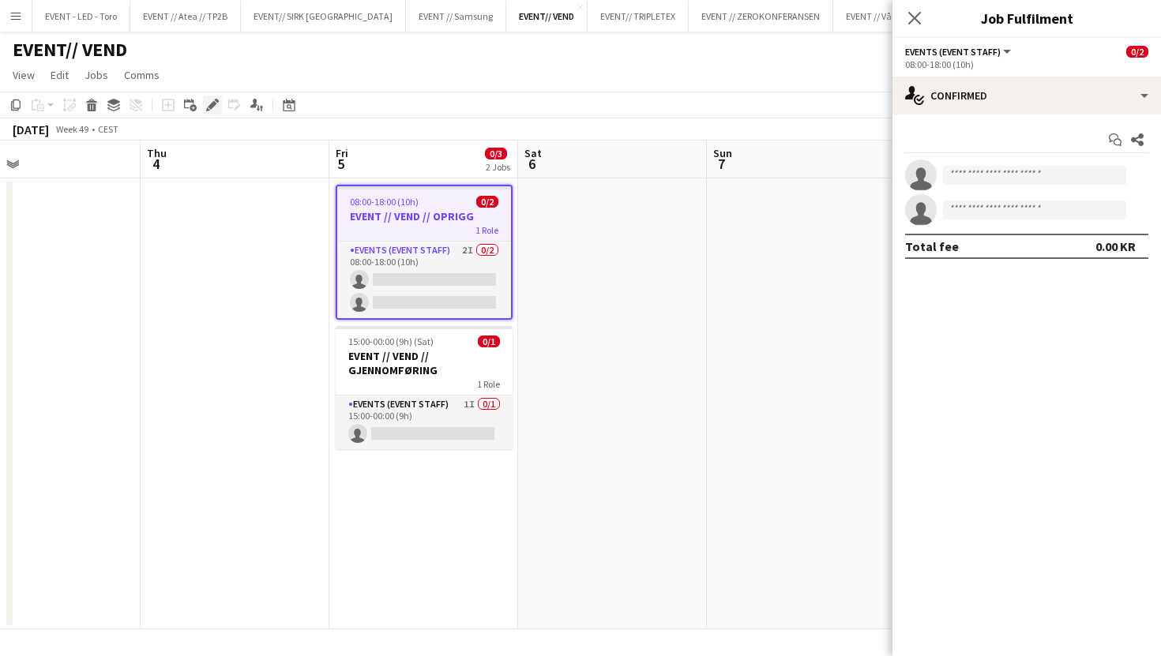
click at [214, 102] on icon at bounding box center [212, 105] width 9 height 9
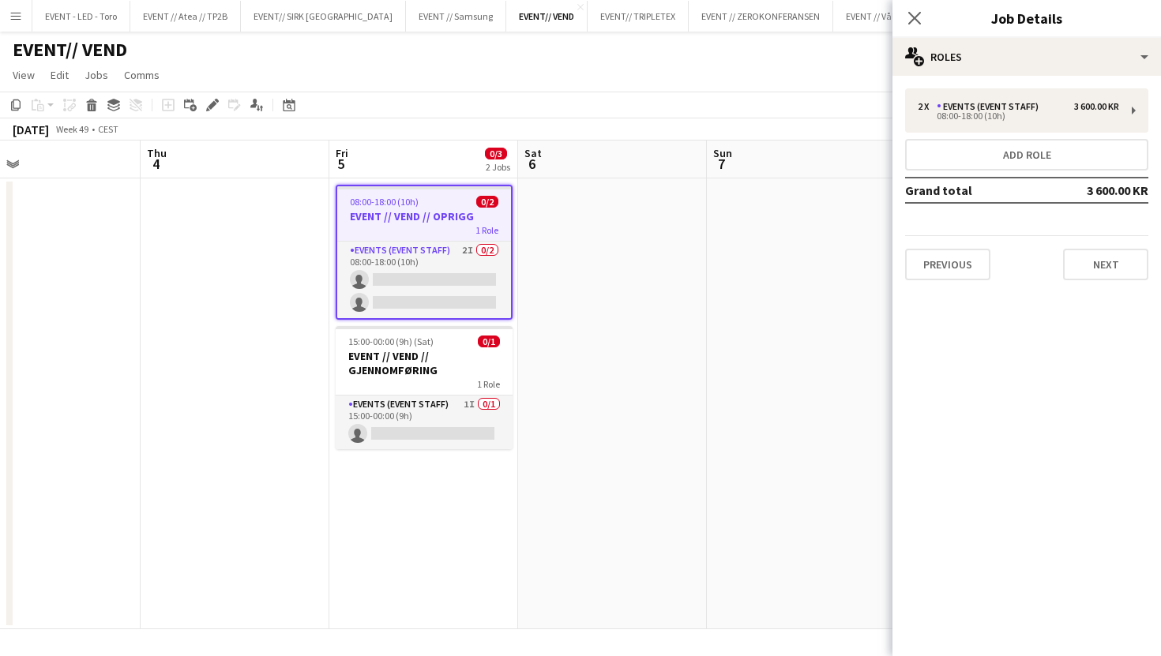
click at [983, 84] on div "2 x Events (Event Staff) 3 600.00 KR 08:00-18:00 (10h) Add role Grand total 3 6…" at bounding box center [1026, 184] width 268 height 217
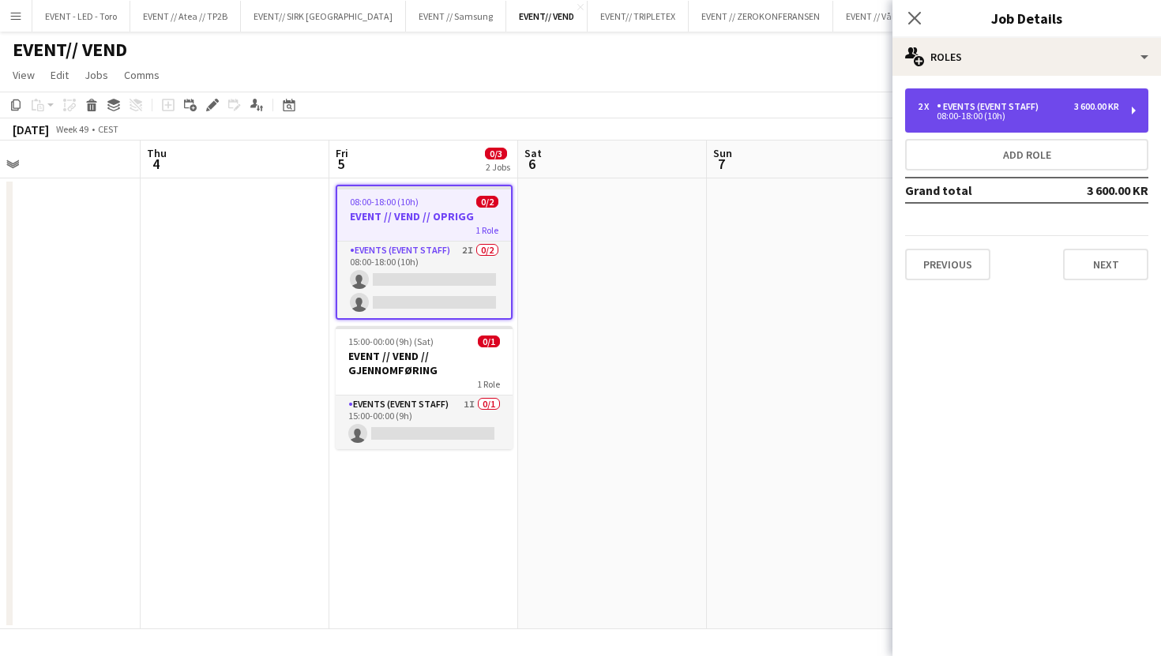
click at [983, 109] on div "Events (Event Staff)" at bounding box center [990, 106] width 108 height 11
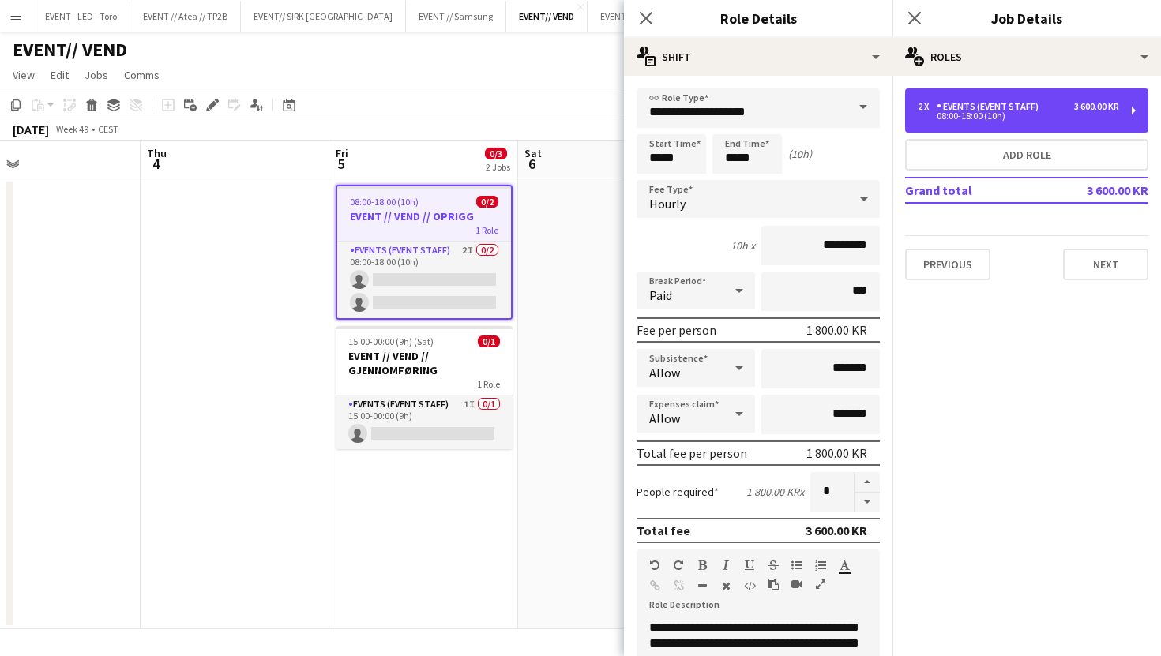
scroll to position [413, 0]
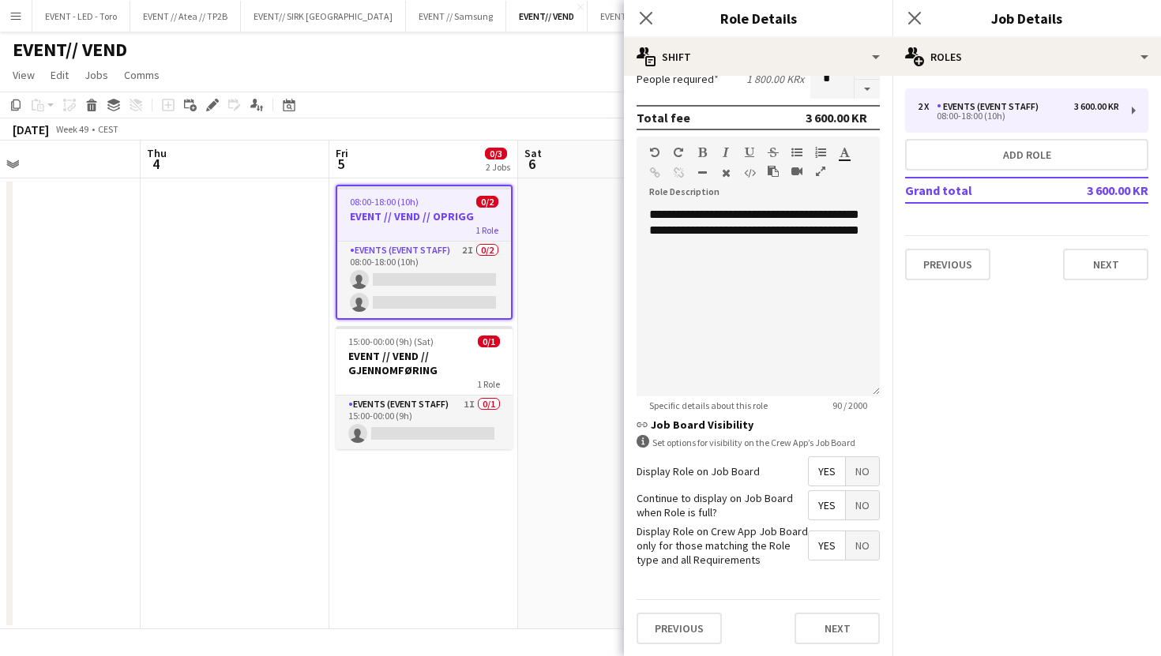
click at [814, 471] on span "Yes" at bounding box center [826, 471] width 36 height 28
click at [821, 484] on span "Yes" at bounding box center [826, 471] width 36 height 28
click at [846, 638] on button "Next" at bounding box center [836, 629] width 85 height 32
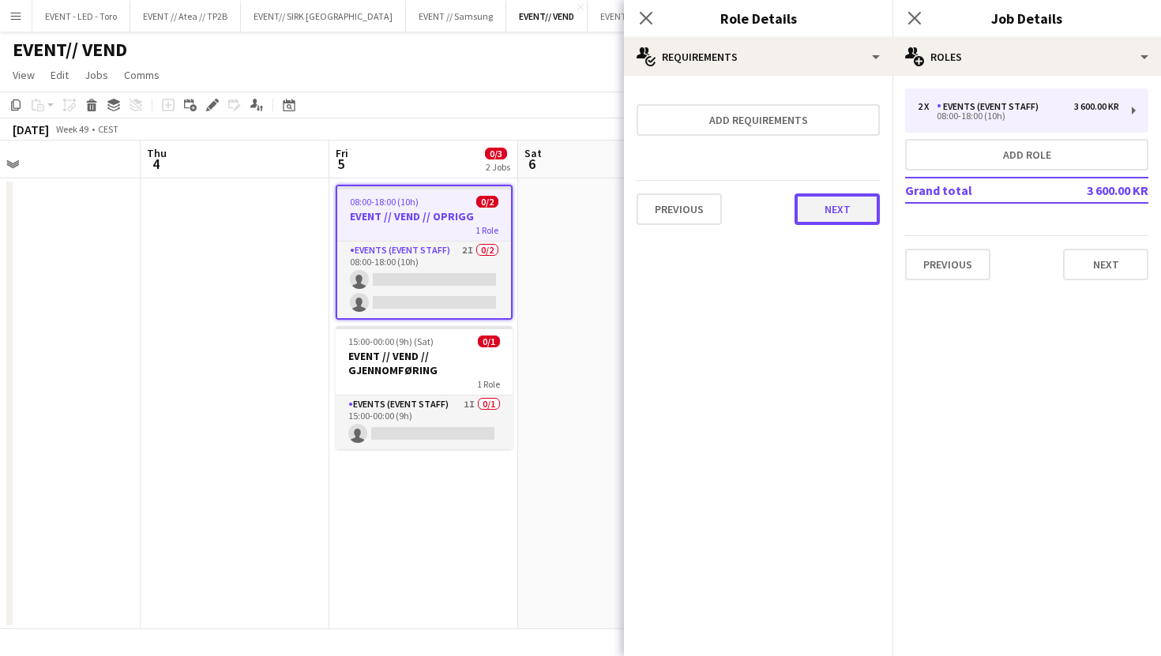
click at [841, 202] on button "Next" at bounding box center [836, 209] width 85 height 32
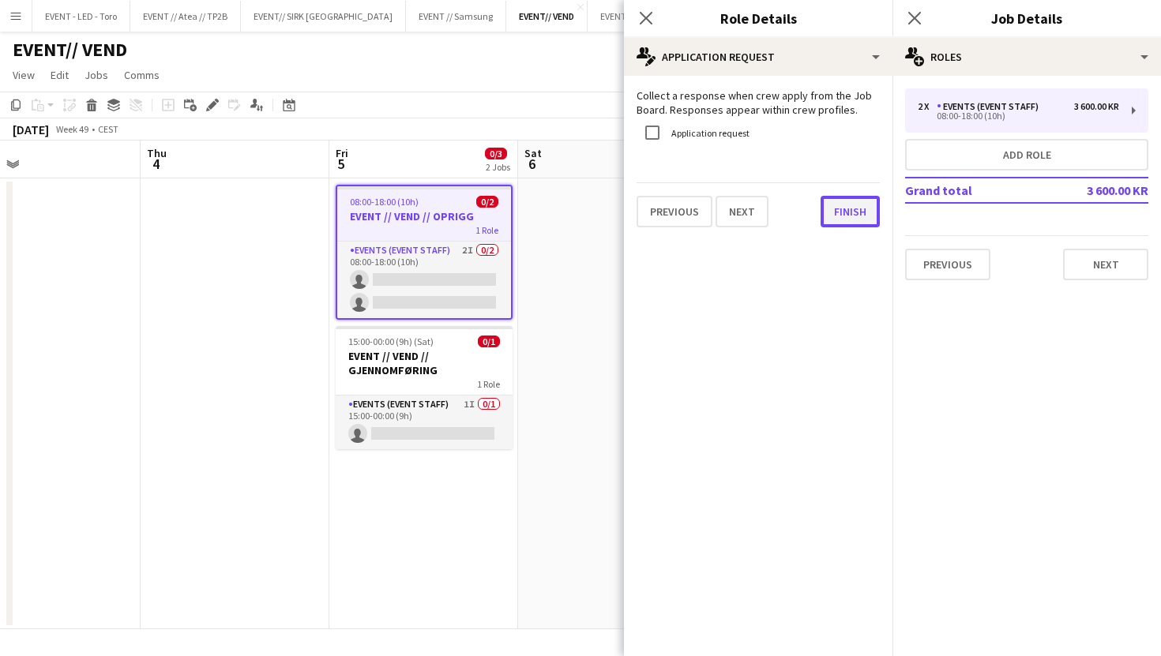
click at [865, 212] on button "Finish" at bounding box center [849, 212] width 59 height 32
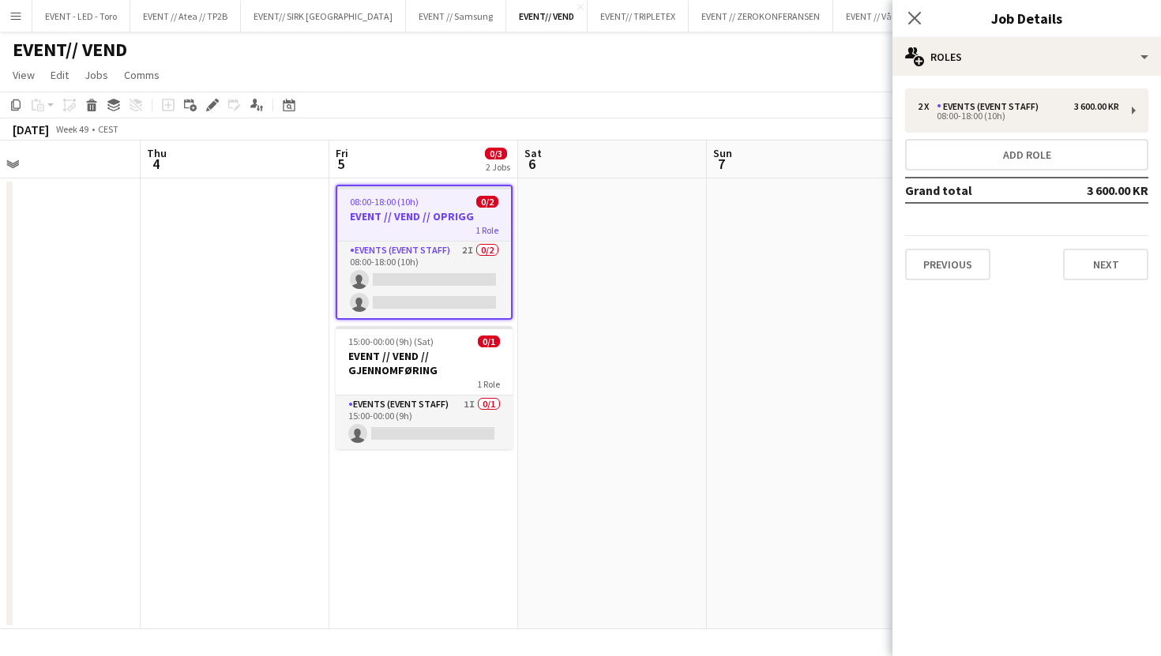
click at [699, 339] on app-date-cell at bounding box center [612, 403] width 189 height 451
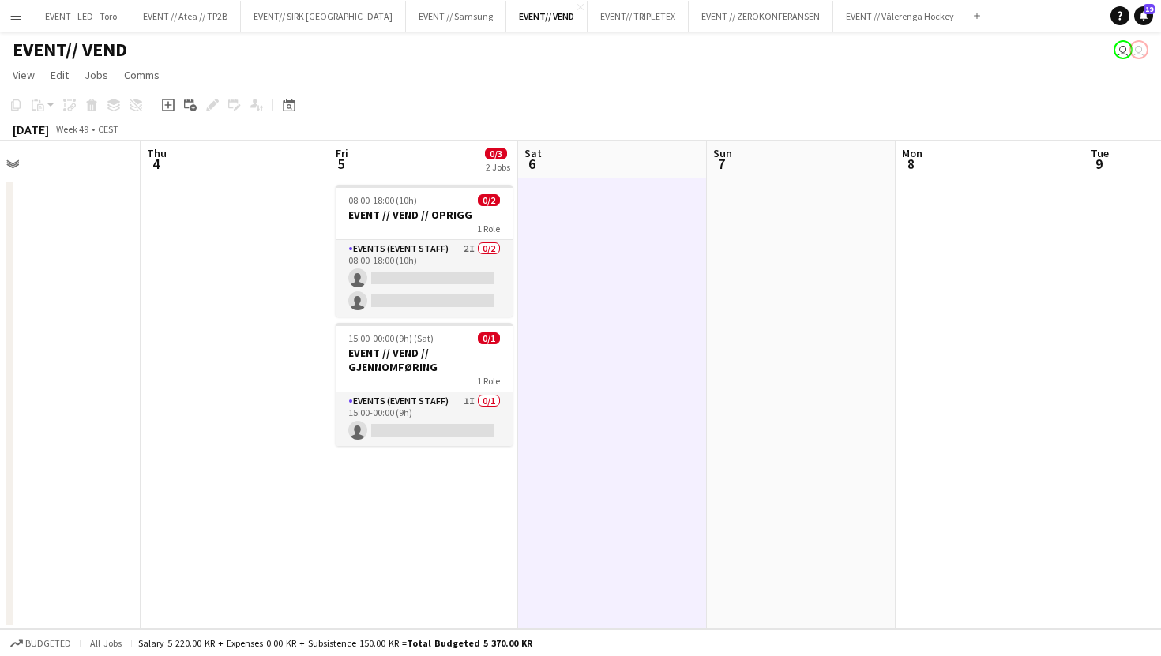
click at [294, 309] on app-date-cell at bounding box center [235, 403] width 189 height 451
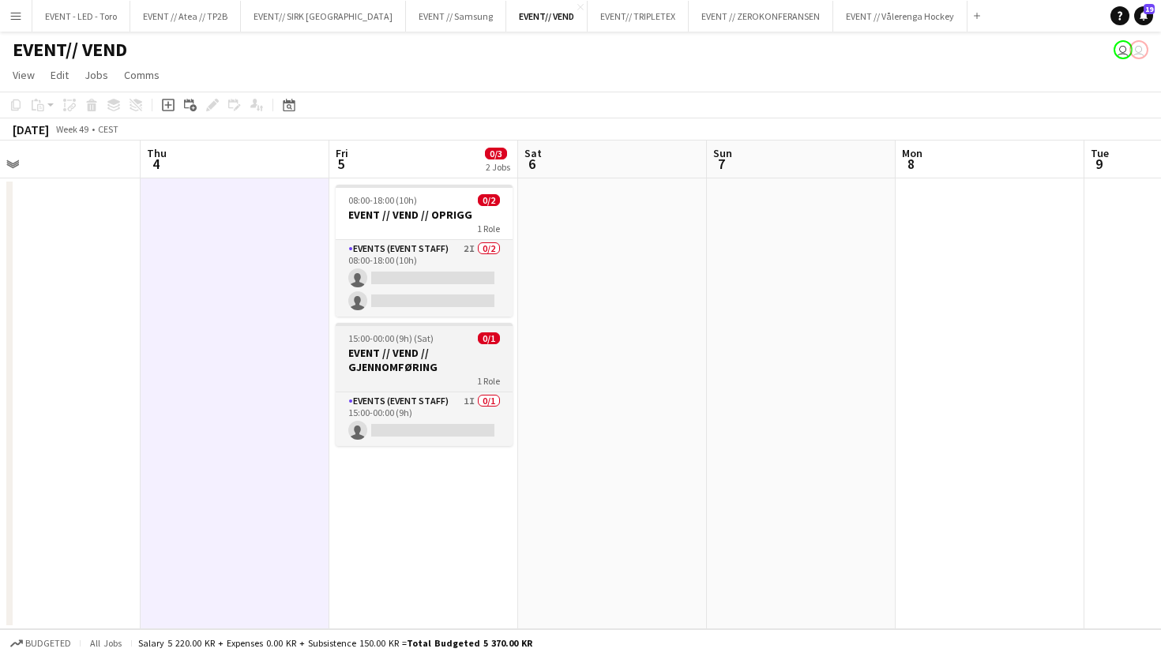
click at [441, 351] on h3 "EVENT // VEND // GJENNOMFØRING" at bounding box center [424, 360] width 177 height 28
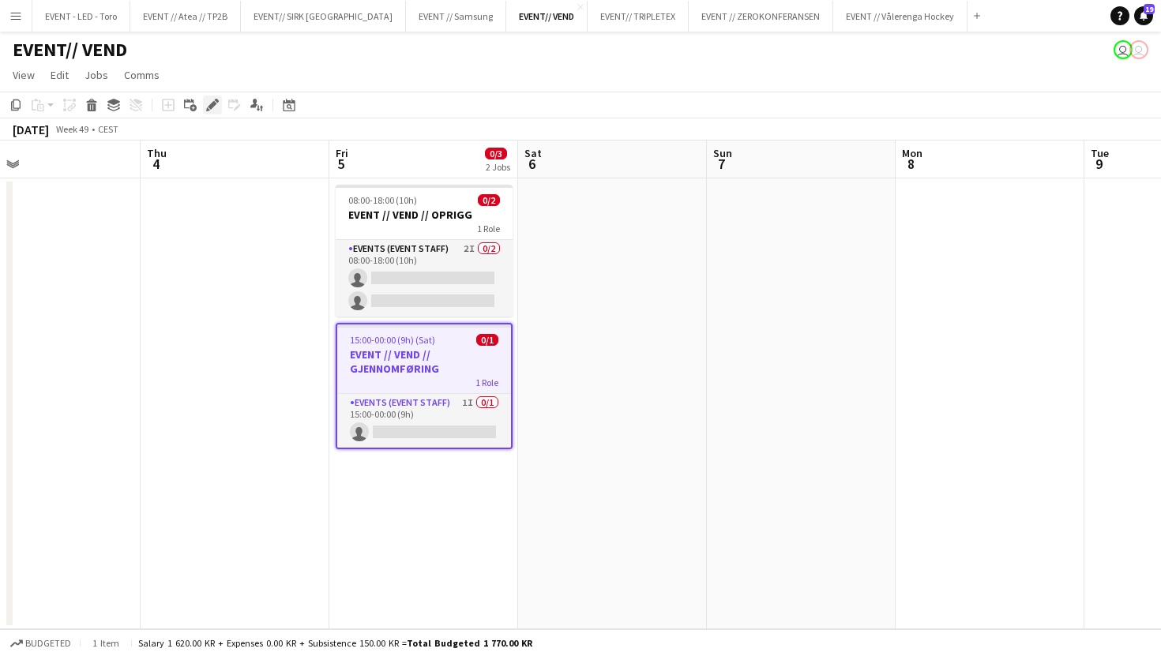
click at [212, 103] on icon at bounding box center [212, 105] width 9 height 9
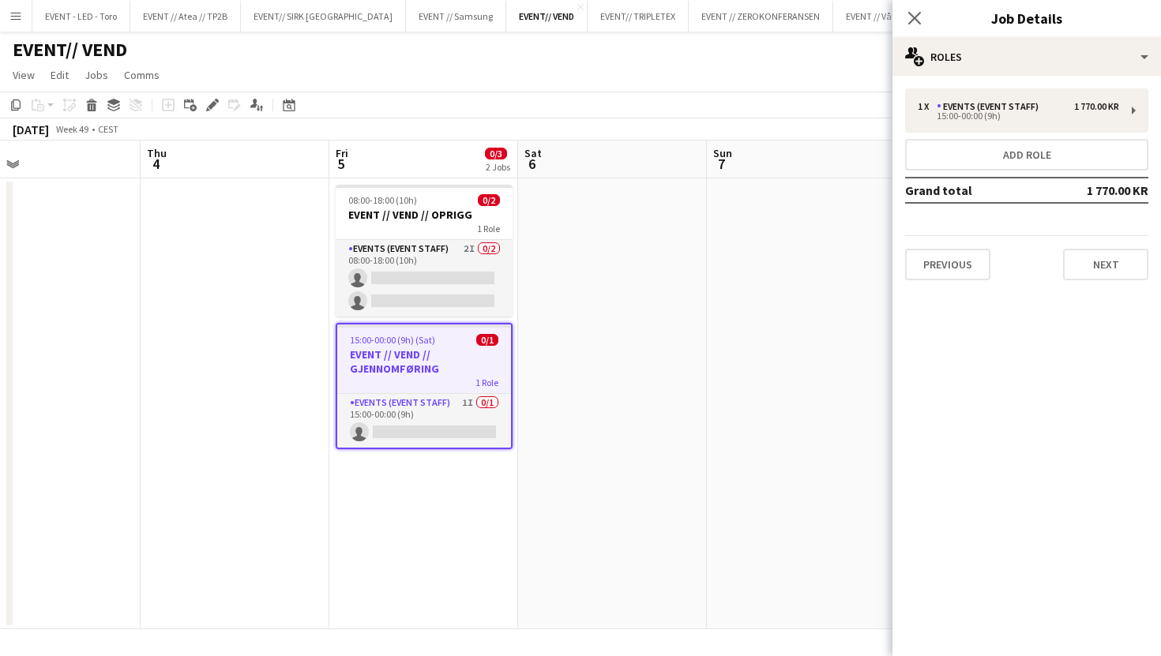
click at [969, 136] on div "1 x Events (Event Staff) 1 770.00 KR 15:00-00:00 (9h) Add role Grand total 1 77…" at bounding box center [1026, 184] width 268 height 192
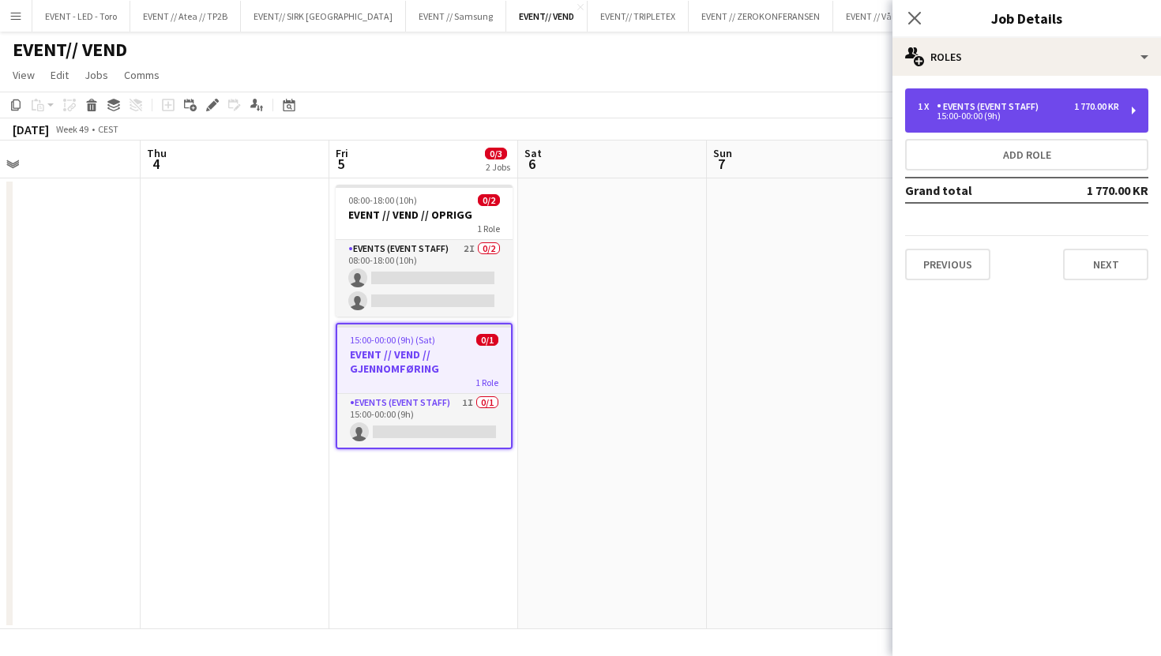
click at [995, 118] on div "15:00-00:00 (9h)" at bounding box center [1017, 116] width 201 height 8
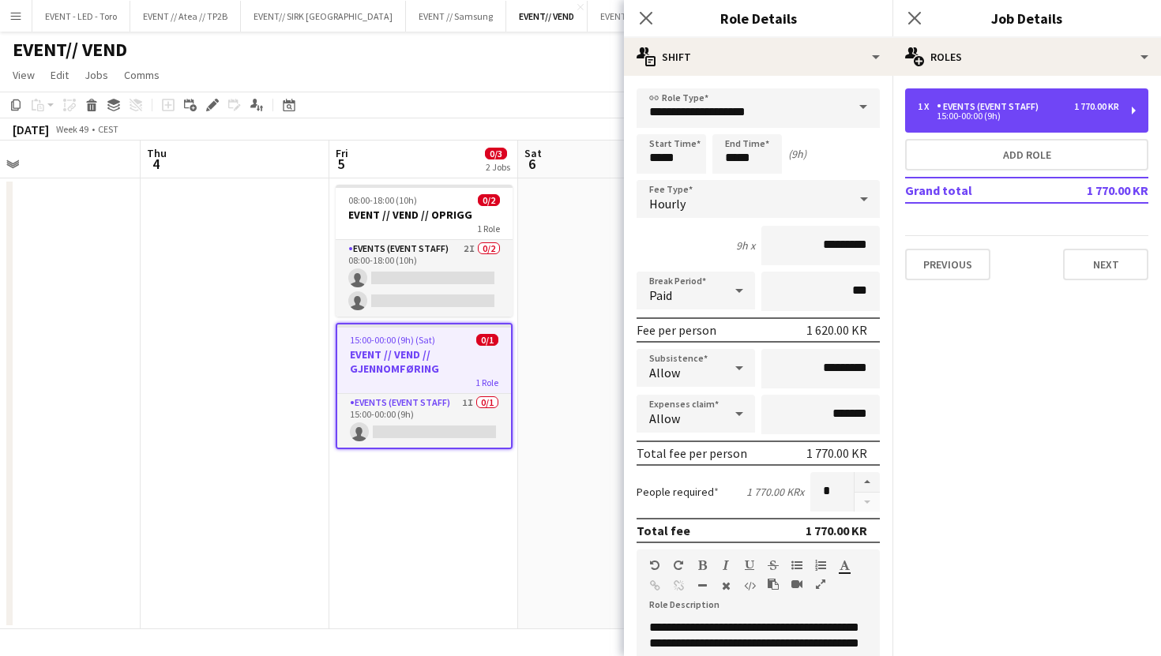
scroll to position [413, 0]
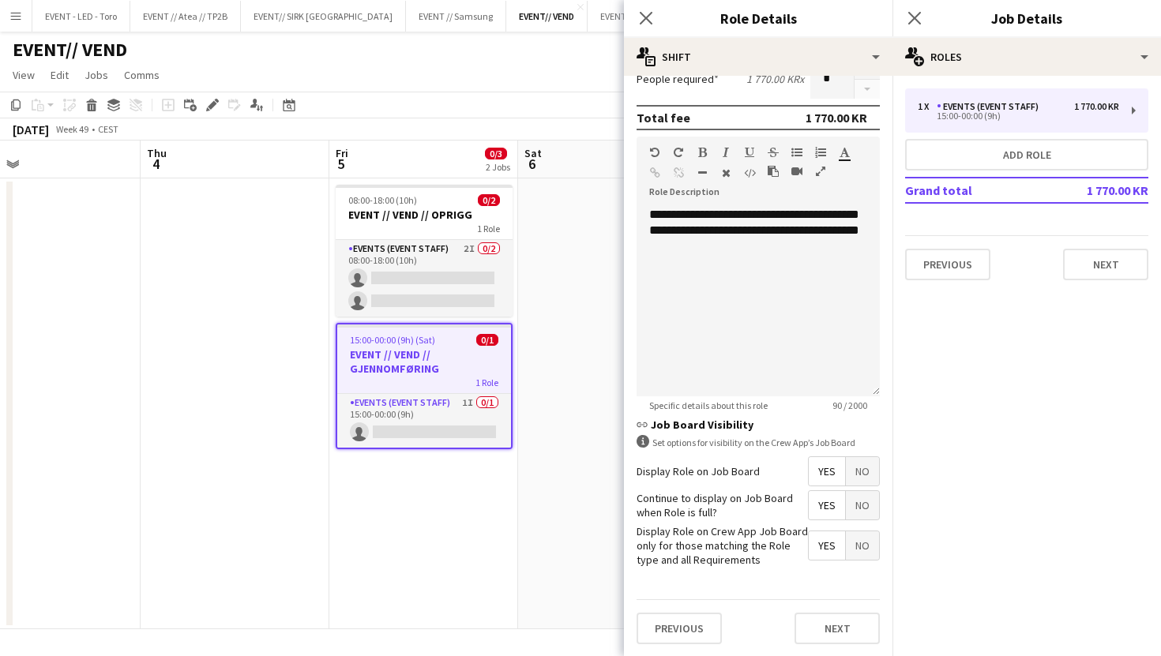
click at [831, 463] on span "Yes" at bounding box center [826, 471] width 36 height 28
click at [851, 463] on span "No" at bounding box center [862, 471] width 33 height 28
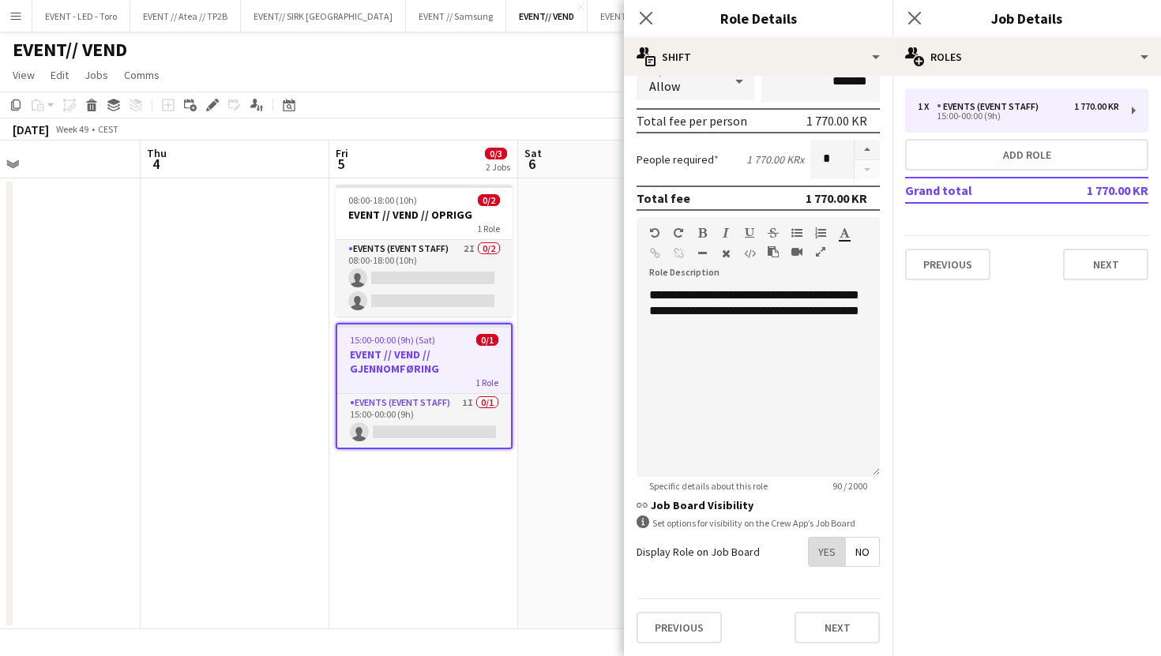
click at [835, 553] on span "Yes" at bounding box center [826, 552] width 36 height 28
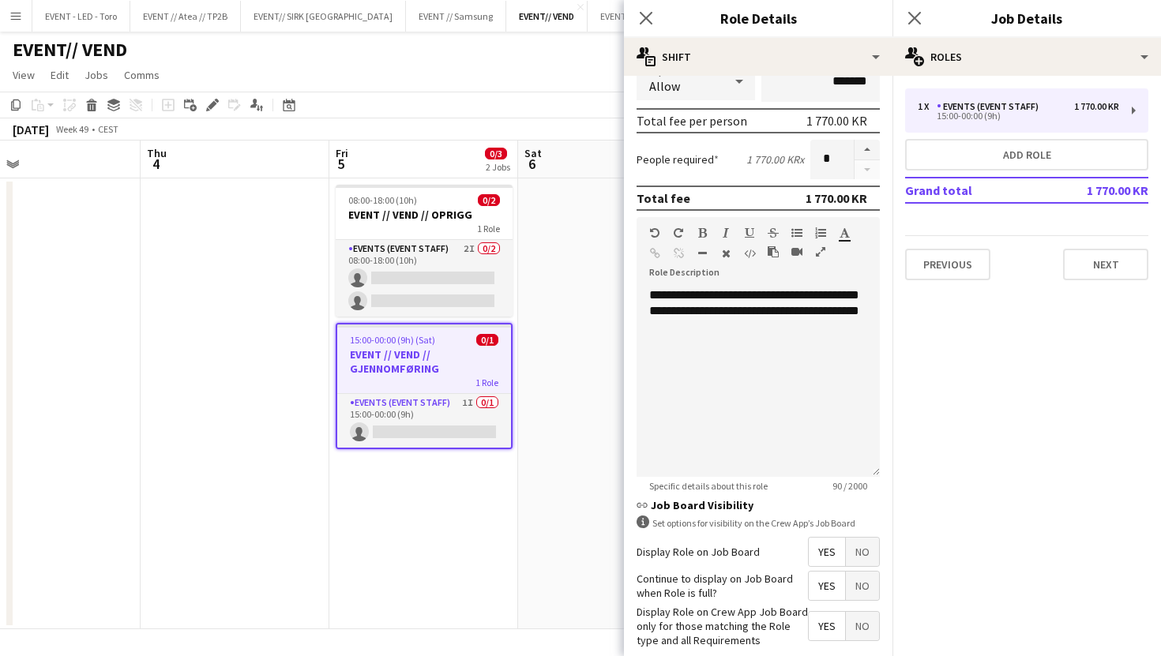
click at [830, 583] on span "Yes" at bounding box center [826, 586] width 36 height 28
click at [862, 594] on span "No" at bounding box center [862, 586] width 33 height 28
click at [829, 589] on span "Yes" at bounding box center [826, 586] width 36 height 28
click at [854, 621] on span "No" at bounding box center [862, 626] width 33 height 28
click at [823, 629] on span "Yes" at bounding box center [826, 626] width 36 height 28
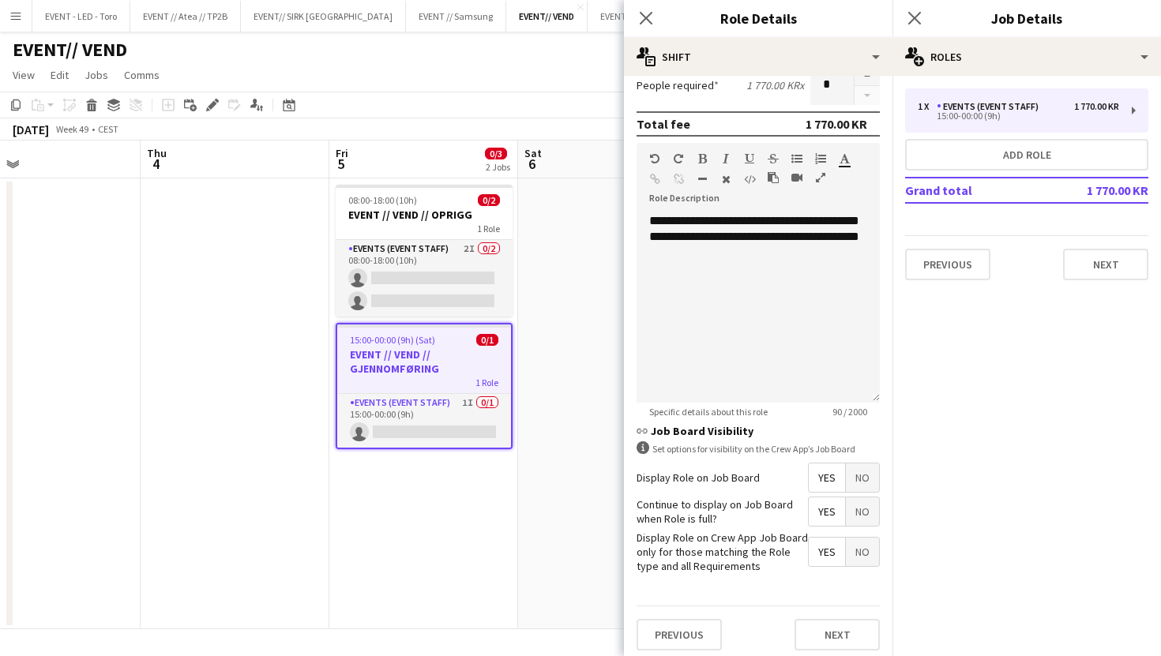
scroll to position [413, 0]
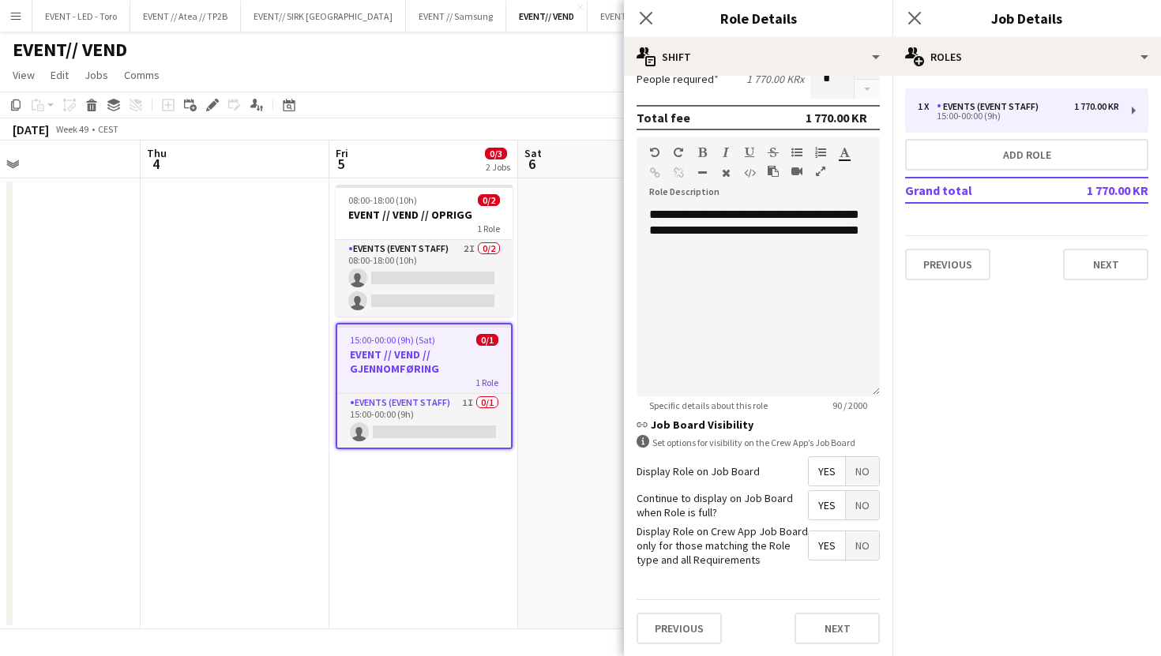
click at [689, 435] on div "information-circle Set options for visibility on the Crew App’s Job Board" at bounding box center [757, 442] width 243 height 15
click at [683, 445] on div "information-circle Set options for visibility on the Crew App’s Job Board" at bounding box center [757, 442] width 243 height 15
click at [653, 430] on h3 "link Job Board Visibility" at bounding box center [757, 425] width 243 height 14
click at [637, 439] on icon at bounding box center [642, 441] width 13 height 13
click at [825, 628] on button "Next" at bounding box center [836, 629] width 85 height 32
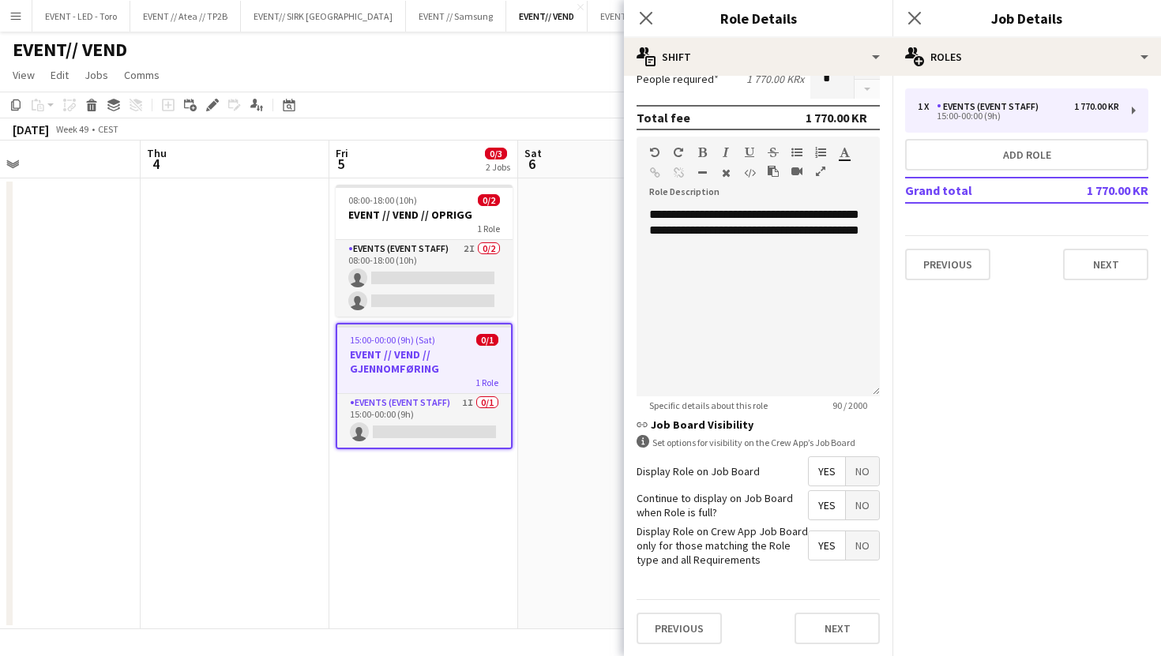
scroll to position [0, 0]
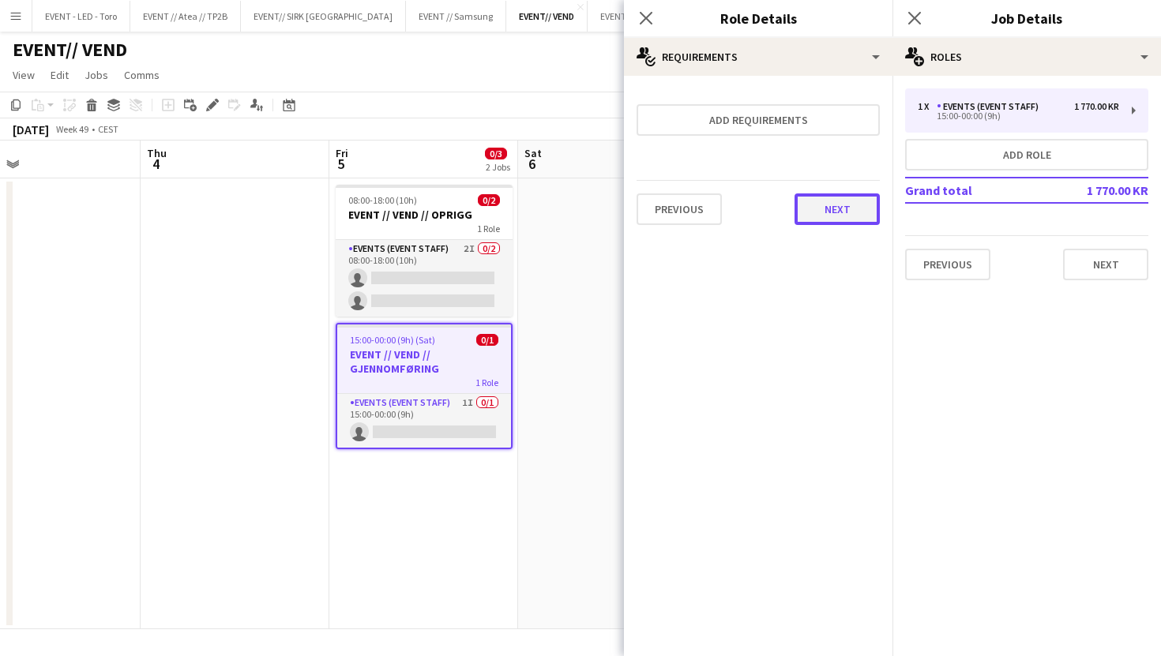
click at [846, 208] on button "Next" at bounding box center [836, 209] width 85 height 32
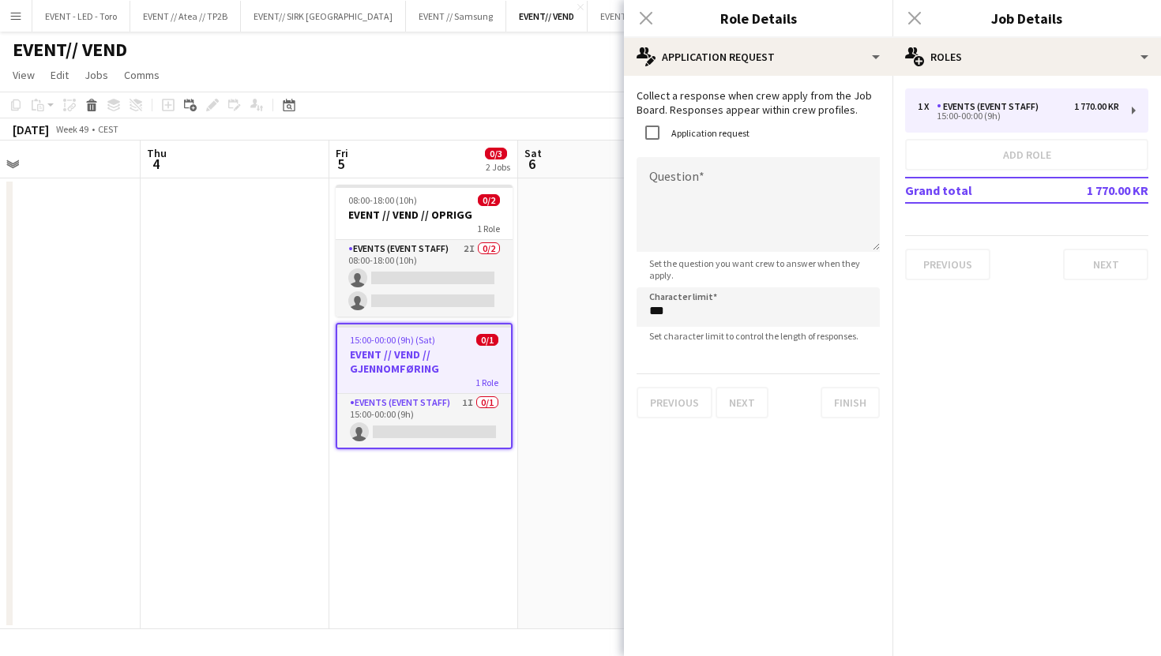
click at [857, 417] on div "Previous Next Finish" at bounding box center [757, 395] width 243 height 45
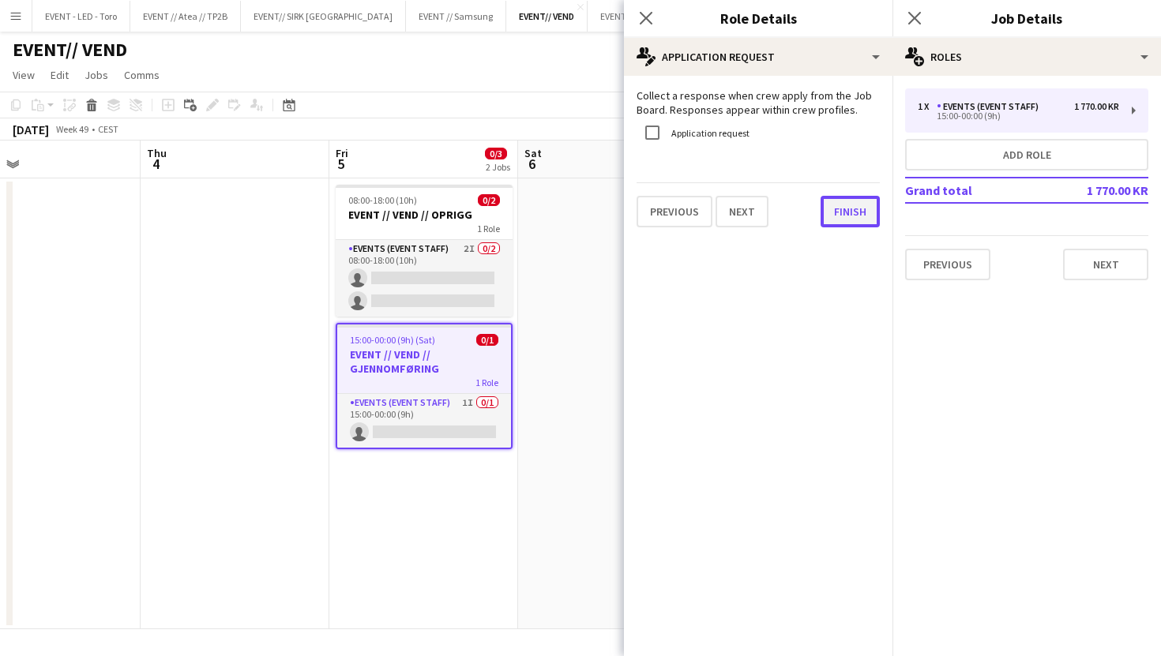
click at [853, 223] on button "Finish" at bounding box center [849, 212] width 59 height 32
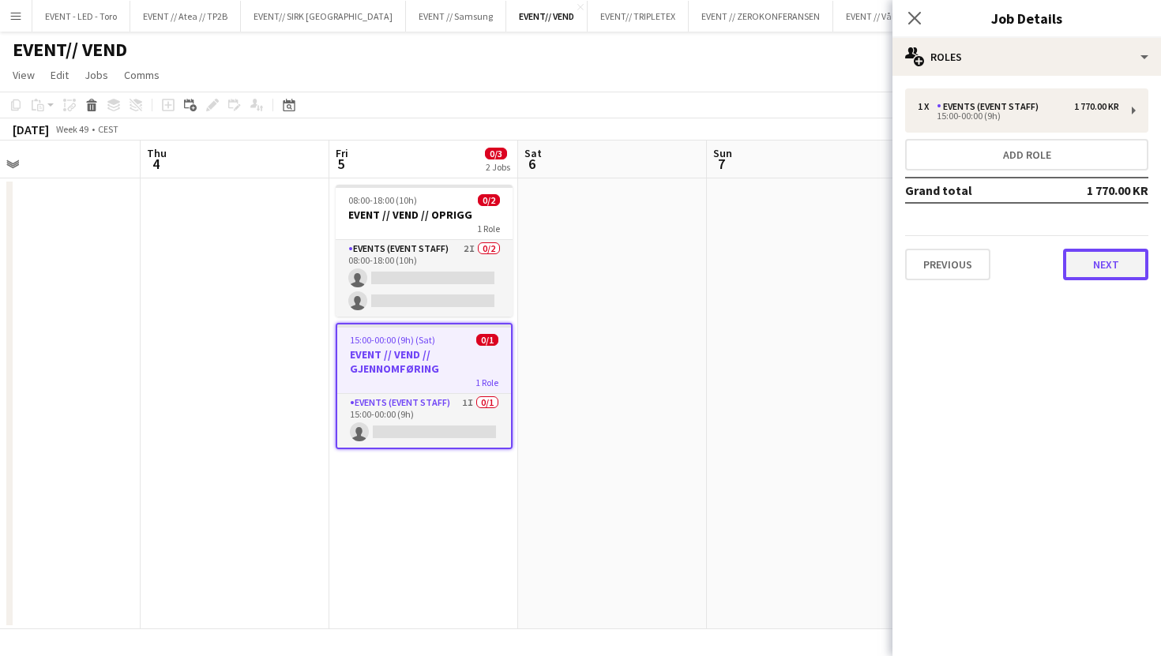
click at [1101, 279] on button "Next" at bounding box center [1105, 265] width 85 height 32
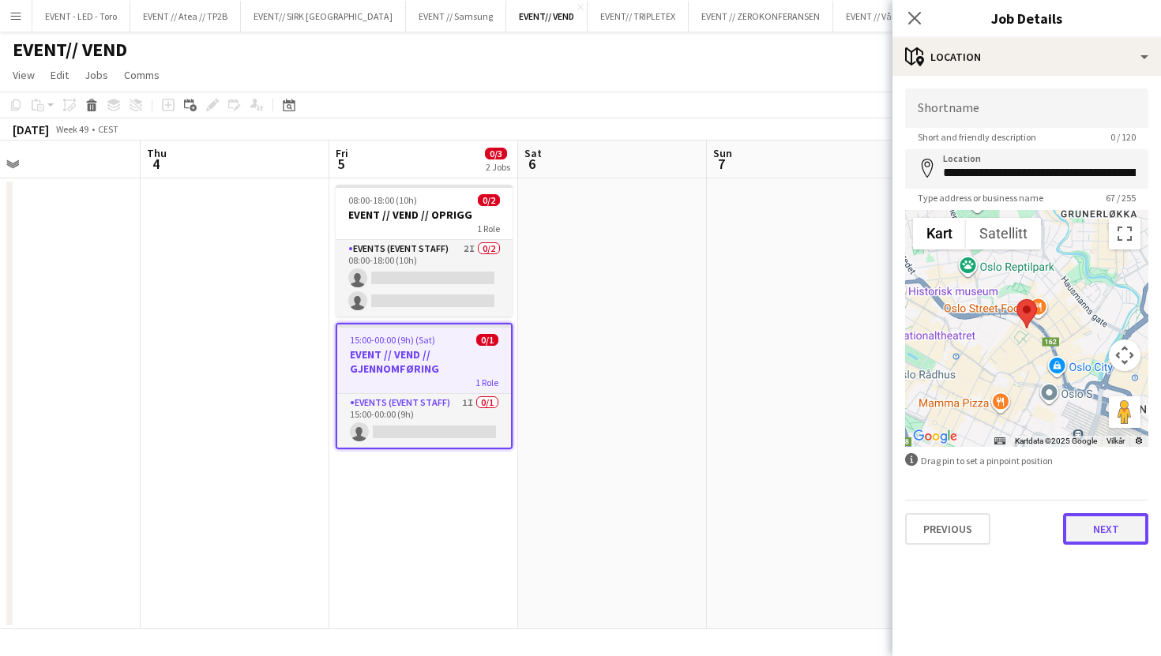
click at [1091, 535] on button "Next" at bounding box center [1105, 529] width 85 height 32
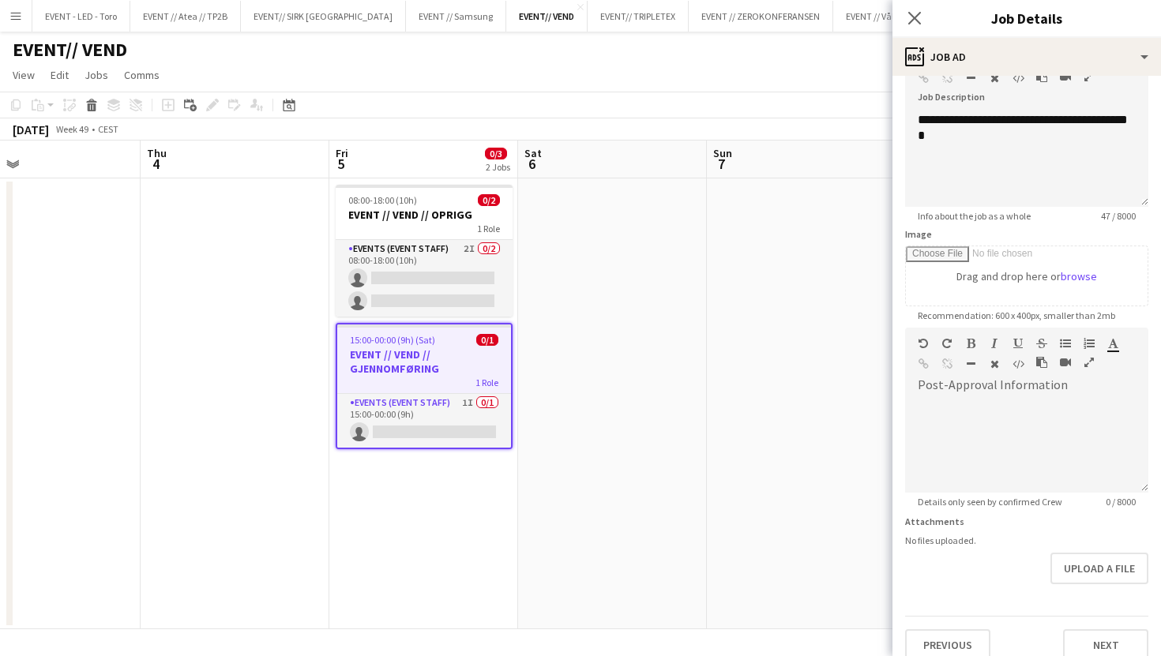
scroll to position [124, 0]
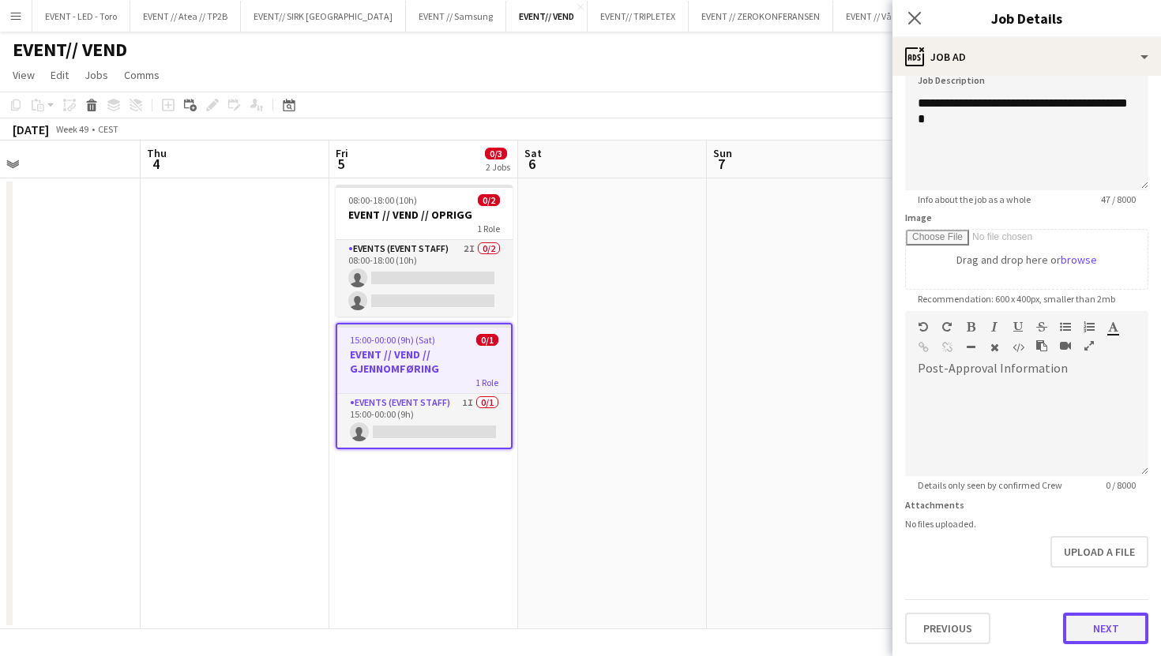
click at [1120, 640] on button "Next" at bounding box center [1105, 629] width 85 height 32
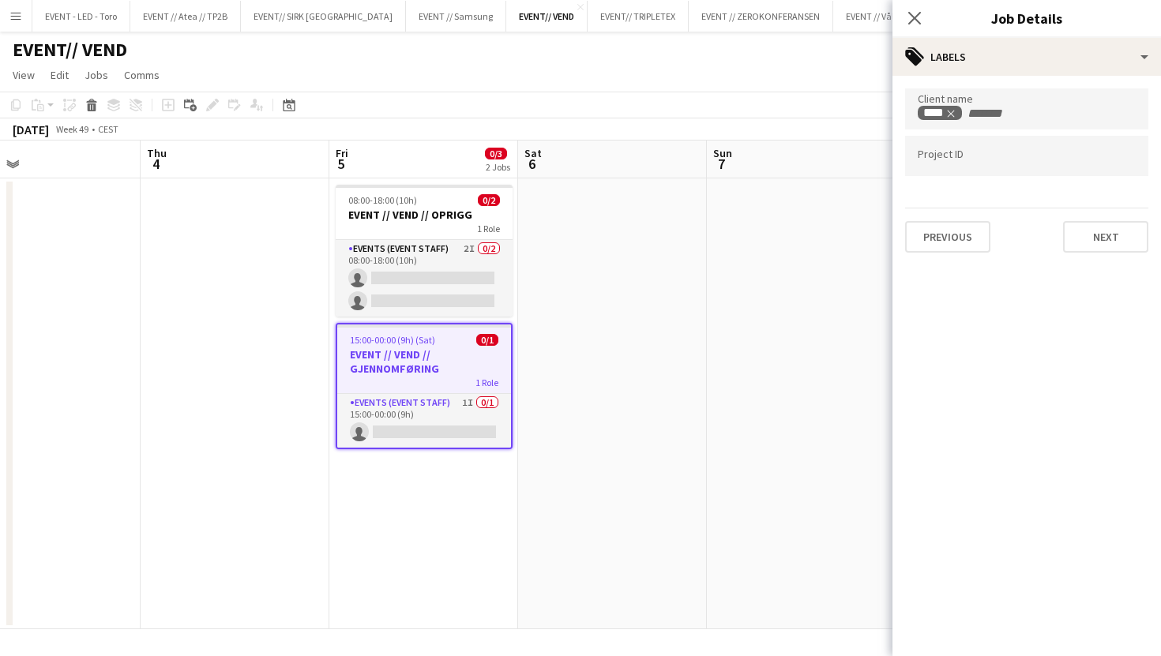
scroll to position [0, 0]
click at [1097, 238] on button "Next" at bounding box center [1105, 237] width 85 height 32
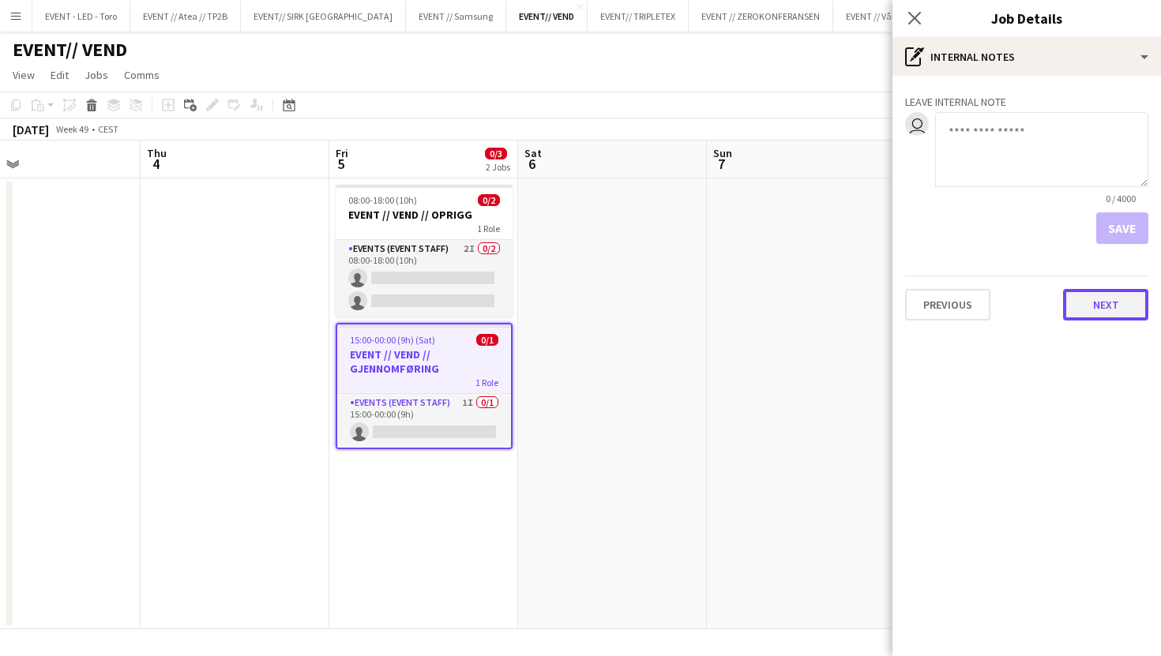
click at [1105, 294] on button "Next" at bounding box center [1105, 305] width 85 height 32
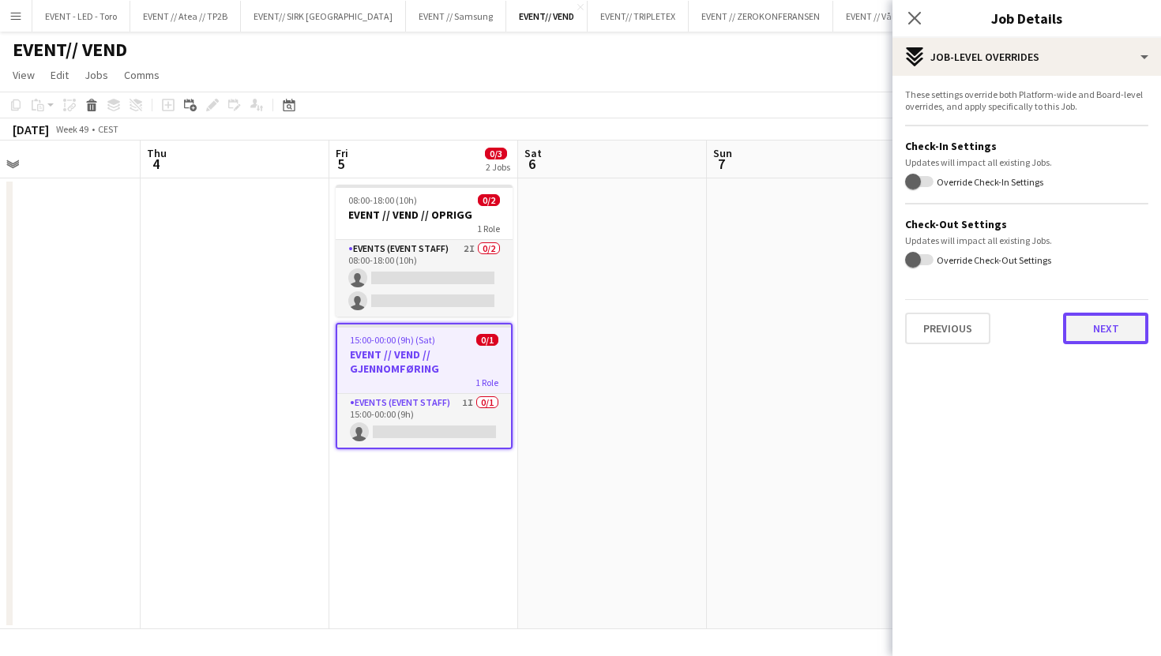
click at [1112, 329] on button "Next" at bounding box center [1105, 329] width 85 height 32
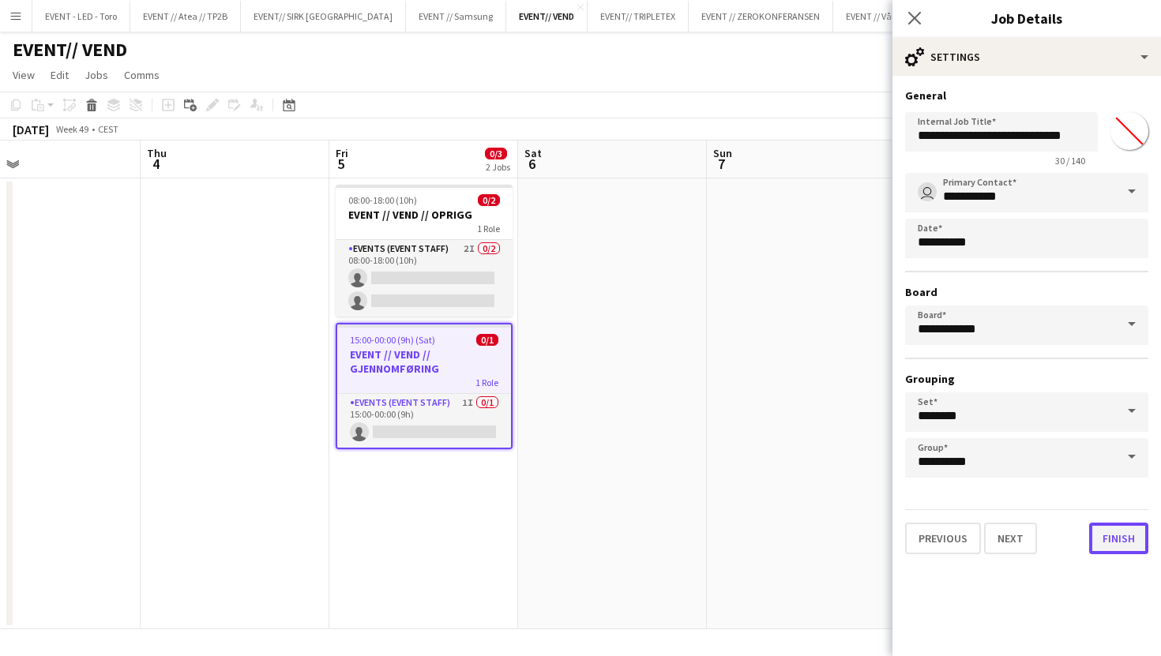
click at [1120, 544] on button "Finish" at bounding box center [1118, 539] width 59 height 32
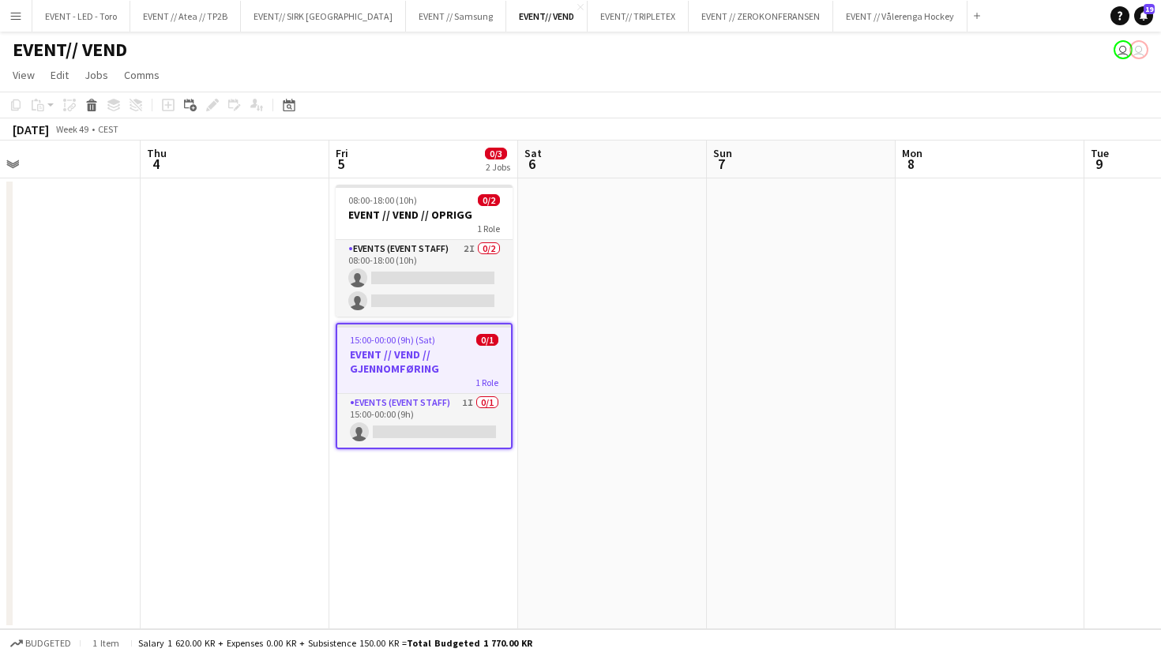
click at [503, 323] on app-job-card "15:00-00:00 (9h) (Sat) 0/1 EVENT // VEND // GJENNOMFØRING 1 Role Events (Event …" at bounding box center [424, 386] width 177 height 126
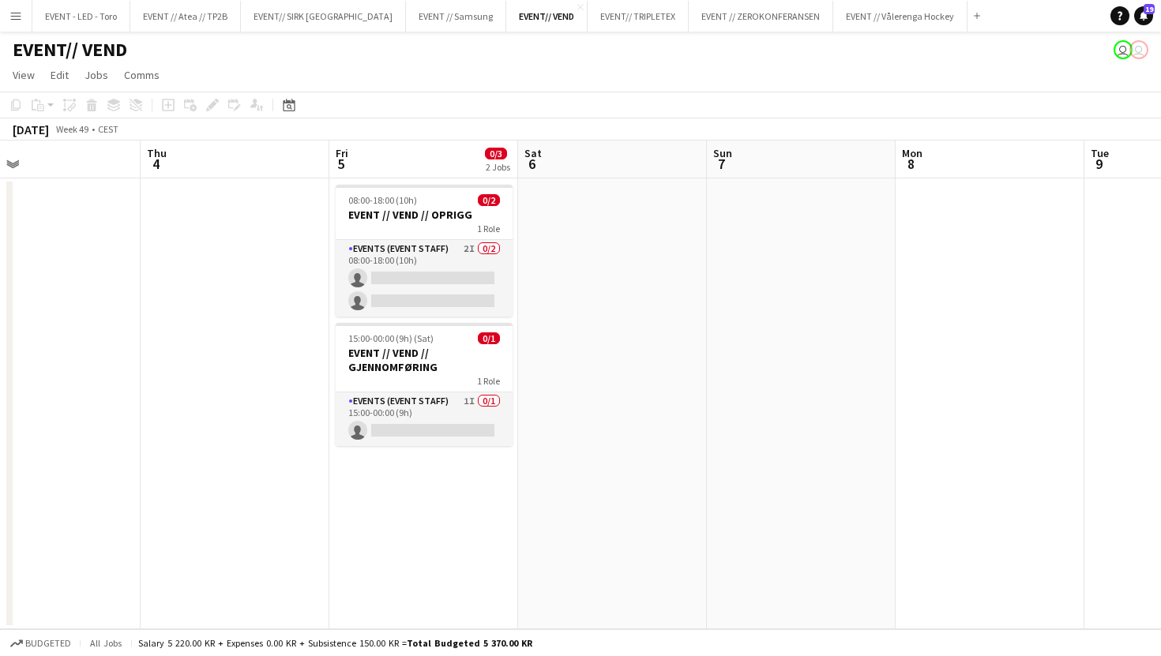
click at [380, 636] on div "Budgeted All jobs Salary 5 220.00 KR + Expenses 0.00 KR + Subsistence 150.00 KR…" at bounding box center [580, 642] width 1161 height 27
click at [401, 194] on span "08:00-18:00 (10h)" at bounding box center [382, 200] width 69 height 12
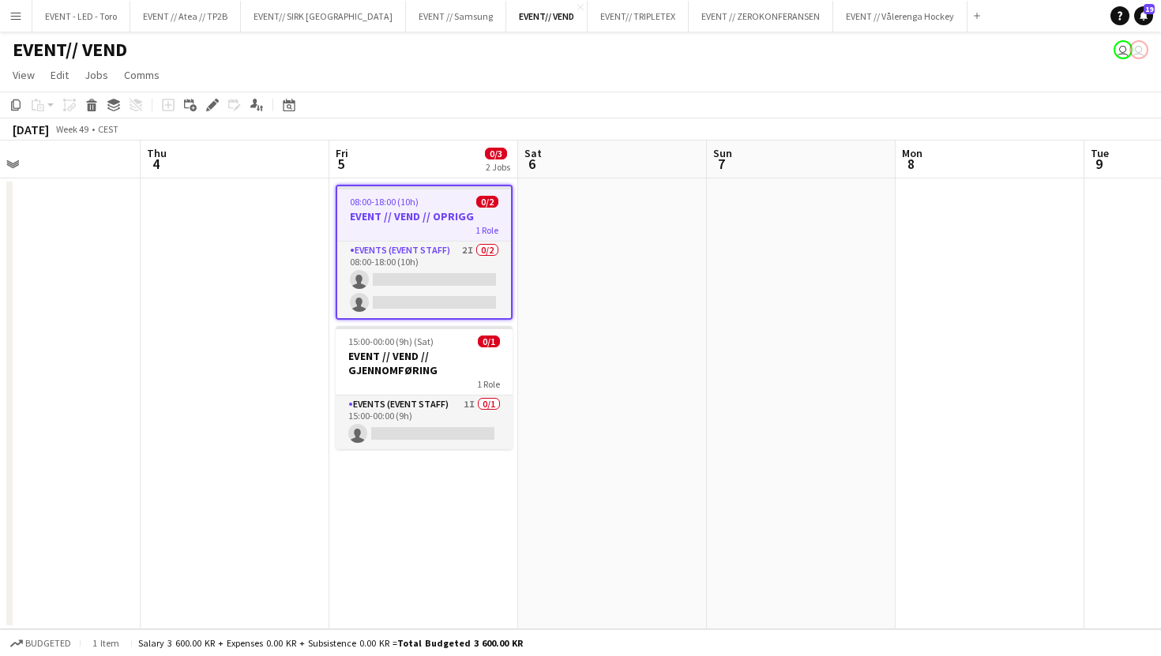
click at [211, 117] on app-toolbar "Copy Paste Paste Command V Paste with crew Command Shift V Paste linked Job Del…" at bounding box center [580, 105] width 1161 height 27
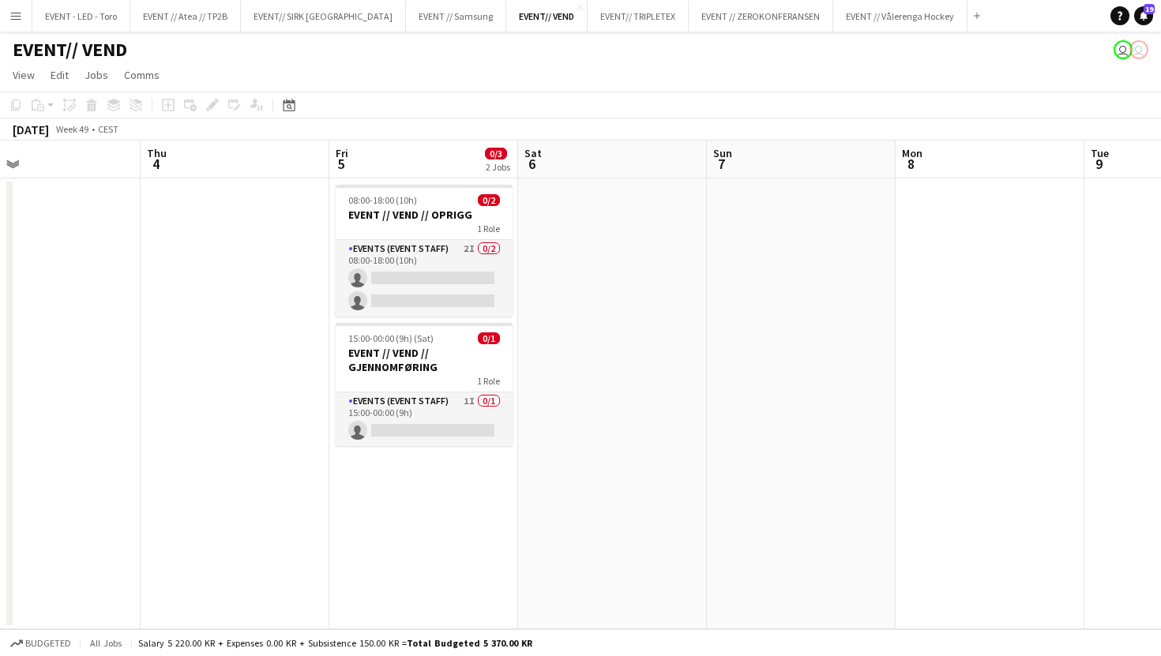
click at [211, 111] on div "Add job Add linked Job Edit Edit linked Job Applicants" at bounding box center [205, 105] width 121 height 19
click at [407, 227] on div "1 Role" at bounding box center [424, 228] width 177 height 13
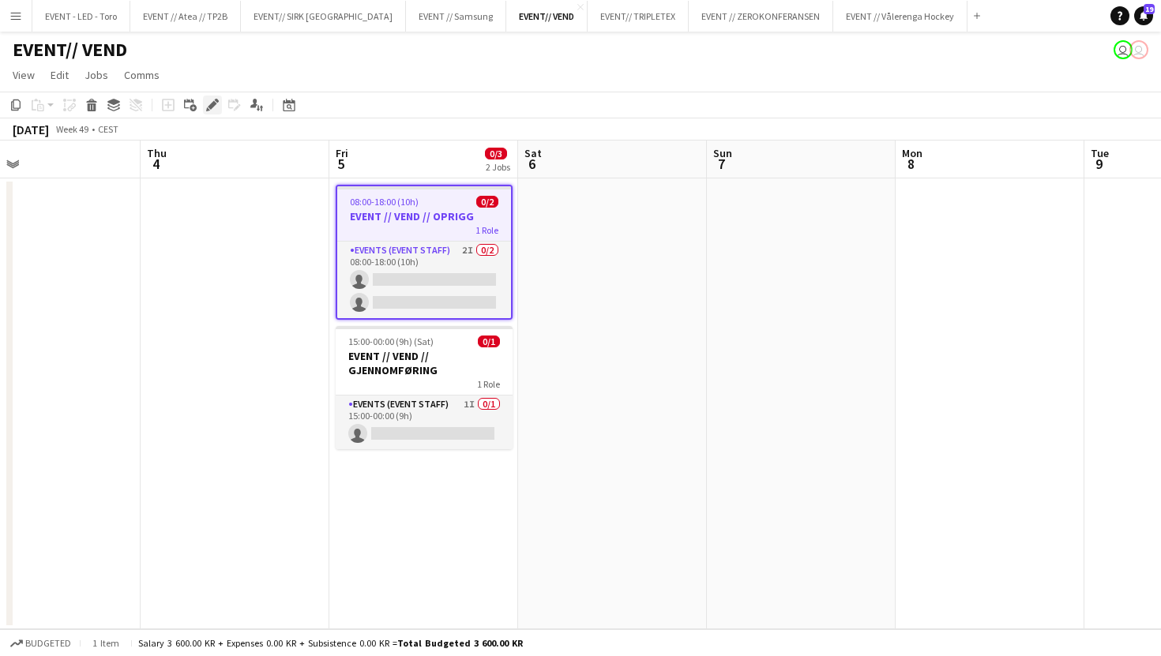
click at [208, 110] on icon at bounding box center [208, 109] width 4 height 4
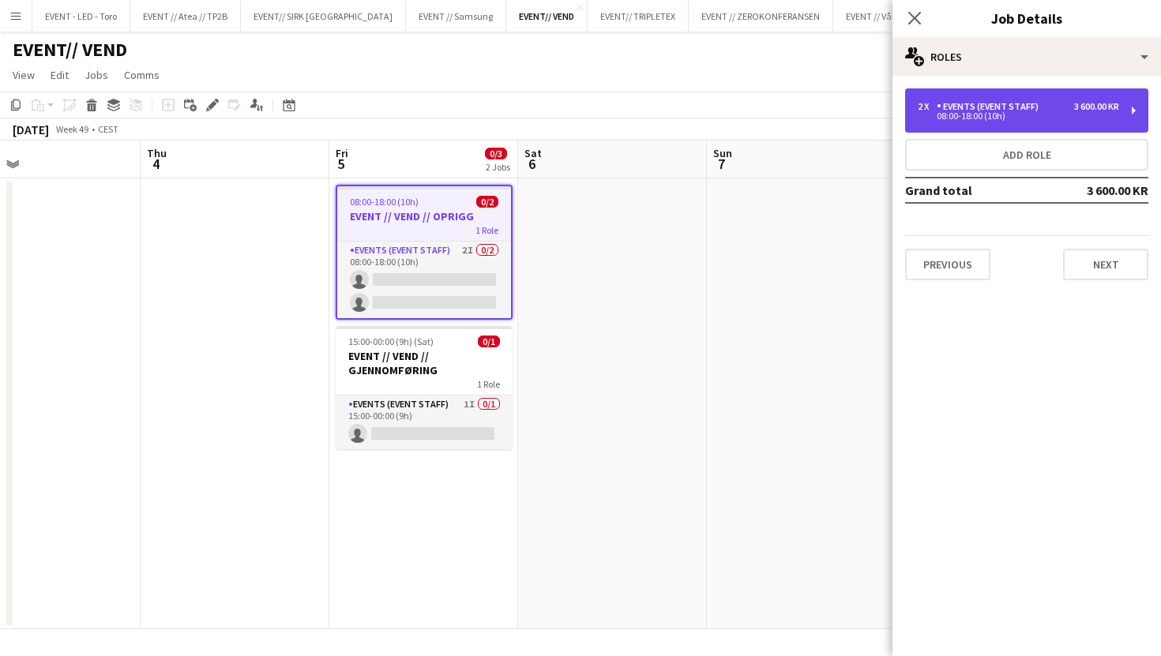
click at [1064, 113] on div "08:00-18:00 (10h)" at bounding box center [1017, 116] width 201 height 8
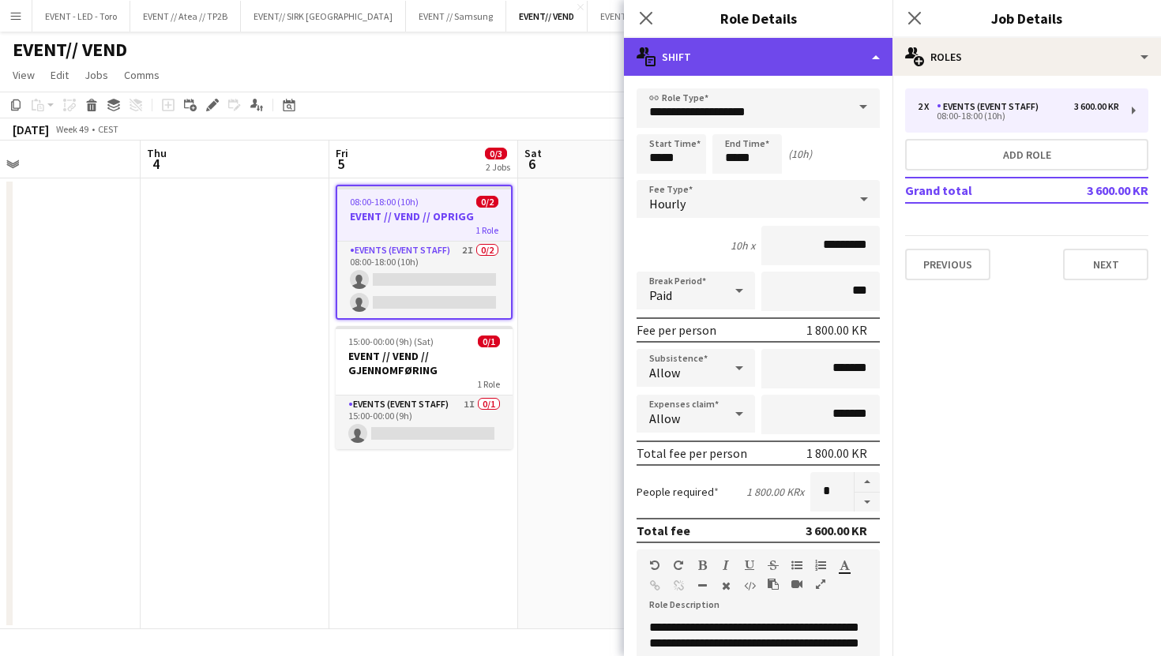
click at [805, 66] on div "multiple-actions-text Shift" at bounding box center [758, 57] width 268 height 38
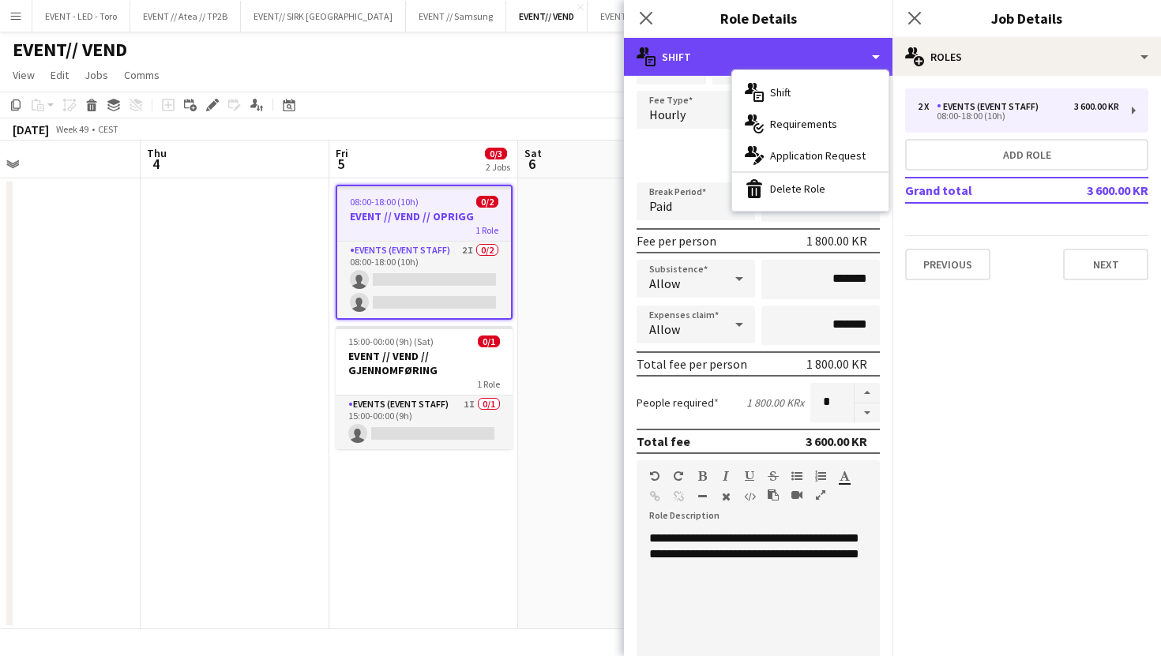
scroll to position [125, 0]
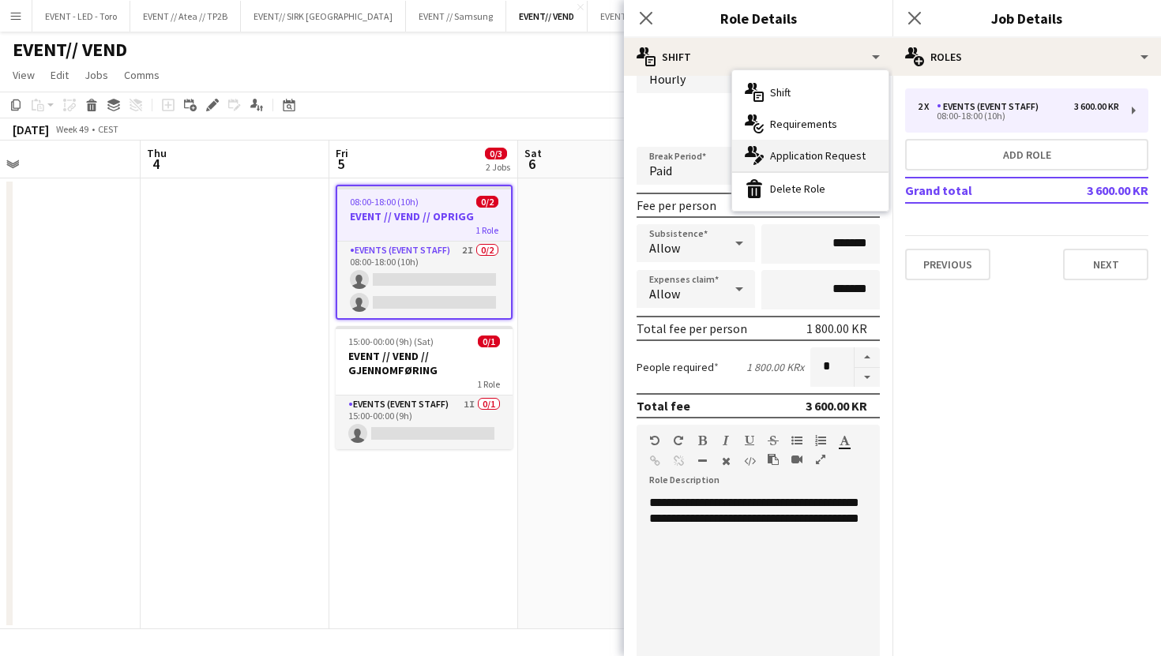
click at [825, 161] on span "Application Request" at bounding box center [818, 155] width 96 height 14
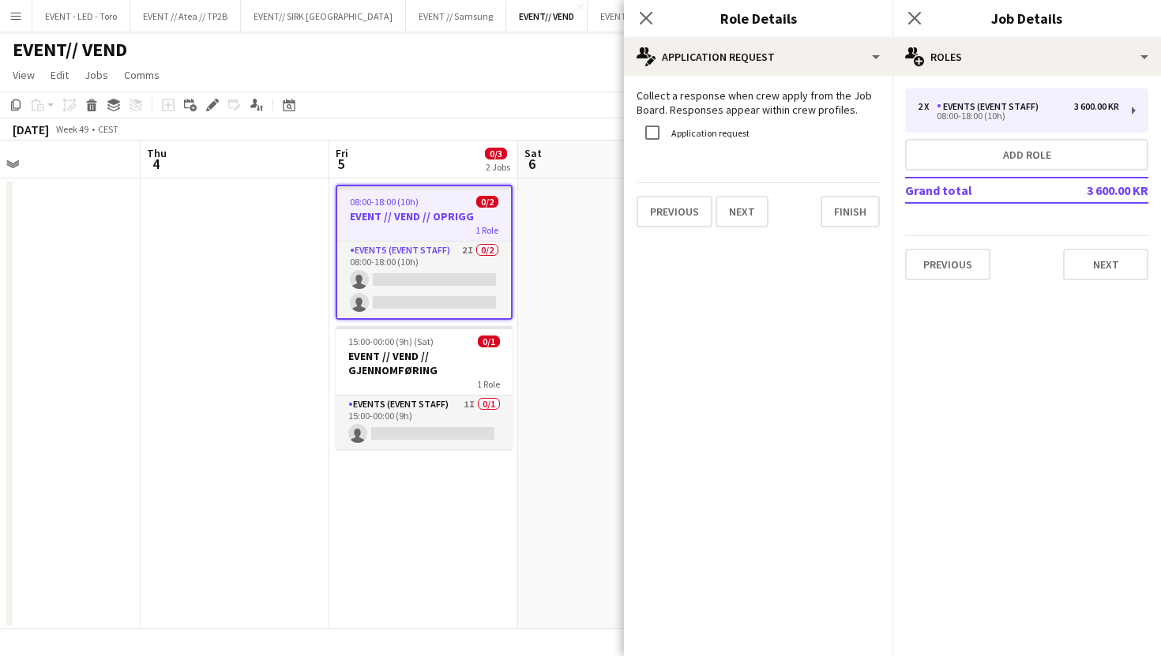
scroll to position [0, 0]
click at [718, 219] on button "Next" at bounding box center [741, 212] width 53 height 32
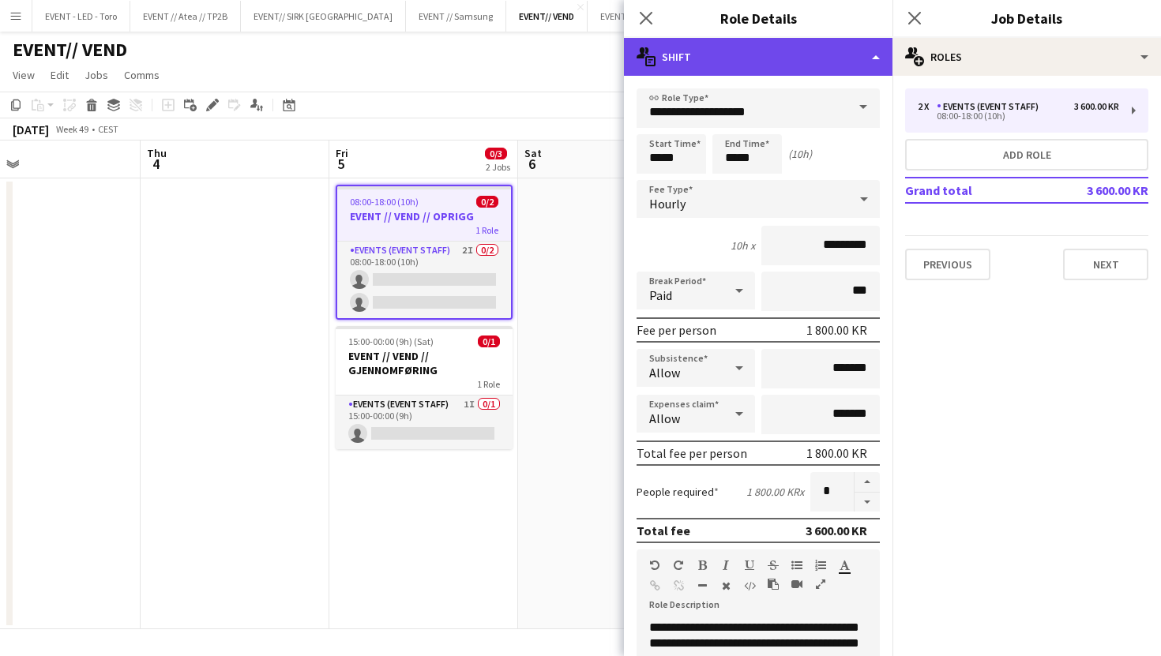
click at [703, 54] on div "multiple-actions-text Shift" at bounding box center [758, 57] width 268 height 38
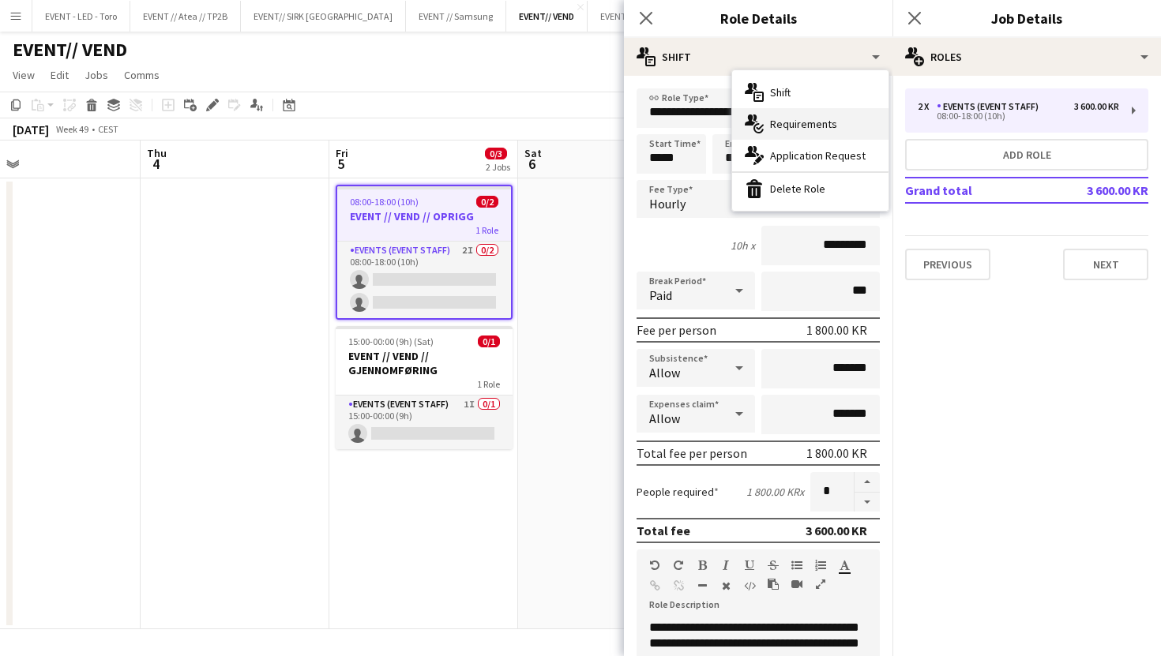
click at [817, 129] on span "Requirements" at bounding box center [803, 124] width 67 height 14
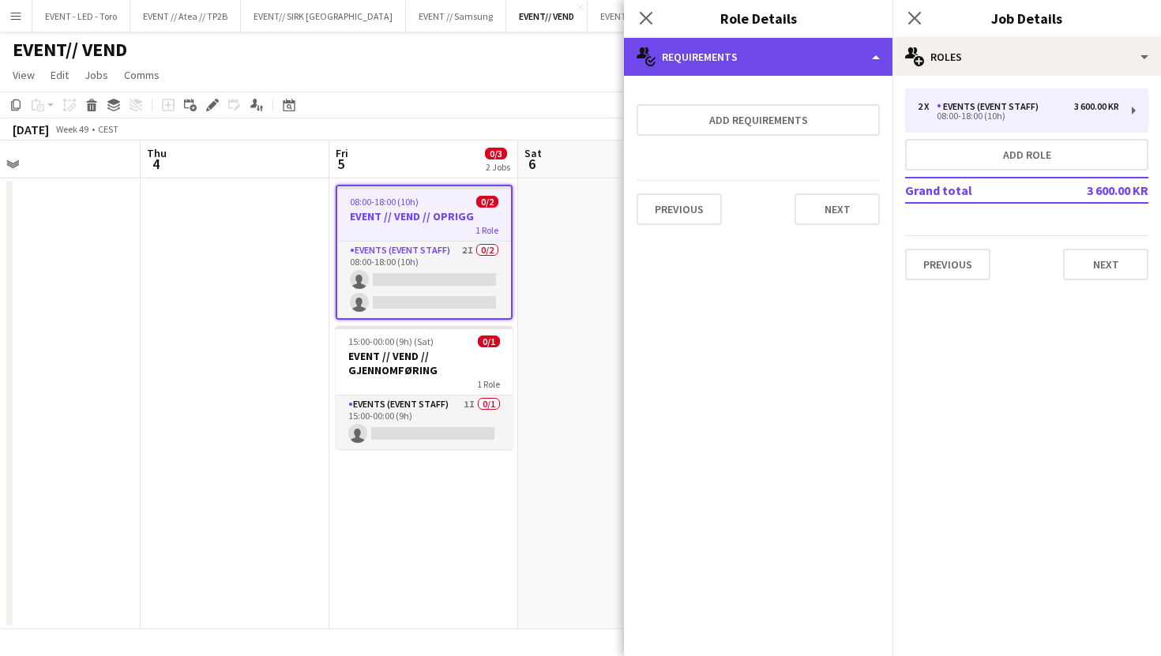
click at [754, 41] on div "multiple-actions-check-2 Requirements" at bounding box center [758, 57] width 268 height 38
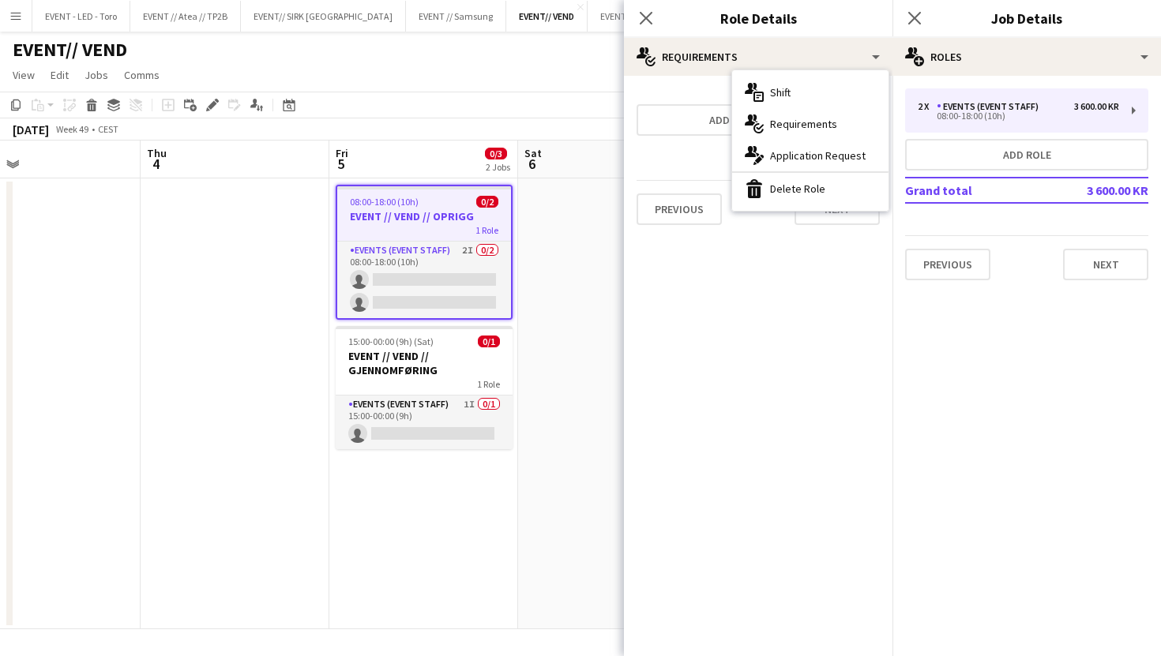
click at [702, 263] on mat-expansion-panel "medal-empty Requirements Add requirements Previous Next" at bounding box center [758, 366] width 268 height 580
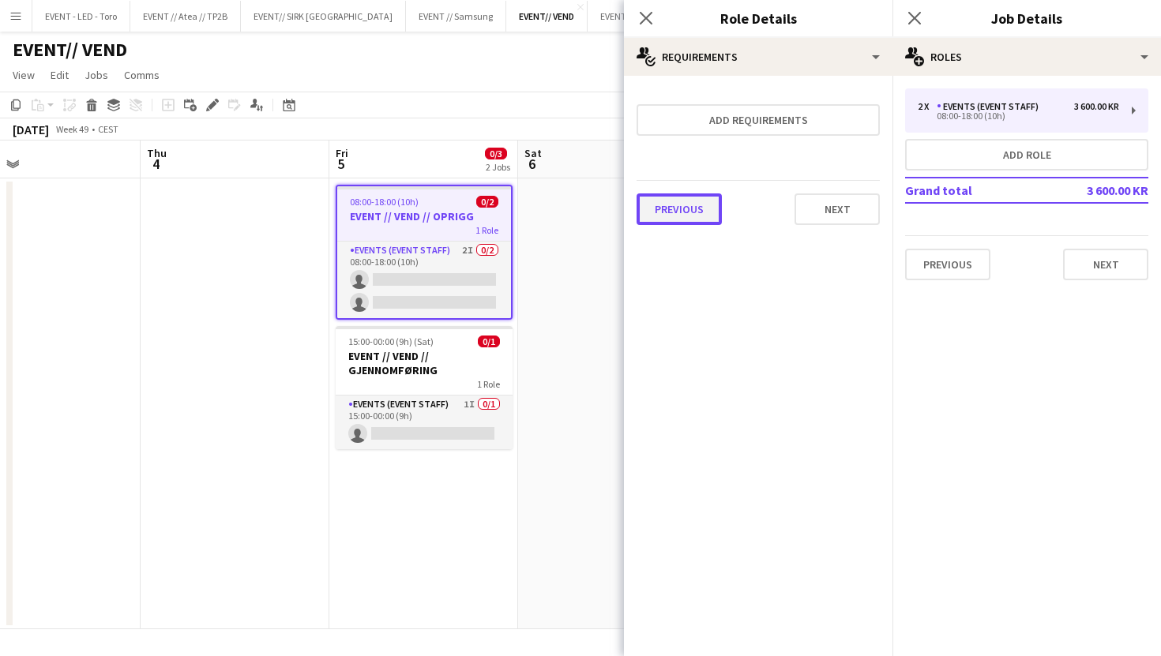
click at [691, 201] on button "Previous" at bounding box center [678, 209] width 85 height 32
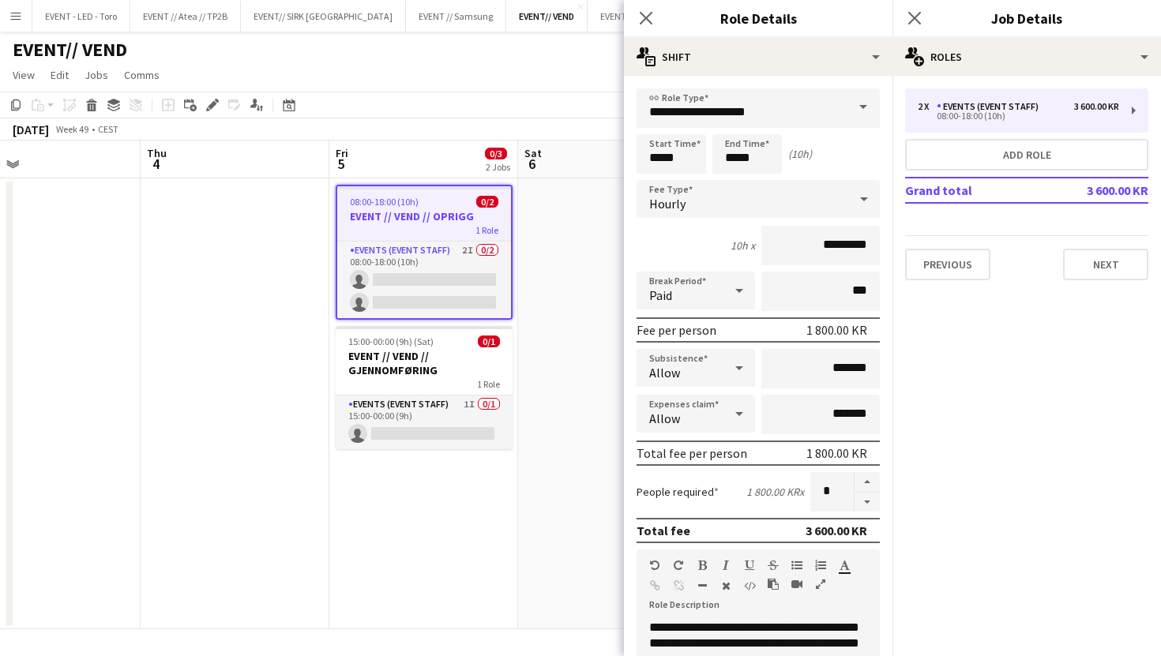
scroll to position [413, 0]
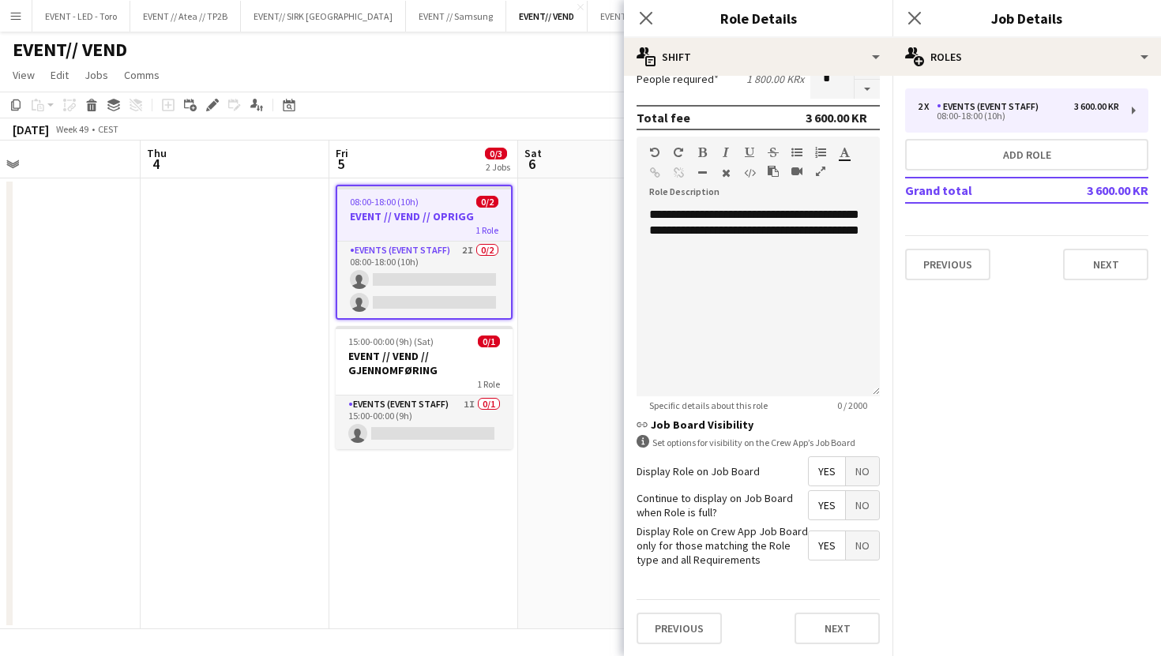
click at [808, 470] on mat-button-toggle-group "Yes No" at bounding box center [844, 471] width 72 height 30
click at [825, 470] on span "Yes" at bounding box center [826, 471] width 36 height 28
click at [827, 497] on span "Yes" at bounding box center [826, 505] width 36 height 28
click at [827, 535] on span "Yes" at bounding box center [826, 545] width 36 height 28
click at [827, 501] on span "Yes" at bounding box center [826, 505] width 36 height 28
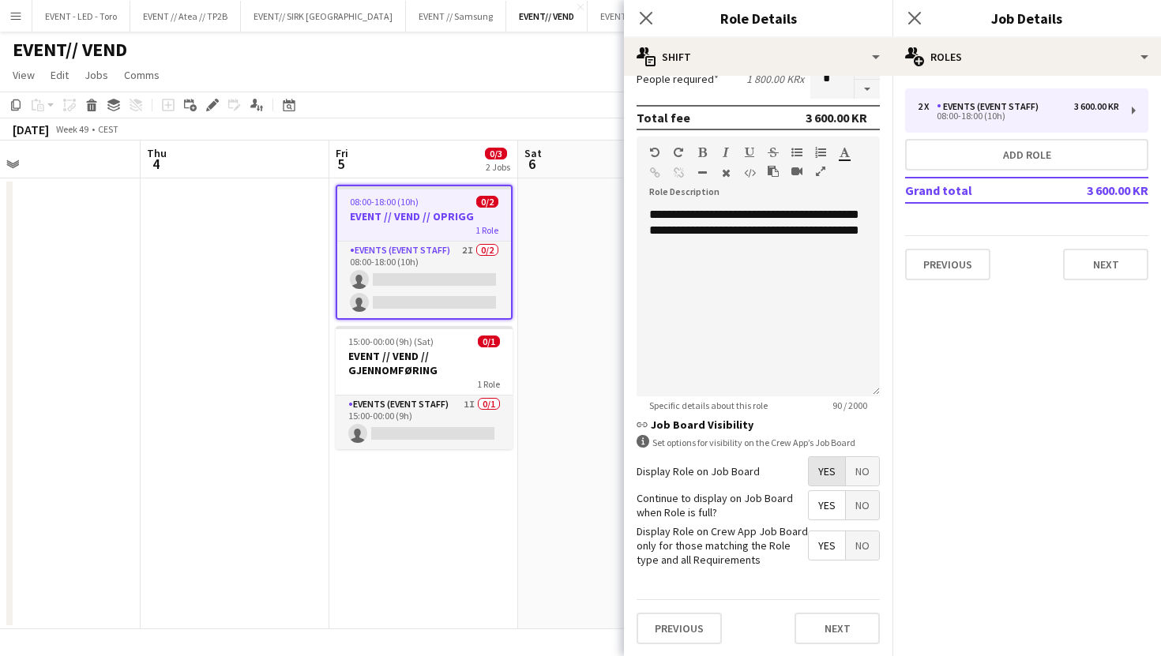
click at [827, 466] on span "Yes" at bounding box center [826, 471] width 36 height 28
click at [842, 473] on span "Yes" at bounding box center [826, 471] width 36 height 28
click at [861, 462] on span "No" at bounding box center [862, 471] width 33 height 28
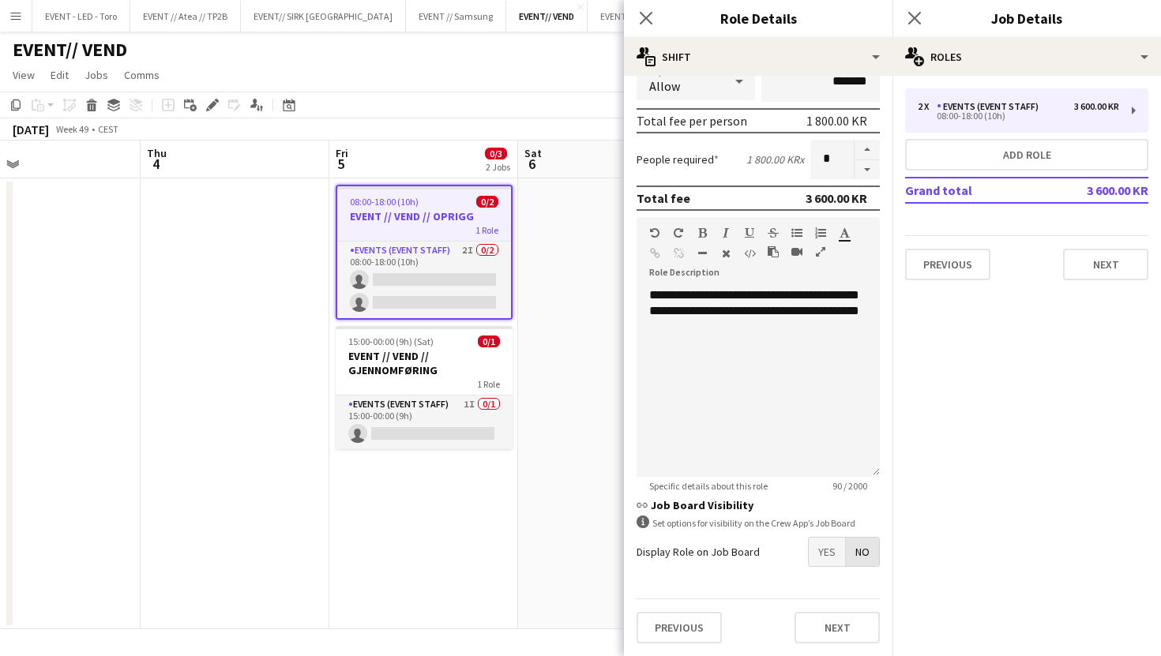
scroll to position [332, 0]
click at [866, 549] on span "No" at bounding box center [862, 552] width 33 height 28
click at [830, 550] on span "Yes" at bounding box center [826, 552] width 36 height 28
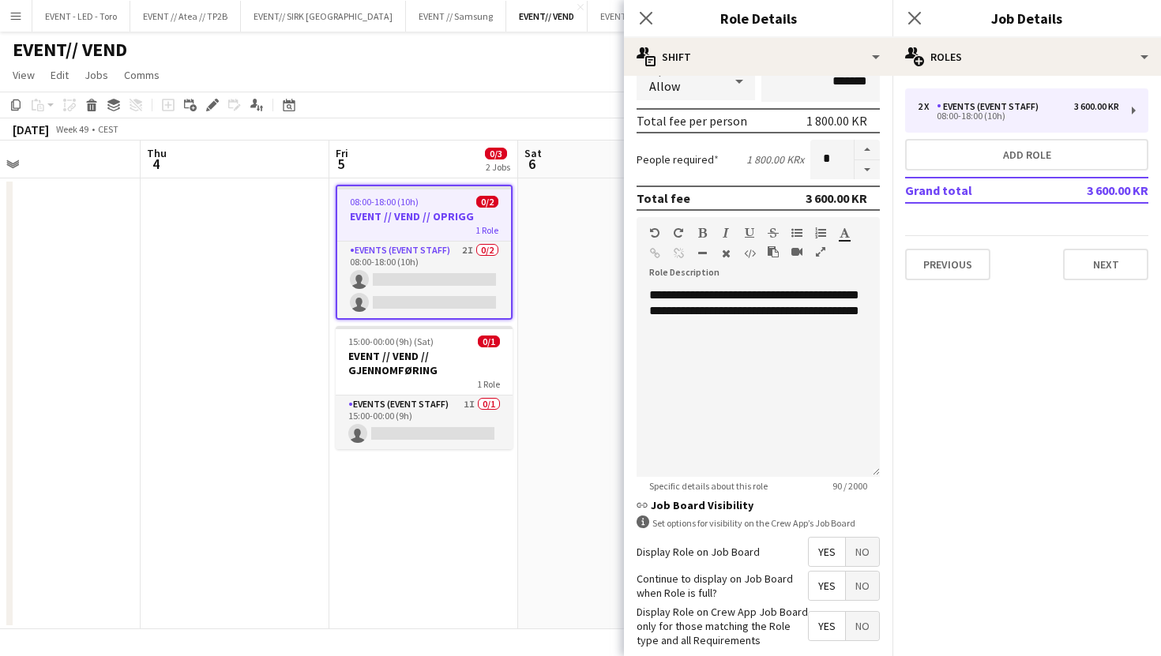
scroll to position [413, 0]
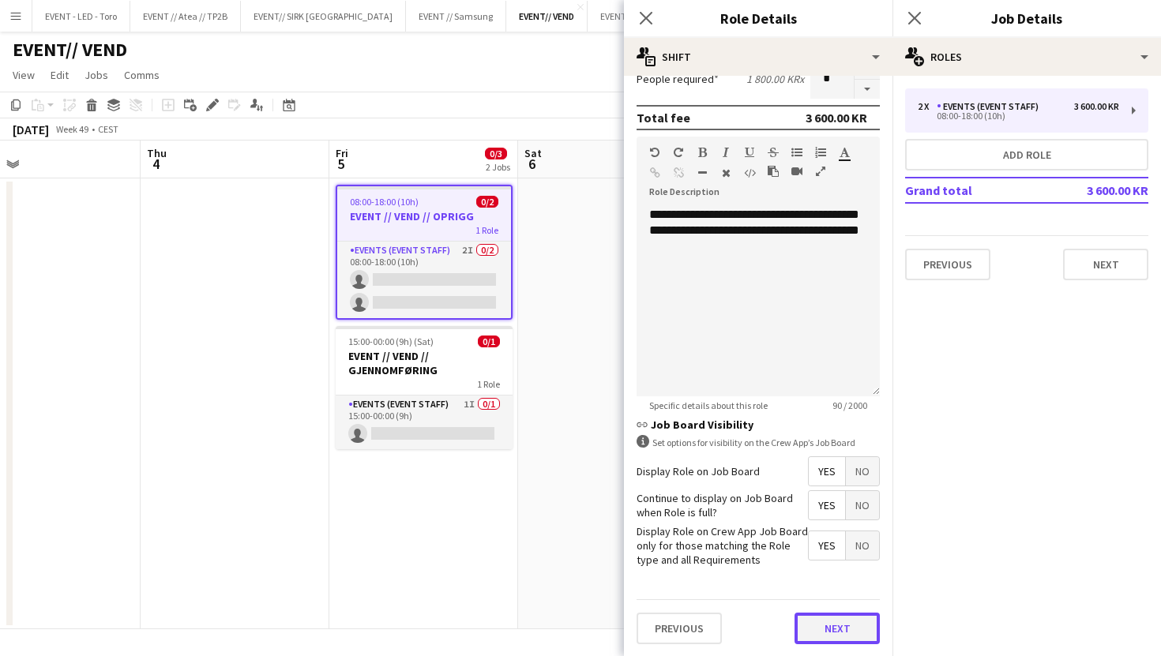
click at [853, 642] on button "Next" at bounding box center [836, 629] width 85 height 32
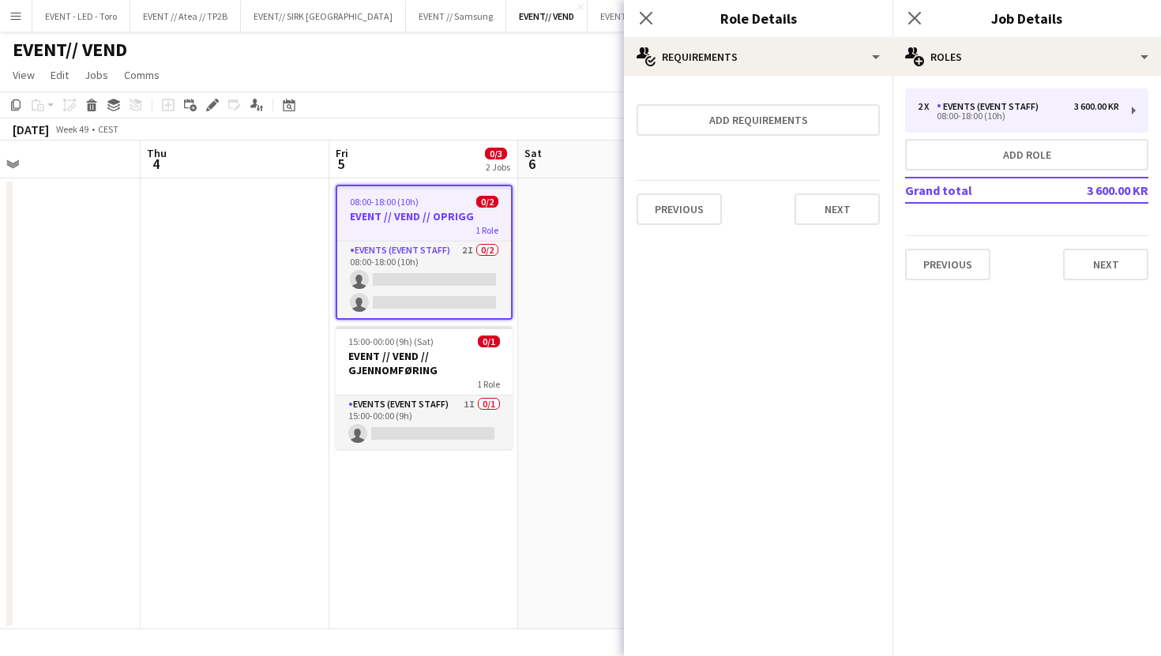
scroll to position [0, 0]
click at [823, 203] on button "Next" at bounding box center [836, 209] width 85 height 32
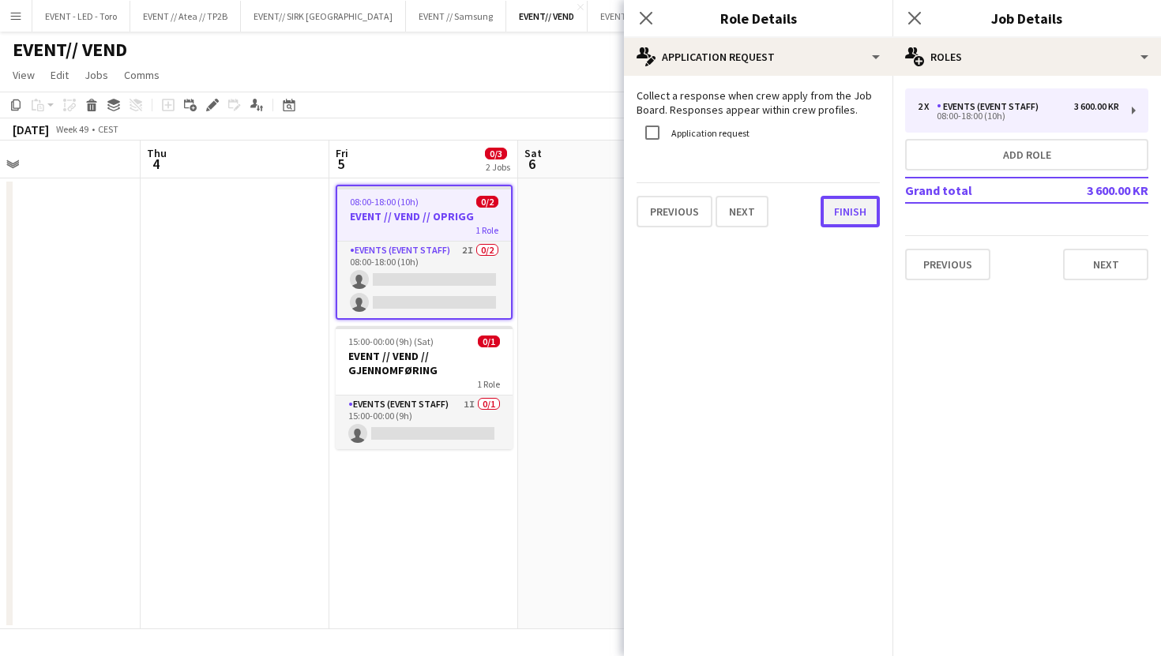
click at [846, 222] on button "Finish" at bounding box center [849, 212] width 59 height 32
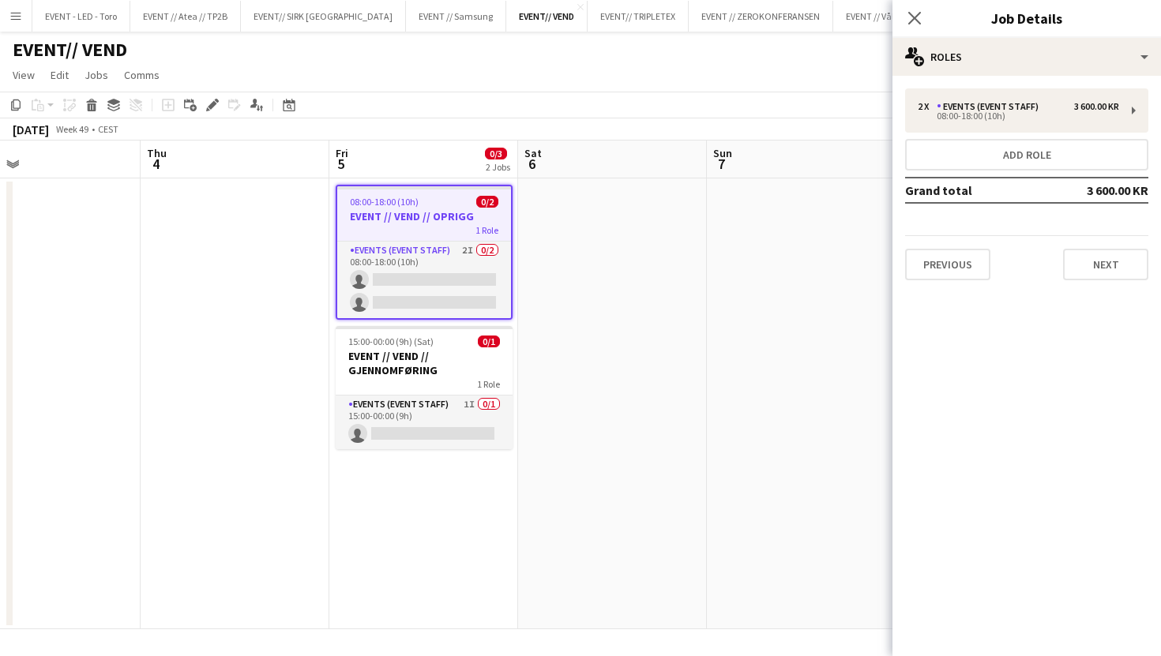
click at [771, 255] on app-date-cell at bounding box center [801, 403] width 189 height 451
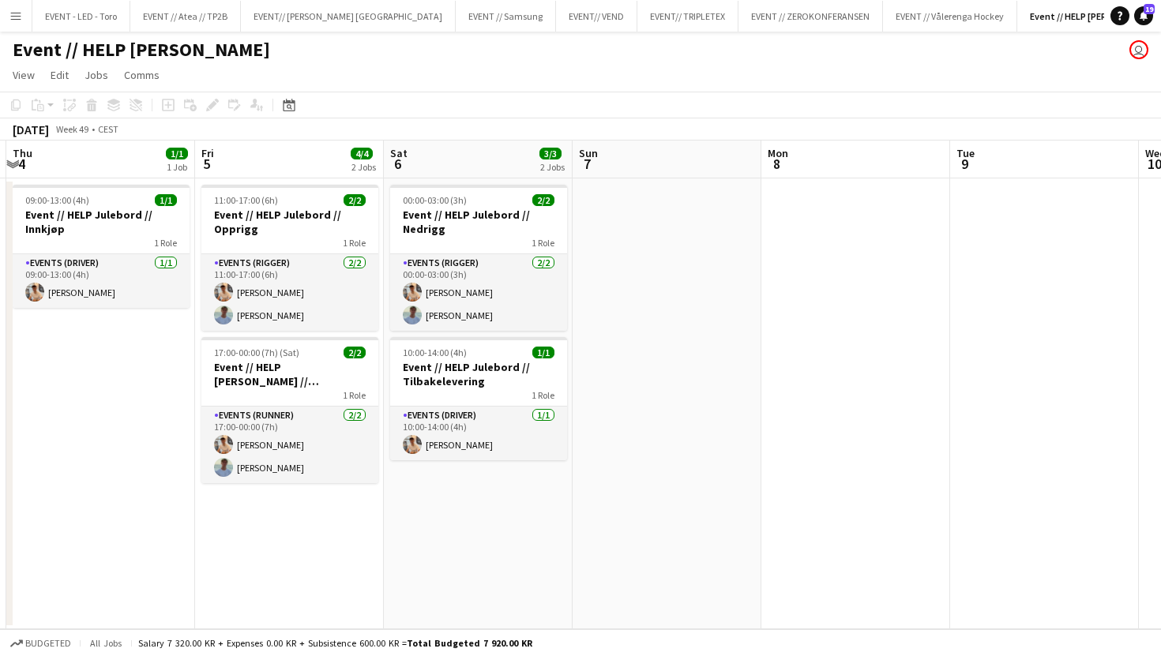
scroll to position [0, 548]
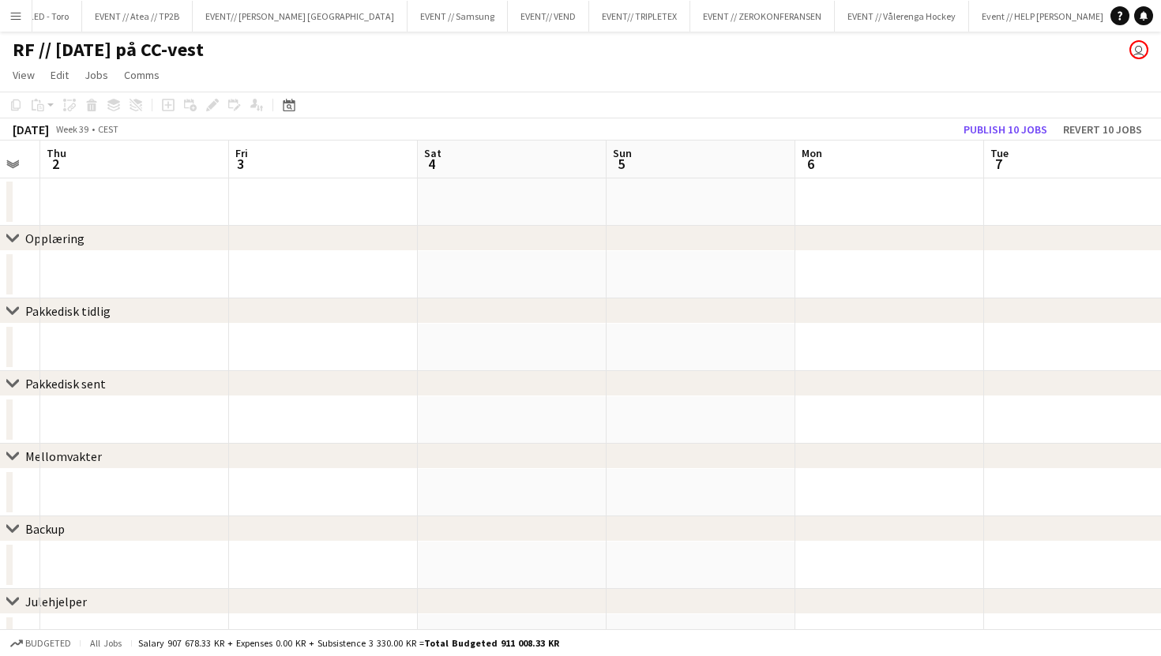
scroll to position [0, 441]
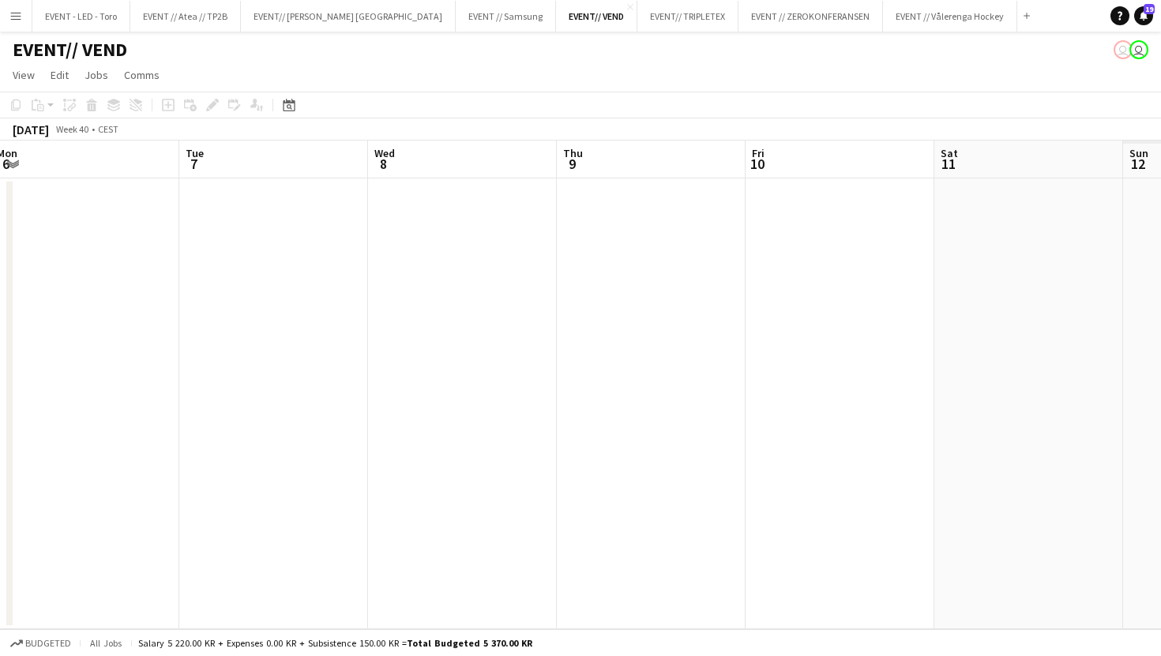
scroll to position [0, 585]
click at [10, 24] on button "Menu" at bounding box center [16, 16] width 32 height 32
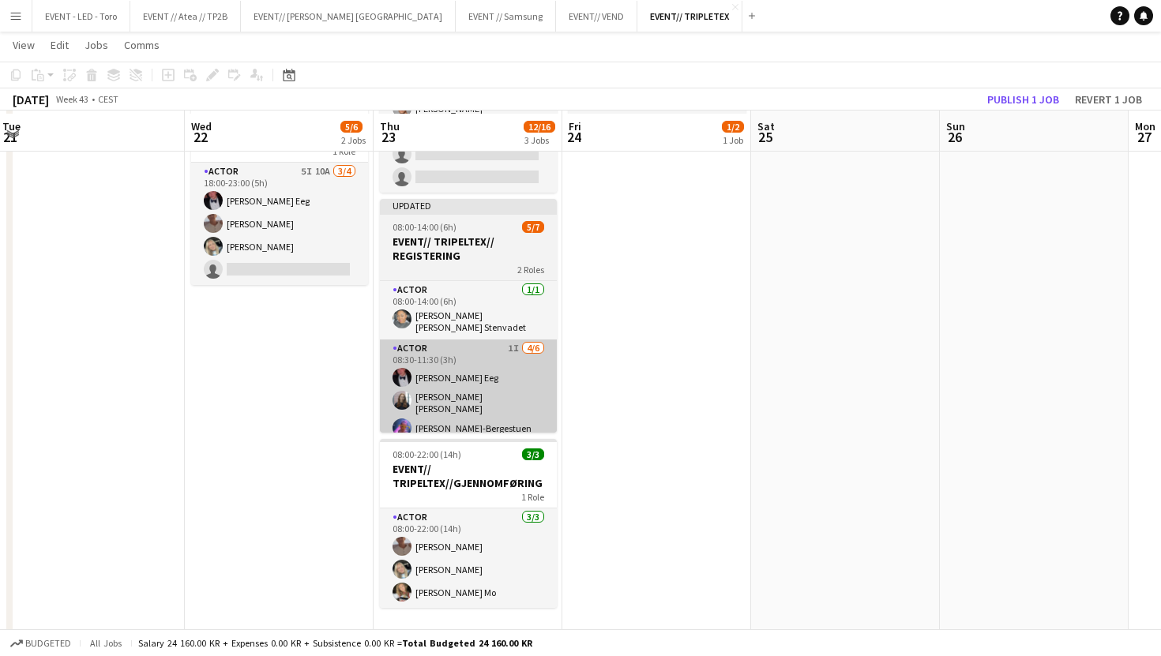
scroll to position [216, 0]
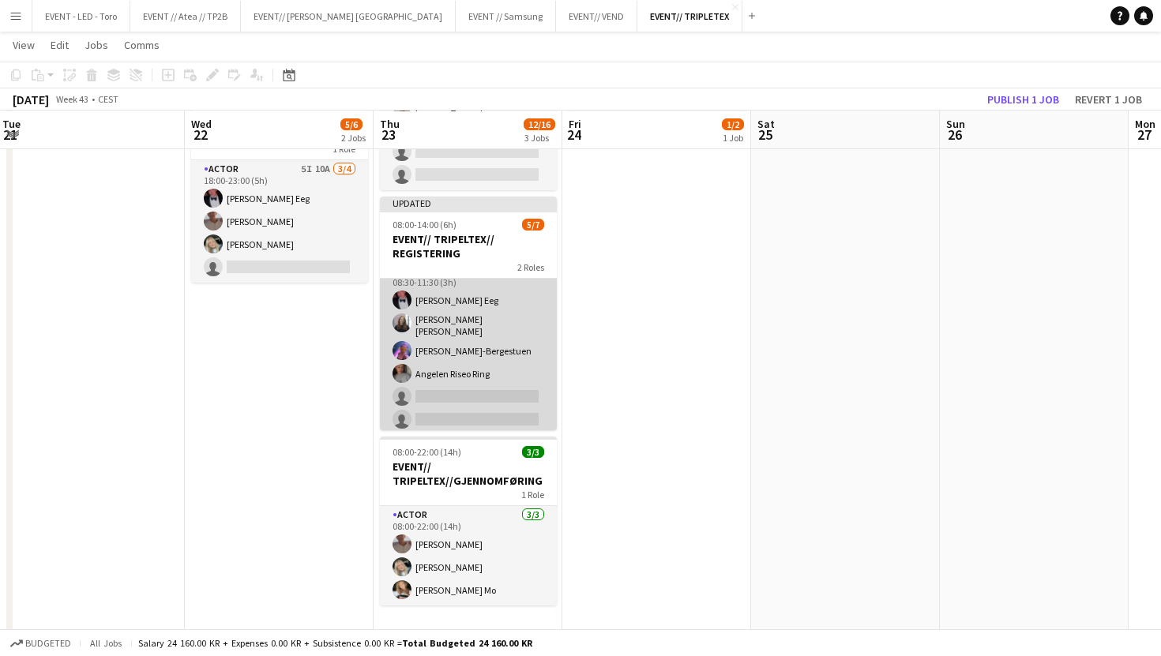
click at [493, 377] on app-card-role "Actor 1I [DATE] 08:30-11:30 (3h) [PERSON_NAME] Eeg [PERSON_NAME] [PERSON_NAME]-…" at bounding box center [468, 348] width 177 height 173
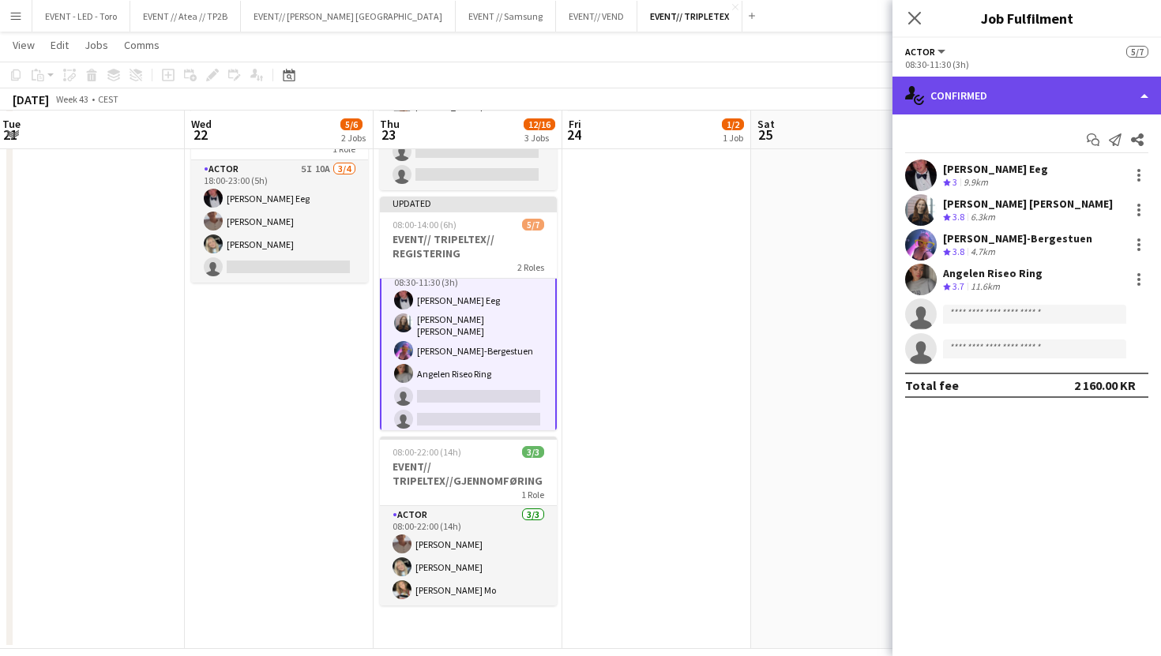
click at [1061, 88] on div "single-neutral-actions-check-2 Confirmed" at bounding box center [1026, 96] width 268 height 38
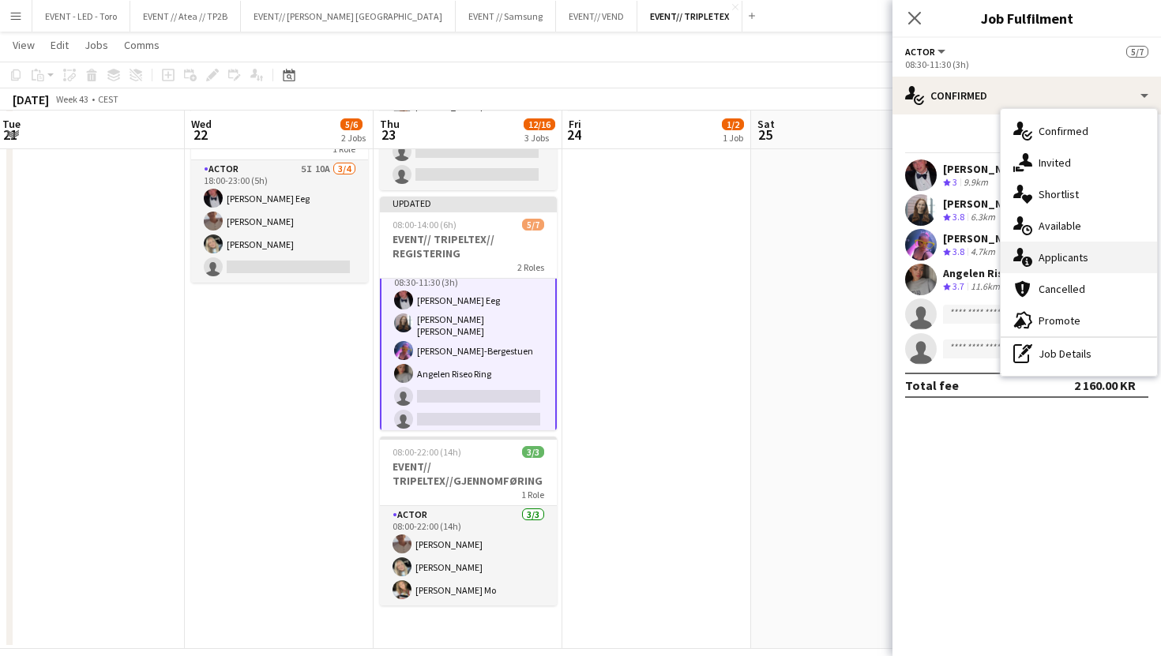
click at [1071, 250] on span "Applicants" at bounding box center [1063, 257] width 50 height 14
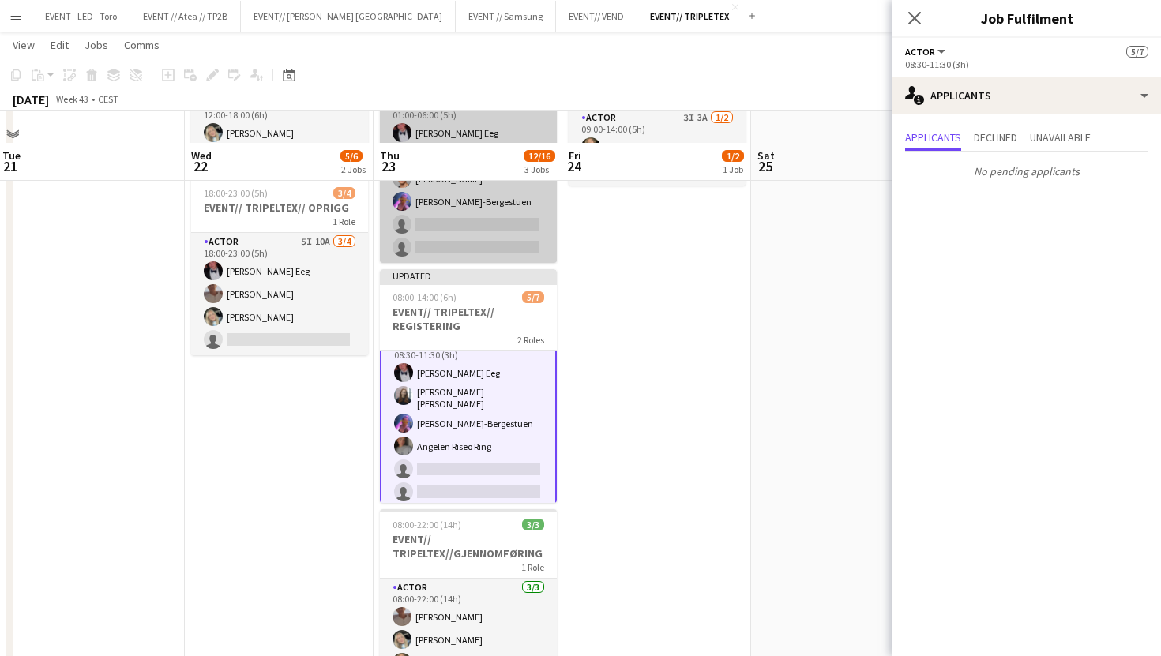
scroll to position [114, 0]
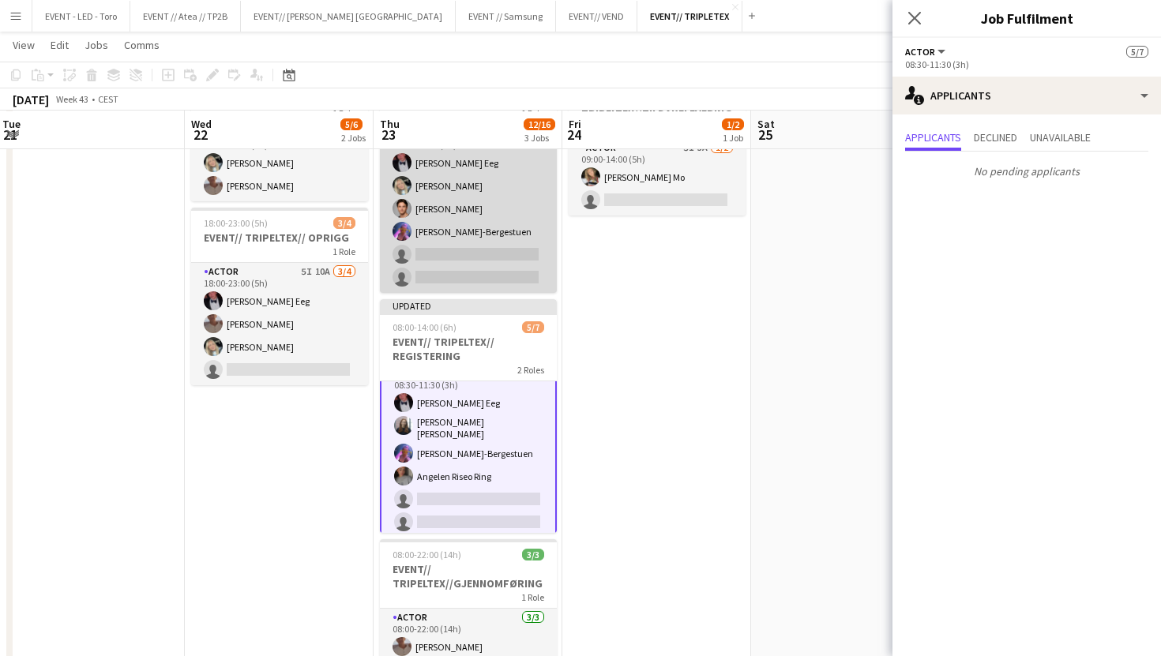
click at [456, 229] on app-card-role "Actor 5I 2A [DATE] 01:00-06:00 (5h) [PERSON_NAME] Eeg [PERSON_NAME] [PERSON_NAM…" at bounding box center [468, 209] width 177 height 168
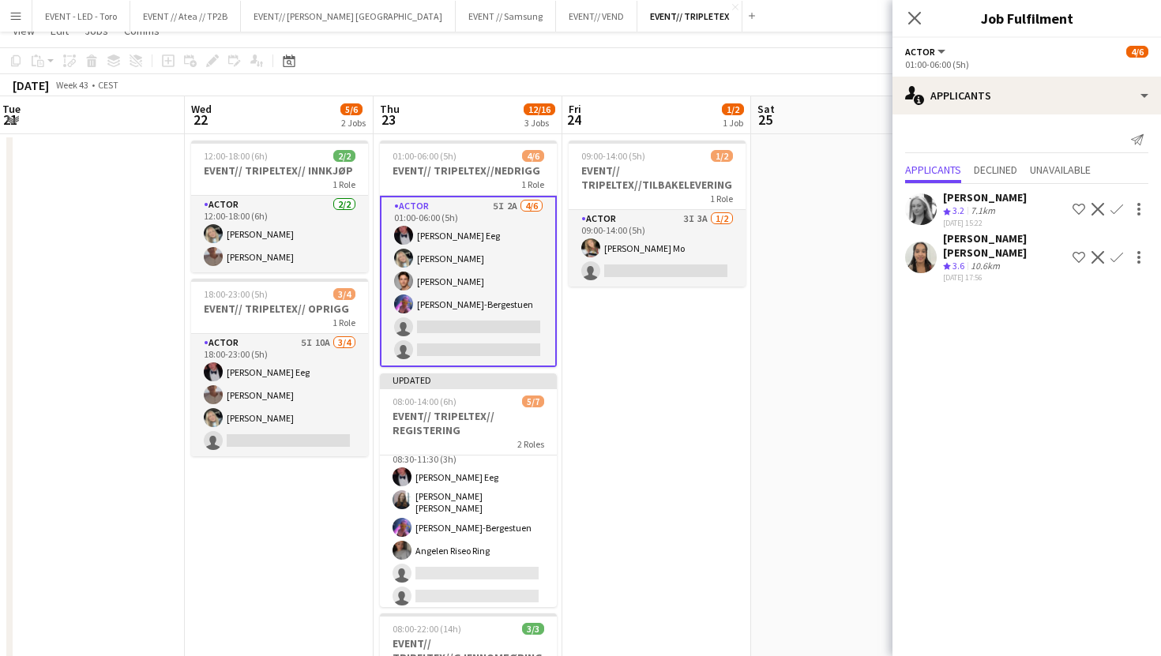
scroll to position [0, 0]
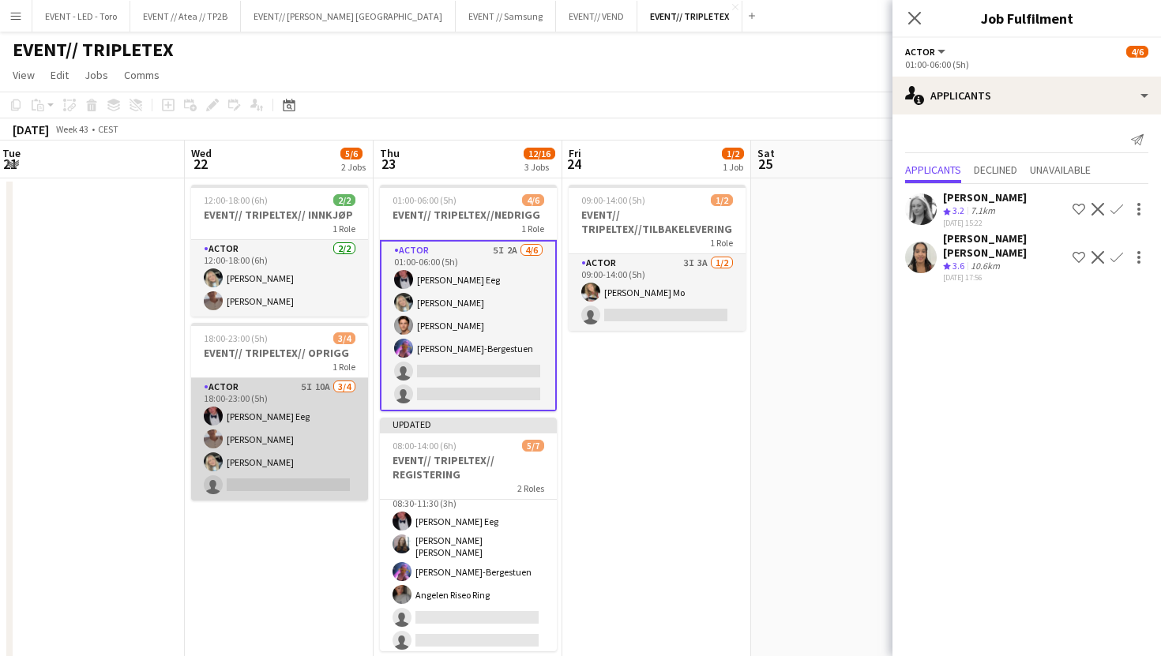
click at [308, 433] on app-card-role "Actor 5I 10A [DATE] 18:00-23:00 (5h) [PERSON_NAME] Eeg [PERSON_NAME] [PERSON_NA…" at bounding box center [279, 439] width 177 height 122
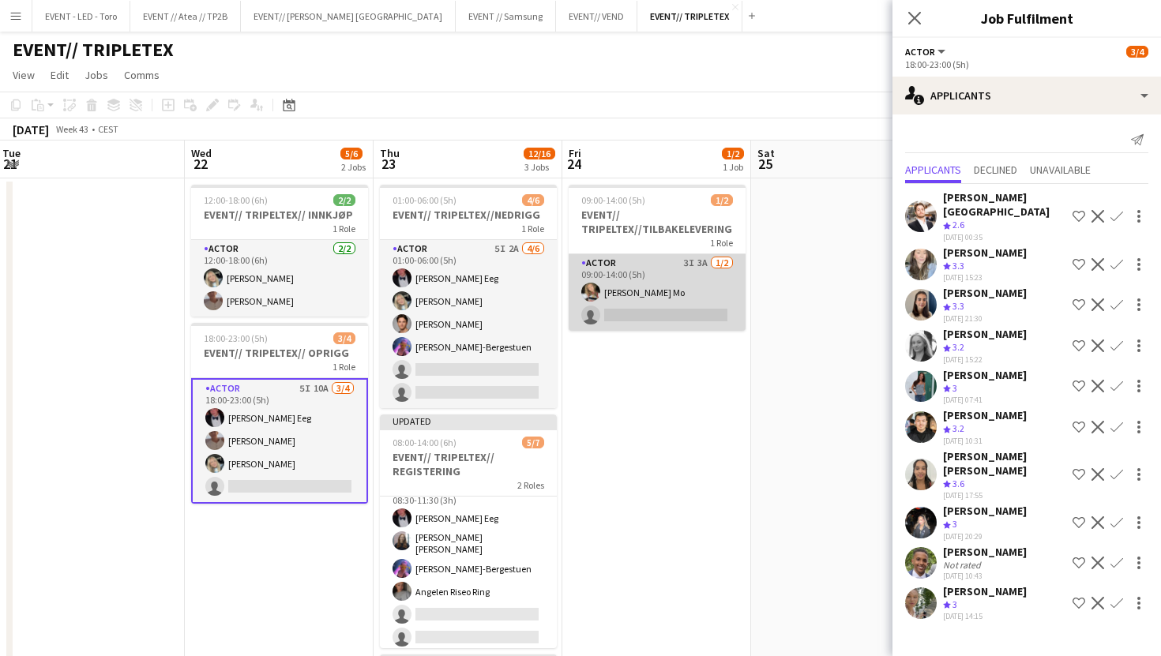
click at [637, 274] on app-card-role "Actor 3I 3A [DATE] 09:00-14:00 (5h) [PERSON_NAME] single-neutral-actions" at bounding box center [656, 292] width 177 height 77
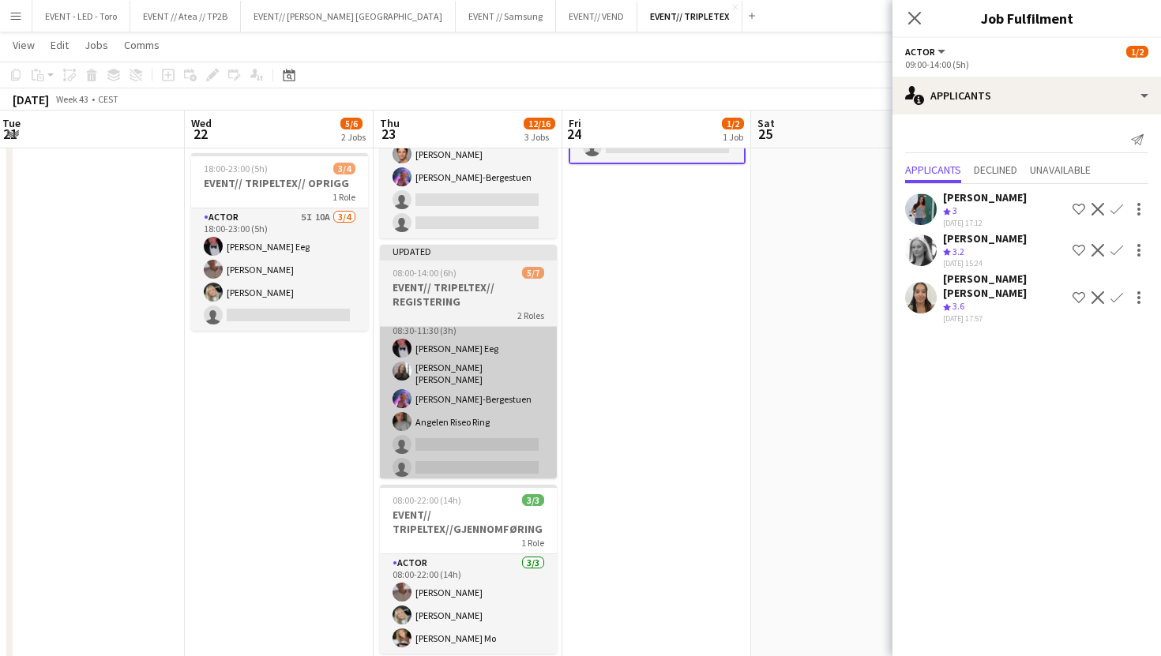
scroll to position [235, 0]
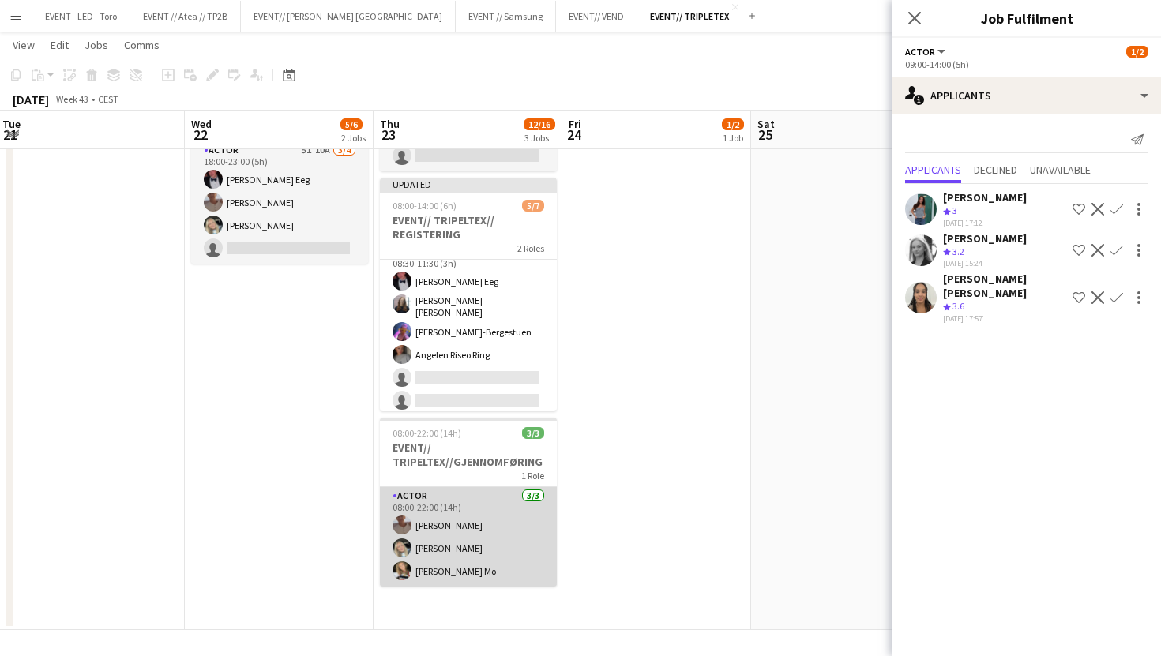
click at [421, 539] on app-card-role "Actor [DATE] 08:00-22:00 (14h) [PERSON_NAME] [PERSON_NAME] [PERSON_NAME] Mo" at bounding box center [468, 536] width 177 height 99
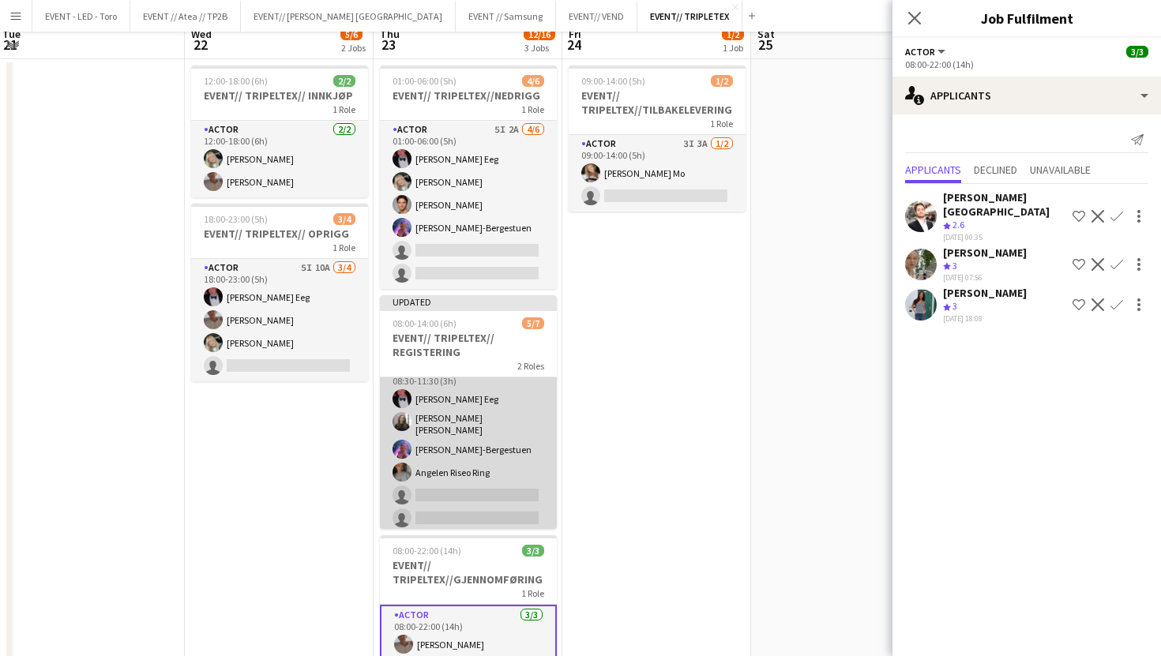
scroll to position [0, 0]
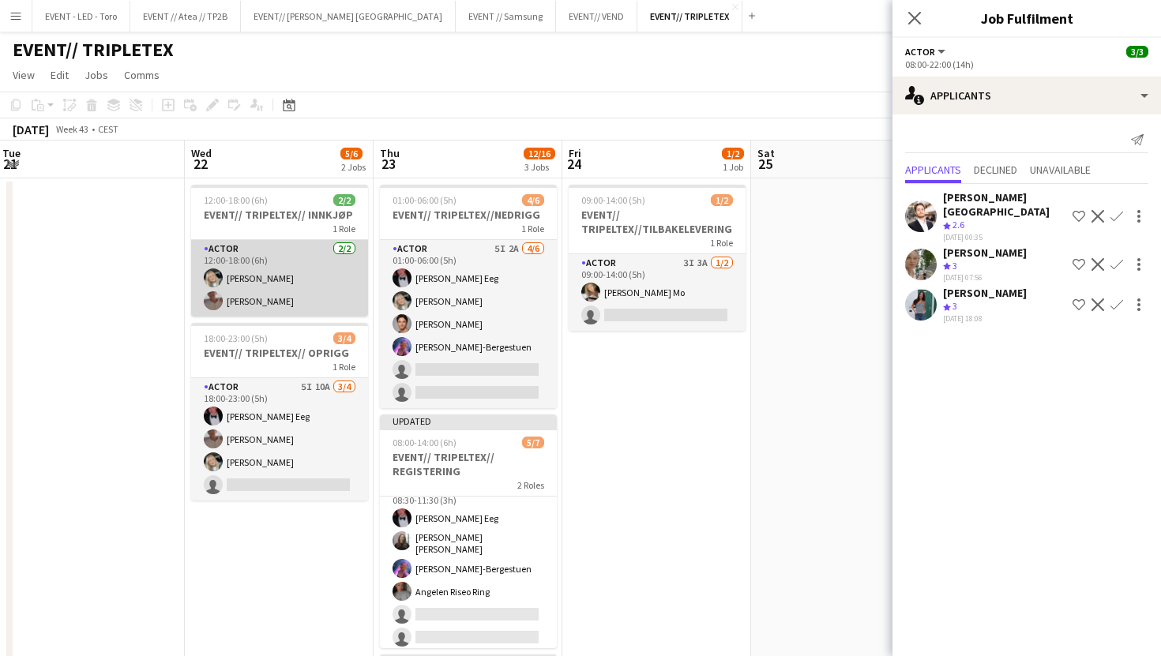
click at [279, 282] on app-card-role "Actor [DATE] 12:00-18:00 (6h) [PERSON_NAME] [PERSON_NAME]" at bounding box center [279, 278] width 177 height 77
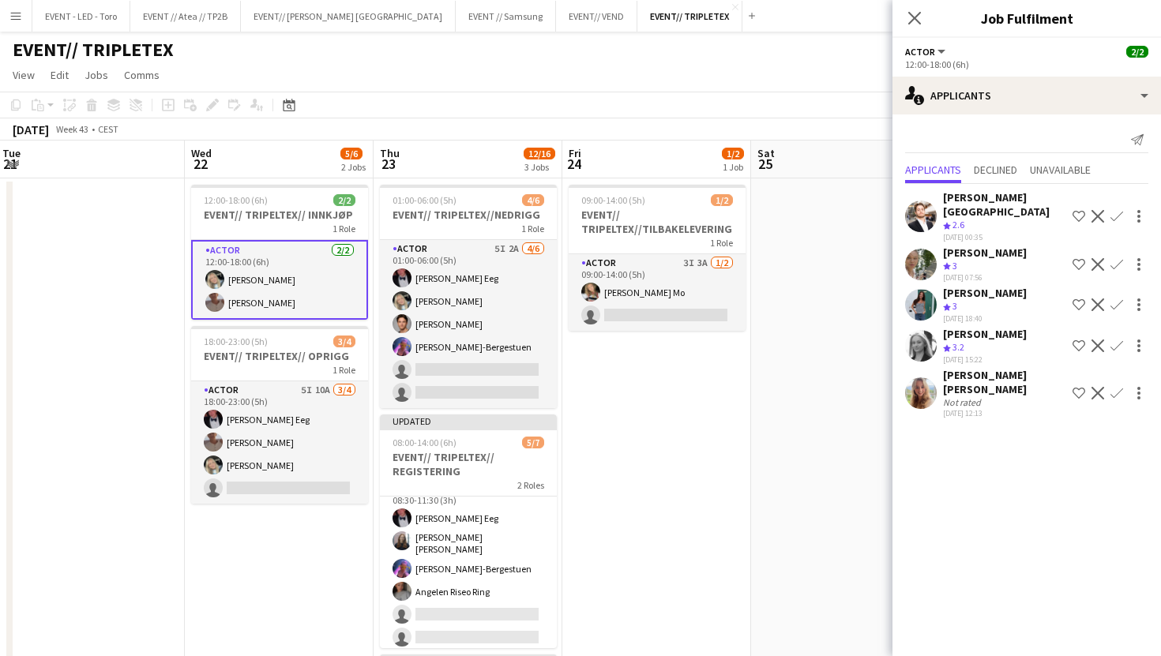
click at [944, 368] on div "[PERSON_NAME] [PERSON_NAME]" at bounding box center [1004, 382] width 123 height 28
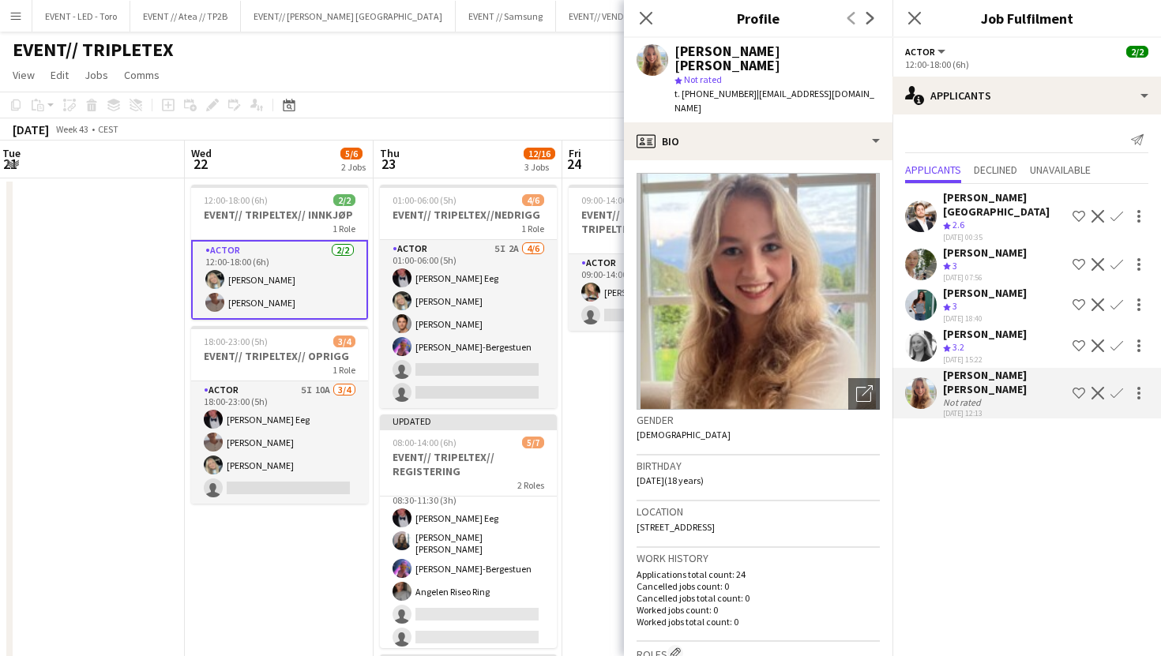
scroll to position [0, 381]
click at [147, 492] on app-date-cell at bounding box center [91, 522] width 189 height 688
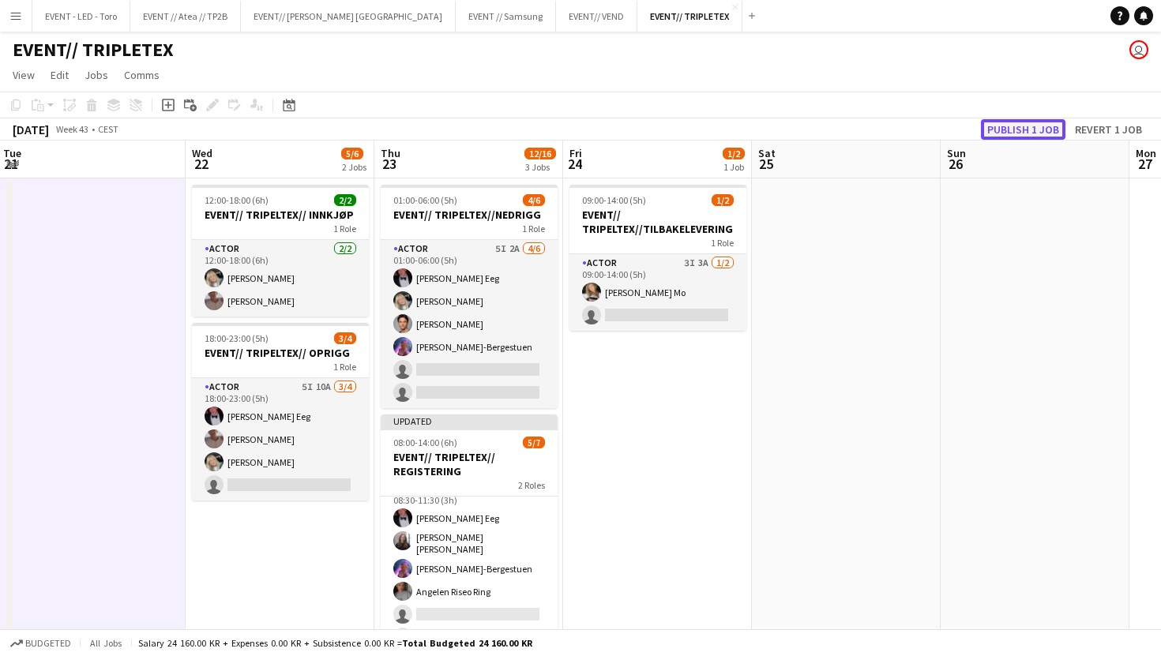
click at [1015, 125] on button "Publish 1 job" at bounding box center [1023, 129] width 84 height 21
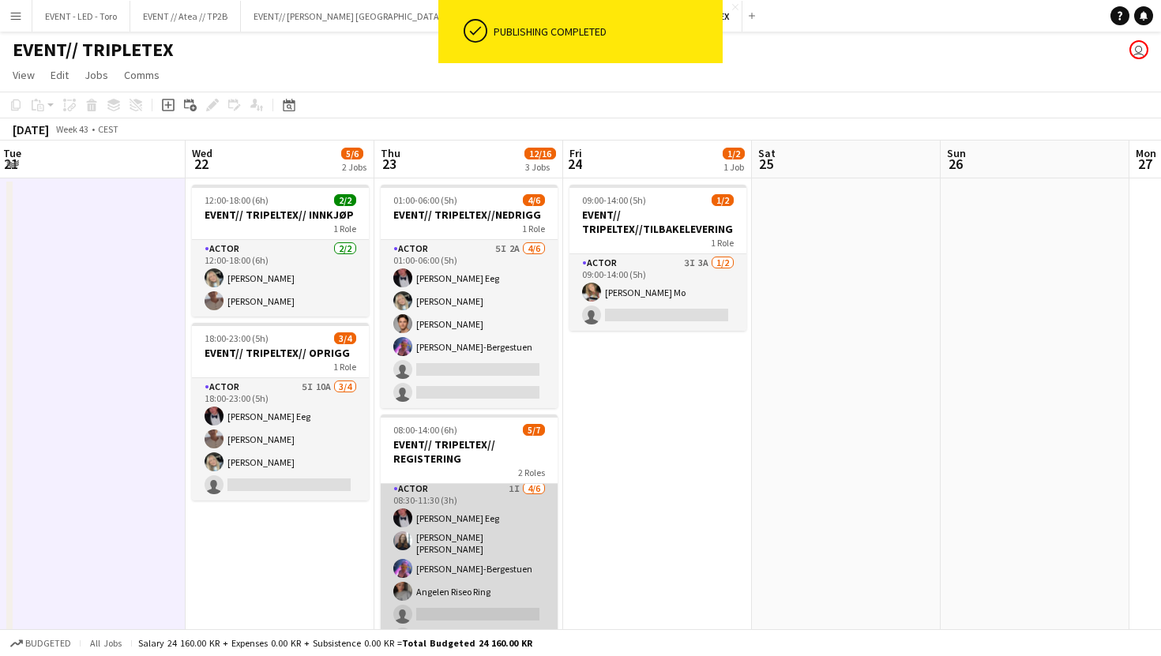
click at [471, 587] on app-card-role "Actor 1I [DATE] 08:30-11:30 (3h) [PERSON_NAME] Eeg [PERSON_NAME] [PERSON_NAME]-…" at bounding box center [469, 566] width 177 height 173
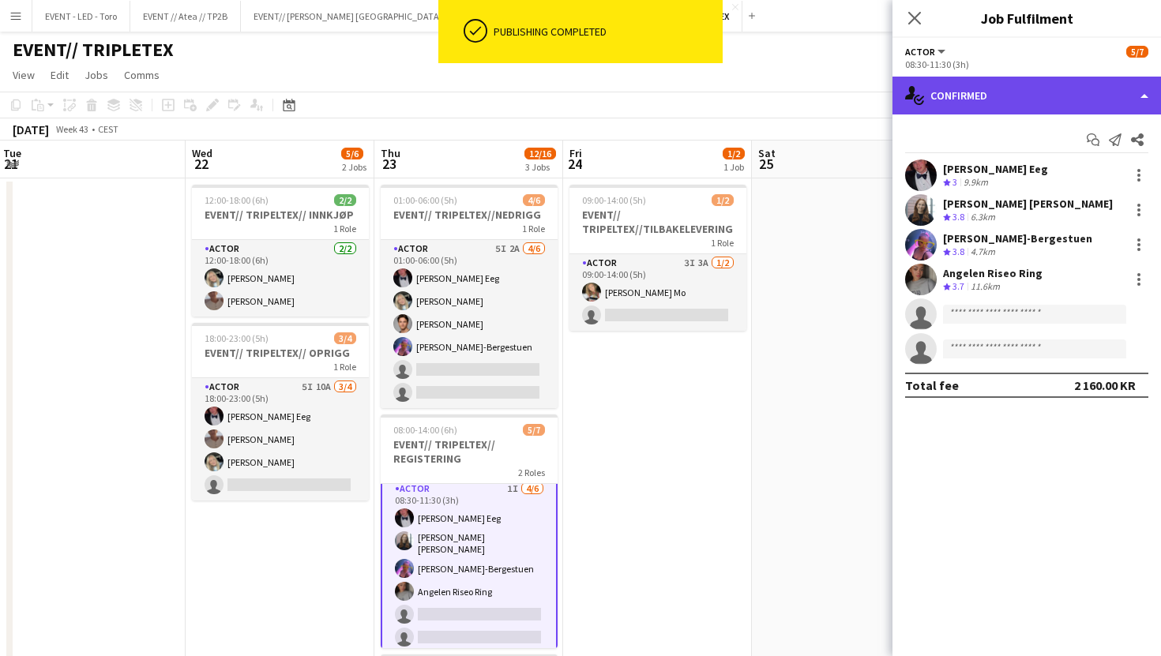
click at [1034, 107] on div "single-neutral-actions-check-2 Confirmed" at bounding box center [1026, 96] width 268 height 38
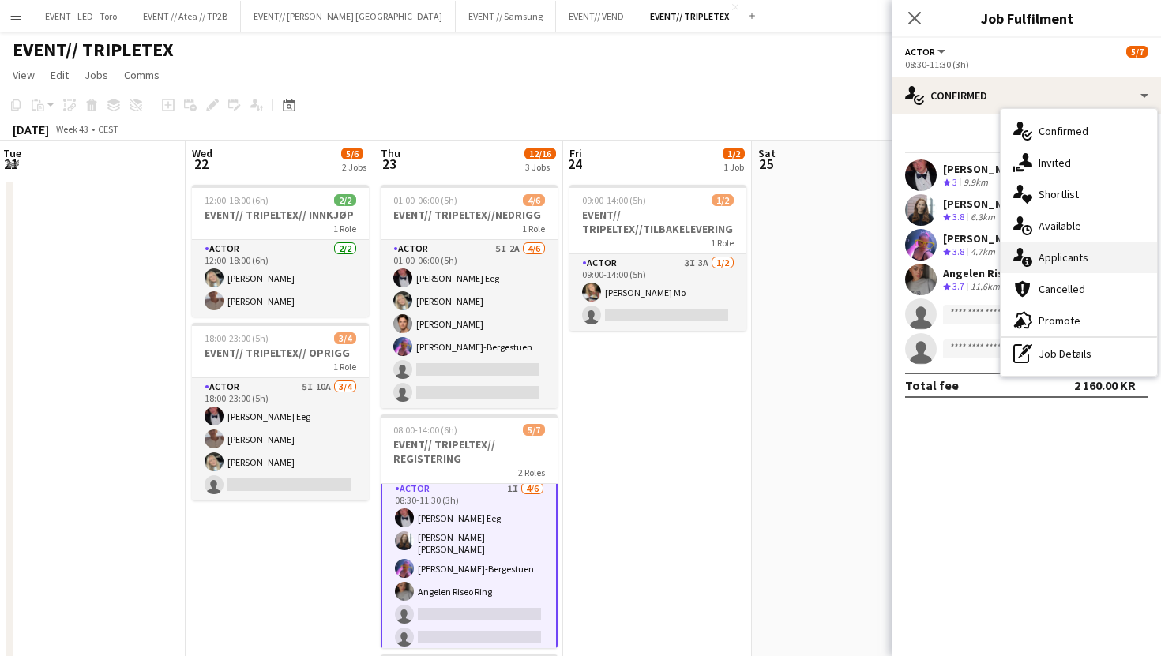
click at [1109, 248] on div "single-neutral-actions-information Applicants" at bounding box center [1078, 258] width 156 height 32
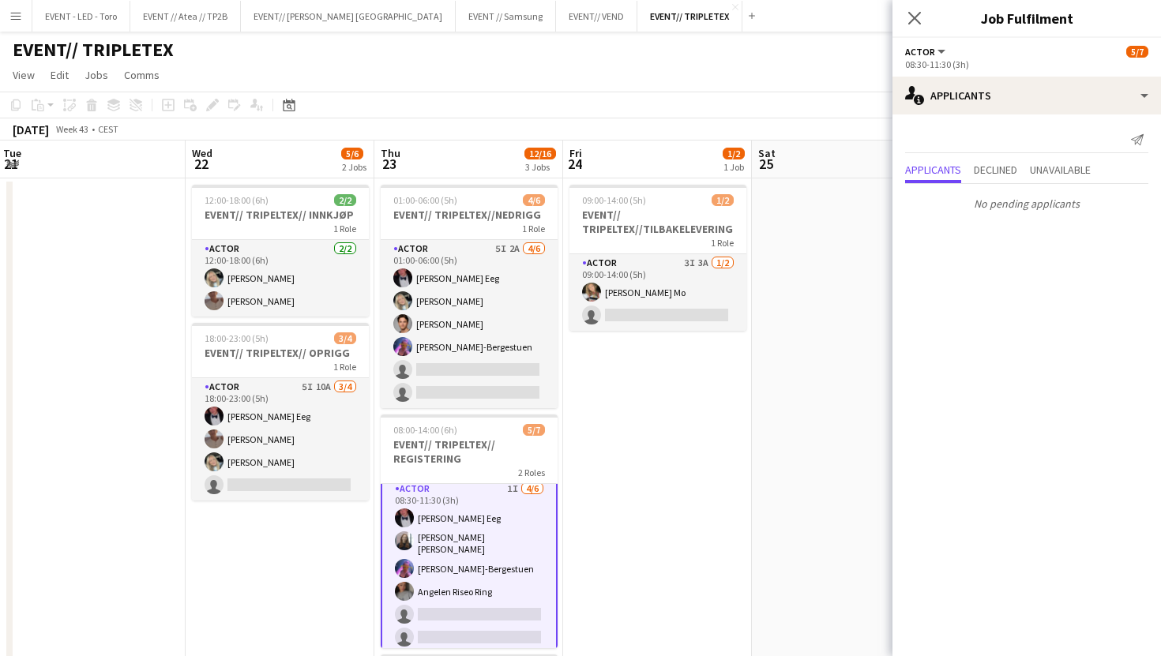
scroll to position [0, 377]
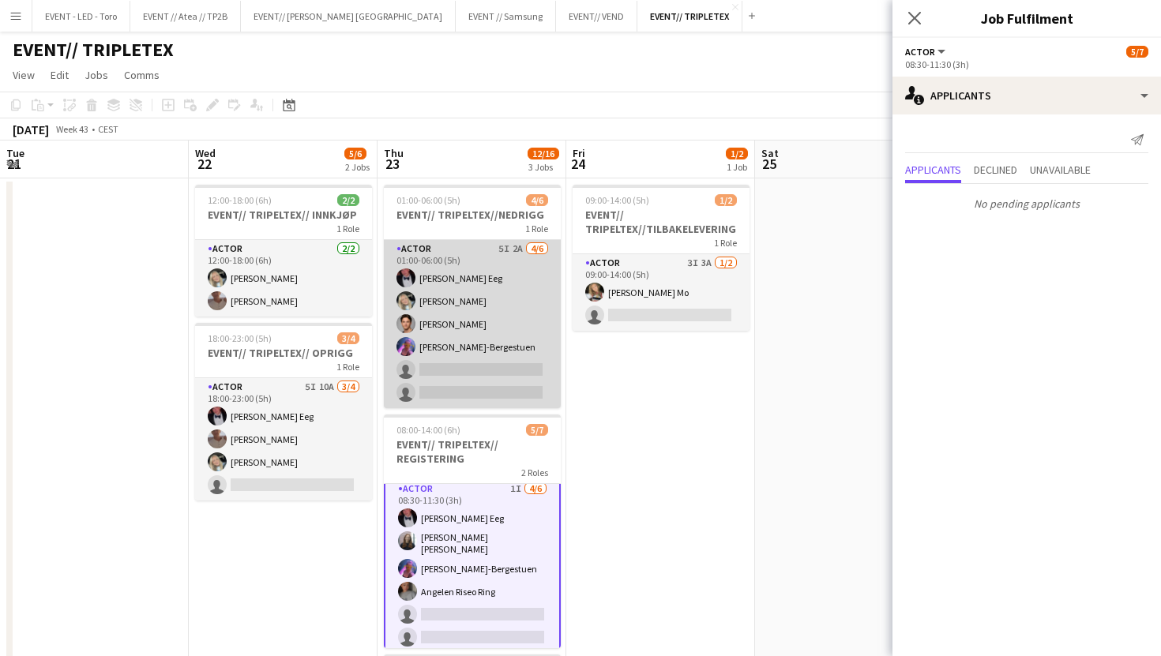
click at [483, 355] on app-card-role "Actor 5I 2A [DATE] 01:00-06:00 (5h) [PERSON_NAME] Eeg [PERSON_NAME] [PERSON_NAM…" at bounding box center [472, 324] width 177 height 168
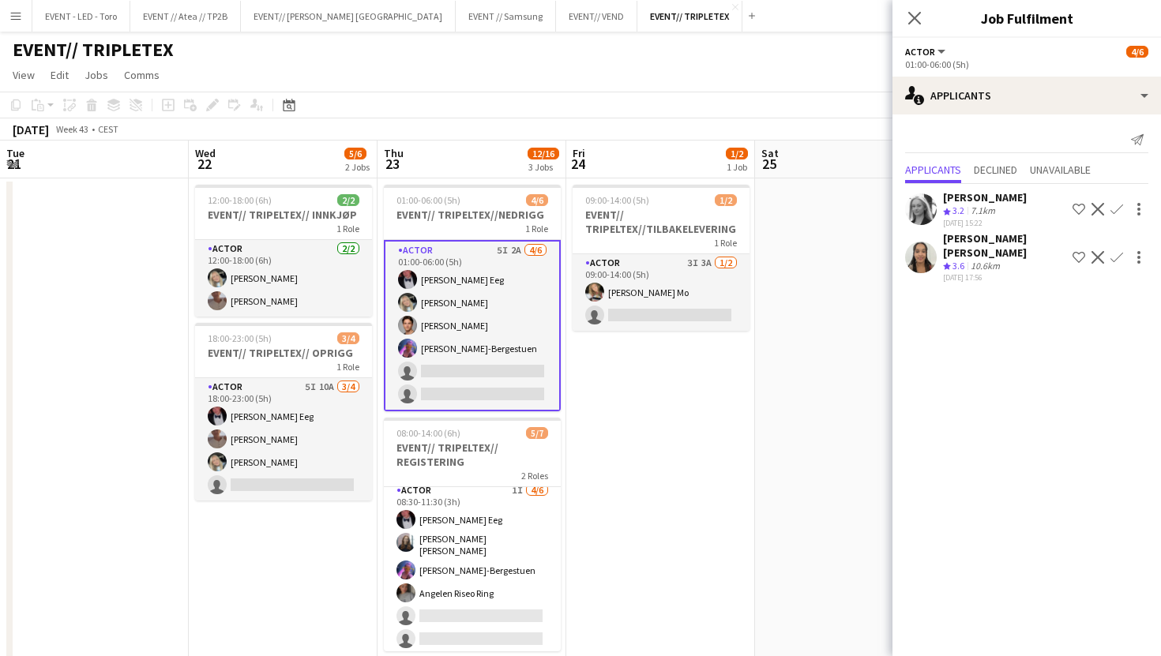
scroll to position [62, 0]
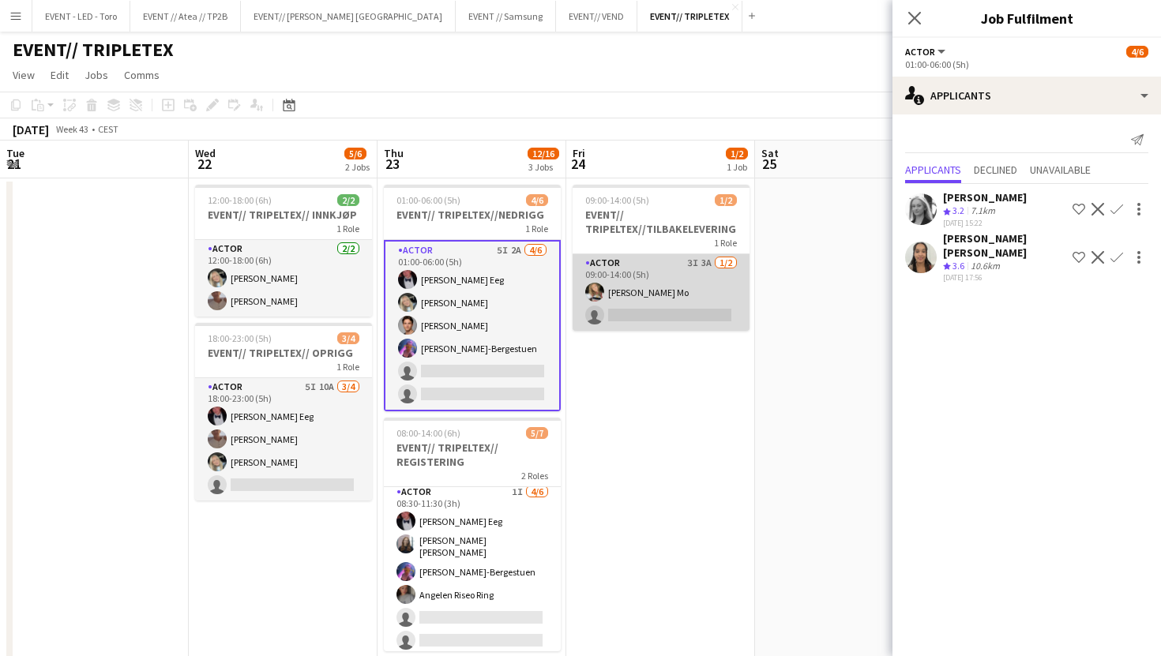
click at [703, 270] on app-card-role "Actor 3I 3A [DATE] 09:00-14:00 (5h) [PERSON_NAME] single-neutral-actions" at bounding box center [660, 292] width 177 height 77
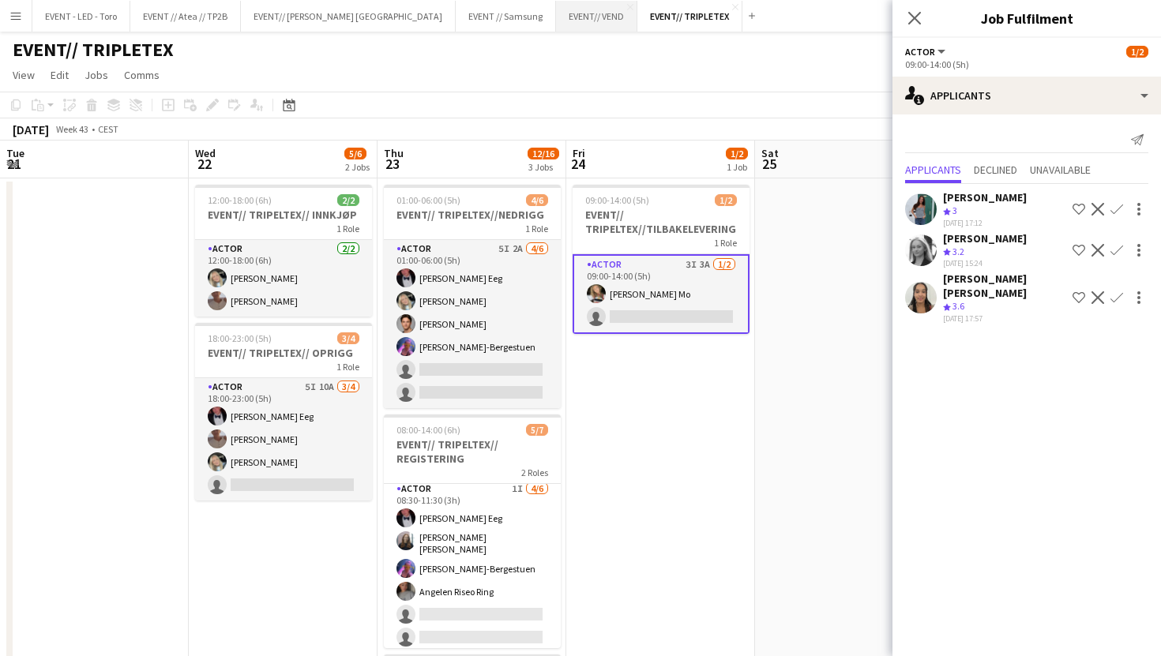
click at [556, 28] on button "EVENT// VEND Close" at bounding box center [596, 16] width 81 height 31
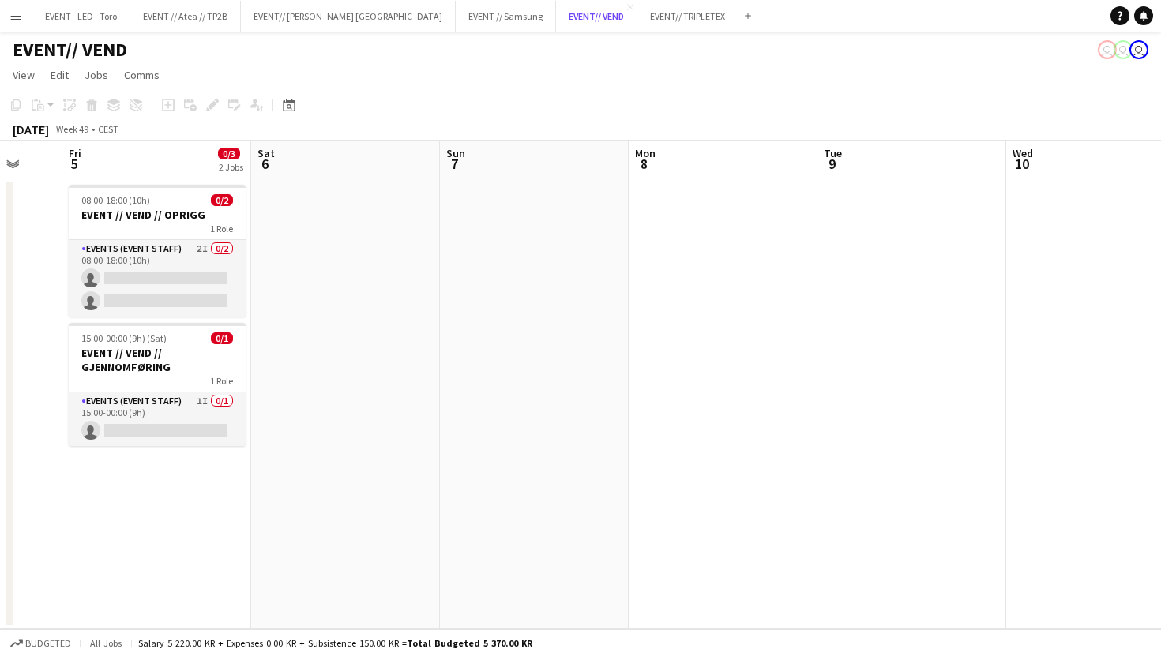
scroll to position [0, 450]
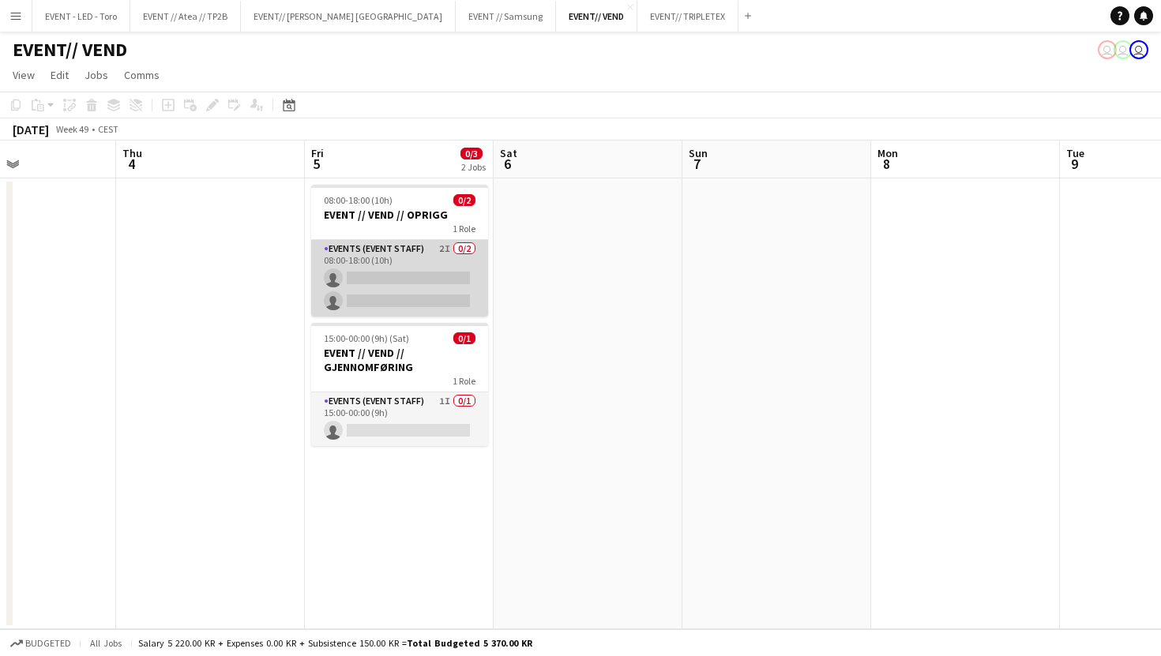
click at [446, 289] on app-card-role "Events (Event Staff) 2I 0/2 08:00-18:00 (10h) single-neutral-actions single-neu…" at bounding box center [399, 278] width 177 height 77
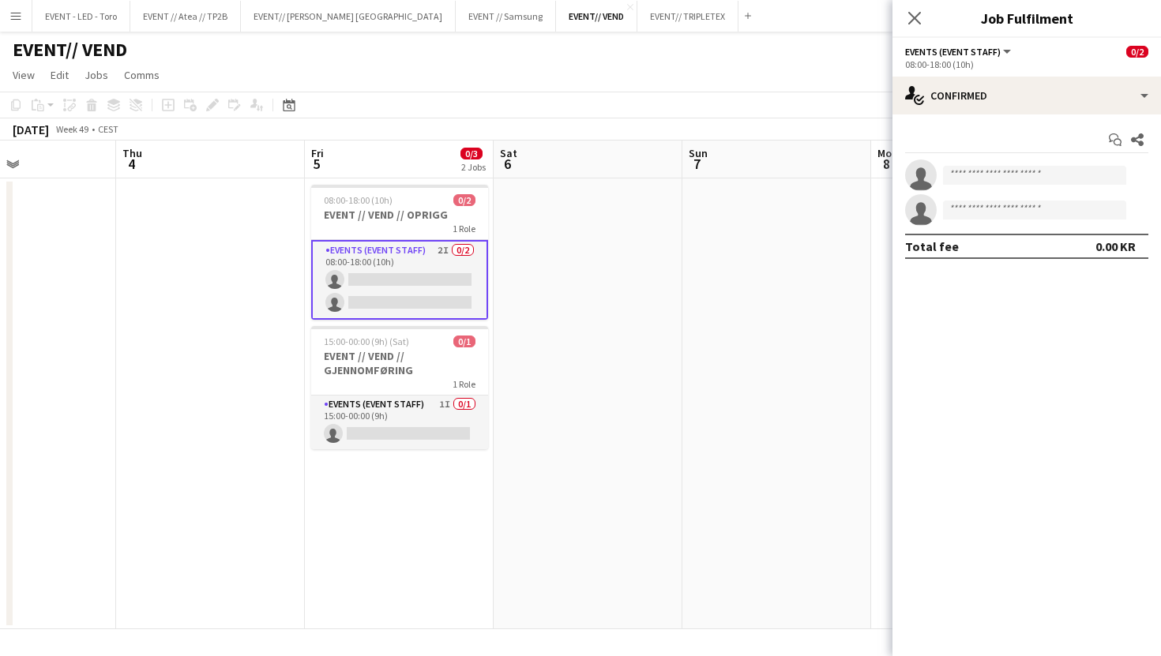
click at [1056, 116] on div "Start chat Share single-neutral-actions single-neutral-actions Total fee 0.00 KR" at bounding box center [1026, 192] width 268 height 157
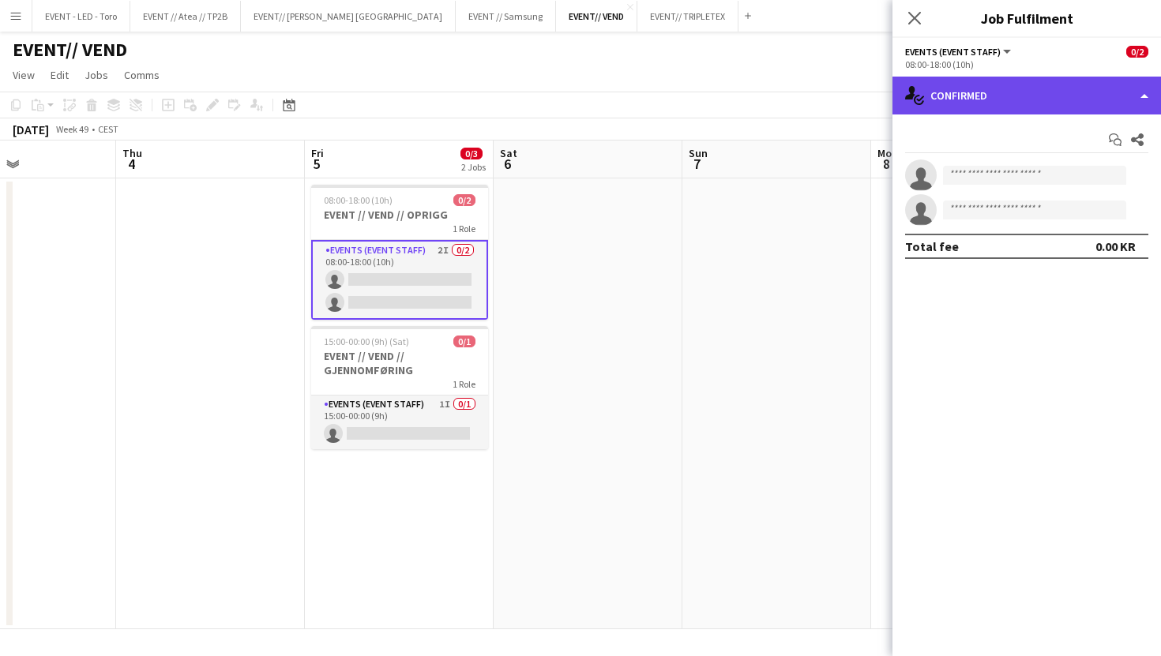
click at [1055, 112] on div "single-neutral-actions-check-2 Confirmed" at bounding box center [1026, 96] width 268 height 38
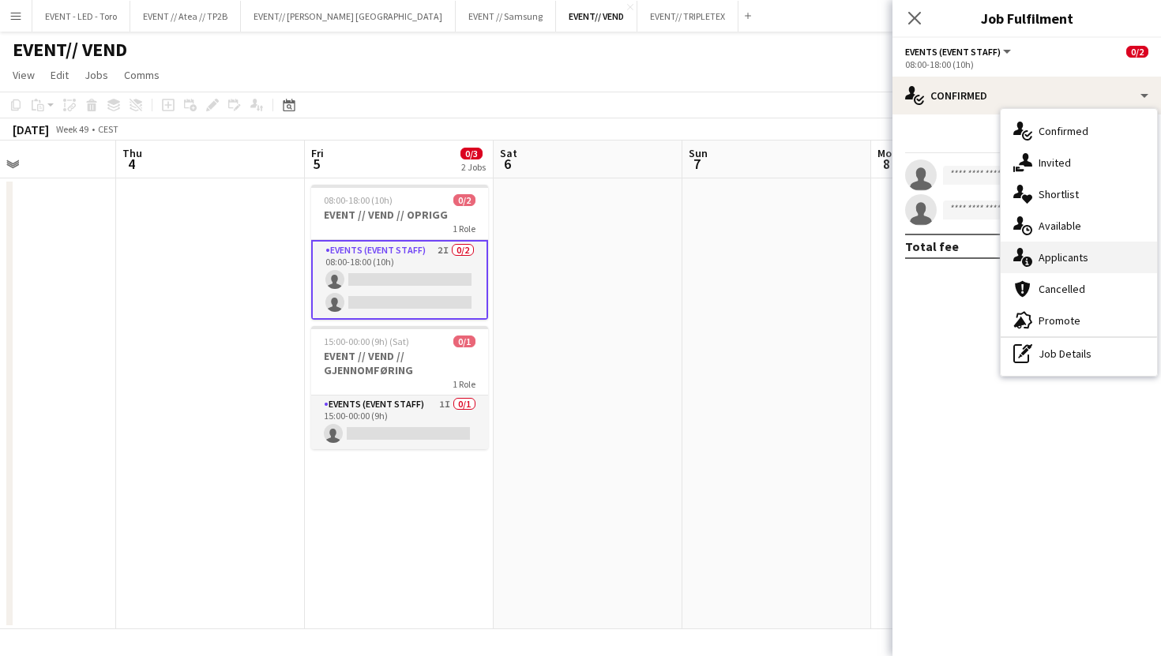
click at [1067, 267] on div "single-neutral-actions-information Applicants" at bounding box center [1078, 258] width 156 height 32
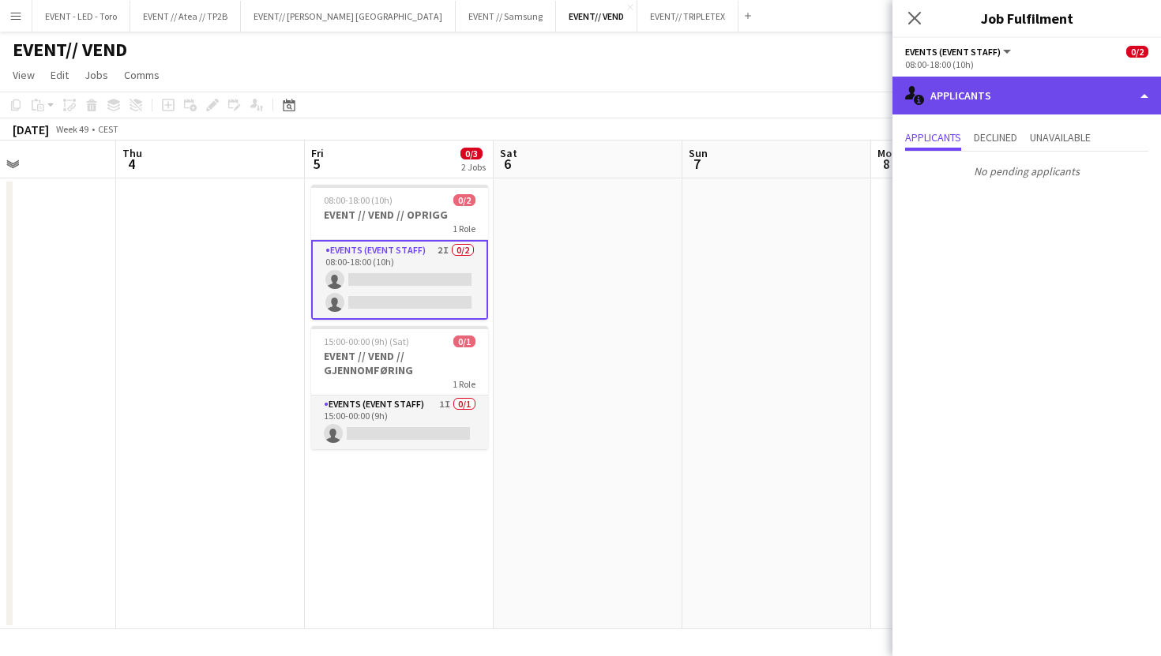
click at [1043, 94] on div "single-neutral-actions-information Applicants" at bounding box center [1026, 96] width 268 height 38
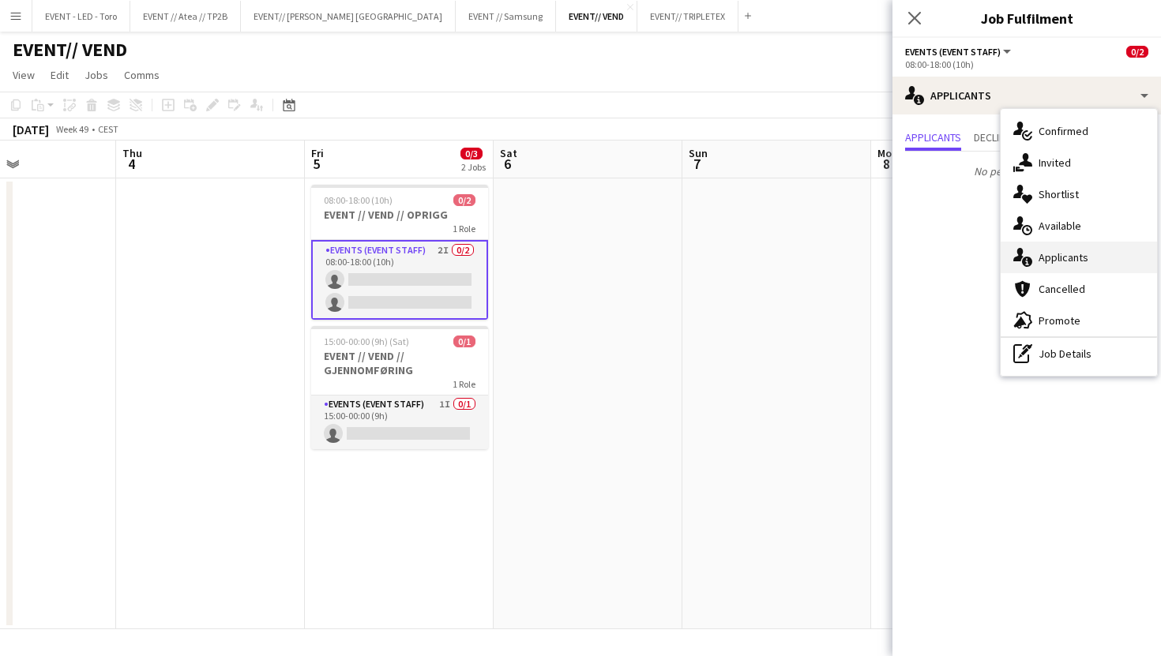
click at [1083, 260] on span "Applicants" at bounding box center [1063, 257] width 50 height 14
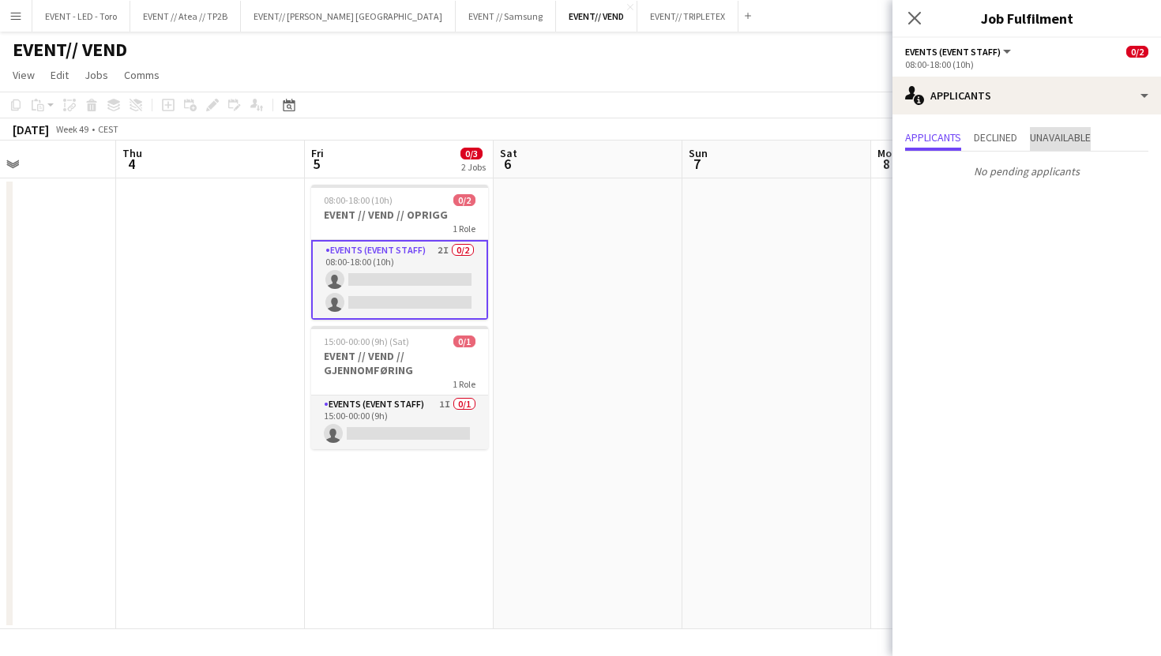
click at [1038, 133] on span "Unavailable" at bounding box center [1060, 137] width 61 height 11
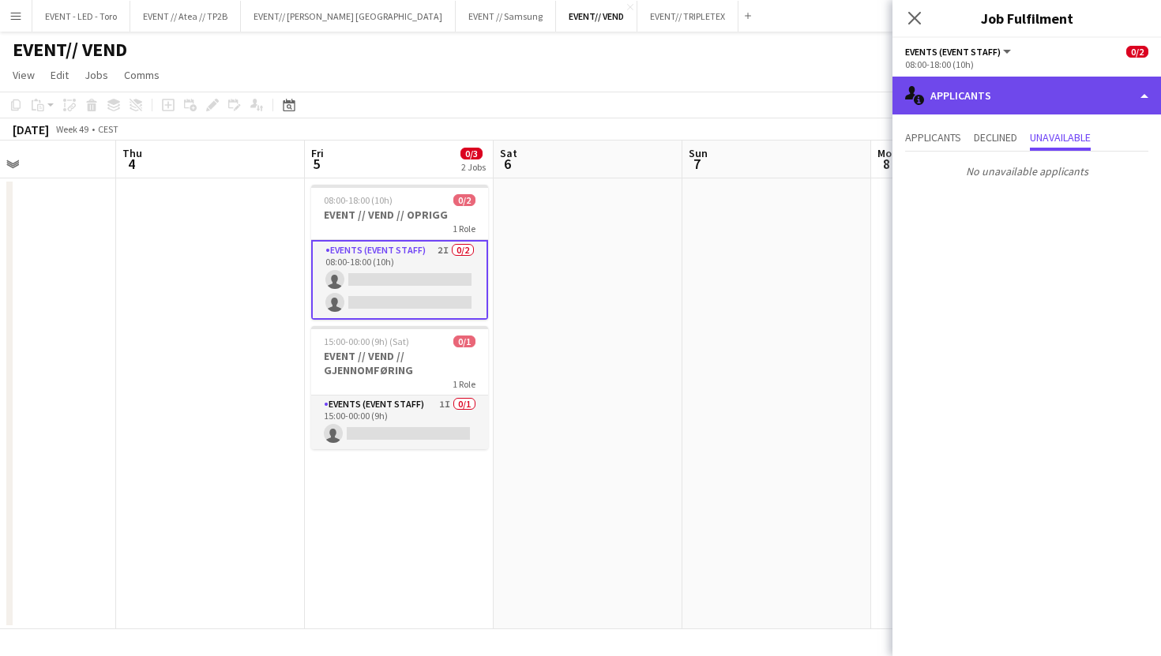
click at [1072, 101] on div "single-neutral-actions-information Applicants" at bounding box center [1026, 96] width 268 height 38
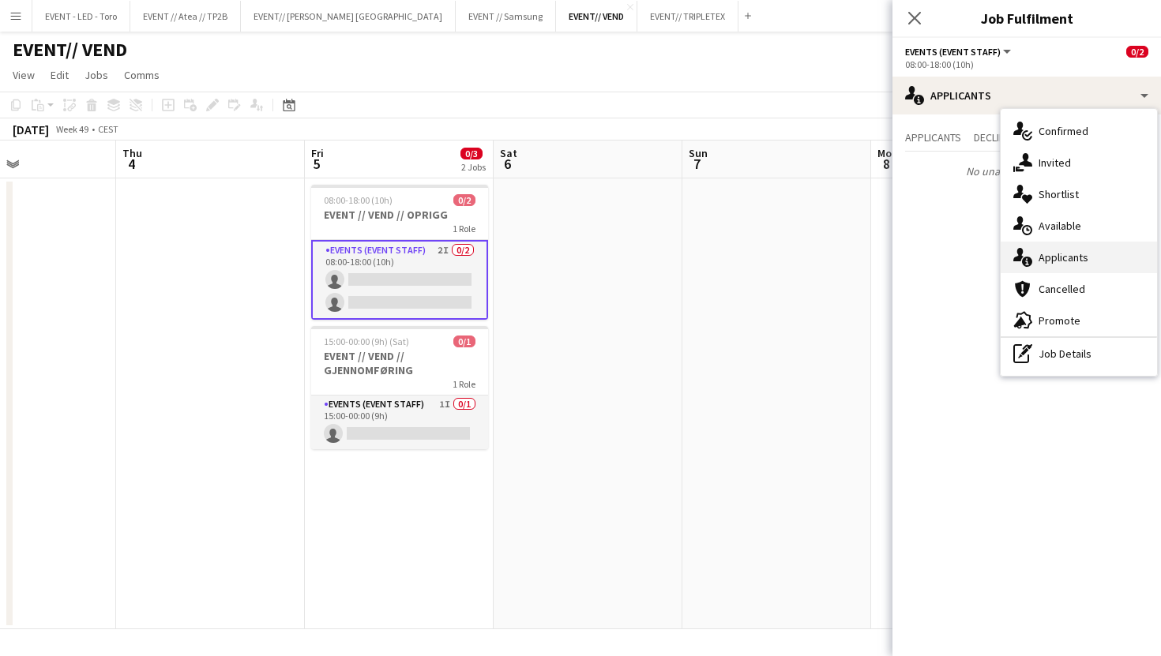
click at [1061, 253] on span "Applicants" at bounding box center [1063, 257] width 50 height 14
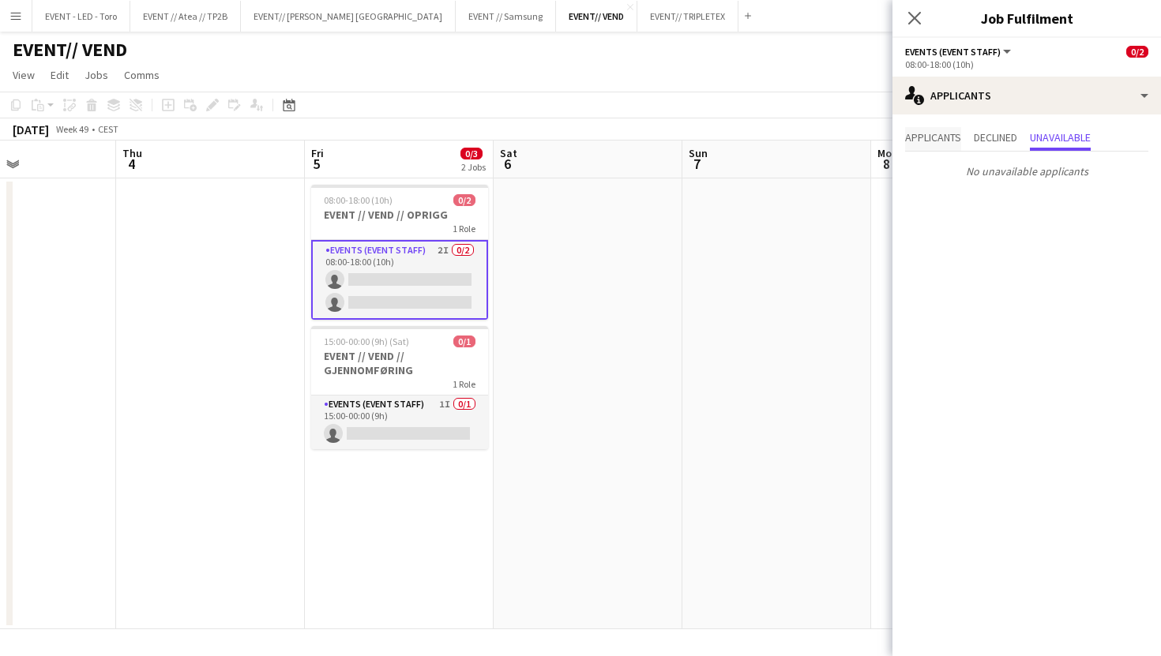
click at [946, 145] on span "Applicants" at bounding box center [933, 139] width 56 height 24
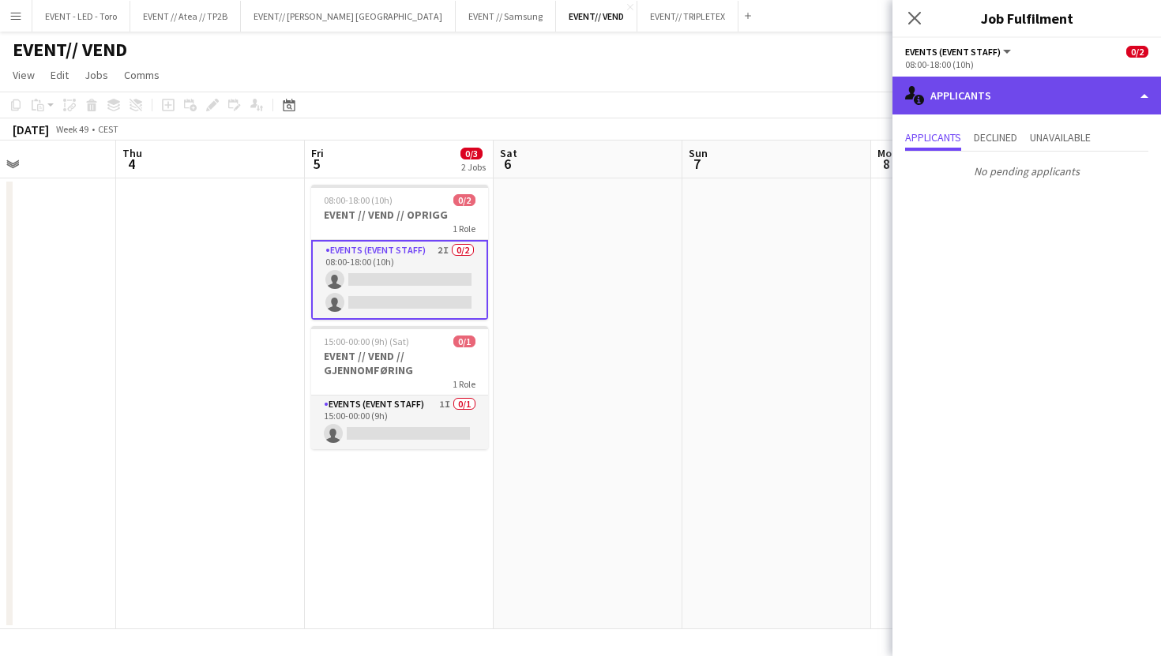
click at [1034, 93] on div "single-neutral-actions-information Applicants" at bounding box center [1026, 96] width 268 height 38
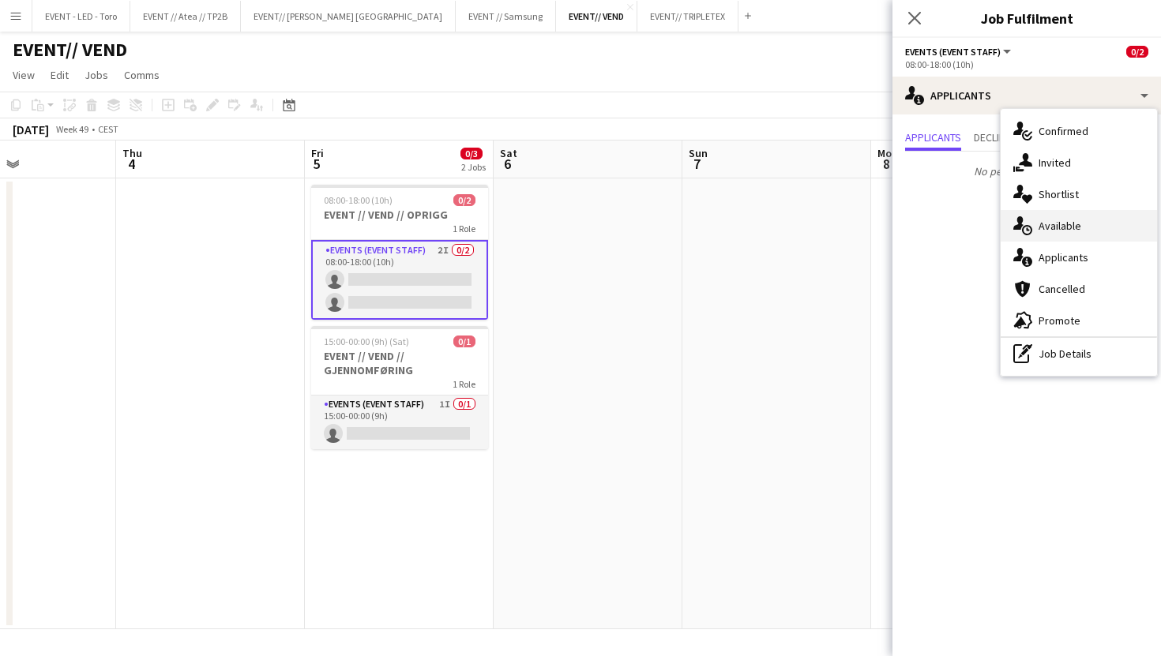
click at [1064, 214] on div "single-neutral-actions-upload Available" at bounding box center [1078, 226] width 156 height 32
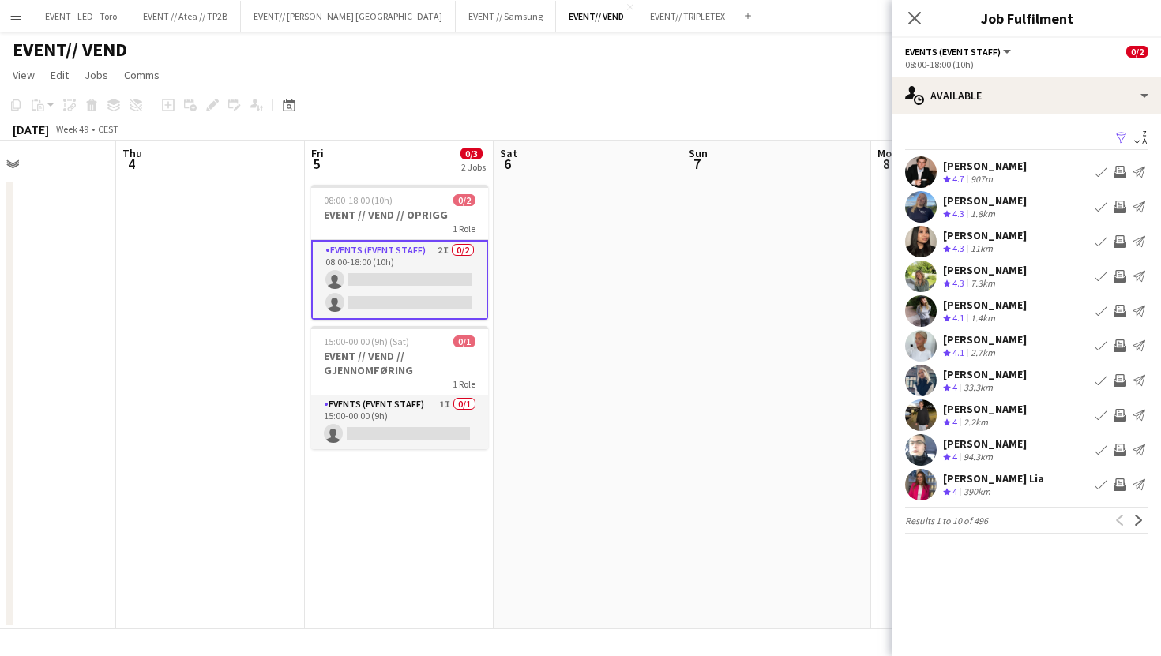
click at [1027, 168] on div "Jørgen Vistung Crew rating 4.7 907m Book crew Invite crew Send notification" at bounding box center [1026, 172] width 268 height 32
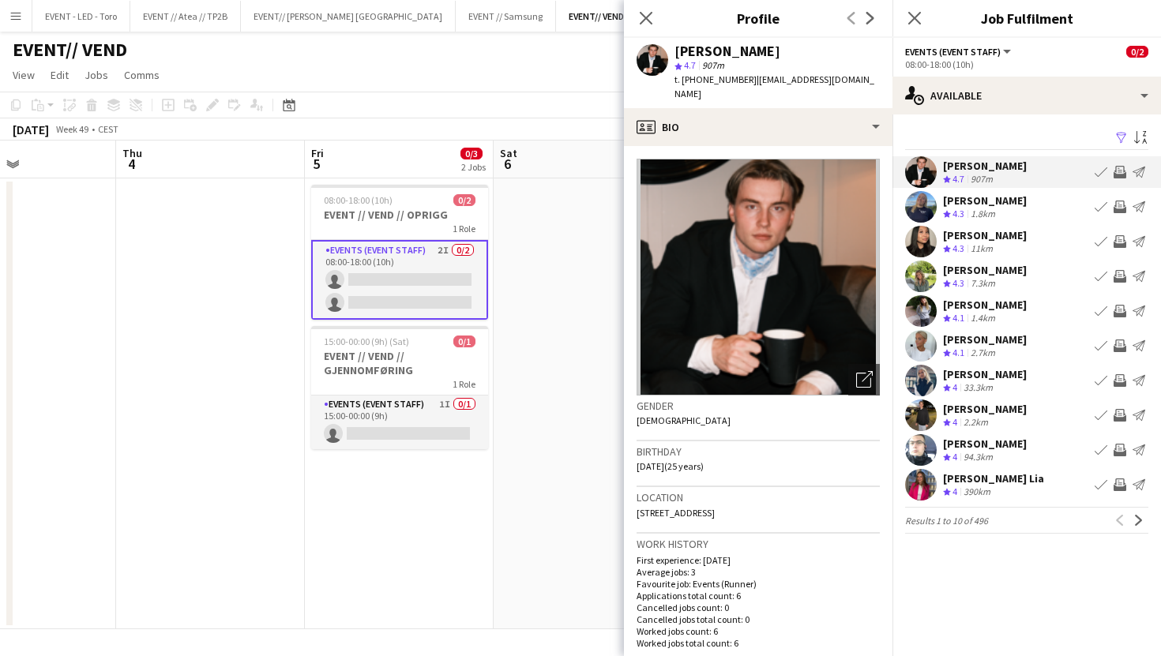
click at [1014, 204] on div "Julie Dahl Crew rating 4.3 1.8km Book crew Invite crew Send notification" at bounding box center [1026, 207] width 268 height 32
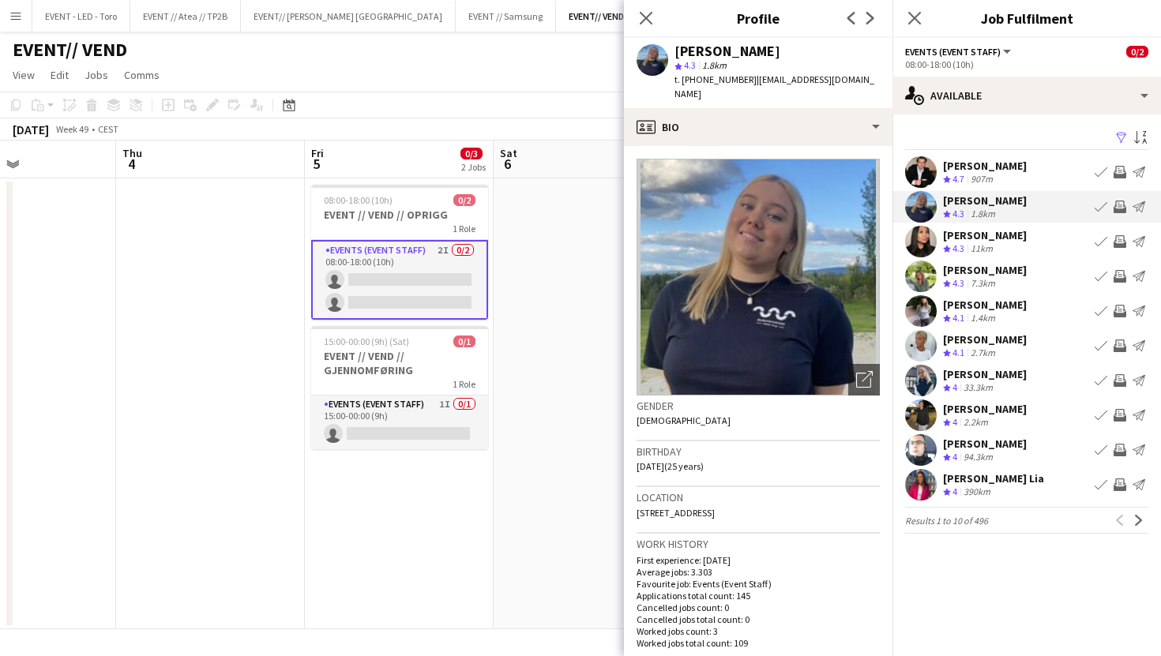
click at [1014, 232] on div "Linda Ngo Crew rating 4.3 11km Book crew Invite crew Send notification" at bounding box center [1026, 242] width 268 height 32
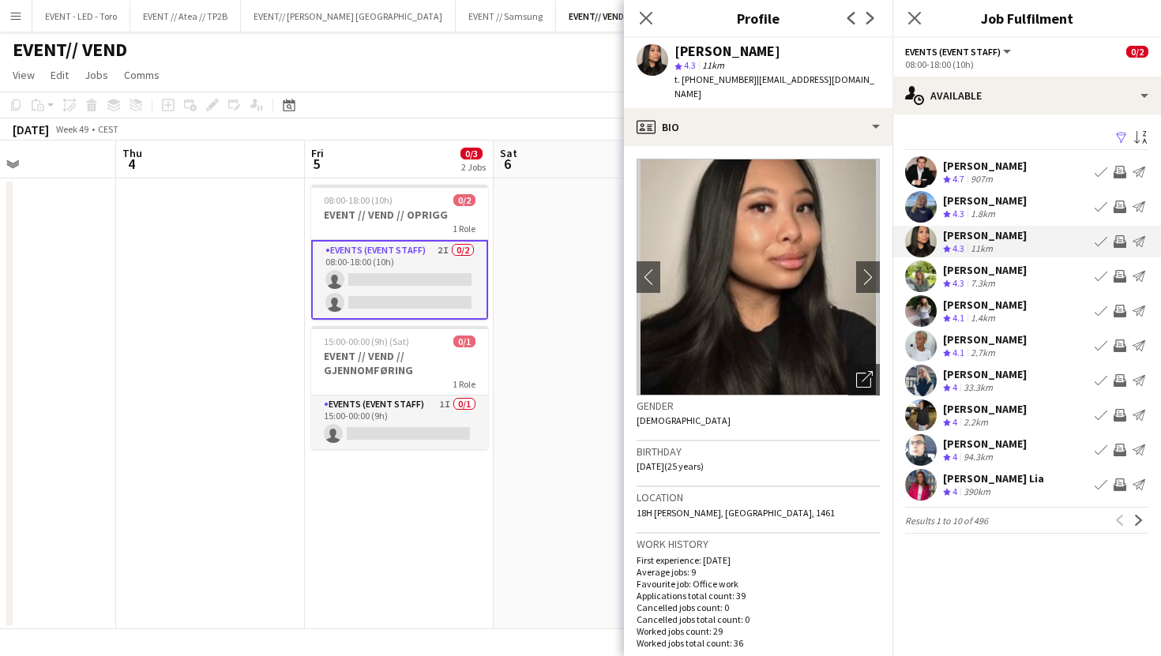
click at [1000, 269] on div "[PERSON_NAME]" at bounding box center [985, 270] width 84 height 14
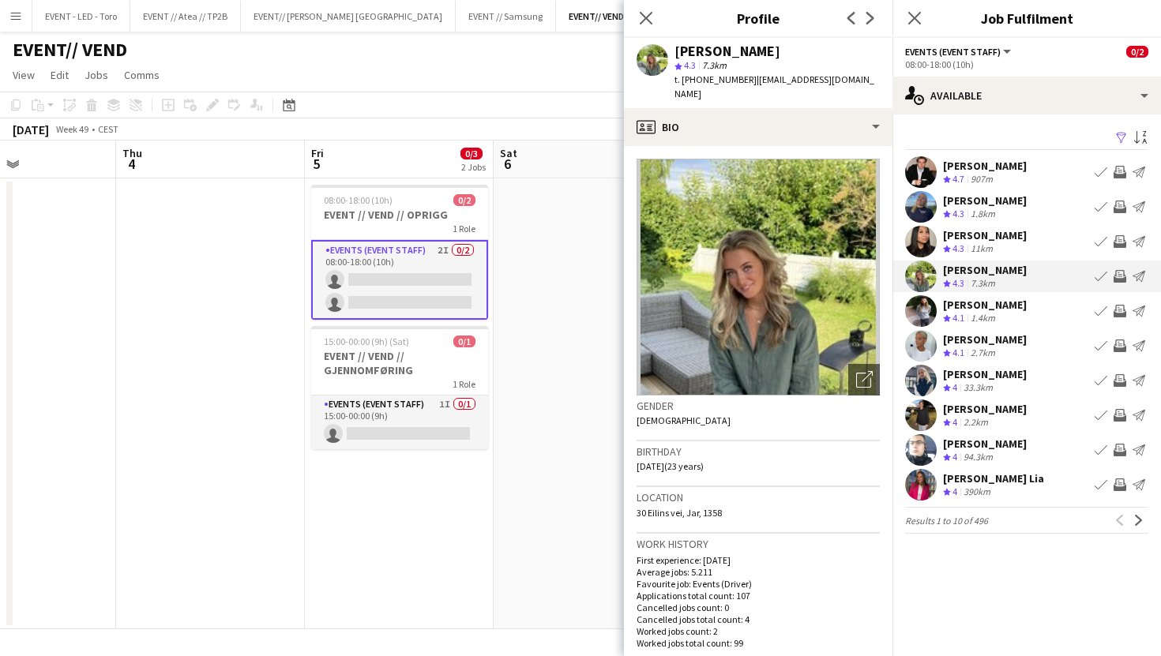
click at [992, 315] on div "1.4km" at bounding box center [982, 318] width 31 height 13
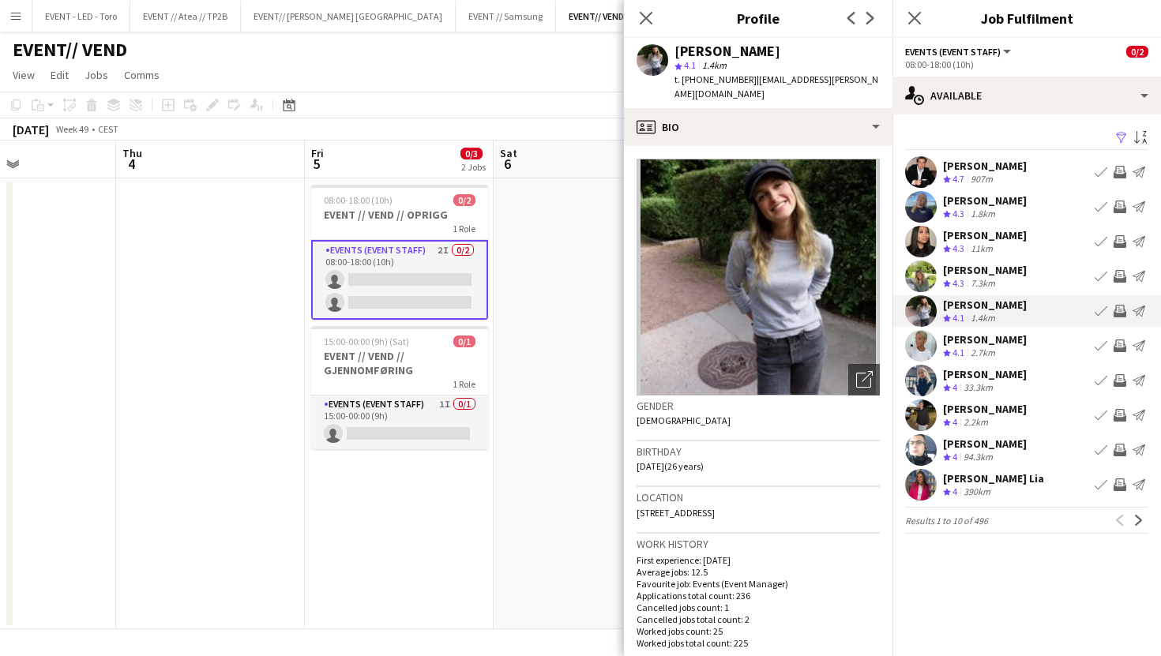
click at [992, 335] on div "Magdelin Olsen Ødegård" at bounding box center [985, 339] width 84 height 14
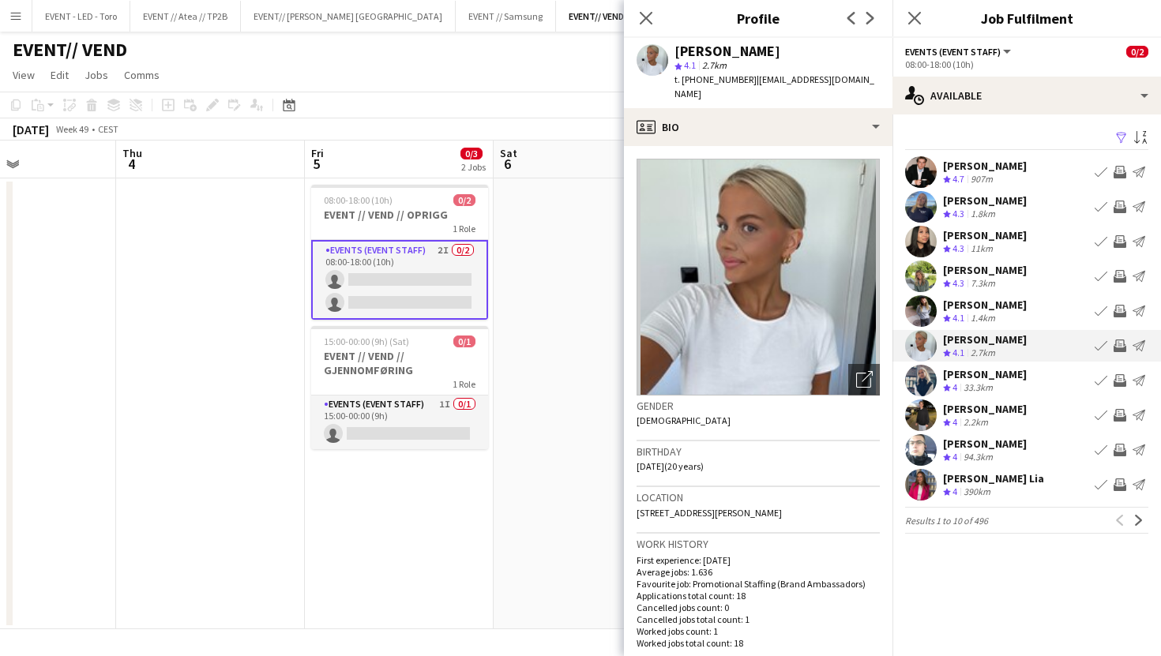
click at [992, 388] on div "33.3km" at bounding box center [978, 387] width 36 height 13
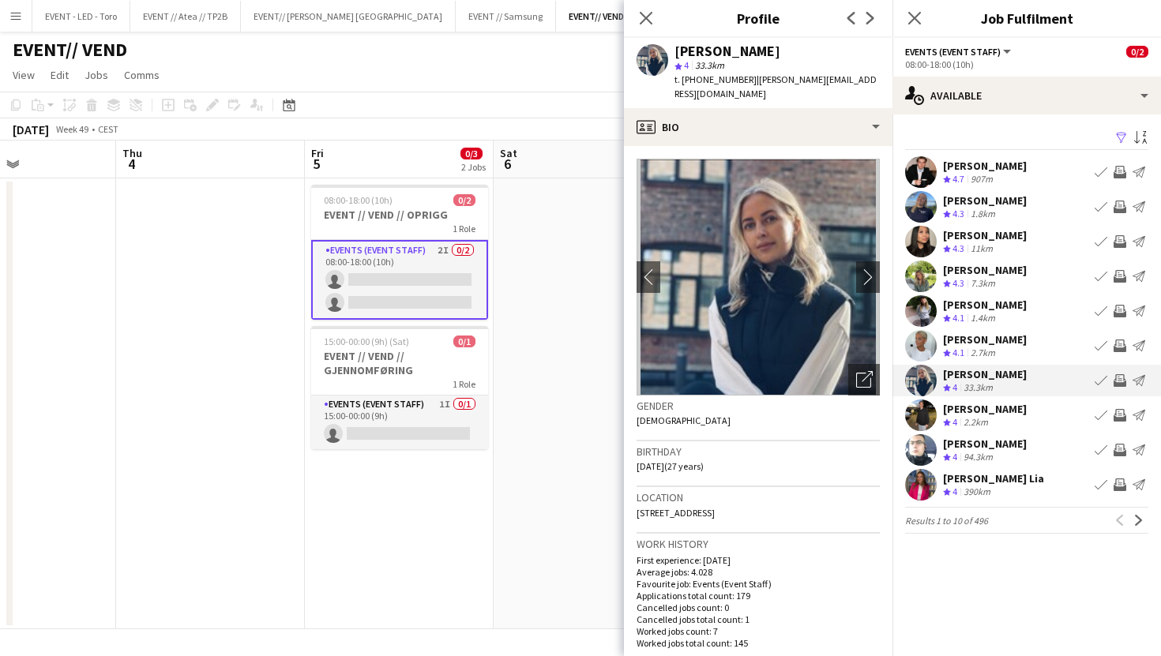
click at [988, 422] on div "2.2km" at bounding box center [975, 422] width 31 height 13
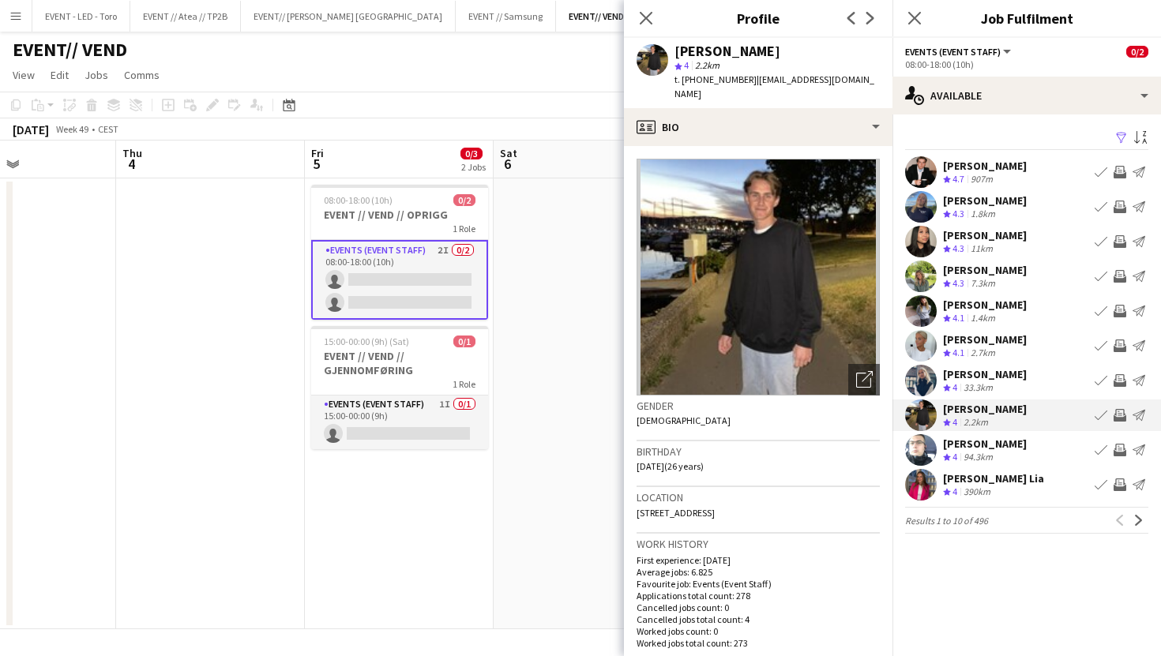
click at [995, 460] on div "94.3km" at bounding box center [978, 457] width 36 height 13
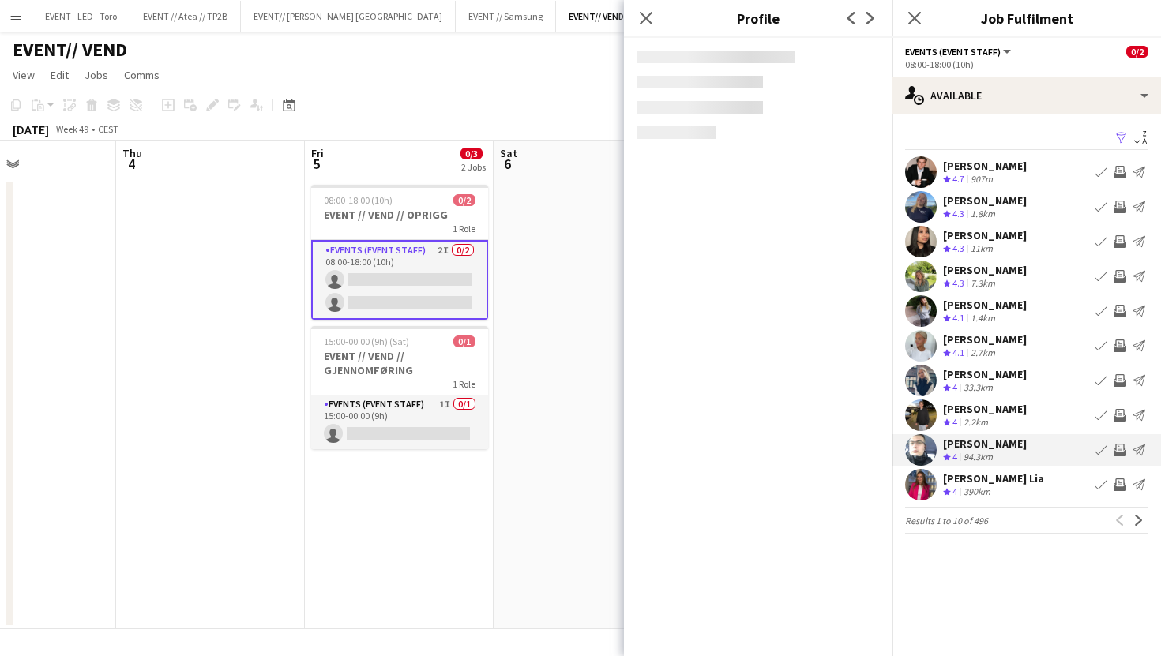
click at [996, 490] on div "Crew rating 4 390km" at bounding box center [993, 492] width 101 height 13
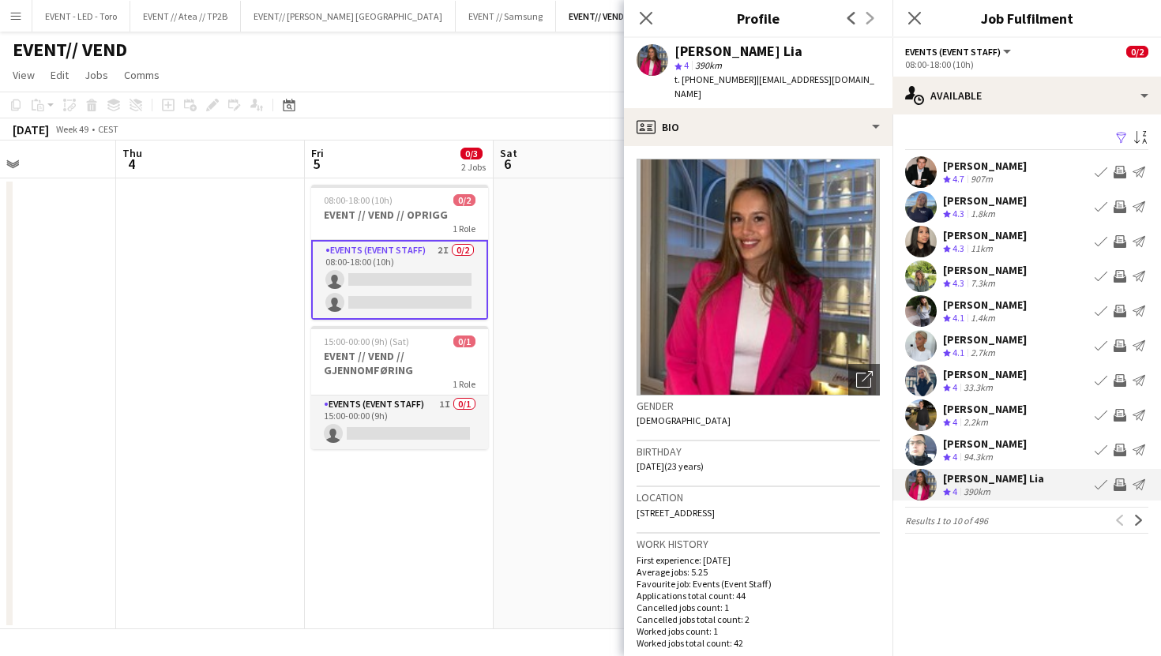
click at [1139, 530] on div "Previous Next" at bounding box center [1129, 520] width 38 height 19
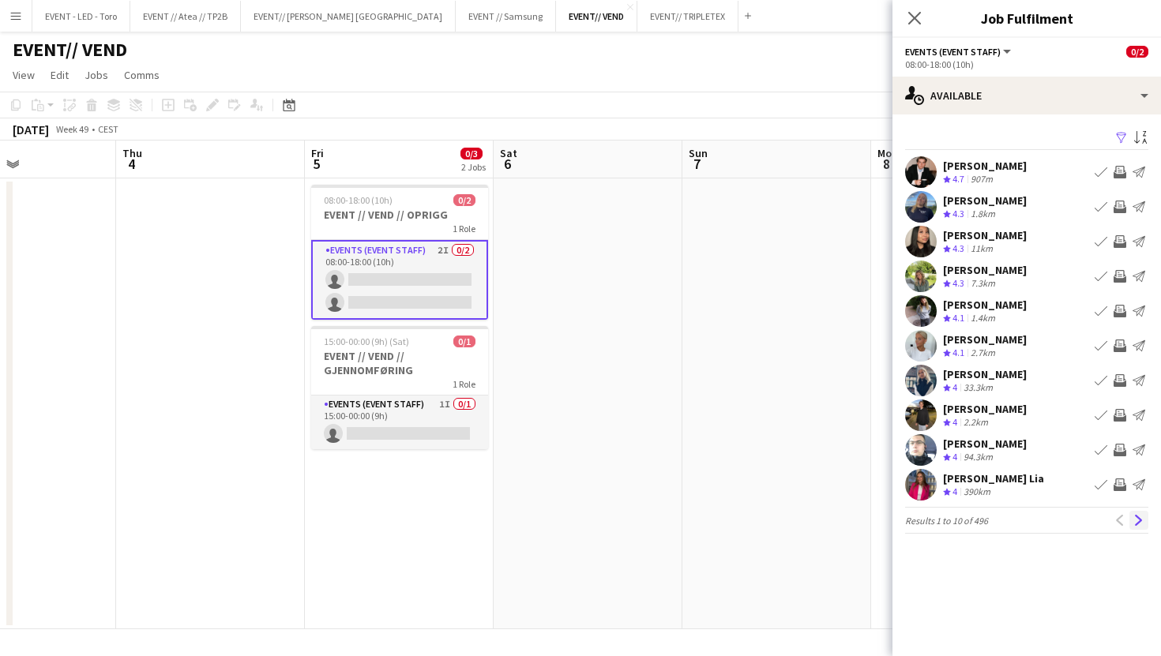
click at [1139, 521] on app-icon "Next" at bounding box center [1138, 520] width 11 height 11
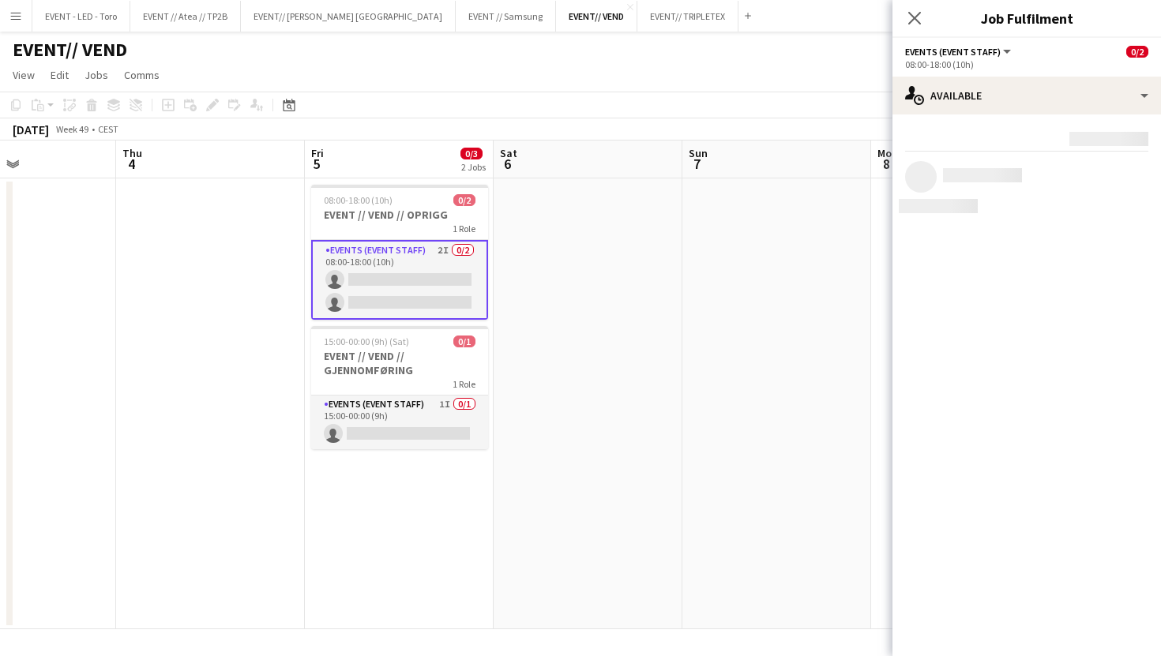
click at [1139, 521] on mat-expansion-panel "users Available Rating: 0 - 5 0 5 Distance: 1km - 1001km+ 1001km+ To use matche…" at bounding box center [1026, 385] width 268 height 542
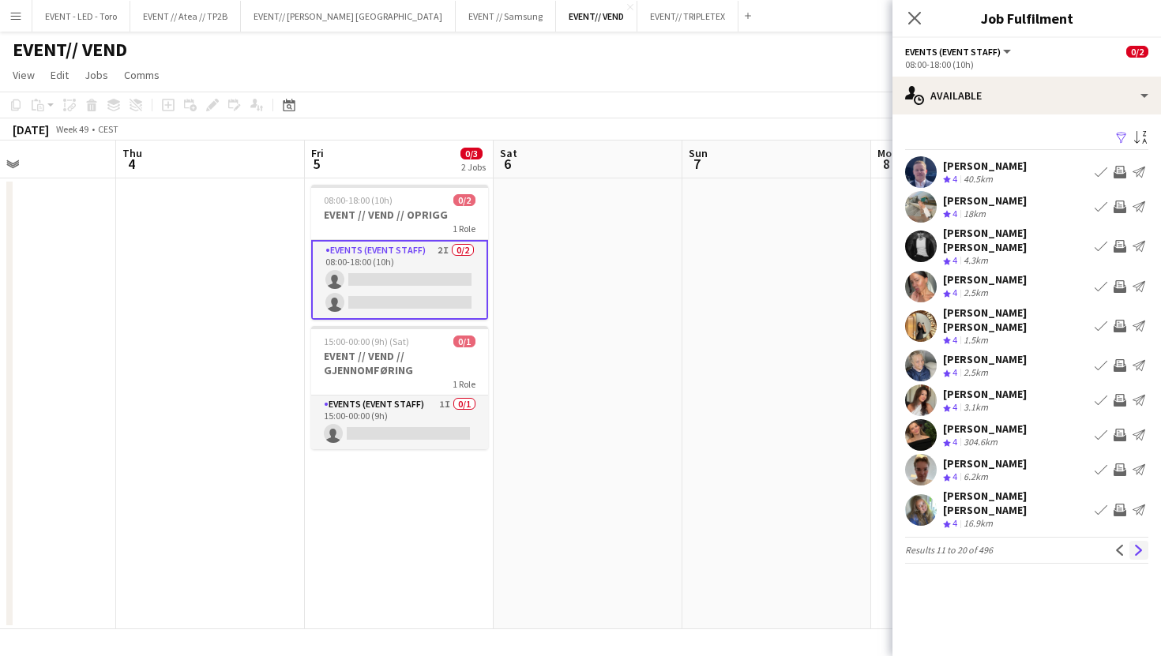
click at [1137, 545] on app-icon "Next" at bounding box center [1138, 550] width 11 height 11
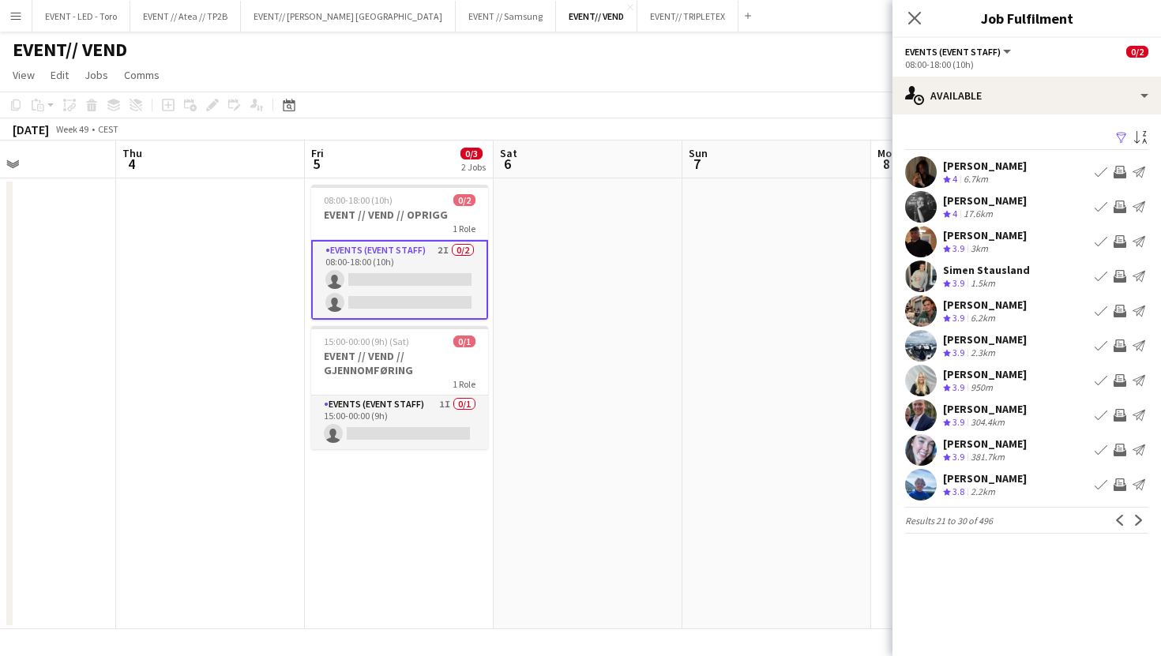
click at [997, 306] on div "[PERSON_NAME]" at bounding box center [985, 305] width 84 height 14
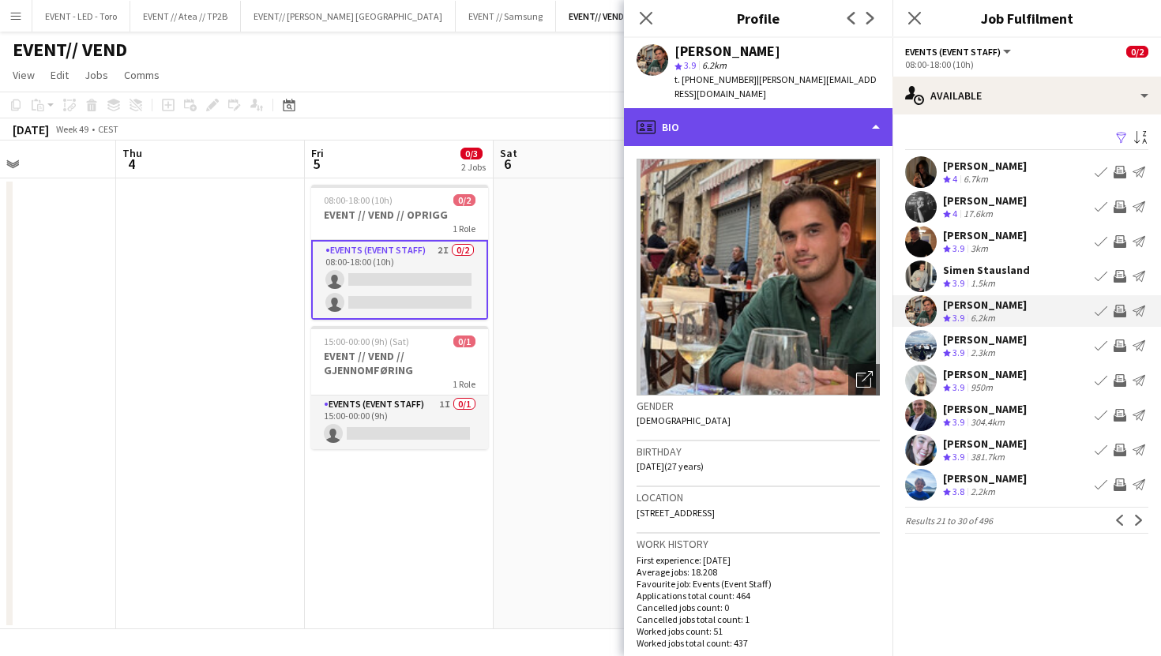
click at [792, 128] on div "profile Bio" at bounding box center [758, 127] width 268 height 38
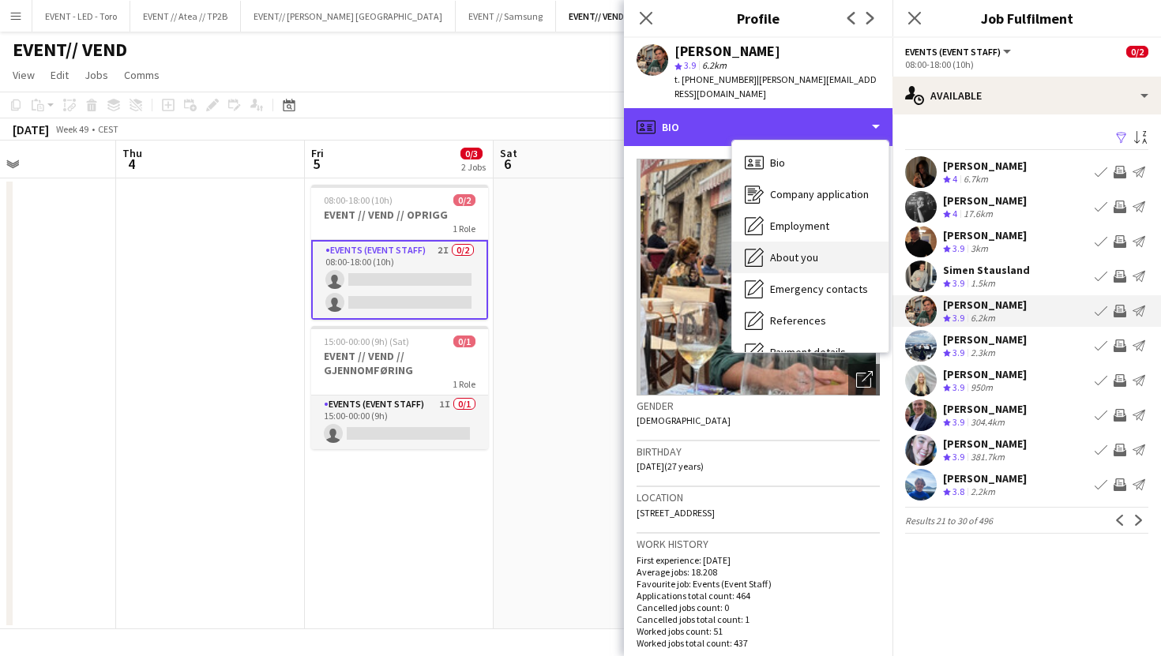
scroll to position [148, 0]
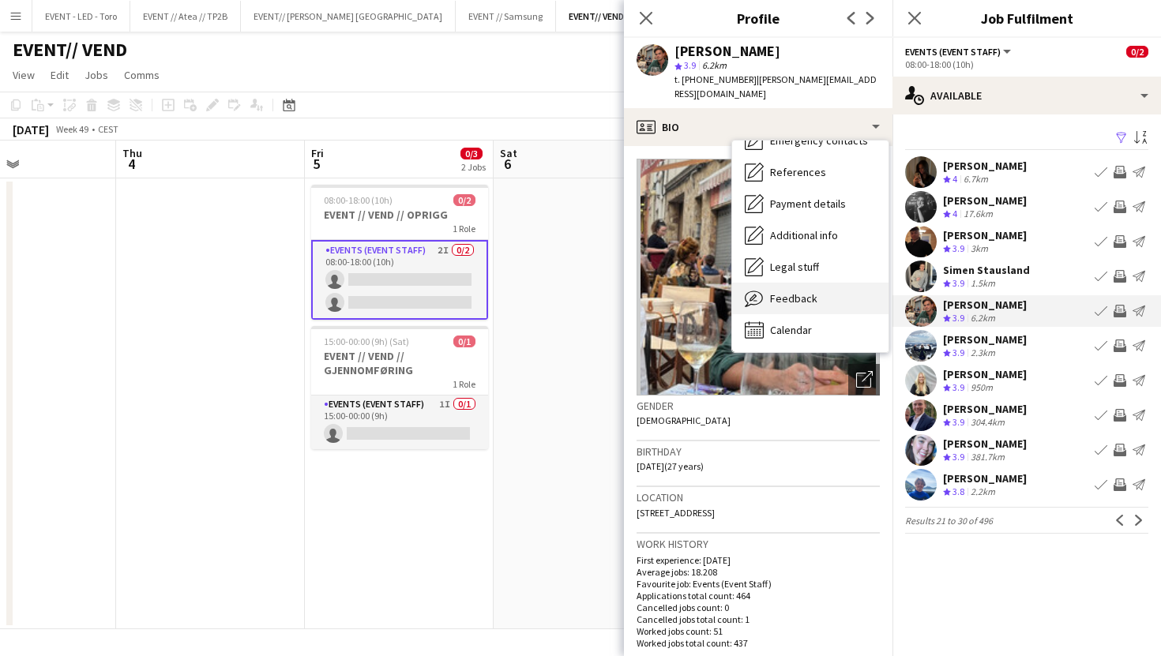
click at [790, 292] on div "Feedback Feedback" at bounding box center [810, 299] width 156 height 32
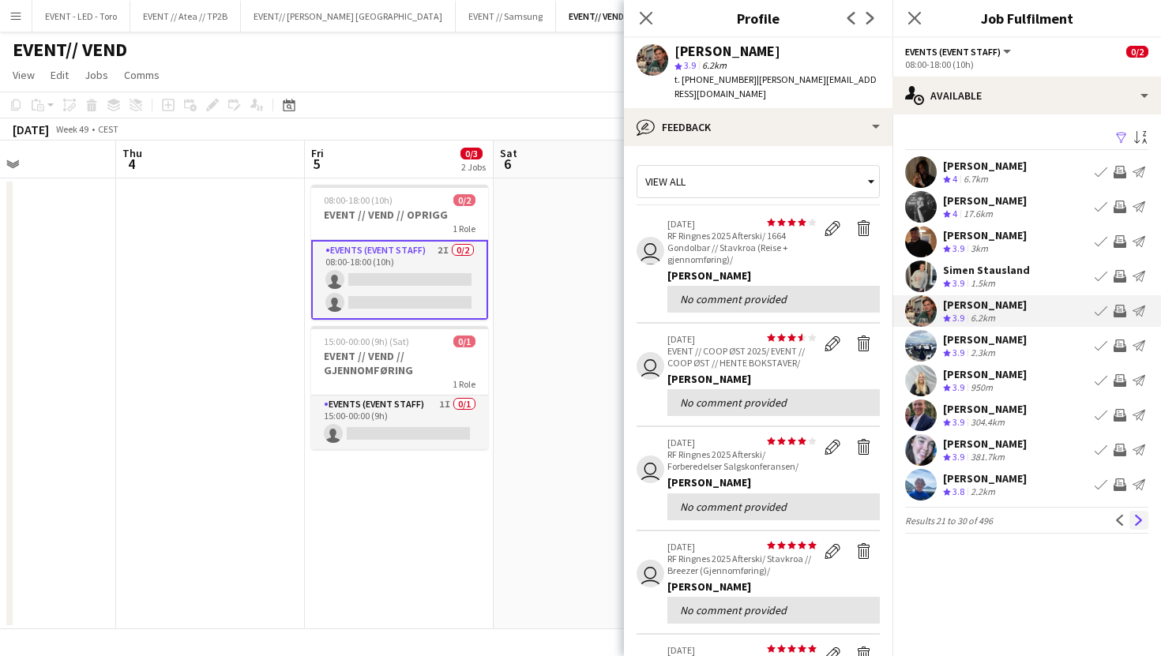
click at [1143, 522] on app-icon "Next" at bounding box center [1138, 520] width 11 height 11
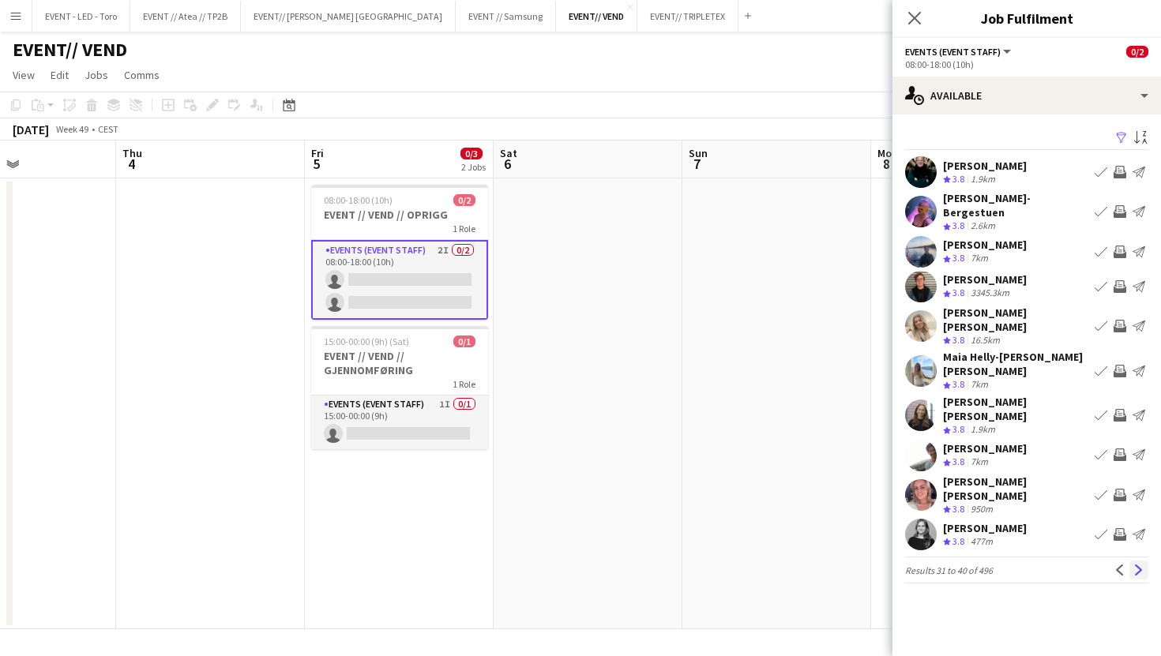
click at [1142, 565] on app-icon "Next" at bounding box center [1138, 570] width 11 height 11
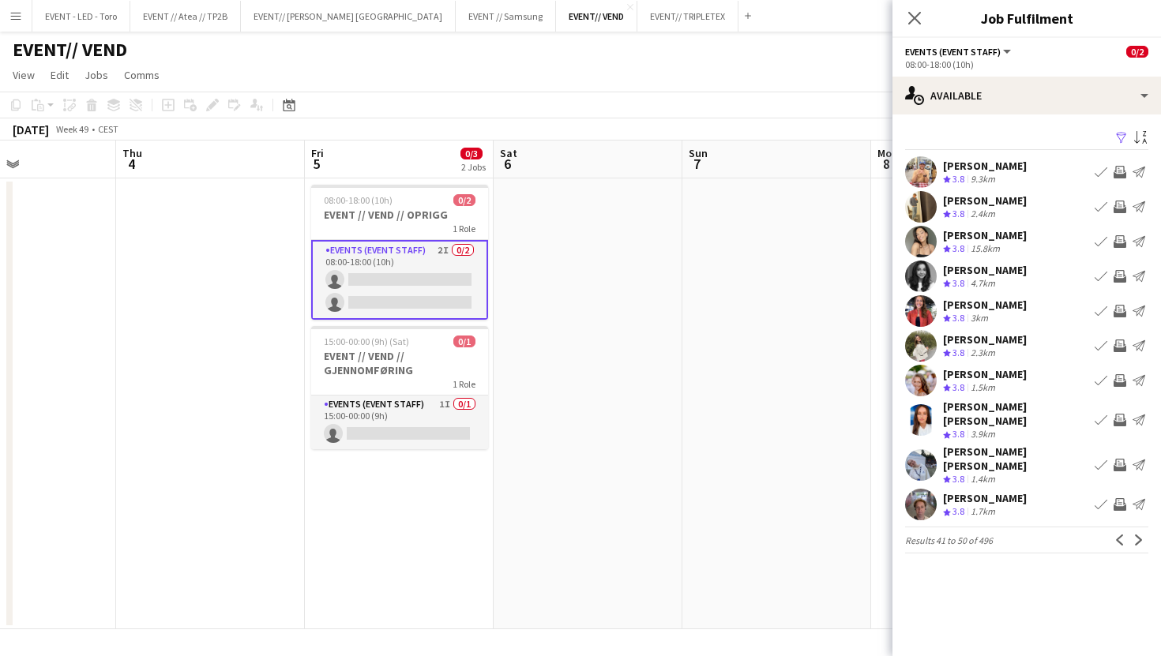
click at [1049, 496] on div "Sverre Rosseland Crew rating 3.8 1.7km Book crew Invite crew Send notification" at bounding box center [1026, 505] width 268 height 32
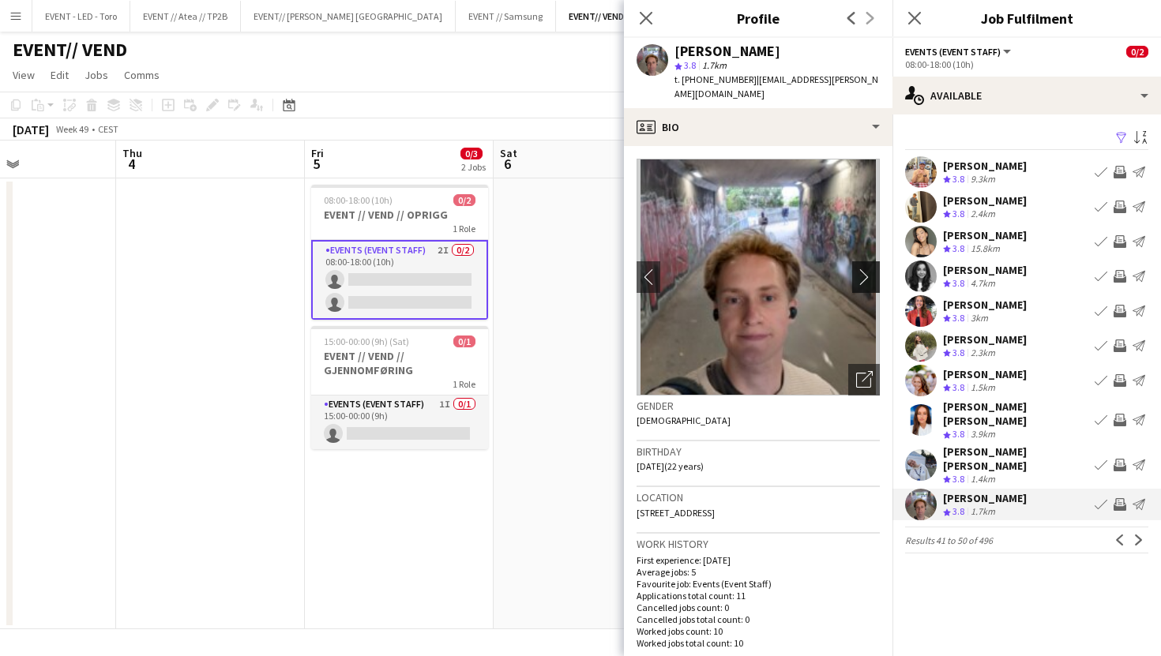
click at [856, 261] on button "chevron-right" at bounding box center [868, 277] width 32 height 32
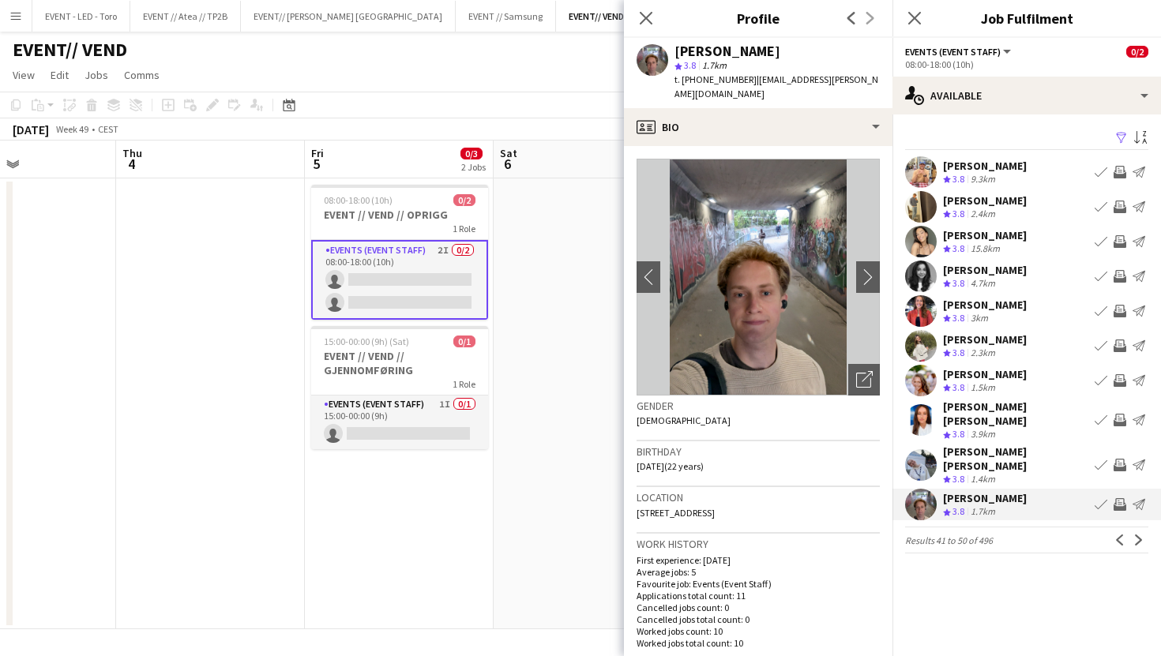
click at [1064, 246] on div "Milica Gedeon Crew rating 3.8 15.8km Book crew Invite crew Send notification" at bounding box center [1026, 242] width 268 height 32
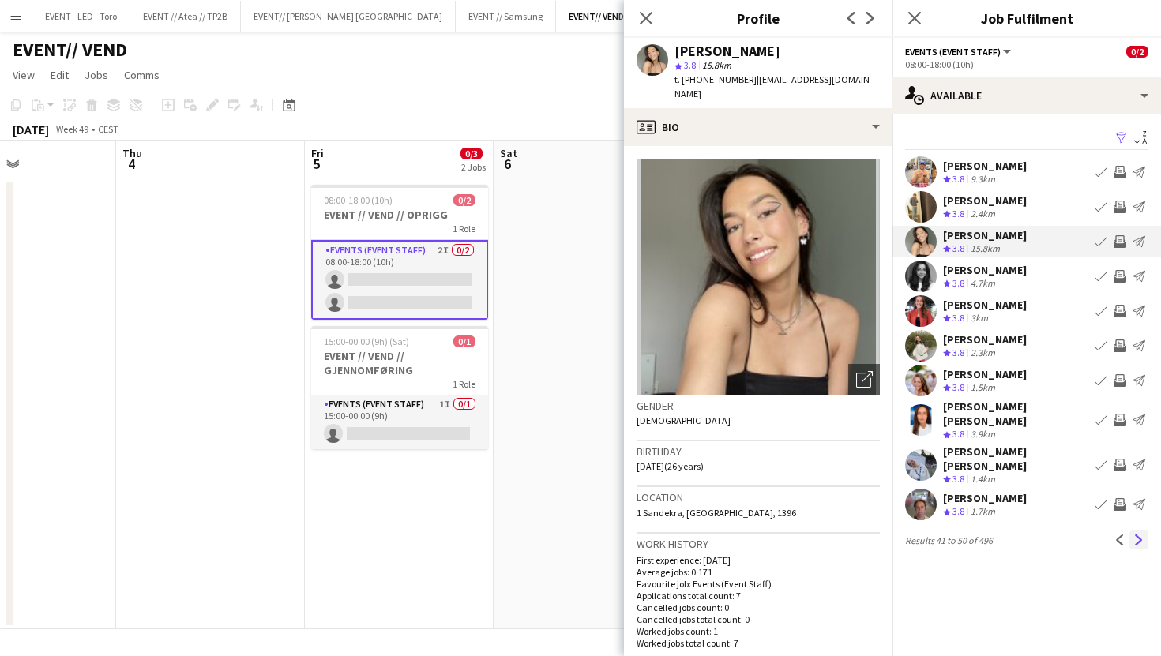
click at [1141, 535] on app-icon "Next" at bounding box center [1138, 540] width 11 height 11
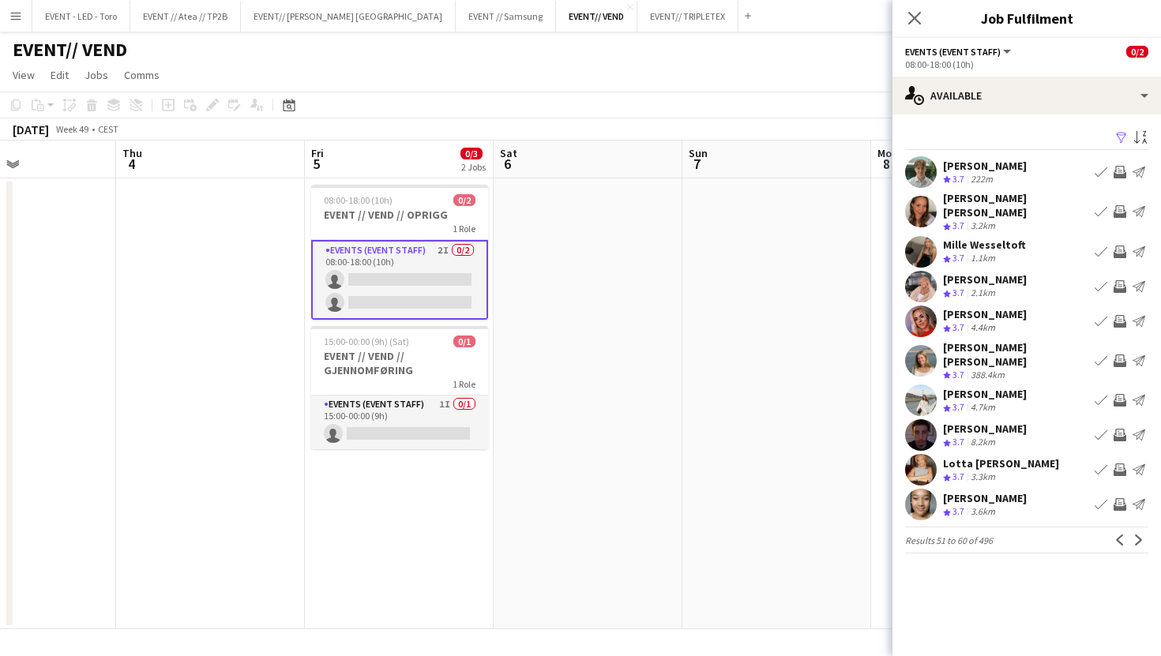
click at [1007, 387] on div "[PERSON_NAME]" at bounding box center [985, 394] width 84 height 14
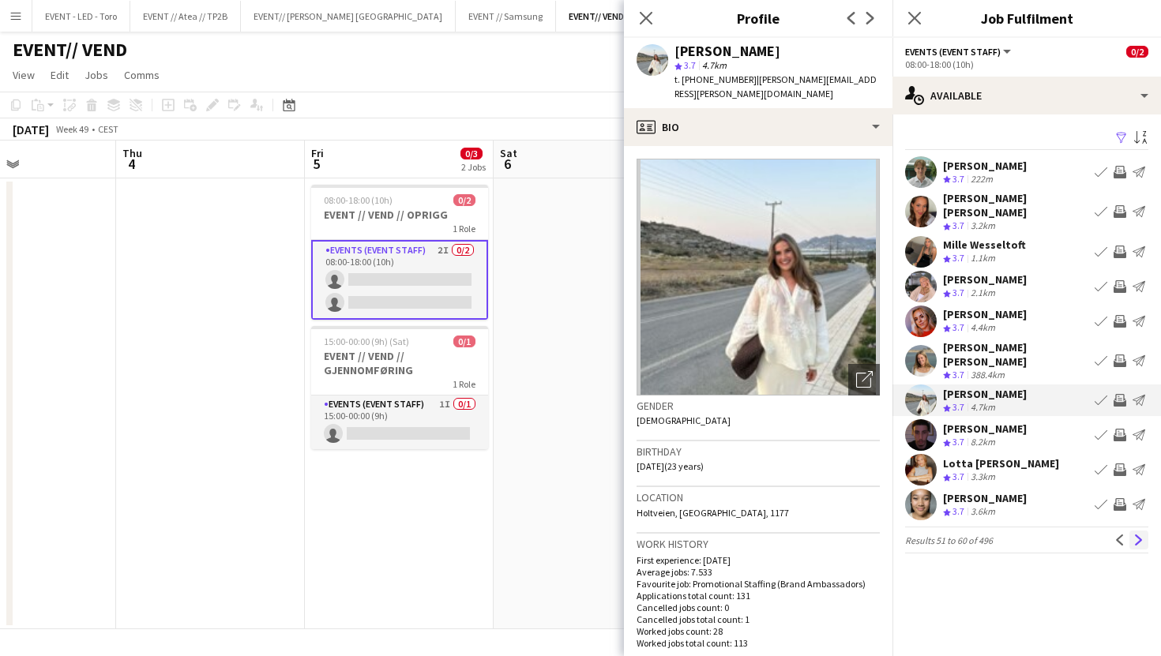
click at [1142, 535] on app-icon "Next" at bounding box center [1138, 540] width 11 height 11
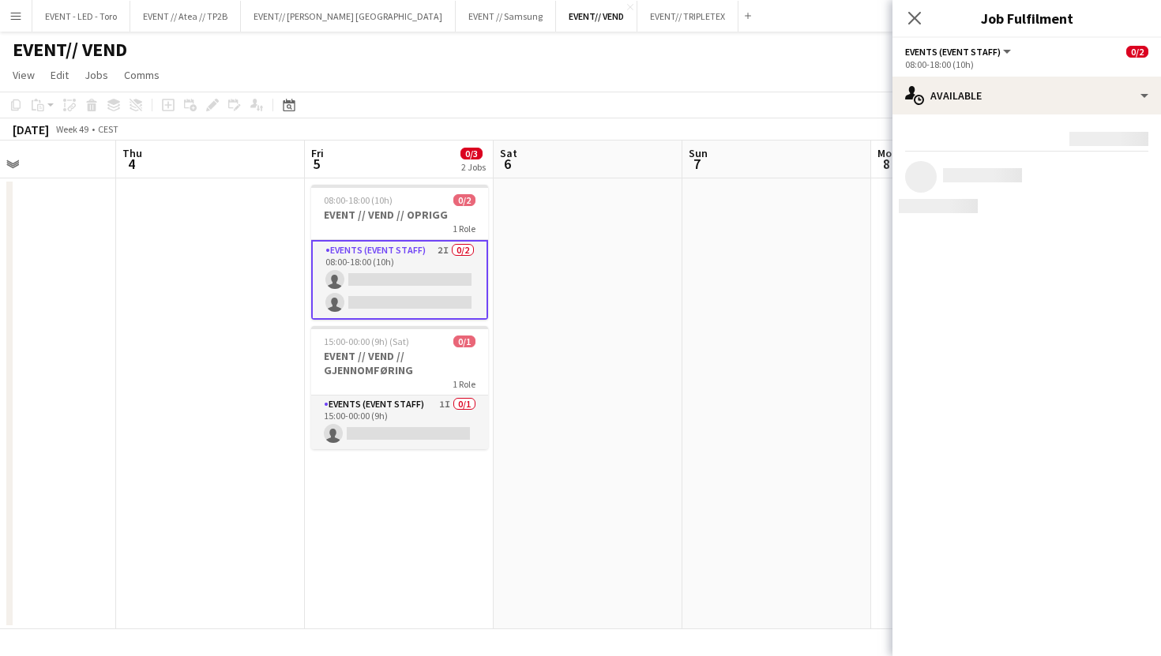
click at [770, 433] on app-date-cell at bounding box center [776, 403] width 189 height 451
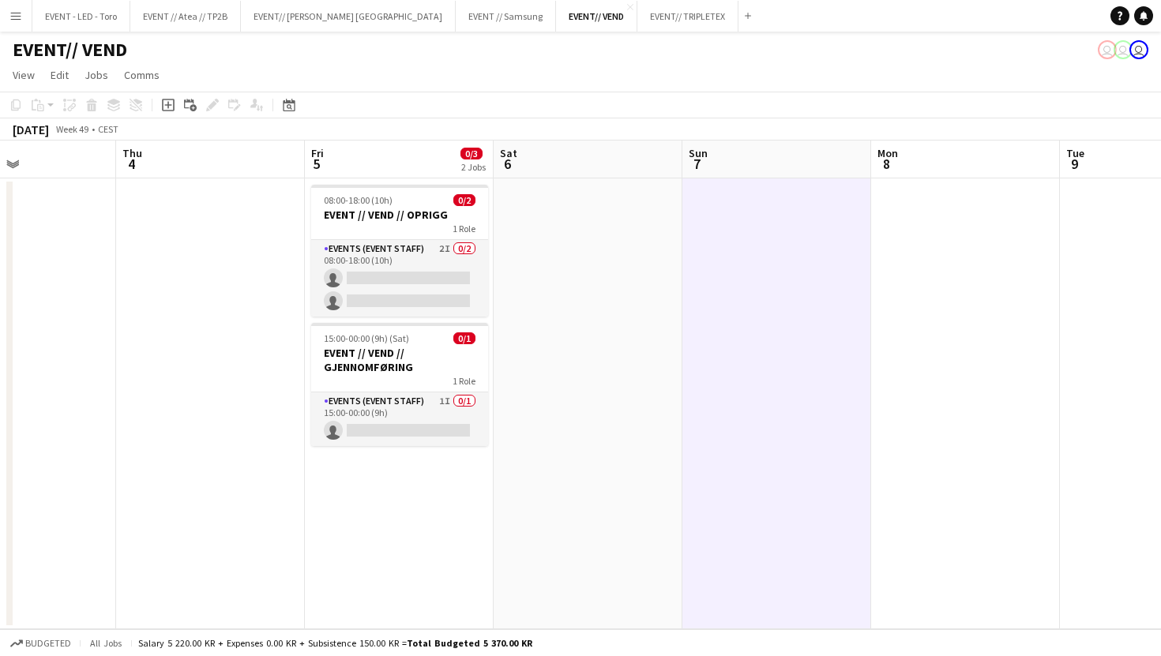
click at [28, 17] on button "Menu" at bounding box center [16, 16] width 32 height 32
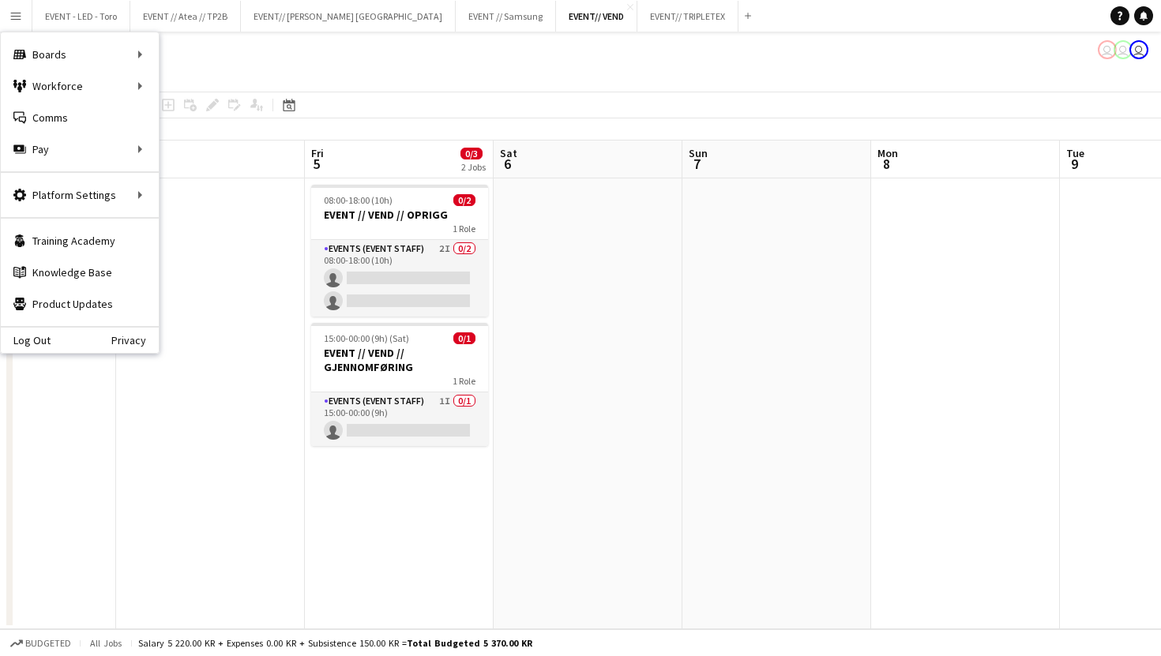
drag, startPoint x: 199, startPoint y: 86, endPoint x: 167, endPoint y: 73, distance: 34.0
click at [199, 86] on app-page-menu "View Day view expanded Day view collapsed Month view Date picker Jump to today …" at bounding box center [580, 77] width 1161 height 30
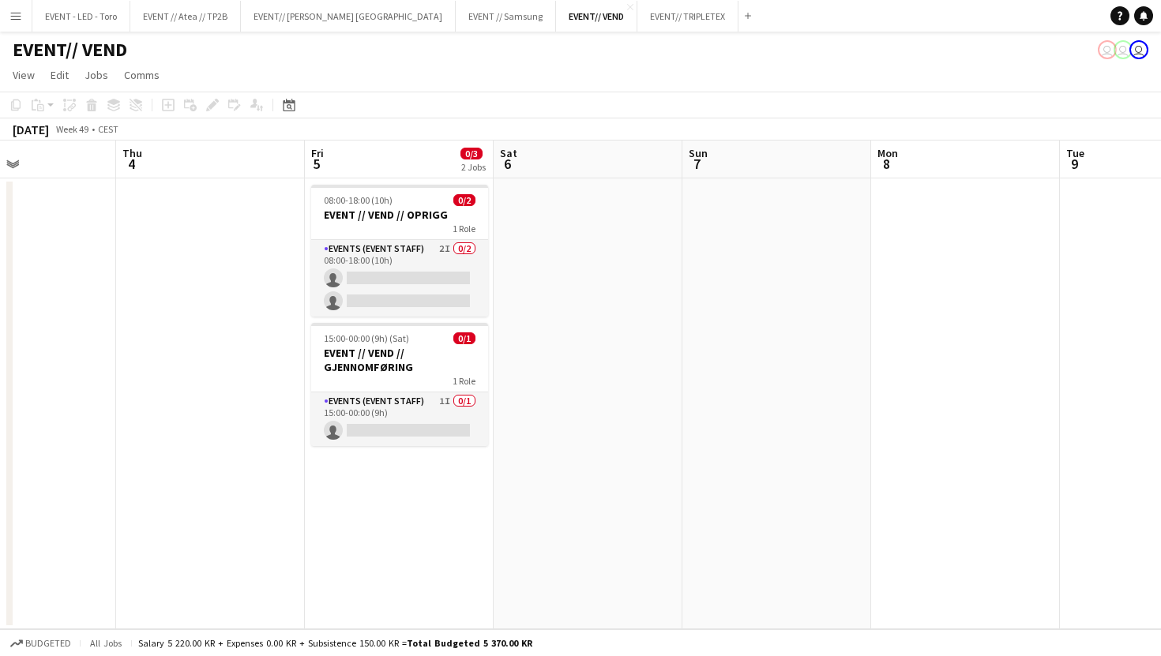
click at [21, 18] on app-icon "Menu" at bounding box center [15, 15] width 13 height 13
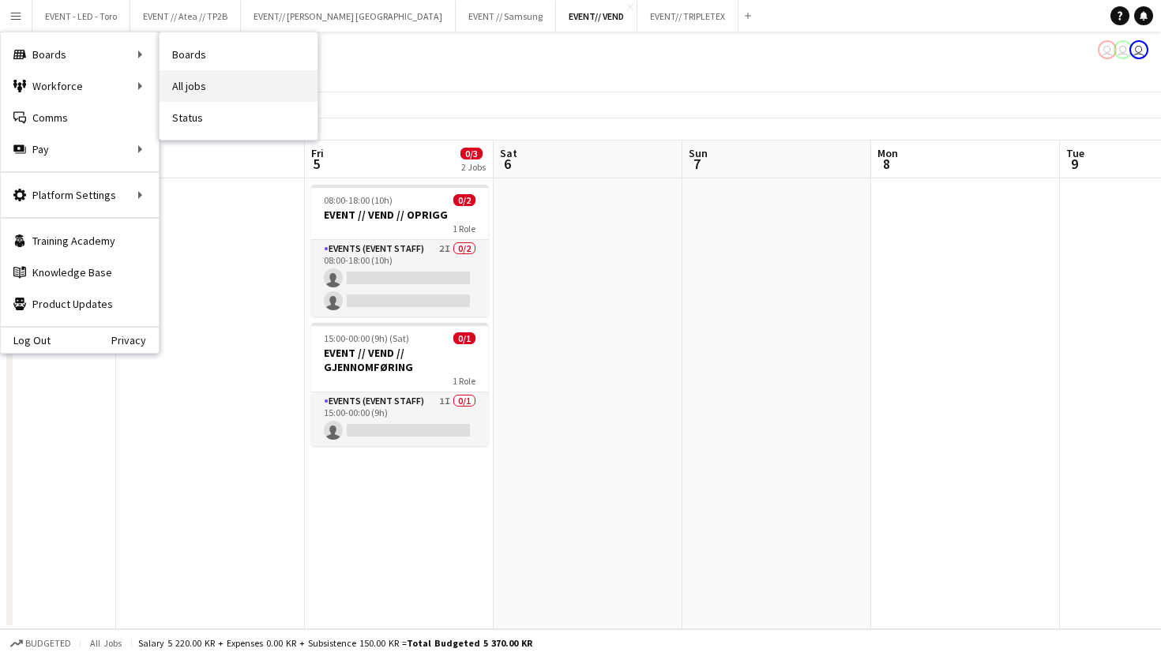
click at [194, 92] on link "All jobs" at bounding box center [238, 86] width 158 height 32
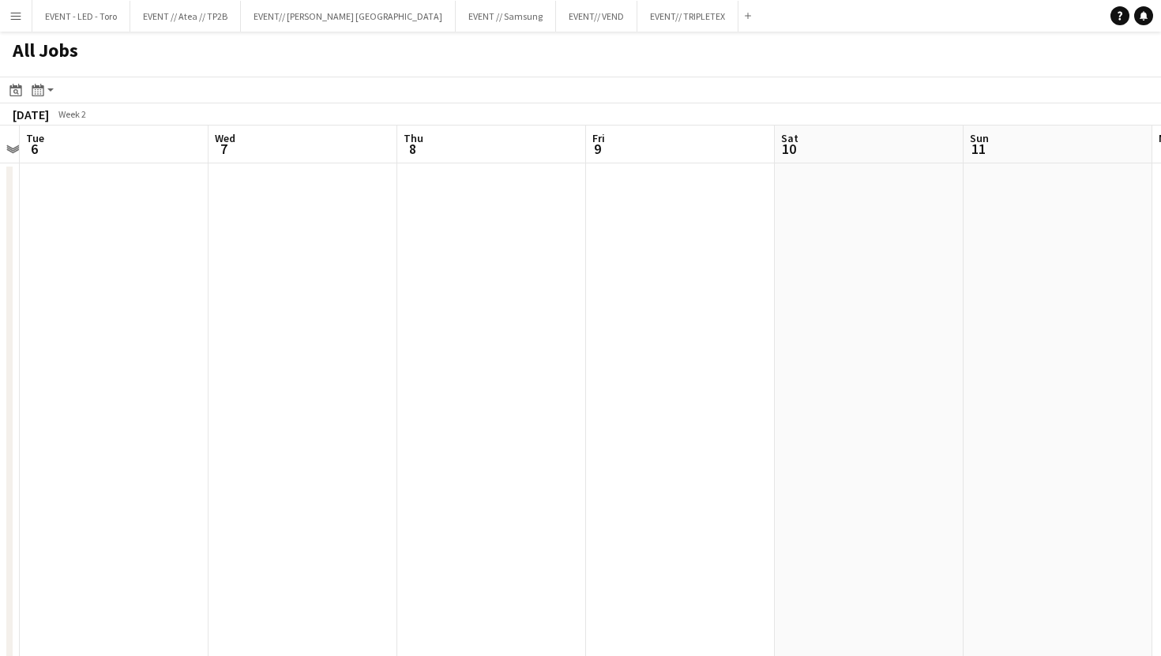
scroll to position [0, 362]
click at [754, 431] on app-date-cell at bounding box center [675, 618] width 189 height 910
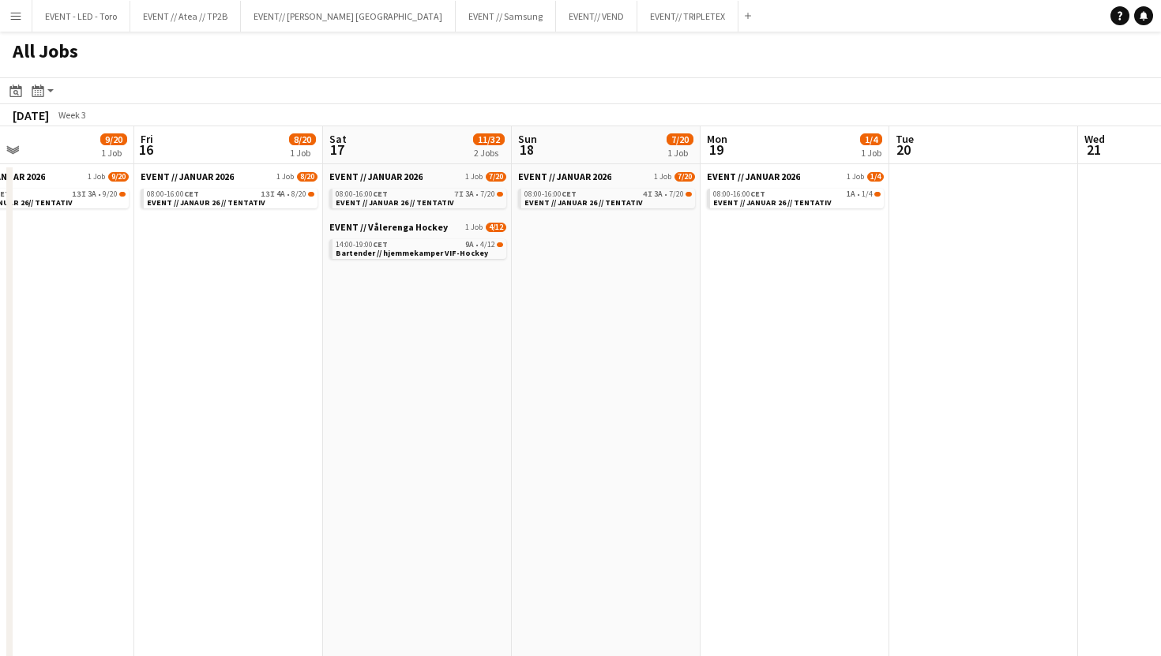
scroll to position [0, 624]
click at [589, 176] on span "EVENT // JANUAR 2026" at bounding box center [561, 177] width 93 height 12
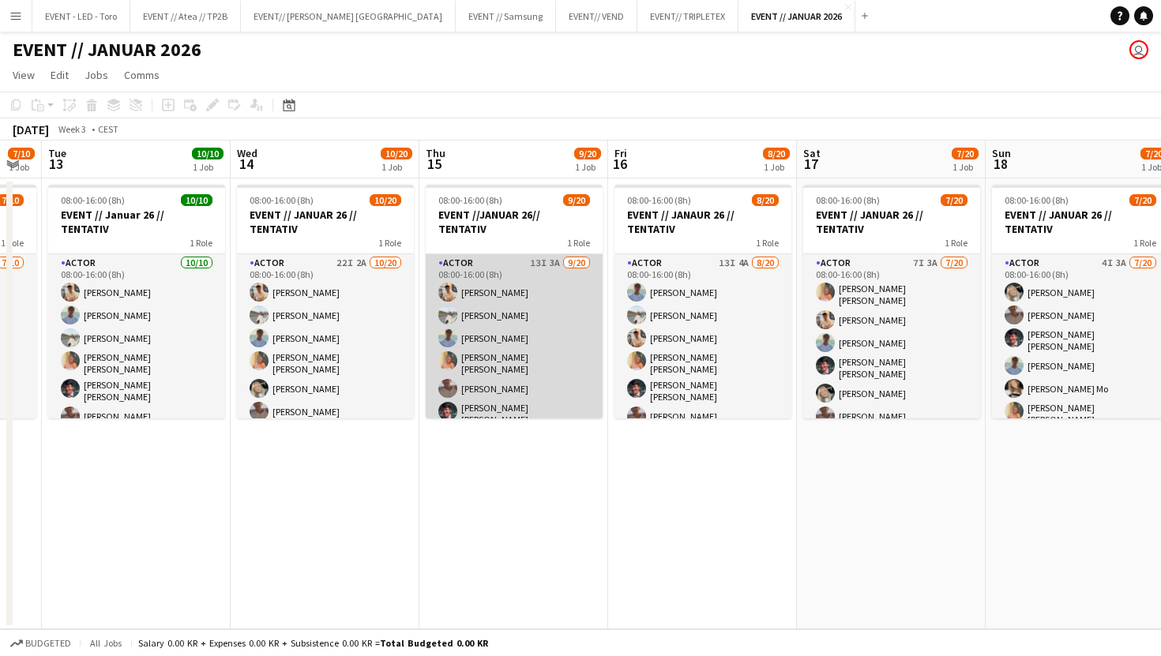
click at [520, 353] on app-card-role "Actor 13I 3A [DATE] 08:00-16:00 (8h) [PERSON_NAME] [PERSON_NAME] [PERSON_NAME] …" at bounding box center [514, 503] width 177 height 498
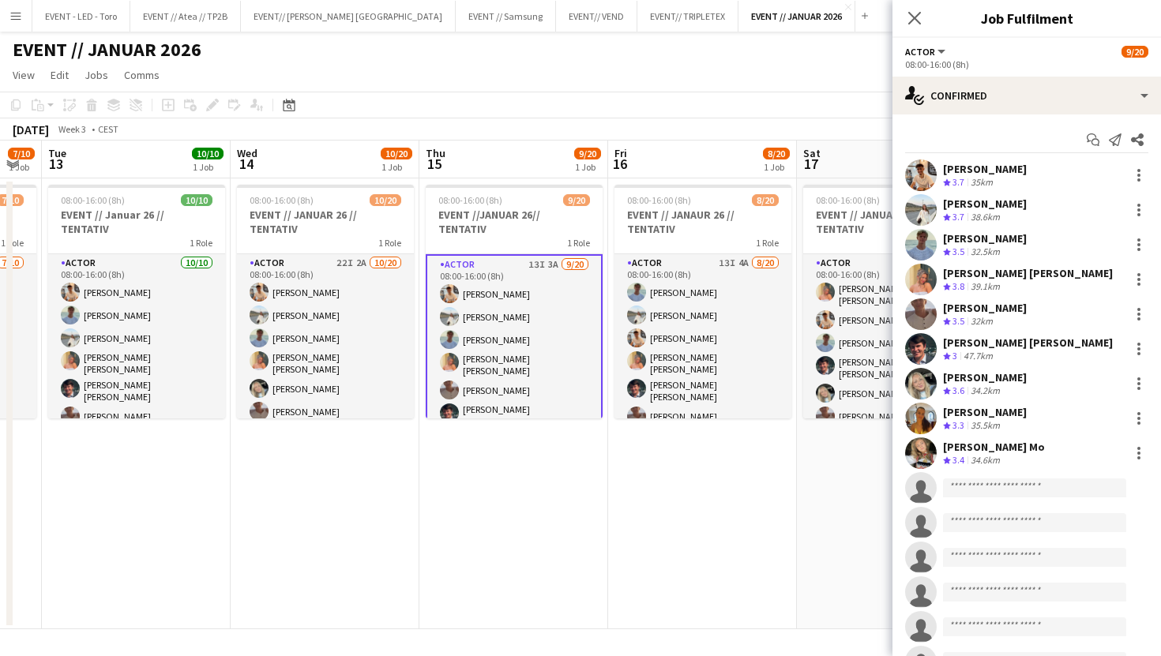
click at [990, 125] on div "Start chat Send notification Share [PERSON_NAME] Crew rating 3.7 35km [PERSON_N…" at bounding box center [1026, 505] width 268 height 782
click at [992, 129] on div "Start chat Send notification Share" at bounding box center [1026, 140] width 243 height 26
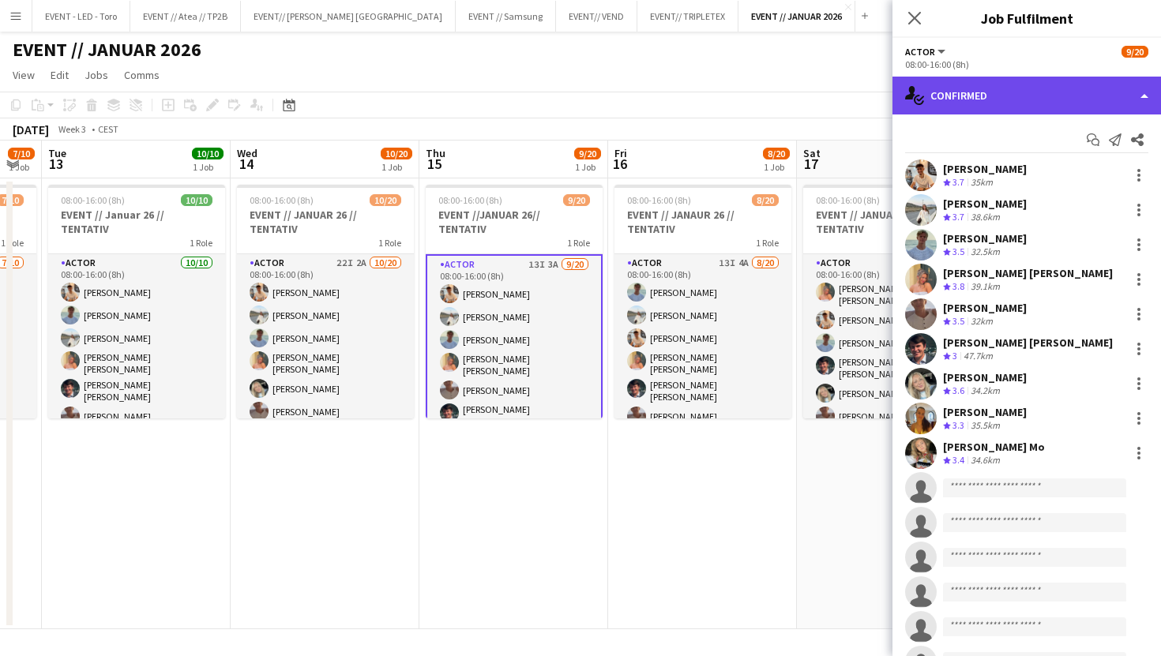
click at [1000, 106] on div "single-neutral-actions-check-2 Confirmed" at bounding box center [1026, 96] width 268 height 38
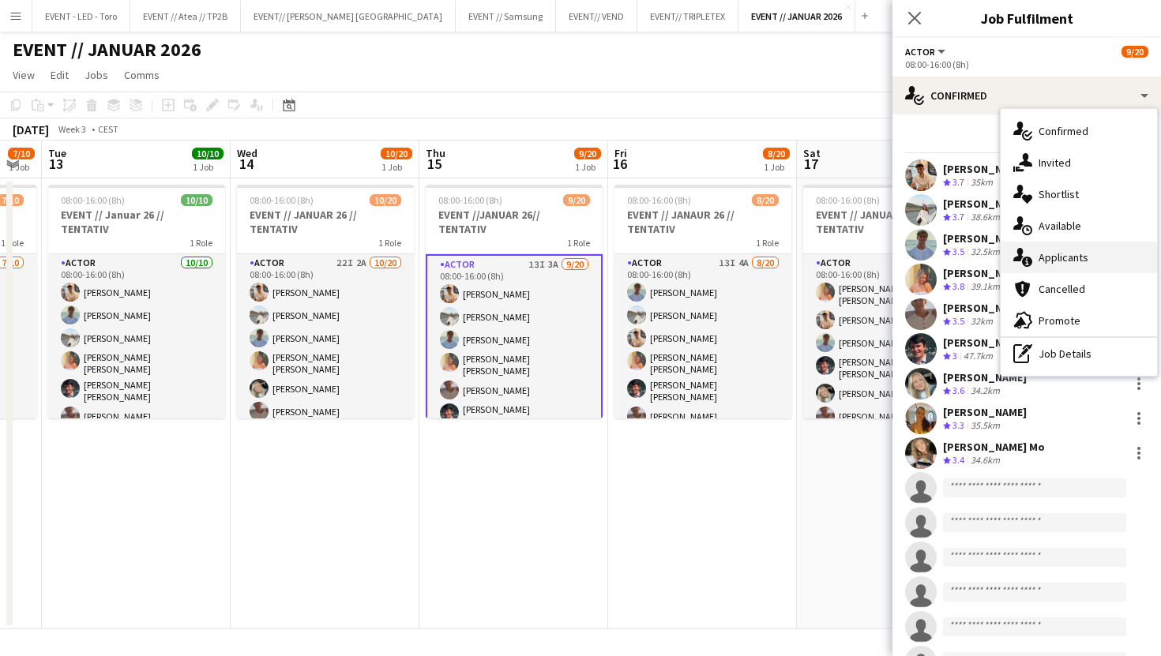
click at [1048, 264] on span "Applicants" at bounding box center [1063, 257] width 50 height 14
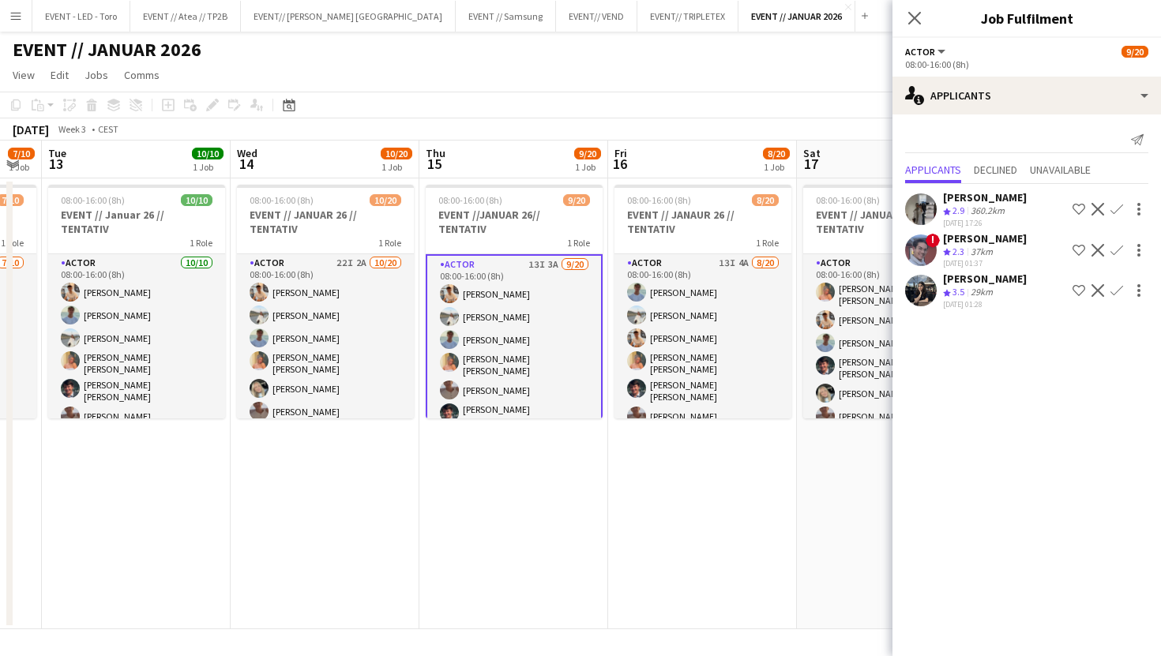
click at [925, 292] on app-user-avatar at bounding box center [921, 291] width 32 height 32
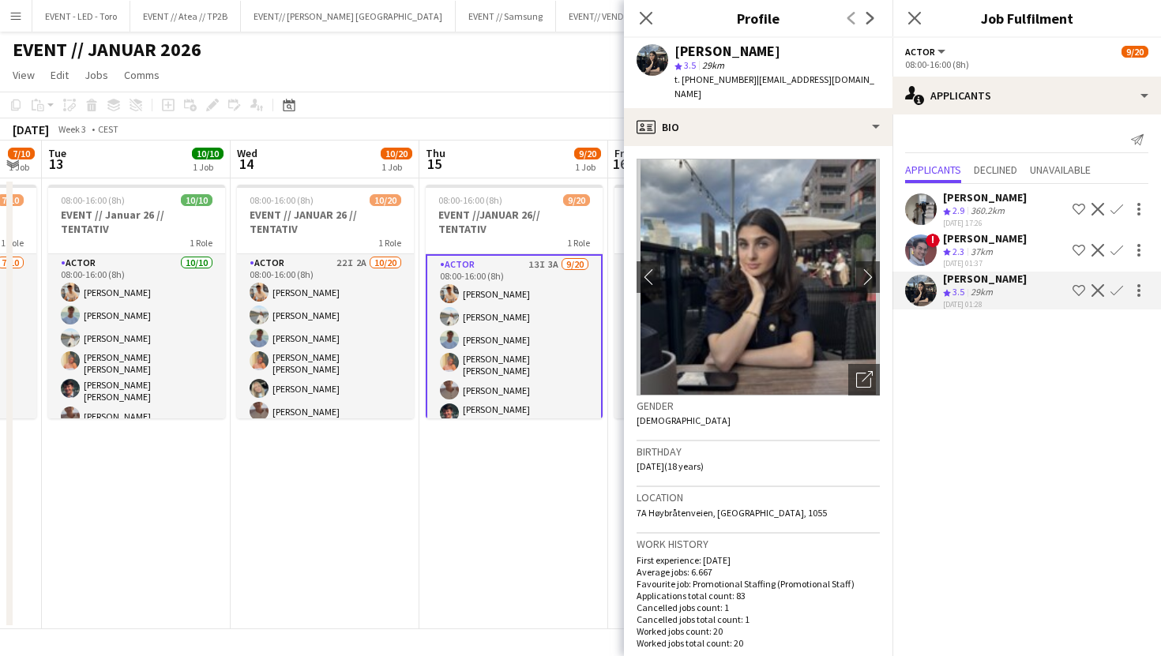
click at [936, 255] on div "!" at bounding box center [921, 250] width 32 height 32
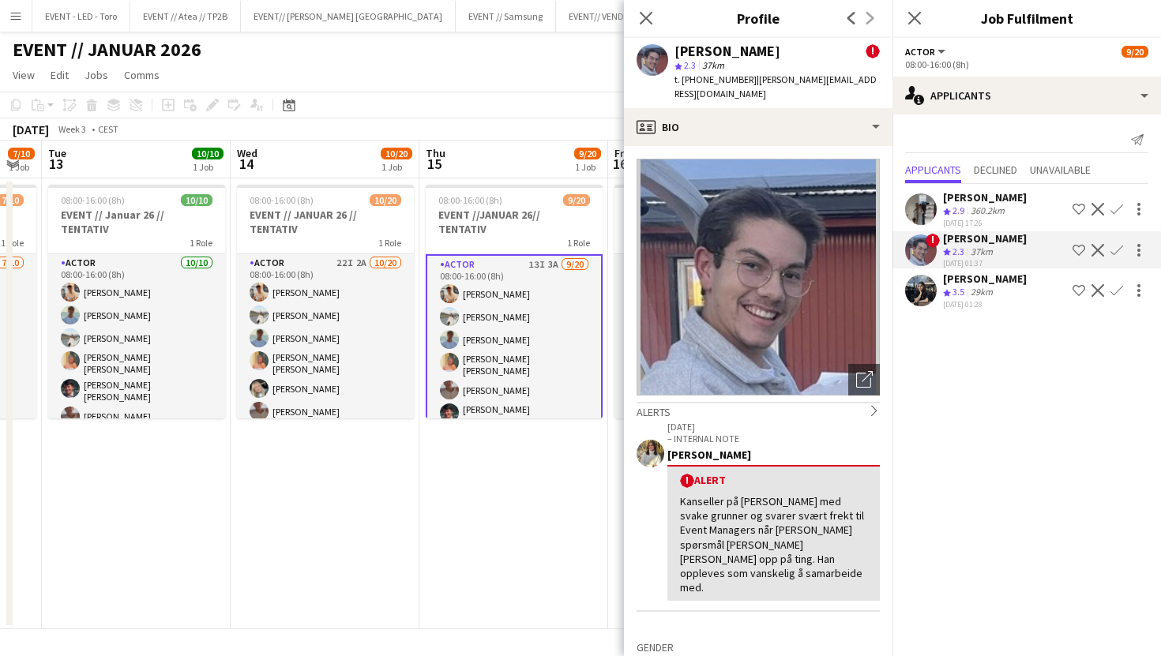
click at [935, 218] on div at bounding box center [921, 209] width 32 height 32
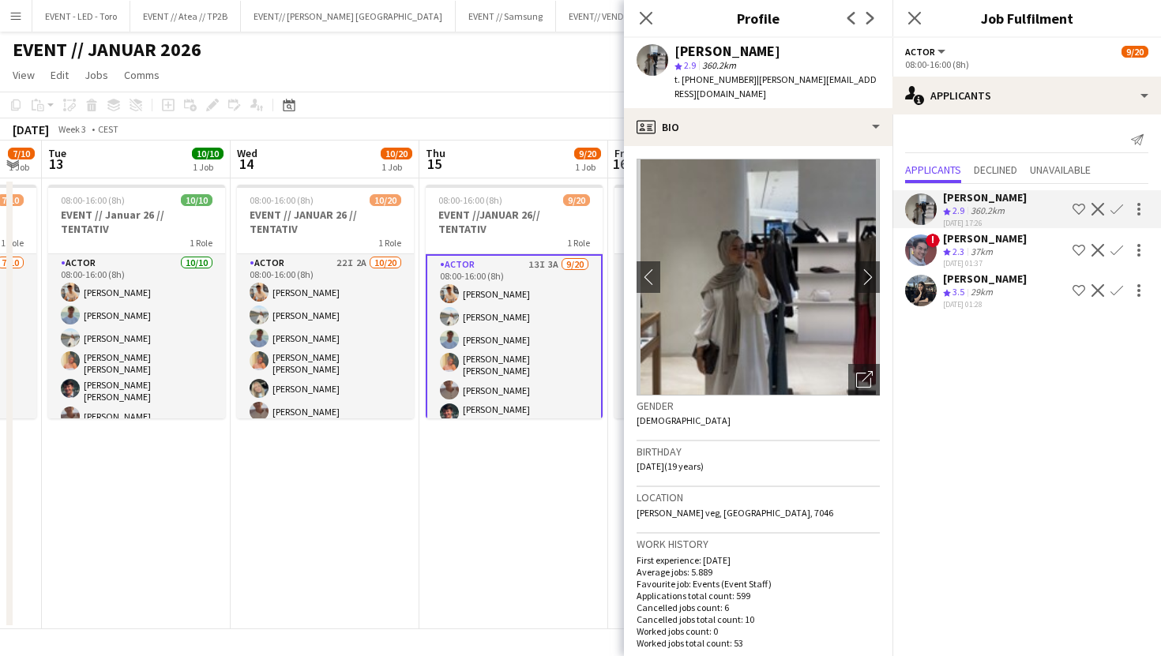
click at [540, 430] on app-date-cell "08:00-16:00 (8h) 9/20 EVENT //JANUAR 26// TENTATIV 1 Role Actor 13I 3A [DATE] 0…" at bounding box center [513, 403] width 189 height 451
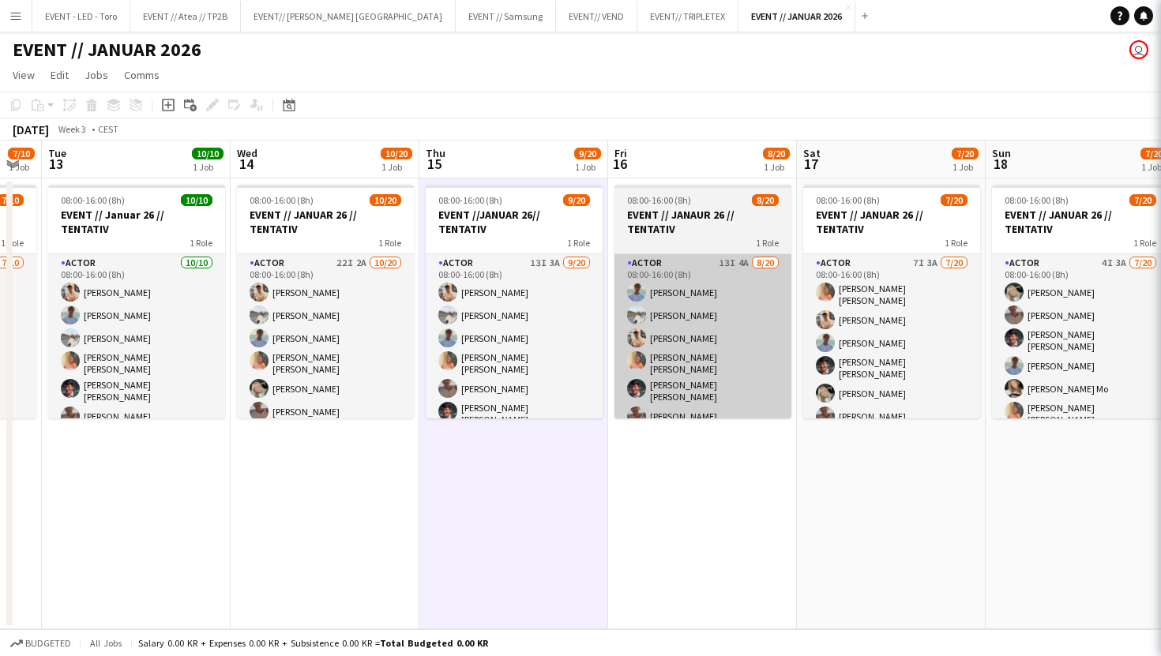
click at [653, 354] on app-card-role "Actor 13I 4A [DATE] 08:00-16:00 (8h) [PERSON_NAME] [PERSON_NAME] [PERSON_NAME] …" at bounding box center [702, 503] width 177 height 498
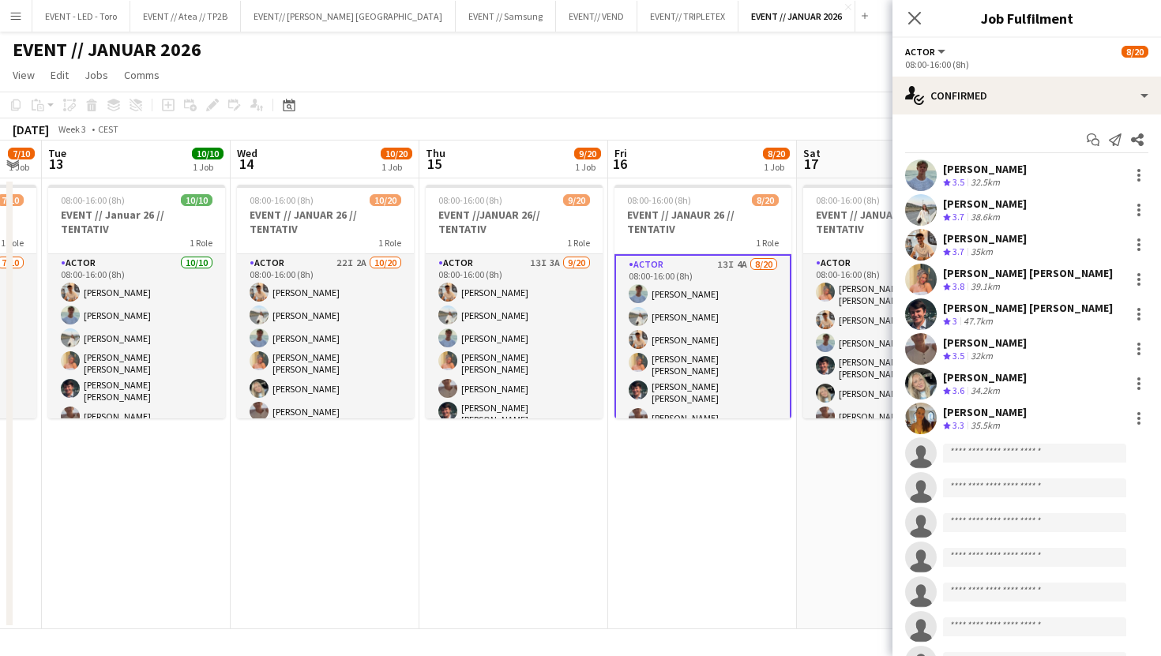
click at [929, 422] on app-user-avatar at bounding box center [921, 419] width 32 height 32
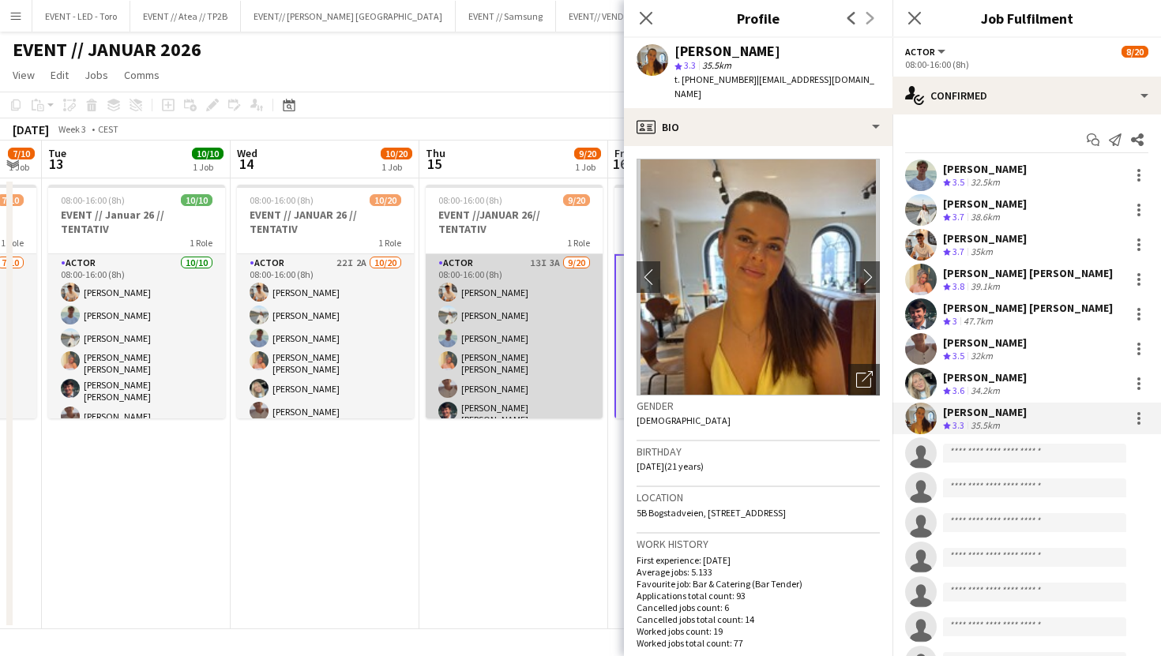
click at [526, 342] on app-card-role "Actor 13I 3A [DATE] 08:00-16:00 (8h) [PERSON_NAME] [PERSON_NAME] [PERSON_NAME] …" at bounding box center [514, 503] width 177 height 498
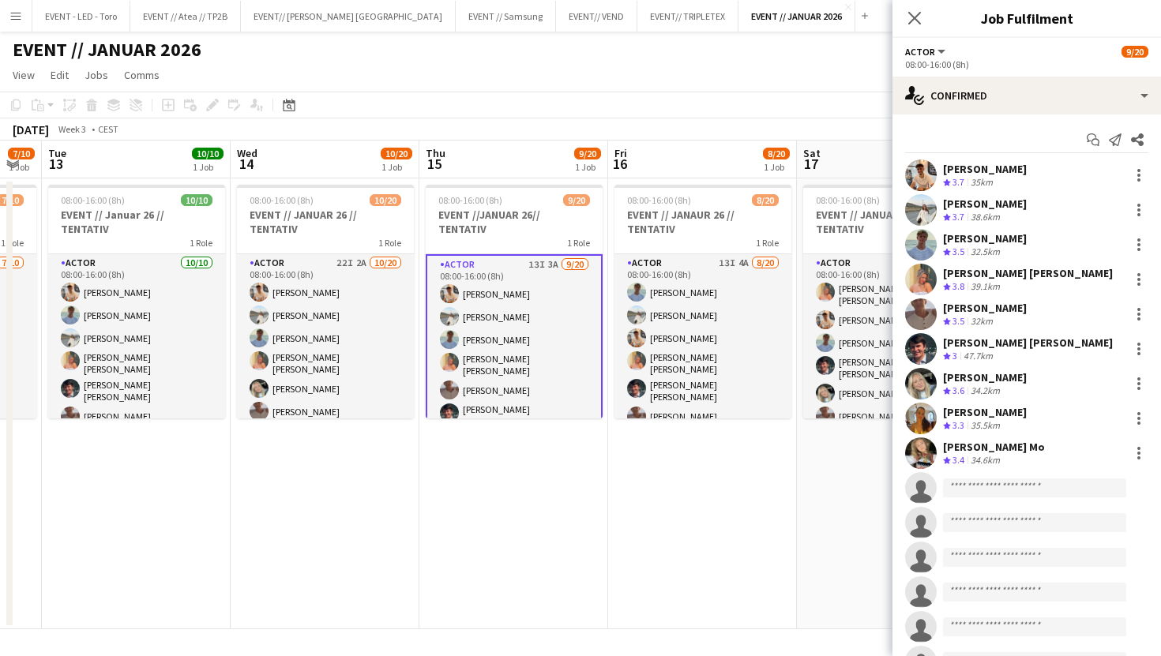
click at [964, 123] on div "Start chat Send notification Share [PERSON_NAME] Crew rating 3.7 35km [PERSON_N…" at bounding box center [1026, 505] width 268 height 782
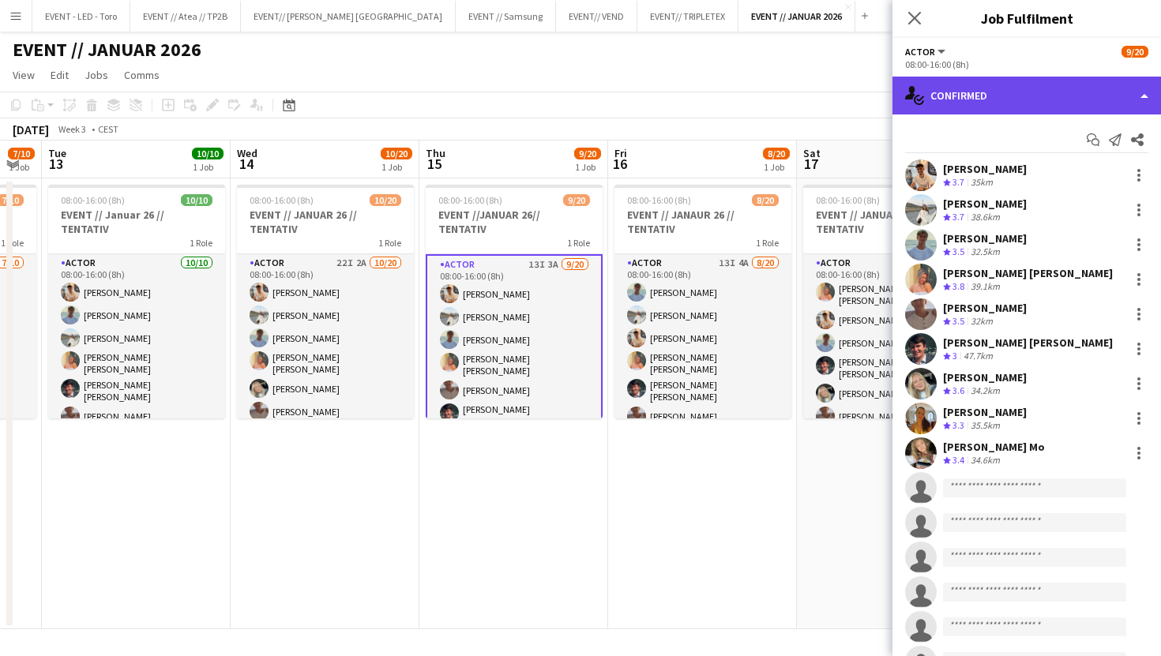
click at [965, 100] on div "single-neutral-actions-check-2 Confirmed" at bounding box center [1026, 96] width 268 height 38
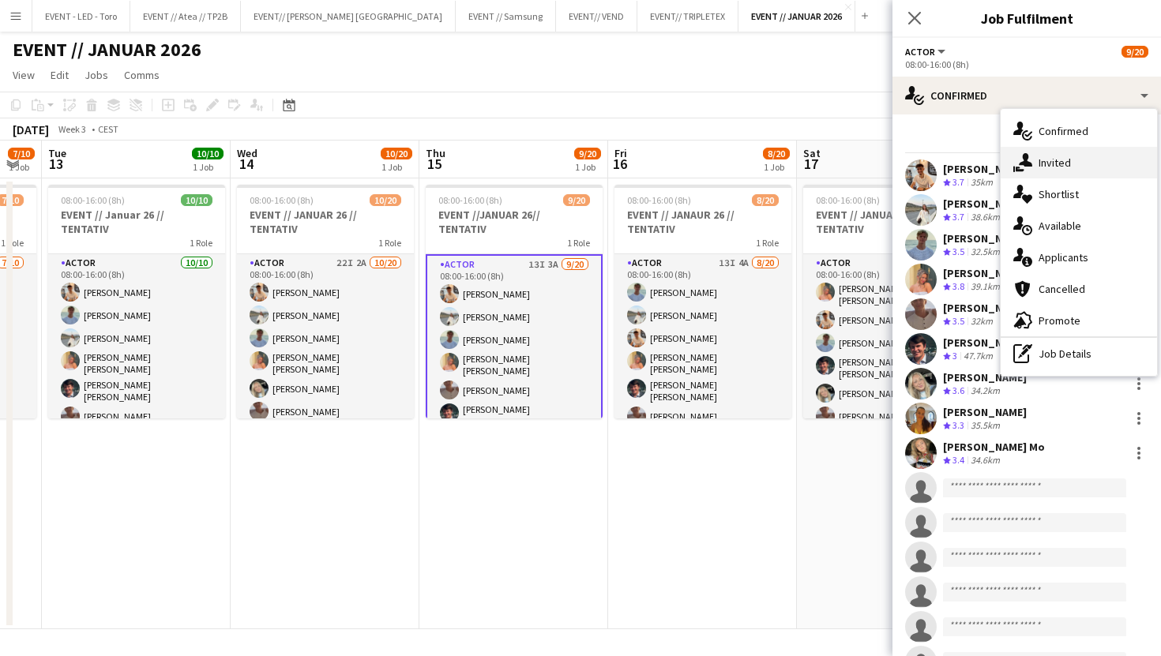
click at [1070, 169] on div "single-neutral-actions-share-1 Invited" at bounding box center [1078, 163] width 156 height 32
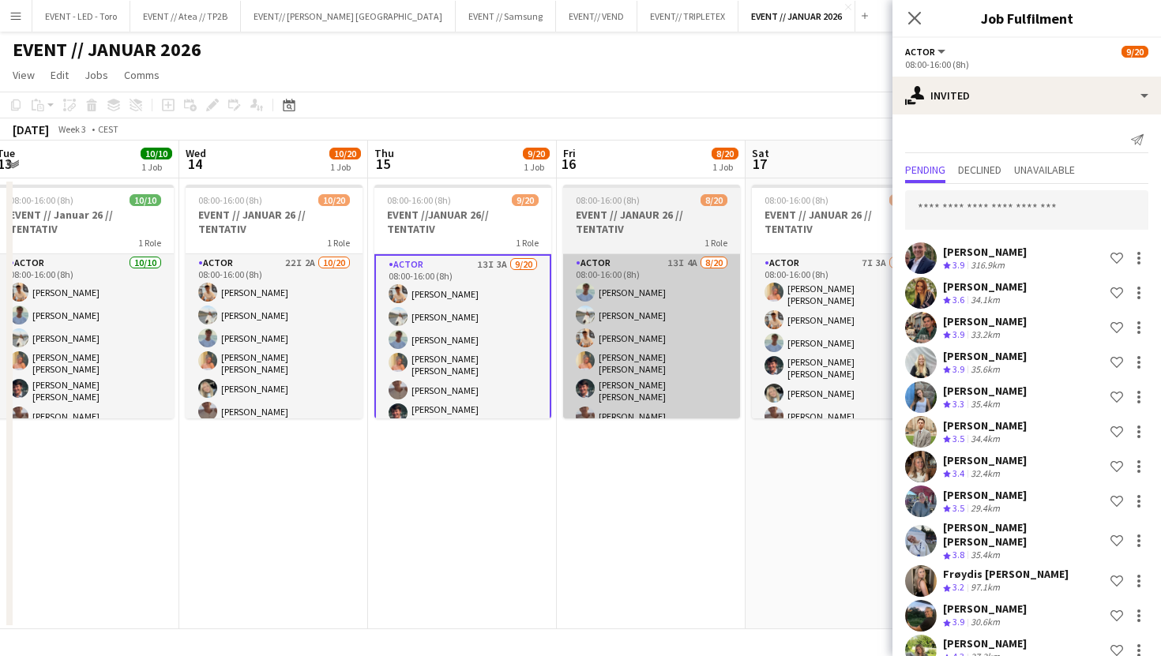
scroll to position [0, 577]
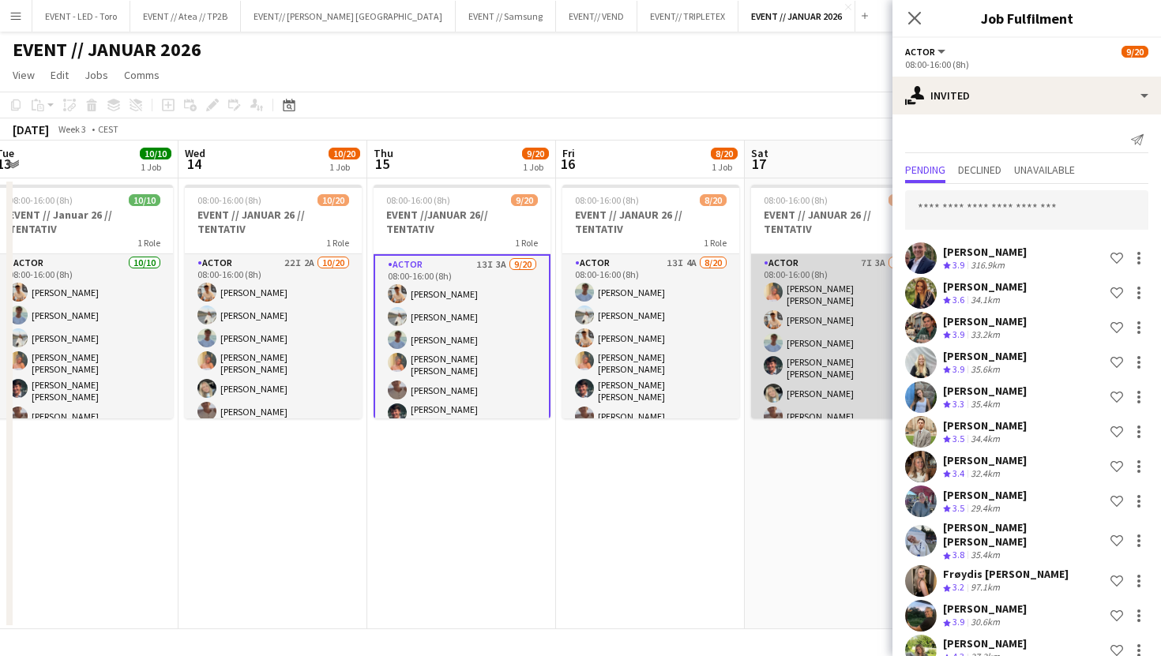
click at [806, 369] on app-card-role "Actor 7I 3A [DATE] 08:00-16:00 (8h) [PERSON_NAME] [PERSON_NAME] [PERSON_NAME] […" at bounding box center [839, 503] width 177 height 498
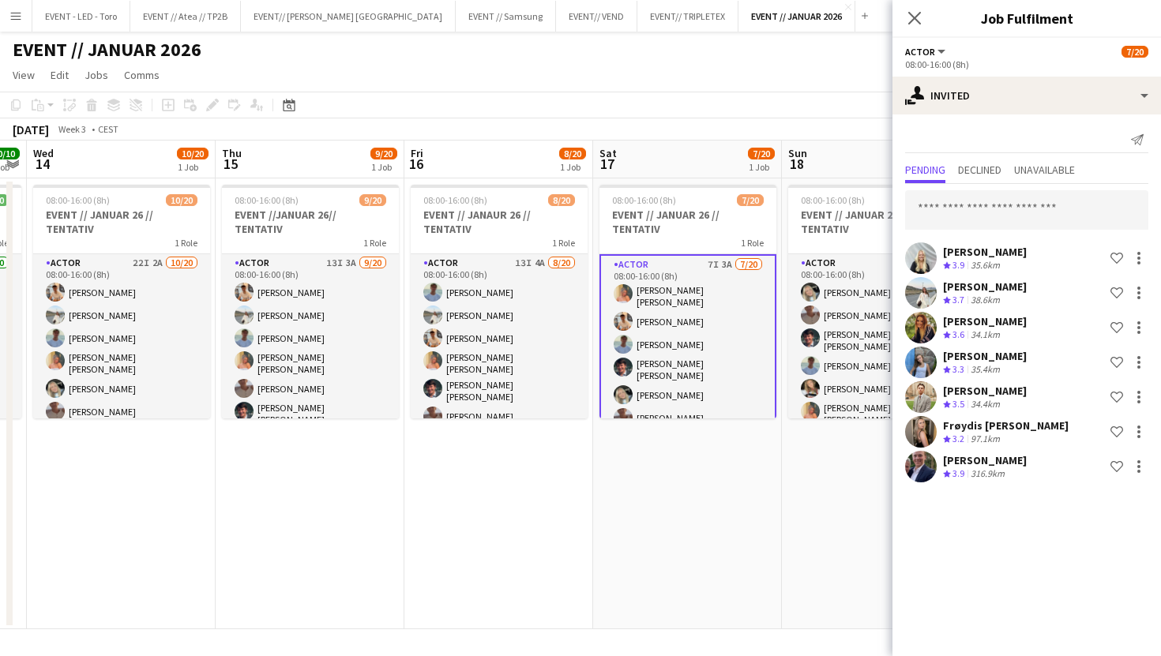
scroll to position [0, 767]
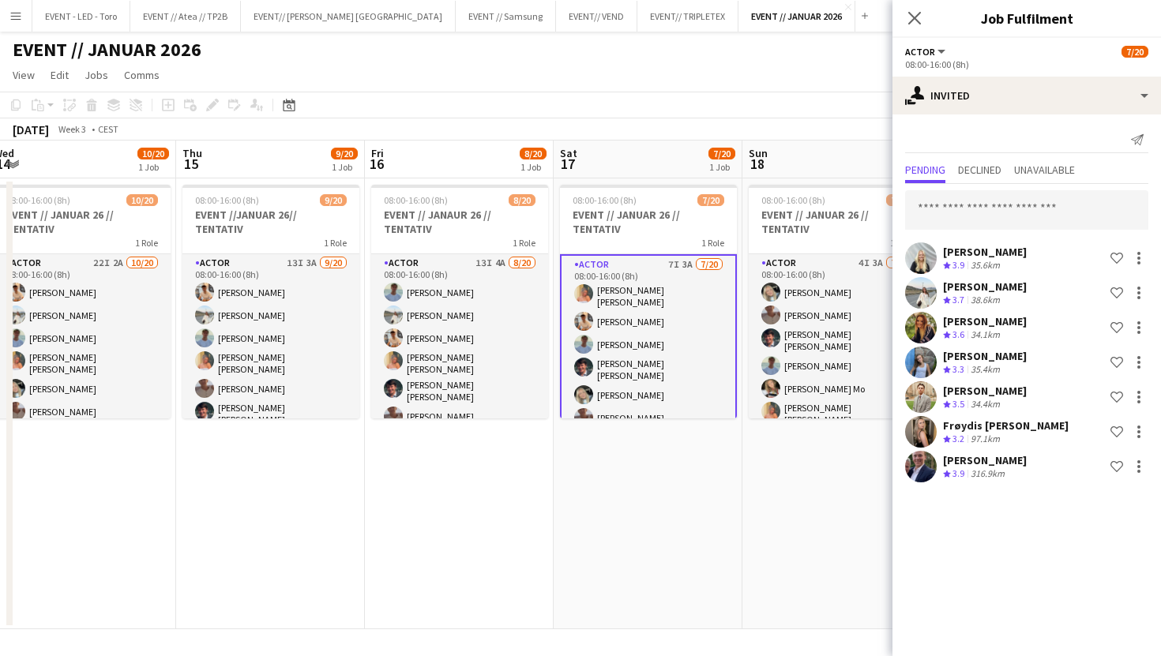
click at [921, 421] on app-user-avatar at bounding box center [921, 432] width 32 height 32
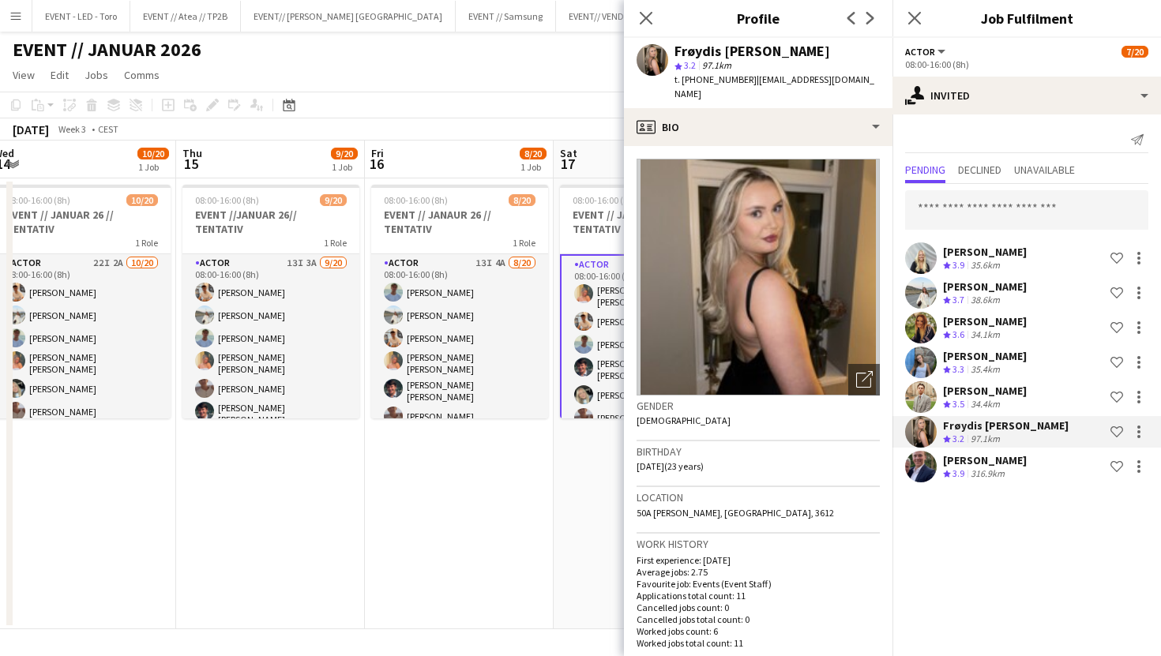
click at [918, 394] on app-user-avatar at bounding box center [921, 397] width 32 height 32
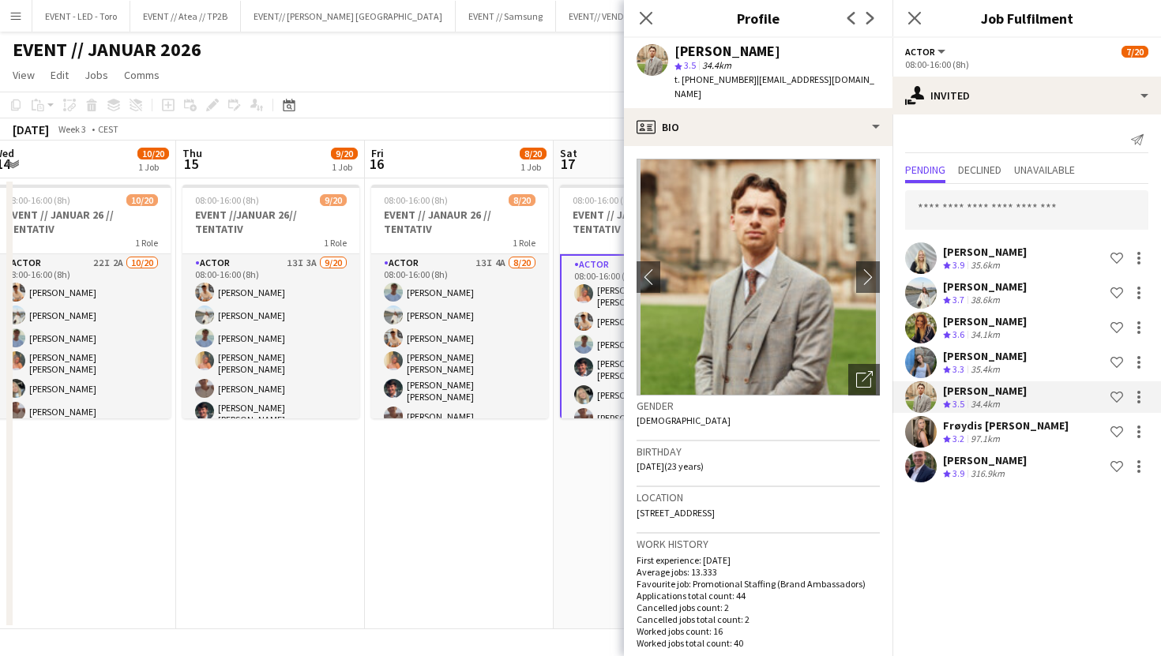
click at [921, 372] on app-user-avatar at bounding box center [921, 363] width 32 height 32
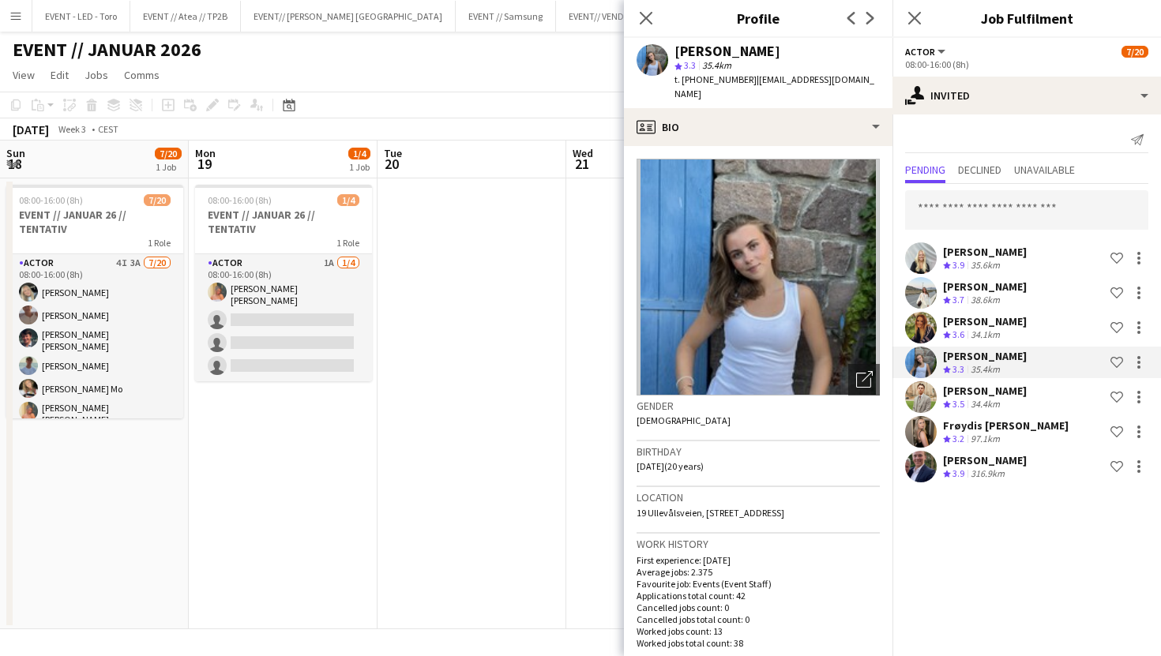
scroll to position [0, 422]
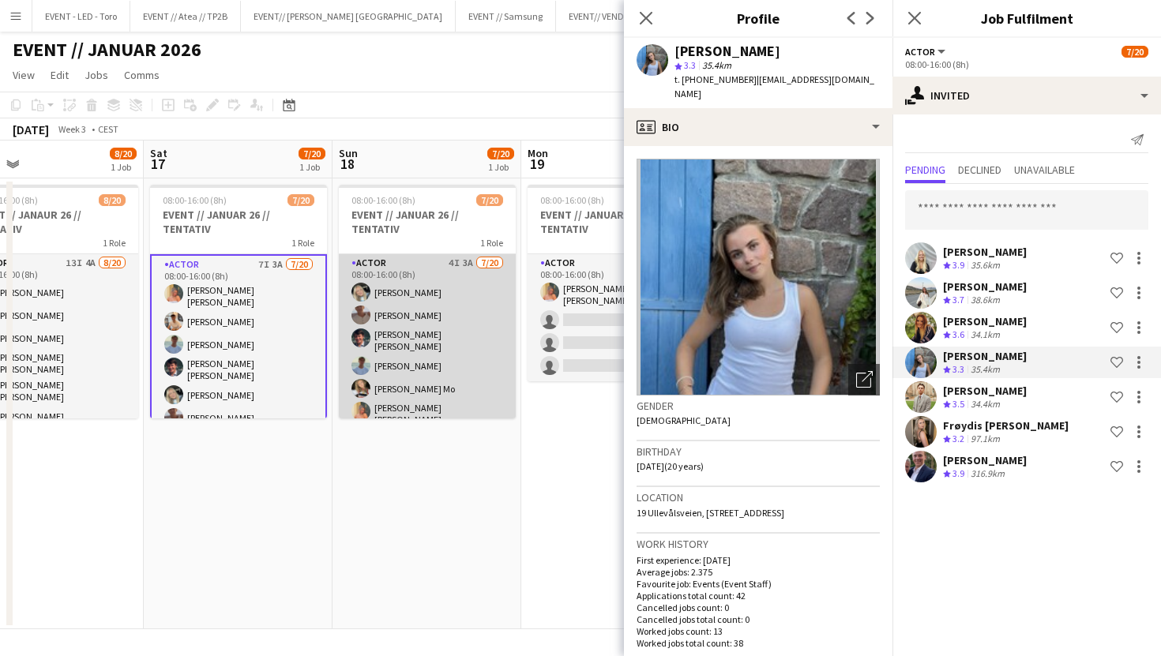
click at [457, 389] on app-card-role "Actor 4I 3A [DATE] 08:00-16:00 (8h) [PERSON_NAME] [PERSON_NAME] [PERSON_NAME] […" at bounding box center [427, 503] width 177 height 498
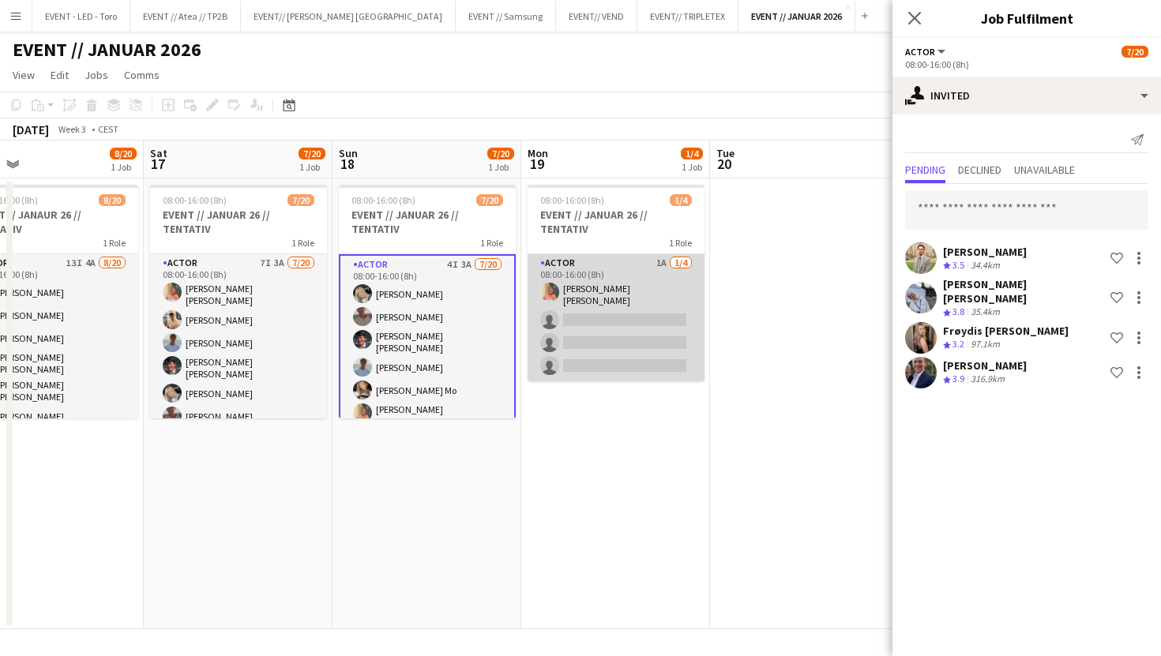
click at [602, 314] on app-card-role "Actor 1A [DATE] 08:00-16:00 (8h) [PERSON_NAME] [PERSON_NAME] single-neutral-act…" at bounding box center [615, 317] width 177 height 127
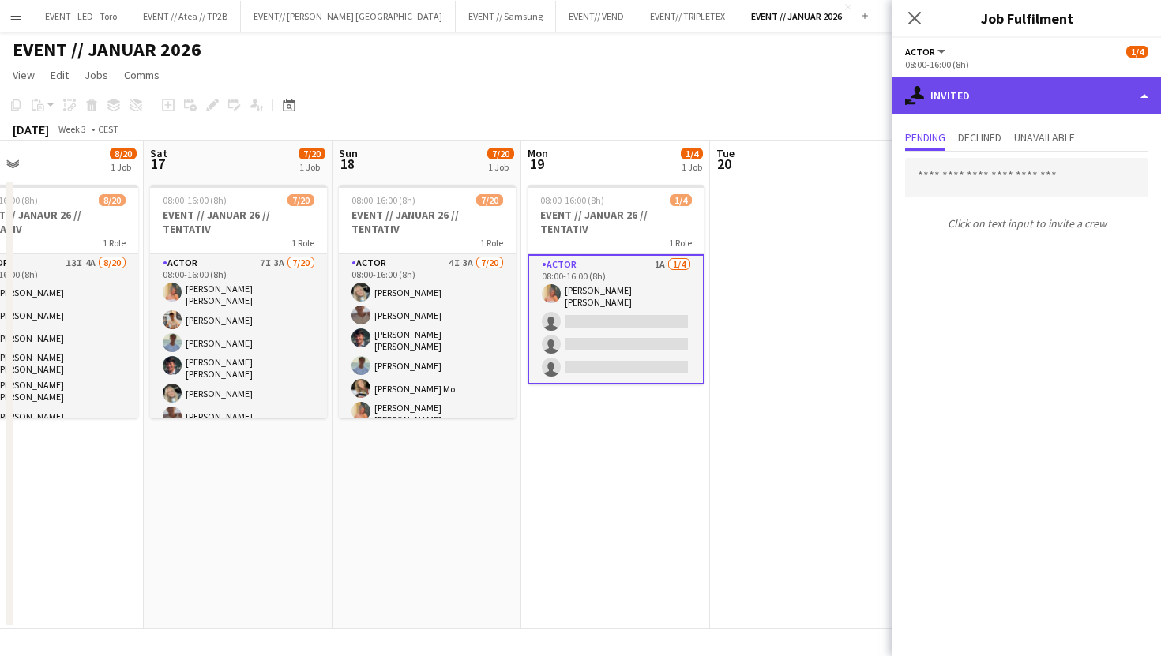
click at [1021, 104] on div "single-neutral-actions-share-1 Invited" at bounding box center [1026, 96] width 268 height 38
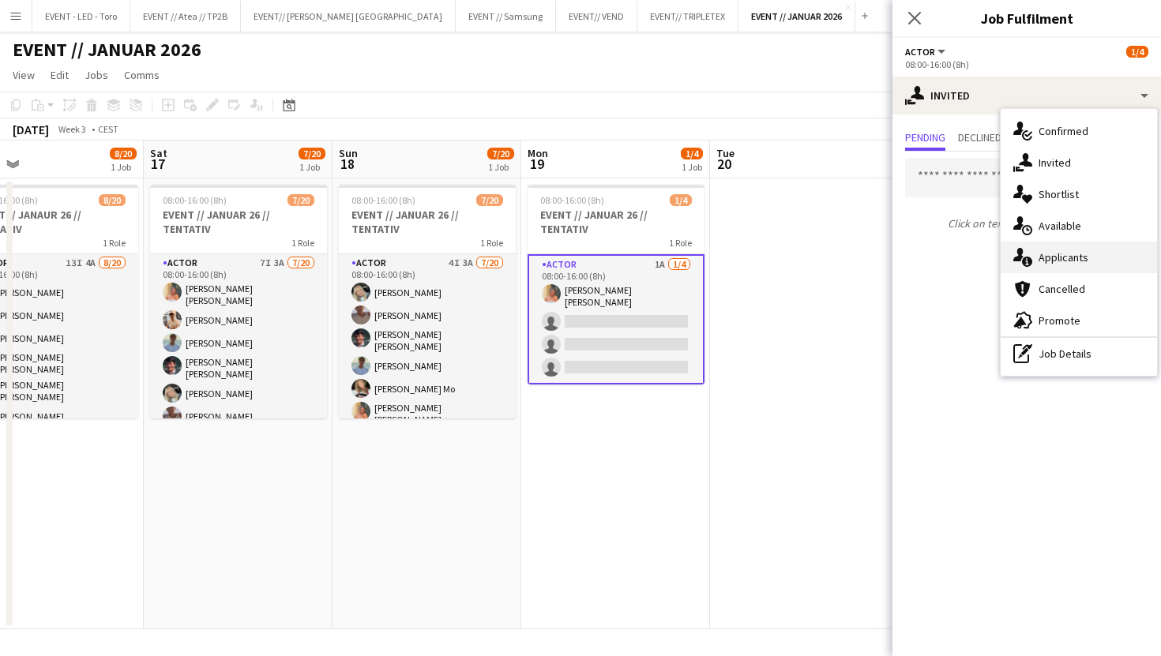
click at [1052, 256] on span "Applicants" at bounding box center [1063, 257] width 50 height 14
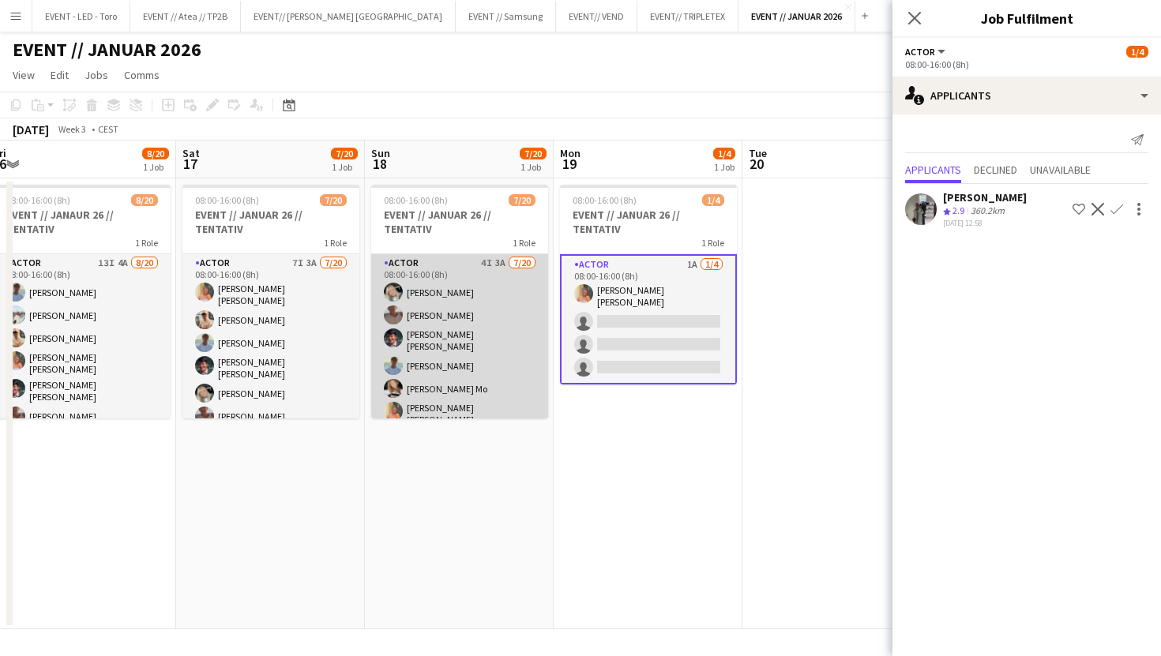
click at [501, 363] on app-card-role "Actor 4I 3A [DATE] 08:00-16:00 (8h) [PERSON_NAME] [PERSON_NAME] [PERSON_NAME] […" at bounding box center [459, 503] width 177 height 498
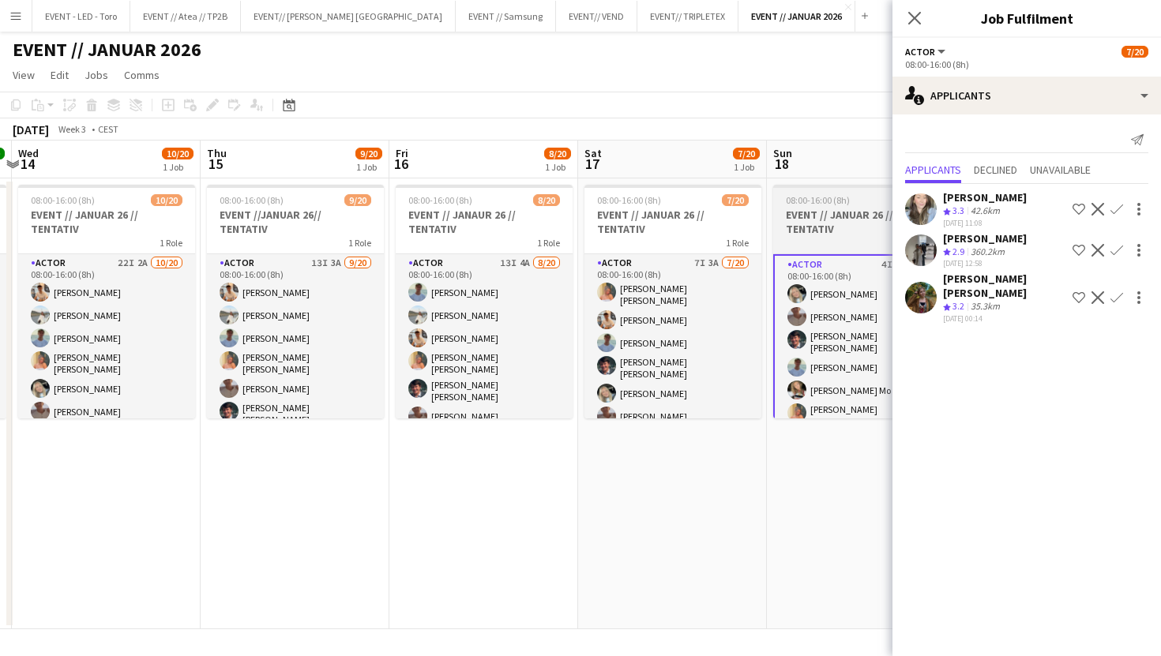
scroll to position [0, 340]
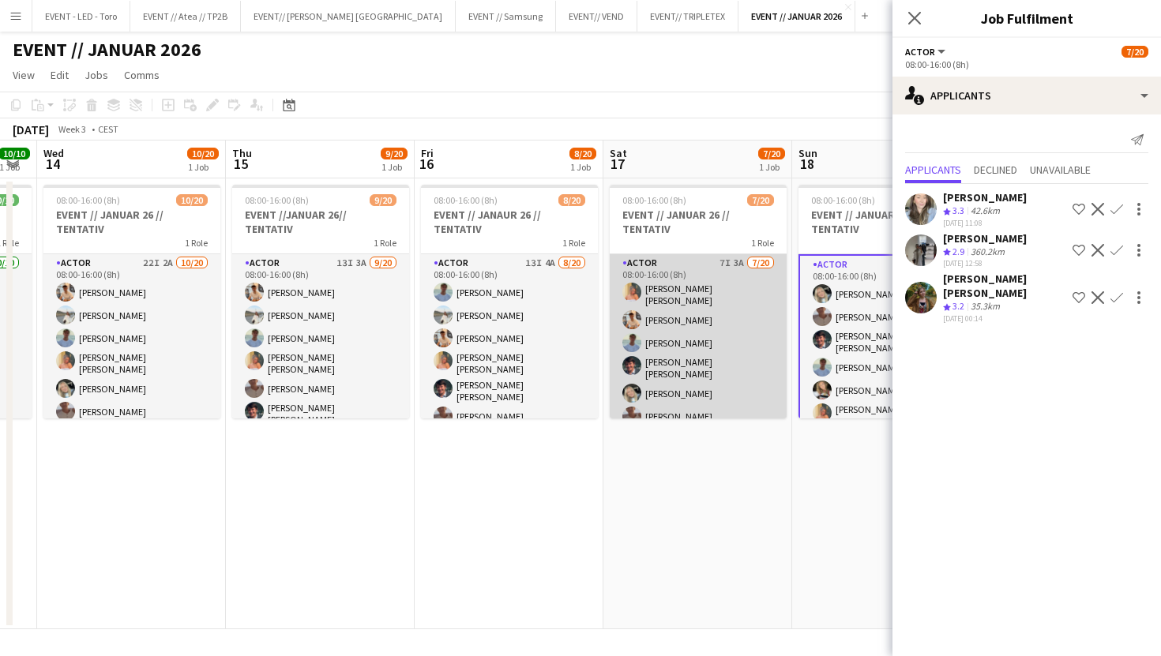
click at [674, 362] on app-card-role "Actor 7I 3A [DATE] 08:00-16:00 (8h) [PERSON_NAME] [PERSON_NAME] [PERSON_NAME] […" at bounding box center [698, 503] width 177 height 498
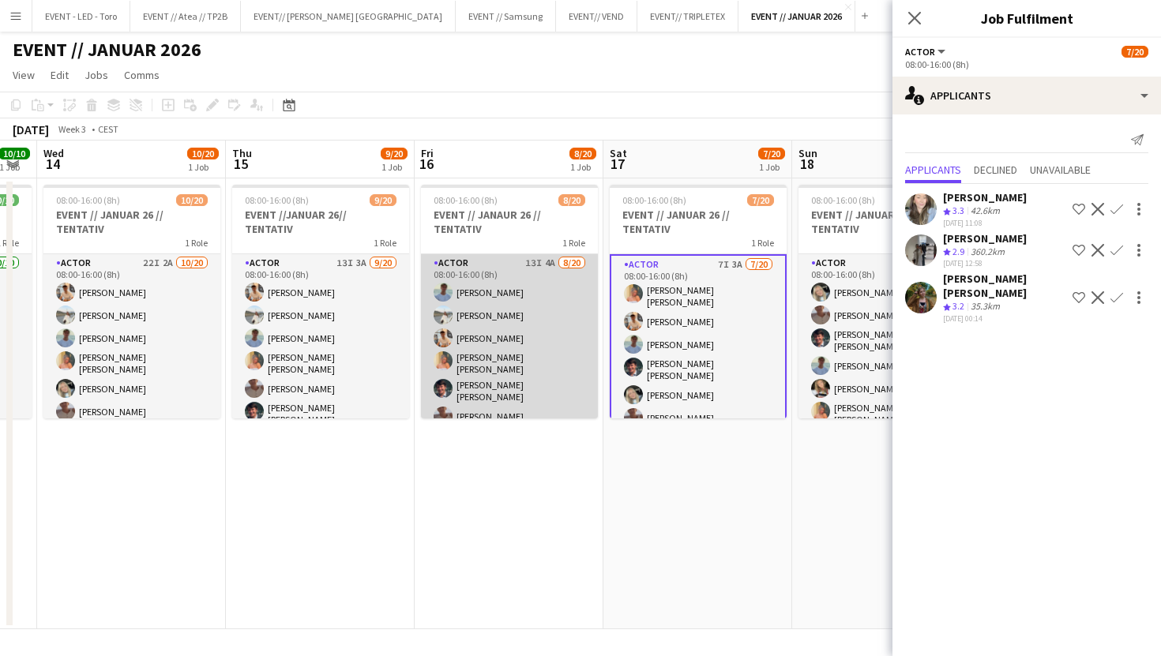
click at [565, 353] on app-card-role "Actor 13I 4A [DATE] 08:00-16:00 (8h) [PERSON_NAME] [PERSON_NAME] [PERSON_NAME] …" at bounding box center [509, 503] width 177 height 498
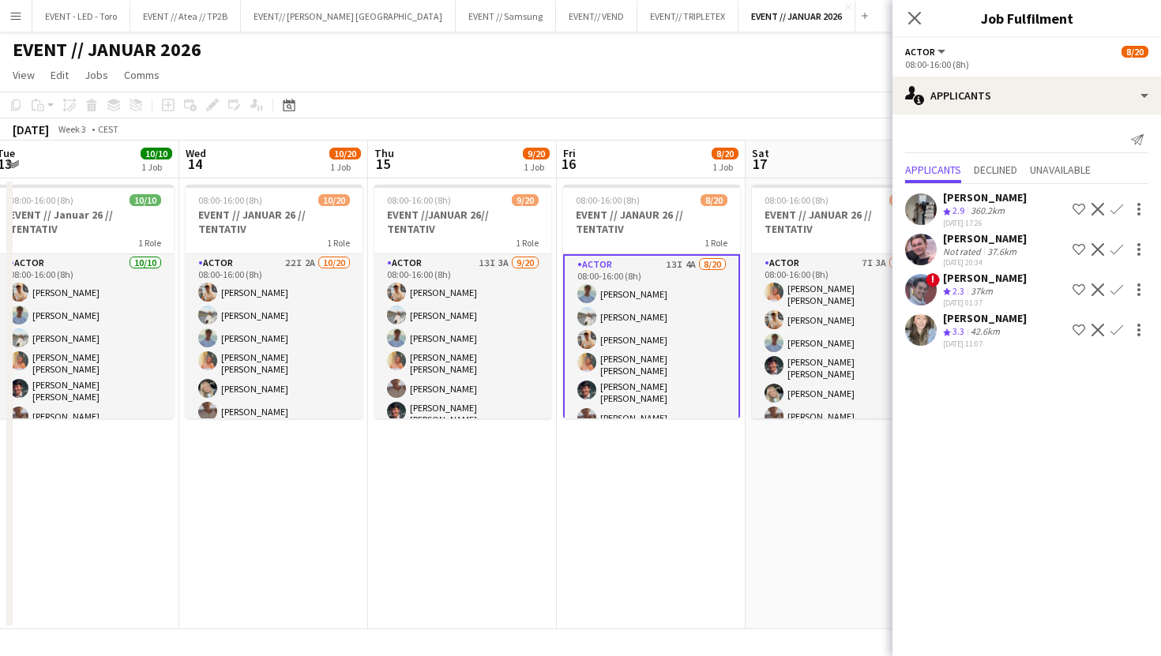
scroll to position [0, 456]
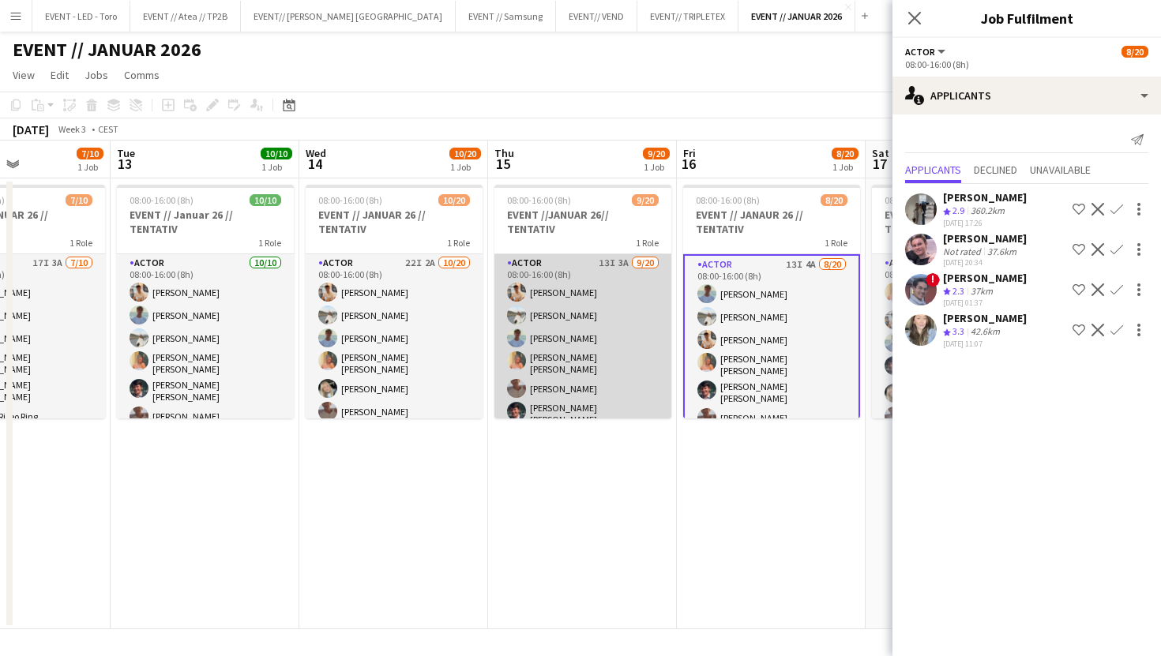
click at [610, 352] on app-card-role "Actor 13I 3A [DATE] 08:00-16:00 (8h) [PERSON_NAME] [PERSON_NAME] [PERSON_NAME] …" at bounding box center [582, 503] width 177 height 498
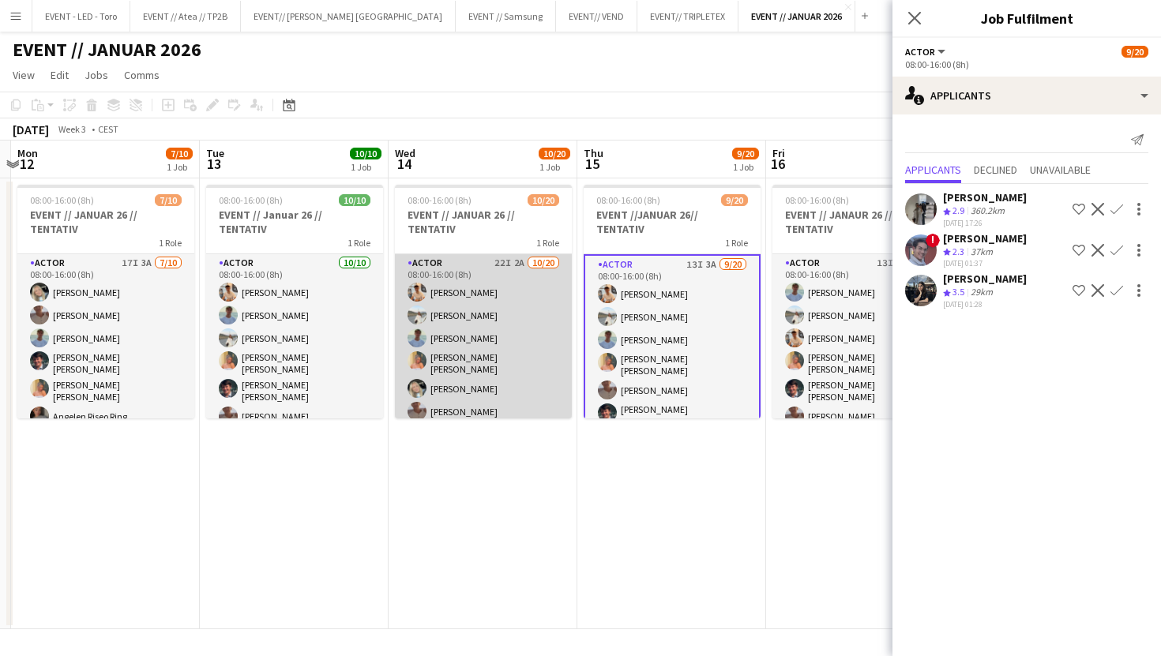
click at [508, 373] on app-card-role "Actor 22I 2A [DATE] 08:00-16:00 (8h) [PERSON_NAME] [PERSON_NAME] [PERSON_NAME] …" at bounding box center [483, 503] width 177 height 498
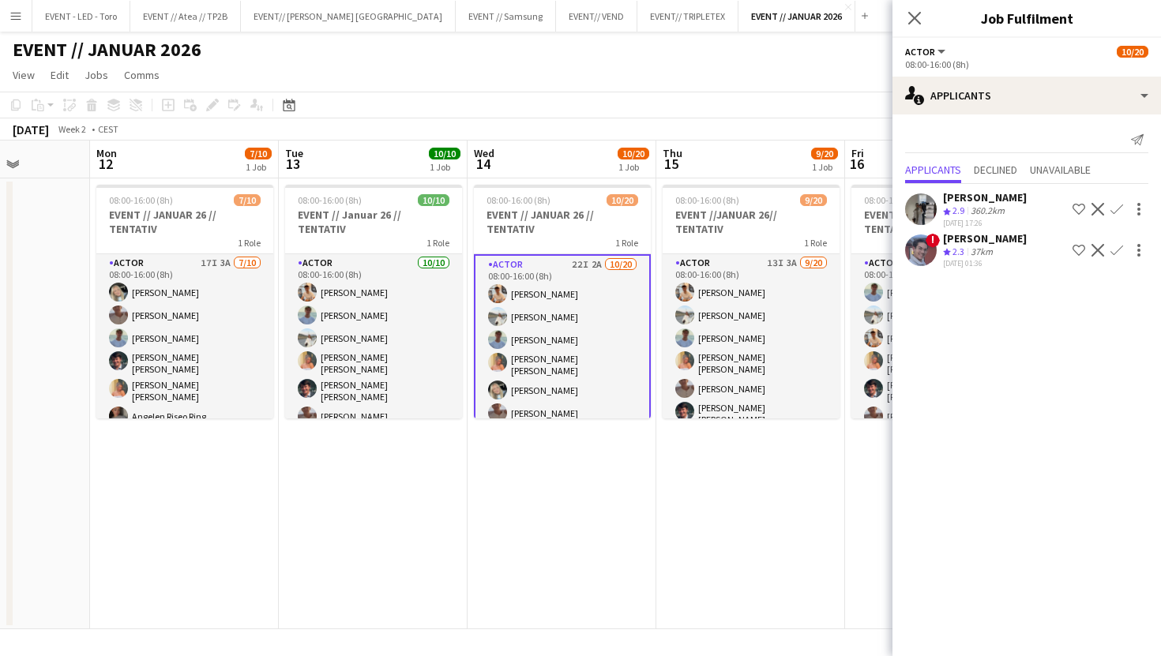
scroll to position [1, 0]
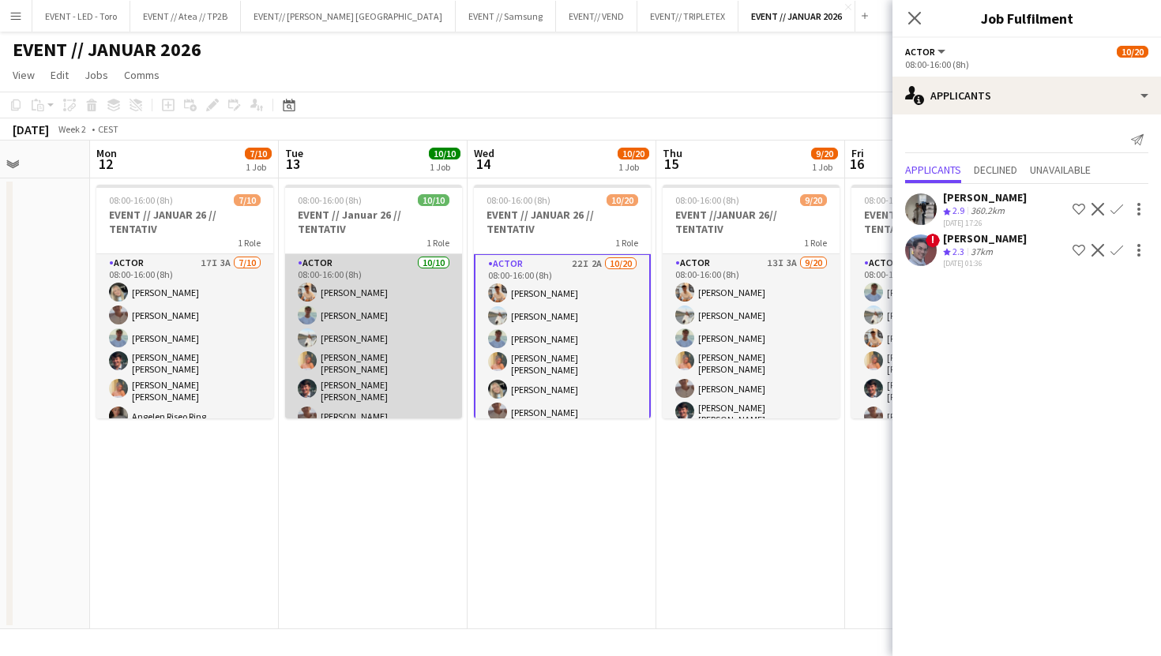
click at [389, 370] on app-card-role "Actor [DATE] 08:00-16:00 (8h) [PERSON_NAME] [PERSON_NAME] Næss [PERSON_NAME] [P…" at bounding box center [373, 388] width 177 height 269
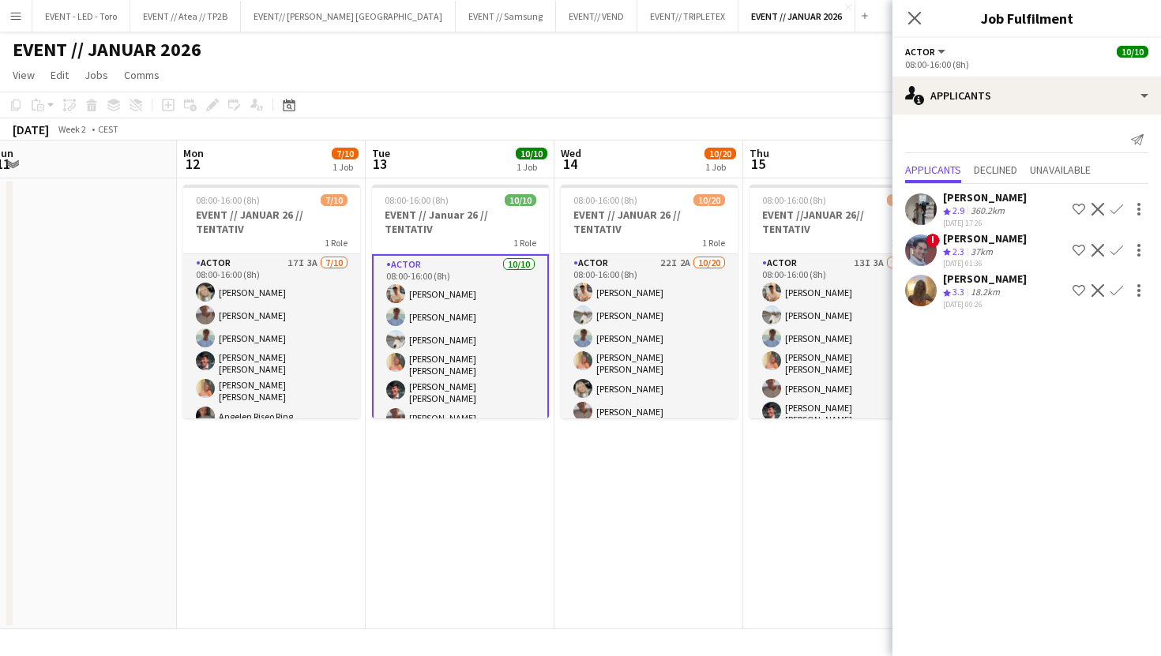
scroll to position [0, 329]
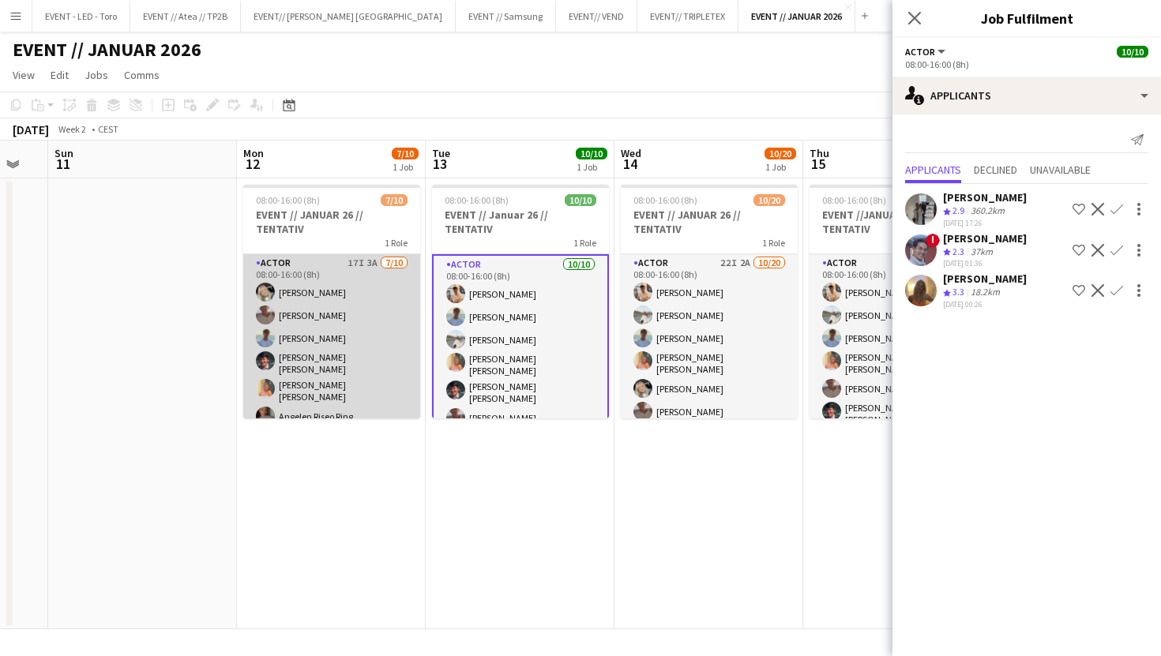
click at [387, 370] on app-card-role "Actor 17I 3A [DATE] 08:00-16:00 (8h) [PERSON_NAME] [PERSON_NAME] [PERSON_NAME] …" at bounding box center [331, 388] width 177 height 269
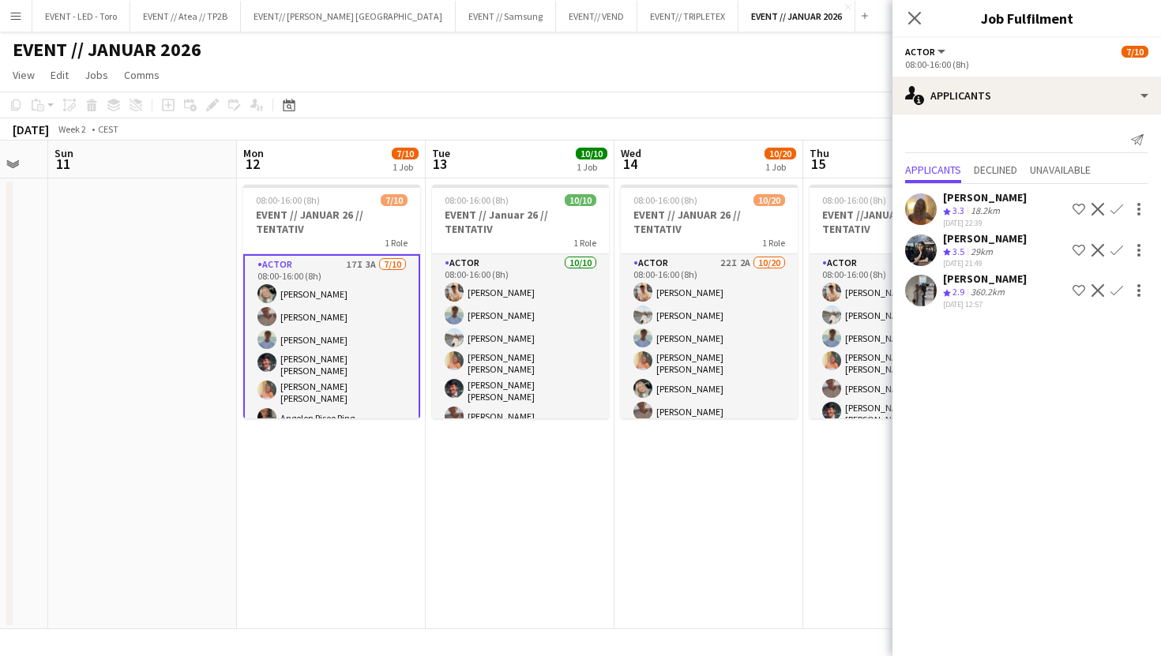
click at [203, 344] on app-date-cell at bounding box center [142, 403] width 189 height 451
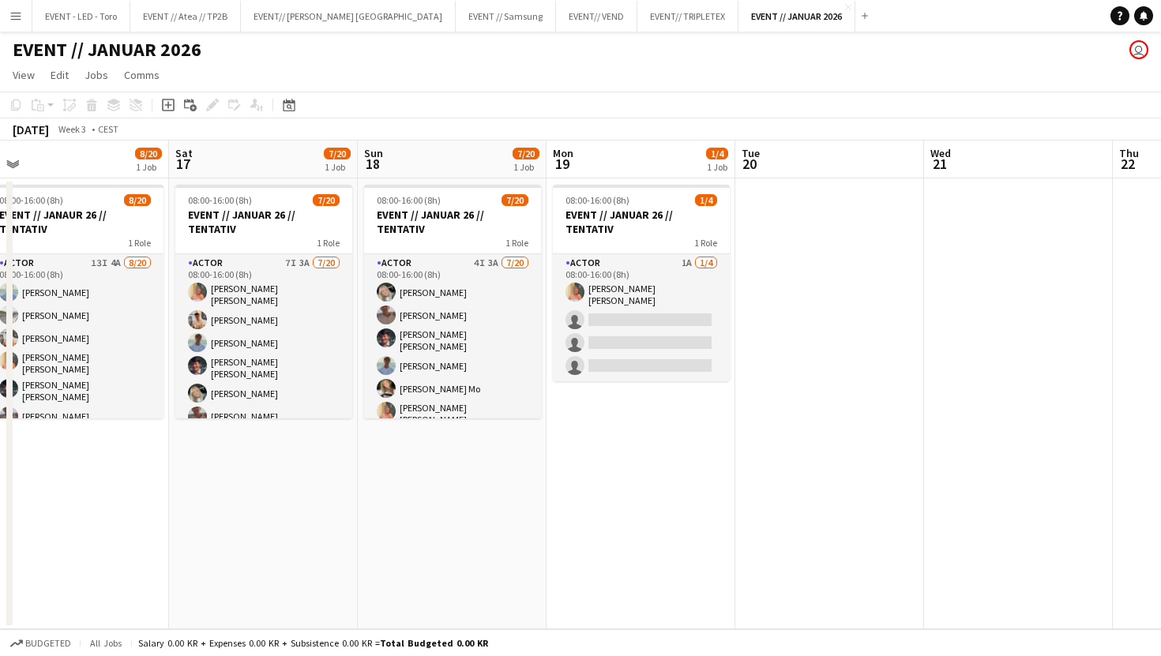
scroll to position [0, 437]
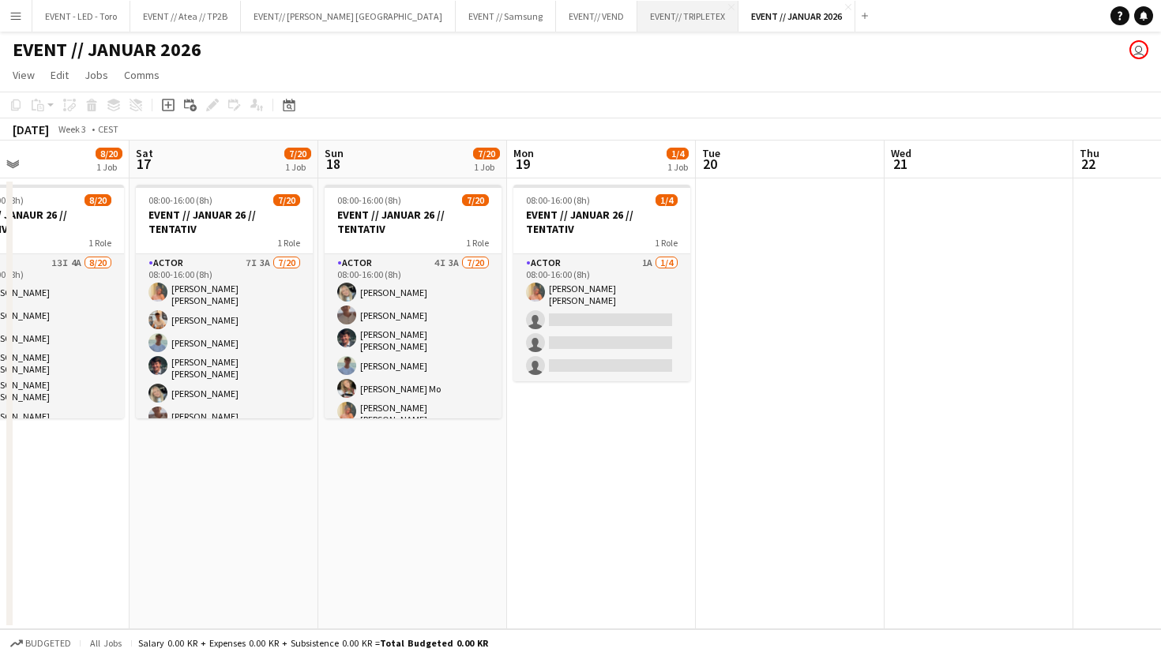
click at [637, 14] on button "EVENT// TRIPLETEX Close" at bounding box center [687, 16] width 101 height 31
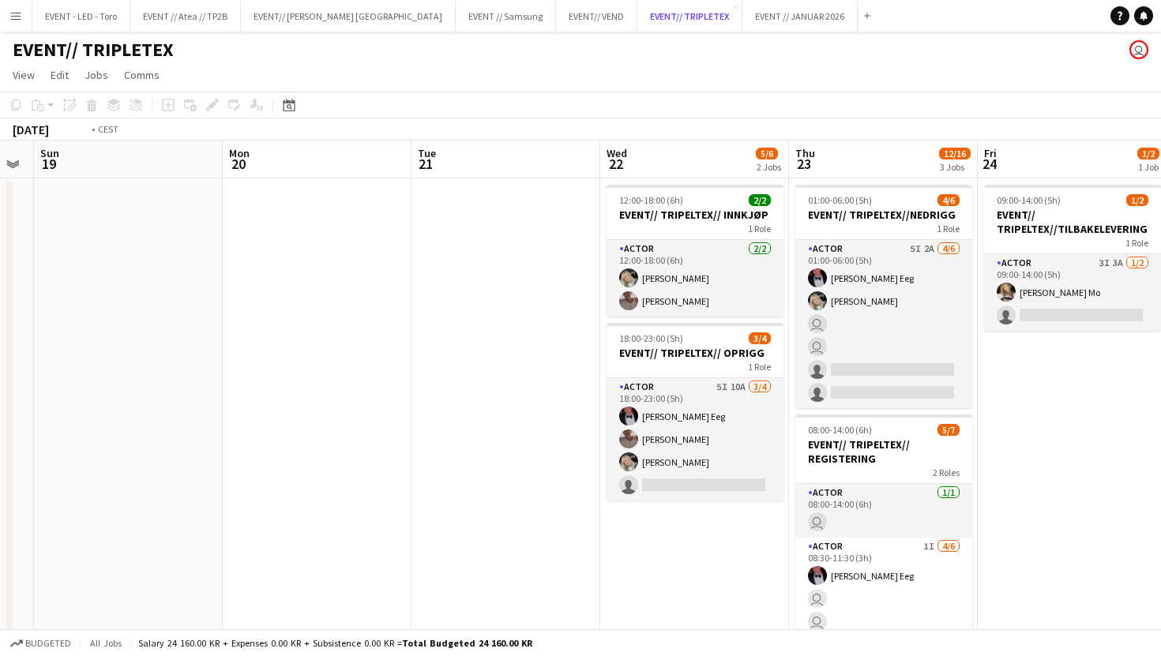
scroll to position [0, 651]
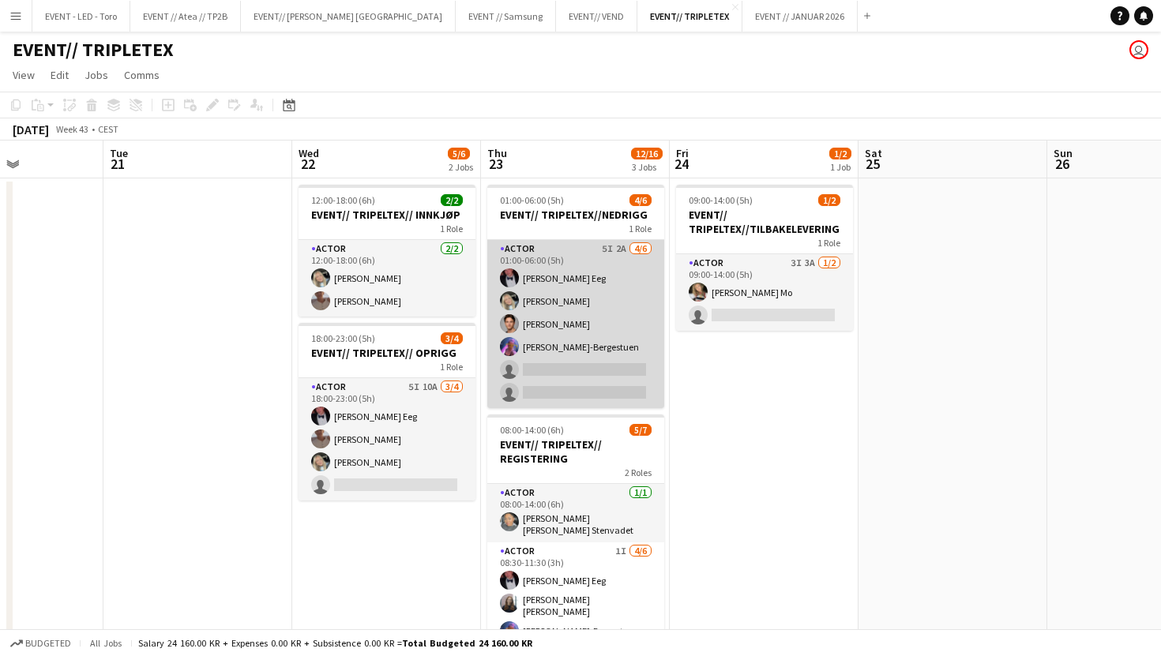
click at [583, 400] on app-card-role "Actor 5I 2A [DATE] 01:00-06:00 (5h) [PERSON_NAME] Eeg [PERSON_NAME] [PERSON_NAM…" at bounding box center [575, 324] width 177 height 168
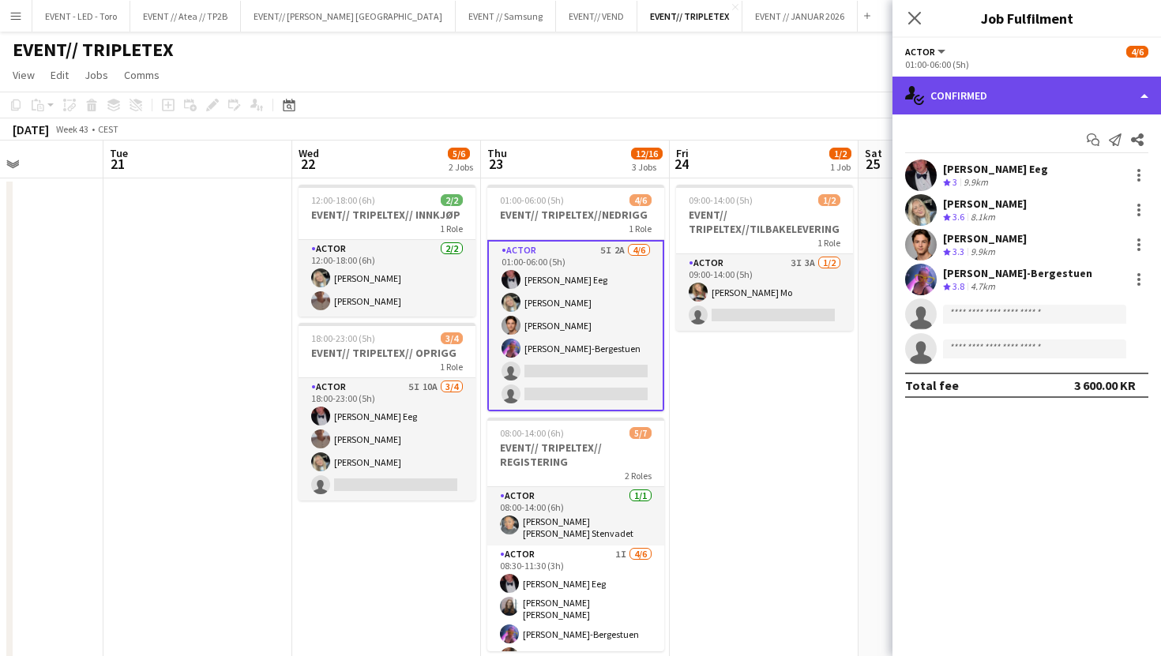
click at [990, 89] on div "single-neutral-actions-check-2 Confirmed" at bounding box center [1026, 96] width 268 height 38
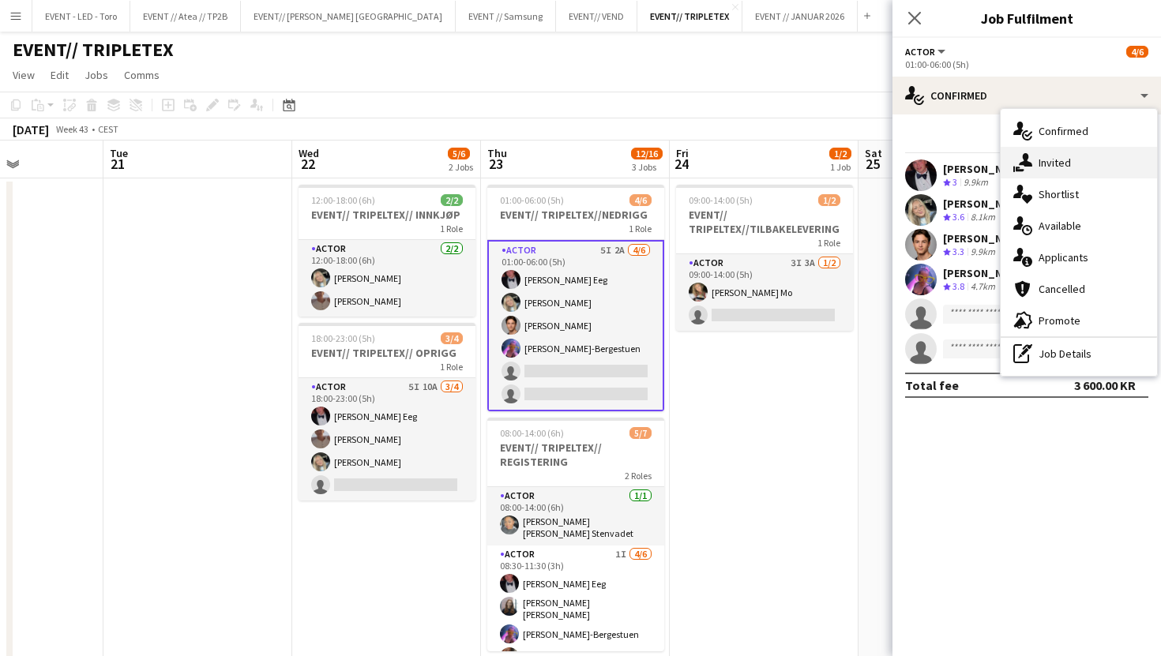
click at [1041, 151] on div "single-neutral-actions-share-1 Invited" at bounding box center [1078, 163] width 156 height 32
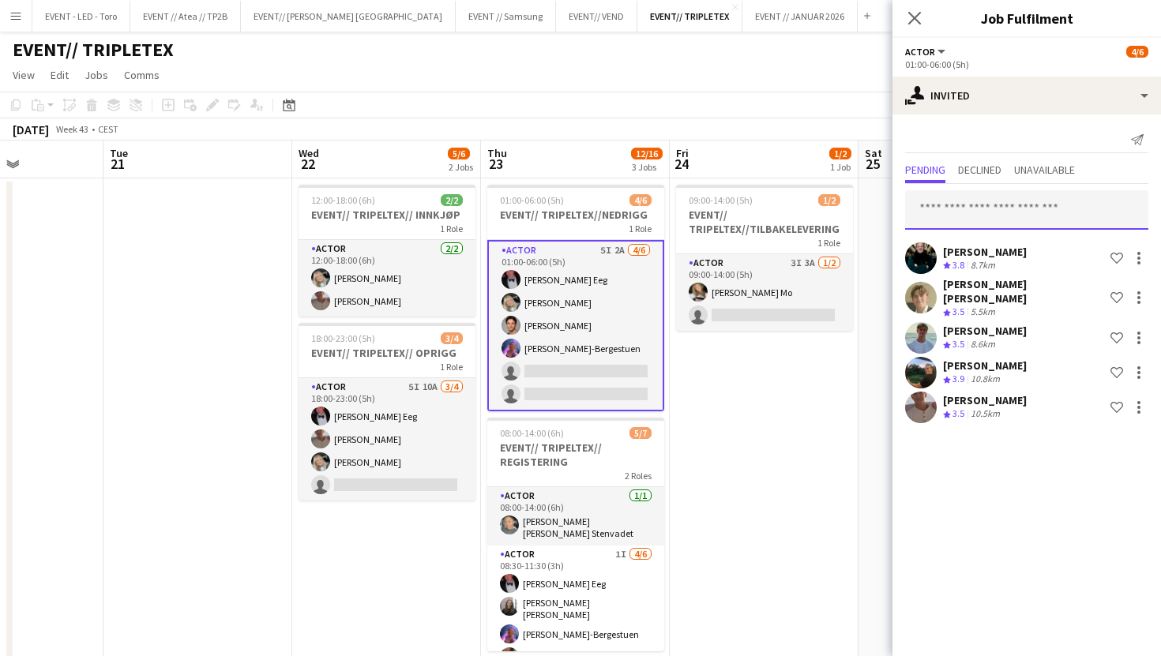
click at [1003, 210] on input "text" at bounding box center [1026, 209] width 243 height 39
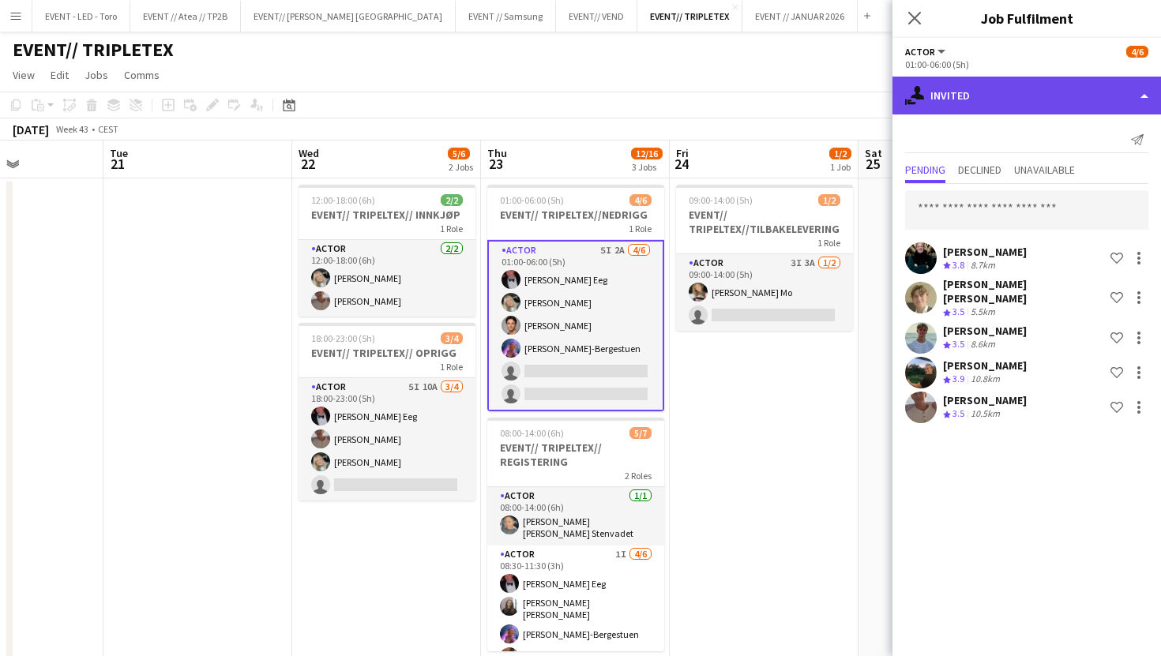
click at [992, 96] on div "single-neutral-actions-share-1 Invited" at bounding box center [1026, 96] width 268 height 38
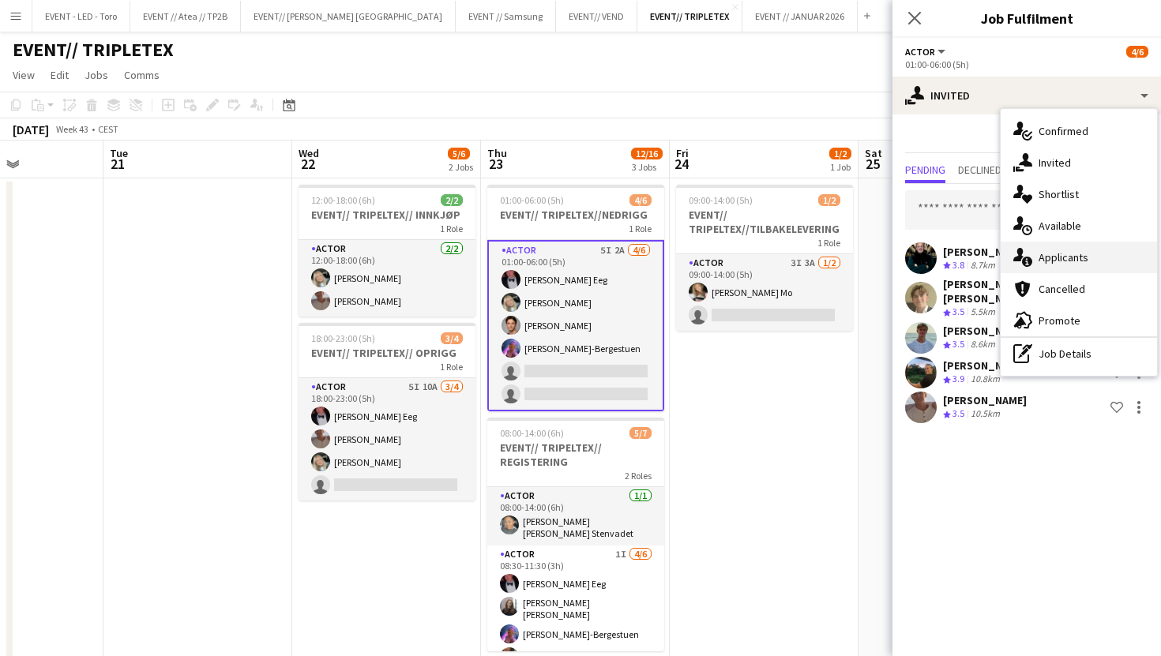
click at [1076, 259] on span "Applicants" at bounding box center [1063, 257] width 50 height 14
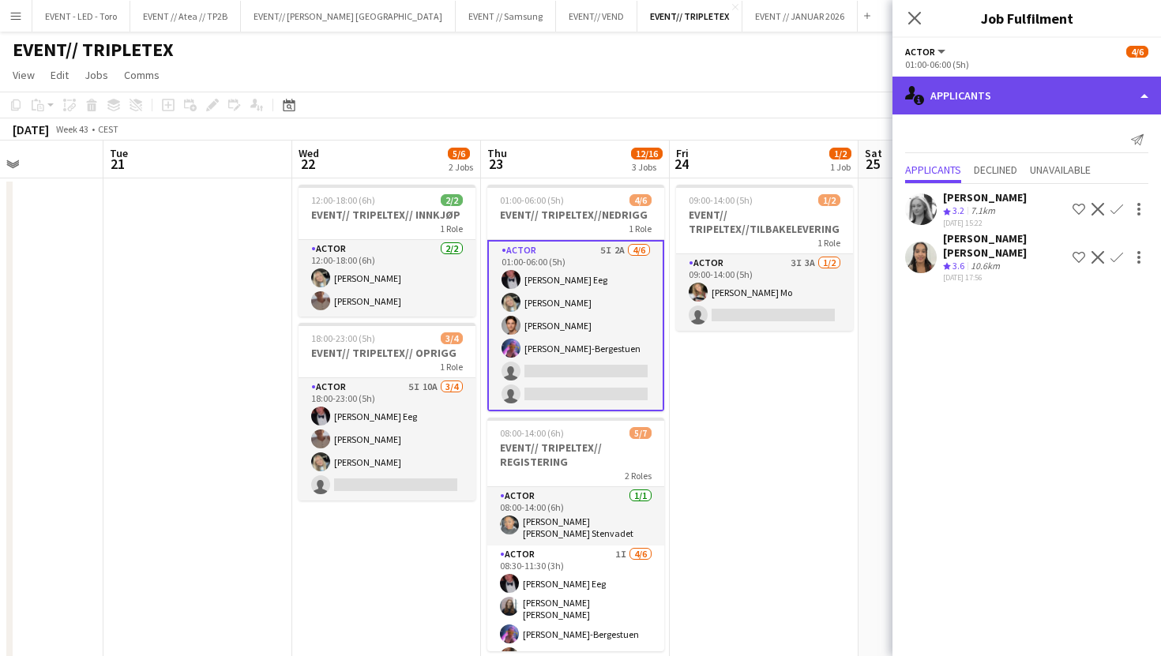
click at [1030, 111] on div "single-neutral-actions-information Applicants" at bounding box center [1026, 96] width 268 height 38
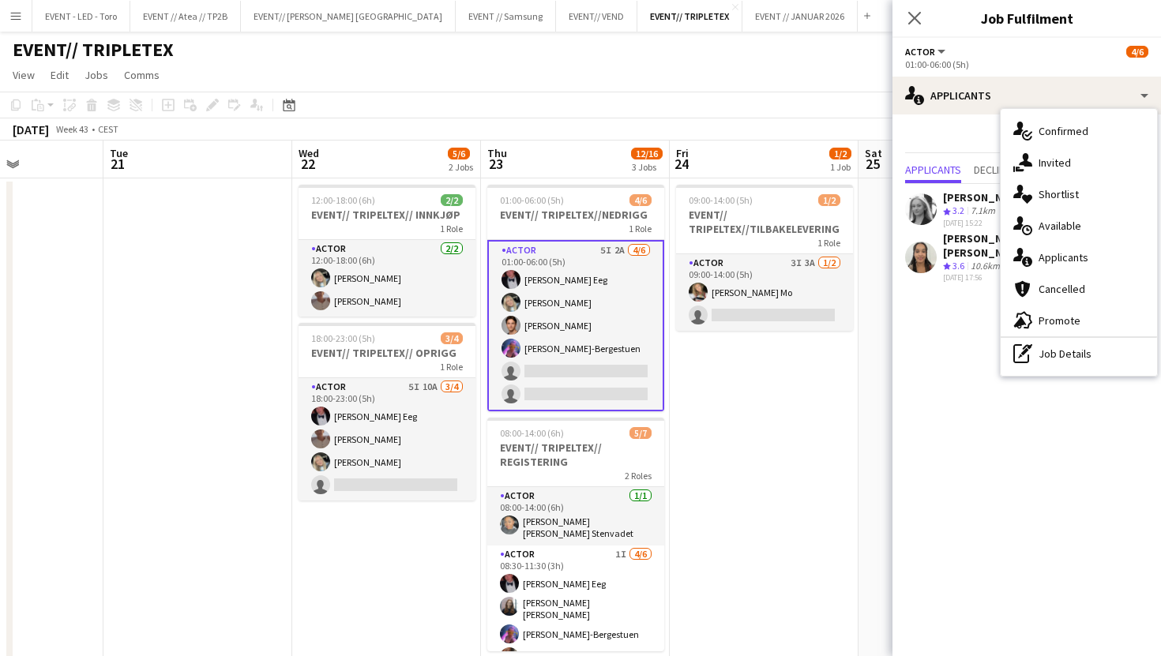
click at [992, 116] on div "Send notification Applicants Declined Unavailable [PERSON_NAME] Crew rating 3.2…" at bounding box center [1026, 206] width 268 height 184
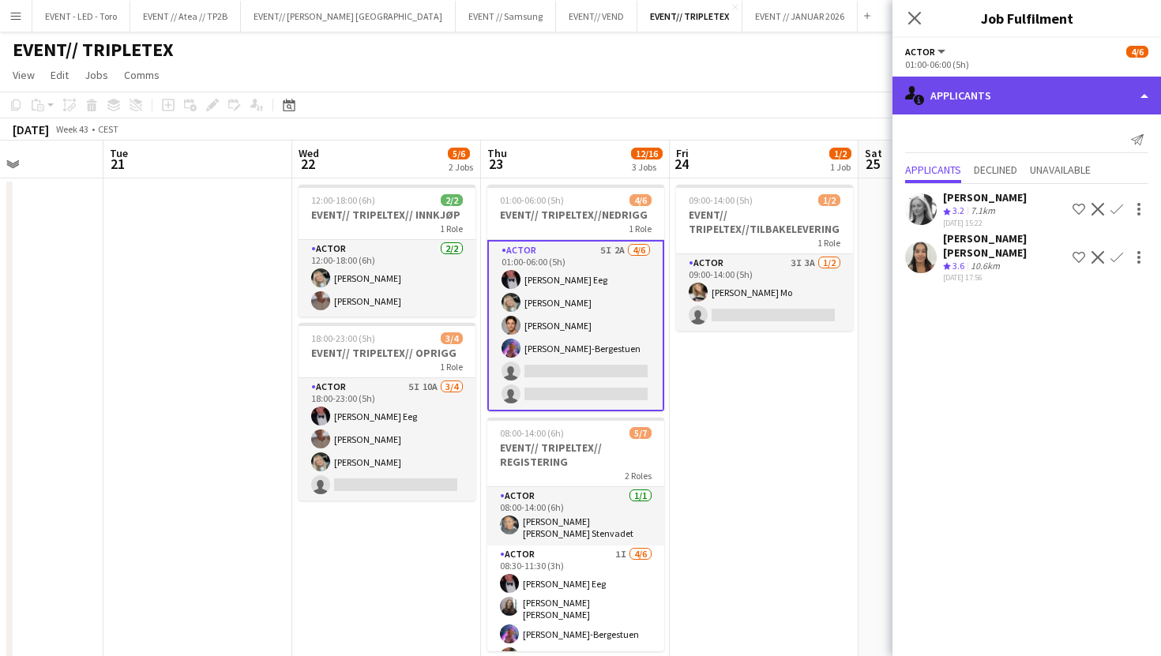
click at [996, 112] on div "single-neutral-actions-information Applicants" at bounding box center [1026, 96] width 268 height 38
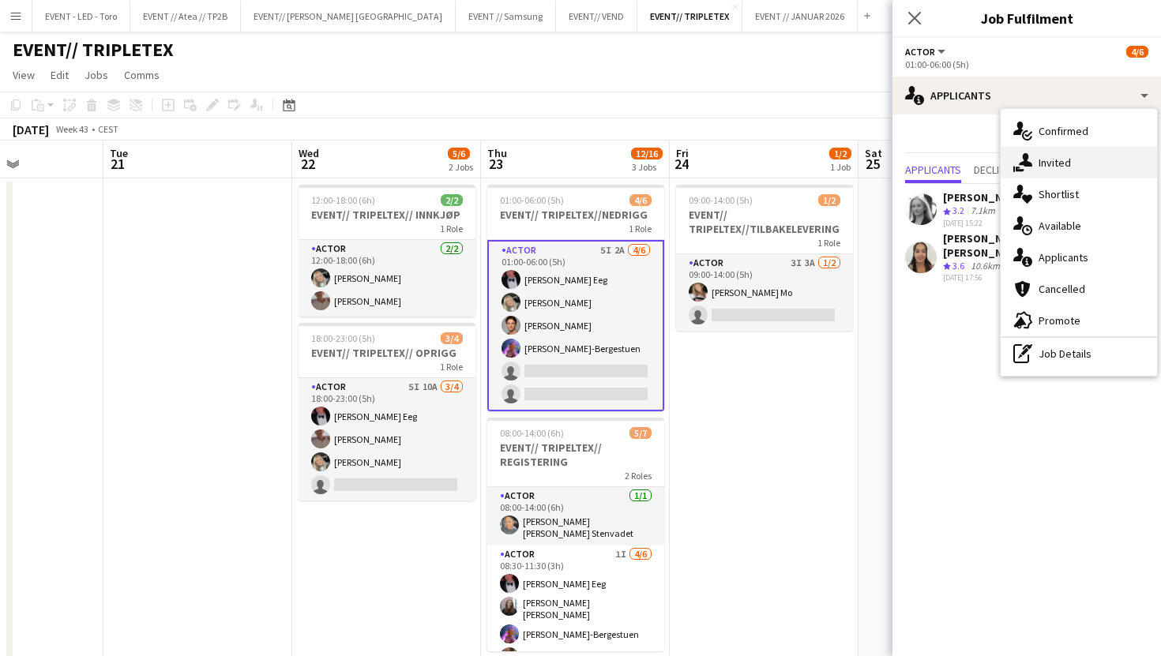
click at [1082, 170] on div "single-neutral-actions-share-1 Invited" at bounding box center [1078, 163] width 156 height 32
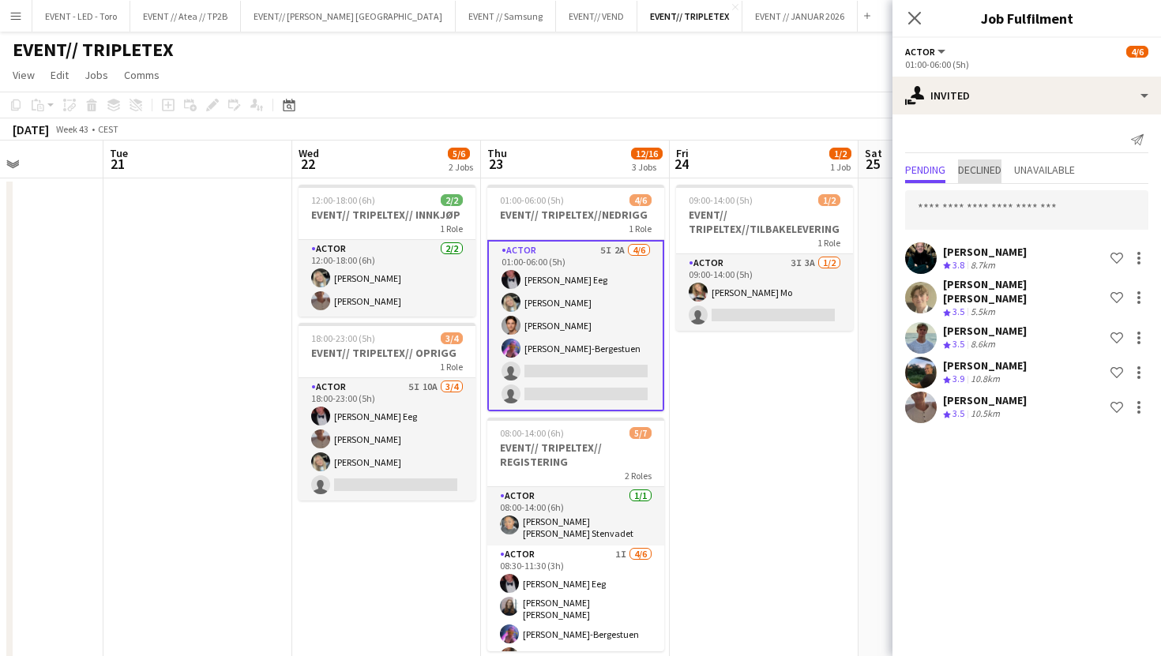
click at [989, 170] on span "Declined" at bounding box center [979, 169] width 43 height 11
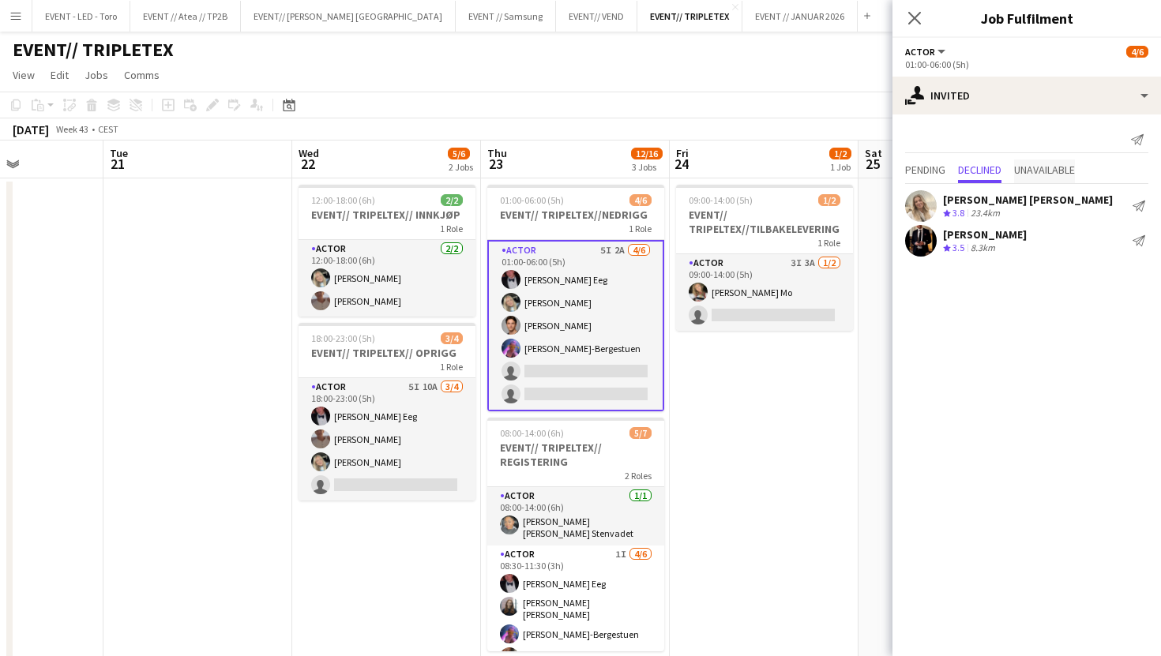
click at [1039, 179] on span "Unavailable" at bounding box center [1044, 171] width 61 height 24
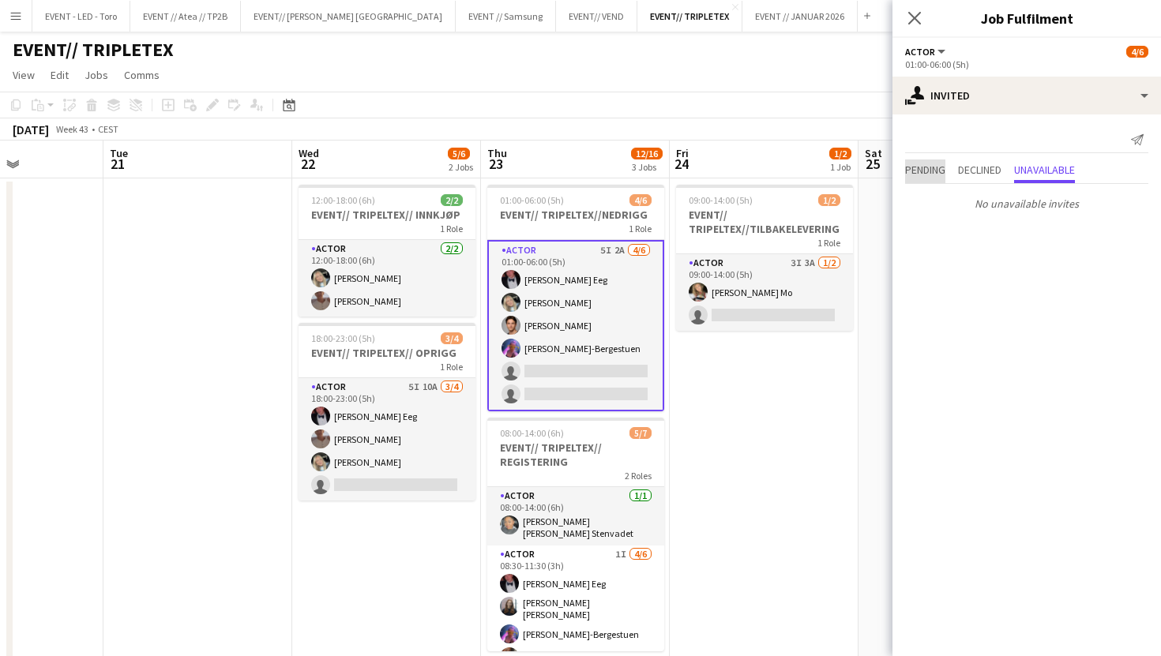
click at [942, 167] on span "Pending" at bounding box center [925, 169] width 40 height 11
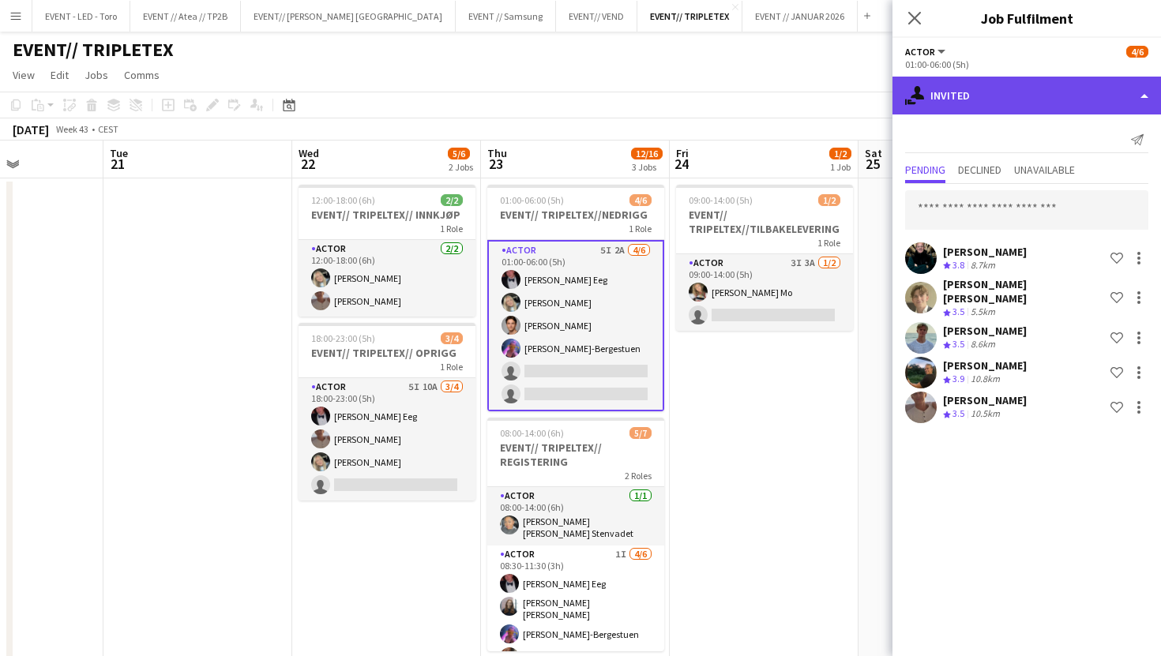
click at [1023, 98] on div "single-neutral-actions-share-1 Invited" at bounding box center [1026, 96] width 268 height 38
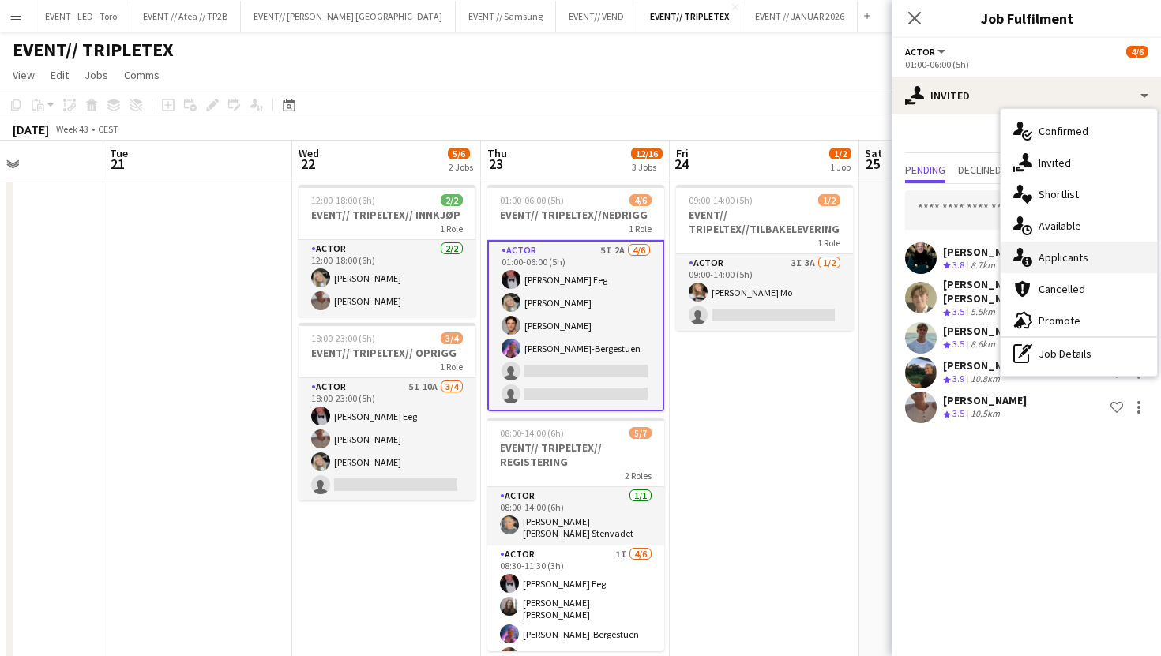
click at [1071, 257] on span "Applicants" at bounding box center [1063, 257] width 50 height 14
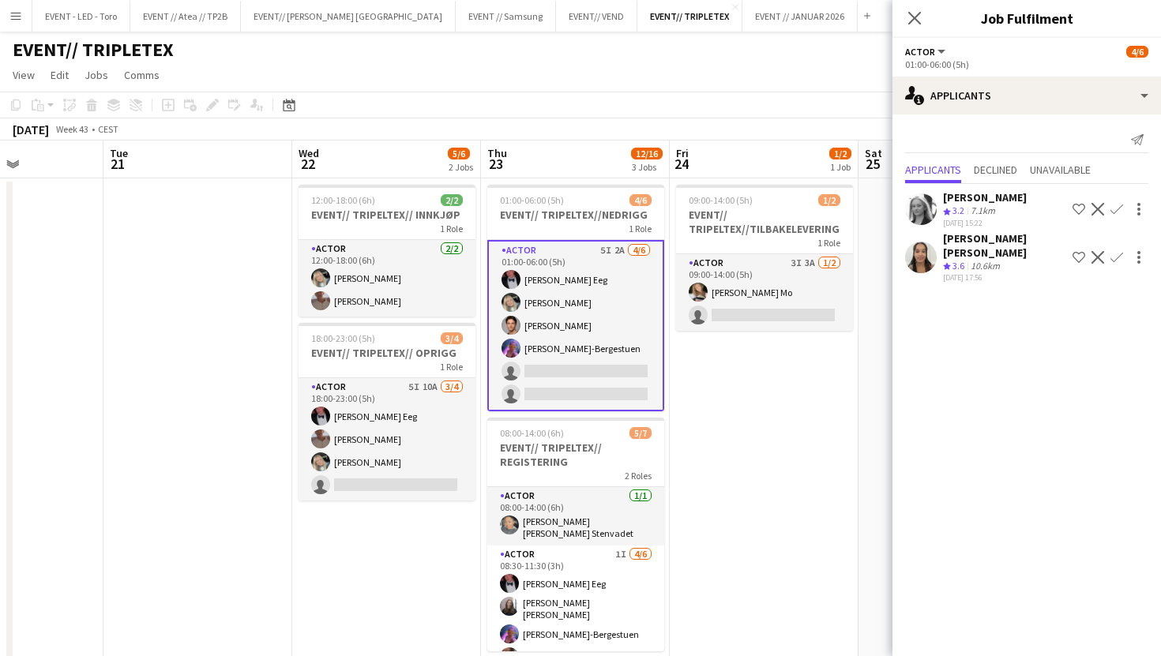
click at [1016, 130] on div "Send notification" at bounding box center [1026, 140] width 243 height 26
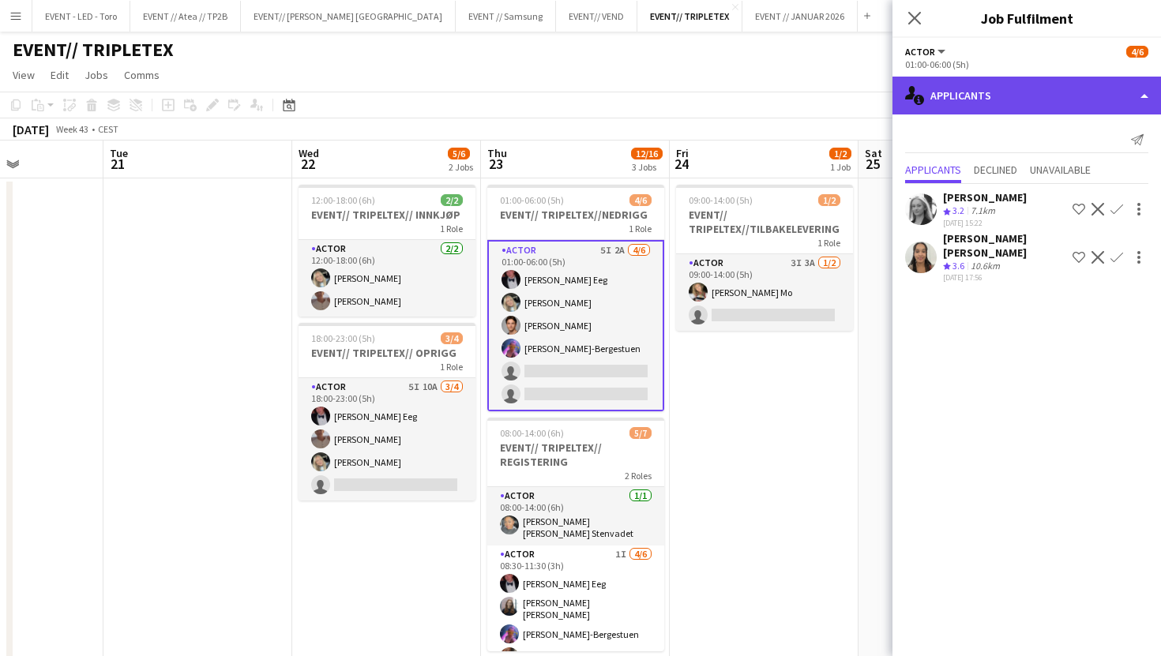
click at [1024, 105] on div "single-neutral-actions-information Applicants" at bounding box center [1026, 96] width 268 height 38
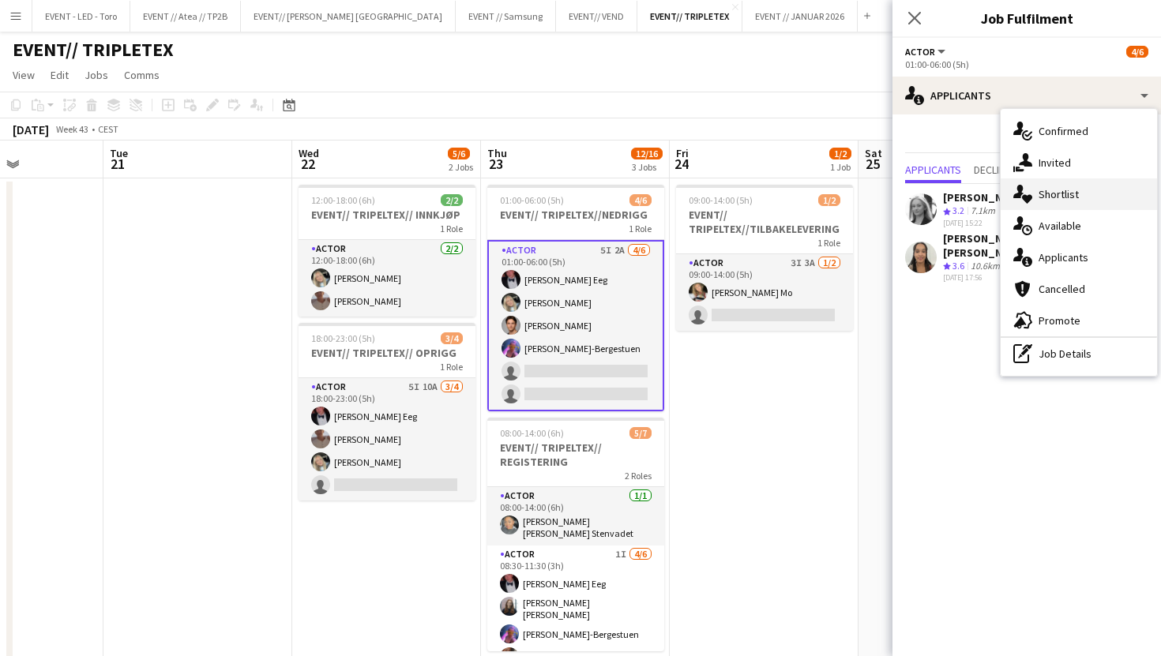
click at [1069, 185] on div "single-neutral-actions-heart Shortlist" at bounding box center [1078, 194] width 156 height 32
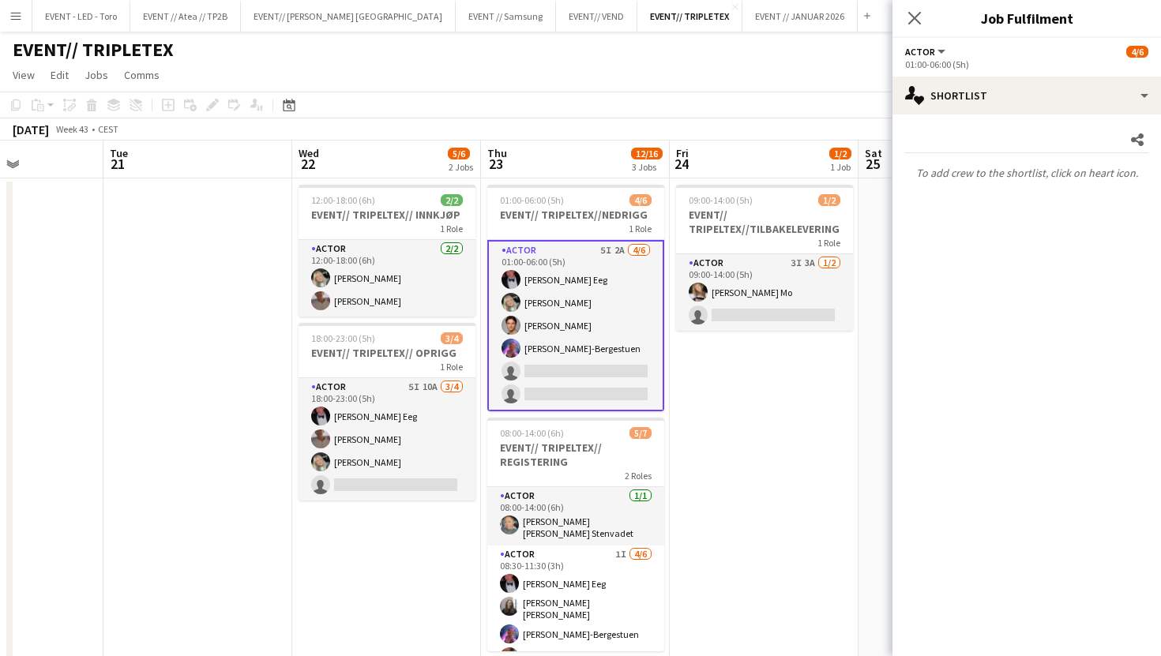
click at [618, 351] on app-card-role "Actor 5I 2A [DATE] 01:00-06:00 (5h) [PERSON_NAME] Eeg [PERSON_NAME] [PERSON_NAM…" at bounding box center [575, 325] width 177 height 171
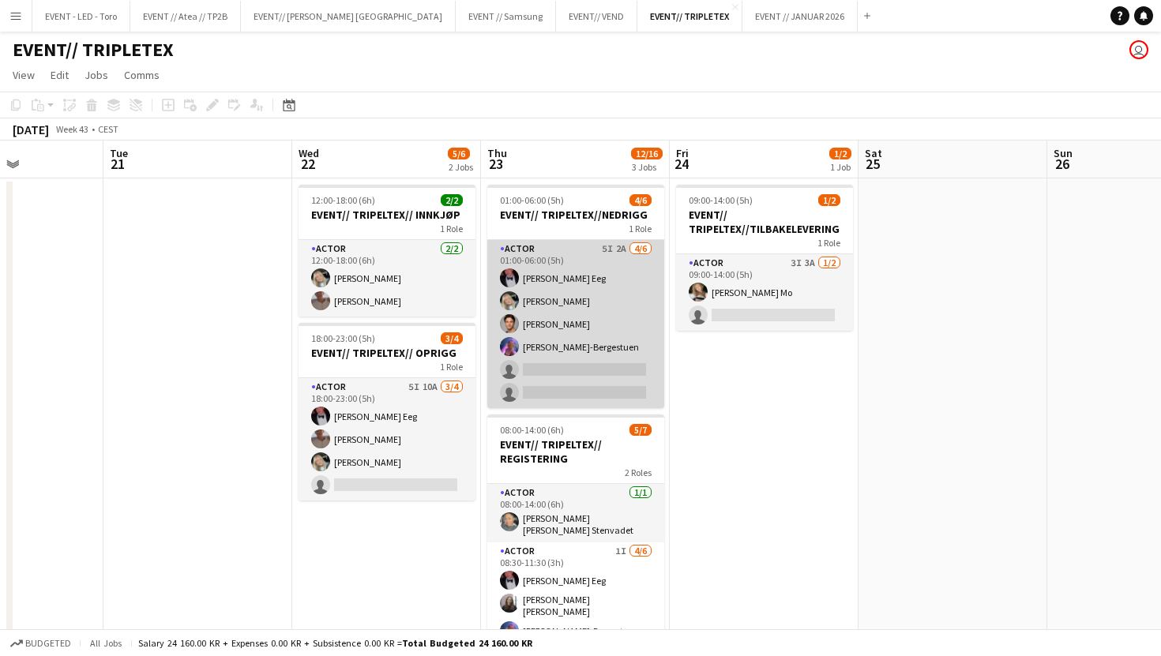
click at [620, 351] on app-card-role "Actor 5I 2A [DATE] 01:00-06:00 (5h) [PERSON_NAME] Eeg [PERSON_NAME] [PERSON_NAM…" at bounding box center [575, 324] width 177 height 168
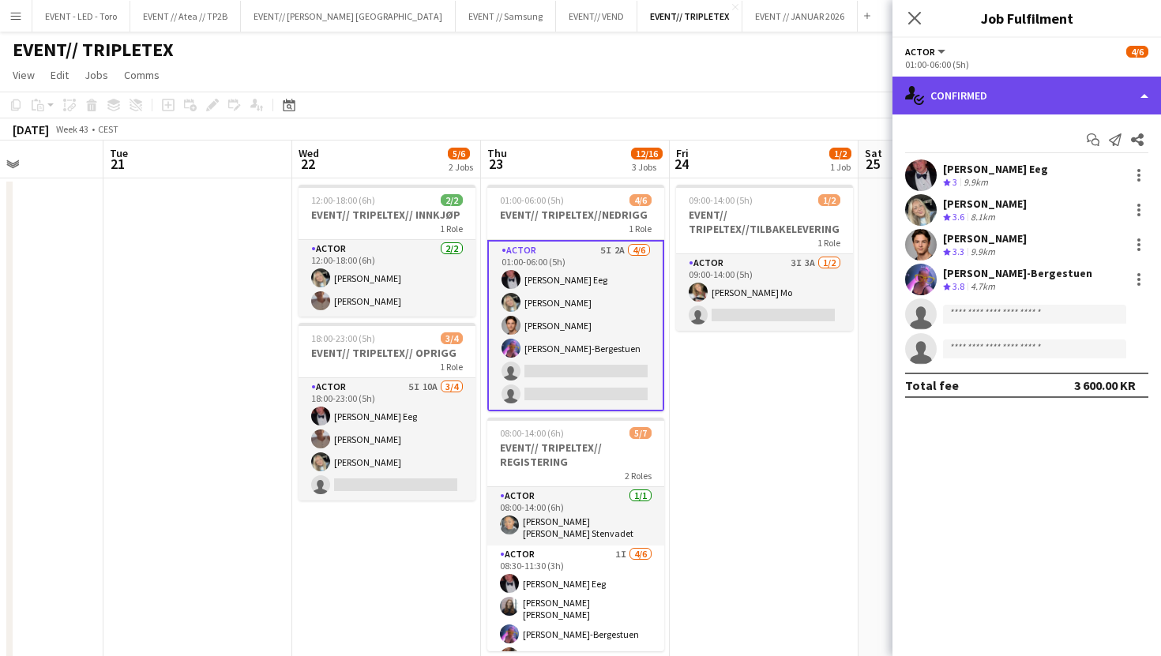
click at [1007, 109] on div "single-neutral-actions-check-2 Confirmed" at bounding box center [1026, 96] width 268 height 38
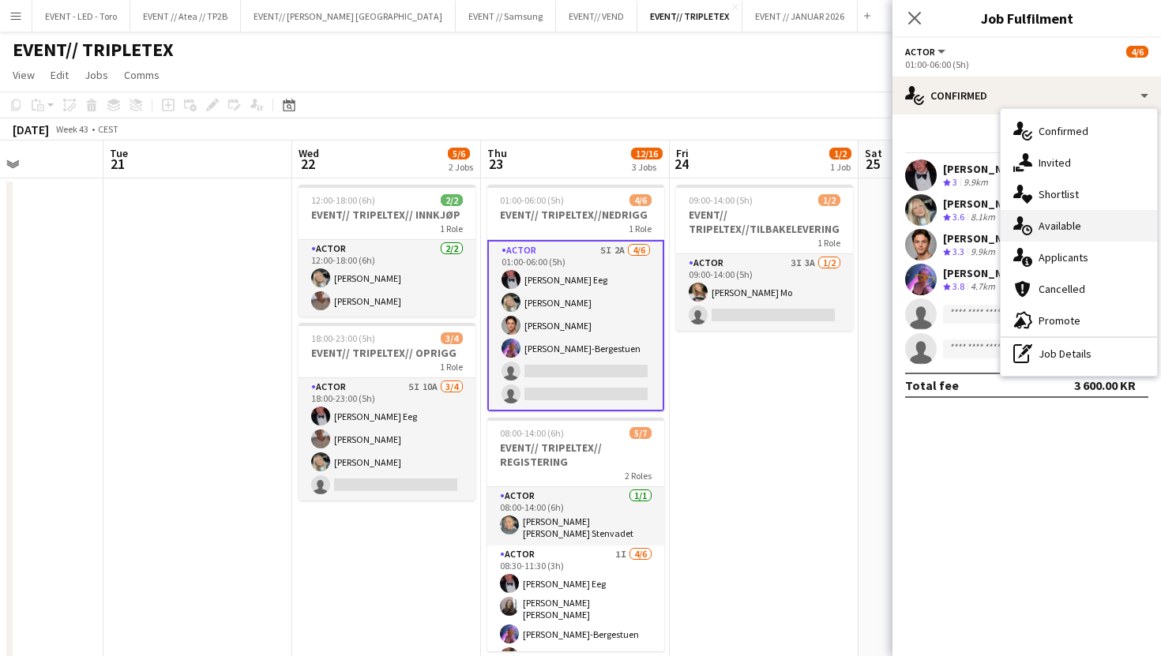
click at [1090, 225] on div "single-neutral-actions-upload Available" at bounding box center [1078, 226] width 156 height 32
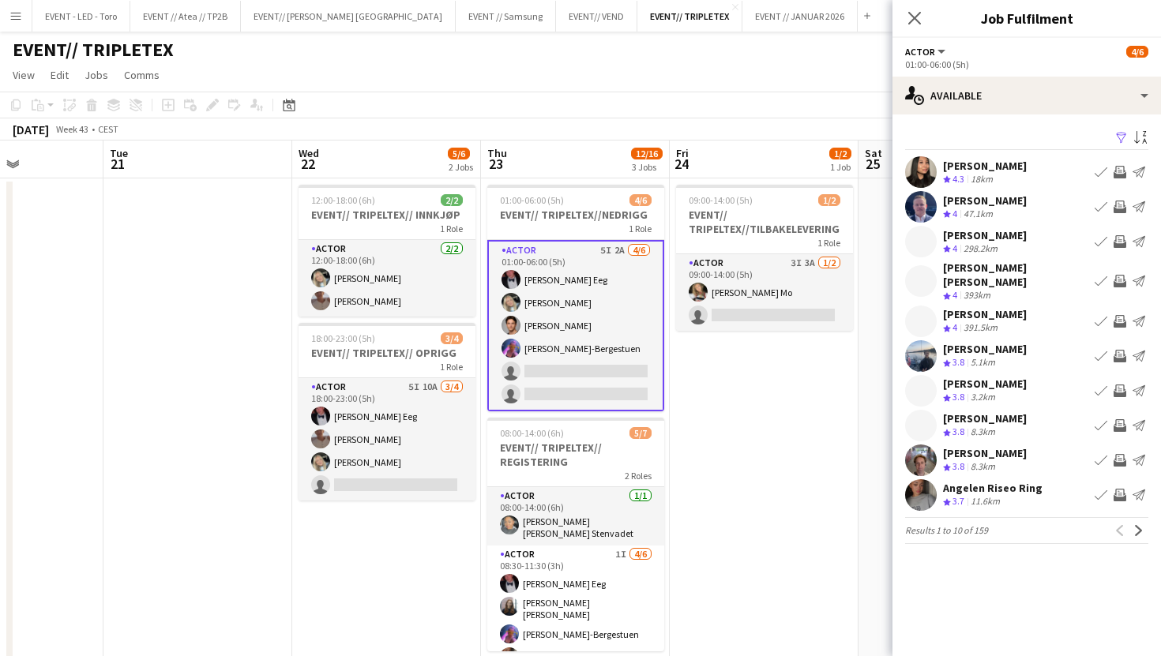
click at [944, 252] on icon "Crew rating" at bounding box center [947, 249] width 8 height 8
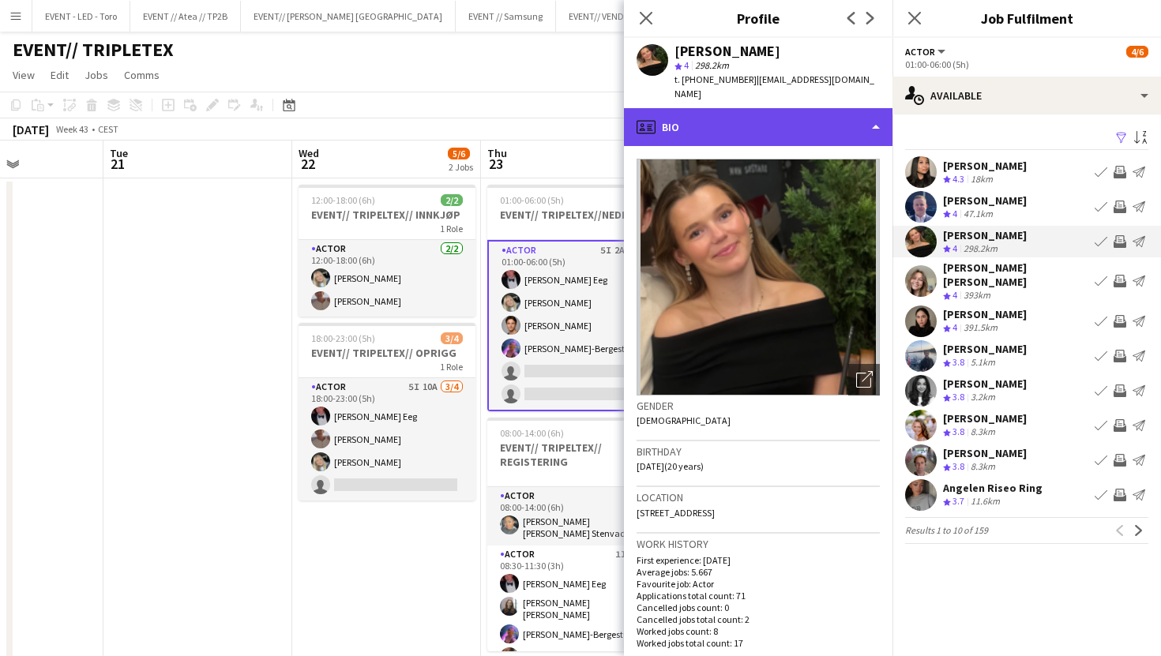
click at [805, 109] on div "profile Bio" at bounding box center [758, 127] width 268 height 38
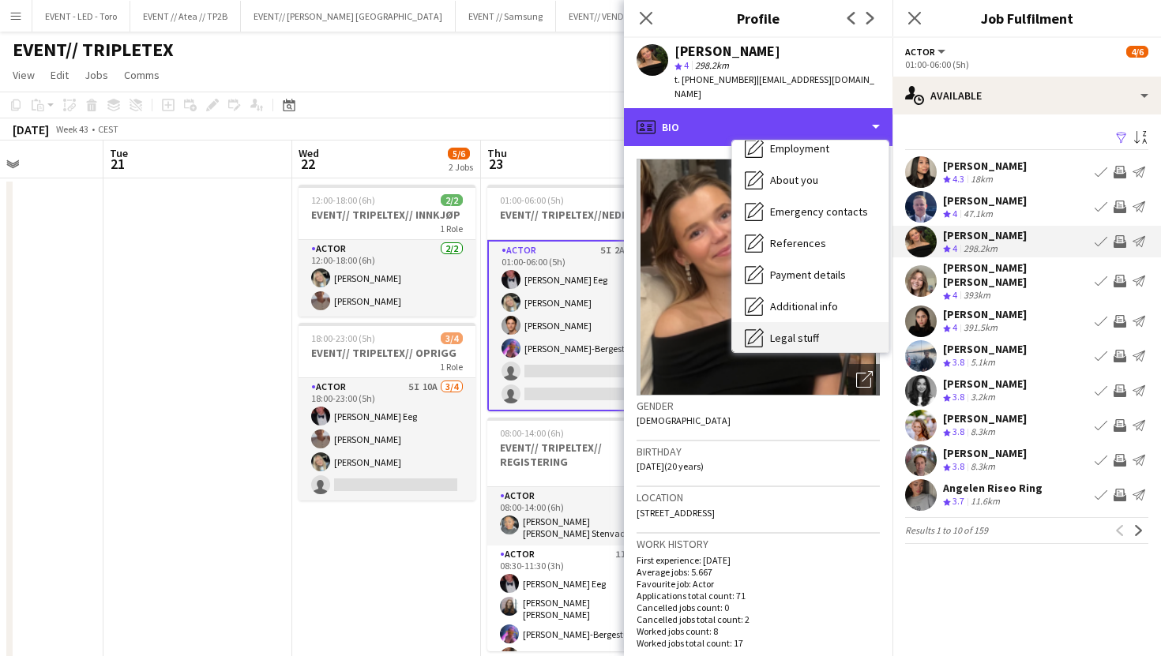
scroll to position [148, 0]
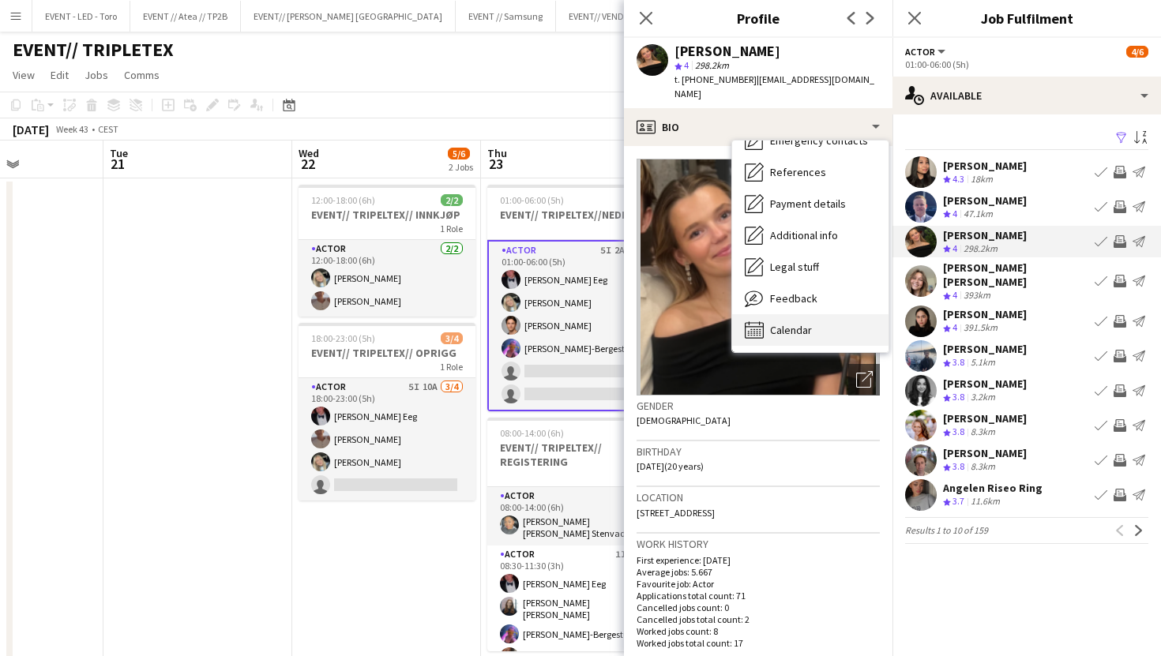
click at [801, 323] on span "Calendar" at bounding box center [791, 330] width 42 height 14
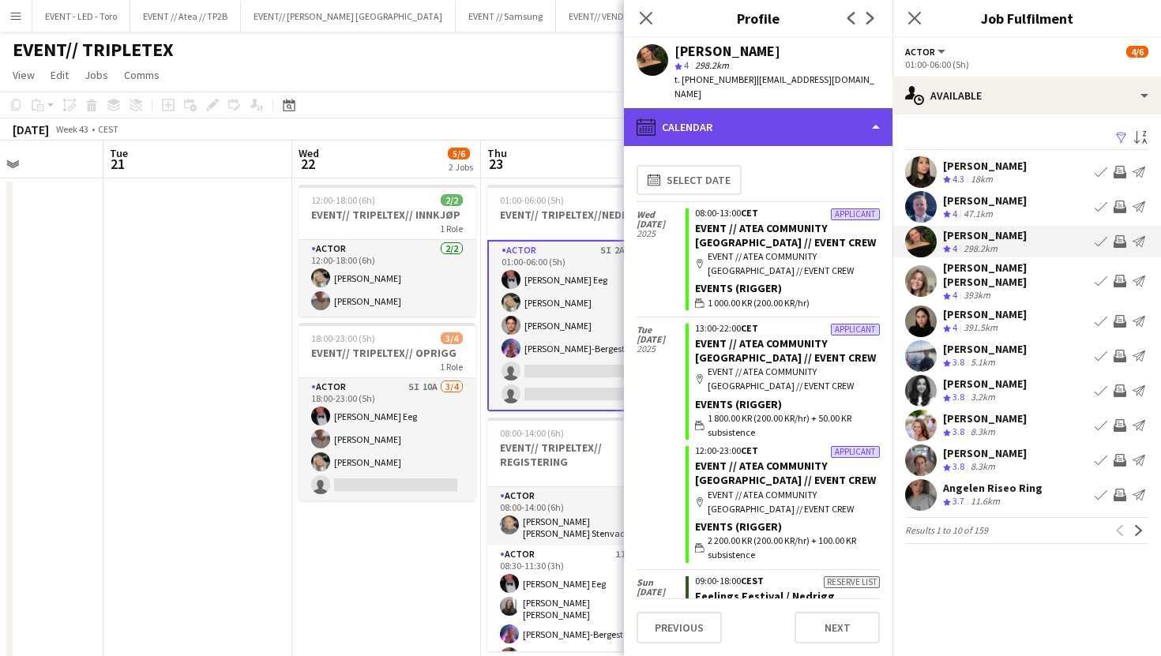
click at [800, 119] on div "calendar-full Calendar" at bounding box center [758, 127] width 268 height 38
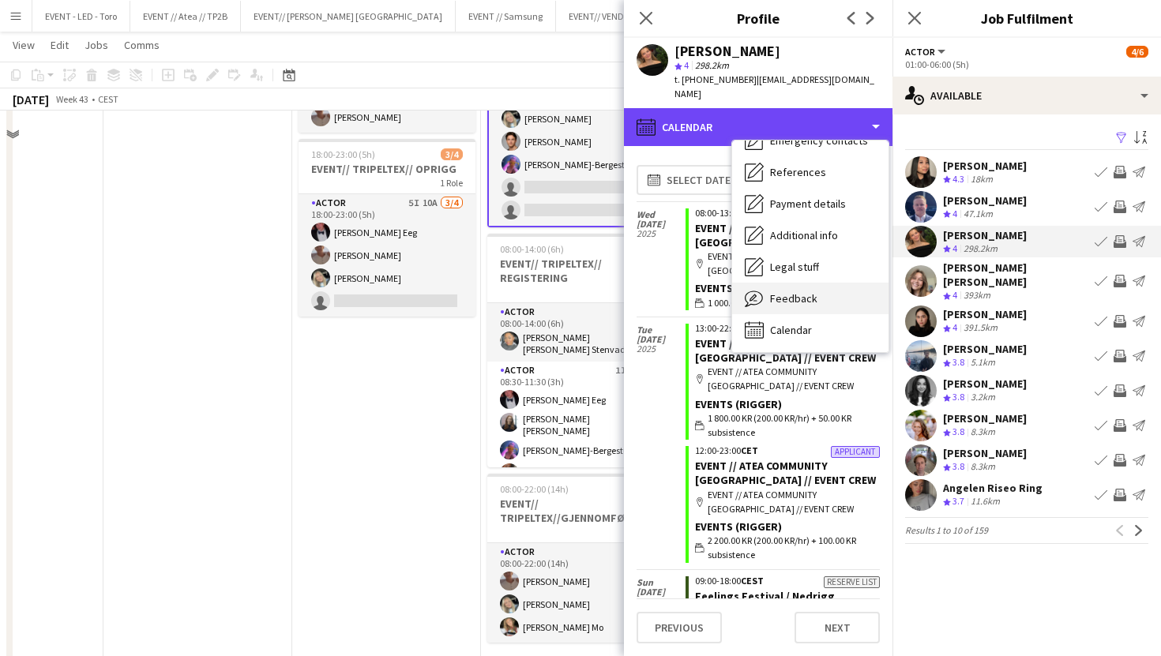
scroll to position [235, 0]
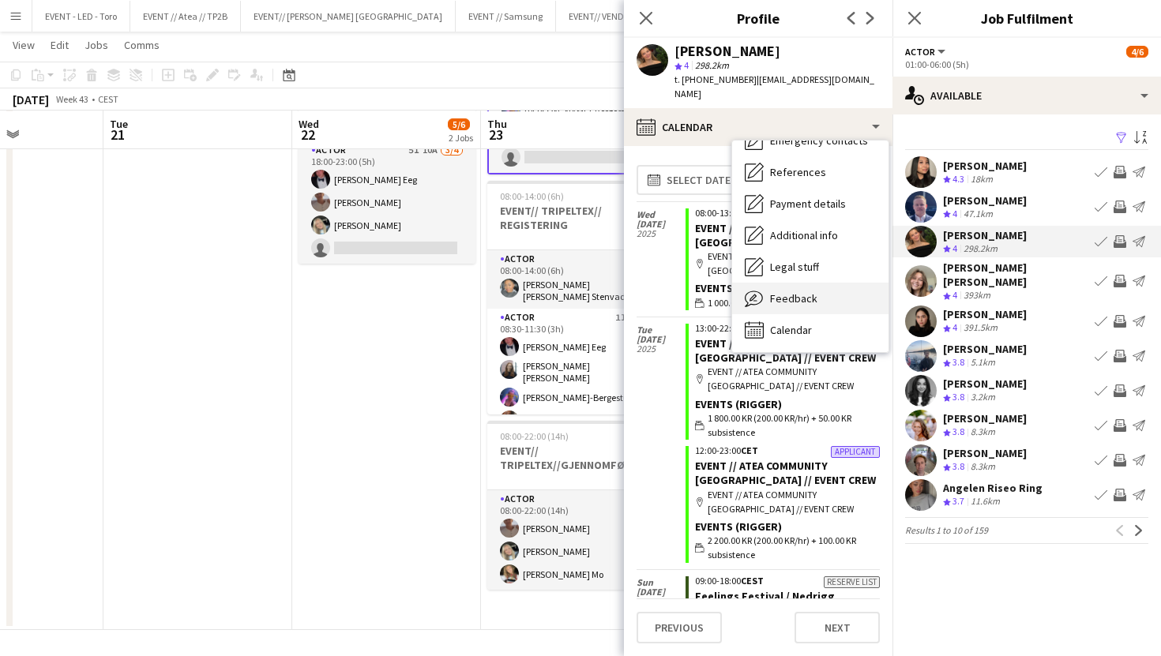
click at [820, 286] on div "Feedback Feedback" at bounding box center [810, 299] width 156 height 32
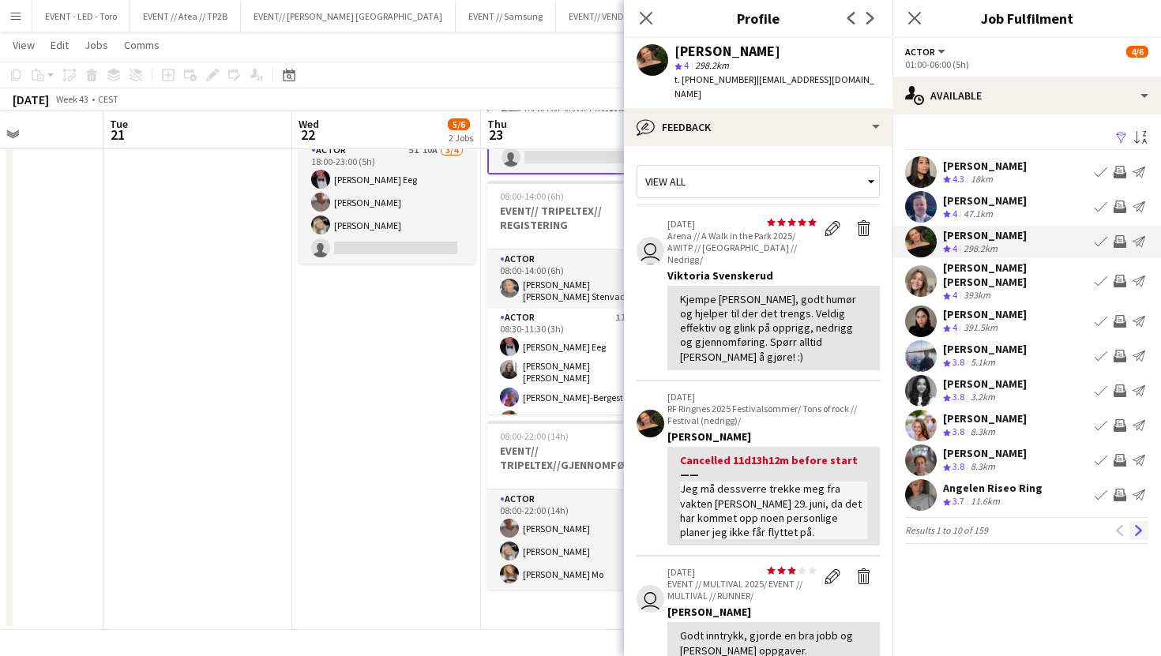
click at [1141, 528] on button "Next" at bounding box center [1138, 530] width 19 height 19
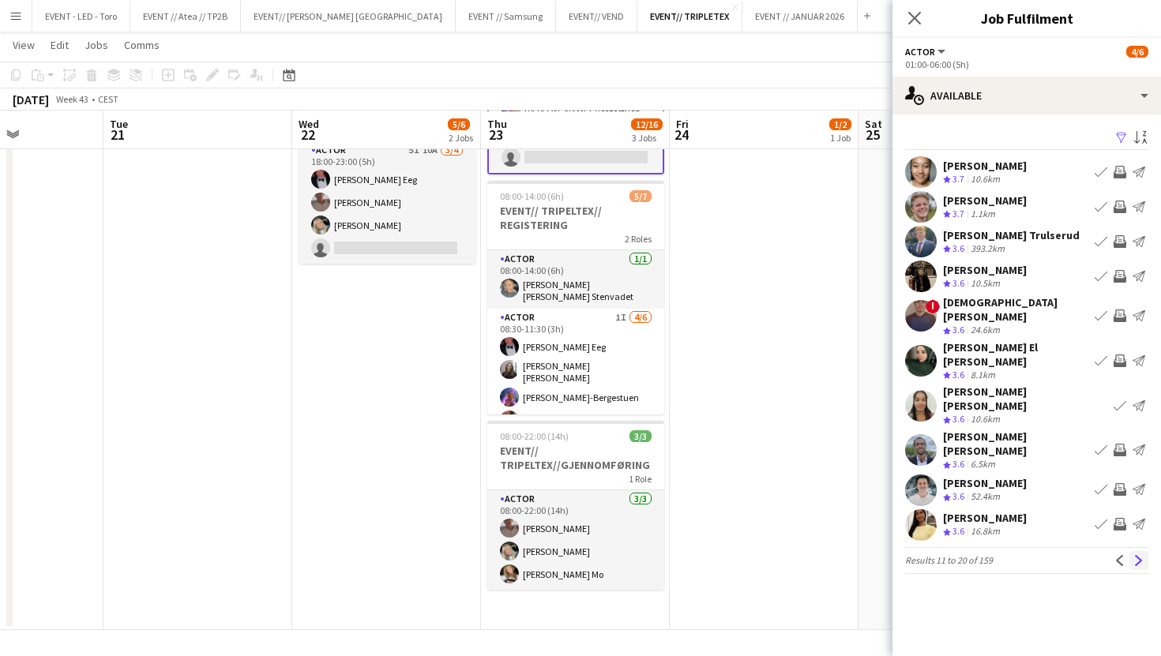
click at [1140, 551] on button "Next" at bounding box center [1138, 560] width 19 height 19
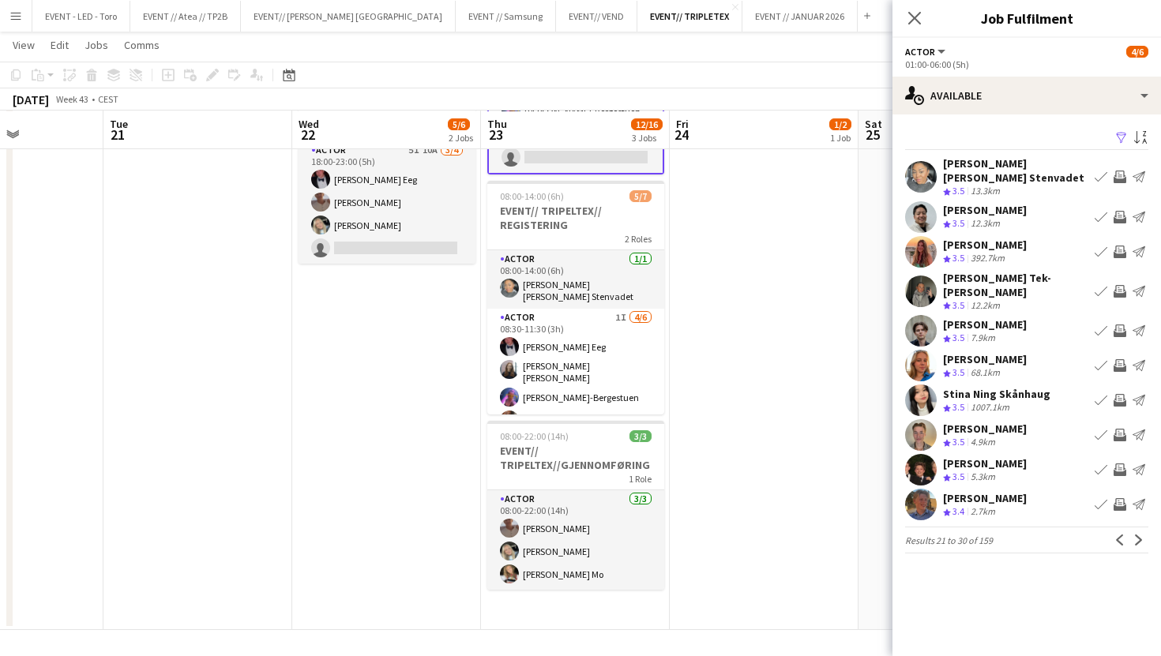
click at [992, 471] on div "5.3km" at bounding box center [982, 477] width 31 height 13
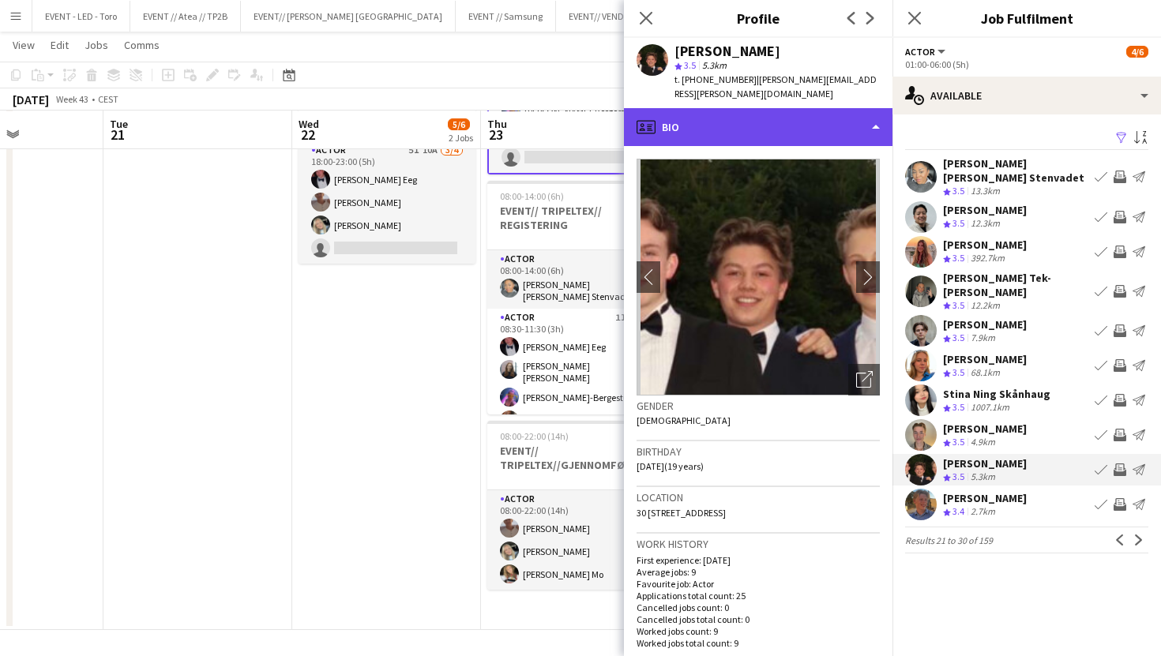
click at [814, 127] on div "profile Bio" at bounding box center [758, 127] width 268 height 38
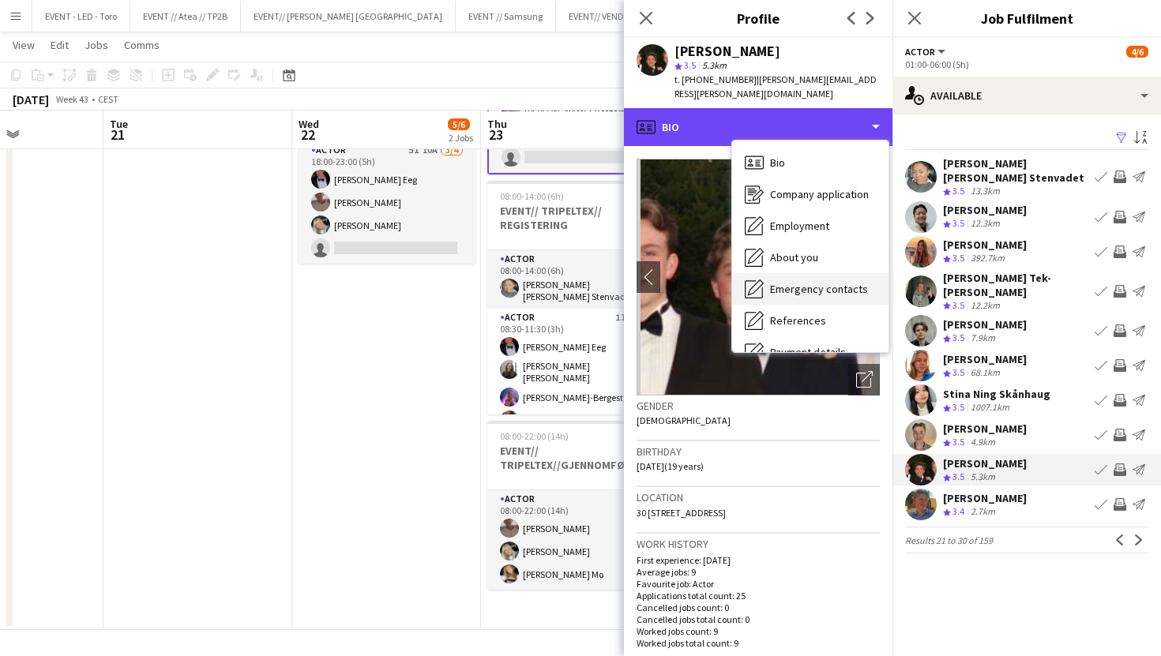
scroll to position [148, 0]
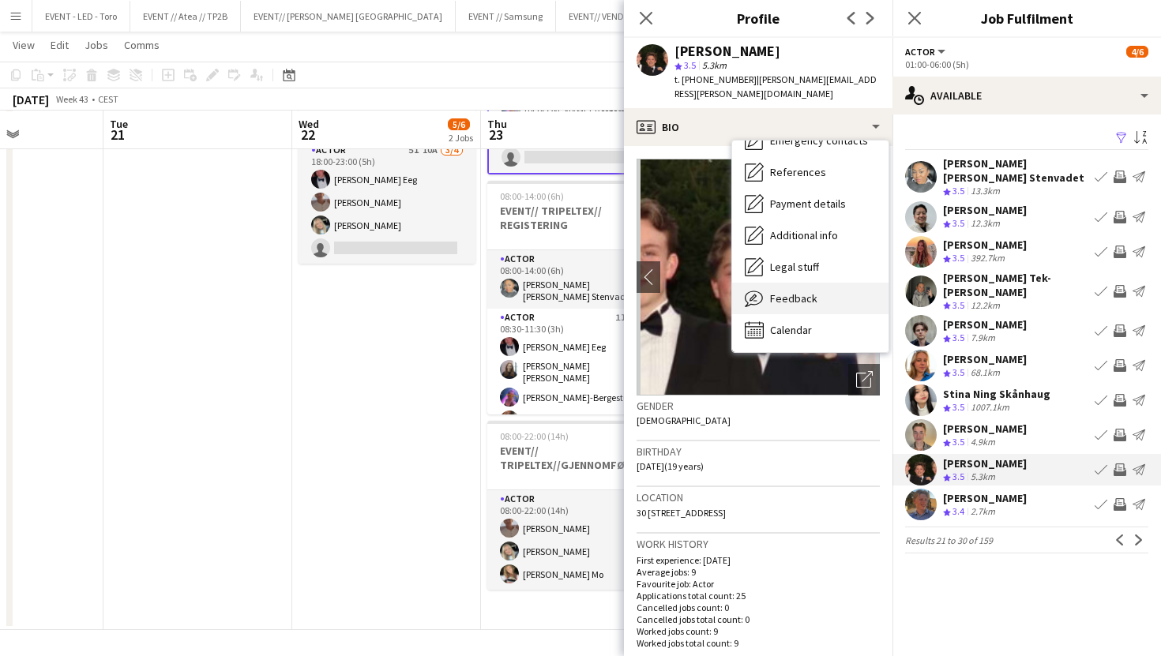
click at [799, 291] on span "Feedback" at bounding box center [793, 298] width 47 height 14
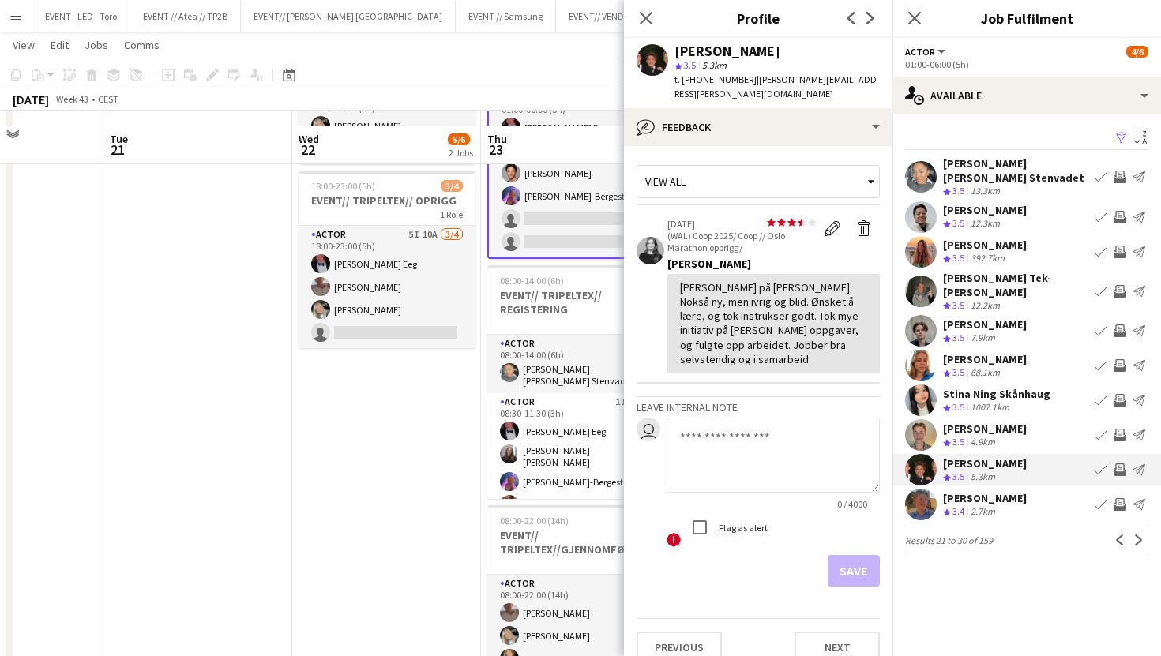
scroll to position [166, 0]
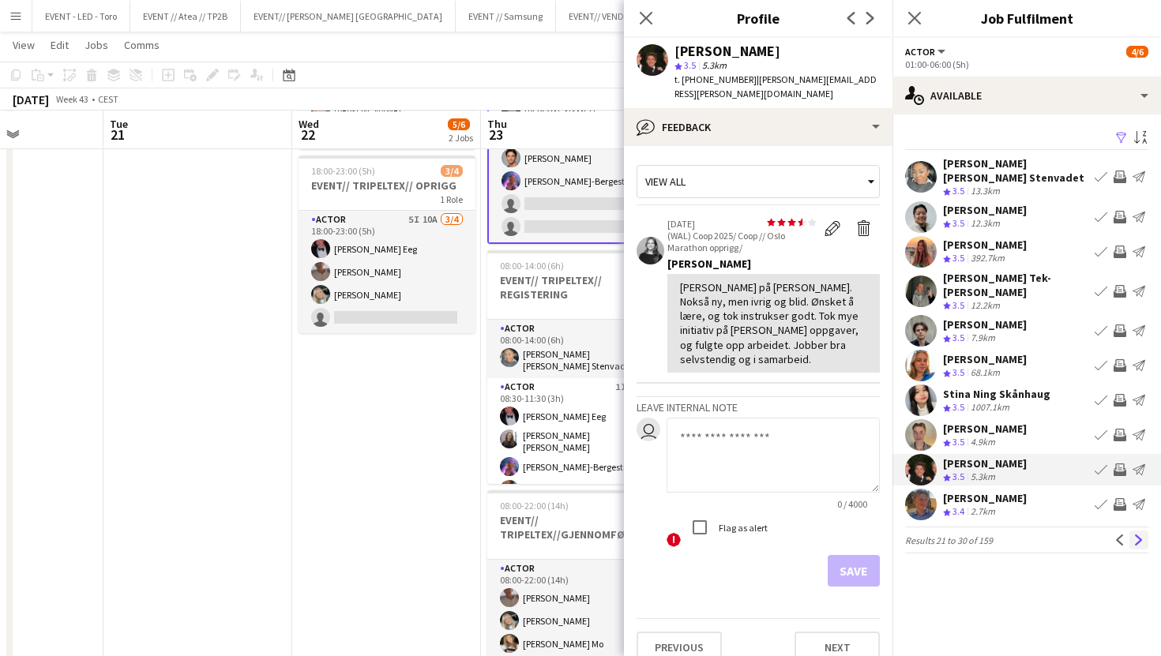
click at [1142, 535] on app-icon "Next" at bounding box center [1138, 540] width 11 height 11
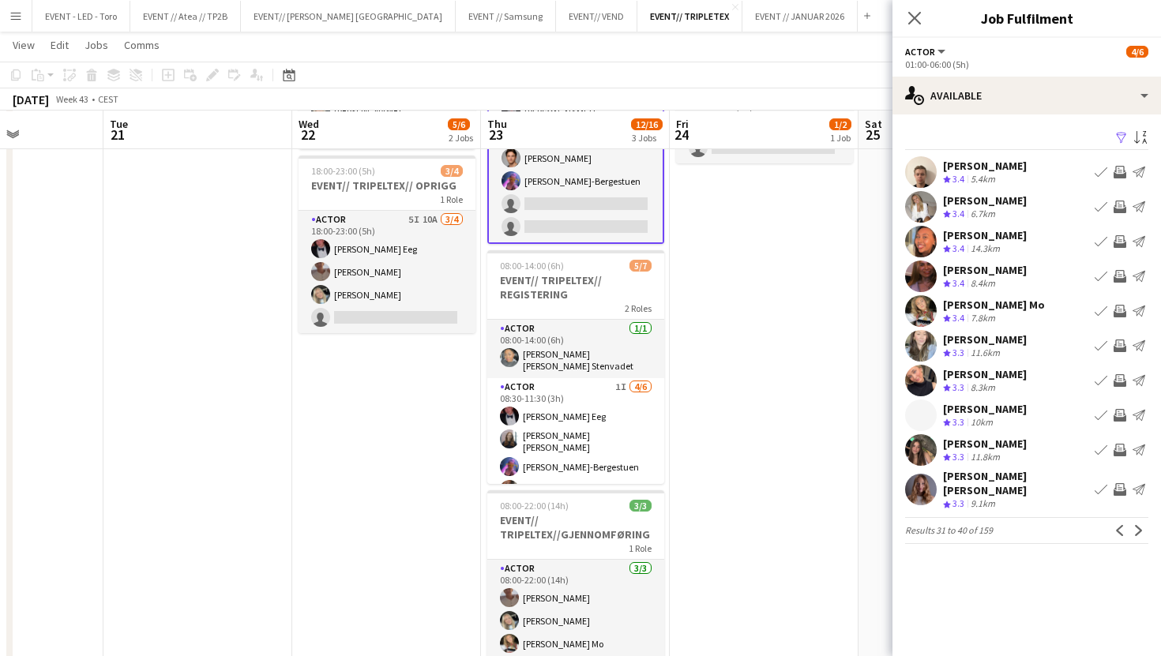
click at [1142, 533] on app-pager "Results 31 to 40 of 159 Previous Next" at bounding box center [1026, 530] width 243 height 27
click at [1139, 521] on button "Next" at bounding box center [1138, 530] width 19 height 19
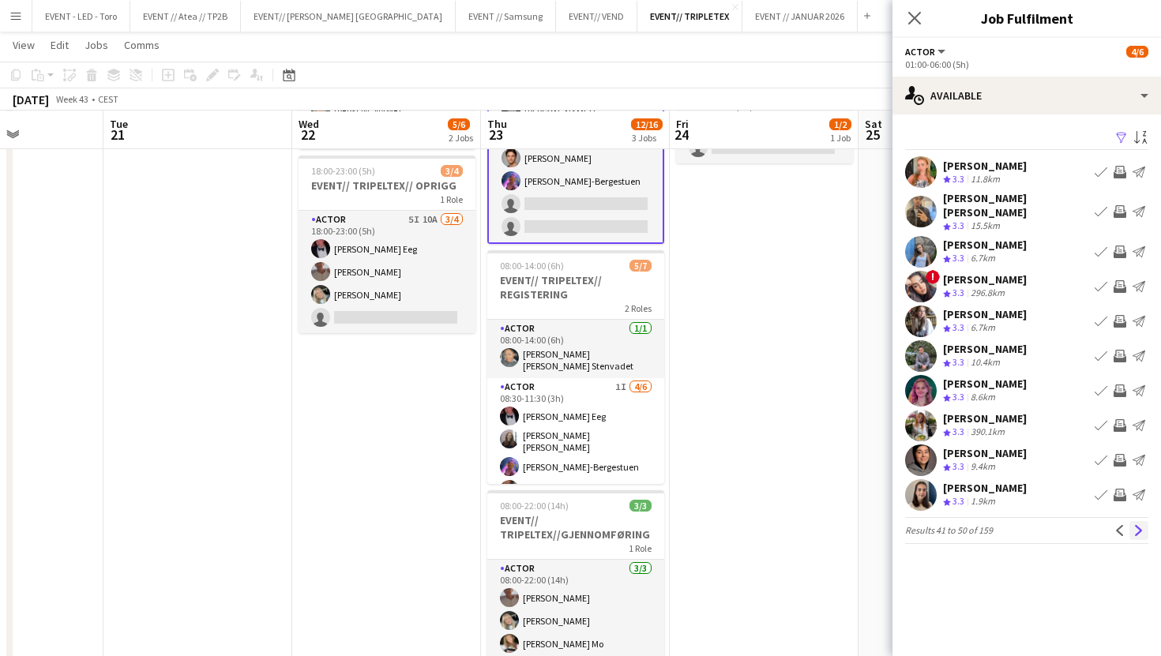
click at [1139, 525] on app-icon "Next" at bounding box center [1138, 530] width 11 height 11
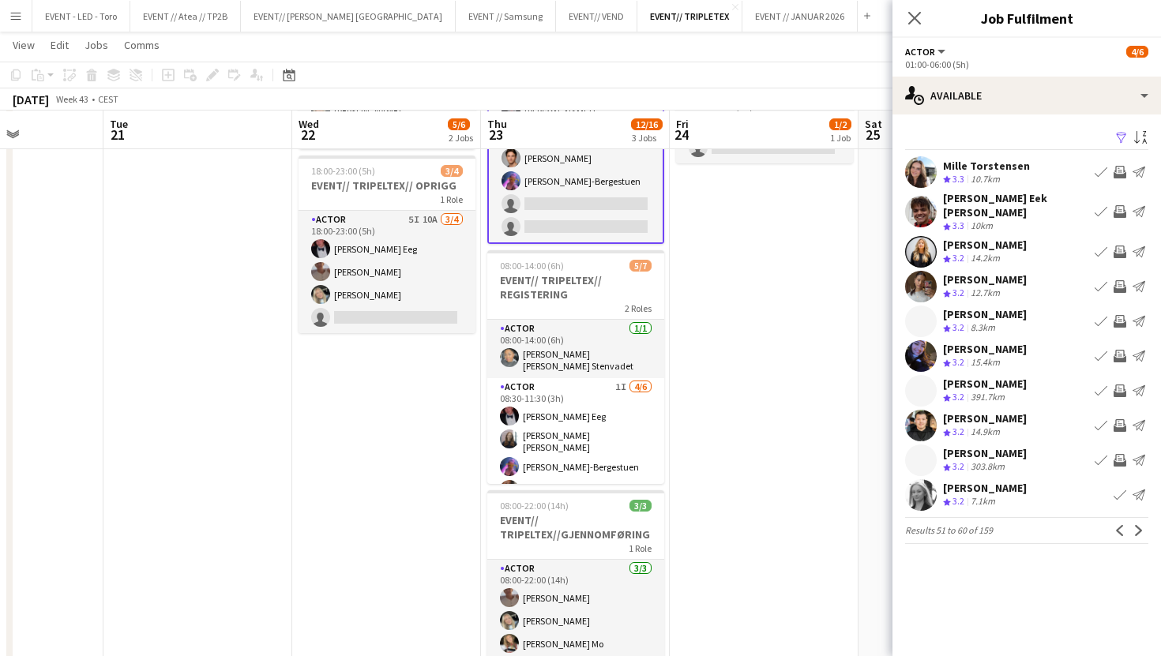
click at [1044, 463] on div "[PERSON_NAME] Crew rating 3.2 303.8km Book crew Invite crew Send notification" at bounding box center [1026, 461] width 268 height 32
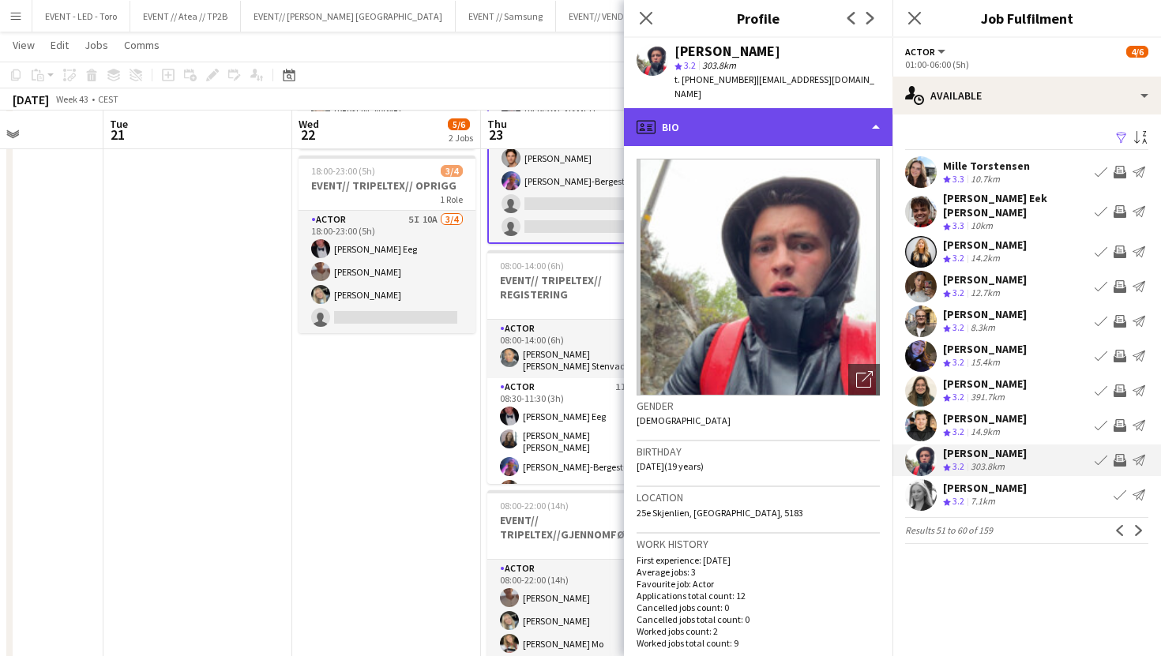
click at [845, 115] on div "profile Bio" at bounding box center [758, 127] width 268 height 38
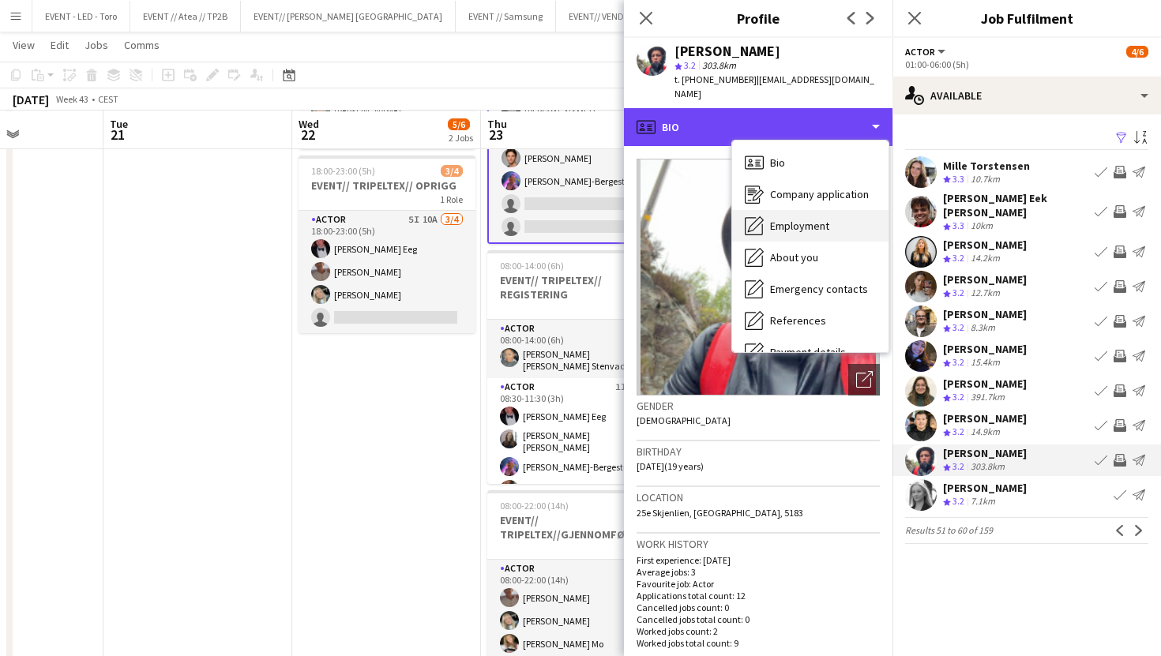
scroll to position [148, 0]
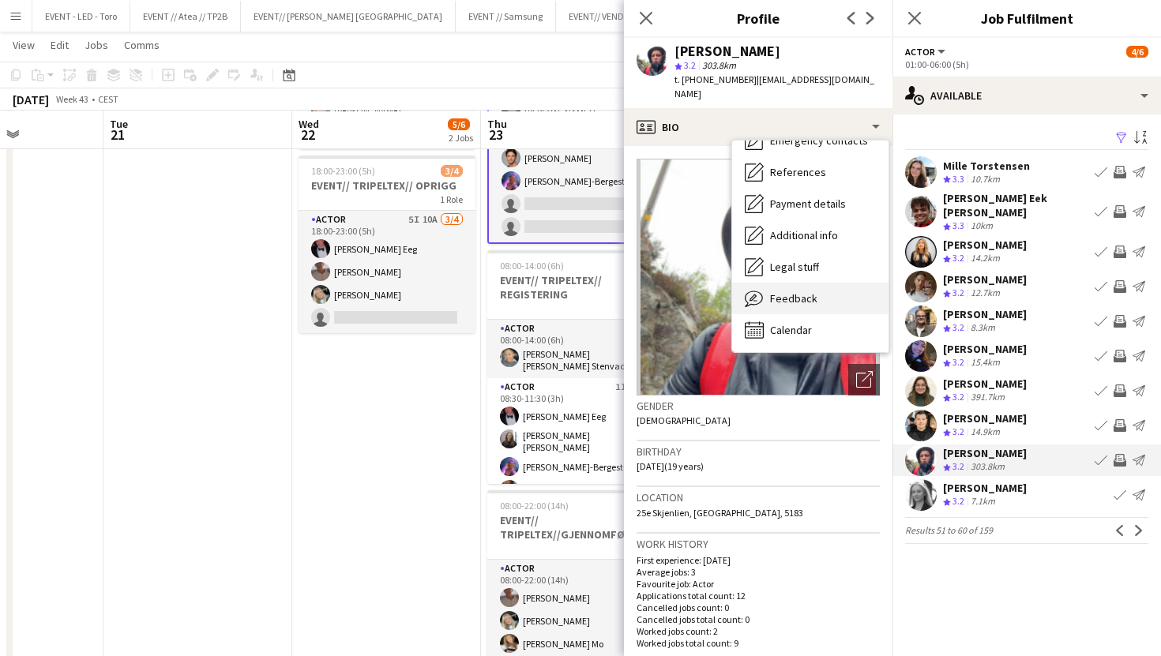
click at [815, 283] on div "Feedback Feedback" at bounding box center [810, 299] width 156 height 32
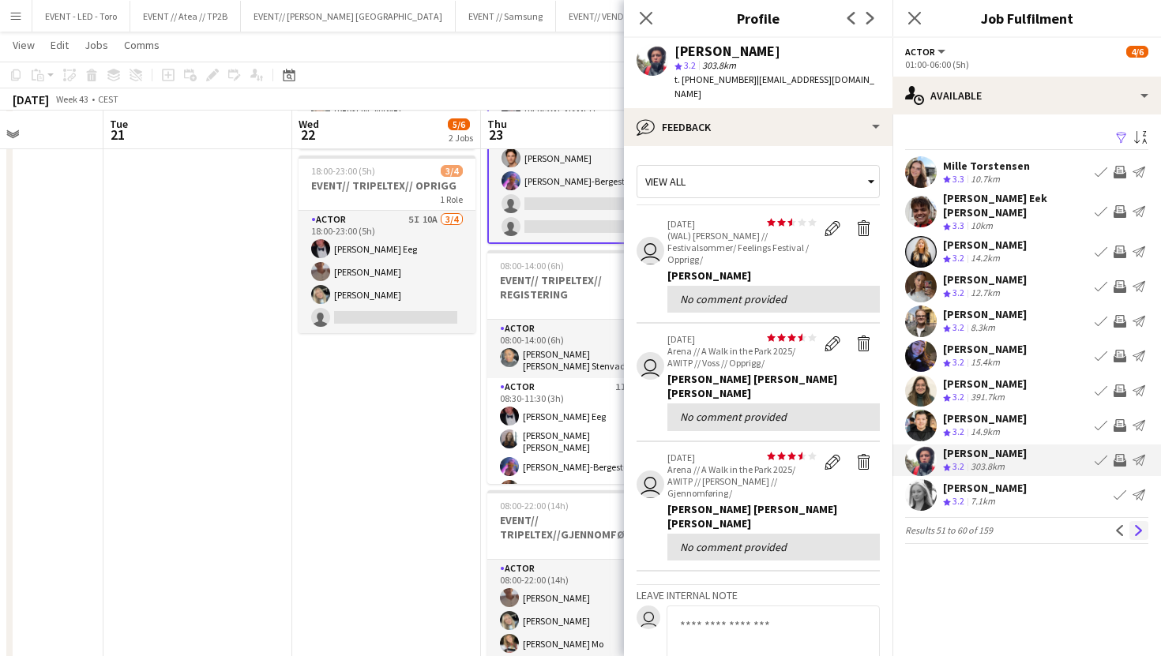
click at [1135, 525] on app-icon "Next" at bounding box center [1138, 530] width 11 height 11
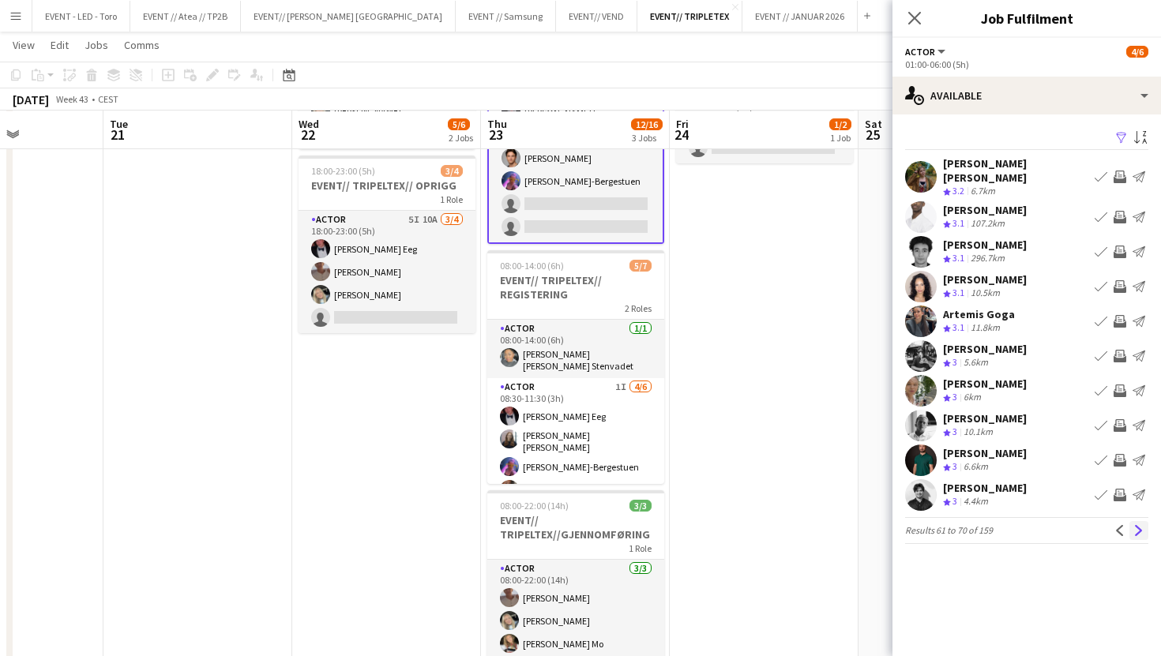
click at [1137, 525] on app-icon "Next" at bounding box center [1138, 530] width 11 height 11
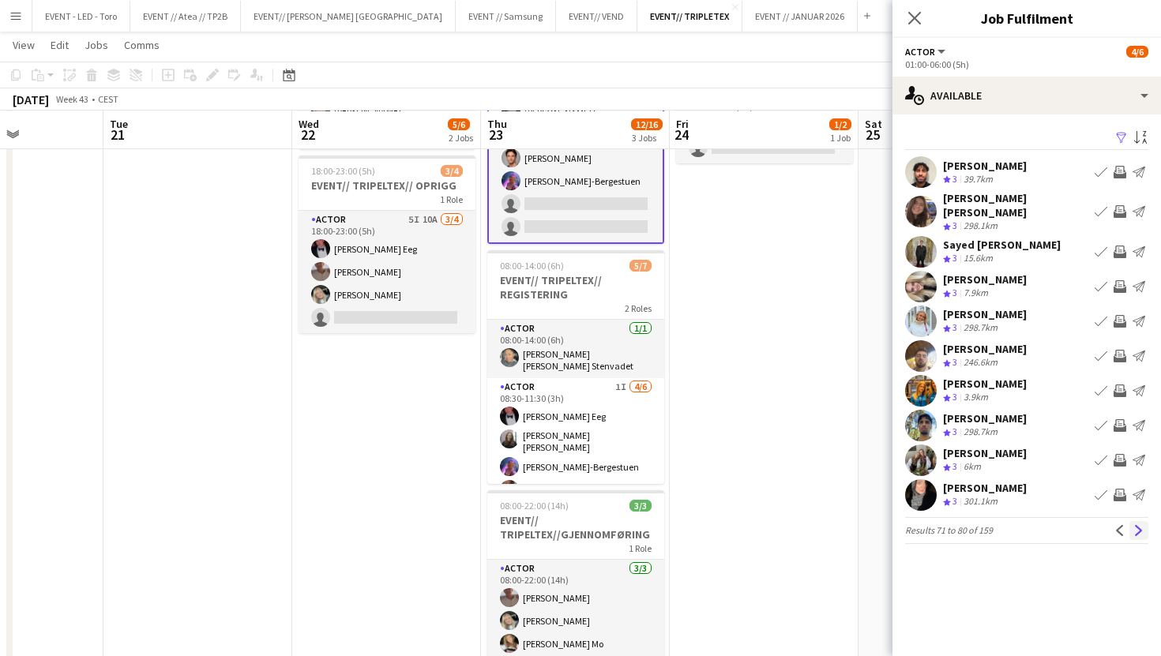
click at [1138, 526] on button "Next" at bounding box center [1138, 530] width 19 height 19
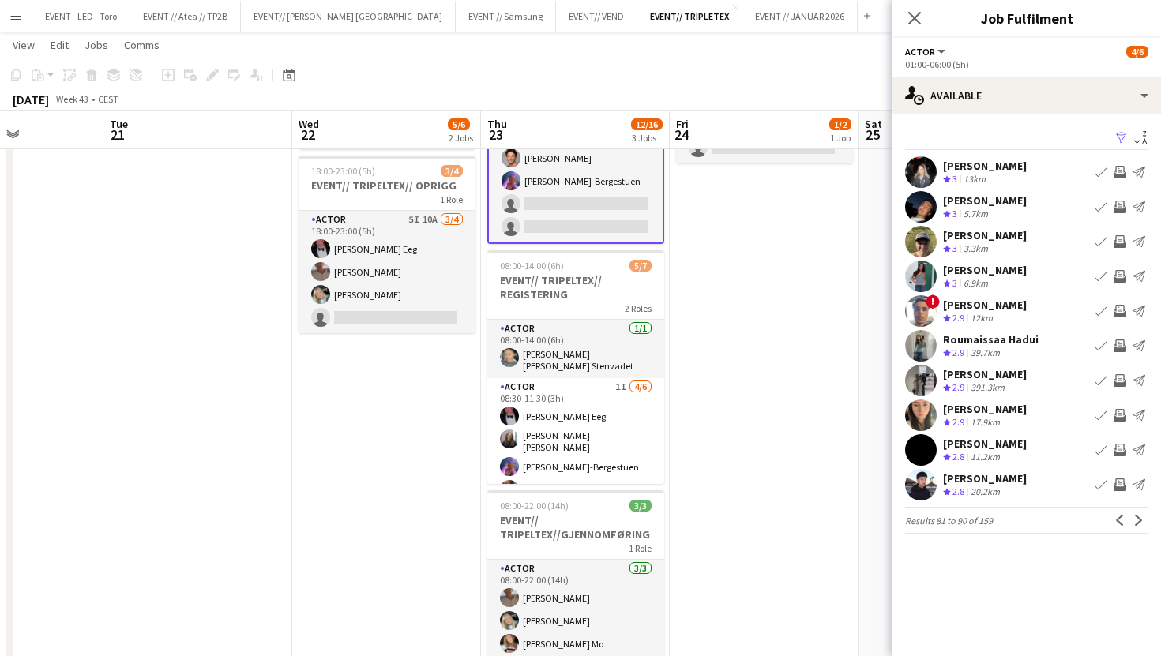
click at [1138, 526] on button "Next" at bounding box center [1138, 520] width 19 height 19
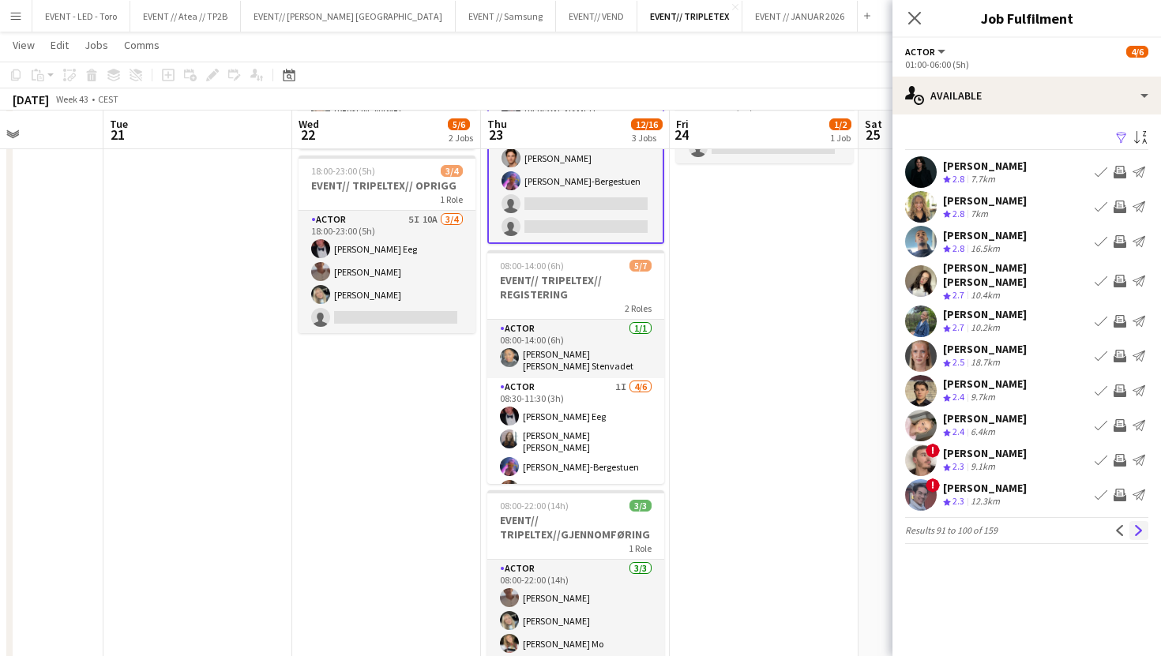
click at [1138, 526] on button "Next" at bounding box center [1138, 530] width 19 height 19
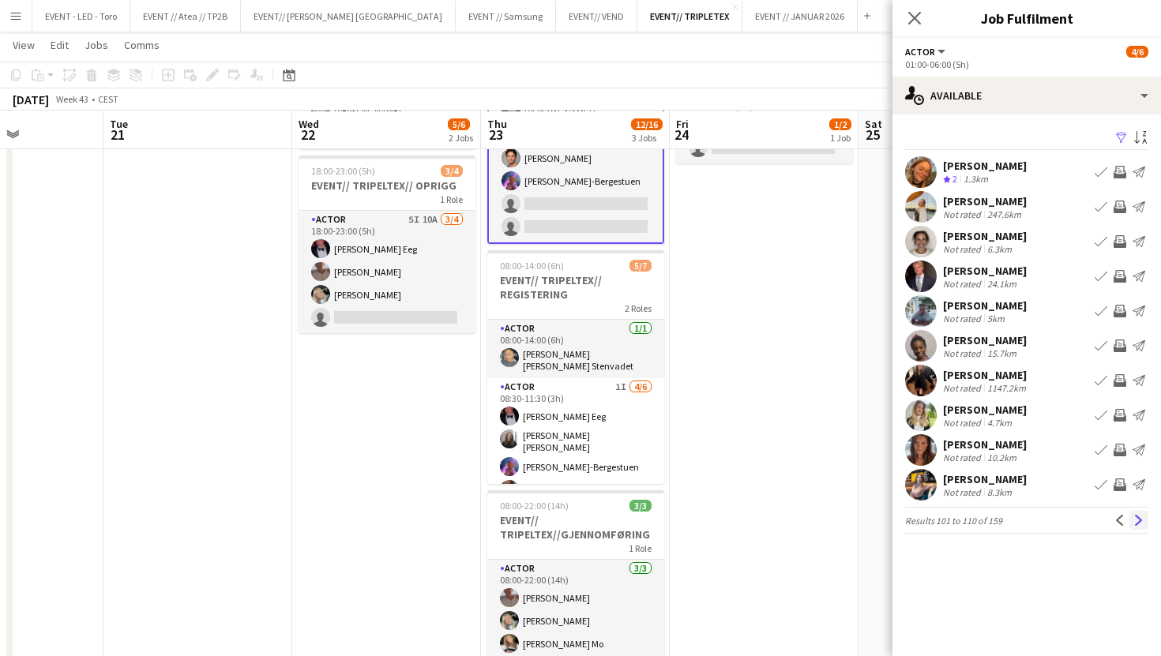
click at [1139, 526] on button "Next" at bounding box center [1138, 520] width 19 height 19
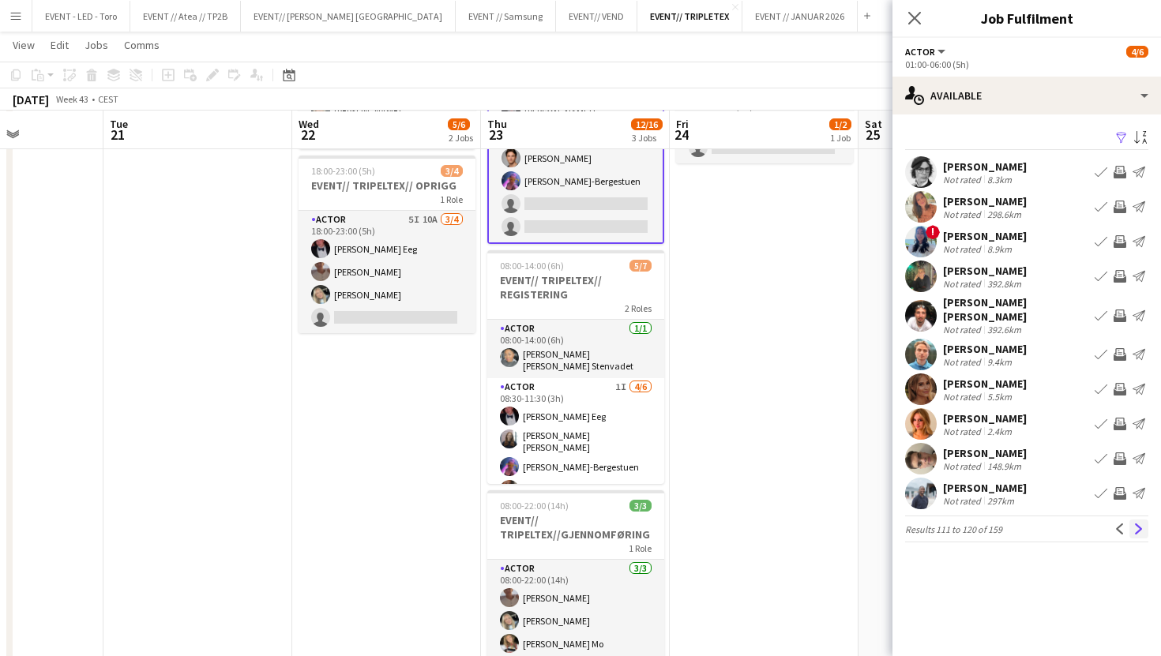
click at [1139, 526] on button "Next" at bounding box center [1138, 529] width 19 height 19
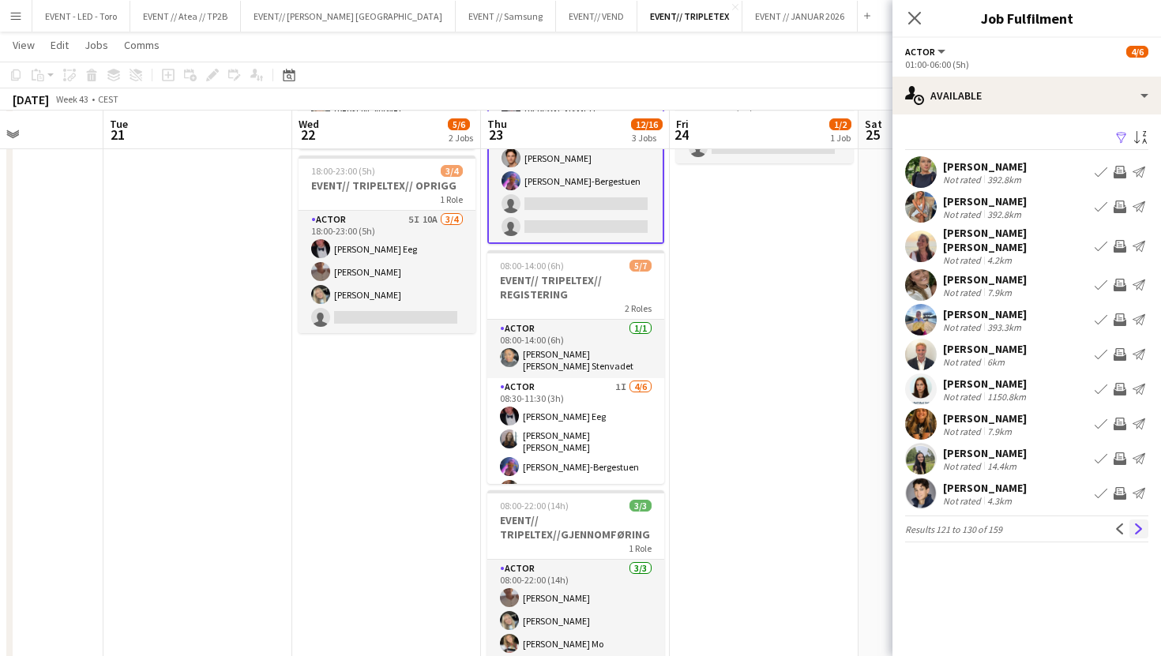
click at [1140, 526] on app-icon "Next" at bounding box center [1138, 528] width 11 height 11
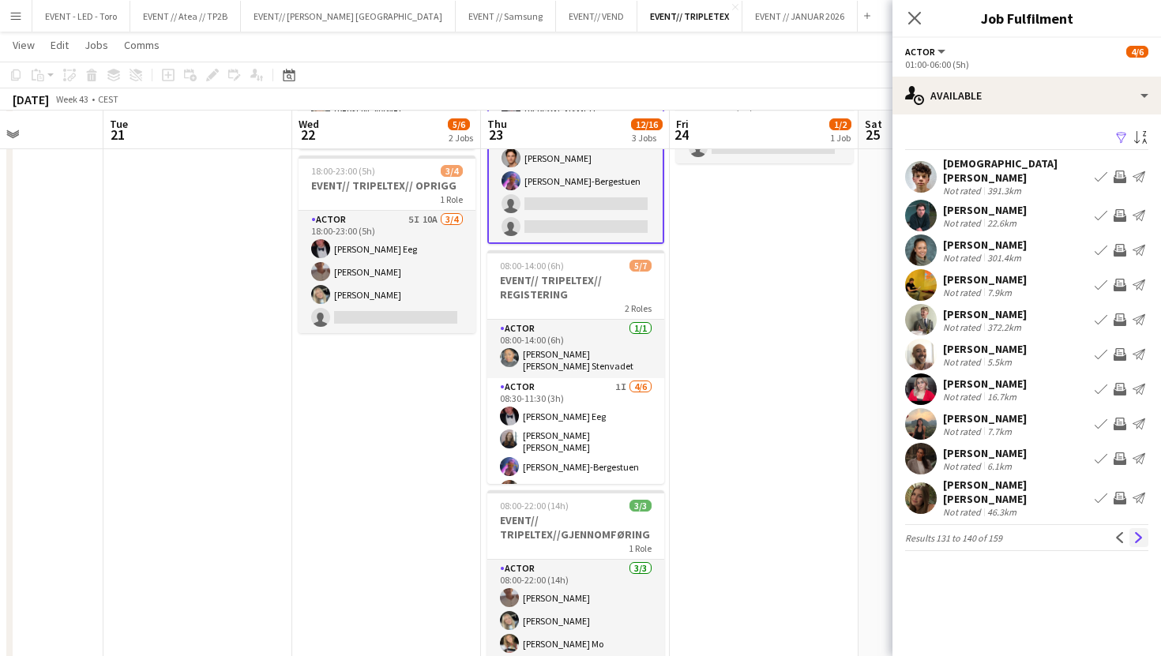
click at [1140, 528] on button "Next" at bounding box center [1138, 537] width 19 height 19
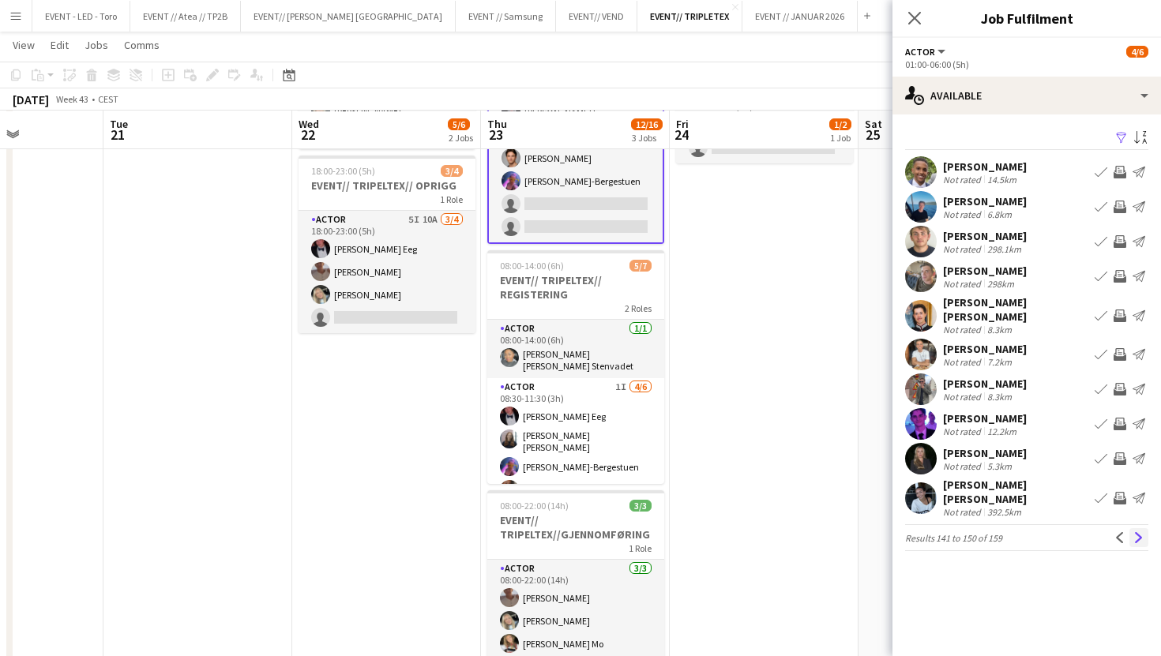
click at [1137, 532] on app-icon "Next" at bounding box center [1138, 537] width 11 height 11
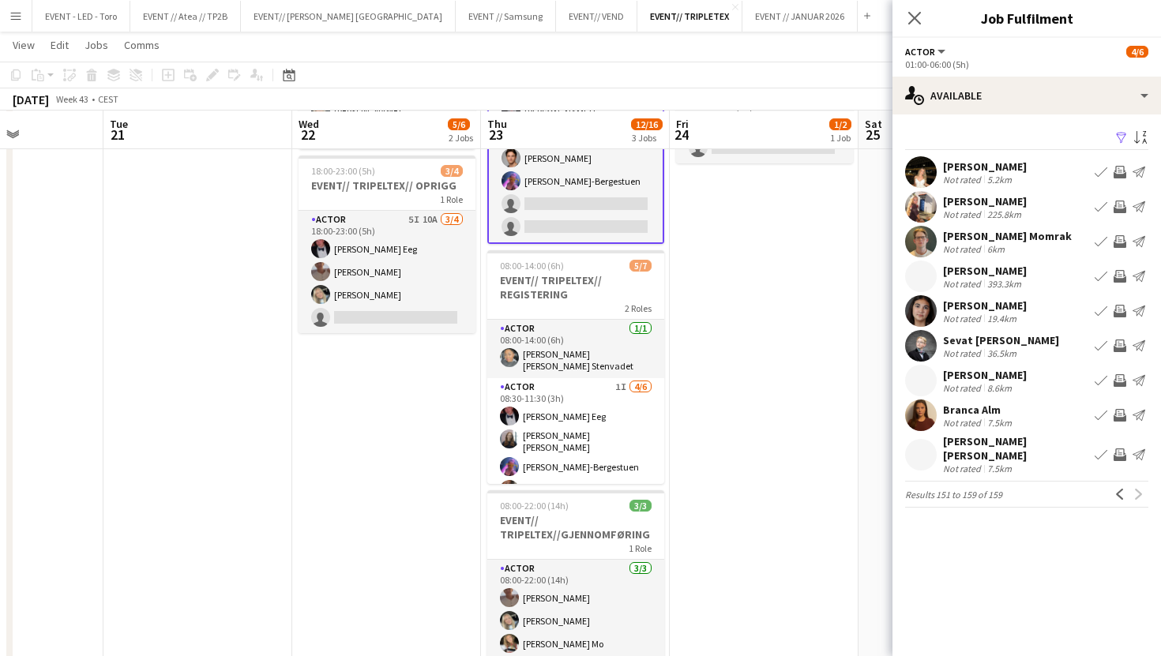
click at [936, 201] on div "[PERSON_NAME] Not rated 225.8km Book crew Invite crew Send notification" at bounding box center [1026, 207] width 268 height 32
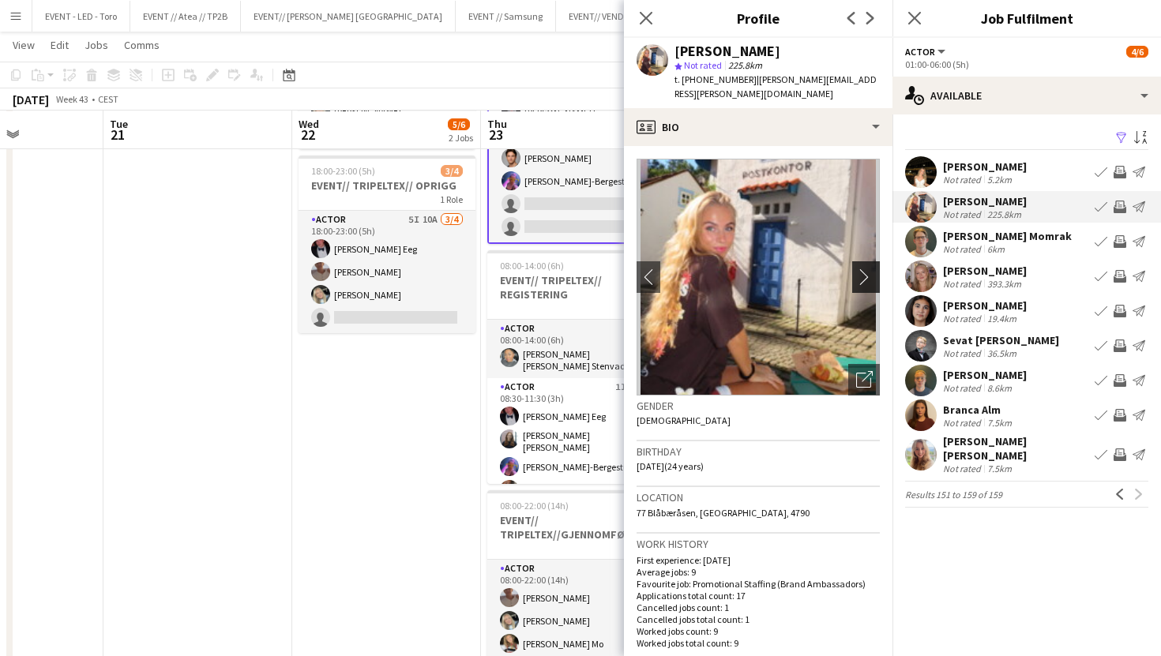
click at [871, 268] on app-icon "chevron-right" at bounding box center [868, 276] width 24 height 17
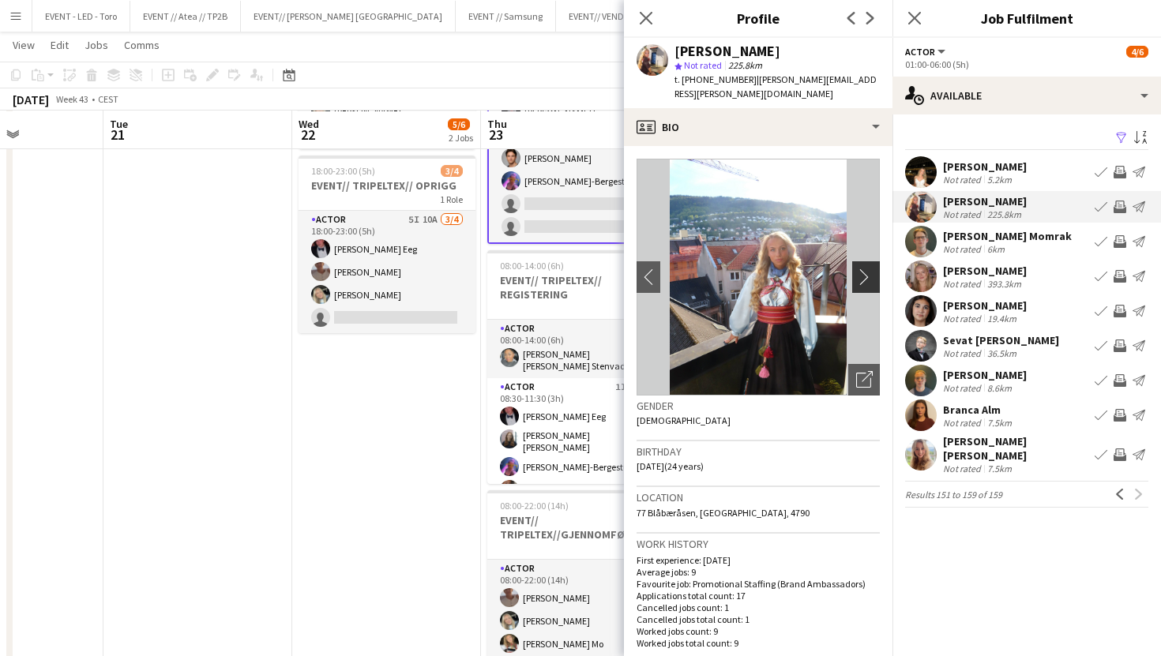
click at [869, 268] on app-icon "chevron-right" at bounding box center [868, 276] width 24 height 17
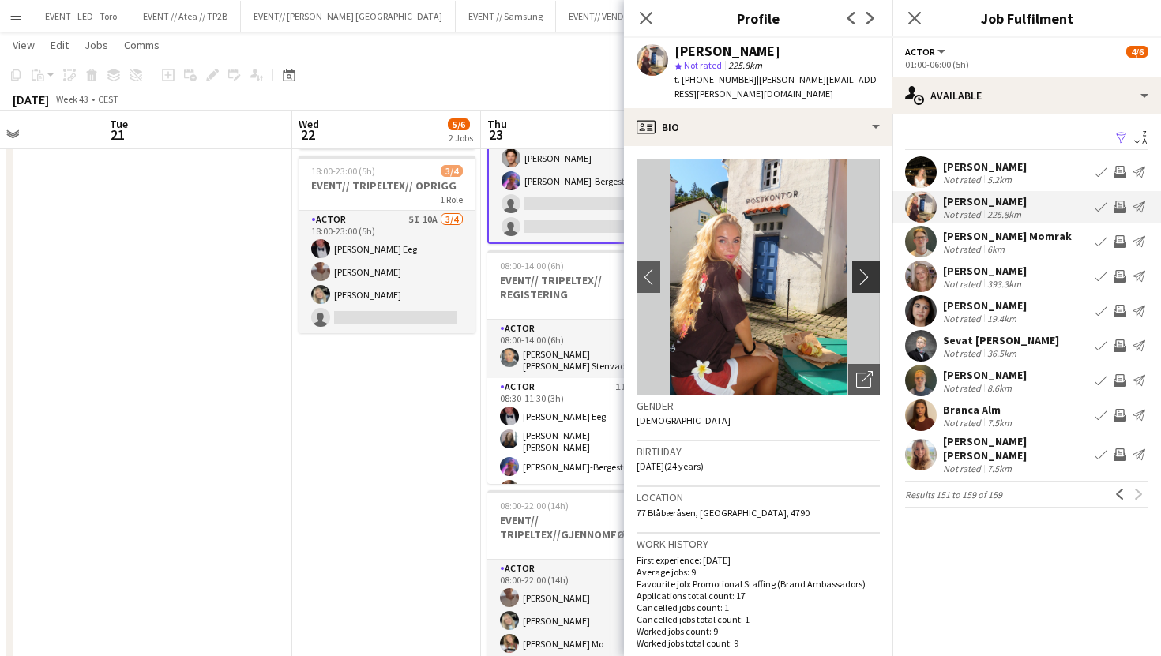
click at [870, 268] on app-icon "chevron-right" at bounding box center [868, 276] width 24 height 17
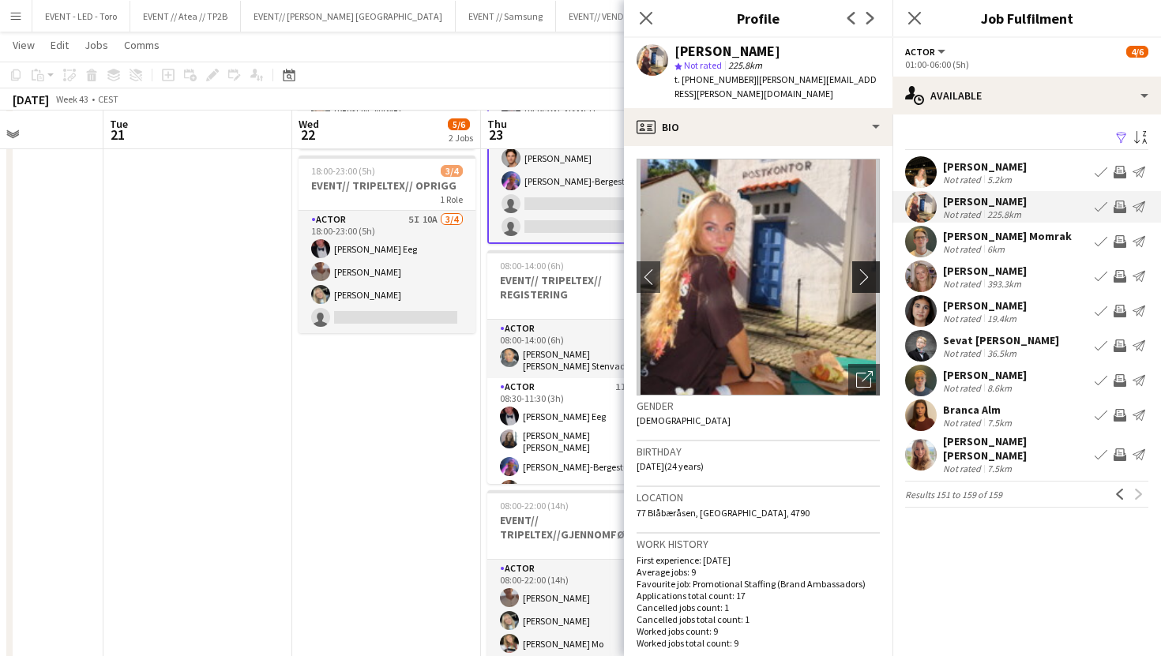
click at [871, 270] on app-icon "chevron-right" at bounding box center [868, 276] width 24 height 17
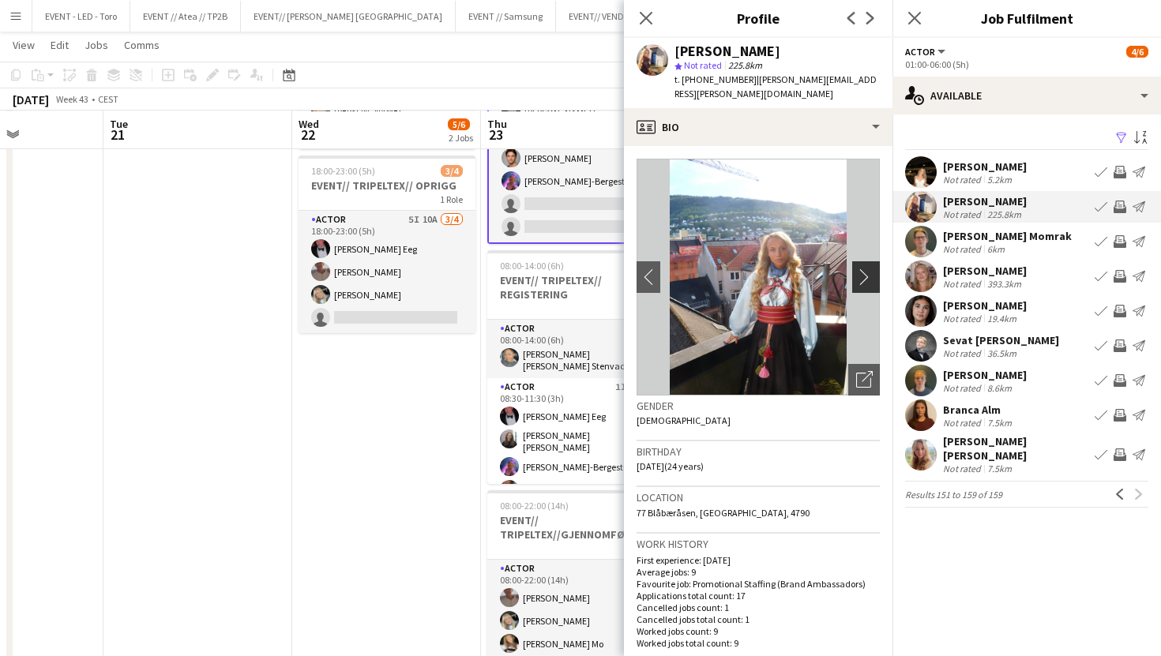
click at [871, 270] on app-icon "chevron-right" at bounding box center [868, 276] width 24 height 17
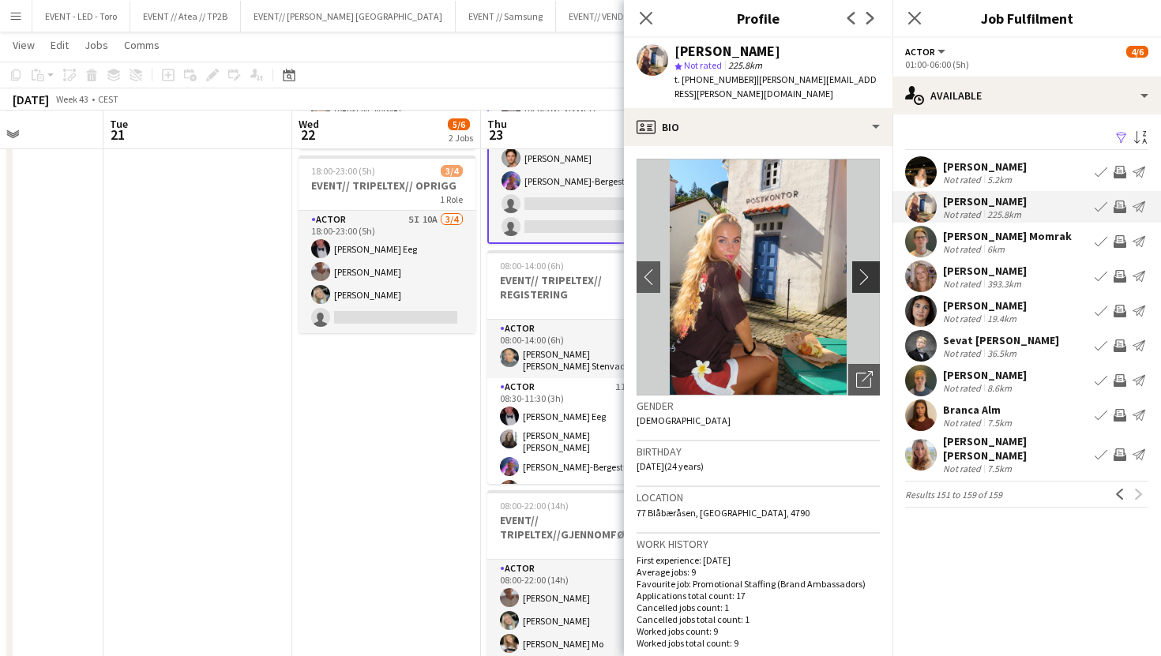
click at [872, 271] on button "chevron-right" at bounding box center [868, 277] width 32 height 32
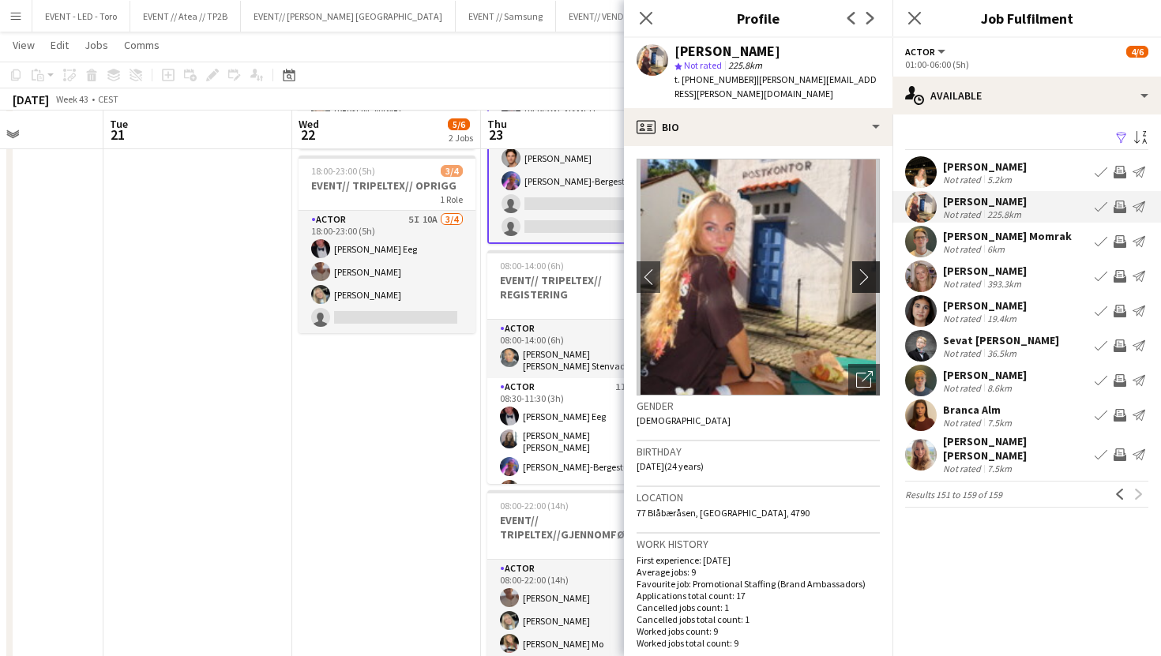
click at [872, 271] on button "chevron-right" at bounding box center [868, 277] width 32 height 32
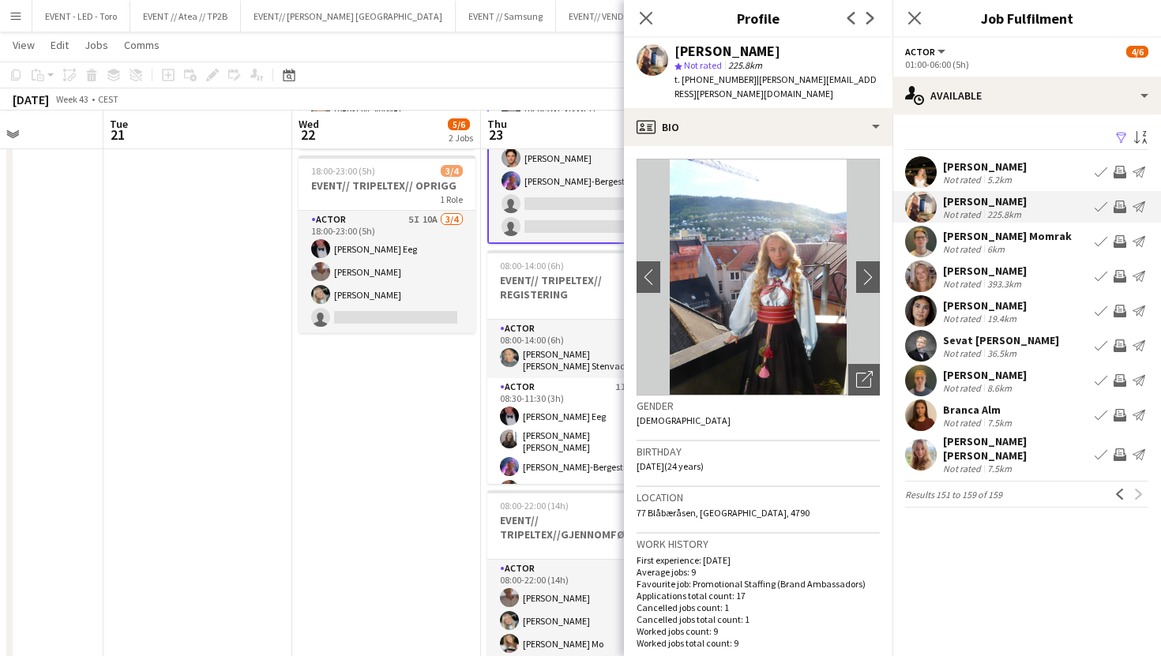
click at [431, 419] on app-date-cell "12:00-18:00 (6h) 2/2 EVENT// TRIPELTEX// INNKJØP 1 Role Actor [DATE] 12:00-18:0…" at bounding box center [386, 355] width 189 height 688
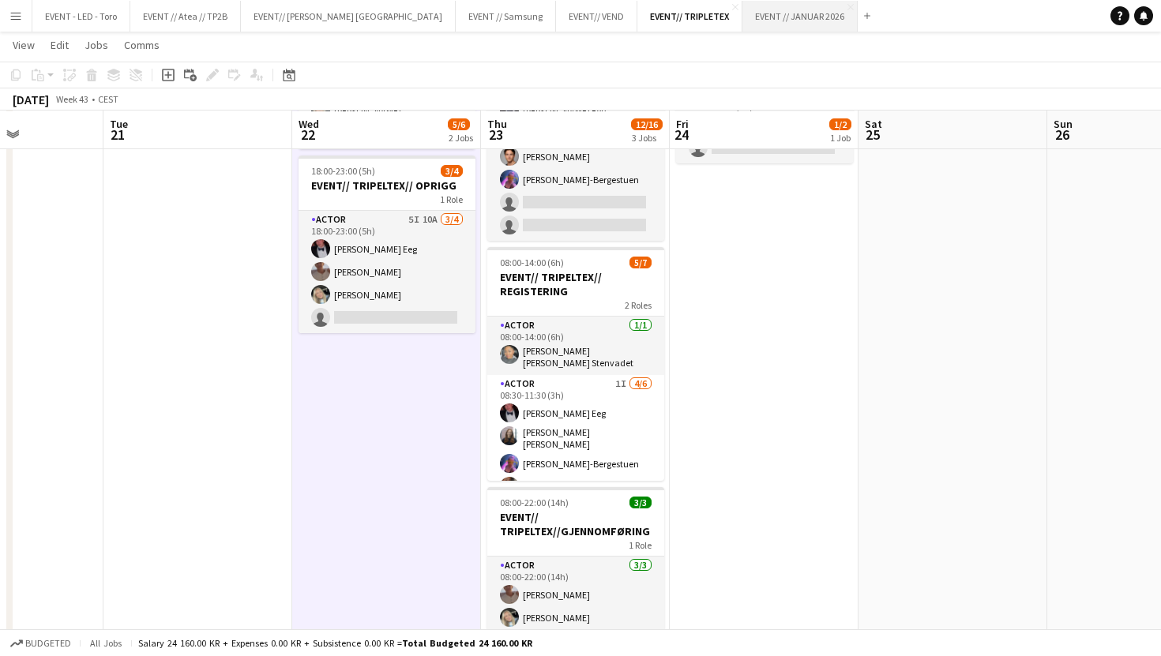
click at [742, 21] on button "EVENT // JANUAR 2026 Close" at bounding box center [799, 16] width 115 height 31
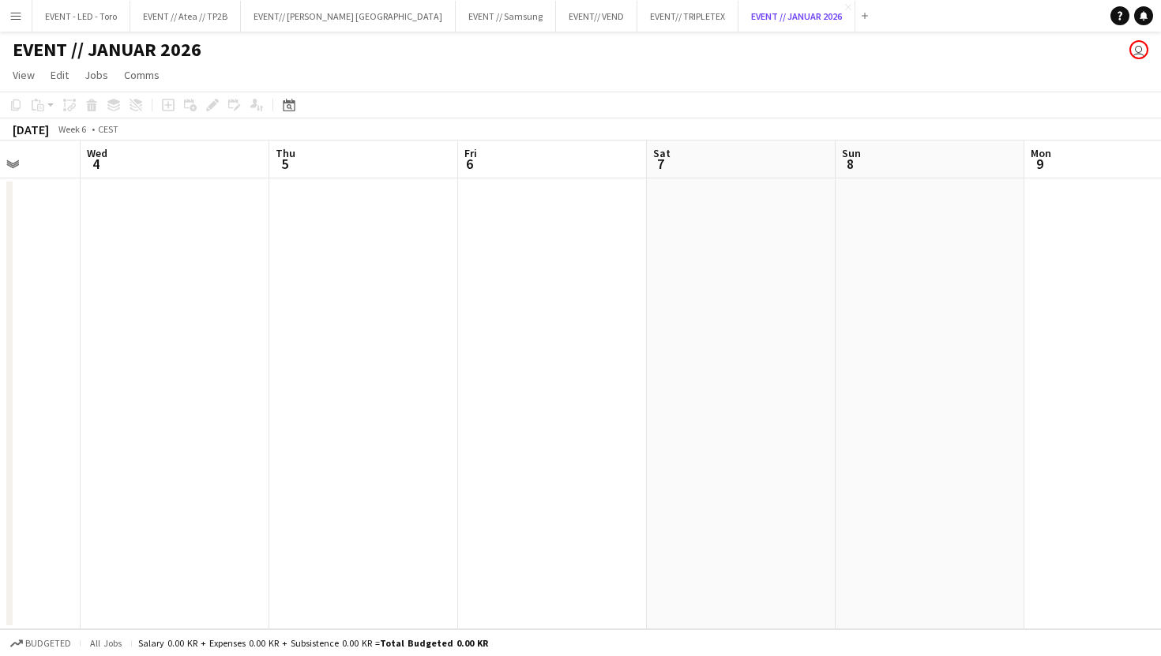
scroll to position [0, 558]
